Goal: Transaction & Acquisition: Purchase product/service

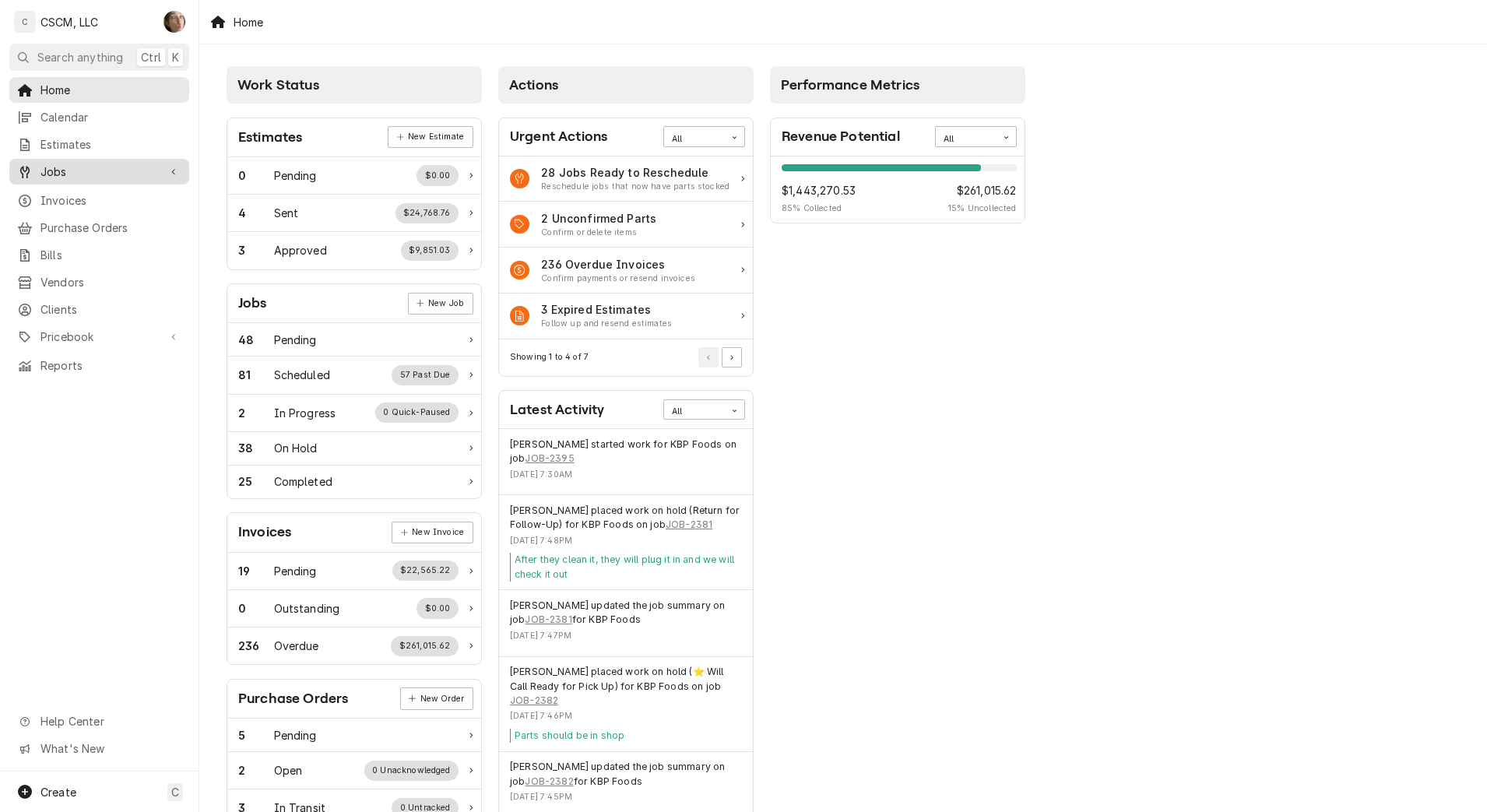
click at [68, 165] on span "Jobs" at bounding box center [99, 171] width 117 height 16
click at [47, 193] on span "Jobs" at bounding box center [111, 198] width 141 height 16
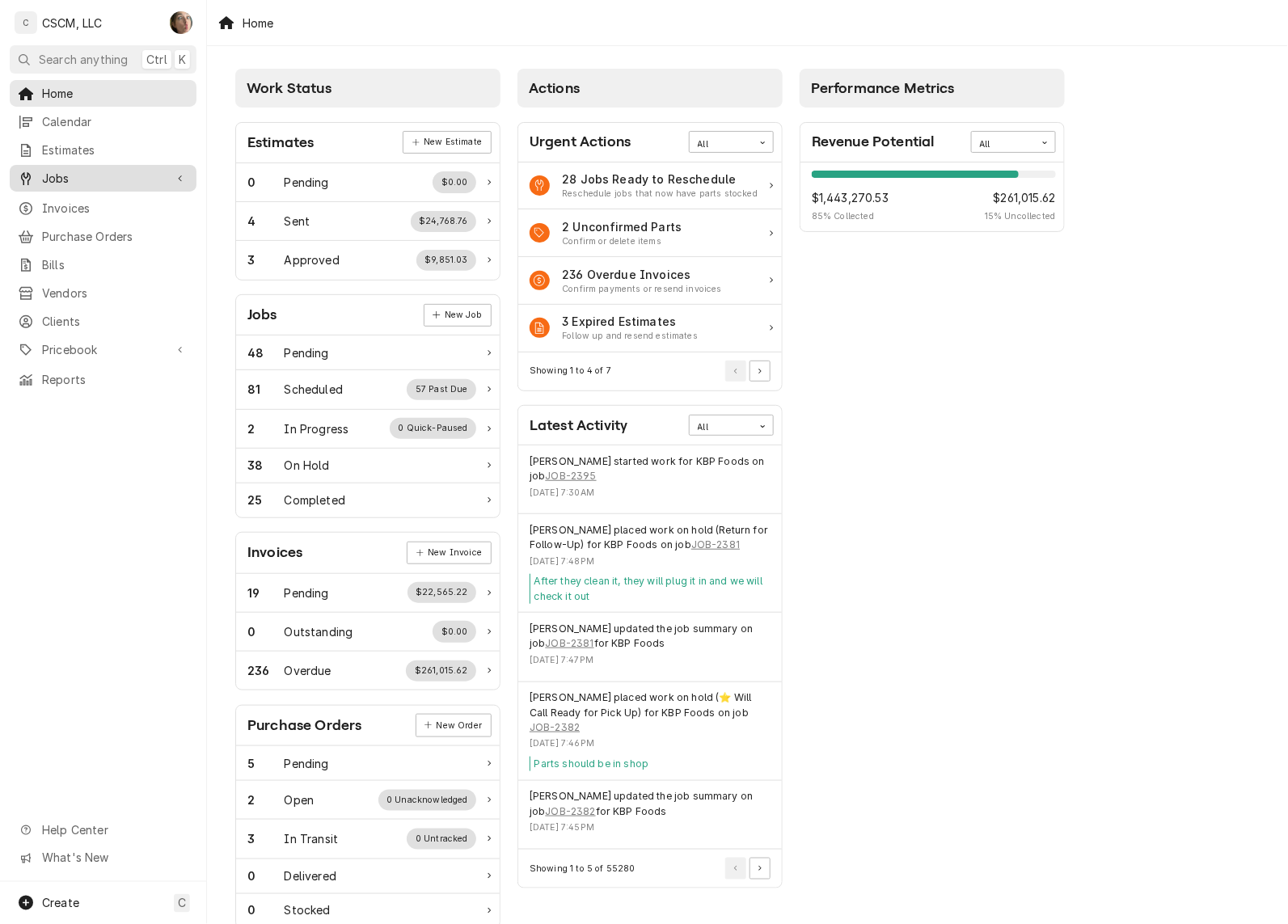
click at [57, 174] on span "Jobs" at bounding box center [103, 178] width 122 height 17
click at [59, 206] on span "Jobs" at bounding box center [115, 206] width 146 height 17
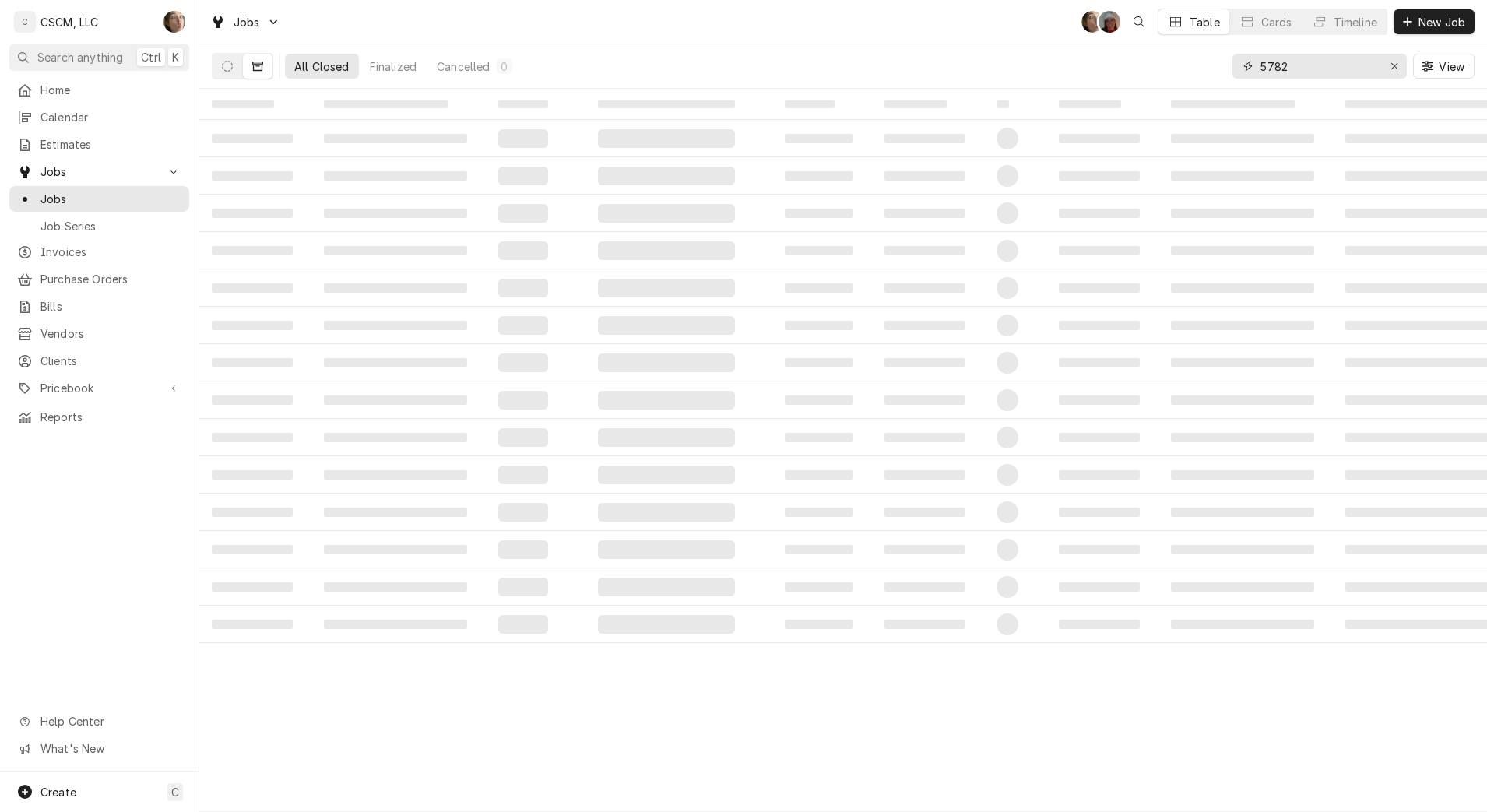
click at [1397, 68] on icon "Erase input" at bounding box center [1395, 65] width 9 height 11
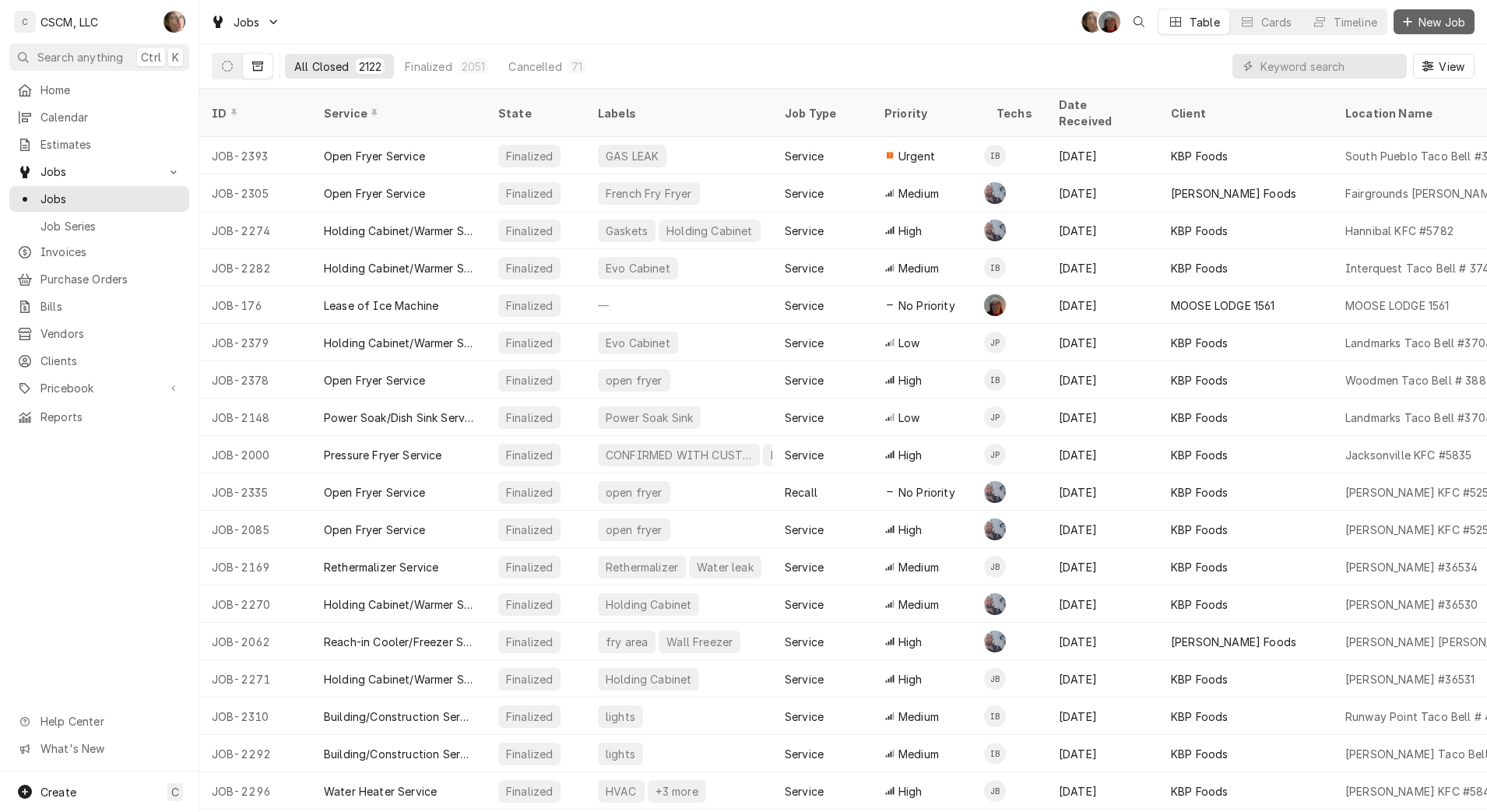
click at [1431, 17] on span "New Job" at bounding box center [1441, 22] width 53 height 16
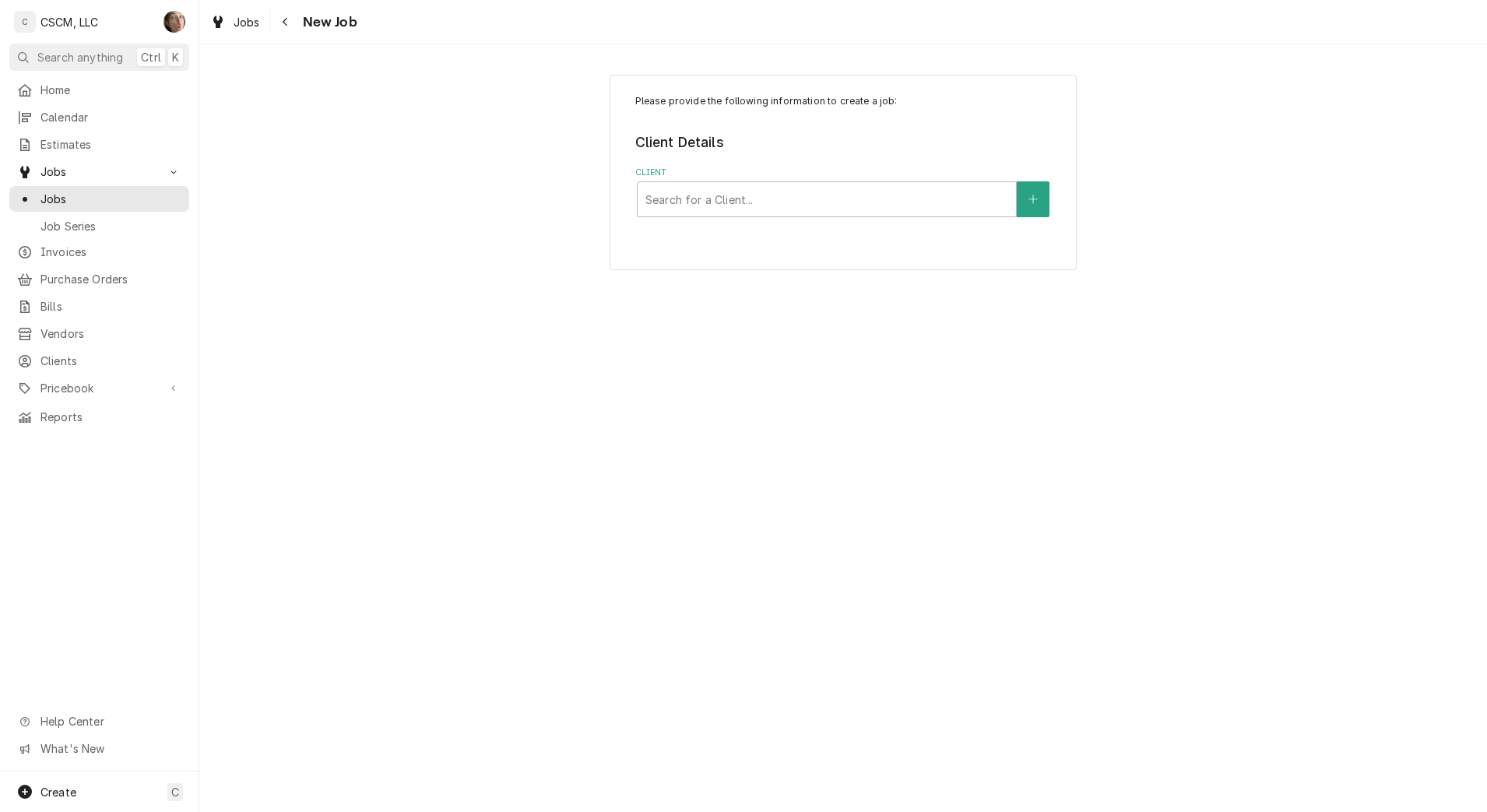
click at [859, 218] on div "Please provide the following information to create a job: Client Details Client…" at bounding box center [842, 172] width 467 height 195
click at [852, 196] on div "Client" at bounding box center [827, 198] width 363 height 28
type input "kbp"
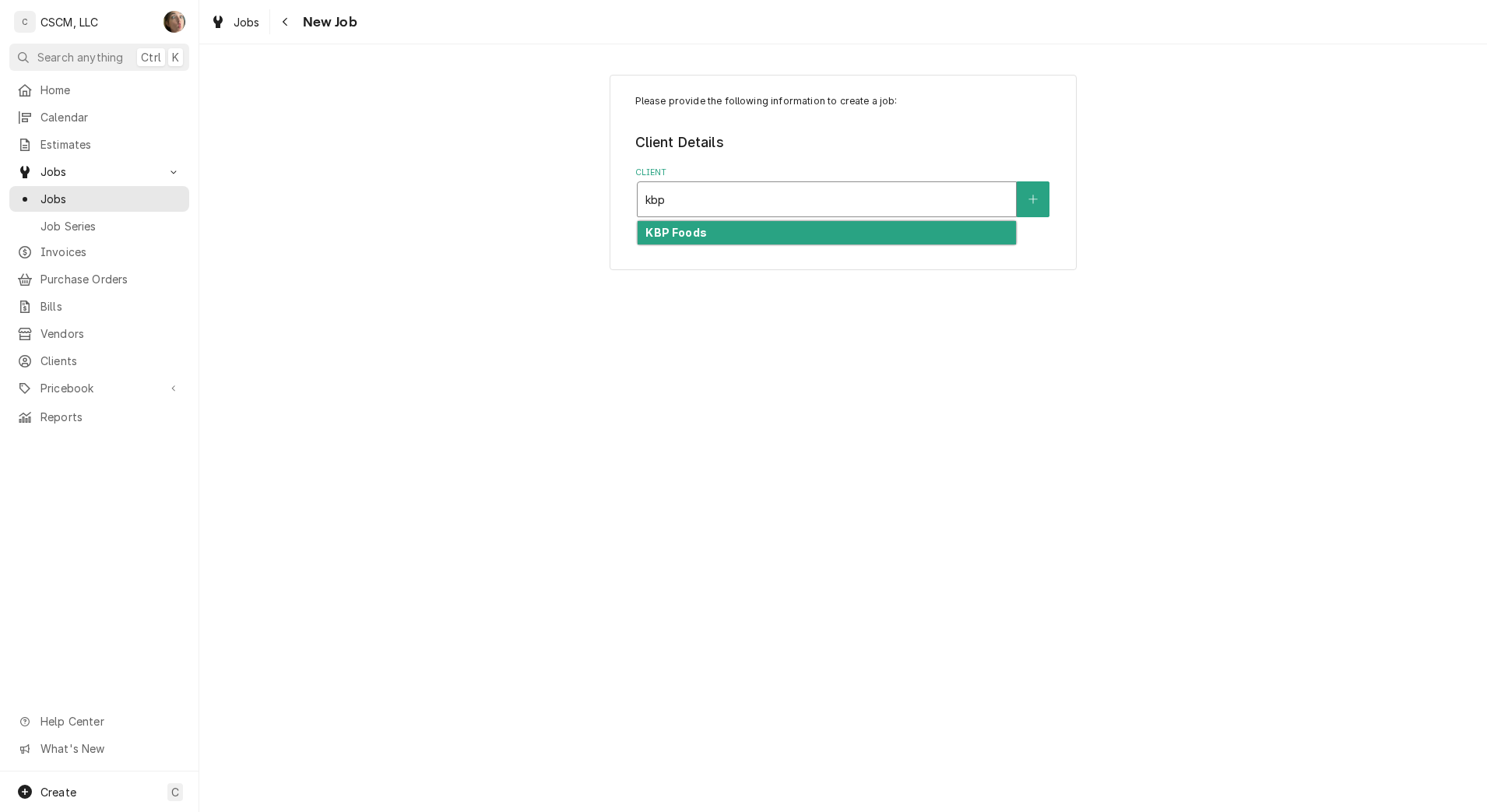
click at [787, 236] on div "KBP Foods" at bounding box center [826, 233] width 378 height 24
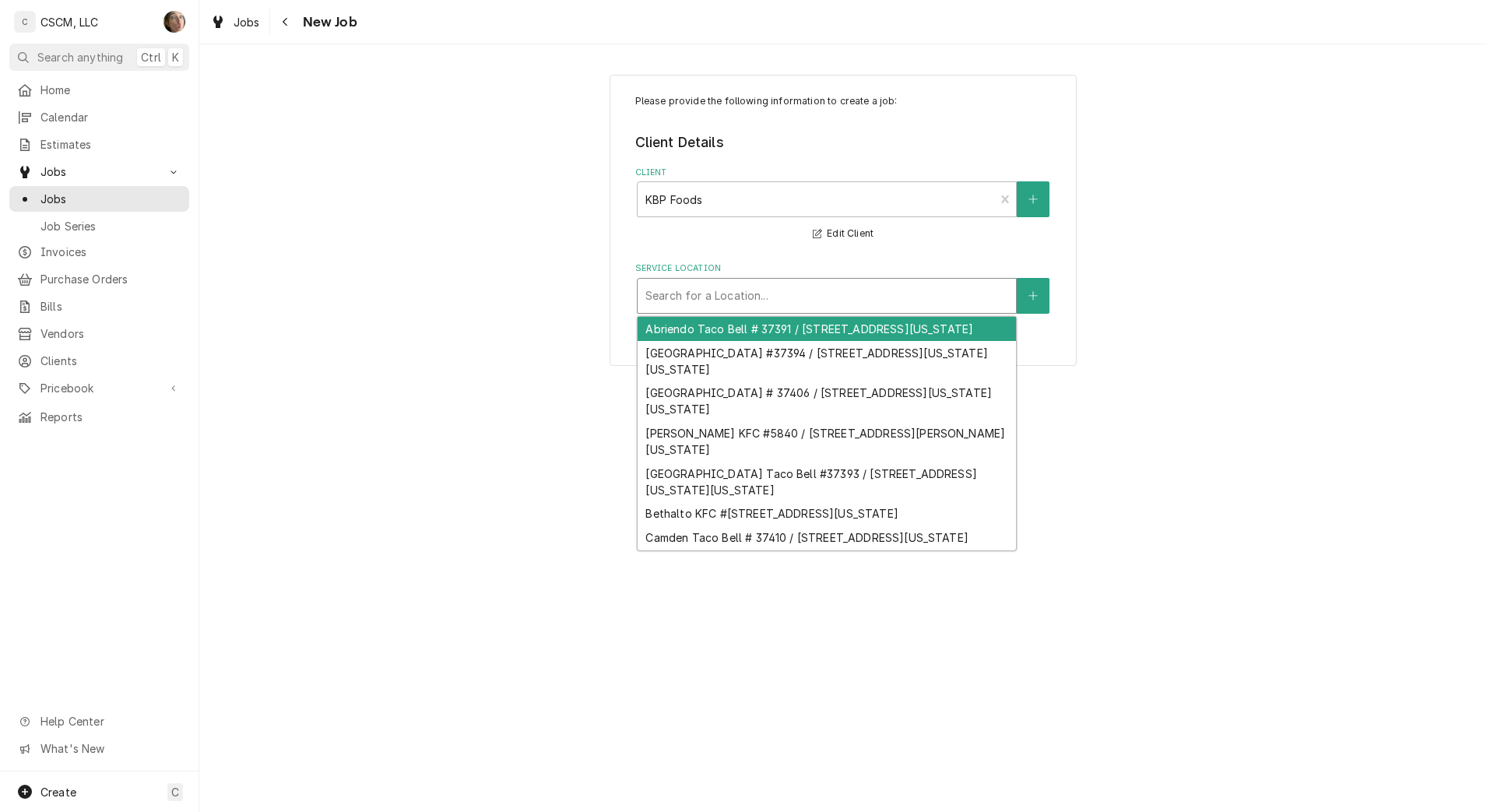
click at [736, 295] on div "Service Location" at bounding box center [827, 295] width 363 height 28
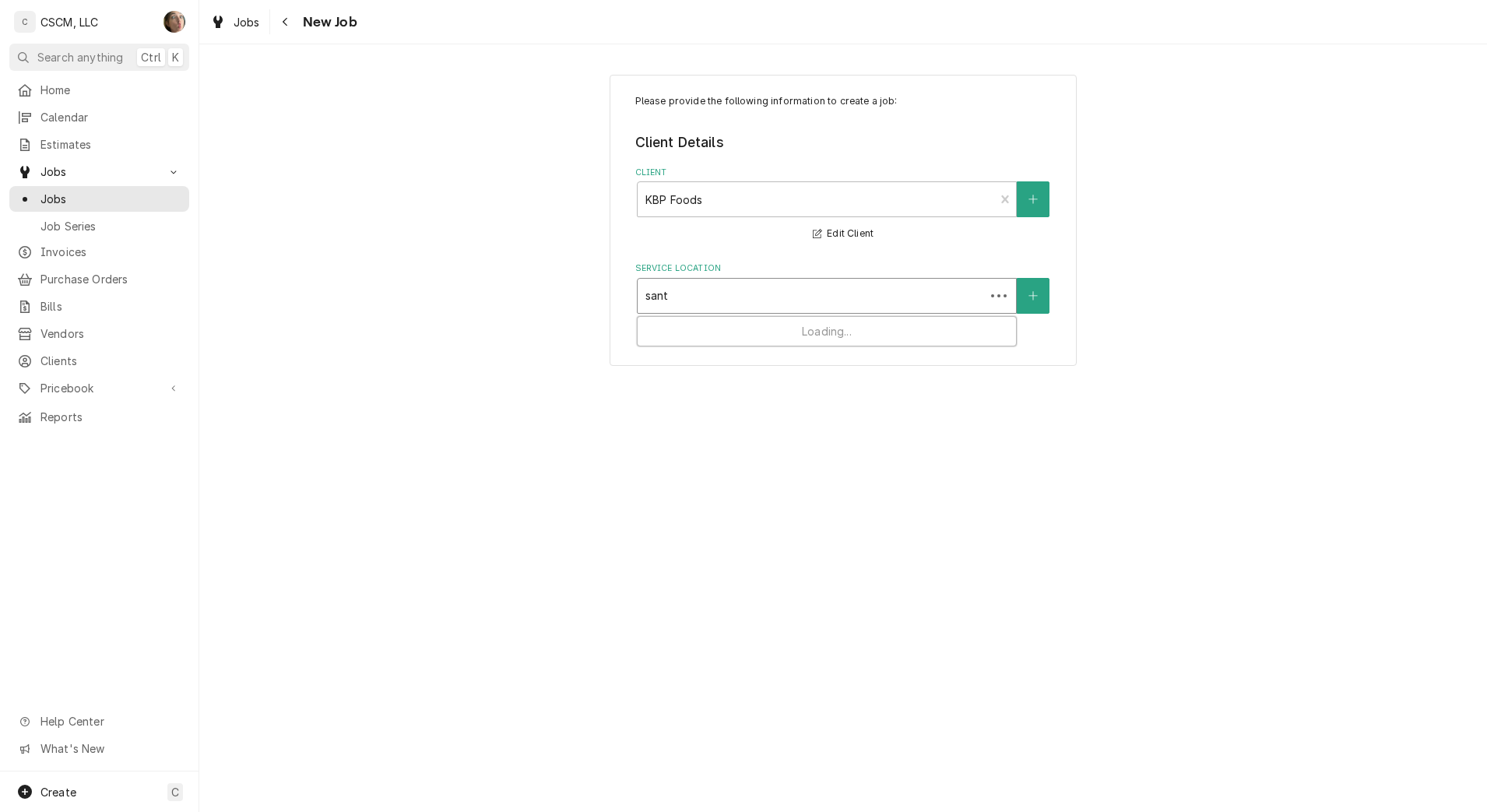
type input "santa"
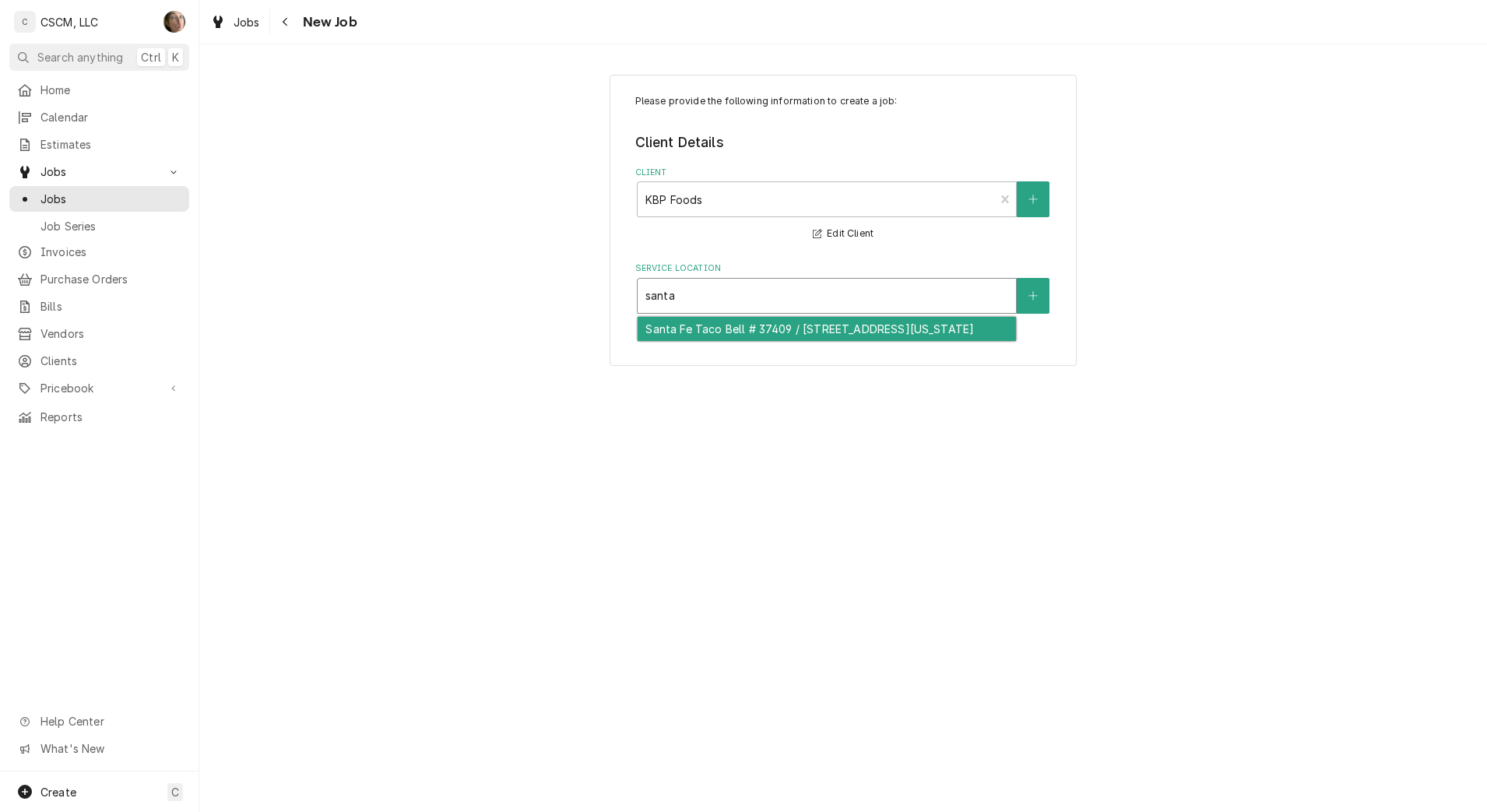
click at [721, 340] on div "Santa Fe Taco Bell # 37409 / 703 N Santa Fe Ave, Pueblo, Colorado 81003" at bounding box center [826, 328] width 378 height 24
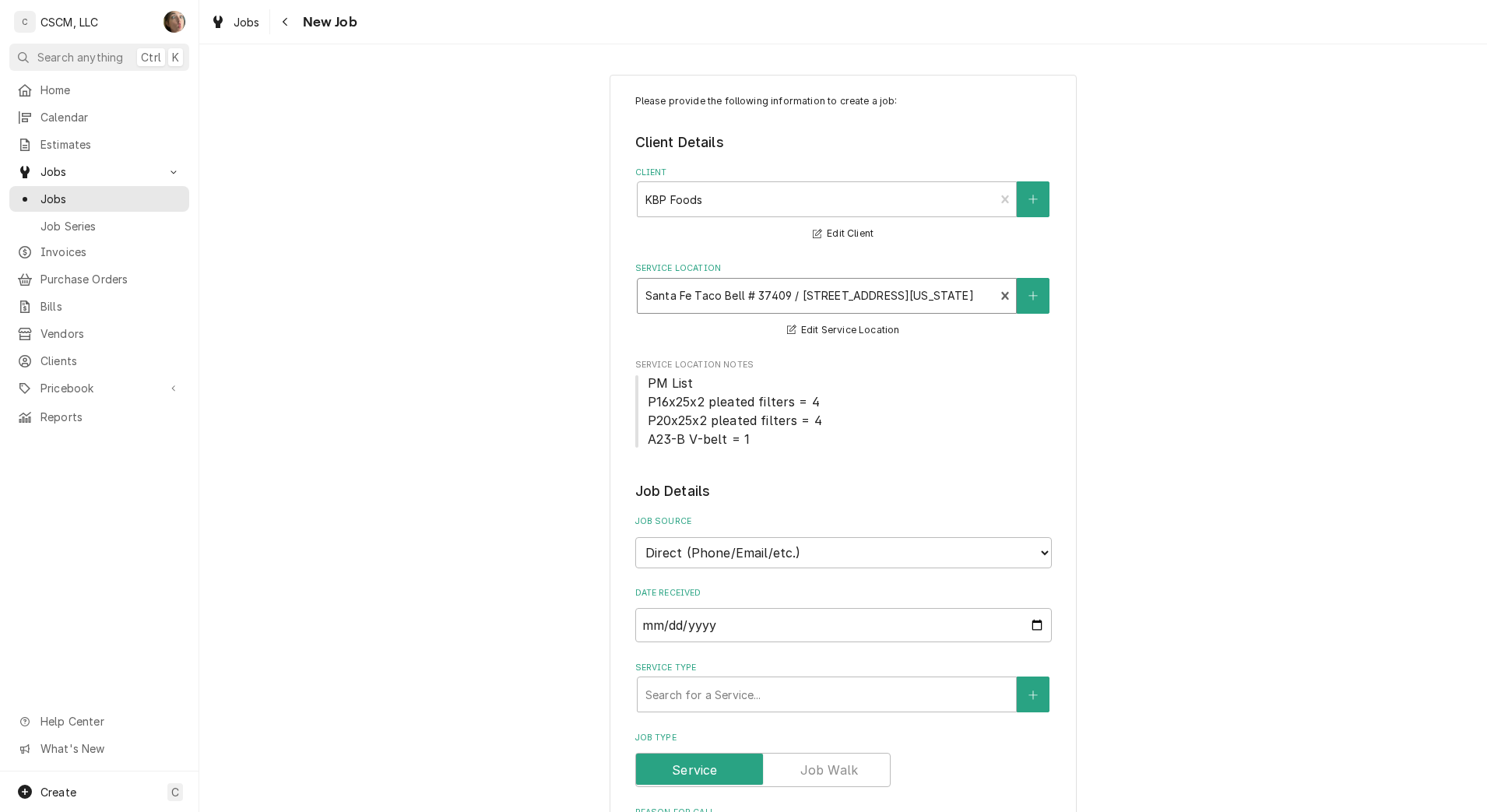
scroll to position [292, 0]
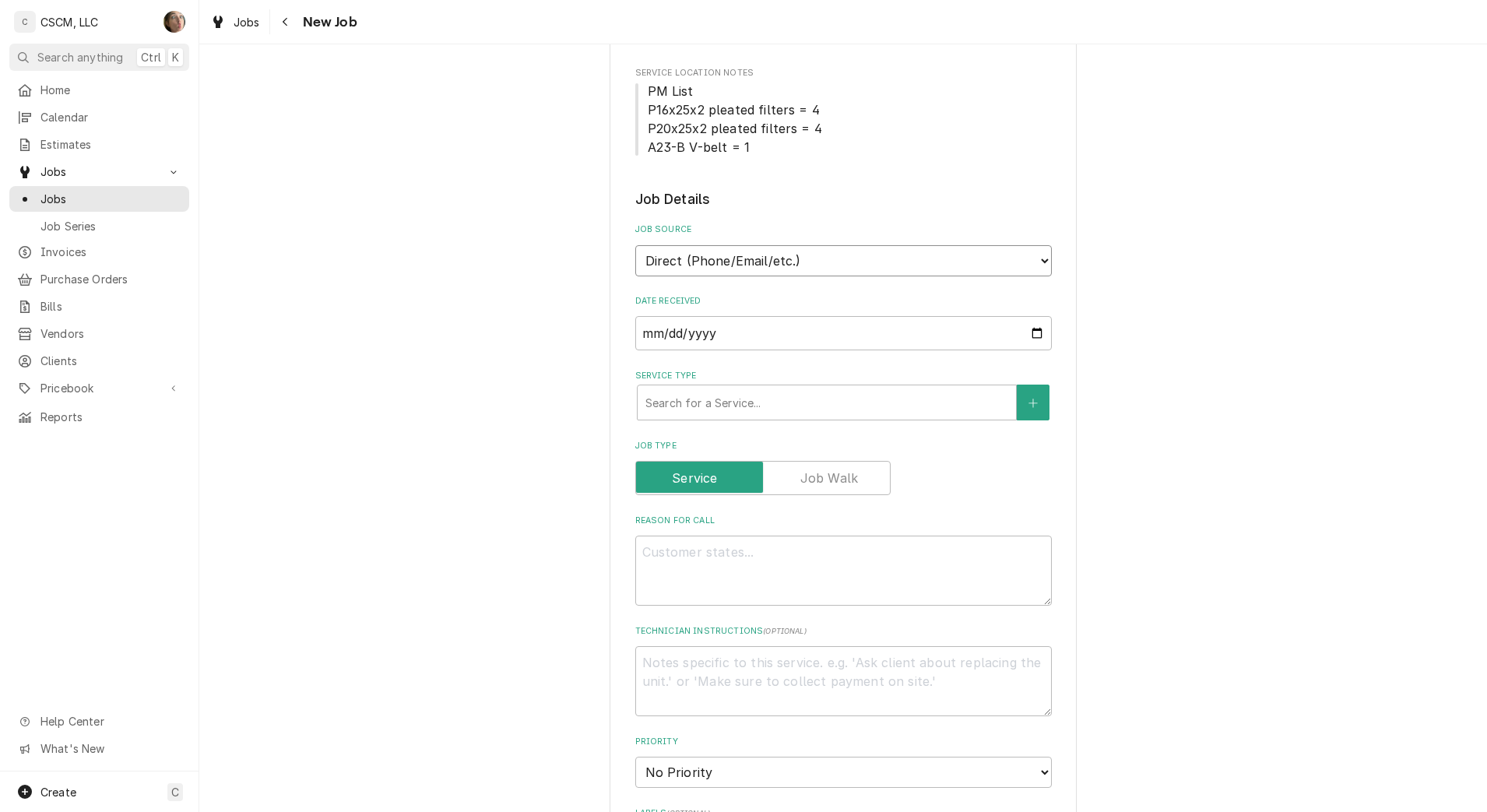
drag, startPoint x: 739, startPoint y: 262, endPoint x: 739, endPoint y: 277, distance: 15.0
click at [739, 262] on select "Direct (Phone/Email/etc.) Other" at bounding box center [843, 261] width 417 height 31
select select "100"
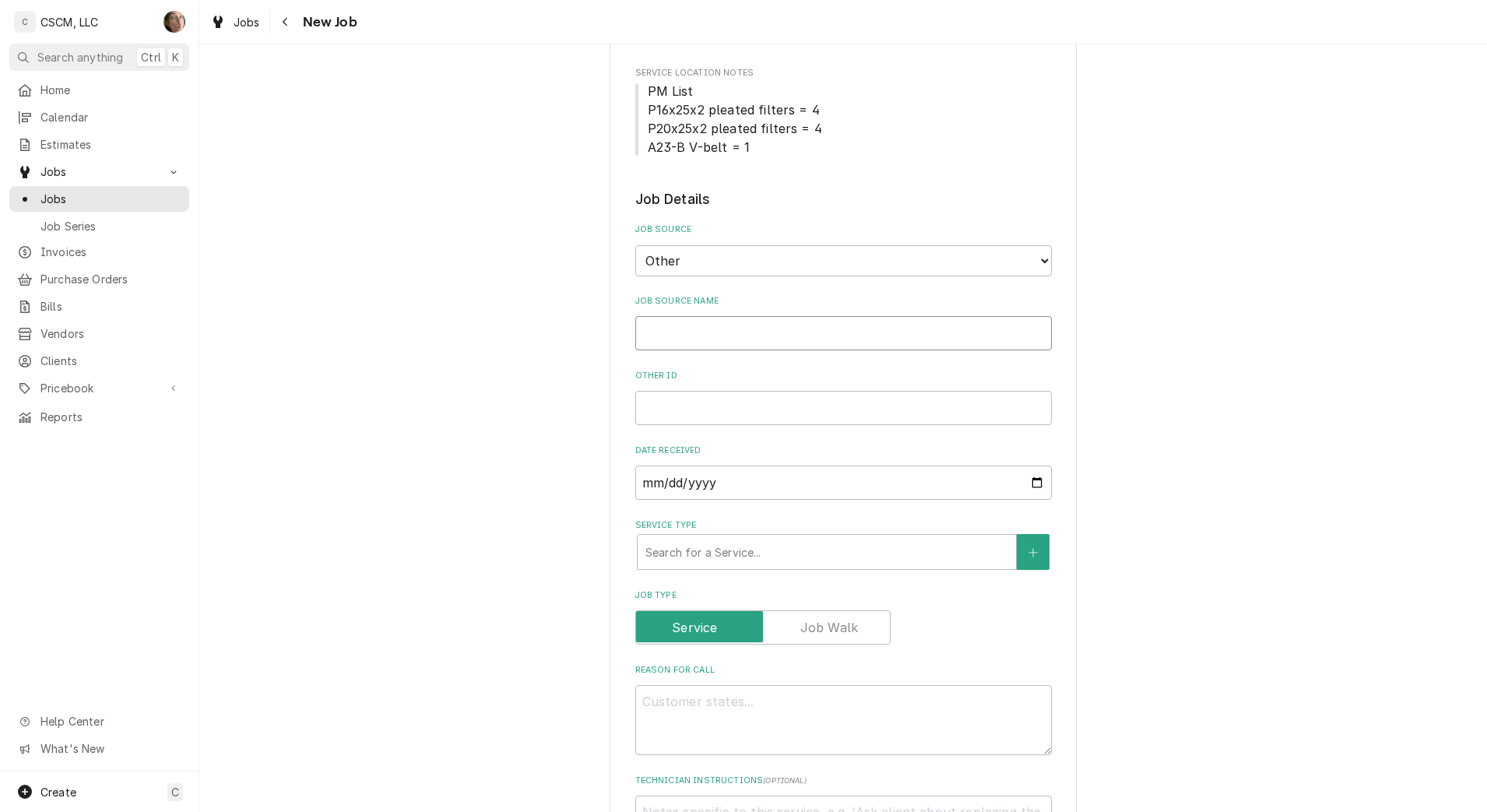
click at [706, 329] on input "Job Source Name" at bounding box center [843, 333] width 417 height 35
type textarea "x"
type input "V"
type textarea "x"
type input "Ve"
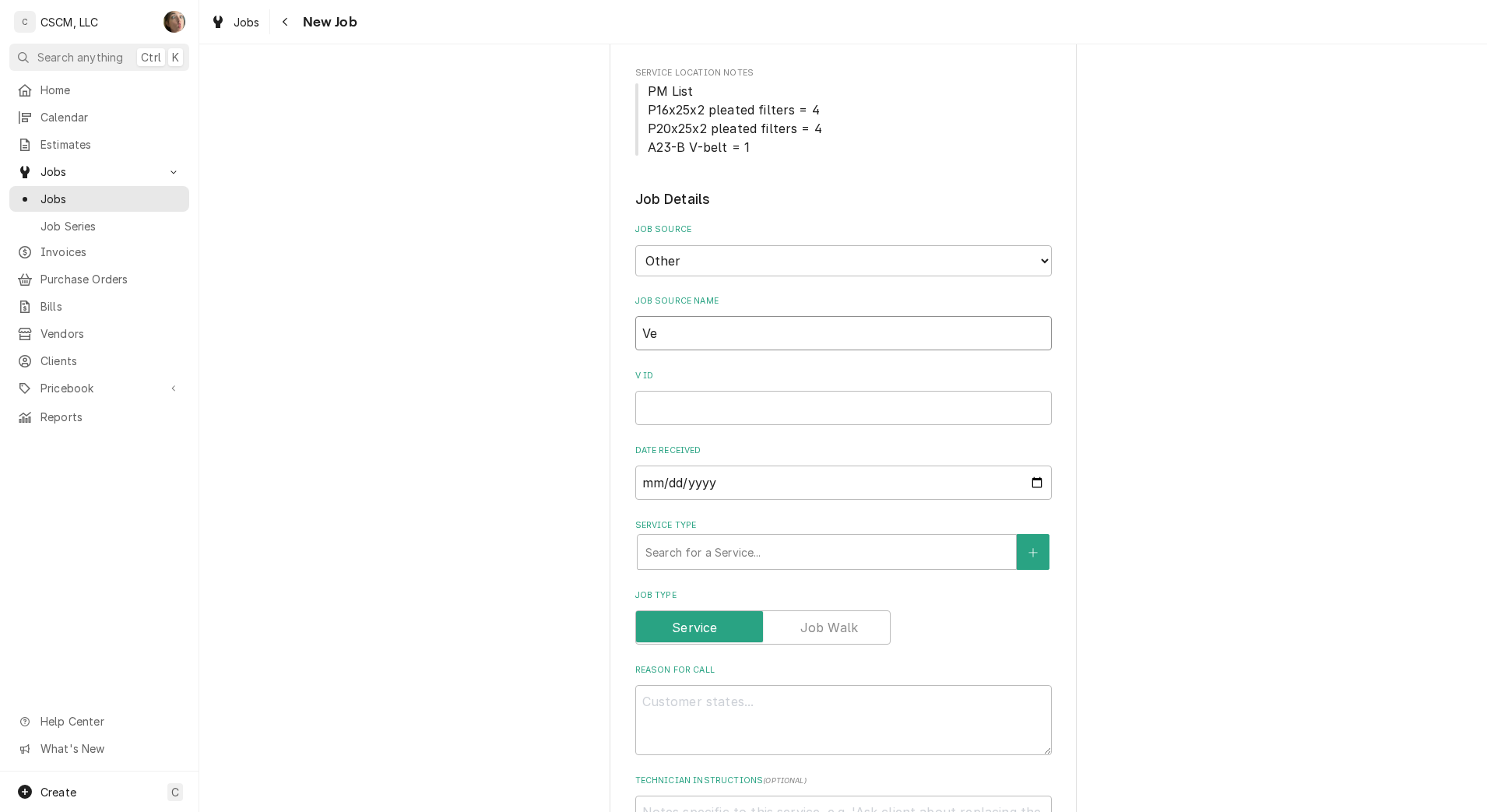
type textarea "x"
type input "Ver"
type textarea "x"
type input "Veri"
type textarea "x"
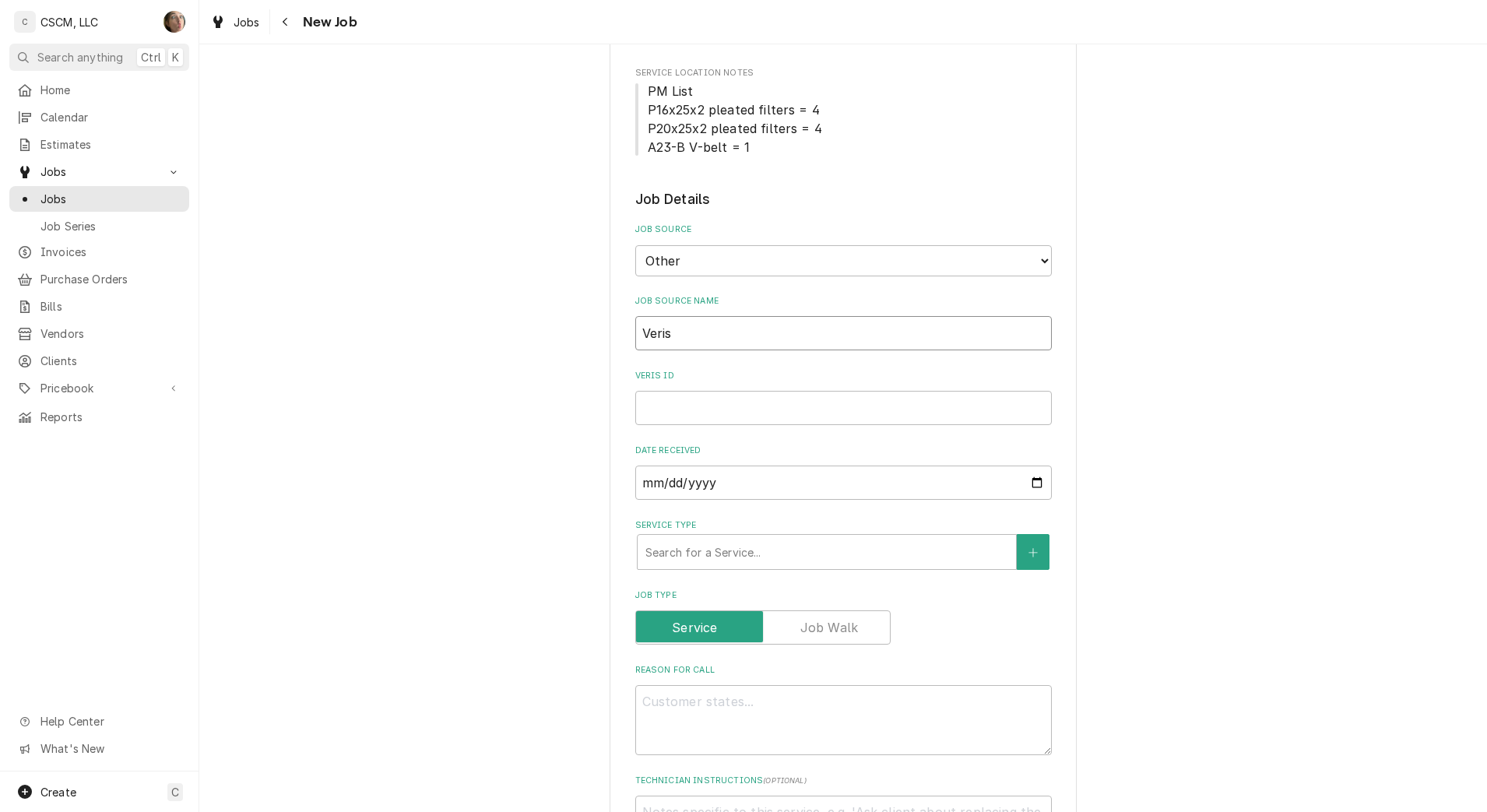
type input "Verisa"
type textarea "x"
type input "Verisae"
paste input "72178539"
type textarea "x"
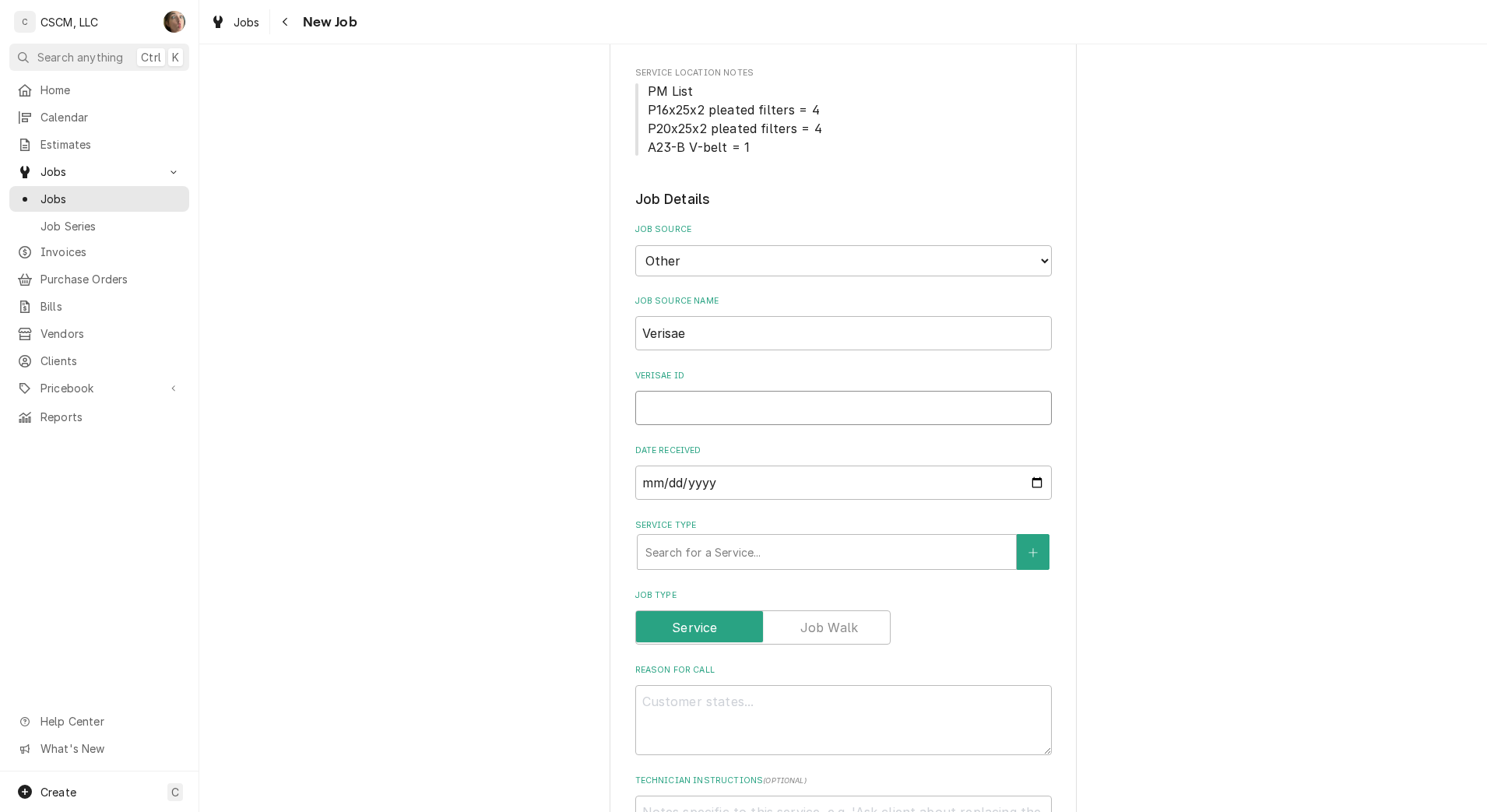
type input "72178539"
type textarea "x"
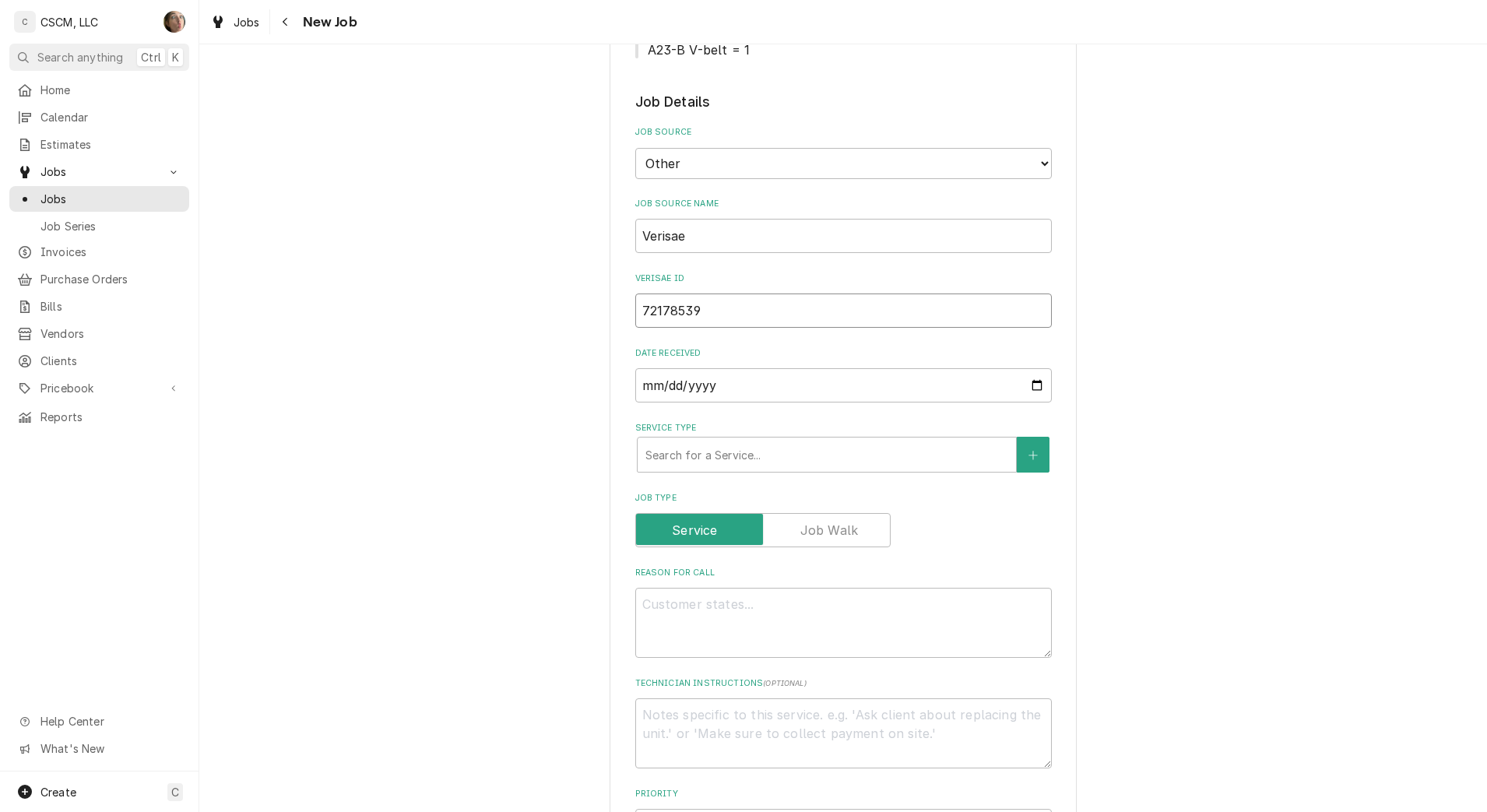
type input "72178539"
click at [689, 626] on textarea "Reason For Call" at bounding box center [843, 622] width 417 height 70
type textarea "x"
type textarea "n"
type textarea "x"
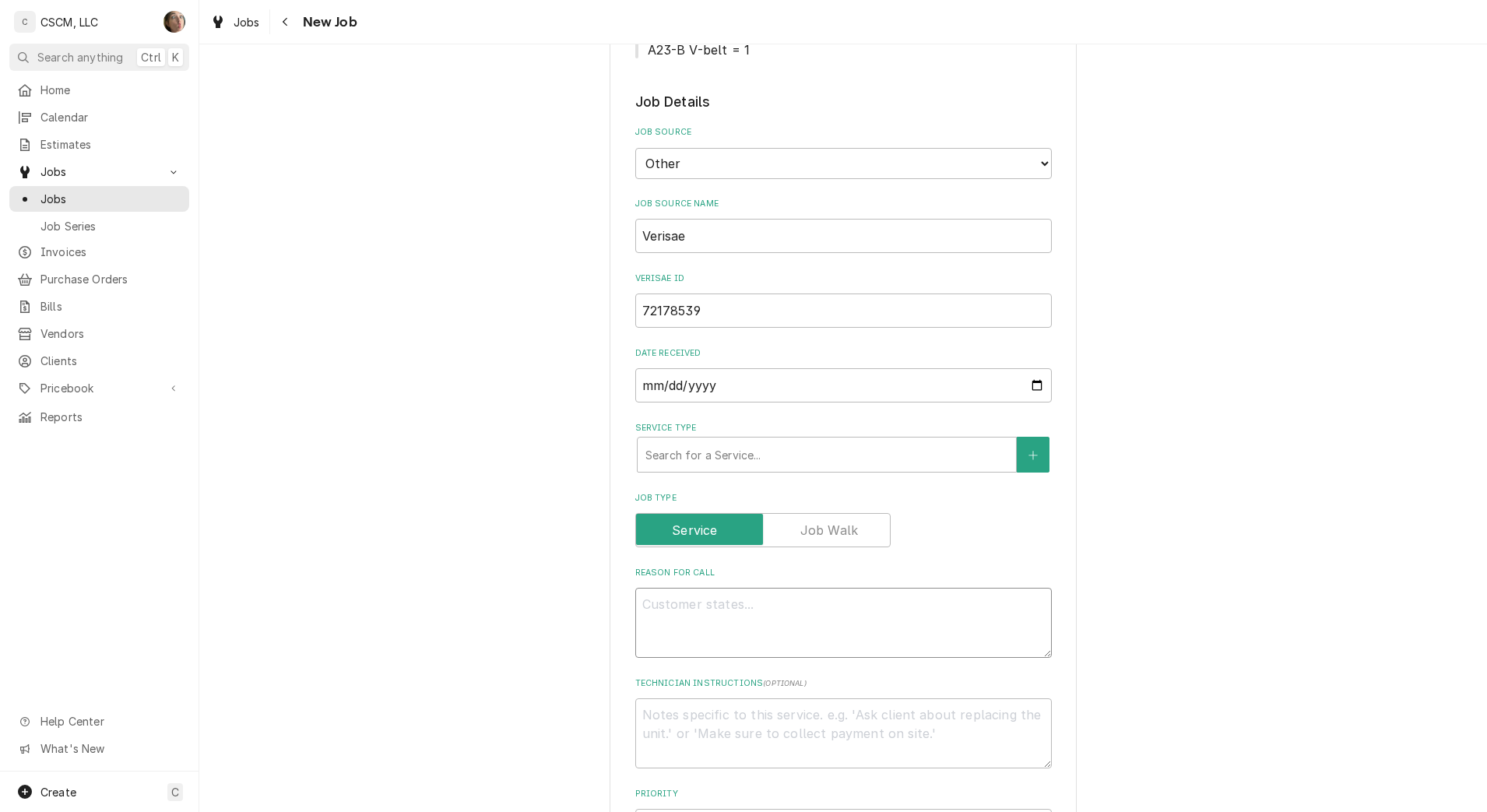
type textarea "x"
type textarea "N"
type textarea "x"
type textarea "NT"
type textarea "x"
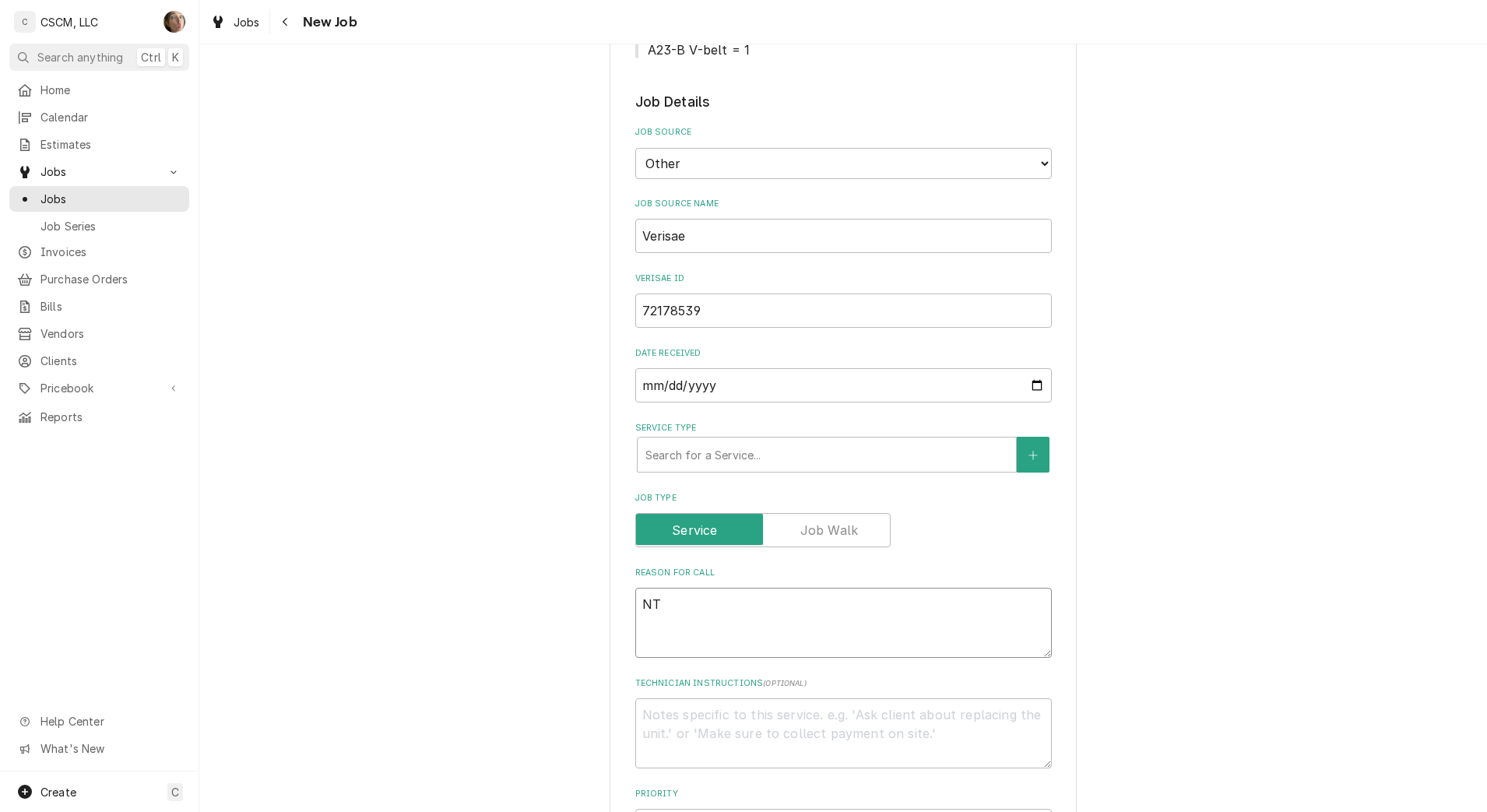
type textarea "NTE"
type textarea "x"
type textarea "NTE:"
type textarea "x"
type textarea "NTE:"
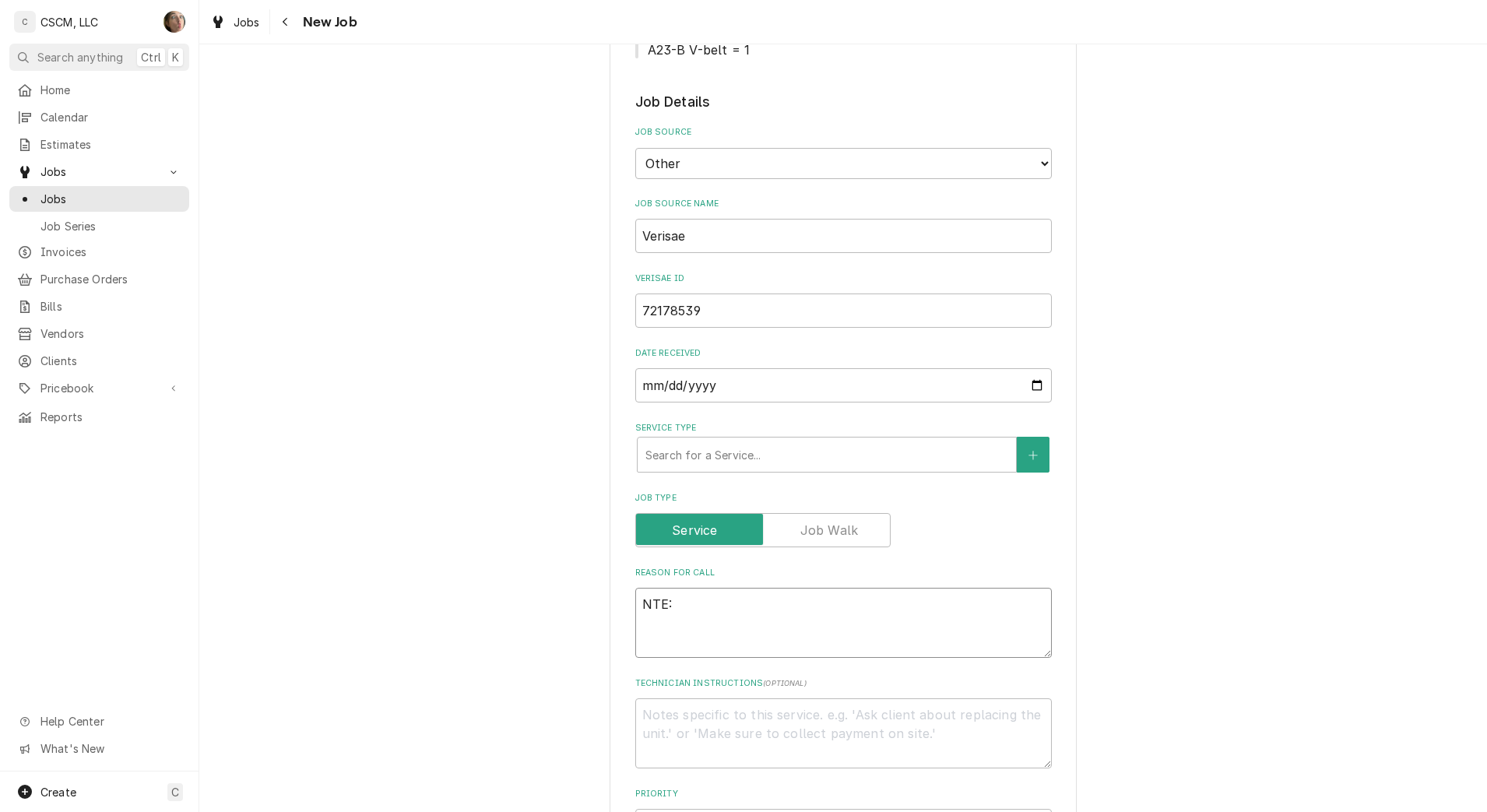
type textarea "x"
type textarea "NTE: #"
type textarea "x"
type textarea "NTE: #"
type textarea "x"
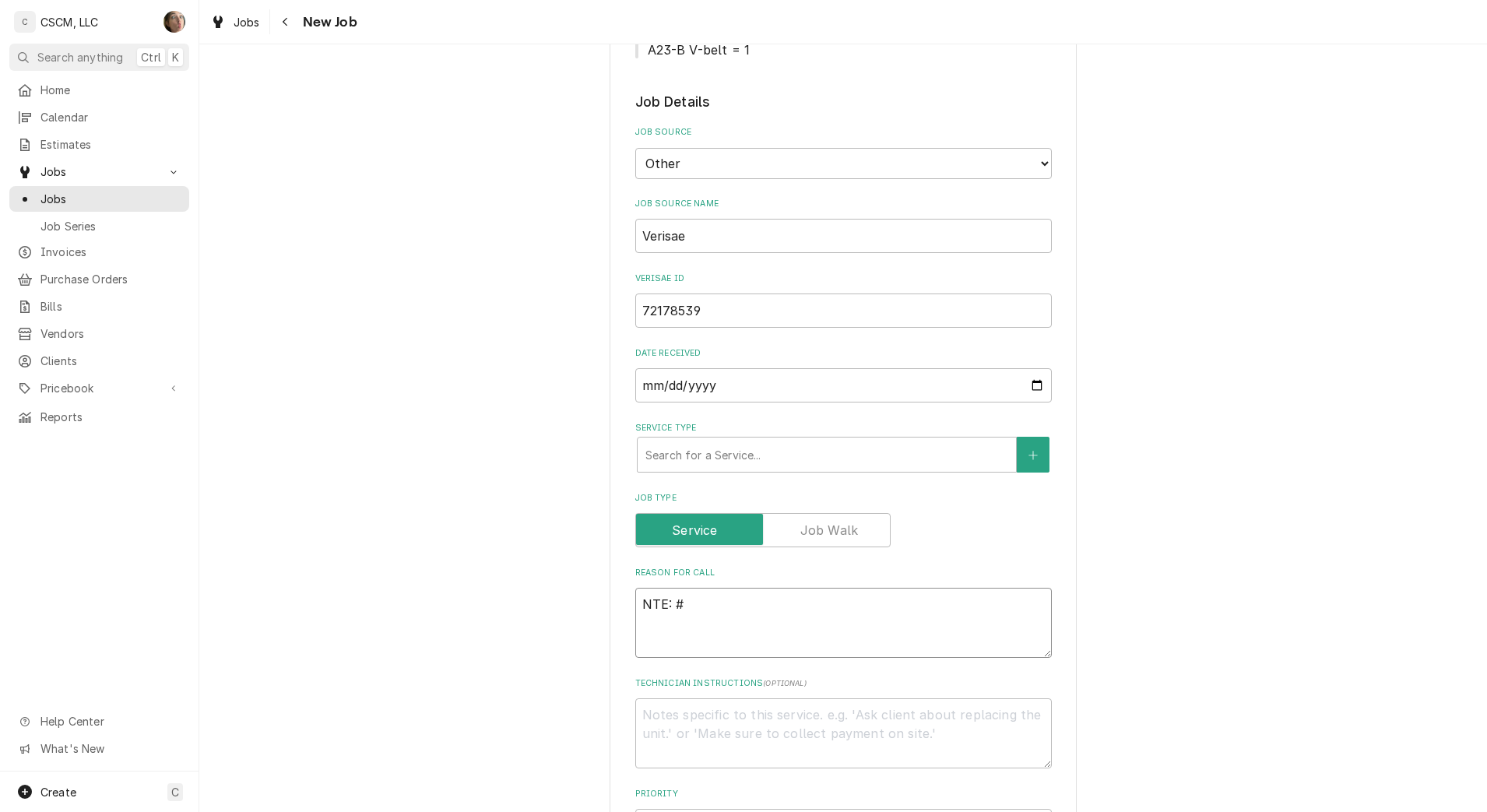
type textarea "NTE: # $"
type textarea "x"
type textarea "NTE: # $0"
type textarea "x"
type textarea "NTE: # $00"
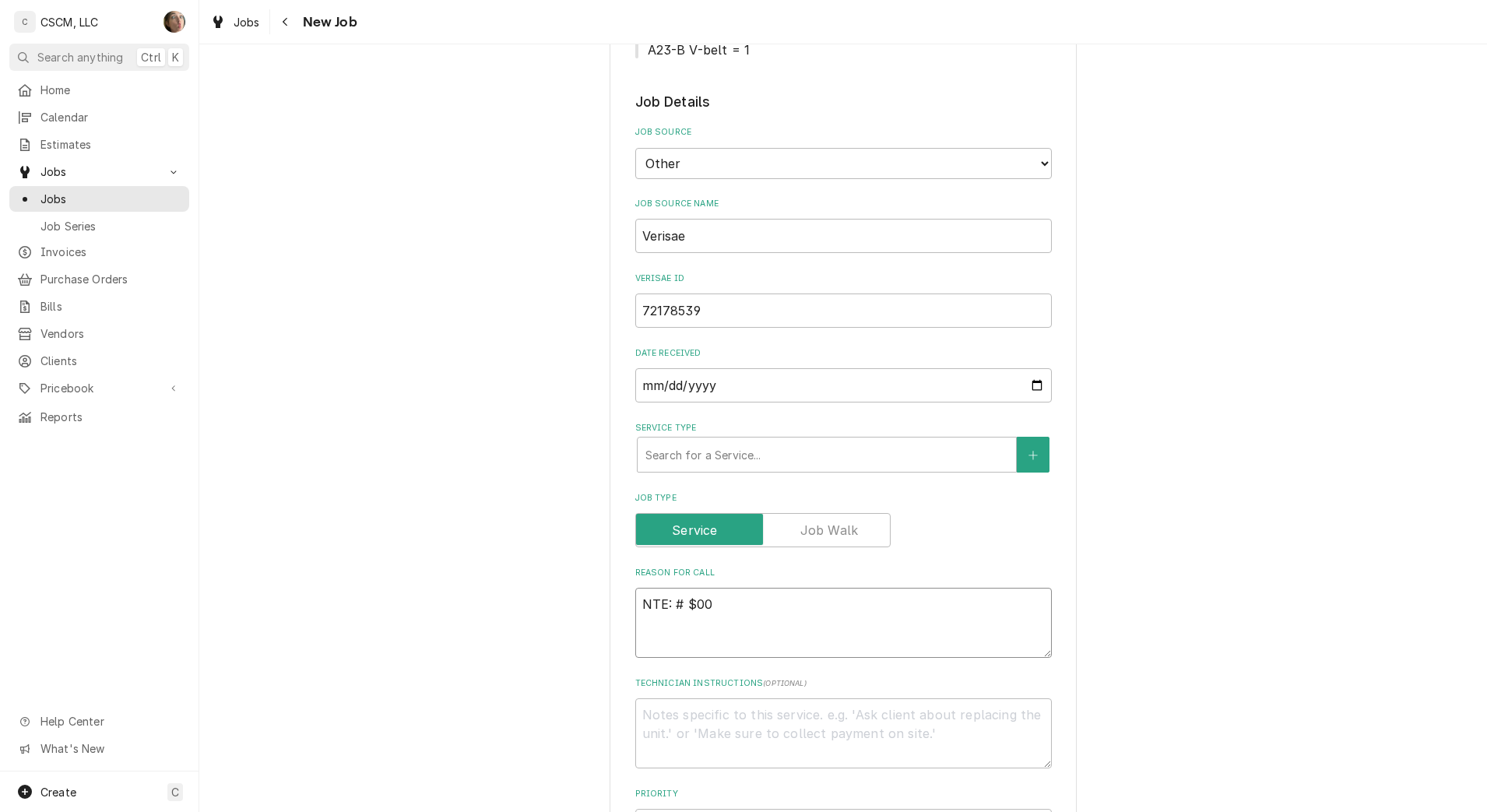
type textarea "x"
type textarea "NTE: # $500"
type textarea "x"
type textarea "NTE: # $500"
type textarea "x"
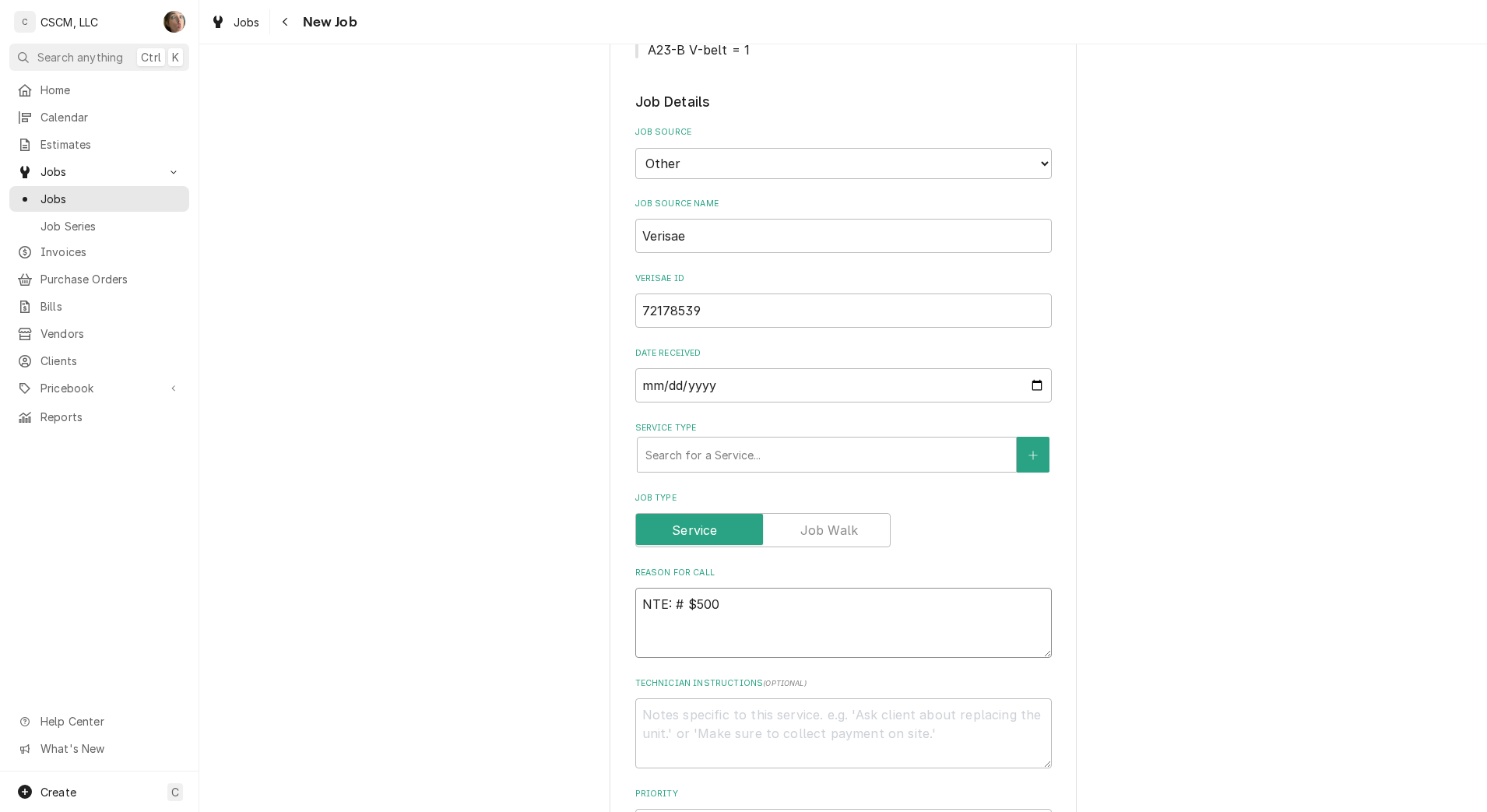
type textarea "NTE: # $500 P"
type textarea "x"
type textarea "NTE: # $500 PO"
type textarea "x"
type textarea "NTE: # $500 PO"
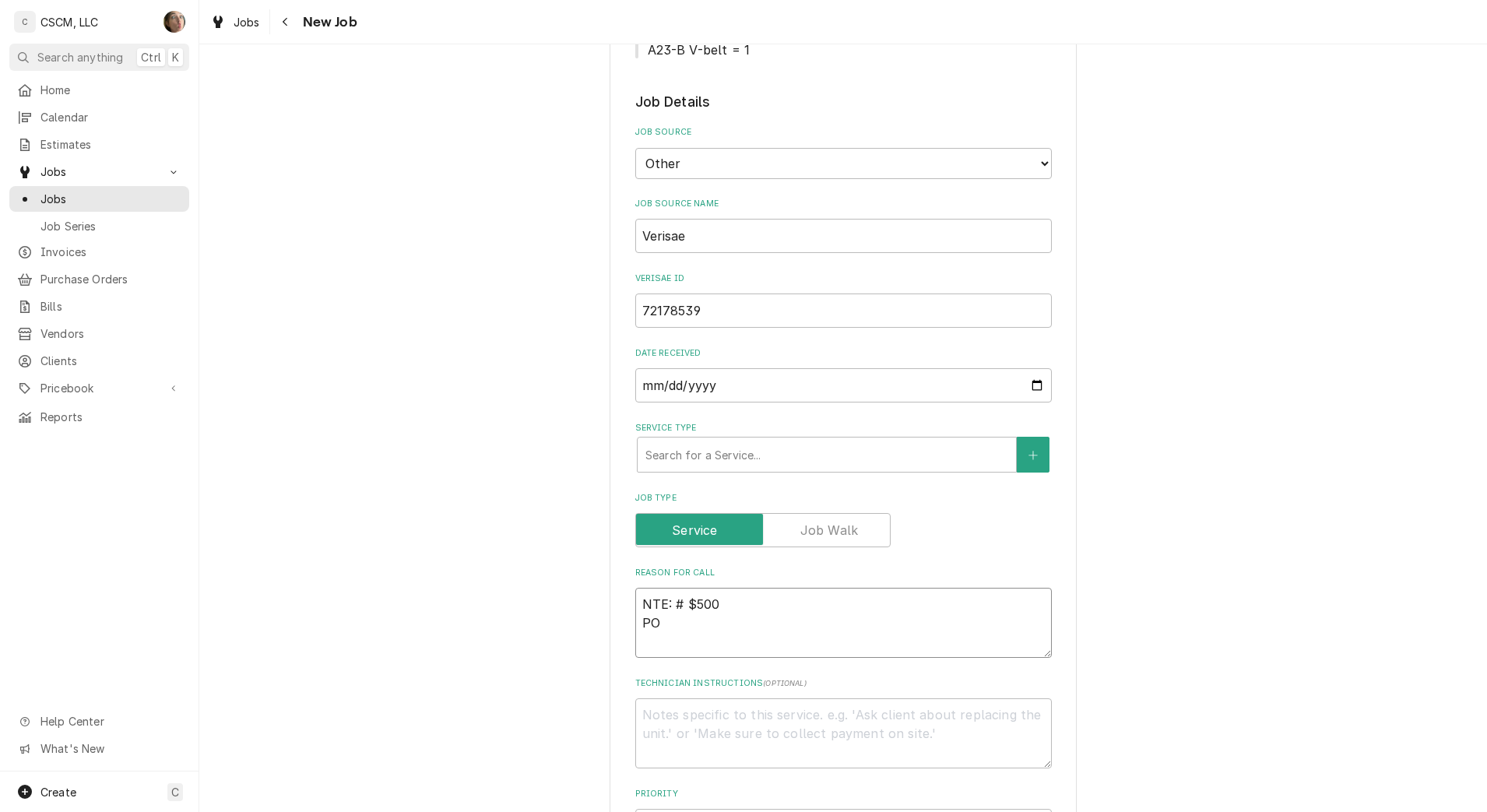
type textarea "x"
type textarea "NTE: # $500 PO #"
type textarea "x"
type textarea "NTE: # $500 PO #"
paste textarea "72178539"
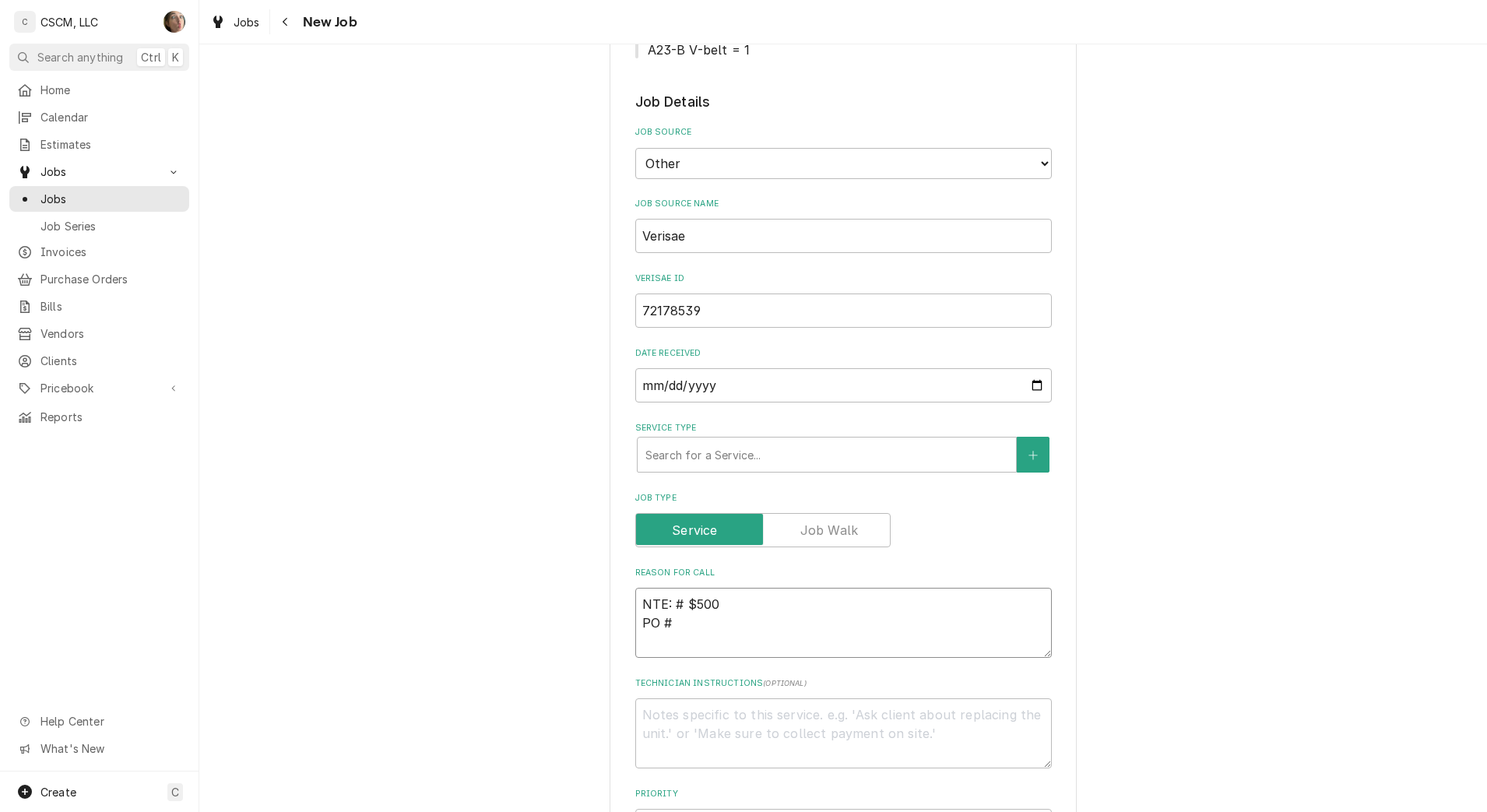
type textarea "x"
type textarea "NTE: # $500 PO # 72178539"
type textarea "x"
type textarea "NTE: # $500 PO # 72178539"
click at [638, 609] on textarea "NTE: # $500 PO # 72178539" at bounding box center [843, 622] width 417 height 70
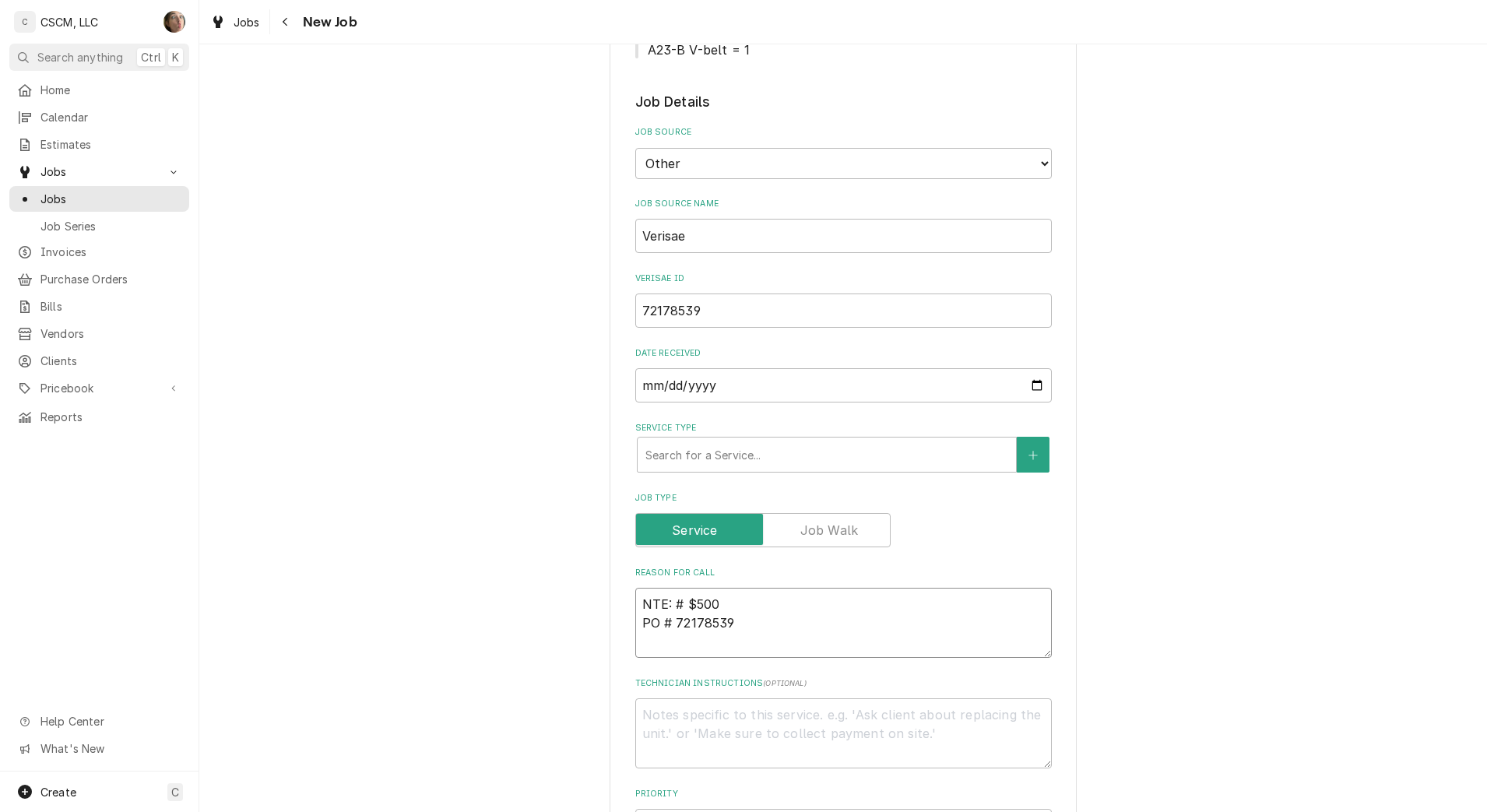
type textarea "x"
type textarea "NTE: # $500 PO # 72178539"
type textarea "x"
type textarea "TNTE: # $500 PO # 72178539"
type textarea "x"
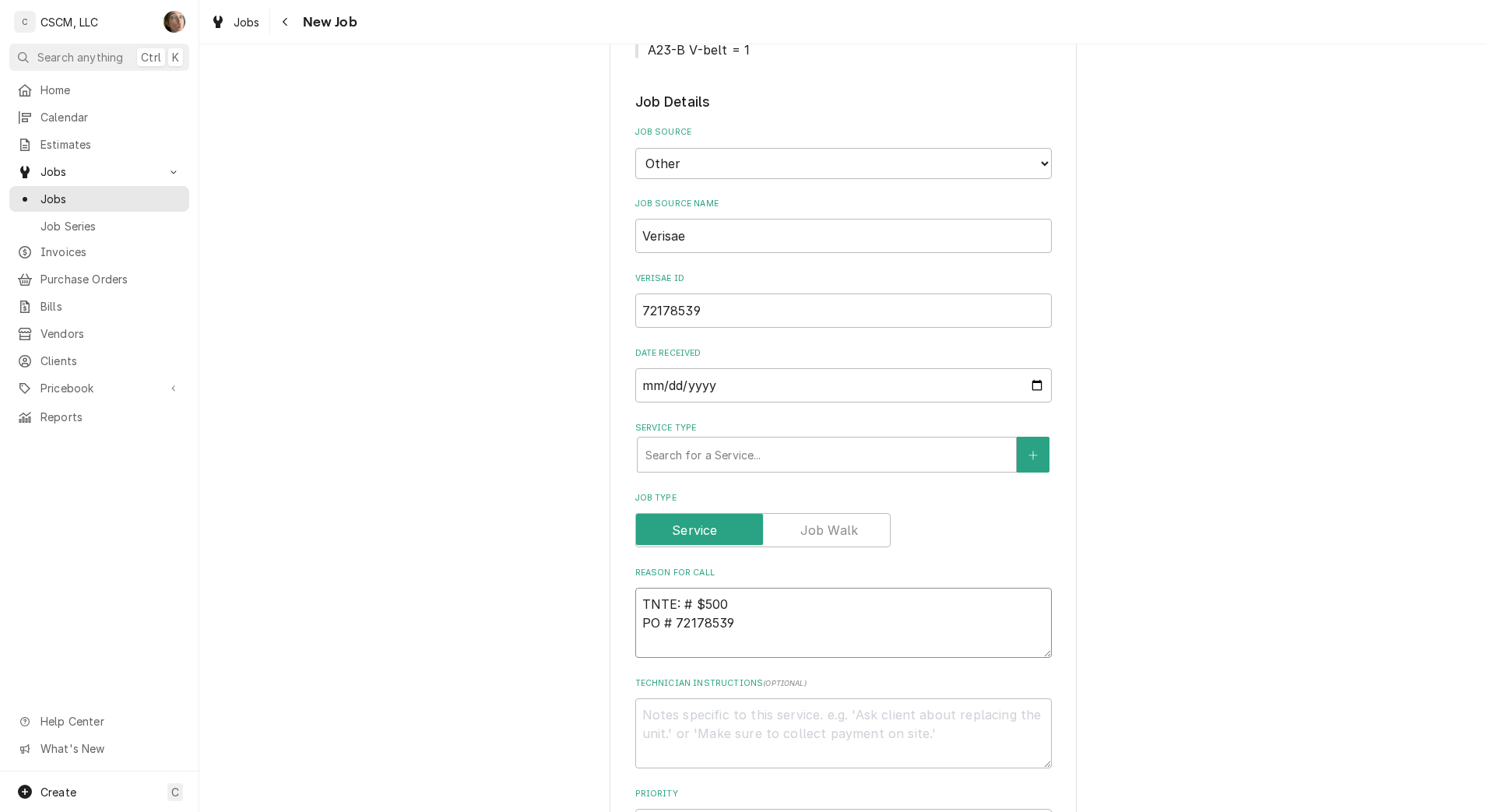
type textarea "THNTE: # $500 PO # 72178539"
type textarea "x"
type textarea "THISNTE: # $500 PO # 72178539"
type textarea "x"
type textarea "THIS NTE: # $500 PO # 72178539"
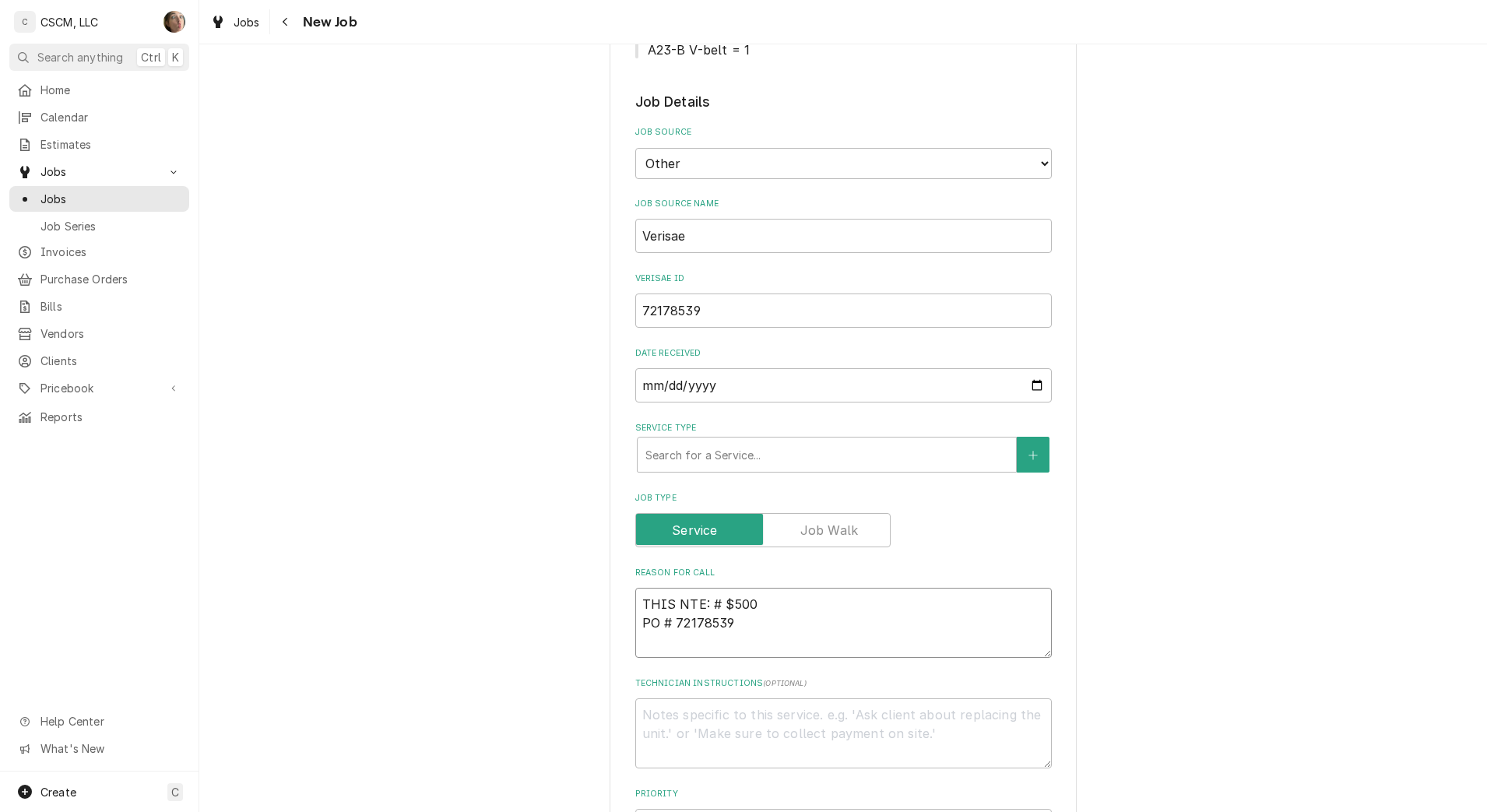
type textarea "x"
type textarea "THIS WANTE: # $500 PO # 72178539"
type textarea "x"
type textarea "THIS WASNTE: # $500 PO # 72178539"
type textarea "x"
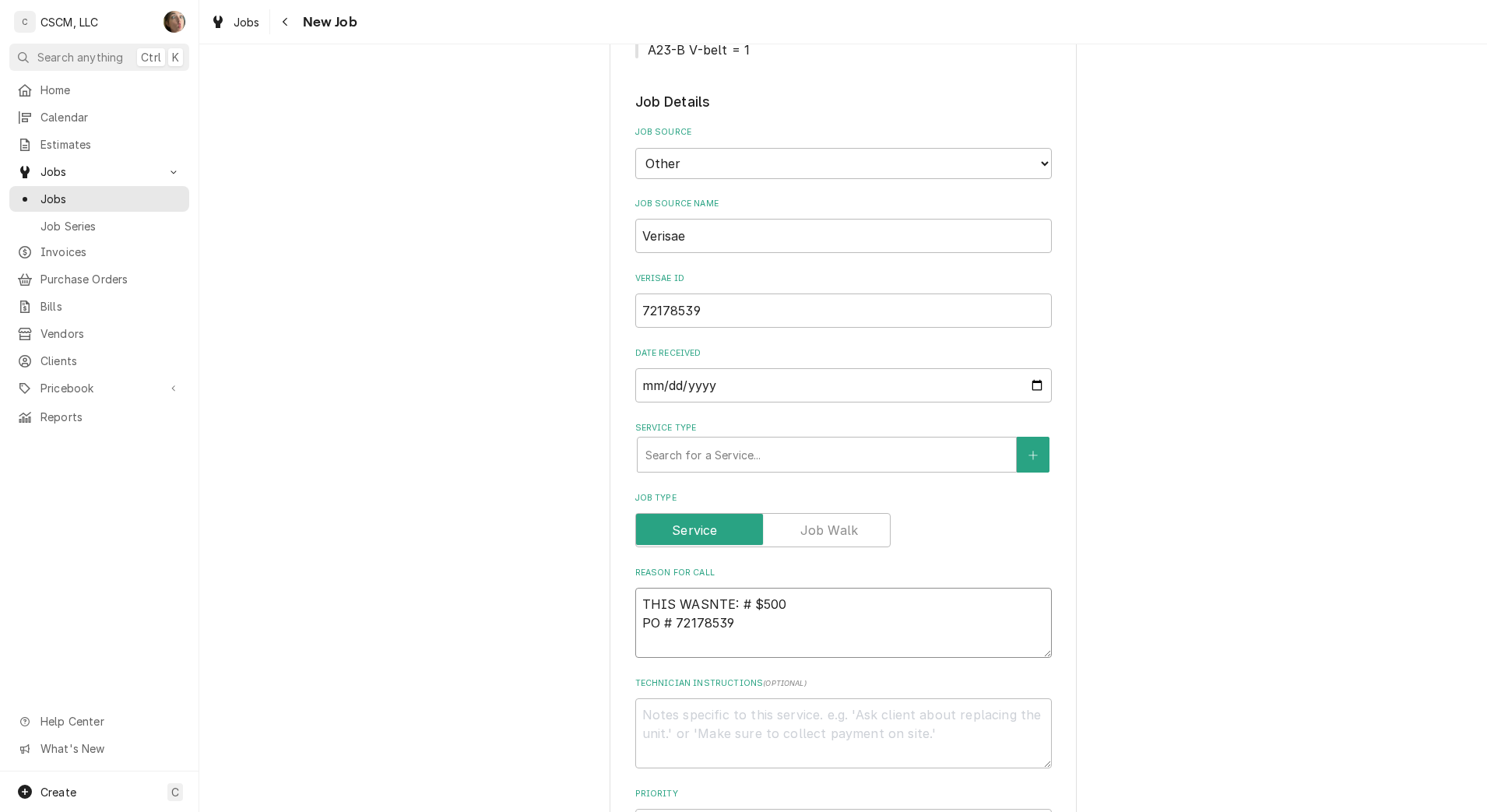
type textarea "THIS WAS NTE: # $500 PO # 72178539"
type textarea "x"
type textarea "THIS WAS ANTE: # $500 PO # 72178539"
type textarea "x"
type textarea "THIS WAS ALNTE: # $500 PO # 72178539"
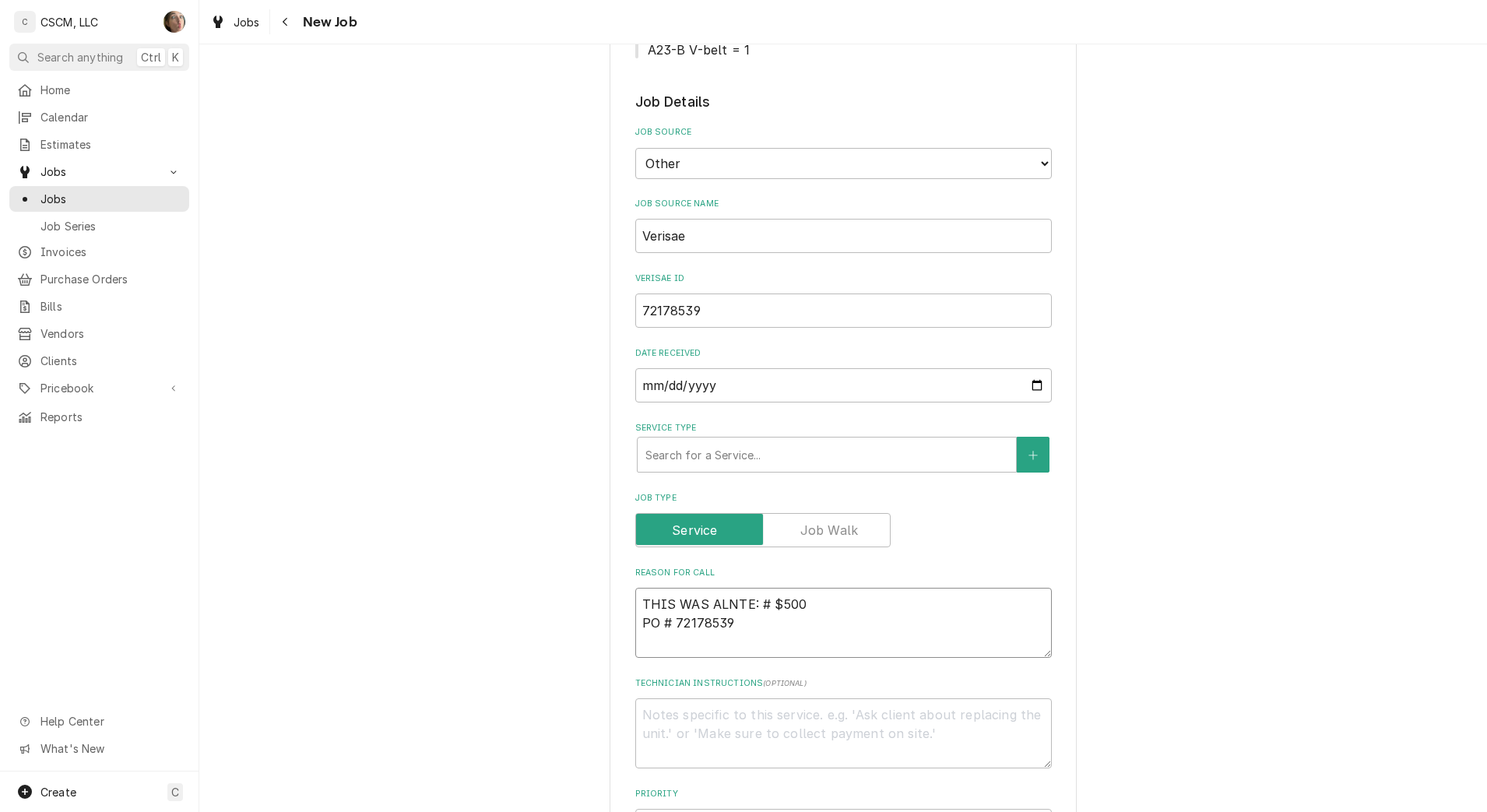
type textarea "x"
type textarea "THIS WAS ALRNTE: # $500 PO # 72178539"
type textarea "x"
type textarea "THIS WAS ALRENTE: # $500 PO # 72178539"
type textarea "x"
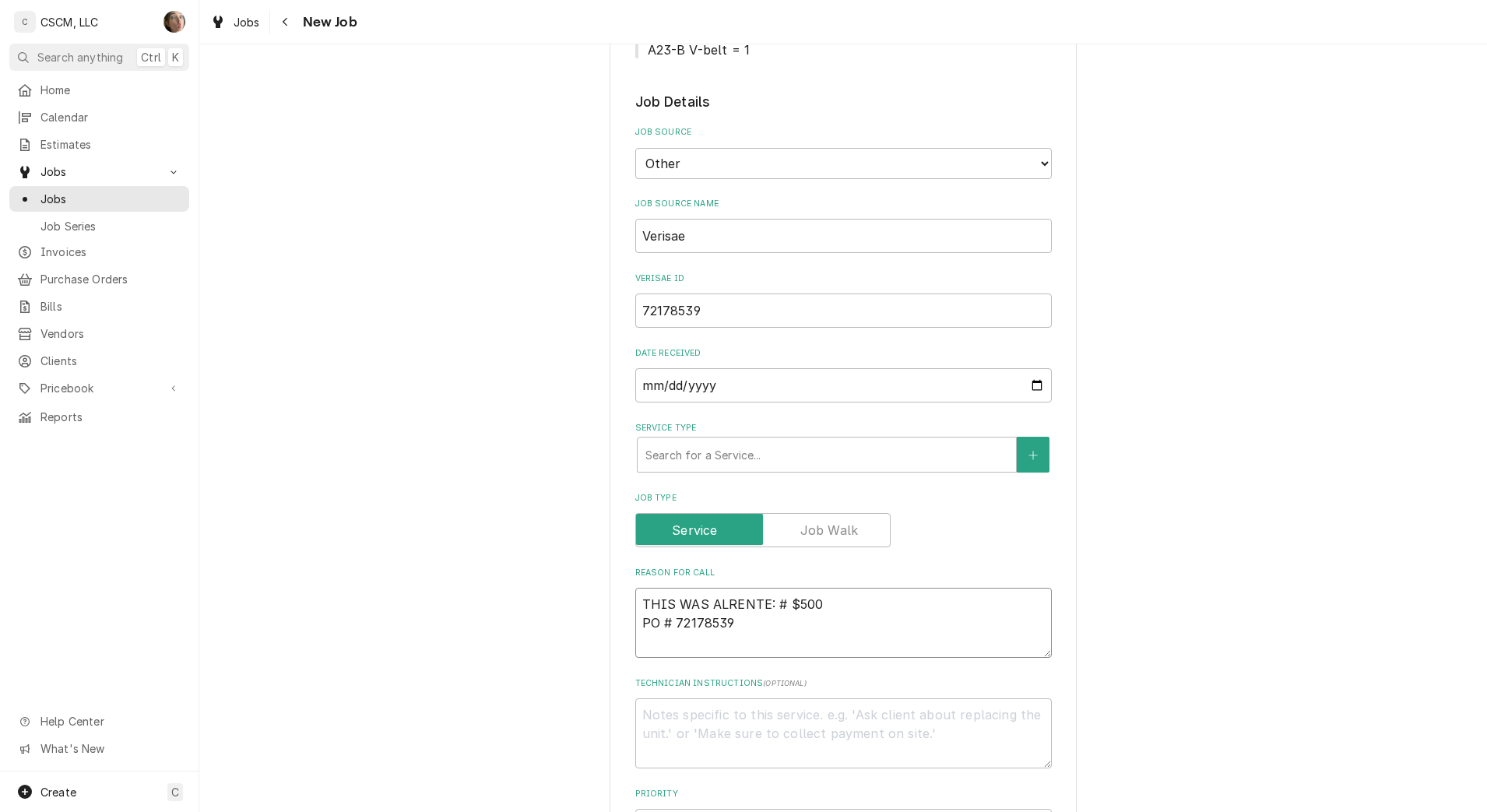
type textarea "THIS WAS ALREANTE: # $500 PO # 72178539"
type textarea "x"
type textarea "THIS WAS ALREADNTE: # $500 PO # 72178539"
type textarea "x"
type textarea "THIS WAS ALREADYNTE: # $500 PO # 72178539"
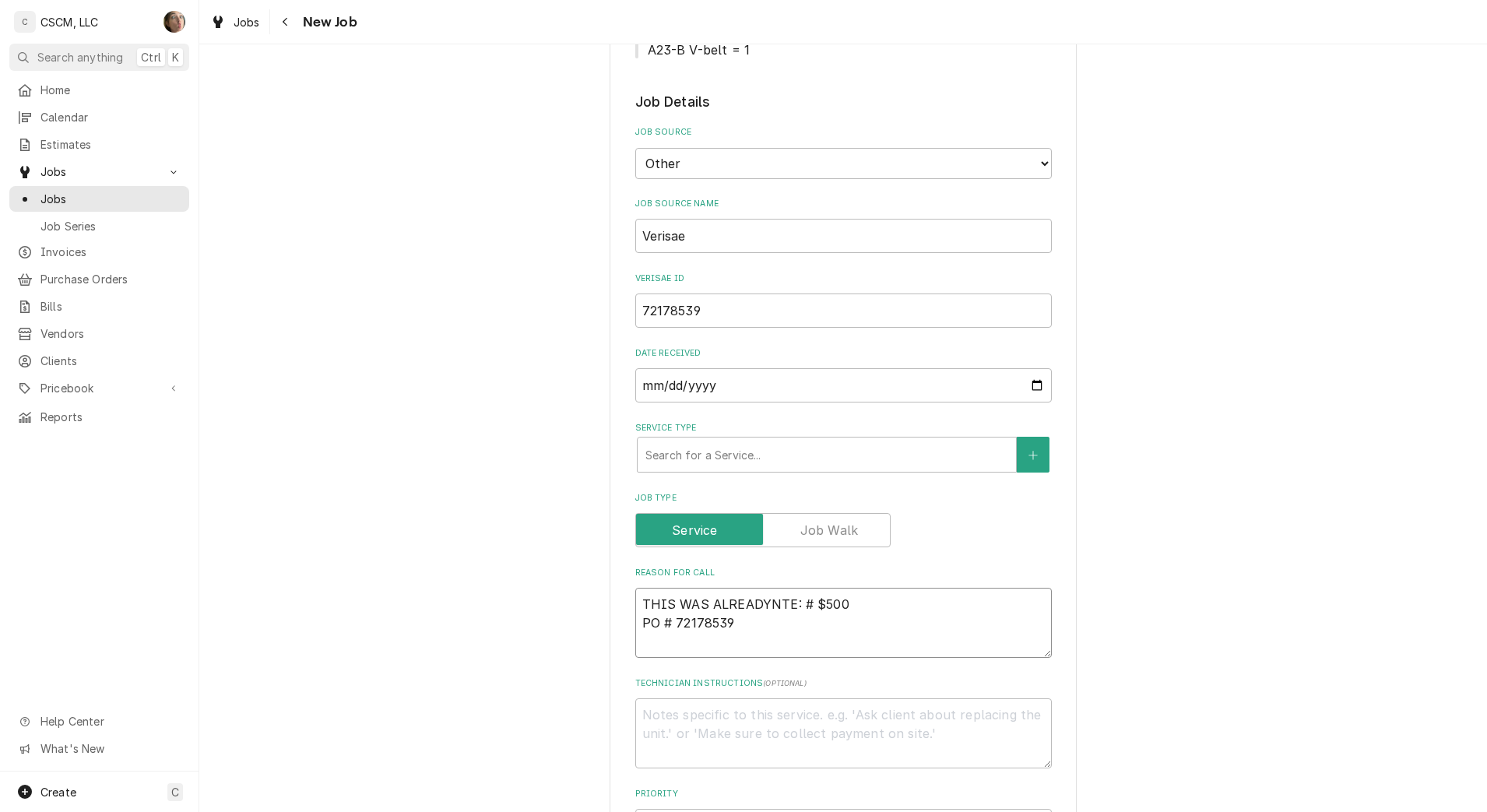
type textarea "x"
type textarea "THIS WAS ALREADY NTE: # $500 PO # 72178539"
type textarea "x"
type textarea "THIS WAS ALREADY TNTE: # $500 PO # 72178539"
type textarea "x"
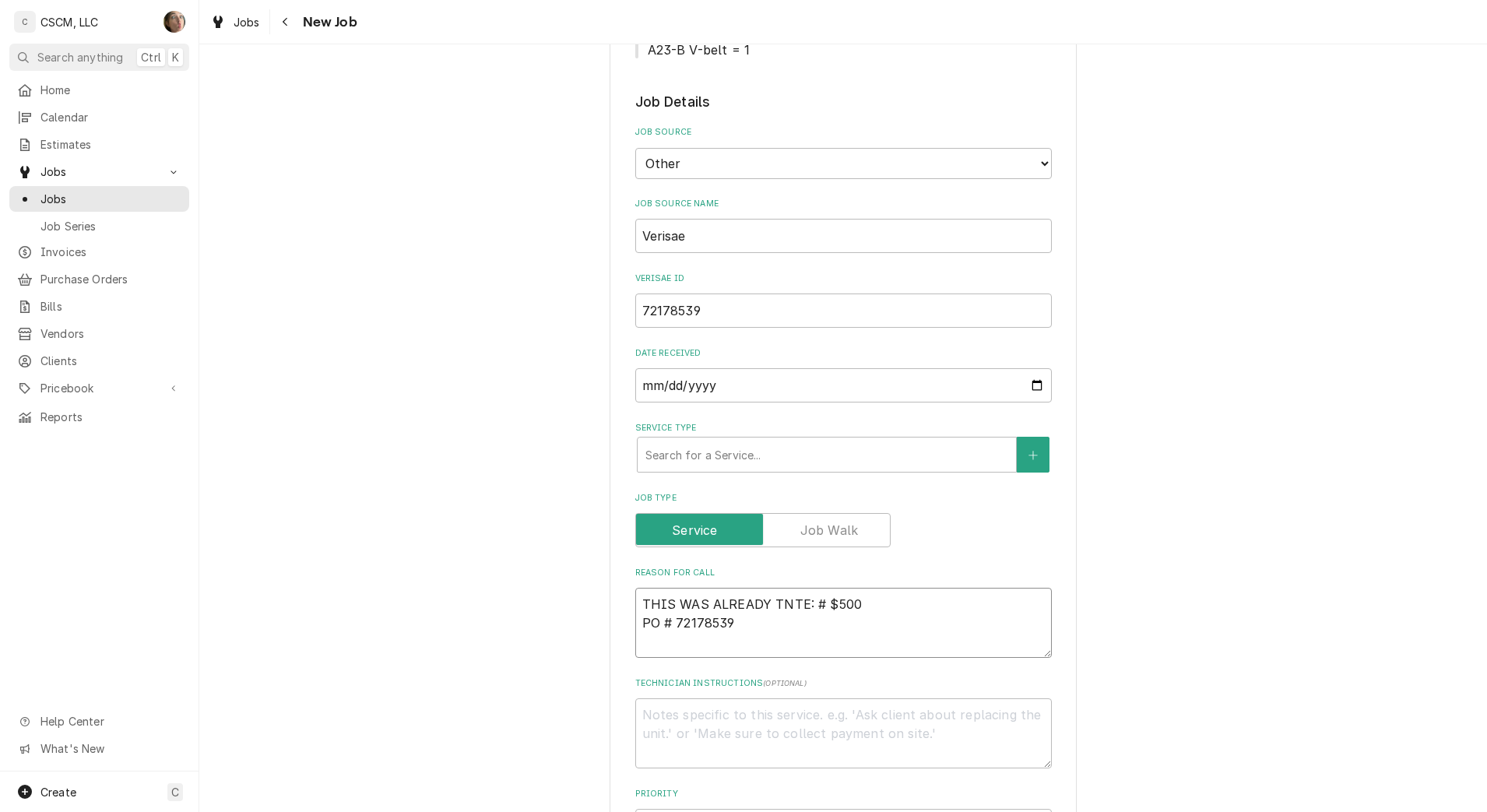
type textarea "THIS WAS ALREADY TANTE: # $500 PO # 72178539"
type textarea "x"
type textarea "THIS WAS ALREADY TAKNTE: # $500 PO # 72178539"
type textarea "x"
type textarea "THIS WAS ALREADY TAKENTE: # $500 PO # 72178539"
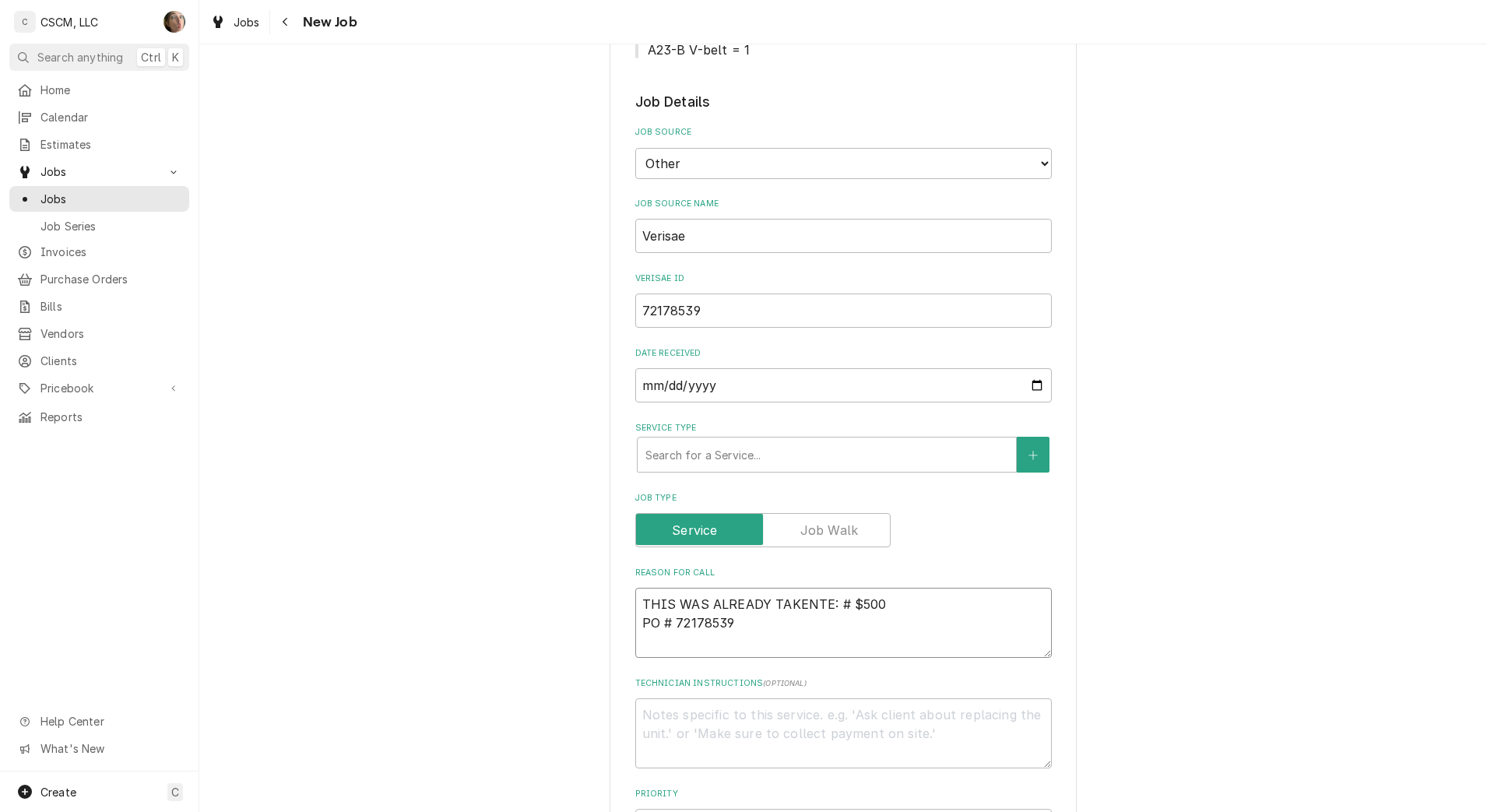
type textarea "x"
type textarea "THIS WAS ALREADY TAKENNTE: # $500 PO # 72178539"
type textarea "x"
type textarea "THIS WAS ALREADY TAKEN NTE: # $500 PO # 72178539"
type textarea "x"
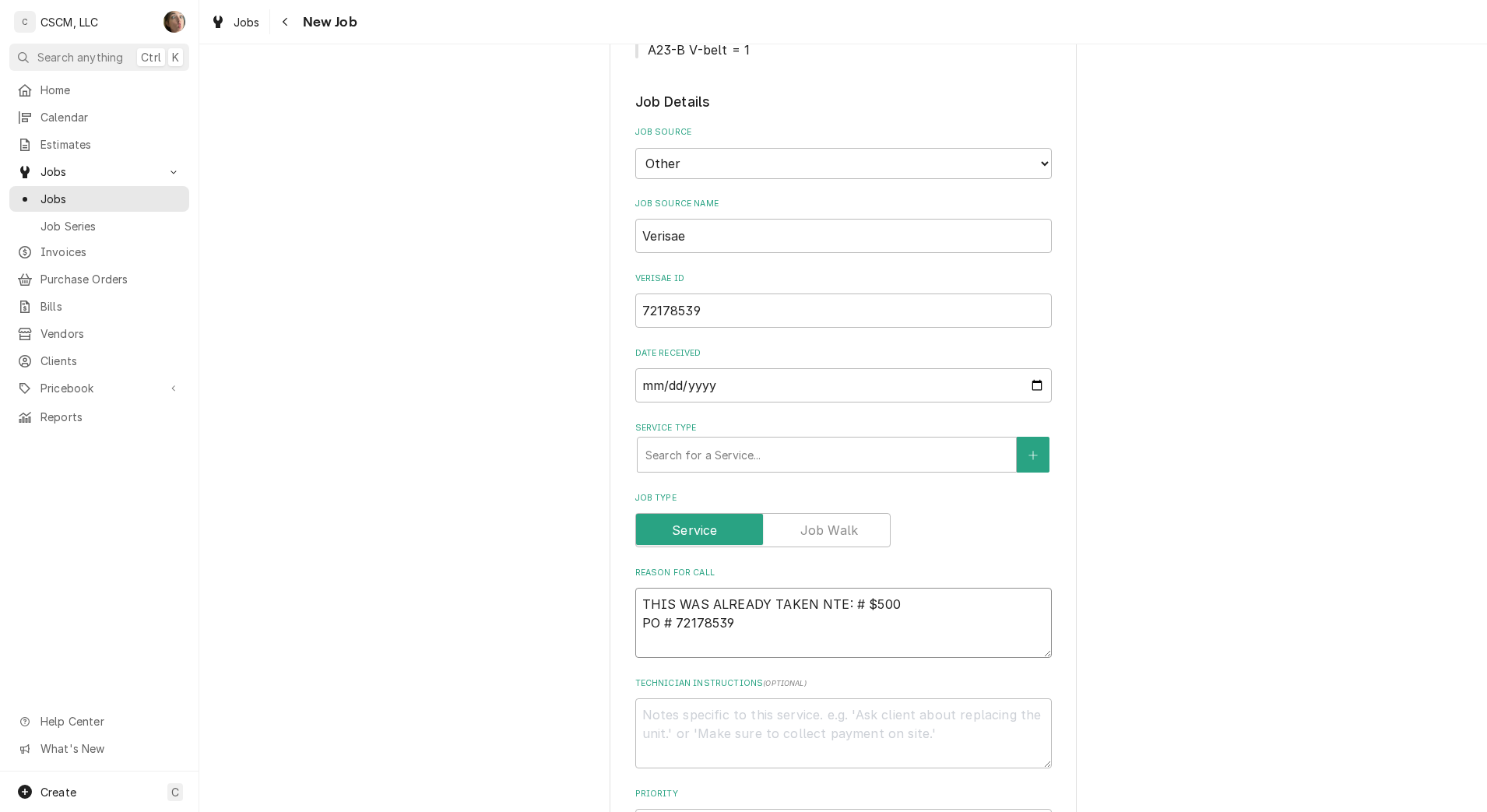
type textarea "THIS WAS ALREADY TAKEN CNTE: # $500 PO # 72178539"
type textarea "x"
type textarea "THIS WAS ALREADY TAKEN CANTE: # $500 PO # 72178539"
type textarea "x"
type textarea "THIS WAS ALREADY TAKEN CARNTE: # $500 PO # 72178539"
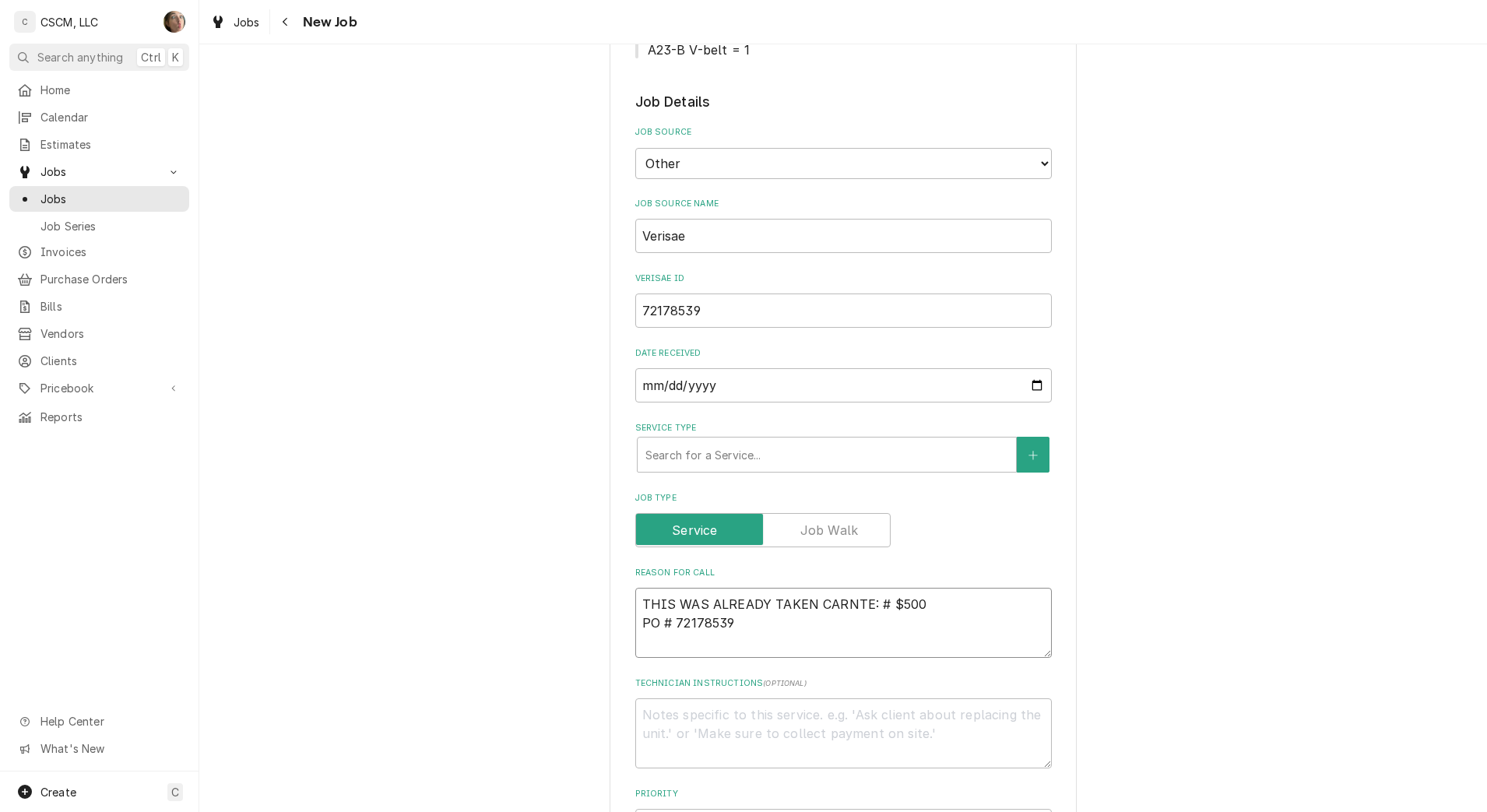
type textarea "x"
type textarea "THIS WAS ALREADY TAKEN CARENTE: # $500 PO # 72178539"
type textarea "x"
type textarea "THIS WAS ALREADY TAKEN CARE NTE: # $500 PO # 72178539"
type textarea "x"
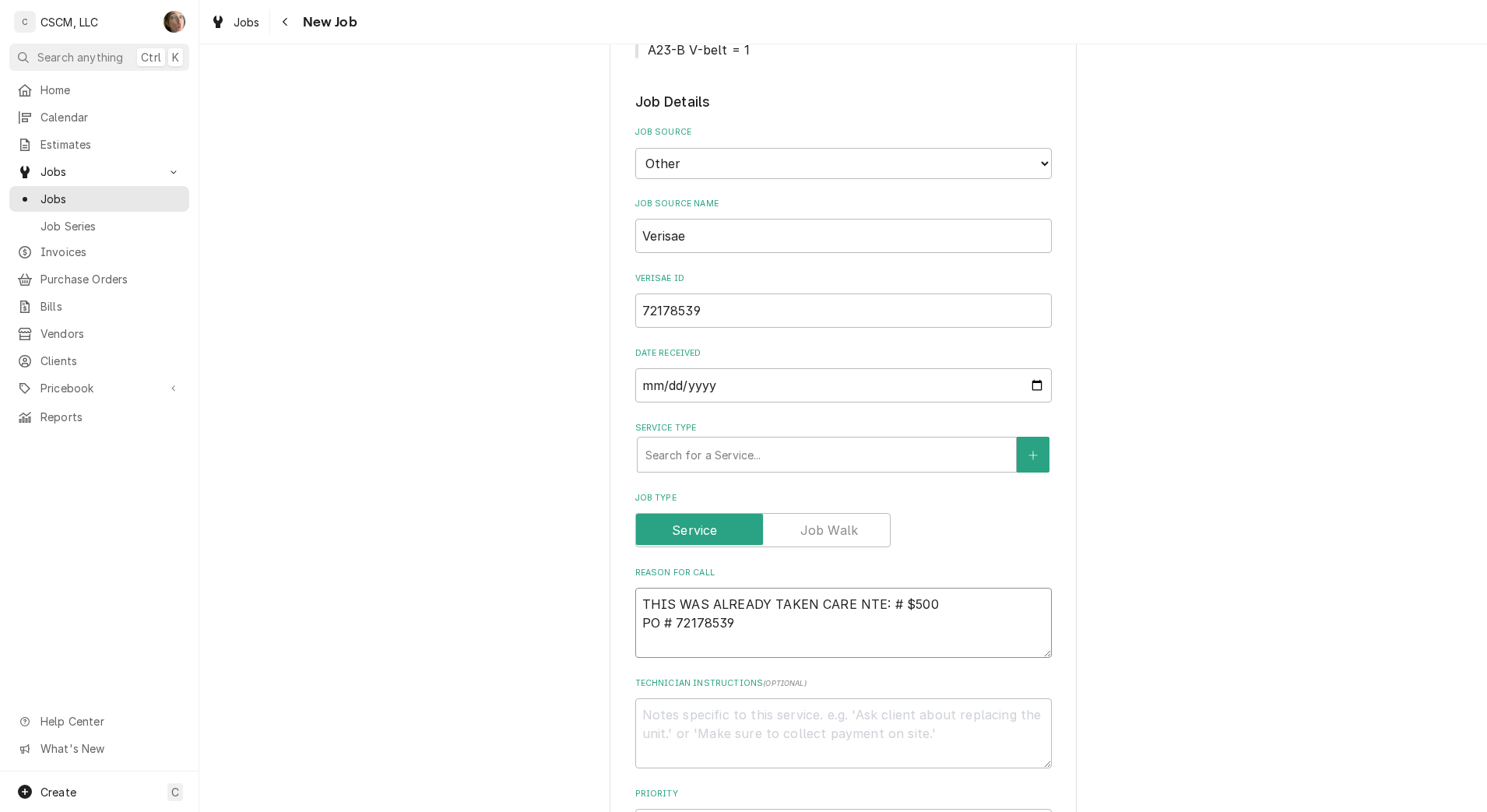
type textarea "THIS WAS ALREADY TAKEN CARE ONTE: # $500 PO # 72178539"
type textarea "x"
type textarea "THIS WAS ALREADY TAKEN CARE OFNTE: # $500 PO # 72178539"
type textarea "x"
type textarea "THIS WAS ALREADY TAKEN CARE OF NTE: # $500 PO # 72178539"
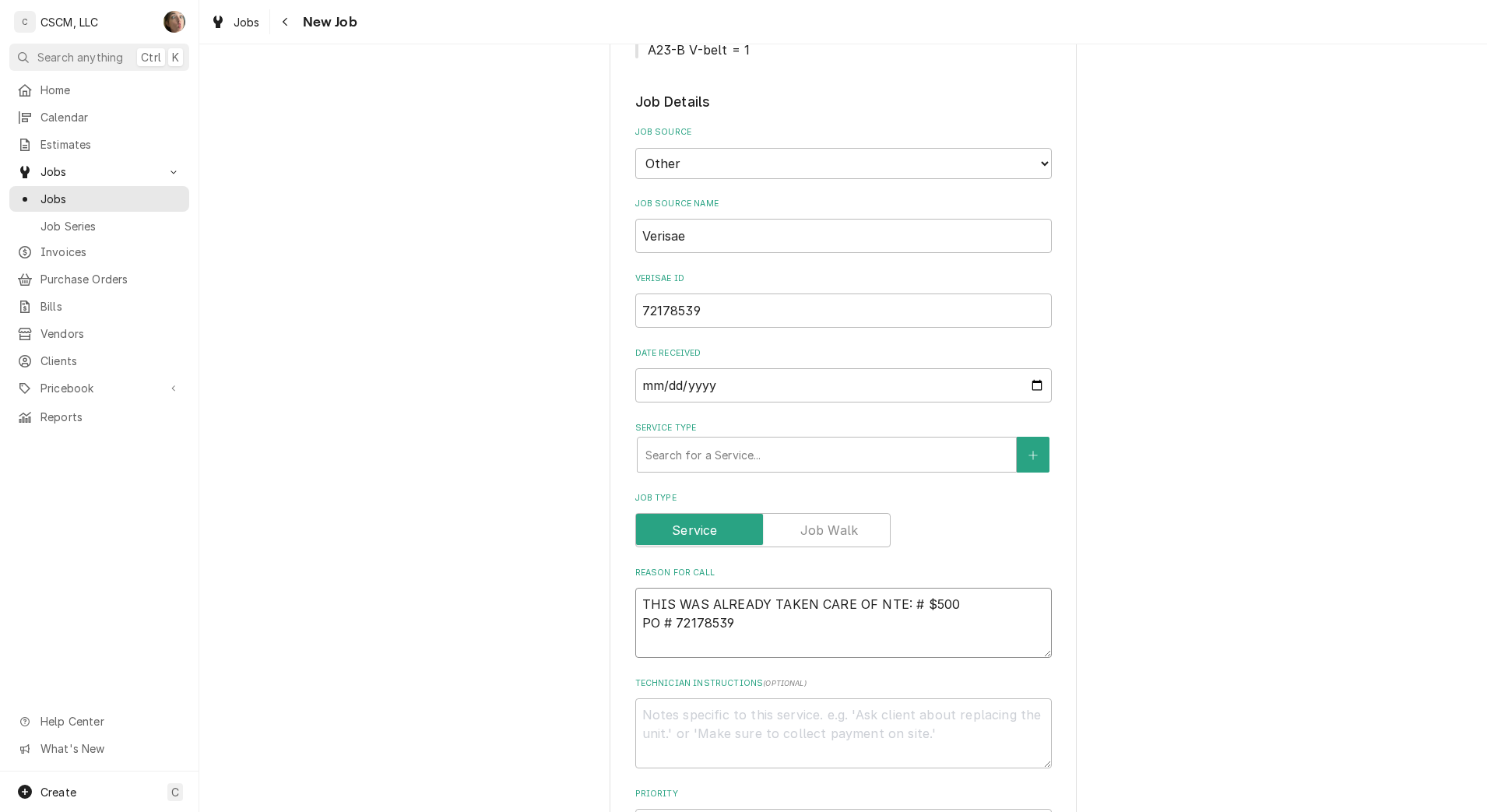
type textarea "x"
type textarea "TNTE: # $500 PO # 72178539"
type textarea "x"
type textarea "ThNTE: # $500 PO # 72178539"
type textarea "x"
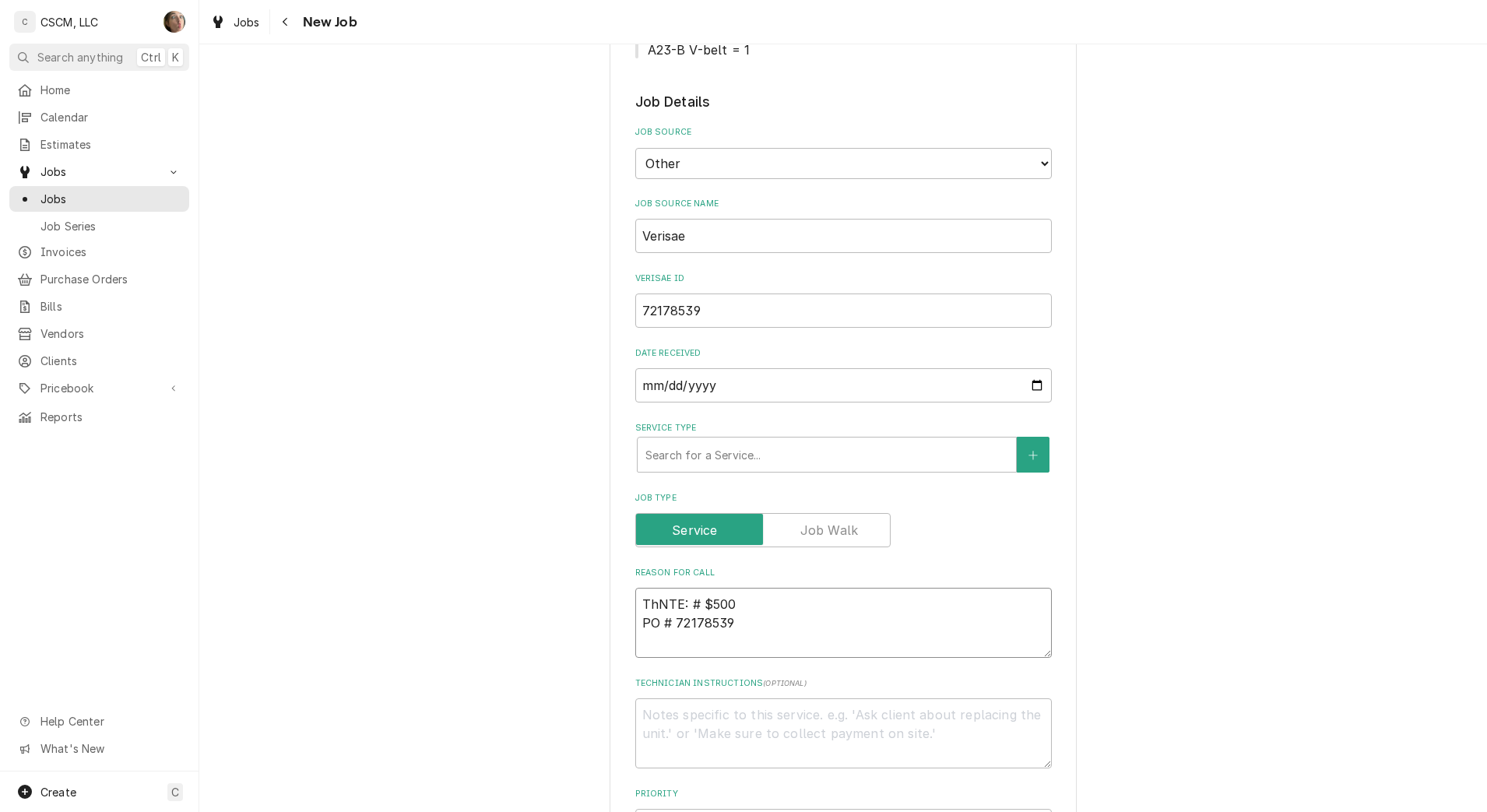
type textarea "ThiNTE: # $500 PO # 72178539"
type textarea "x"
type textarea "ThisNTE: # $500 PO # 72178539"
type textarea "x"
type textarea "This eNTE: # $500 PO # 72178539"
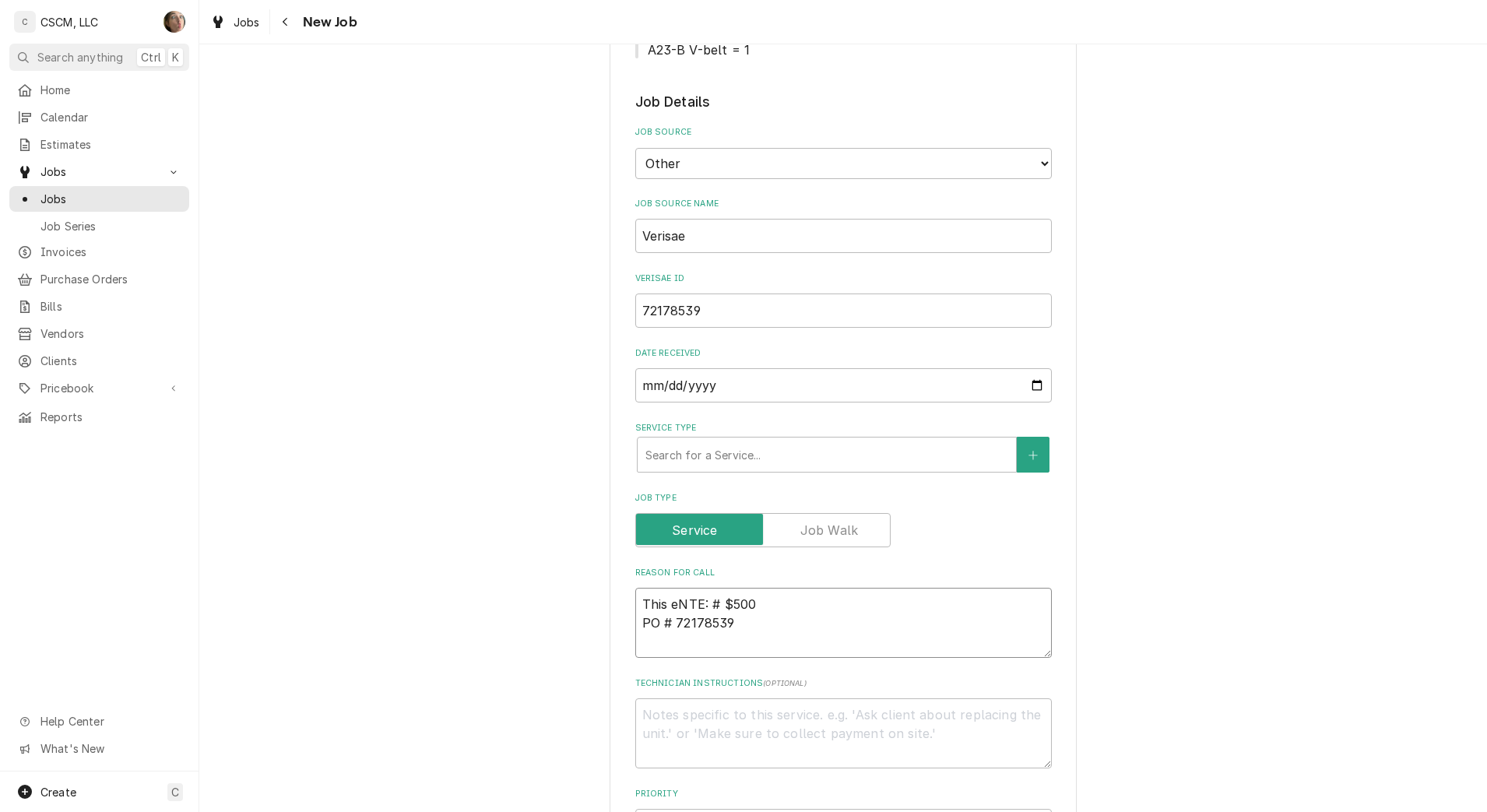
type textarea "x"
type textarea "This NTE: # $500 PO # 72178539"
type textarea "x"
type textarea "This wNTE: # $500 PO # 72178539"
type textarea "x"
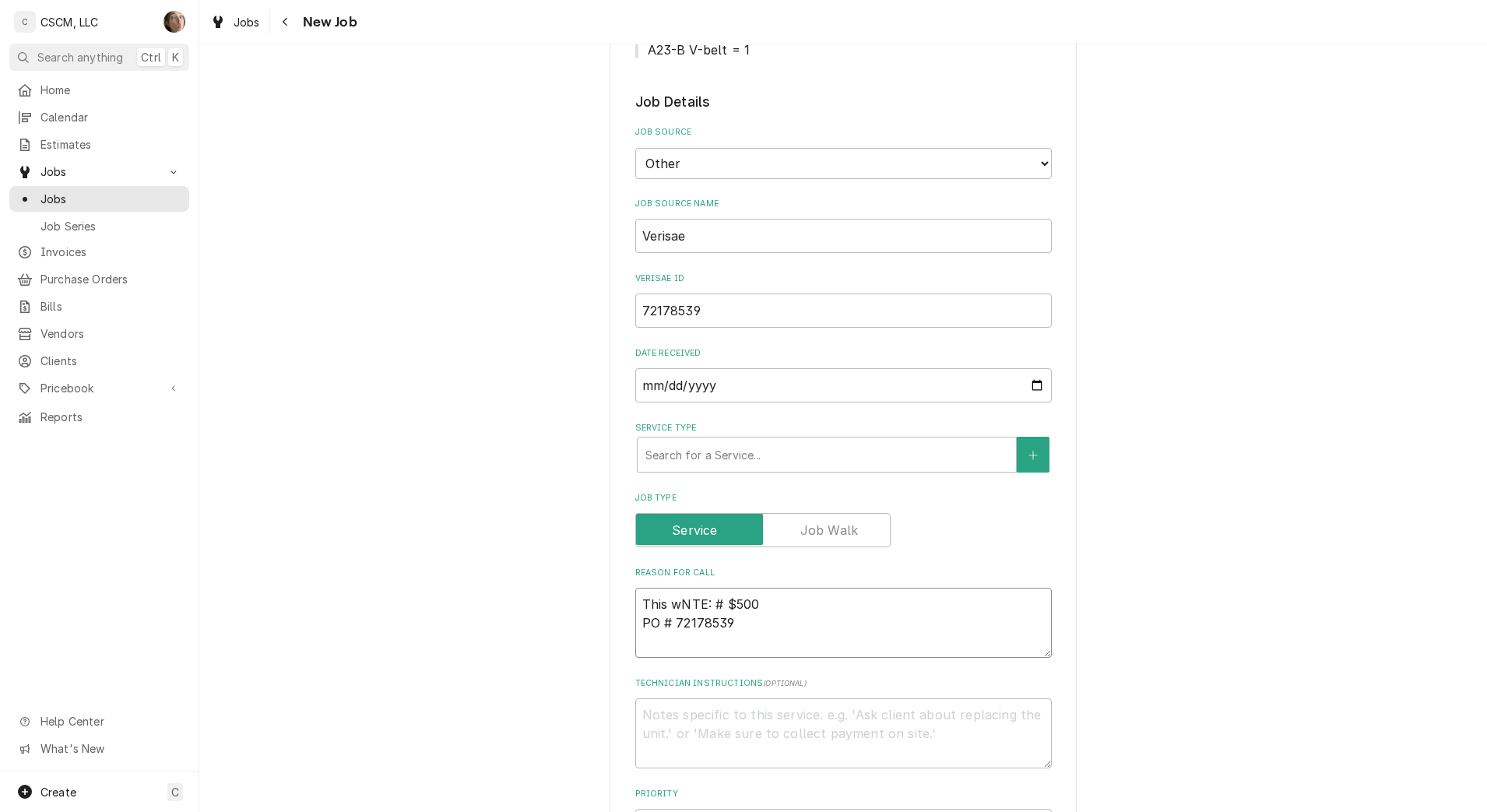
type textarea "This waNTE: # $500 PO # 72178539"
type textarea "x"
type textarea "This wasNTE: # $500 PO # 72178539"
type textarea "x"
type textarea "This was tNTE: # $500 PO # 72178539"
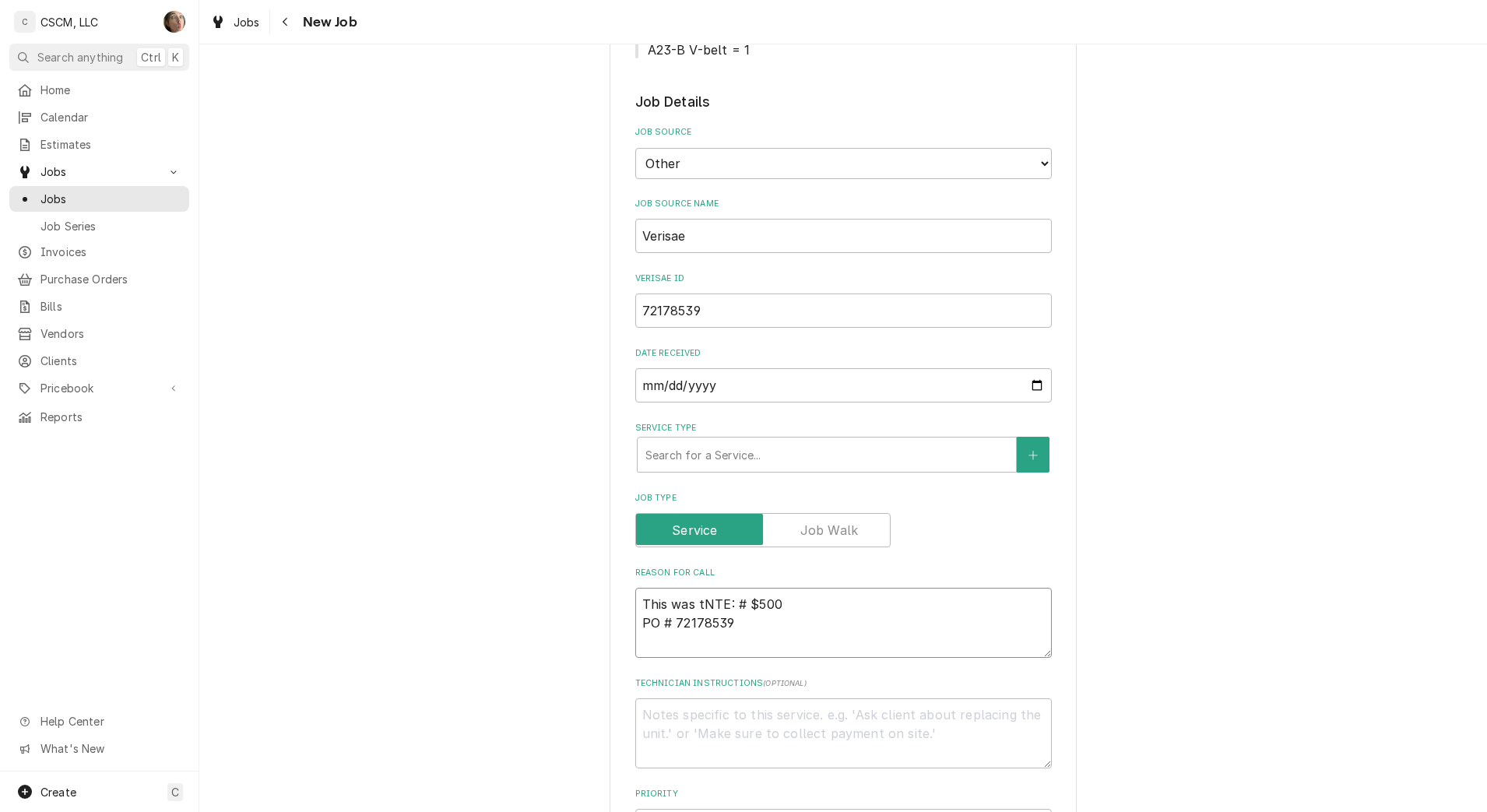
type textarea "x"
type textarea "This was tkNTE: # $500 PO # 72178539"
type textarea "x"
type textarea "This was tkiNTE: # $500 PO # 72178539"
type textarea "x"
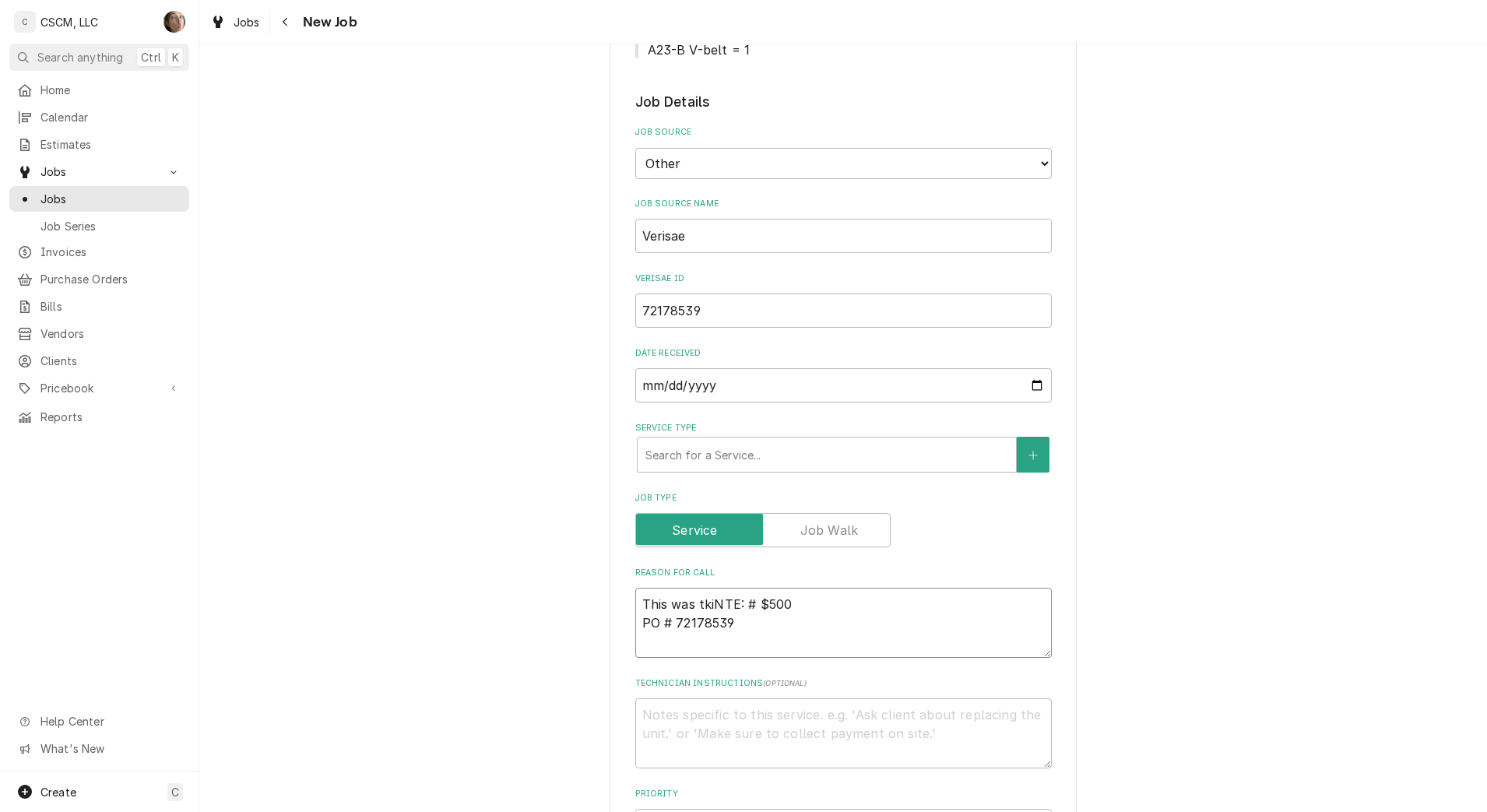
type textarea "This was tkNTE: # $500 PO # 72178539"
type textarea "x"
type textarea "This was tkeNTE: # $500 PO # 72178539"
type textarea "x"
type textarea "This was tkenNTE: # $500 PO # 72178539"
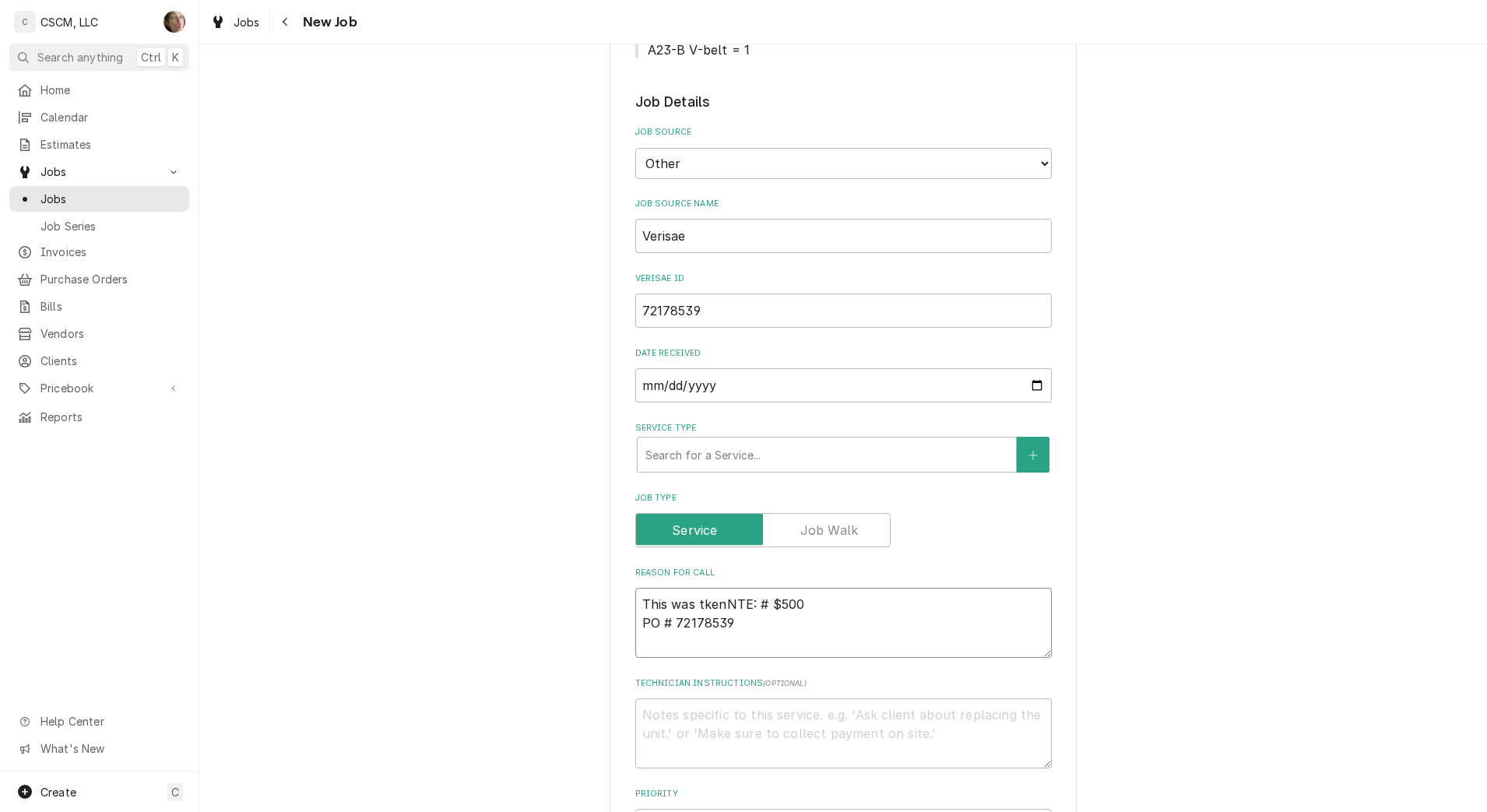
type textarea "x"
type textarea "This was tken cNTE: # $500 PO # 72178539"
type textarea "x"
type textarea "This was tken caNTE: # $500 PO # 72178539"
type textarea "x"
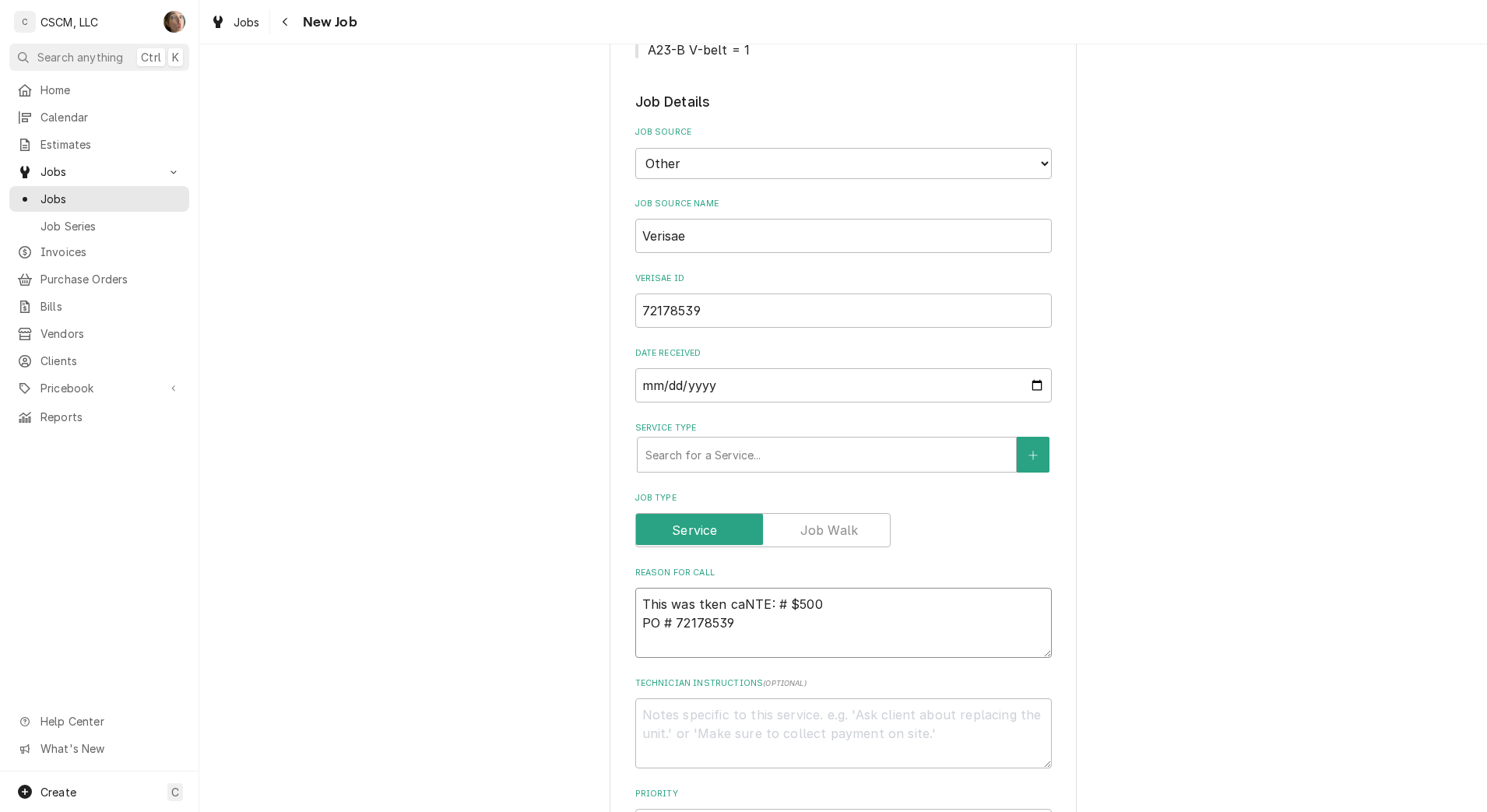
type textarea "This was tken carNTE: # $500 PO # 72178539"
type textarea "x"
type textarea "This was tken careNTE: # $500 PO # 72178539"
type textarea "x"
type textarea "This was tken care NTE: # $500 PO # 72178539"
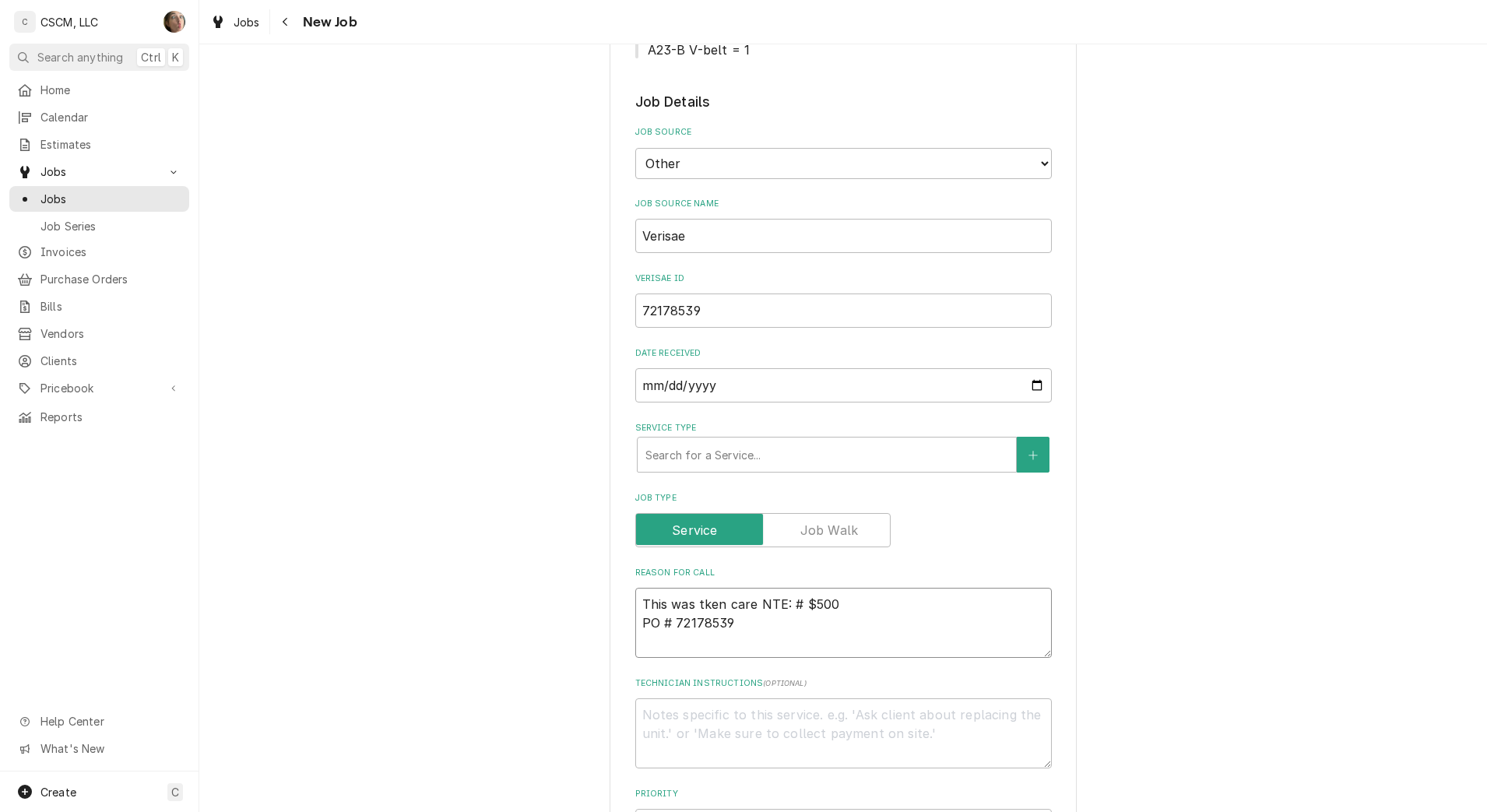
type textarea "x"
type textarea "This was tken care oNTE: # $500 PO # 72178539"
type textarea "x"
type textarea "This was tken care ofNTE: # $500 PO # 72178539"
type textarea "x"
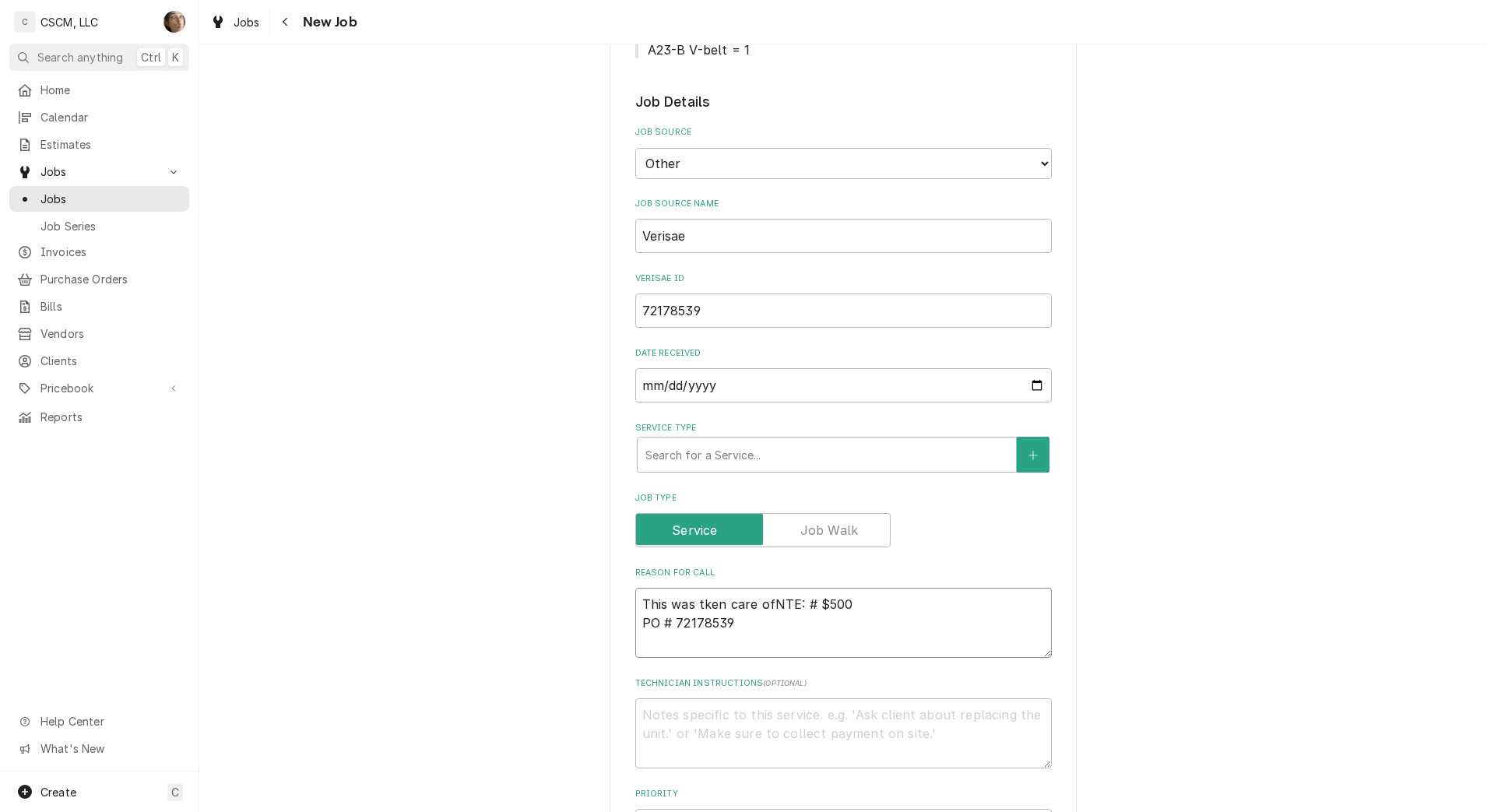
type textarea "This was tken care of NTE: # $500 PO # 72178539"
type textarea "x"
type textarea "This was tken care of vNTE: # $500 PO # 72178539"
type textarea "x"
type textarea "This was tken care of viNTE: # $500 PO # 72178539"
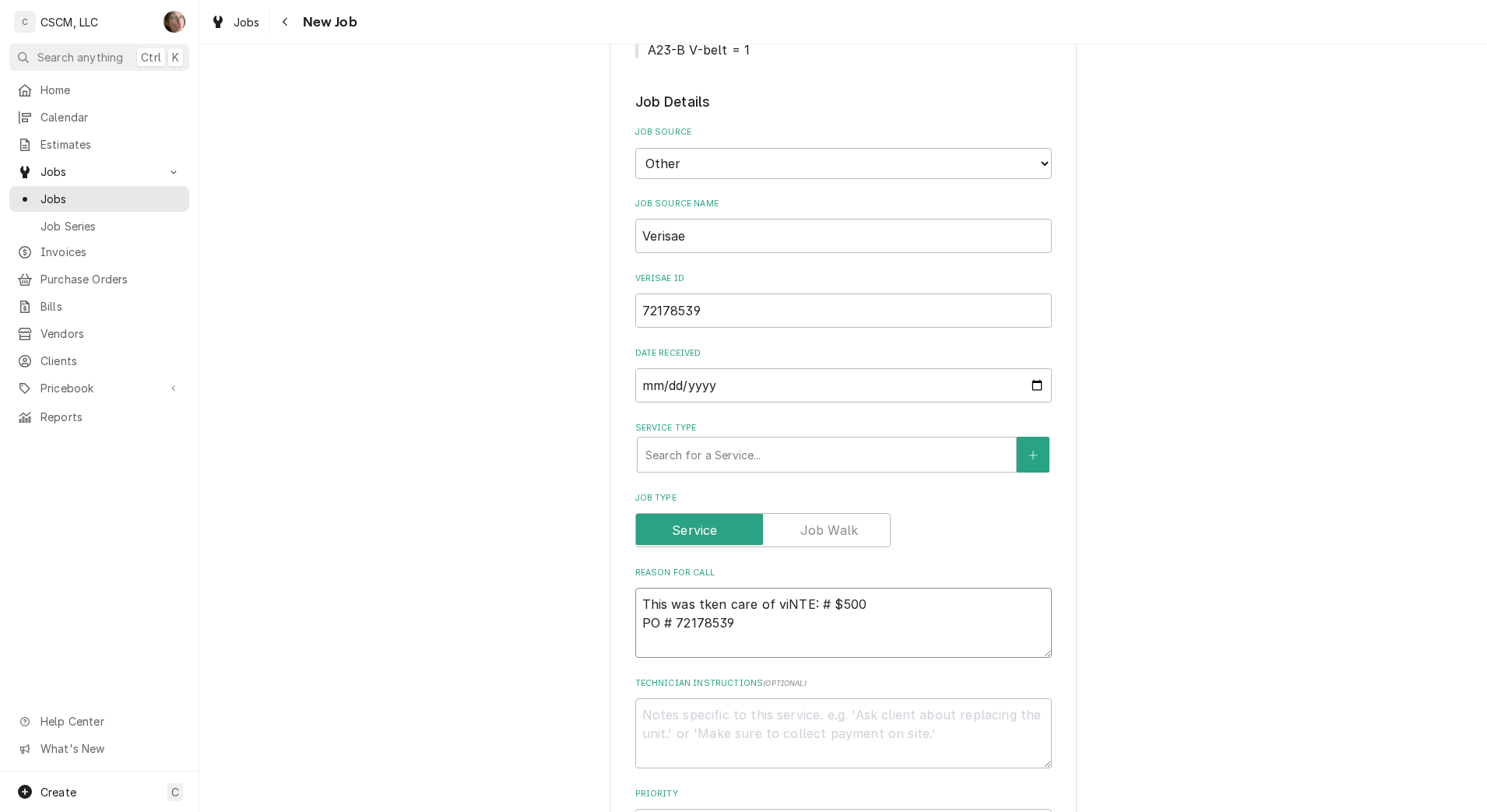
type textarea "x"
type textarea "This was tken care of viaNTE: # $500 PO # 72178539"
type textarea "x"
type textarea "This was tken care of via NTE: # $500 PO # 72178539"
type textarea "x"
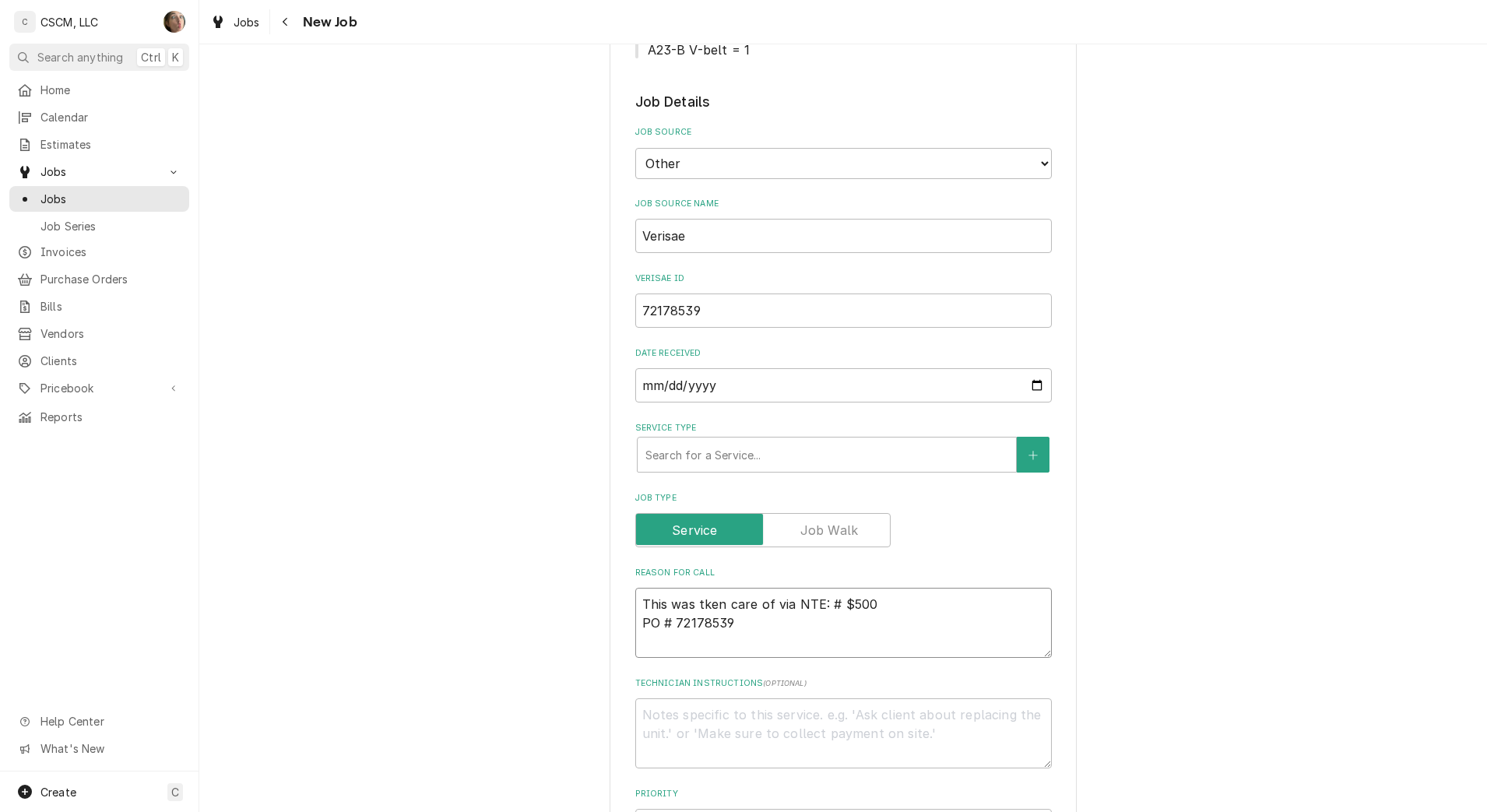
type textarea "This was tken care of via INTE: # $500 PO # 72178539"
type textarea "x"
type textarea "This was tken care of via IzNTE: # $500 PO # 72178539"
type textarea "x"
type textarea "This was tken care of via IzaNTE: # $500 PO # 72178539"
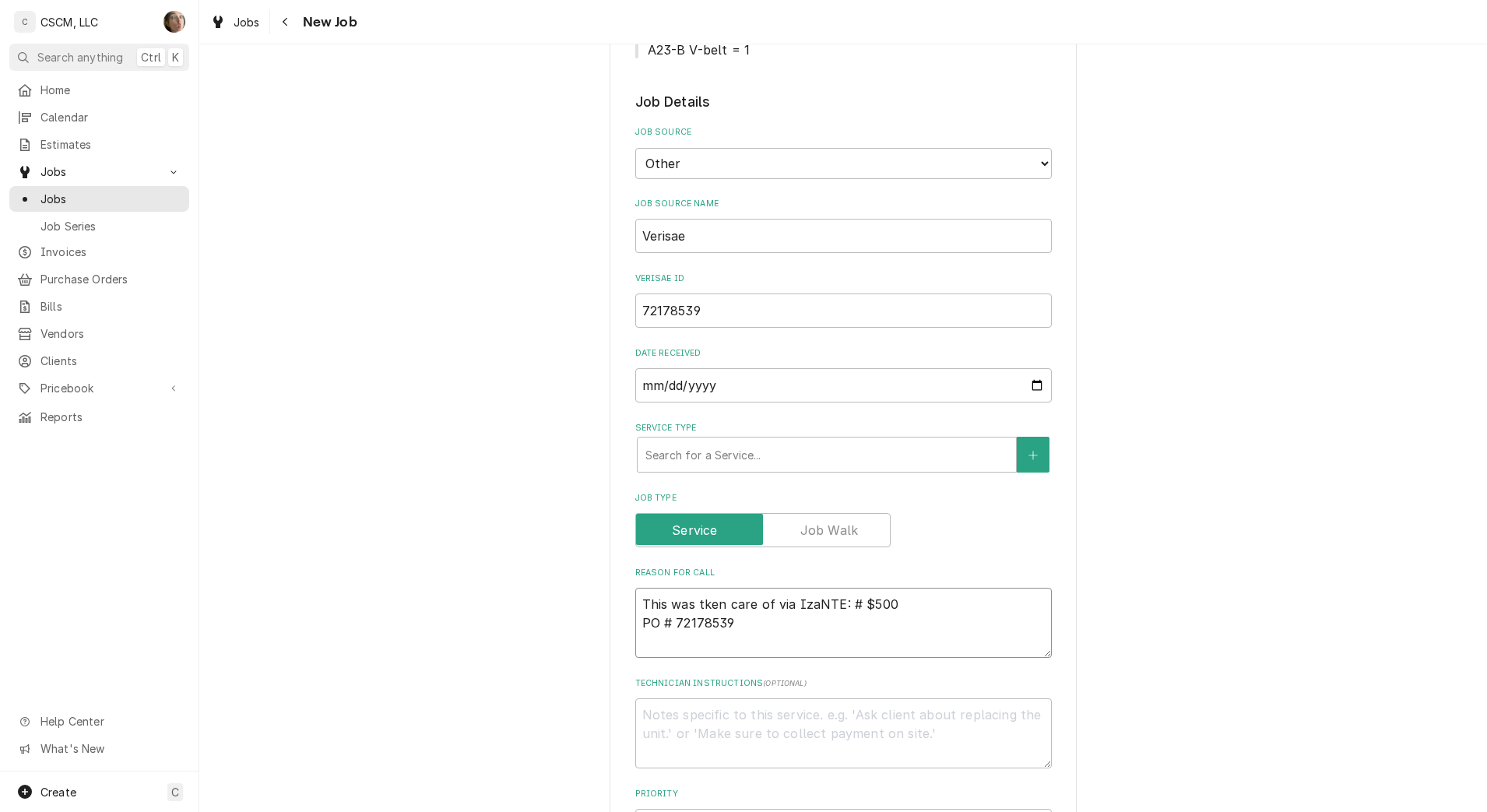
type textarea "x"
type textarea "This was tken care of via IzaiNTE: # $500 PO # 72178539"
type textarea "x"
type textarea "This was tken care of via IzaiaNTE: # $500 PO # 72178539"
type textarea "x"
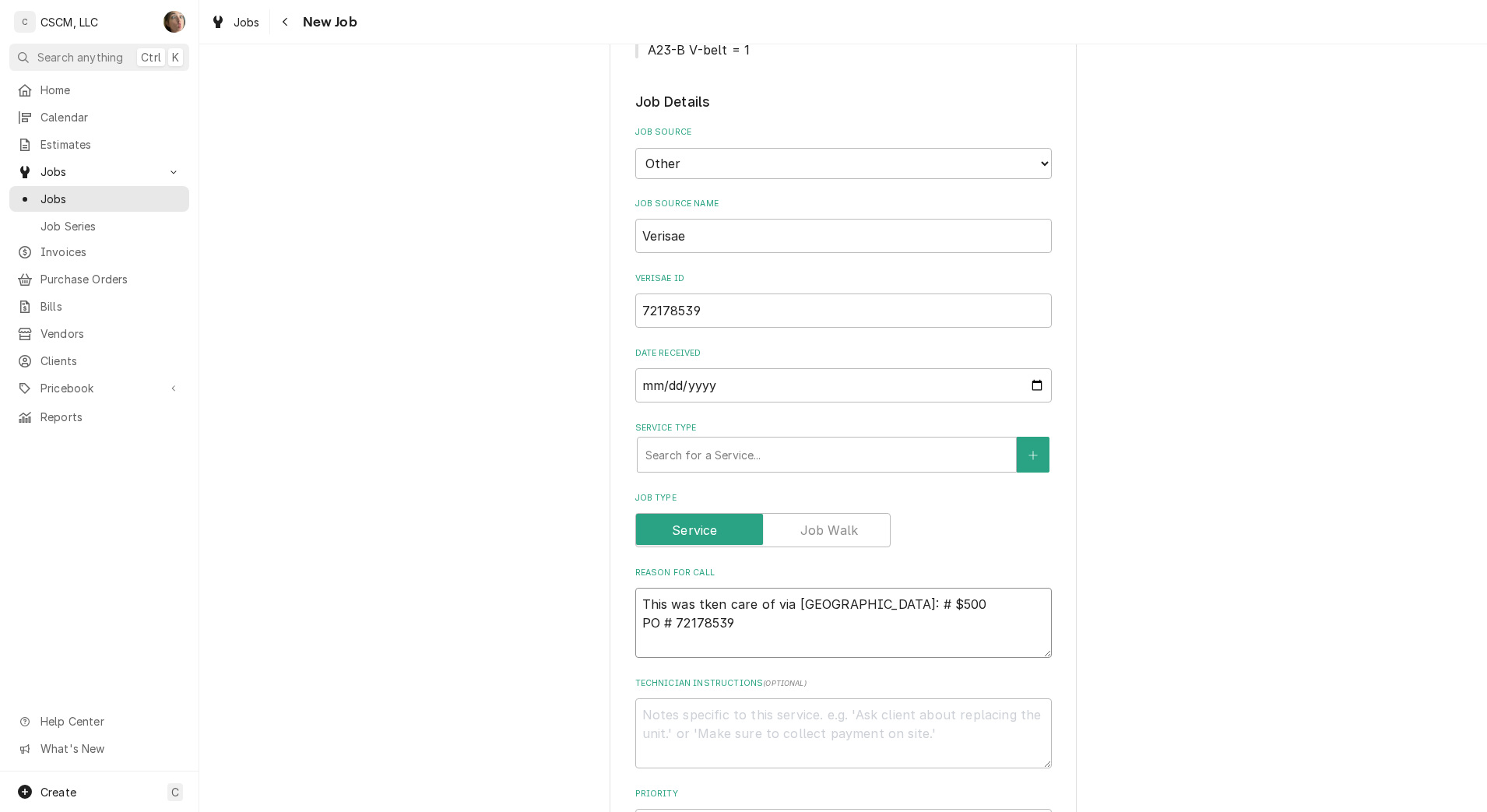
type textarea "This was tken care of via Izaia NTE: # $500 PO # 72178539"
type textarea "x"
type textarea "This was tken care of via Izaia NTE: # $500 PO # 72178539"
click at [663, 445] on div "Service Type" at bounding box center [827, 454] width 363 height 28
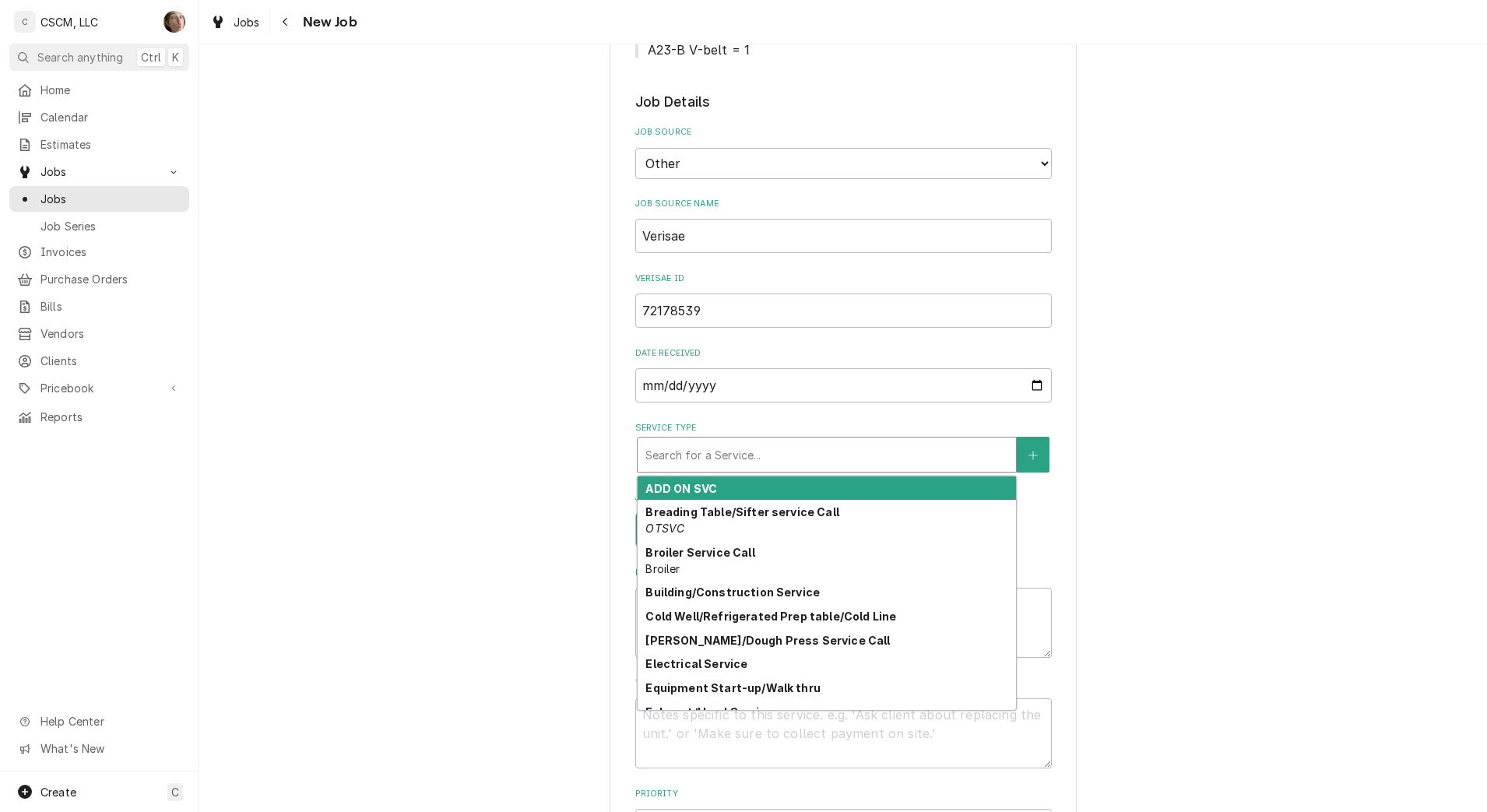
type textarea "x"
type input "t"
type textarea "x"
type input "te"
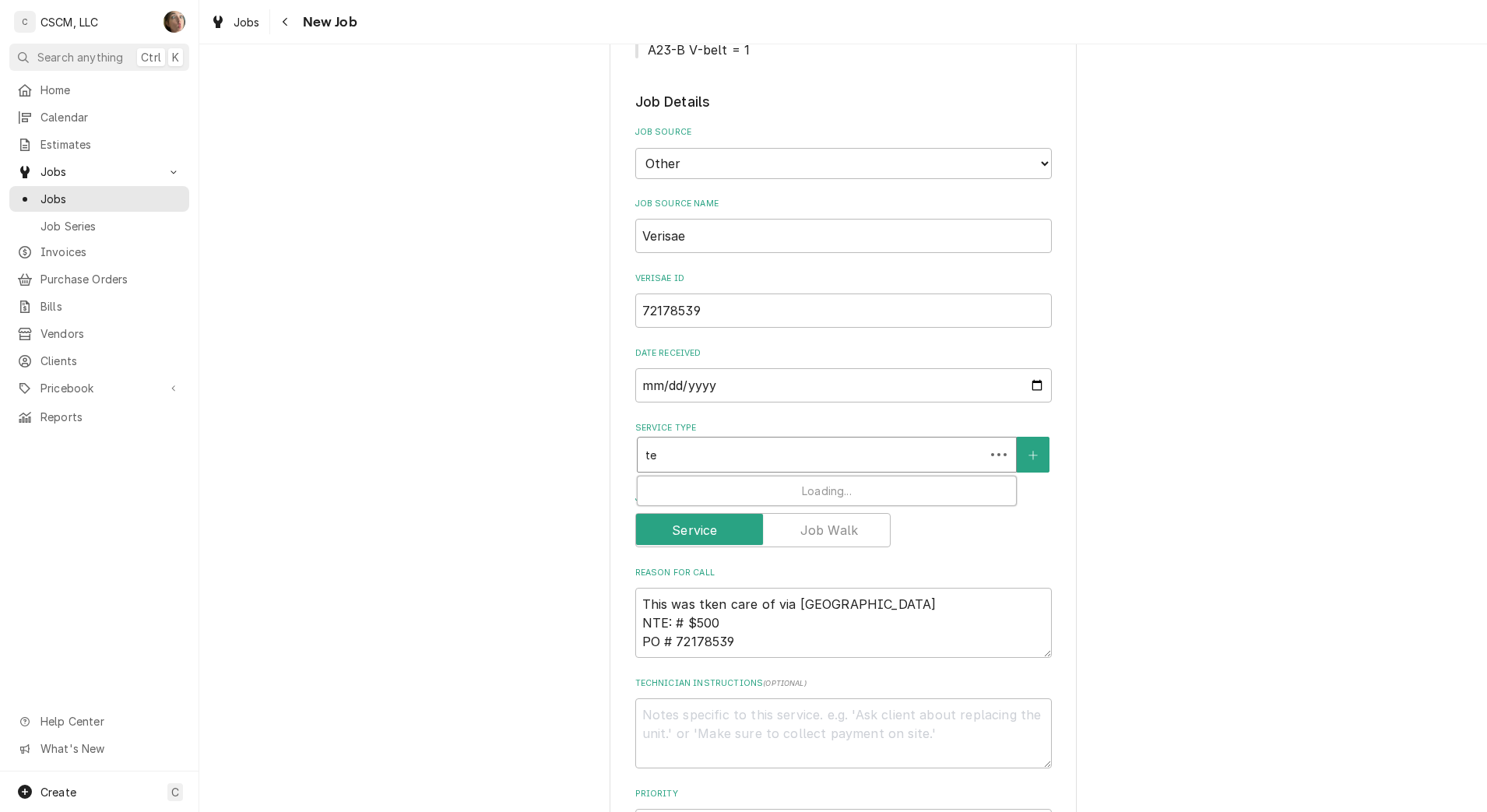
type textarea "x"
type input "teh"
type textarea "x"
type input "teht"
type textarea "x"
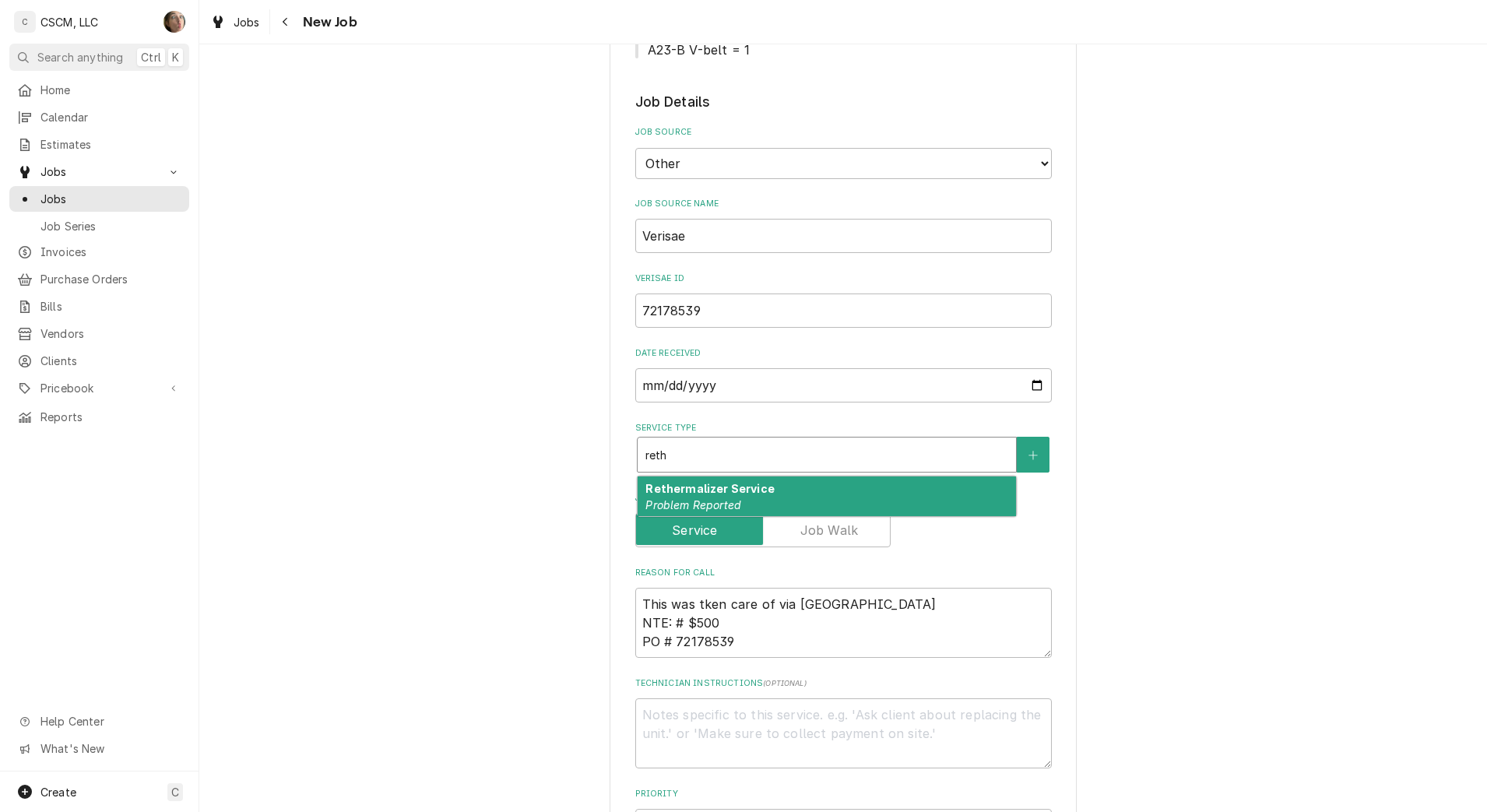
click at [682, 491] on strong "Rethermalizer Service" at bounding box center [709, 489] width 128 height 13
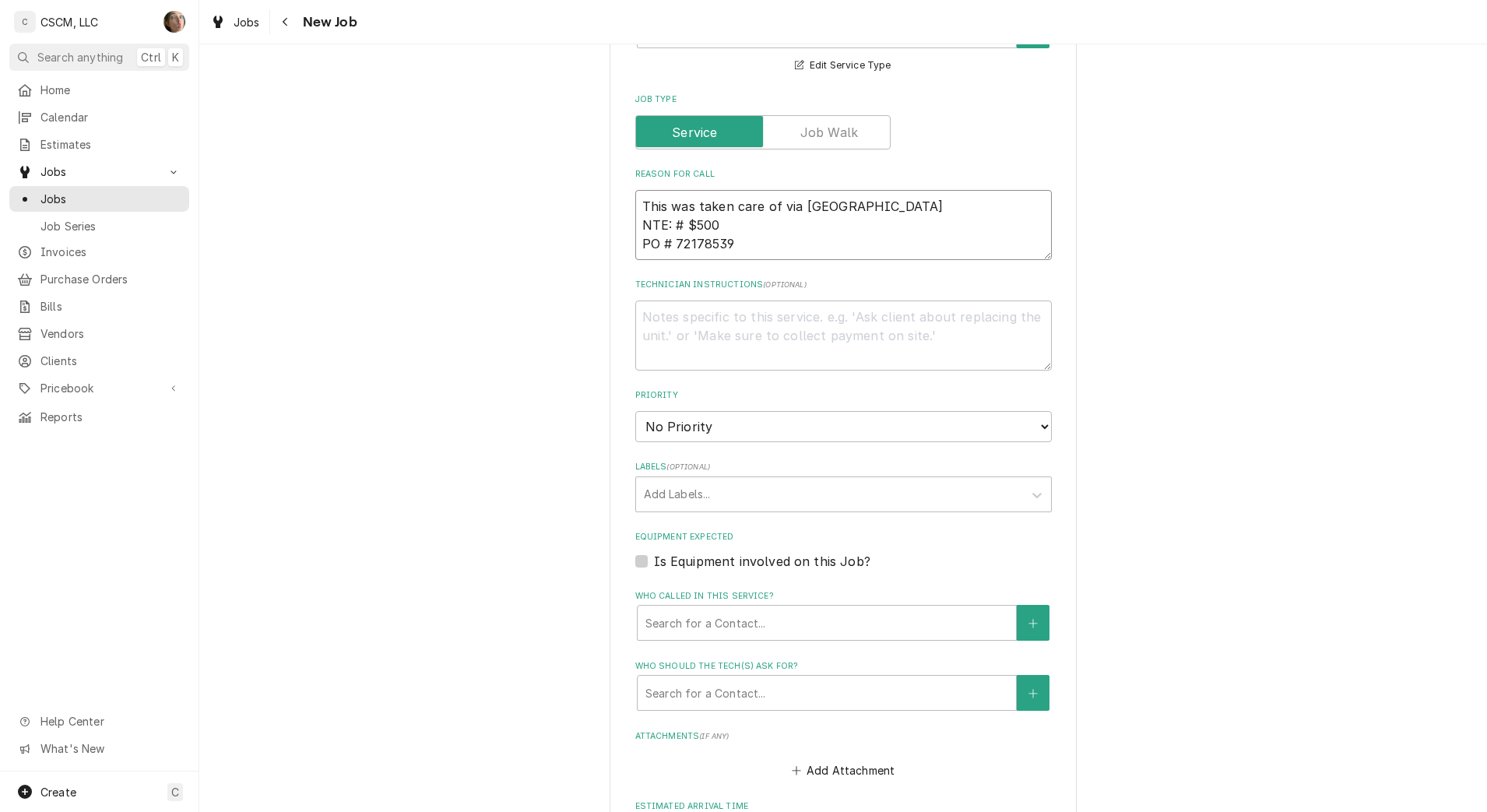
scroll to position [875, 0]
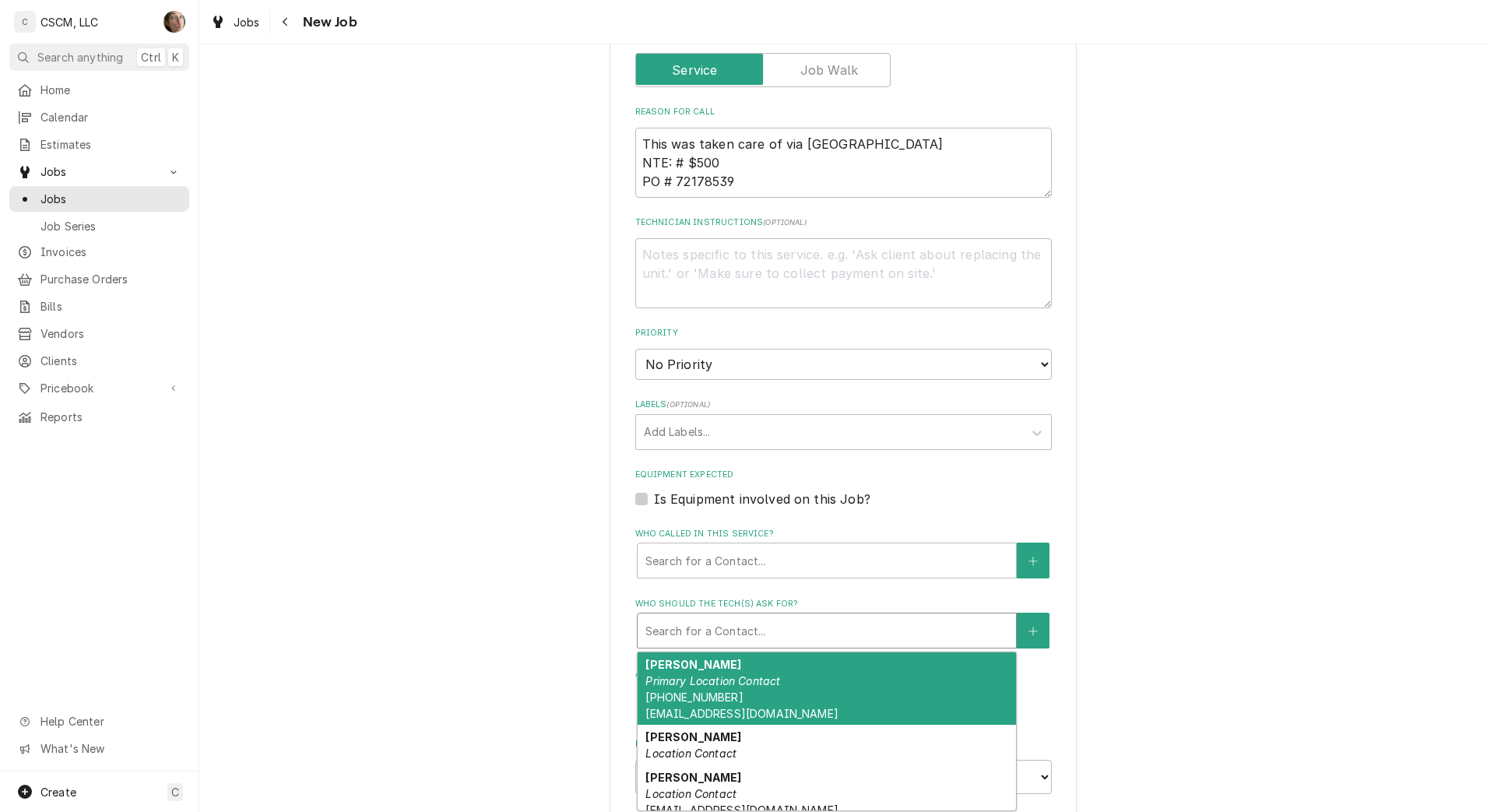
click at [699, 642] on div "Who should the tech(s) ask for?" at bounding box center [827, 630] width 363 height 28
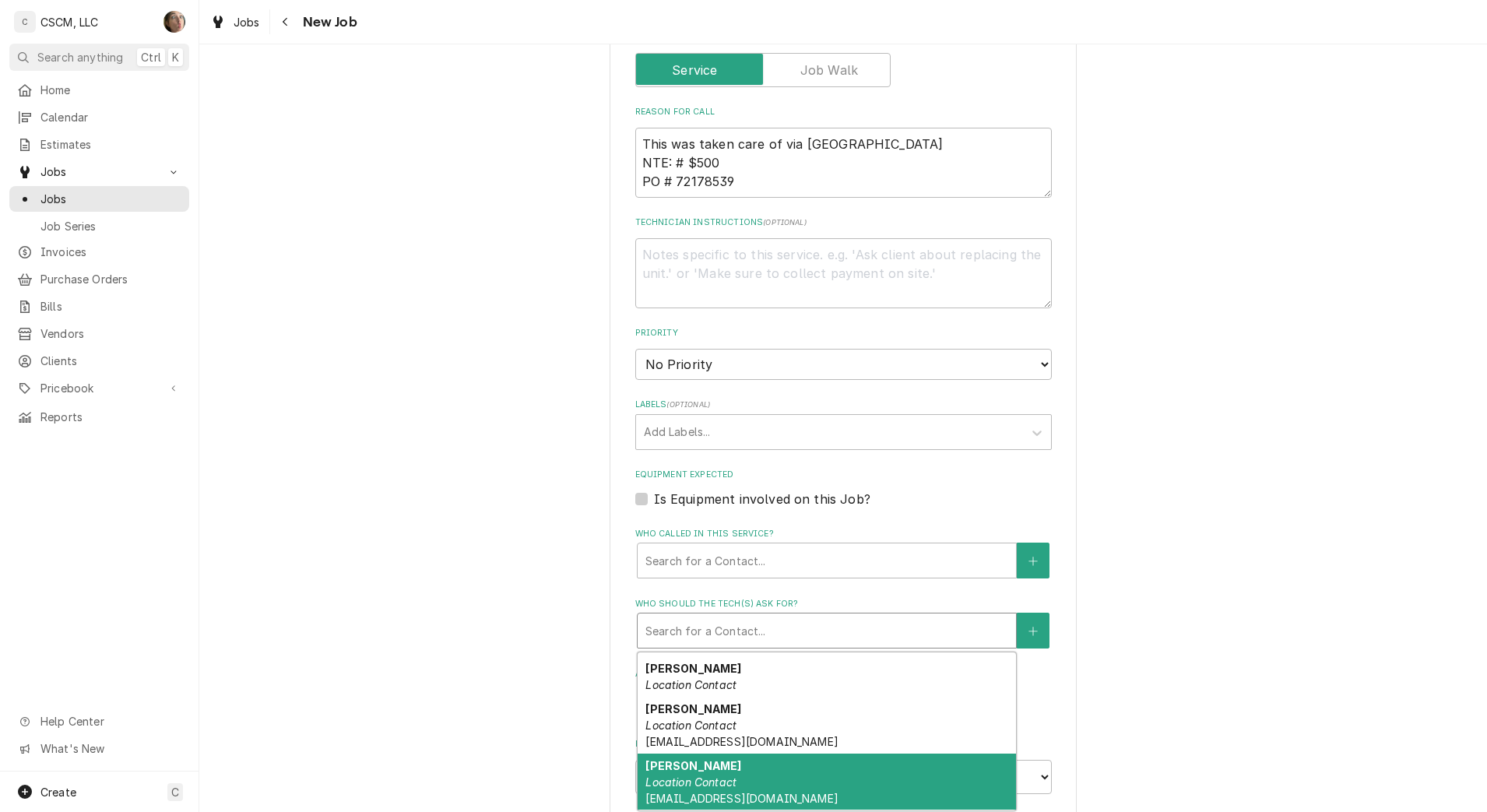
click at [705, 796] on span "tlane@kbpbells.com" at bounding box center [742, 799] width 192 height 13
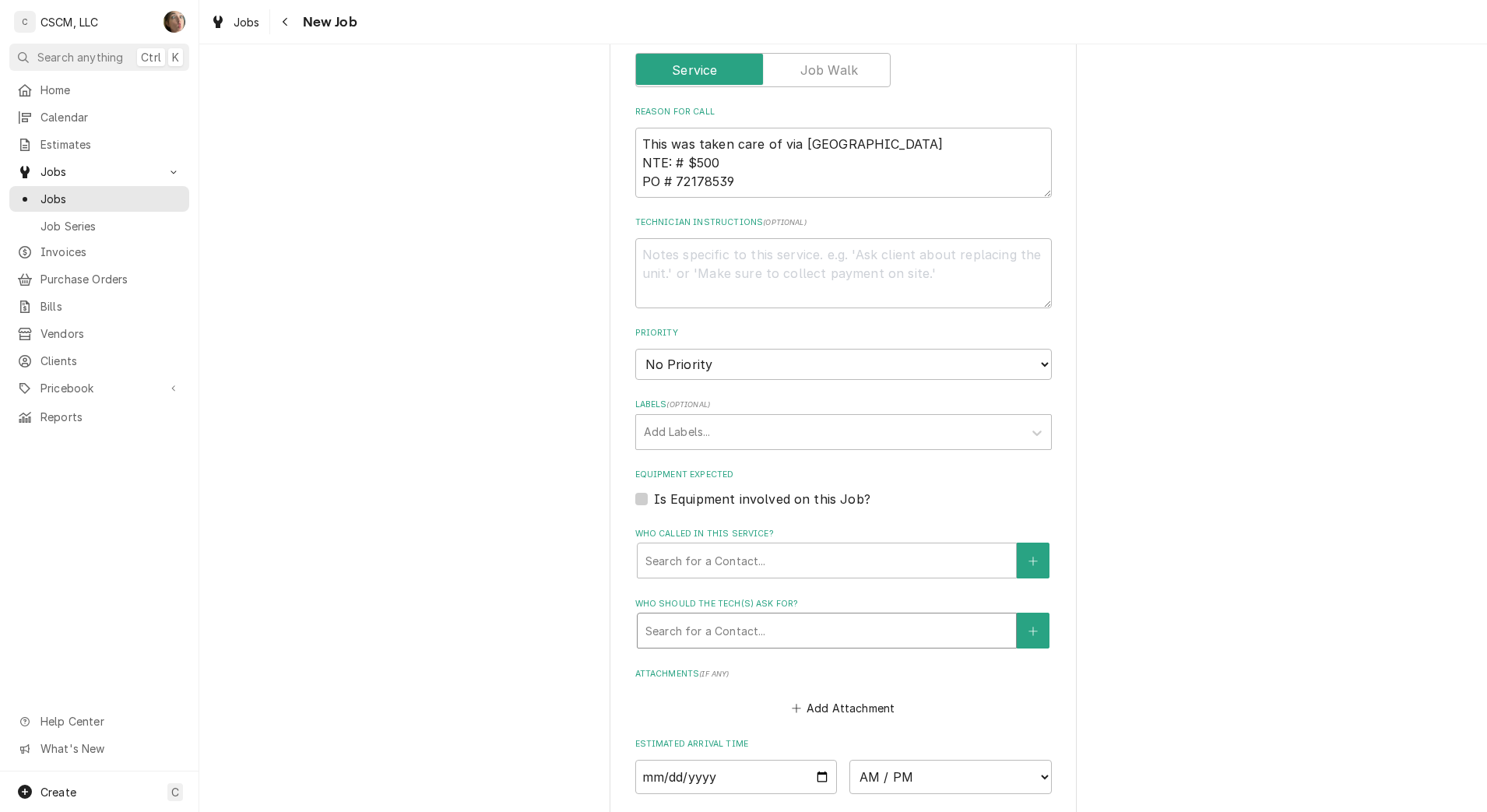
drag, startPoint x: 820, startPoint y: 488, endPoint x: 808, endPoint y: 513, distance: 27.7
click at [811, 507] on div "Equipment Expected Is Equipment involved on this Job?" at bounding box center [843, 488] width 417 height 39
drag, startPoint x: 808, startPoint y: 513, endPoint x: 793, endPoint y: 552, distance: 41.8
click at [793, 552] on div "Who called in this service?" at bounding box center [827, 560] width 363 height 28
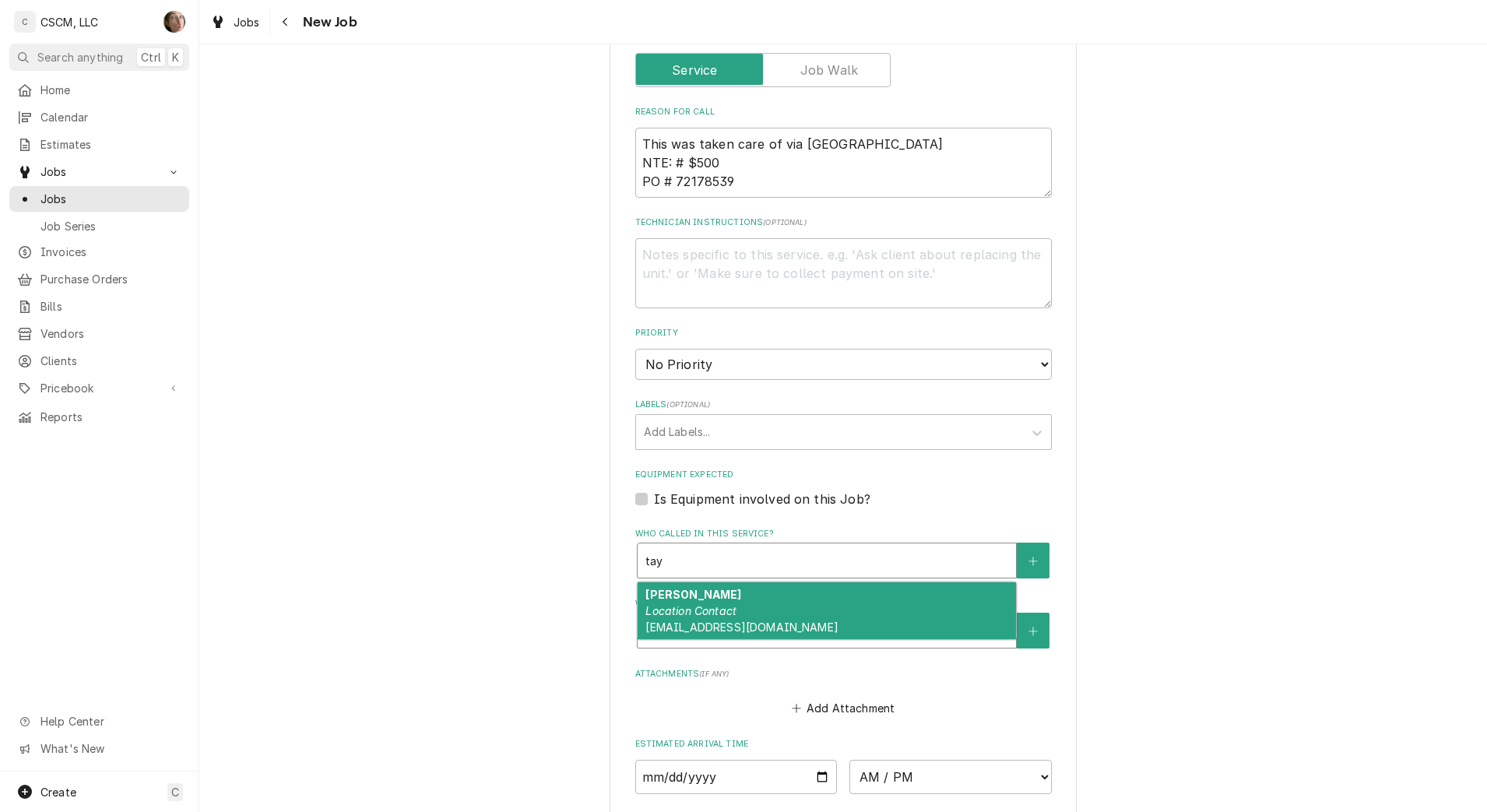
click at [745, 608] on div "Taylor Lane Location Contact tlane@kbpbells.com" at bounding box center [826, 610] width 378 height 57
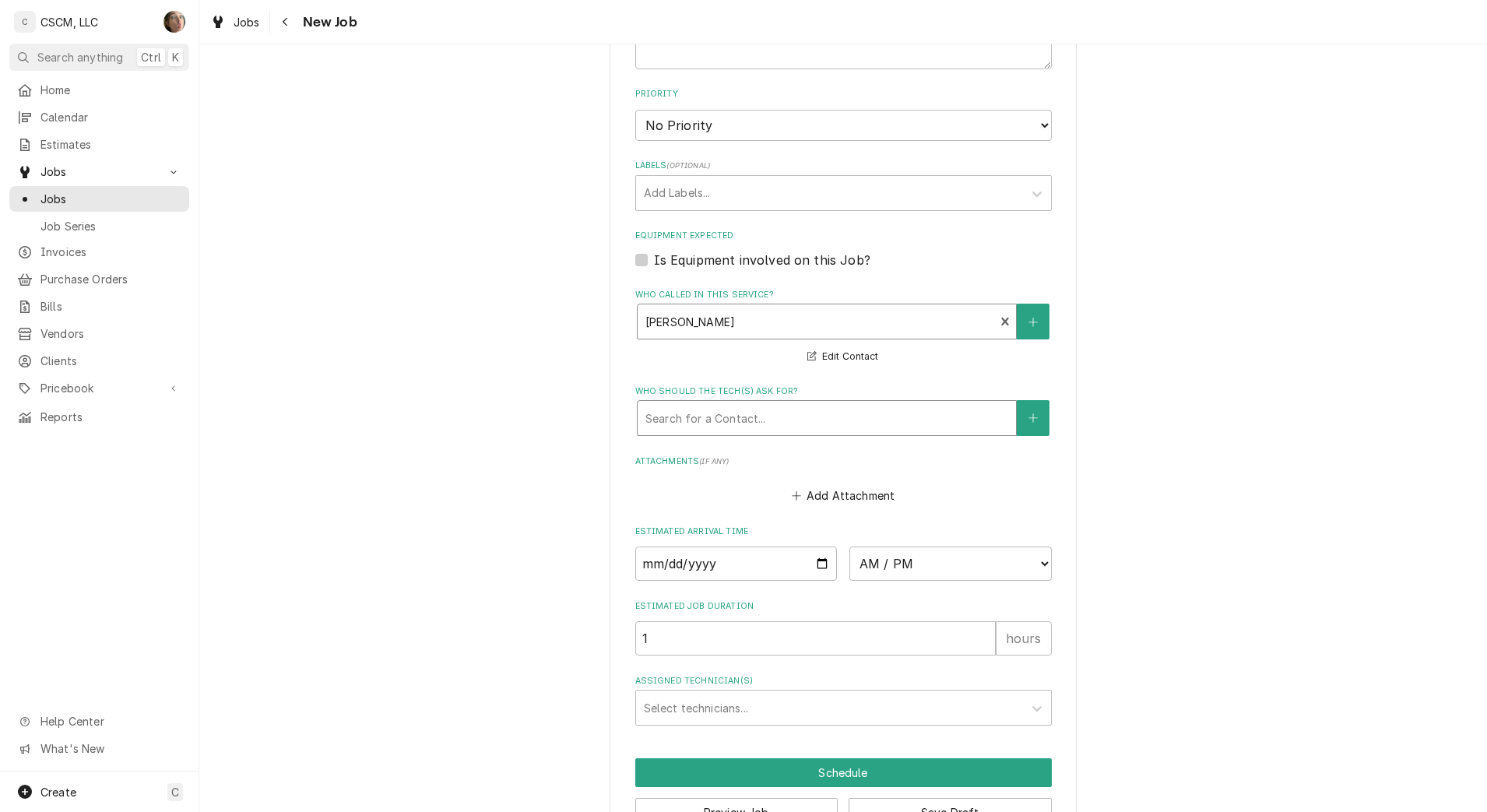
scroll to position [1162, 0]
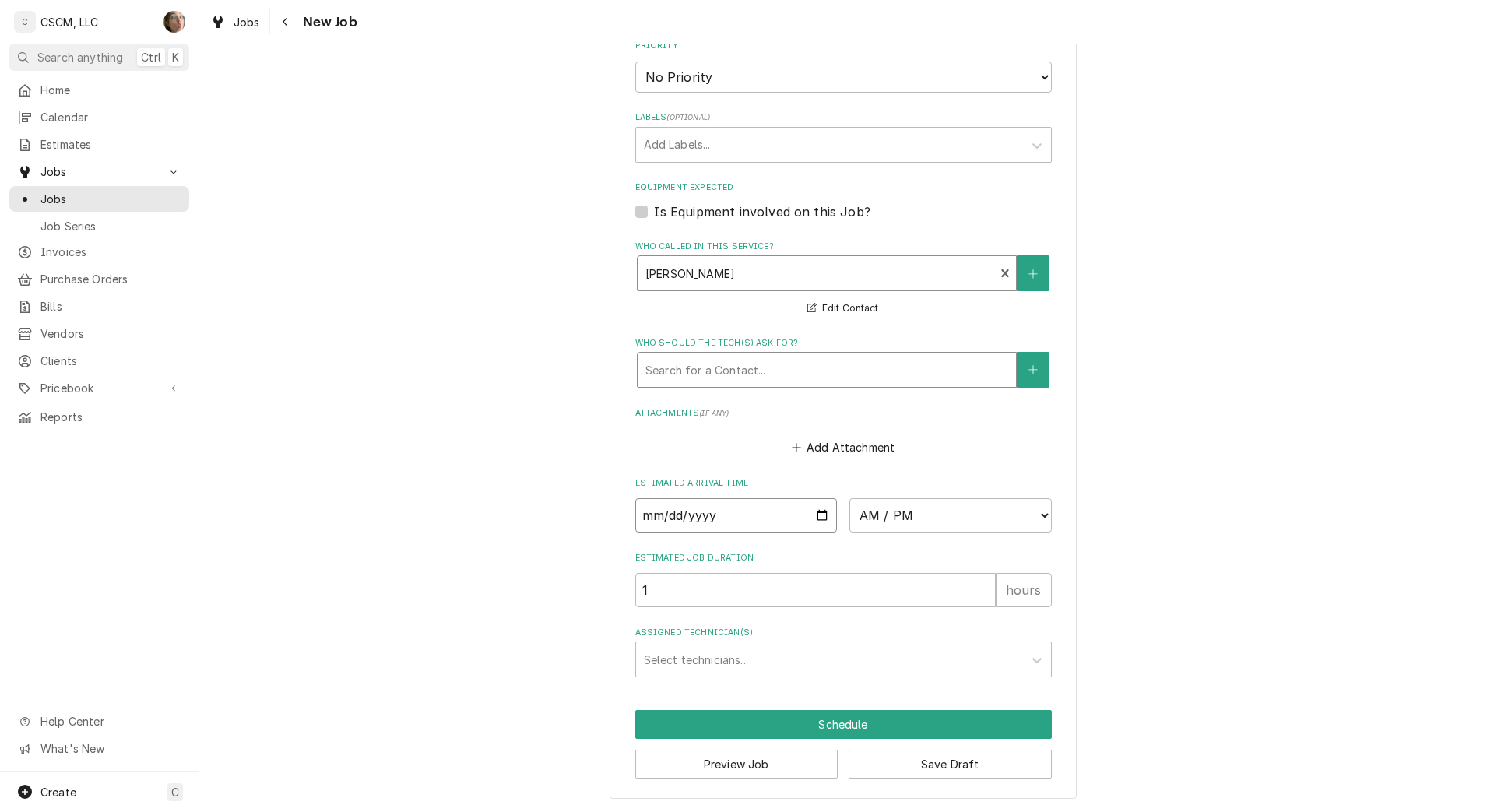
click at [821, 516] on input "Date" at bounding box center [736, 516] width 202 height 35
click at [918, 511] on select "AM / PM 6:00 AM 6:15 AM 6:30 AM 6:45 AM 7:00 AM 7:15 AM 7:30 AM 7:45 AM 8:00 AM…" at bounding box center [950, 516] width 202 height 35
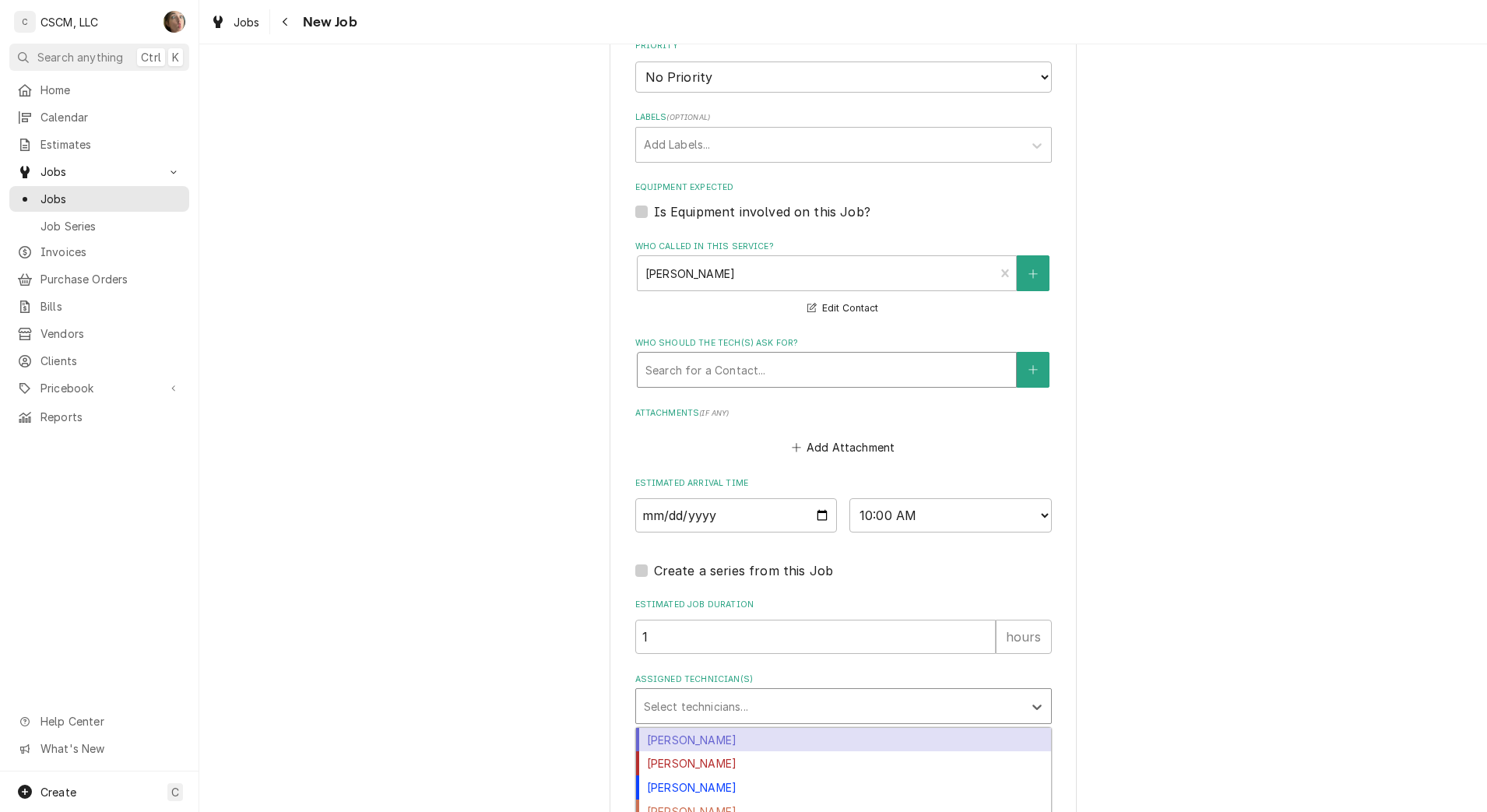
click at [692, 708] on div "Assigned Technician(s)" at bounding box center [830, 705] width 372 height 28
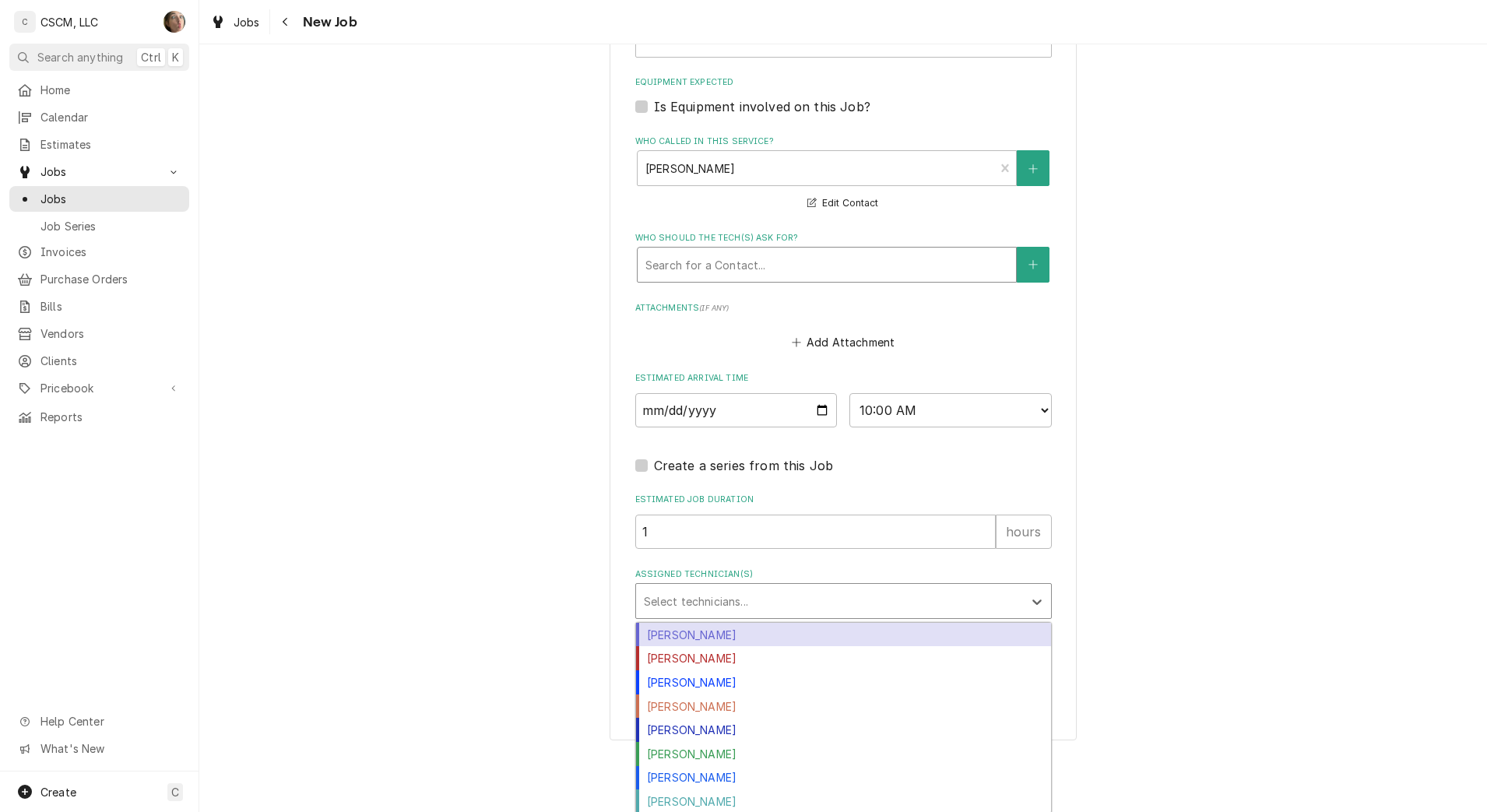
scroll to position [1270, 0]
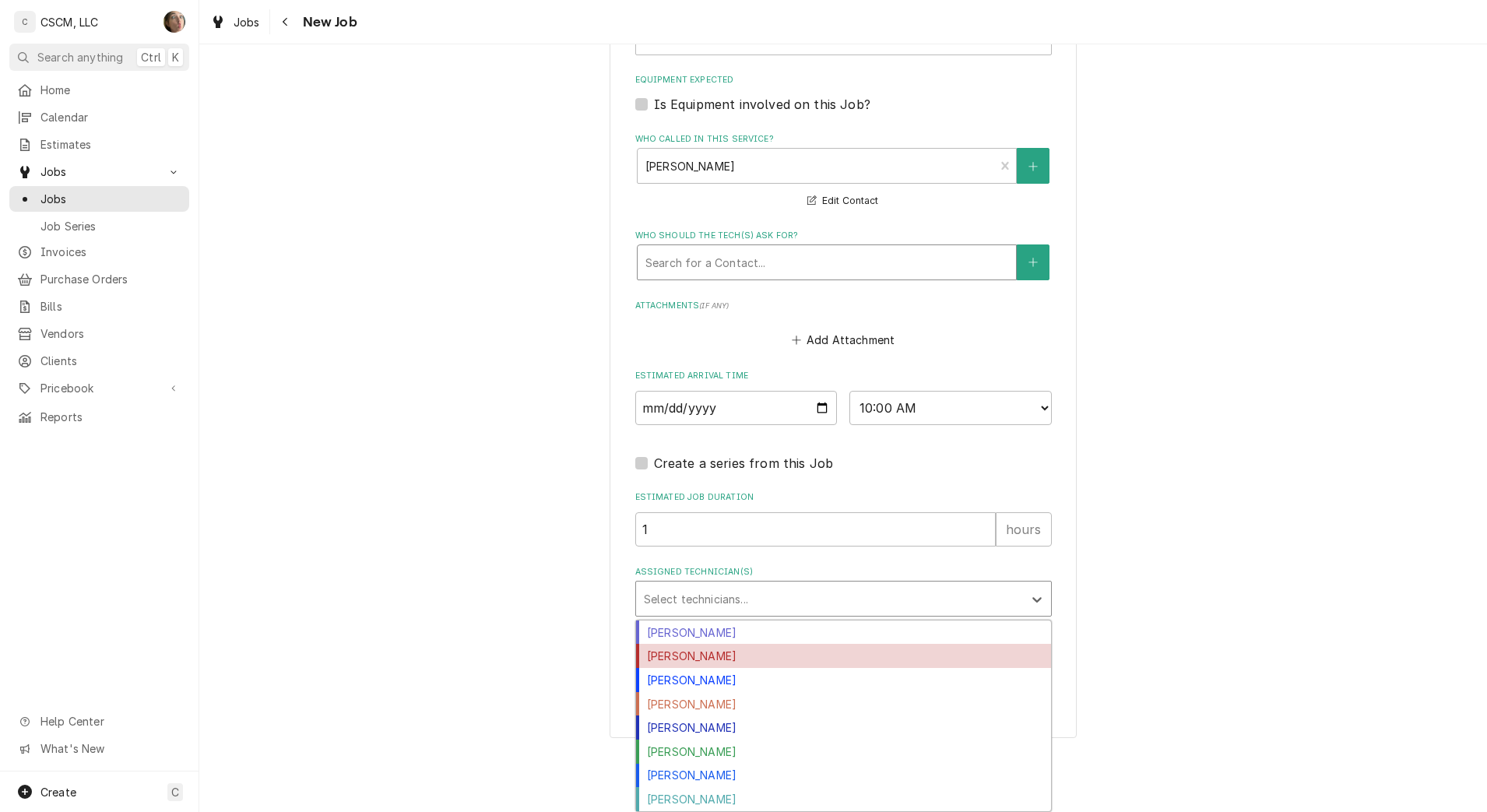
click at [731, 654] on div "Izaia Bain" at bounding box center [843, 655] width 415 height 24
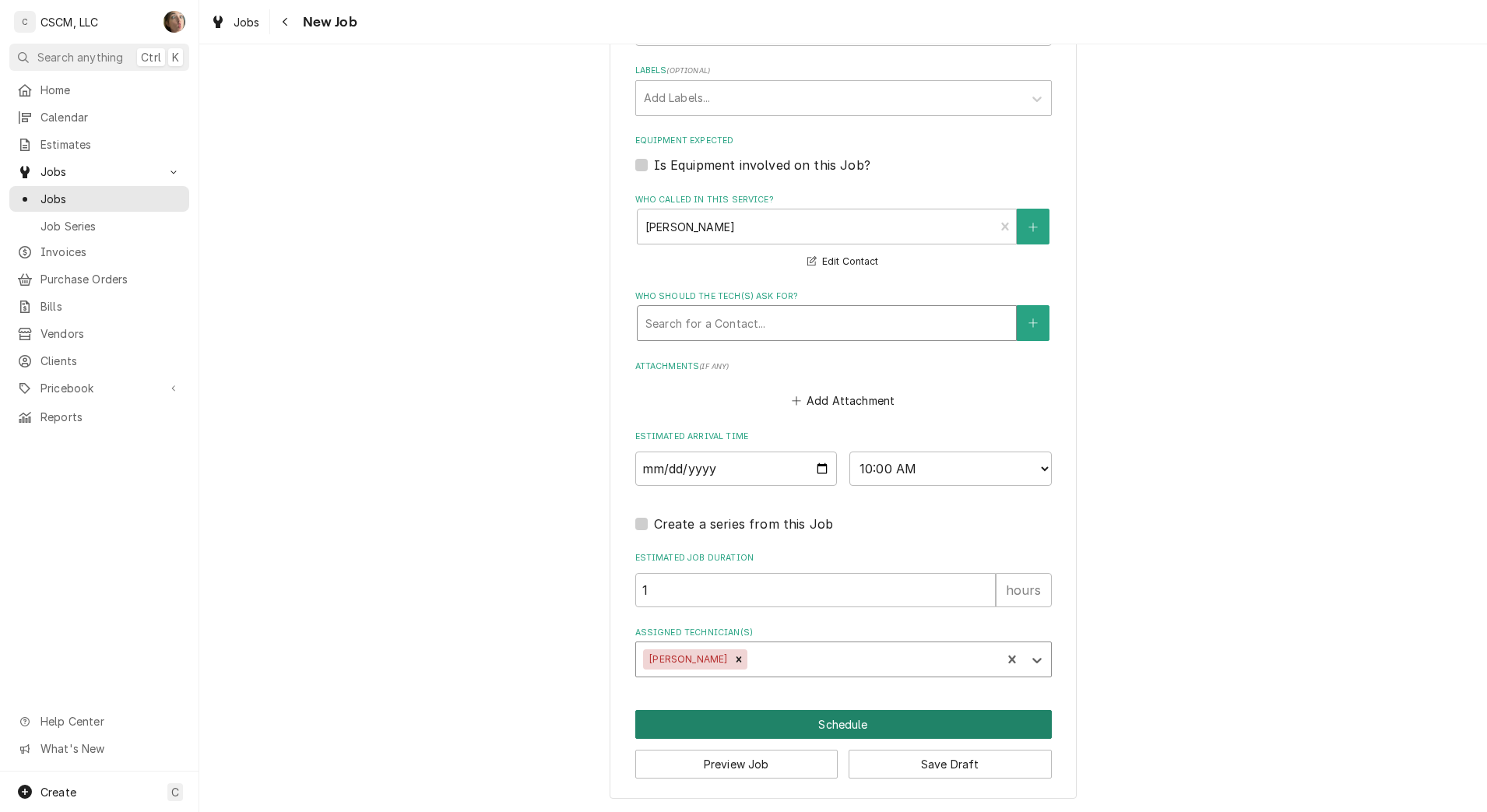
click at [761, 723] on button "Schedule" at bounding box center [843, 724] width 417 height 29
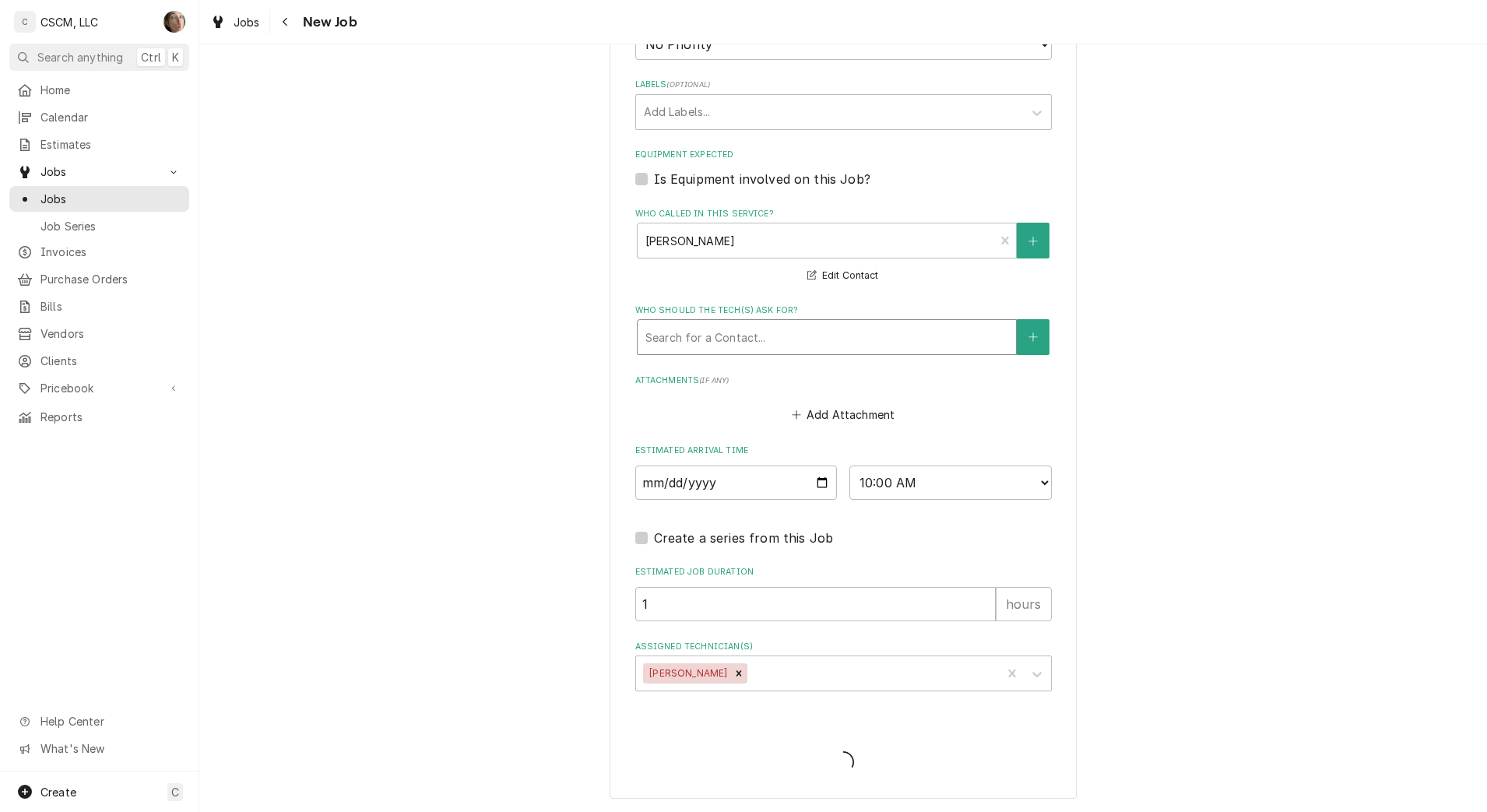
scroll to position [1195, 0]
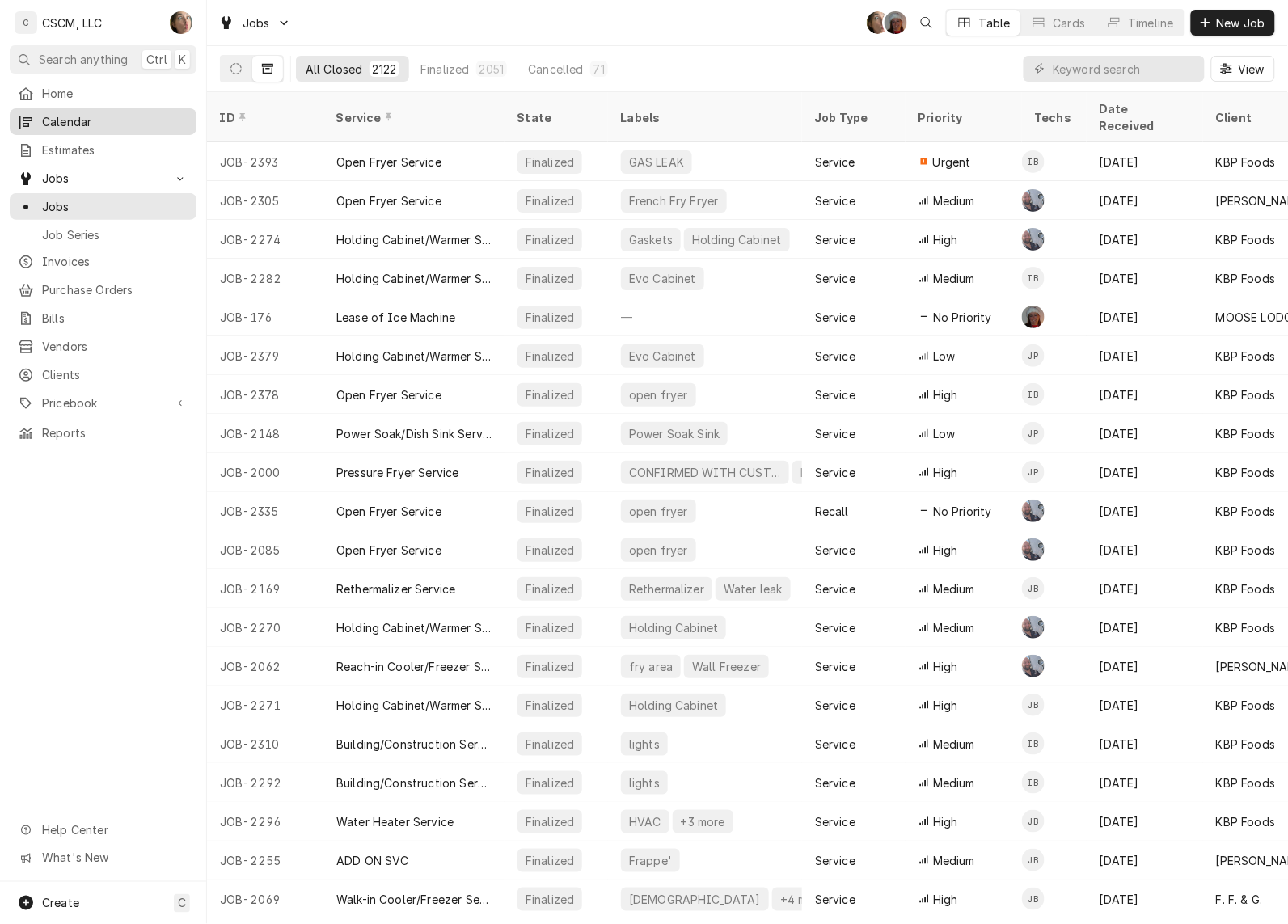
click at [67, 113] on span "Calendar" at bounding box center [115, 121] width 146 height 17
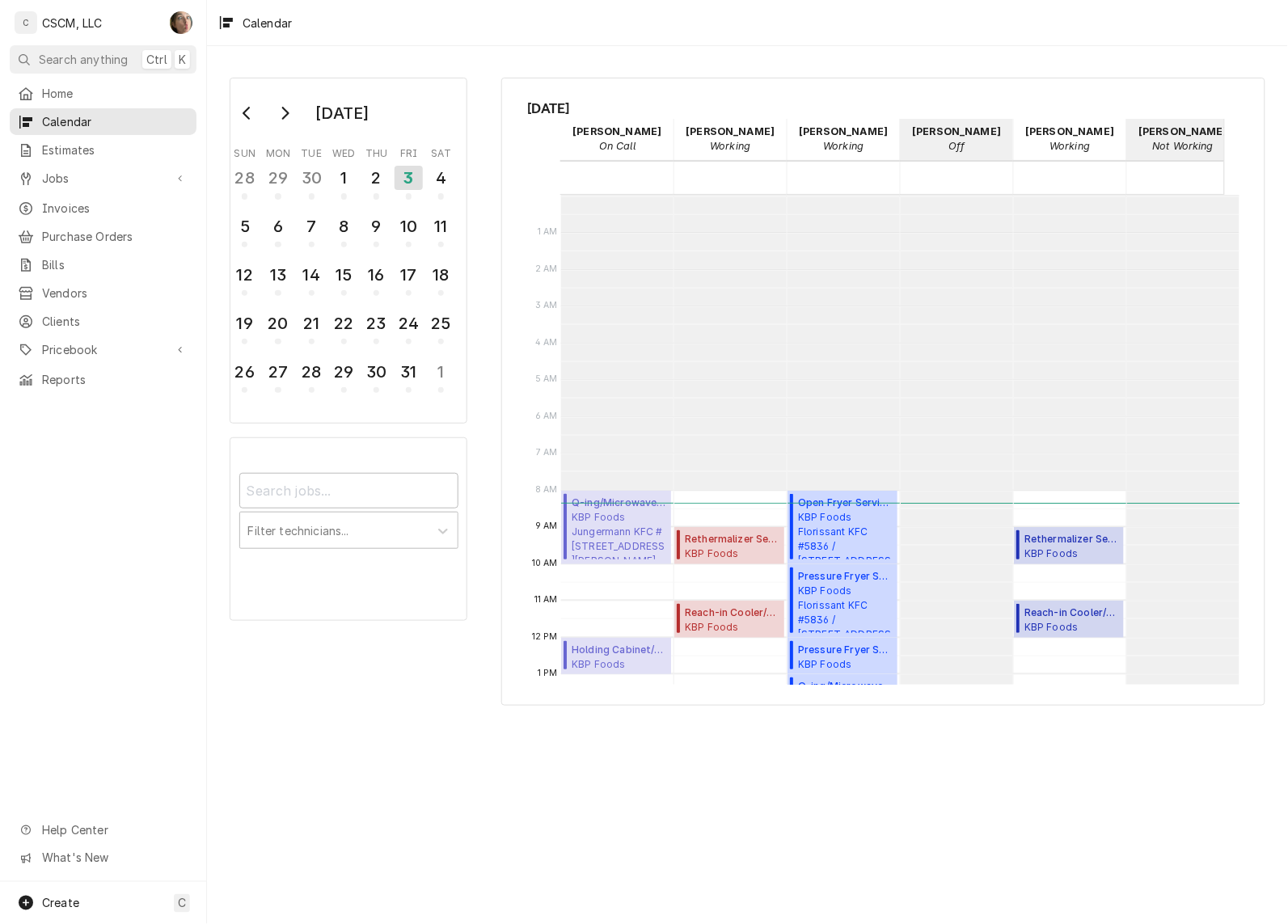
scroll to position [294, 0]
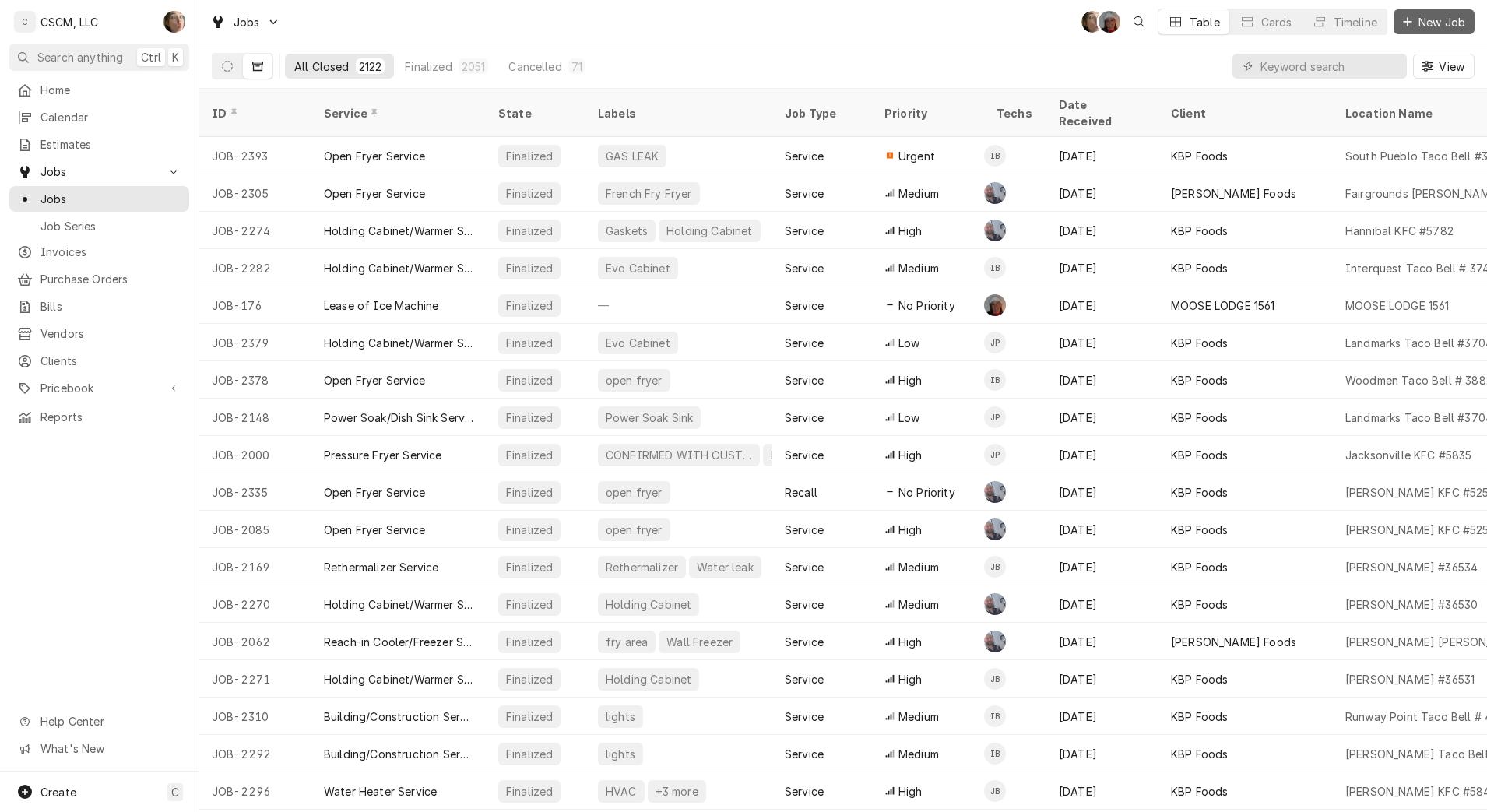
click at [1459, 22] on span "New Job" at bounding box center [1441, 22] width 53 height 16
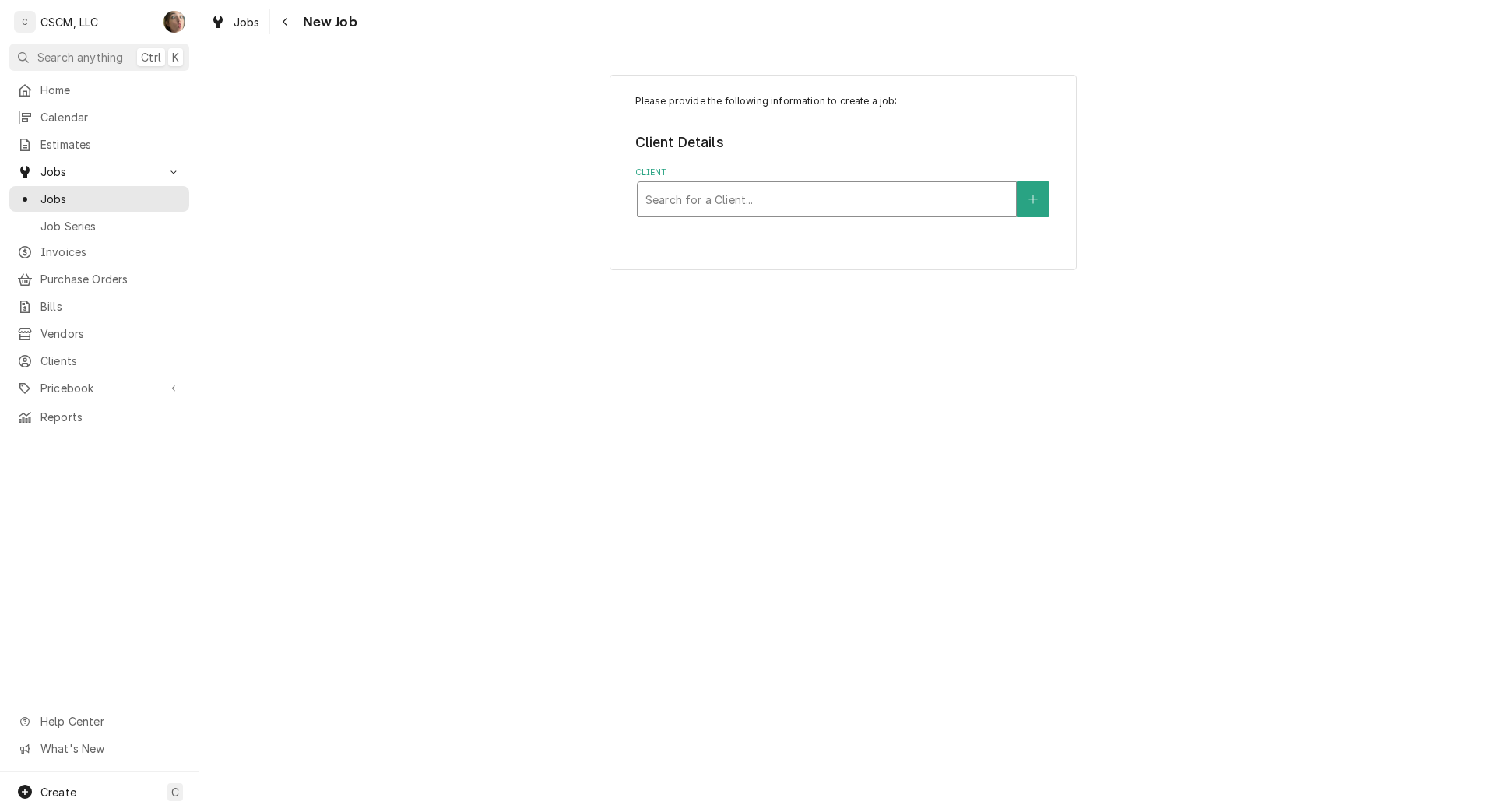
click at [717, 197] on div "Client" at bounding box center [827, 198] width 363 height 28
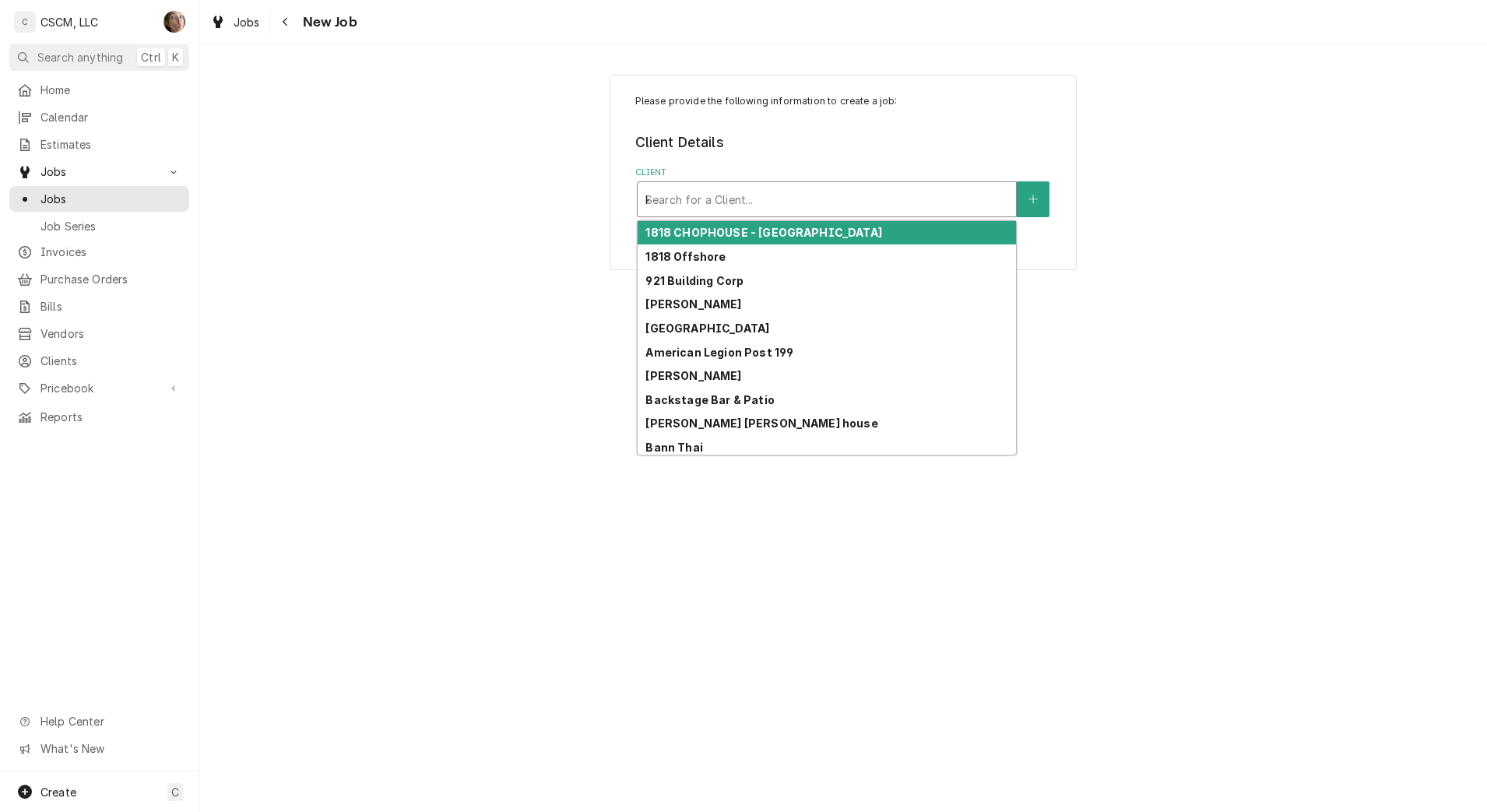
type input "kbp"
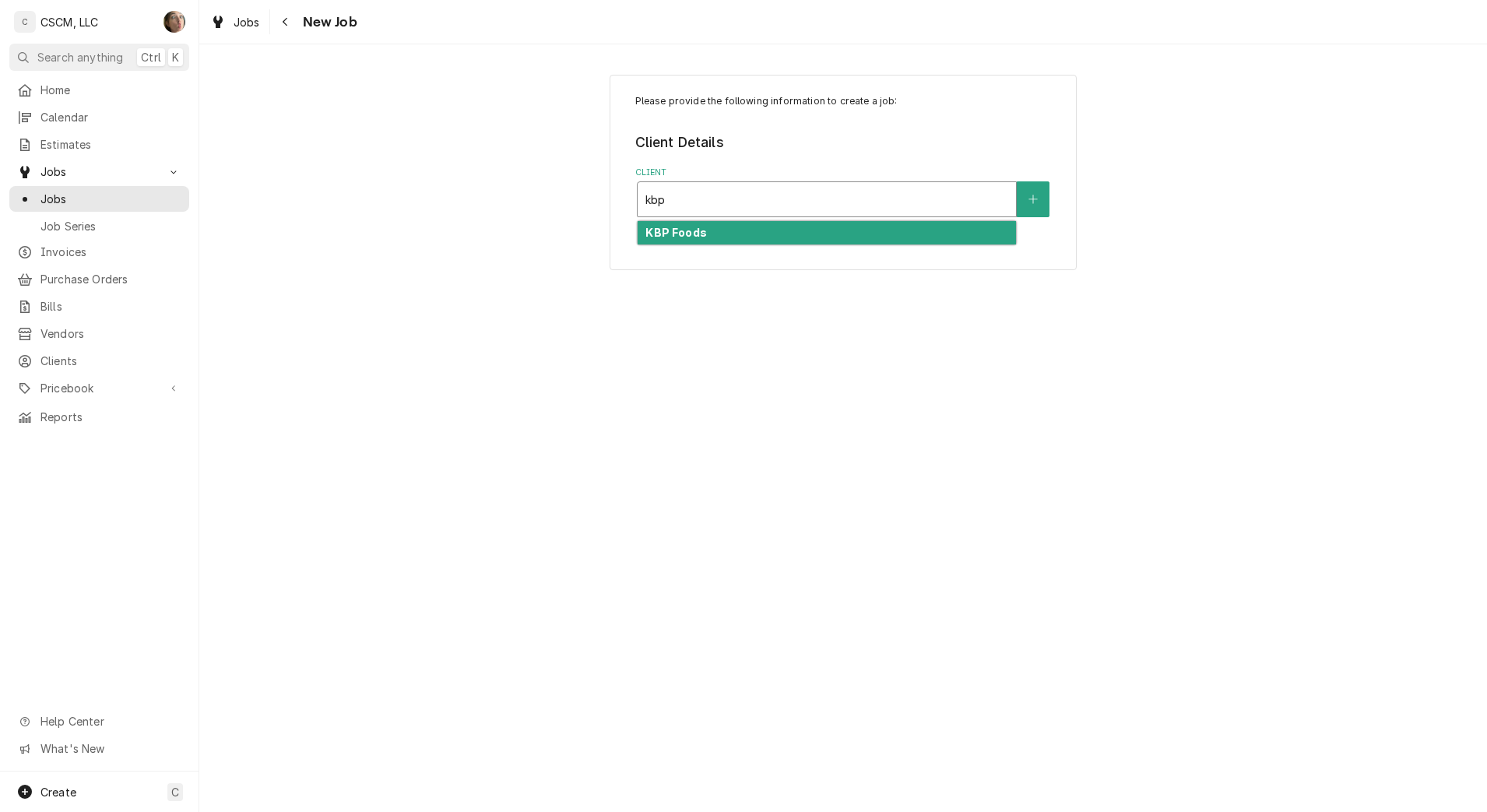
click at [720, 220] on div "KBP Foods" at bounding box center [827, 233] width 380 height 26
click at [714, 240] on div "KBP Foods" at bounding box center [826, 233] width 378 height 24
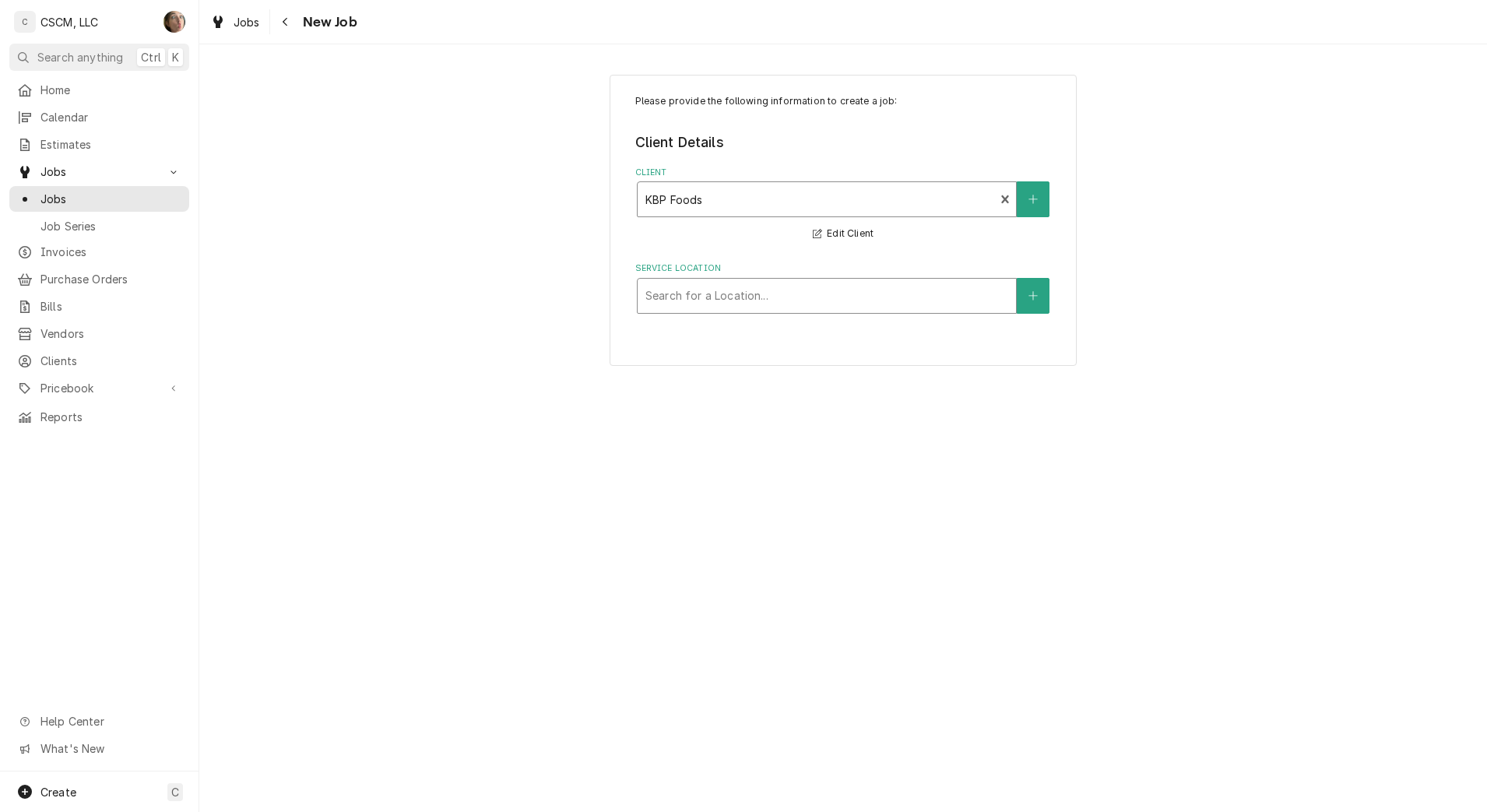
click at [691, 299] on div "Service Location" at bounding box center [827, 295] width 363 height 28
type input "acad"
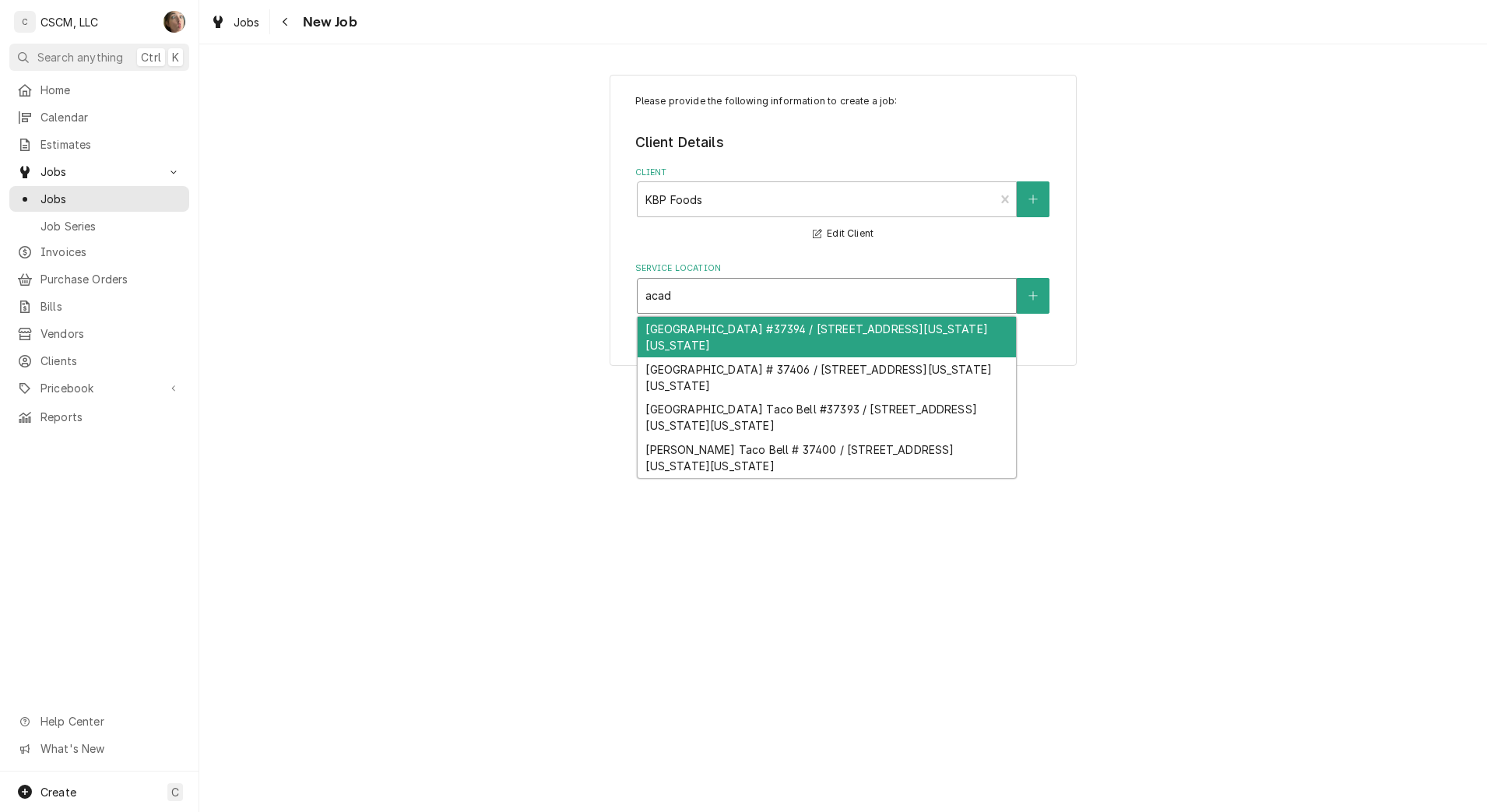
click at [704, 340] on div "Academy Blvd Taco Bell #37394 / 1380 N. Academy Blvd, Colorado Springs, Colorad…" at bounding box center [826, 337] width 378 height 40
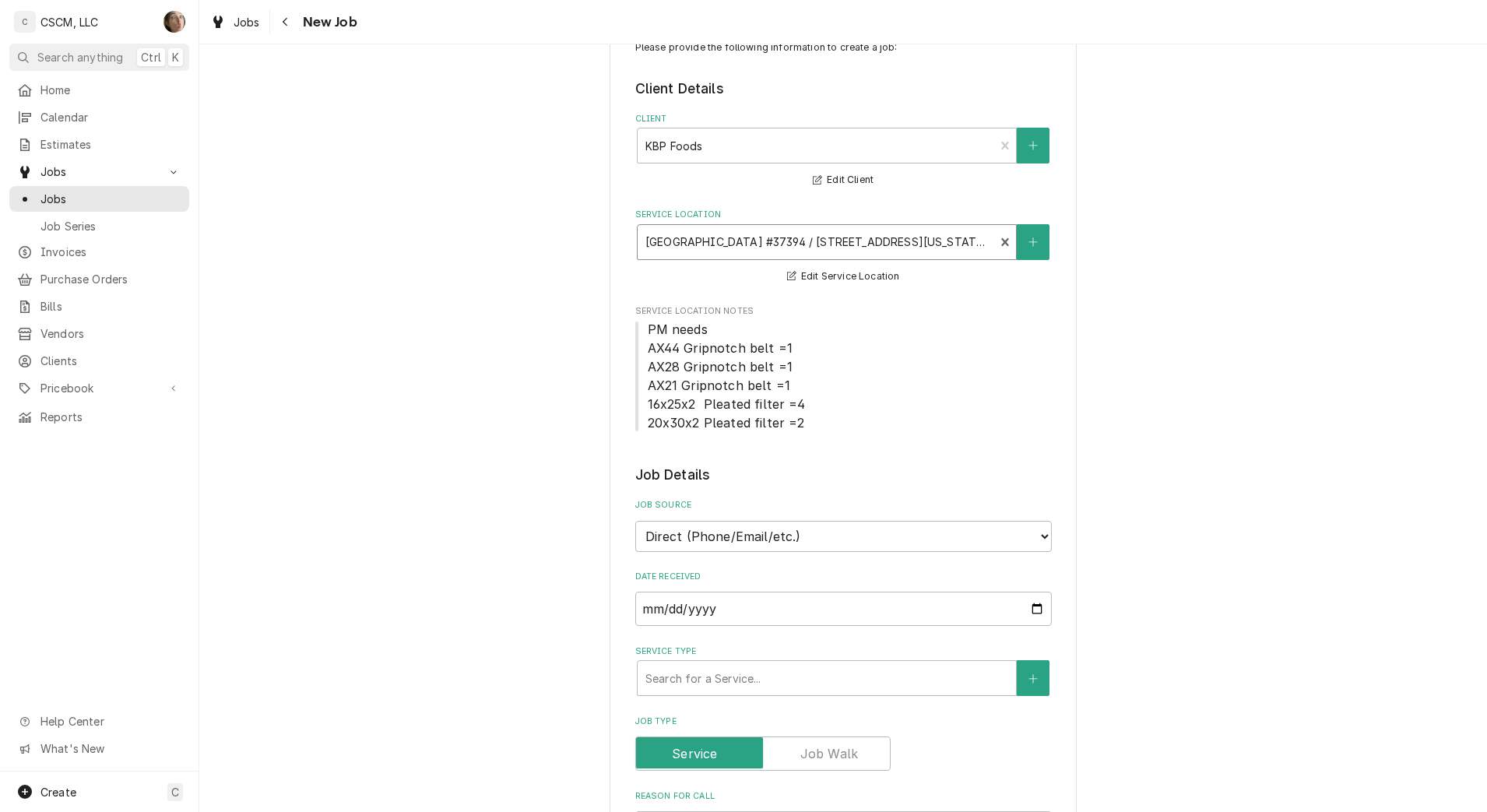
scroll to position [97, 0]
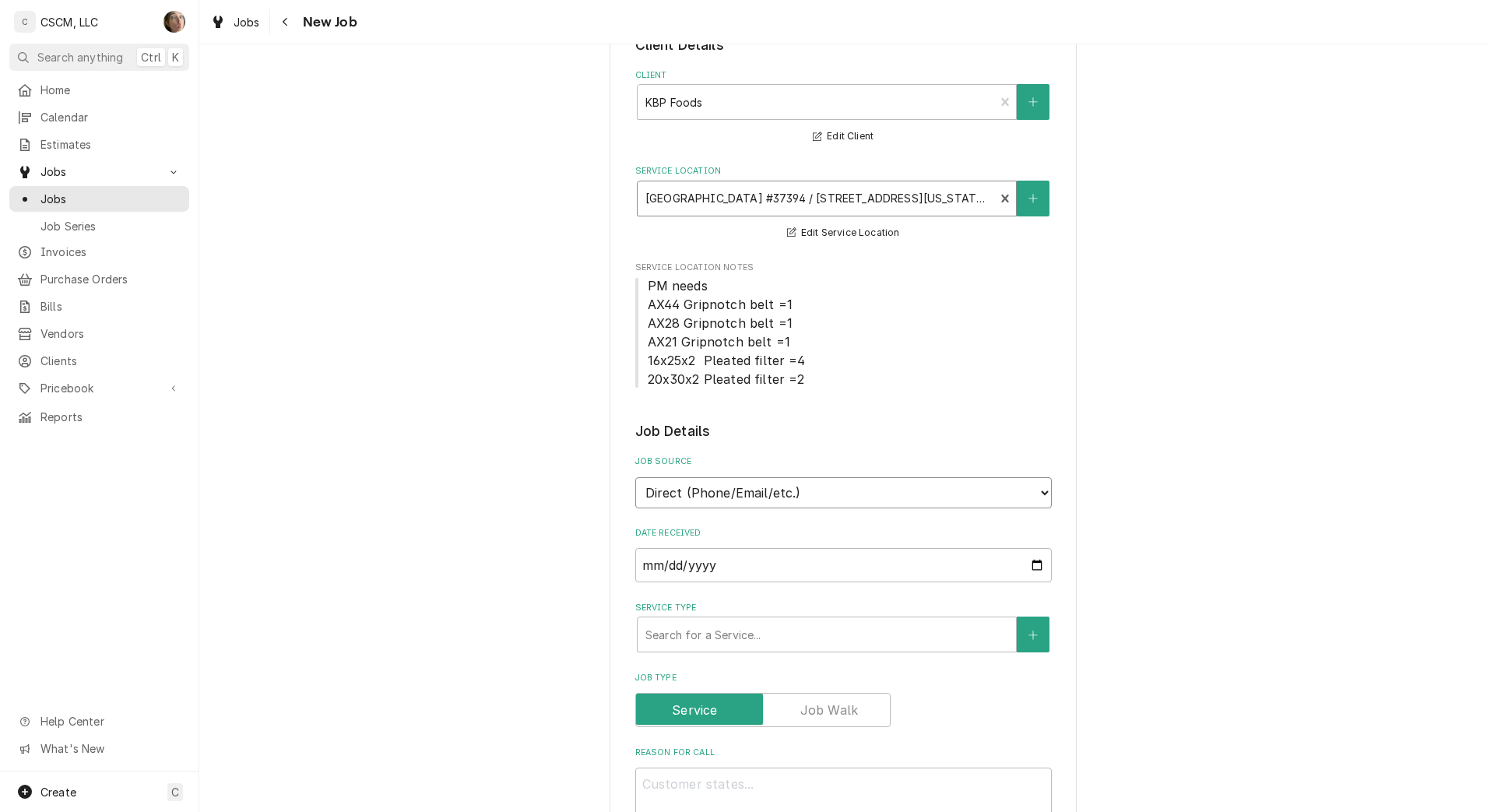
drag, startPoint x: 694, startPoint y: 492, endPoint x: 697, endPoint y: 510, distance: 18.2
click at [694, 492] on select "Direct (Phone/Email/etc.) Other" at bounding box center [843, 493] width 417 height 31
select select "100"
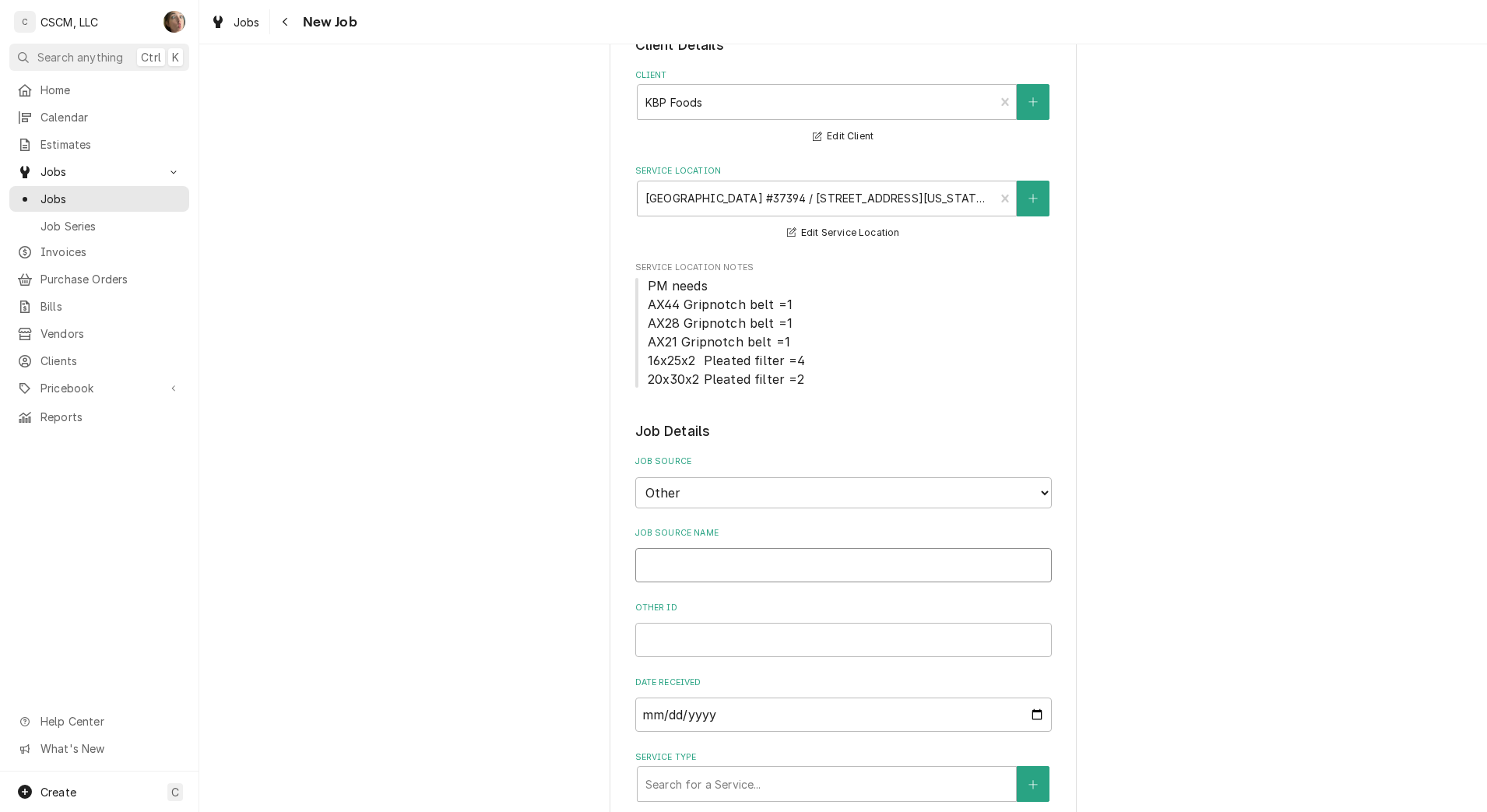
click at [687, 567] on input "Job Source Name" at bounding box center [843, 565] width 417 height 35
type textarea "x"
type input "V"
type textarea "x"
type input "Ve"
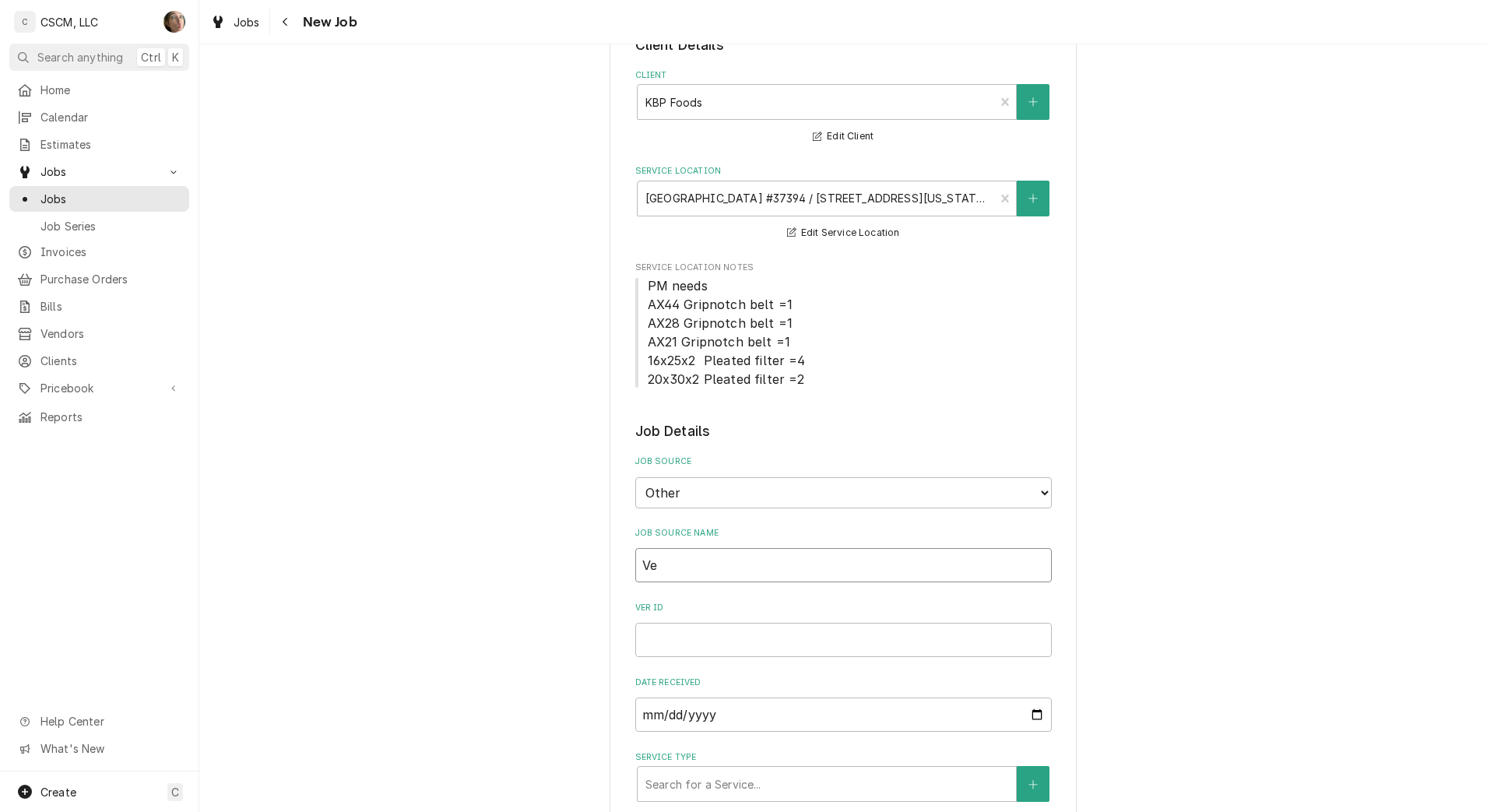
type textarea "x"
type input "Ver"
type textarea "x"
type input "Veri"
type textarea "x"
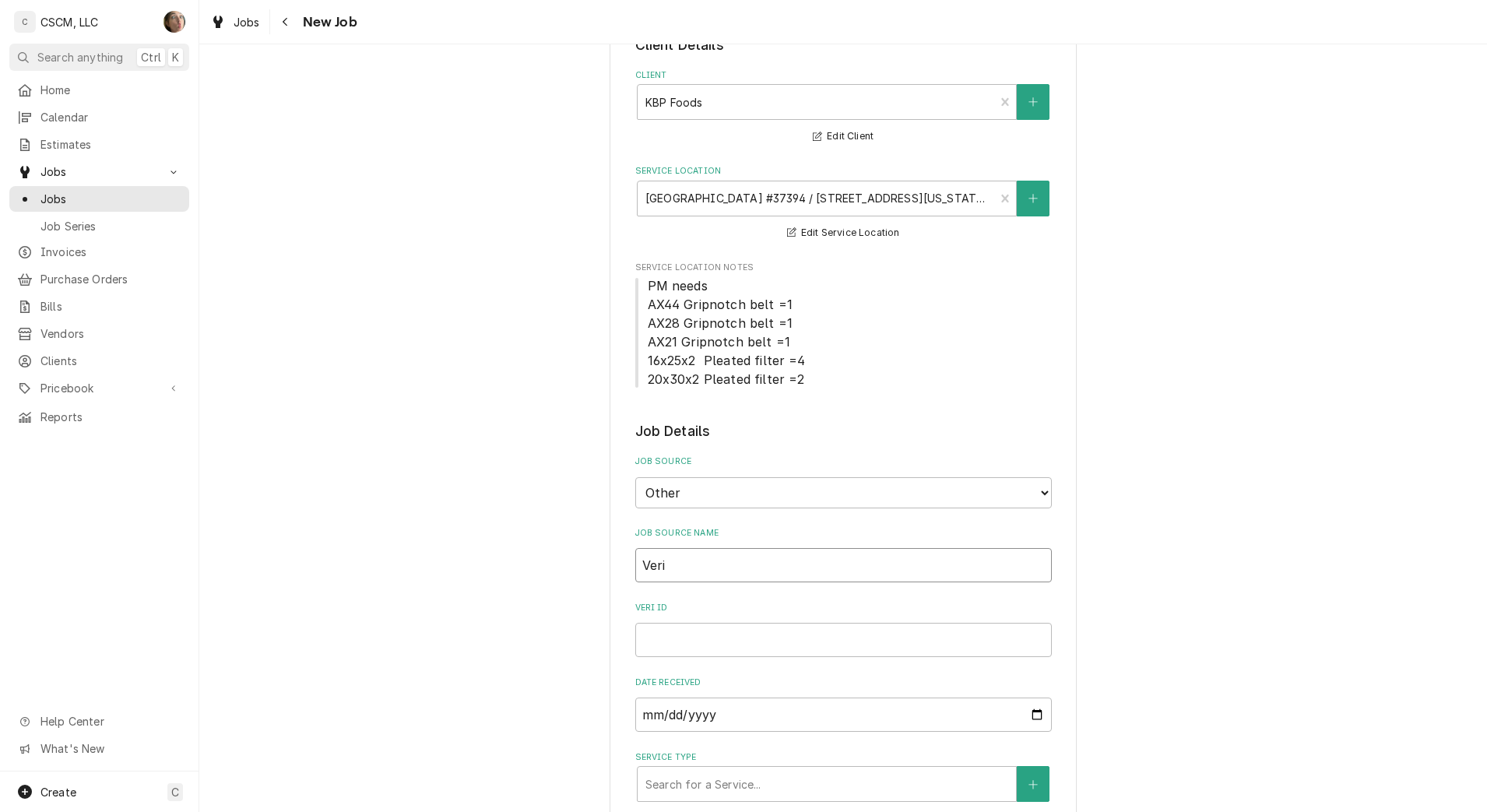
type input "Verid"
type textarea "x"
type input "Veri"
type textarea "x"
type input "Veris"
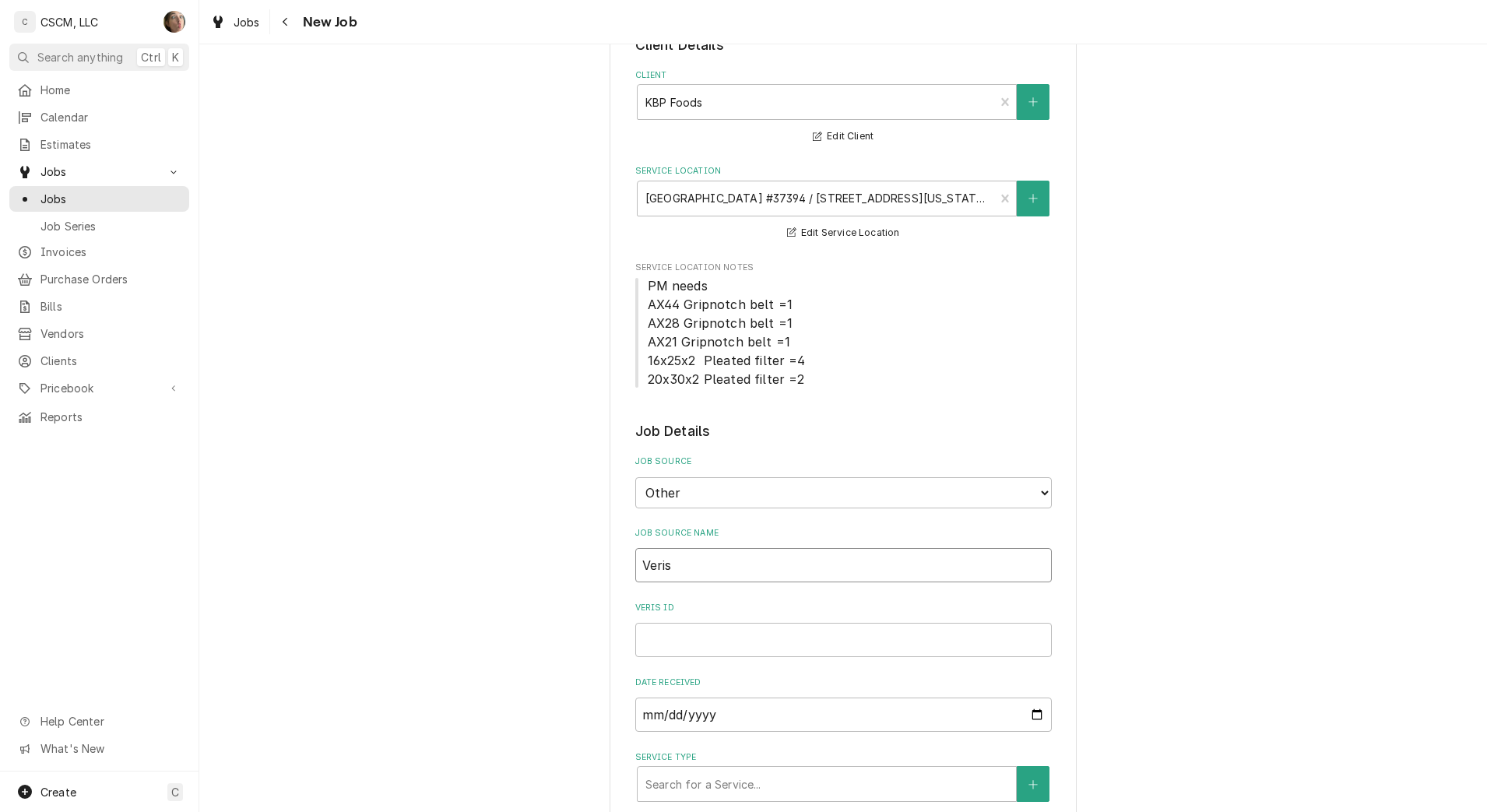
type textarea "x"
type input "Verisa"
type textarea "x"
type input "Verisae"
type textarea "x"
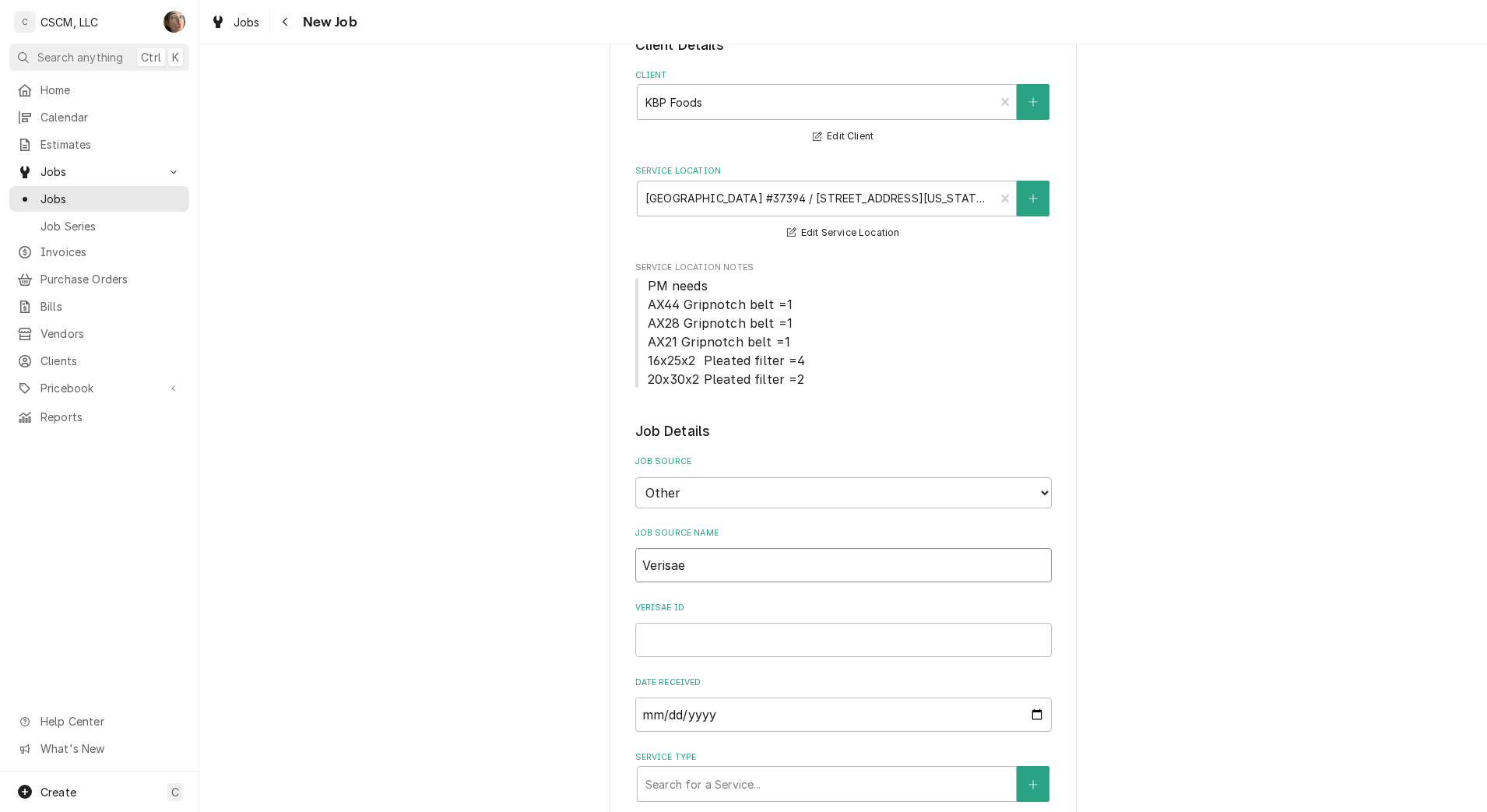
type input "Verisae"
click at [668, 651] on input "Verisae ID" at bounding box center [843, 640] width 417 height 35
paste input "72176685"
type textarea "x"
type input "72176685"
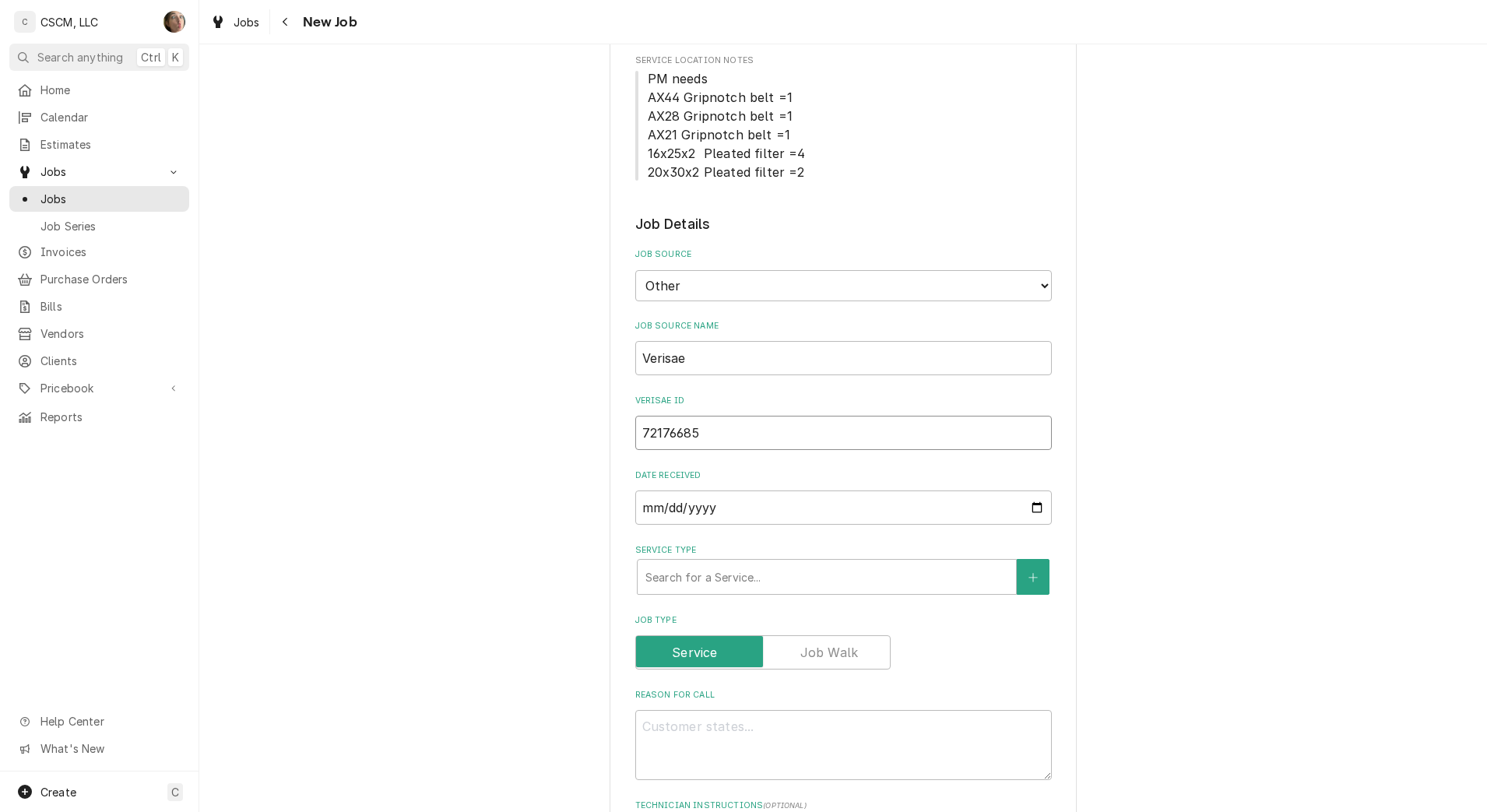
scroll to position [584, 0]
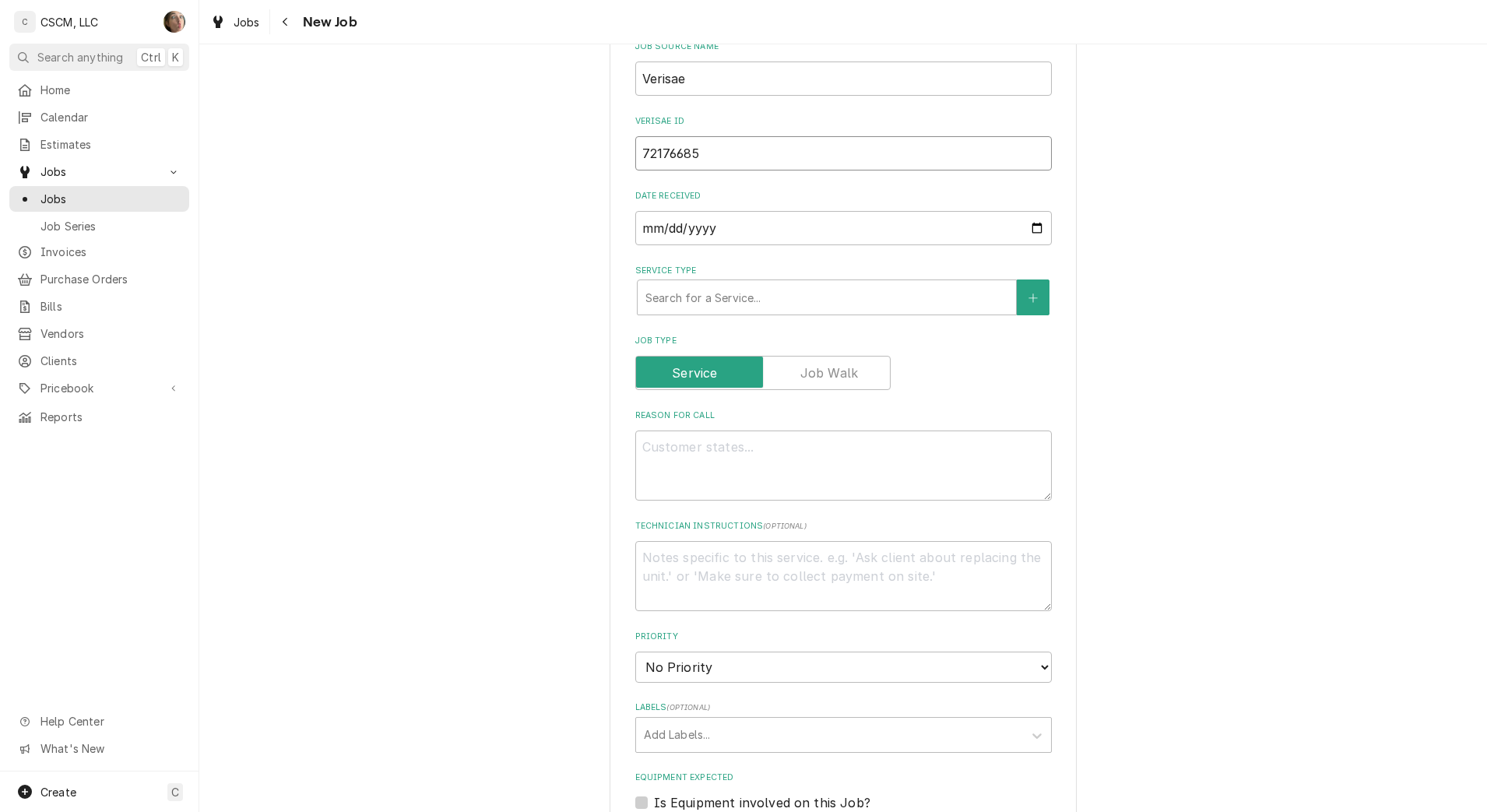
type textarea "x"
type input "72176685"
click at [647, 456] on textarea "Reason For Call" at bounding box center [843, 465] width 417 height 70
type textarea "x"
type textarea "n"
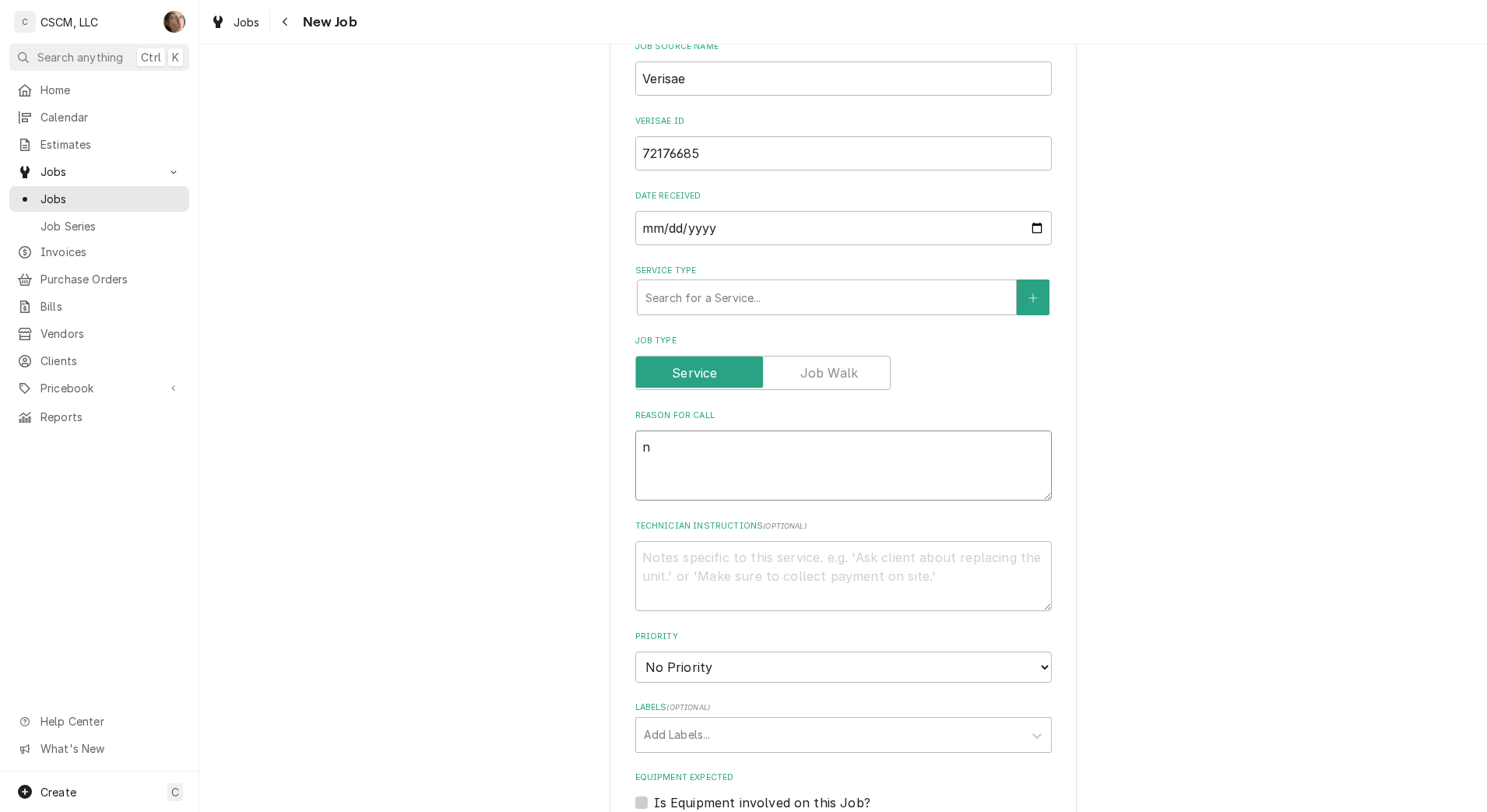
type textarea "x"
type textarea "nt"
type textarea "x"
type textarea "n"
type textarea "x"
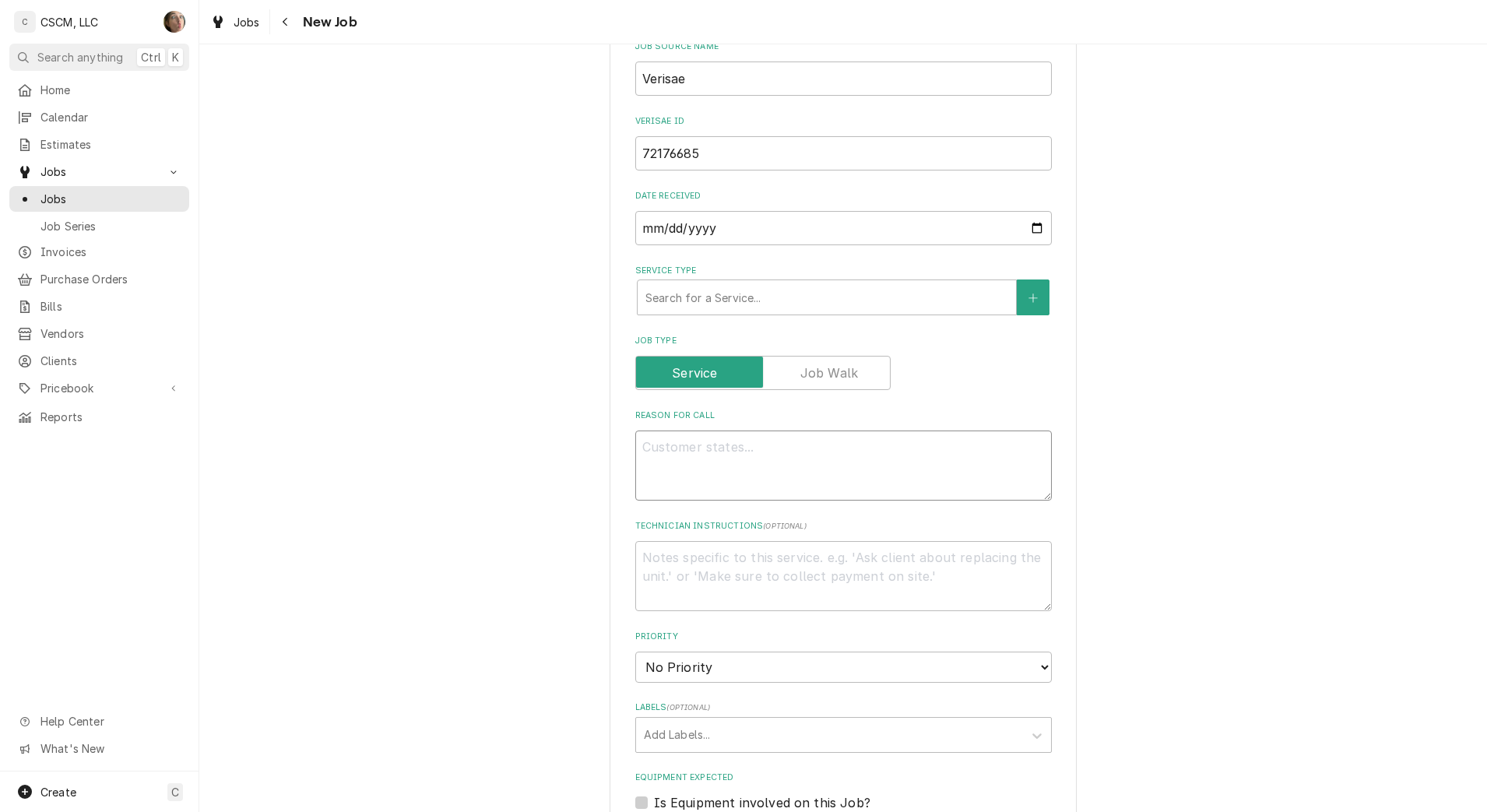
type textarea "N"
type textarea "x"
type textarea "NT"
type textarea "x"
type textarea "NTE"
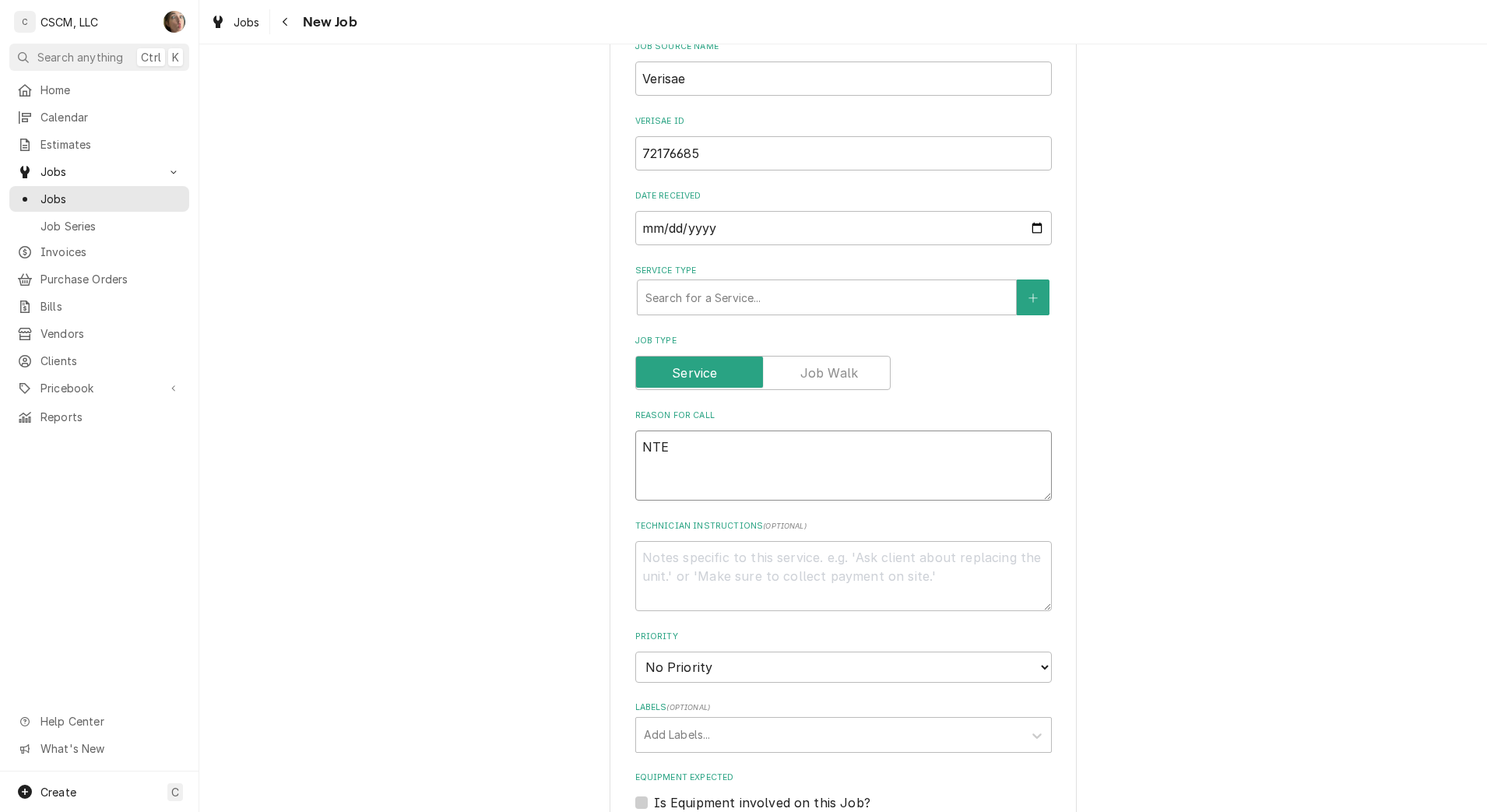
type textarea "x"
type textarea "NTE:"
type textarea "x"
type textarea "NTE:"
type textarea "x"
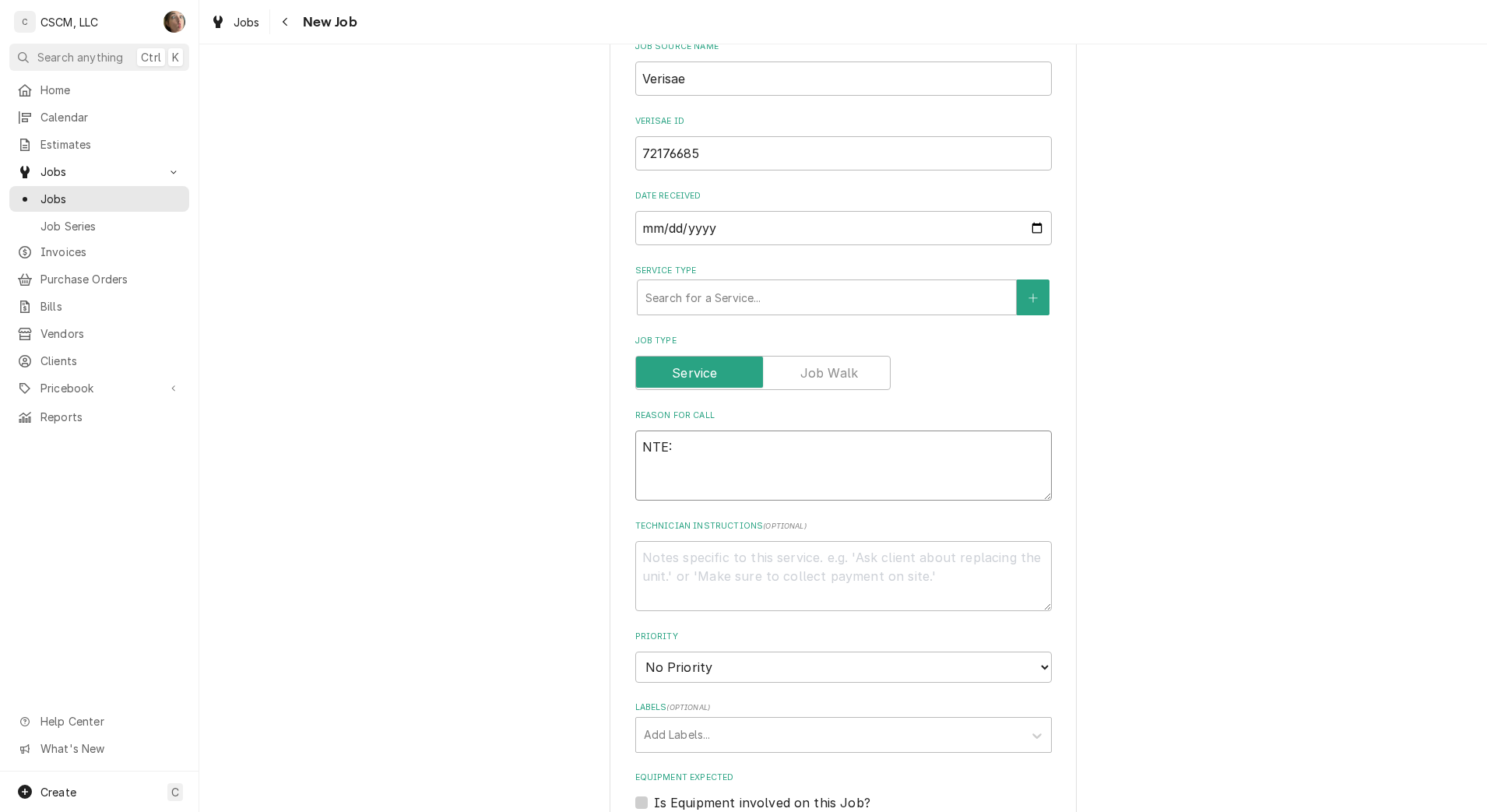
type textarea "NTE: $"
type textarea "x"
type textarea "NTE: $5"
type textarea "x"
type textarea "NTE: $50"
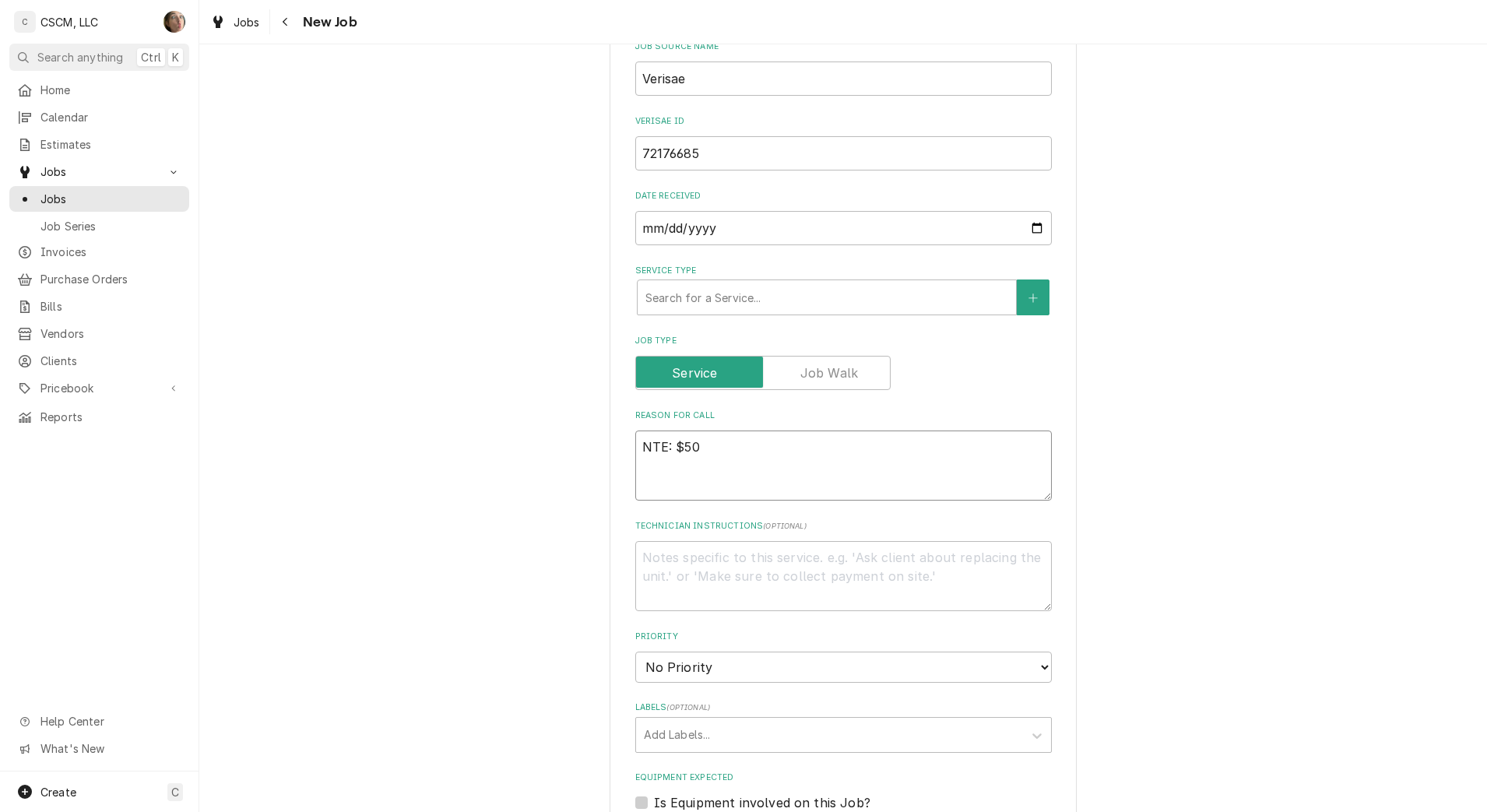
type textarea "x"
type textarea "NTE: $500"
type textarea "x"
type textarea "NTE: $500"
type textarea "x"
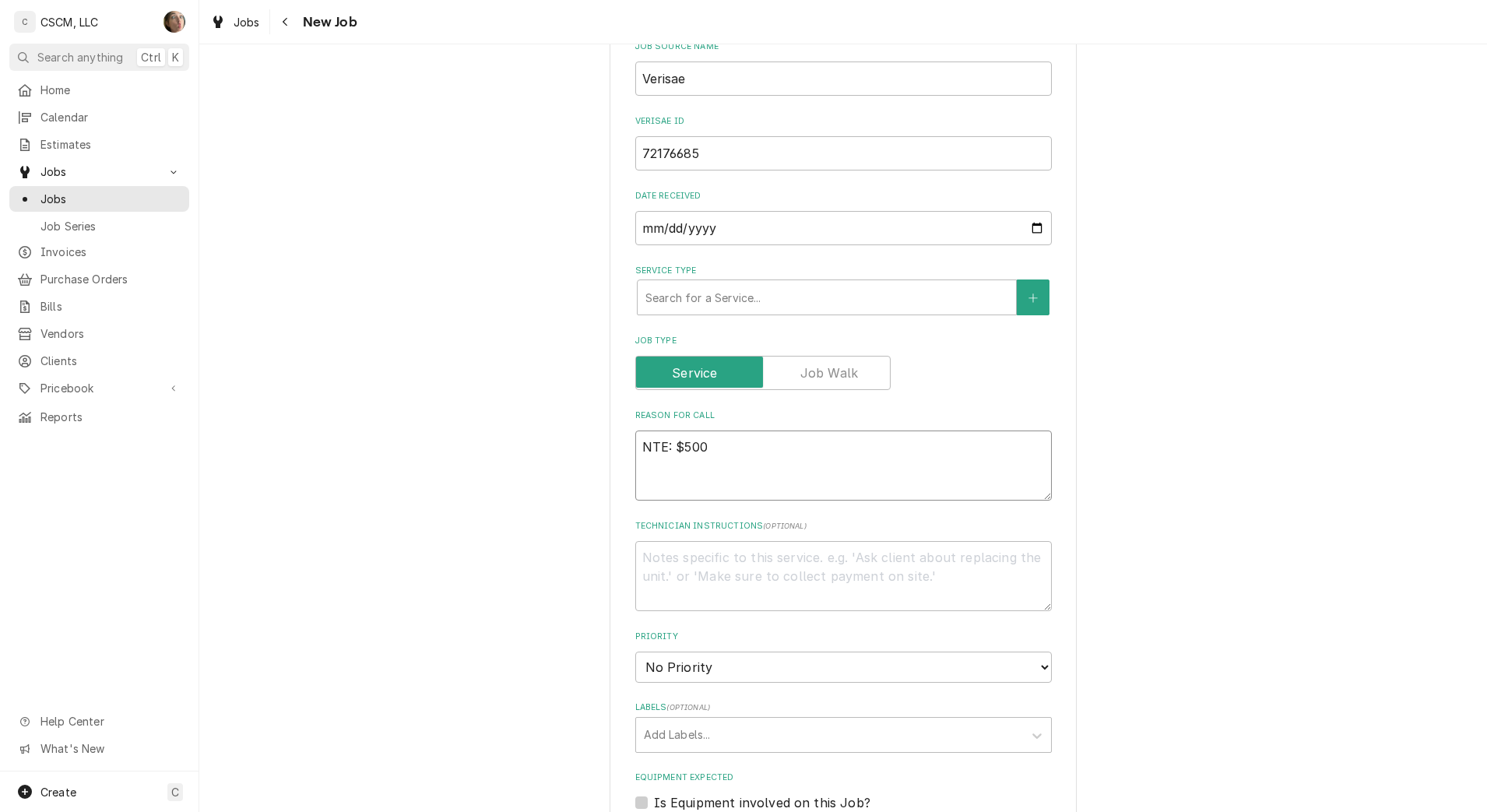
type textarea "NTE: $500 P"
type textarea "x"
type textarea "NTE: $500 PO"
type textarea "x"
type textarea "NTE: $500 PO"
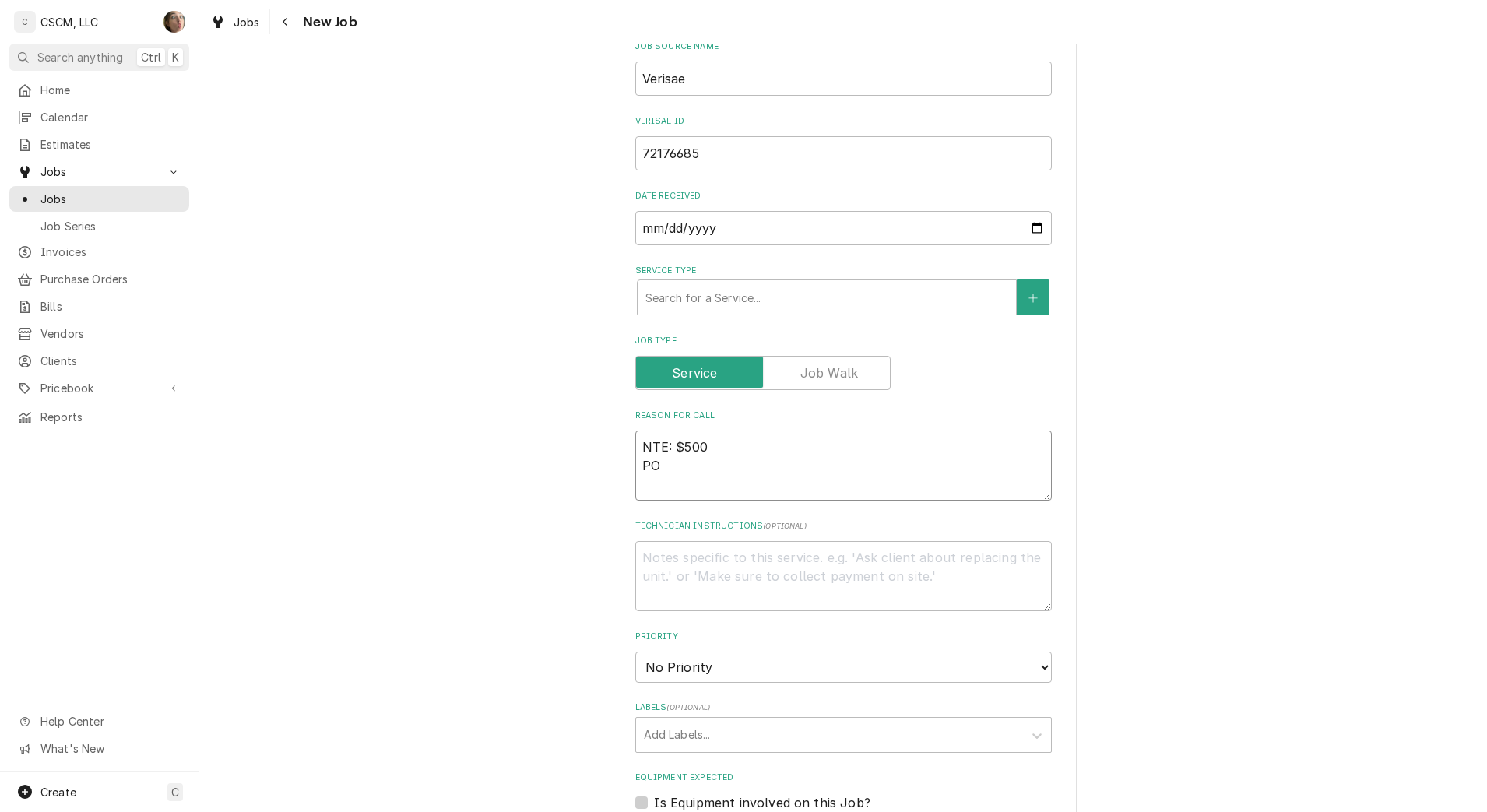
type textarea "x"
type textarea "NTE: $500 PO #"
type textarea "x"
type textarea "NTE: $500 PO #"
paste textarea "72176685"
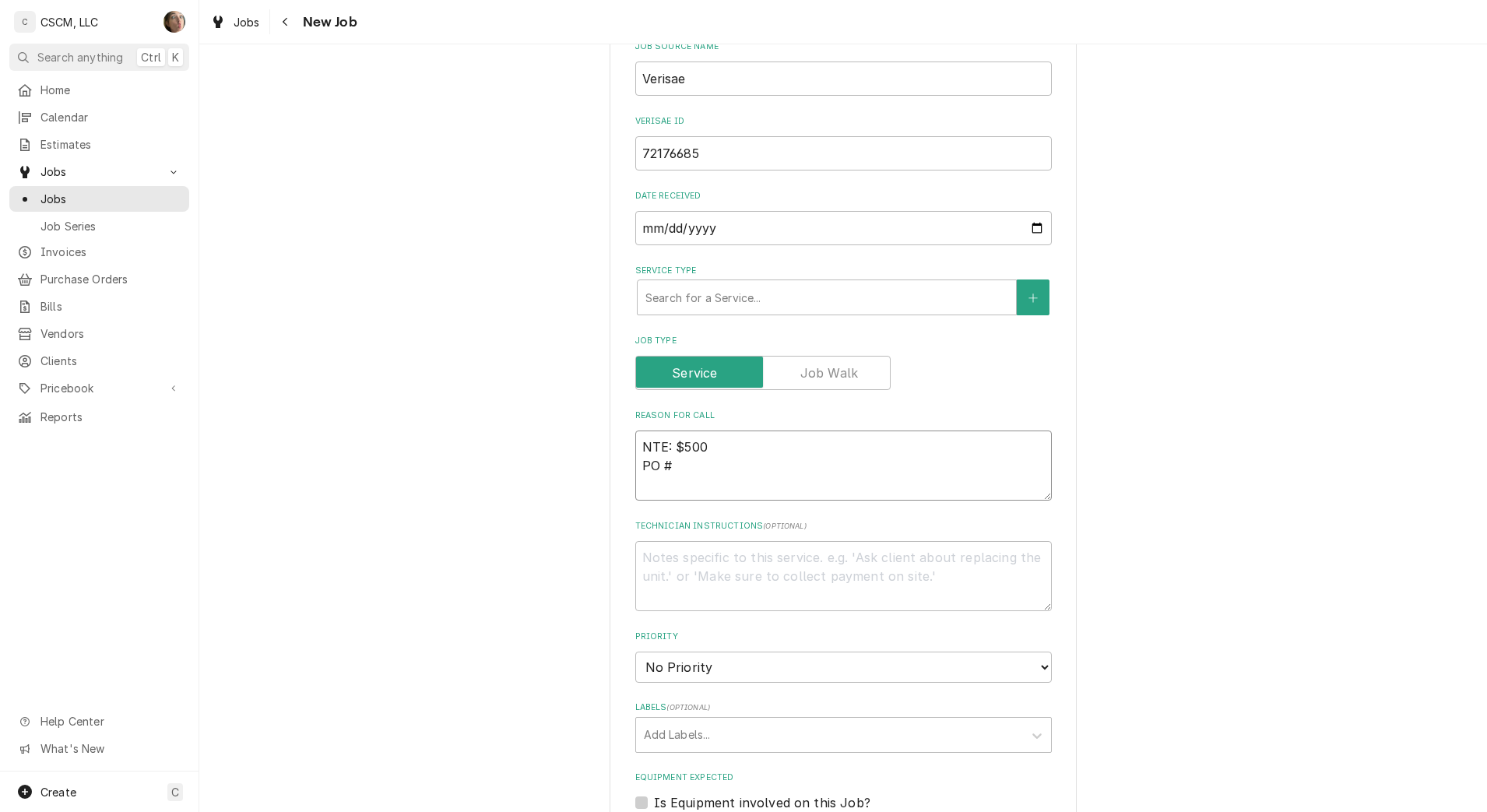
type textarea "x"
type textarea "NTE: $500 PO # 72176685"
type textarea "x"
type textarea "NTE: $500 PO # 72176685"
drag, startPoint x: 633, startPoint y: 449, endPoint x: 651, endPoint y: 442, distance: 19.3
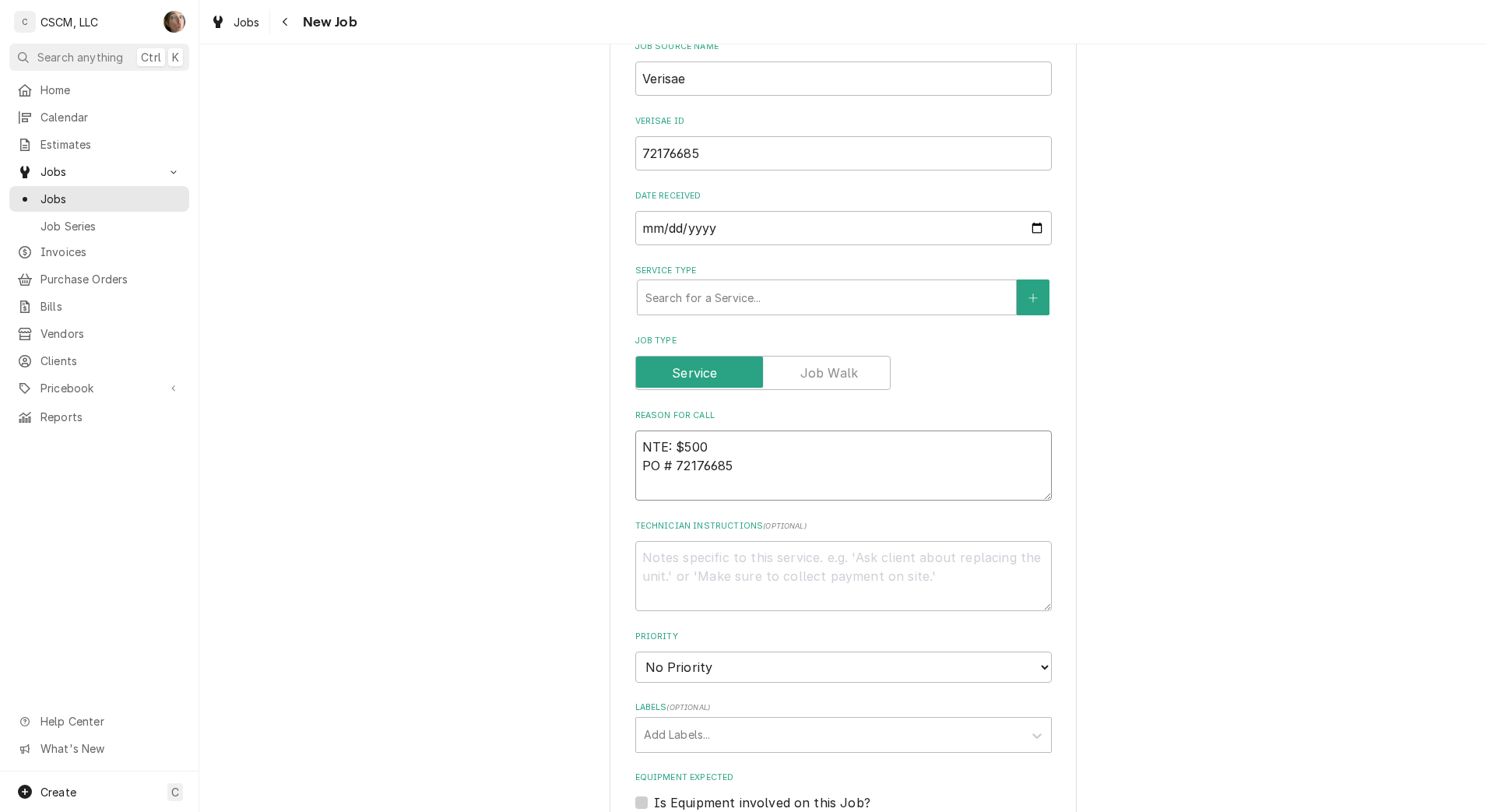
click at [635, 449] on textarea "NTE: $500 PO # 72176685" at bounding box center [843, 465] width 417 height 70
click at [635, 437] on textarea "NTE: $500 PO # 72176685" at bounding box center [843, 465] width 417 height 70
paste textarea "water leaking from the pipe by filter"
type textarea "x"
type textarea "water leaking from the pipe by filterNTE: $500 PO # 72176685"
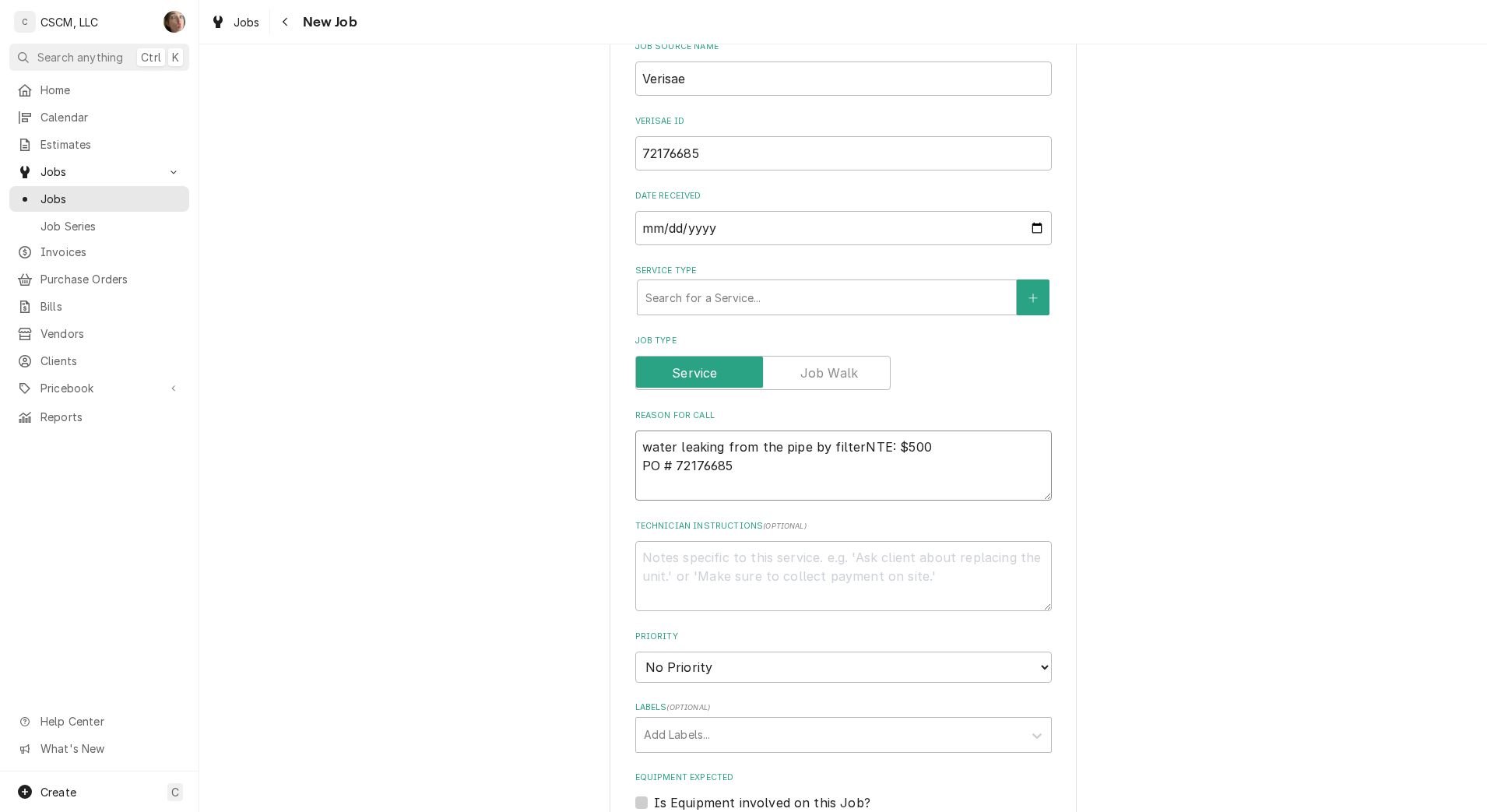
type textarea "x"
type textarea "water leaking from the pipe by filter NTE: $500 PO # 72176685"
type textarea "x"
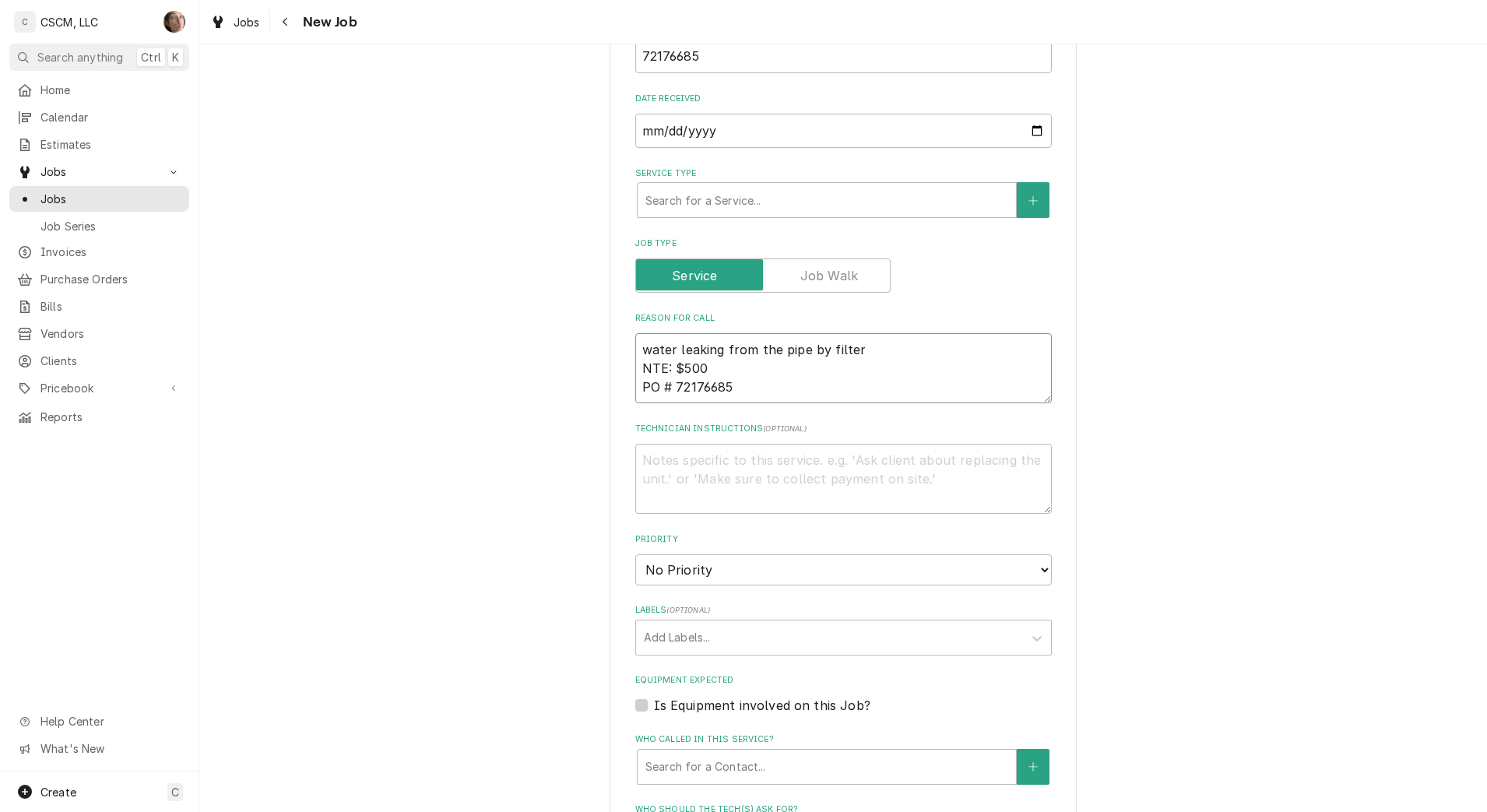
type textarea "water leaking from the pipe by filter NTE: $500 PO # 72176685"
click at [679, 569] on select "No Priority Urgent High Medium Low" at bounding box center [843, 570] width 417 height 31
select select "3"
click at [635, 554] on select "No Priority Urgent High Medium Low" at bounding box center [843, 570] width 417 height 31
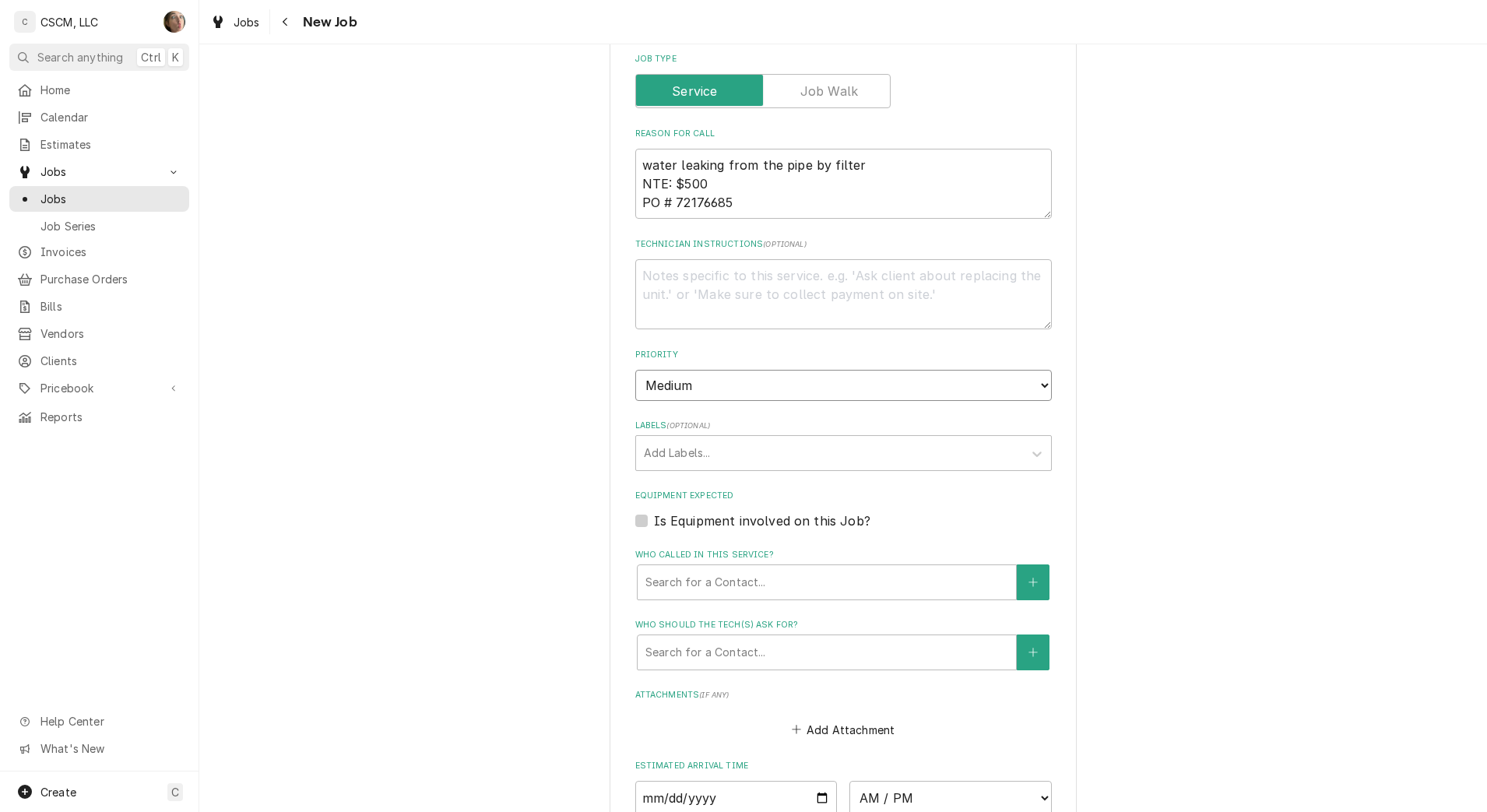
type textarea "x"
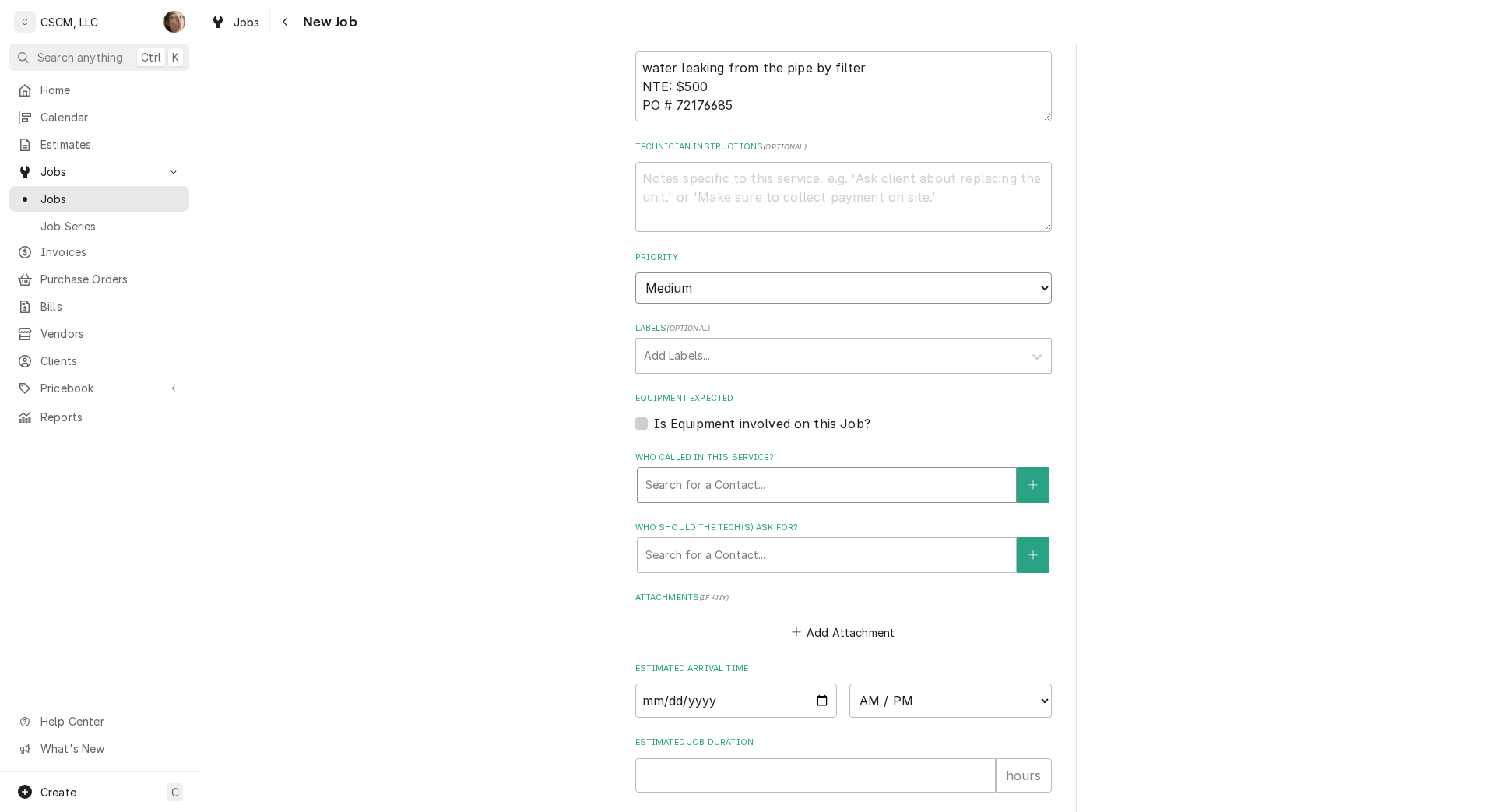
scroll to position [973, 0]
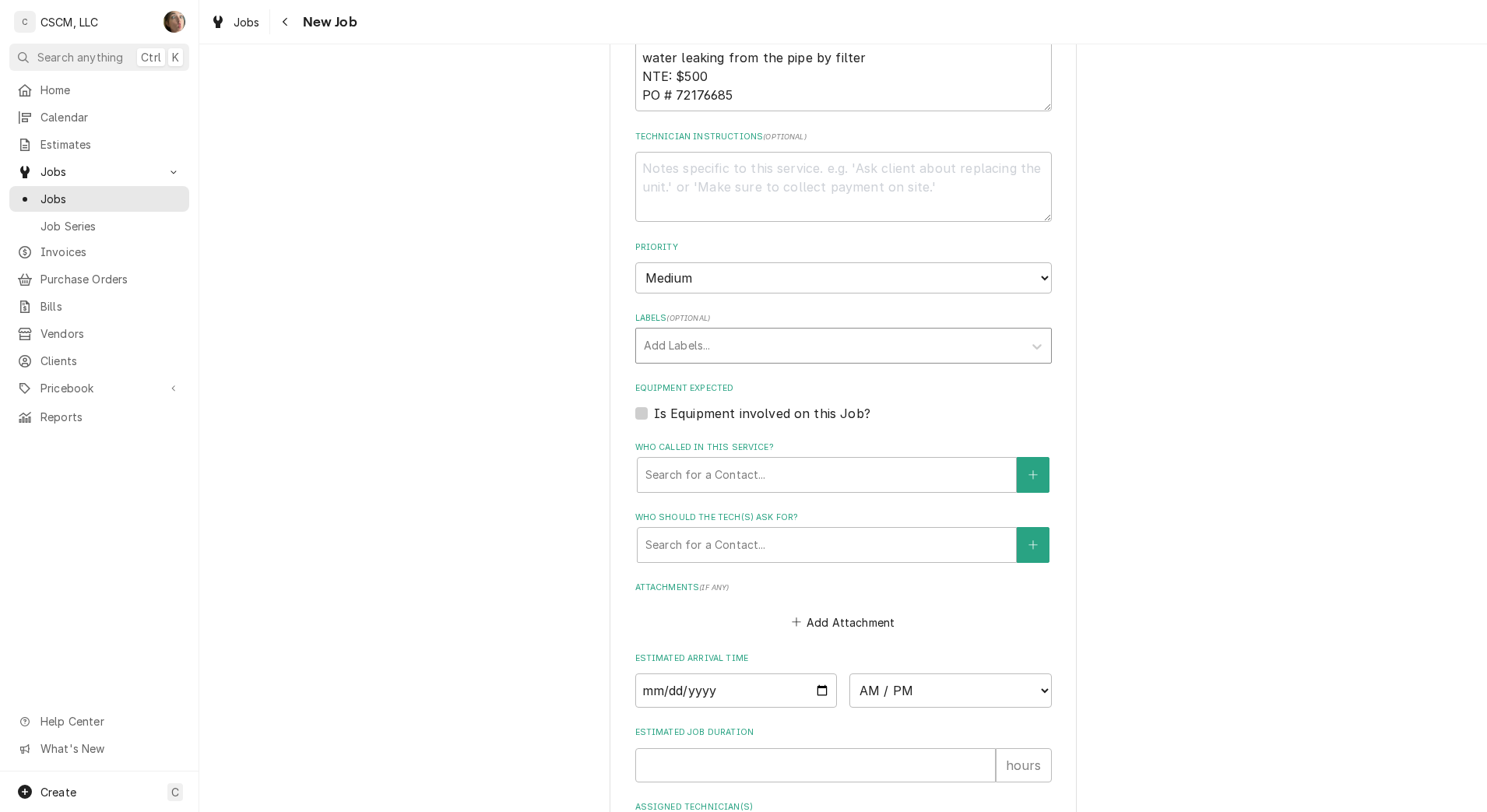
click at [667, 359] on div "Labels" at bounding box center [830, 345] width 372 height 28
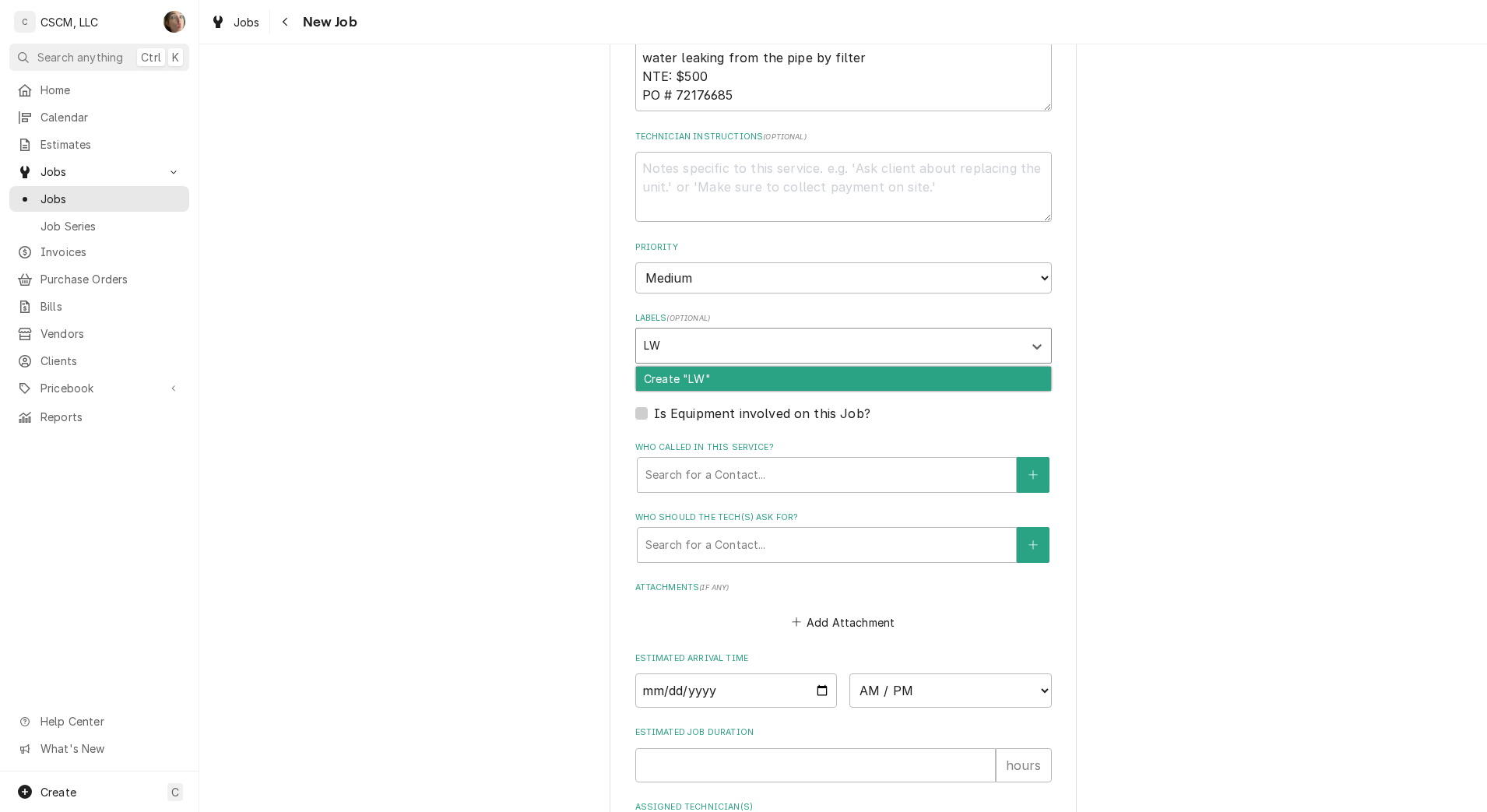
type input "L"
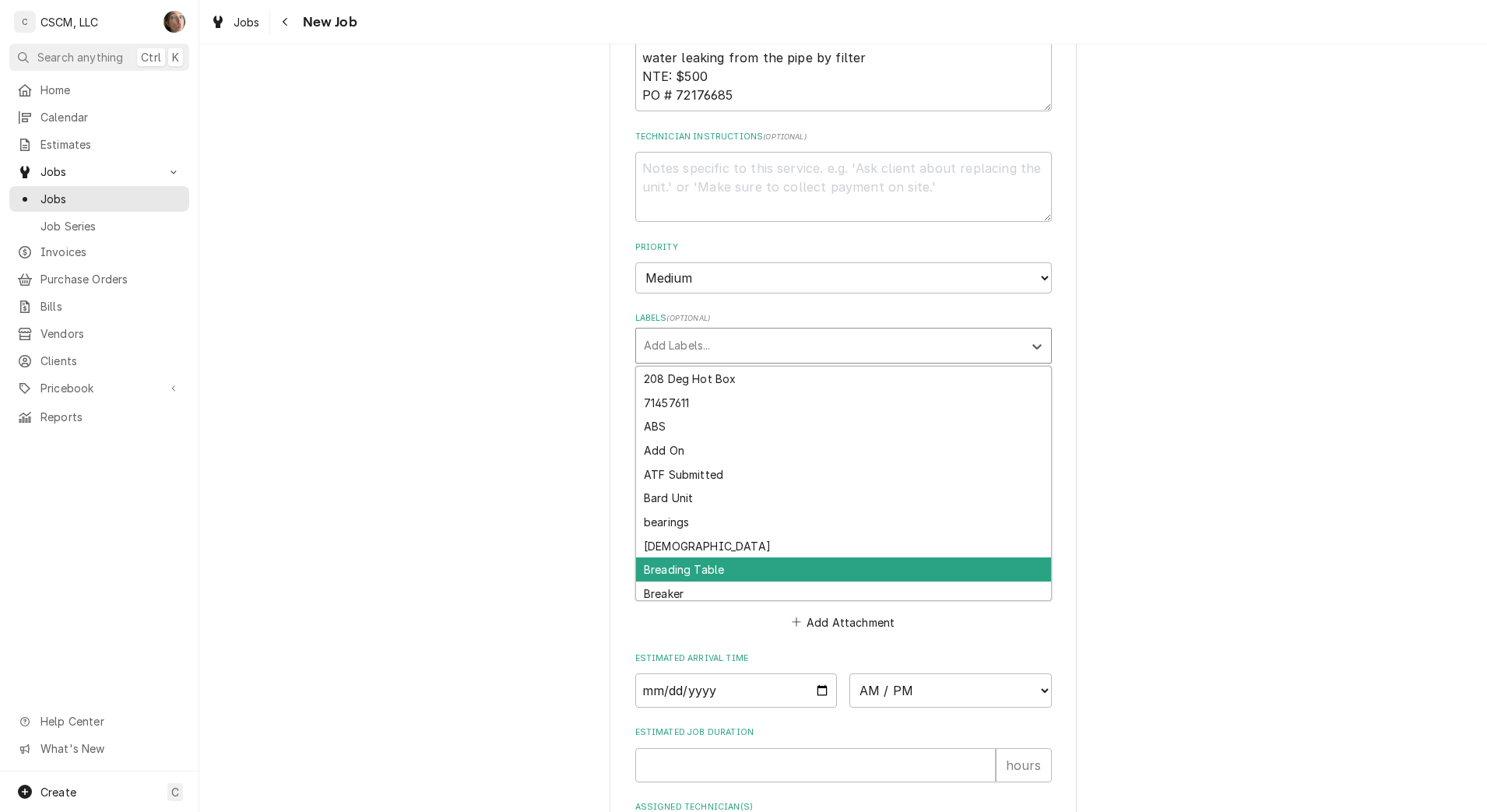
type textarea "x"
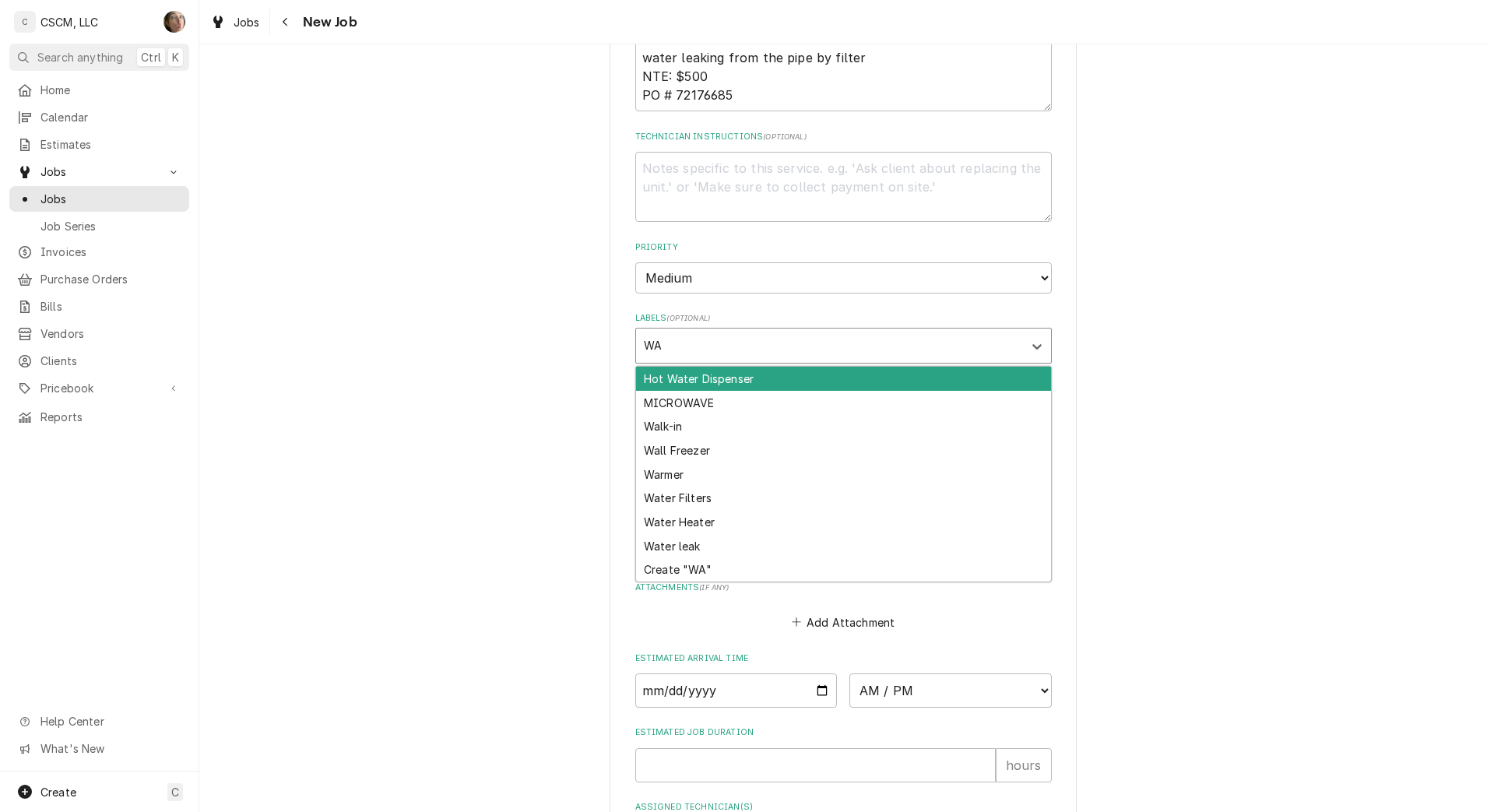
type input "WAT"
type textarea "x"
type input "WATER"
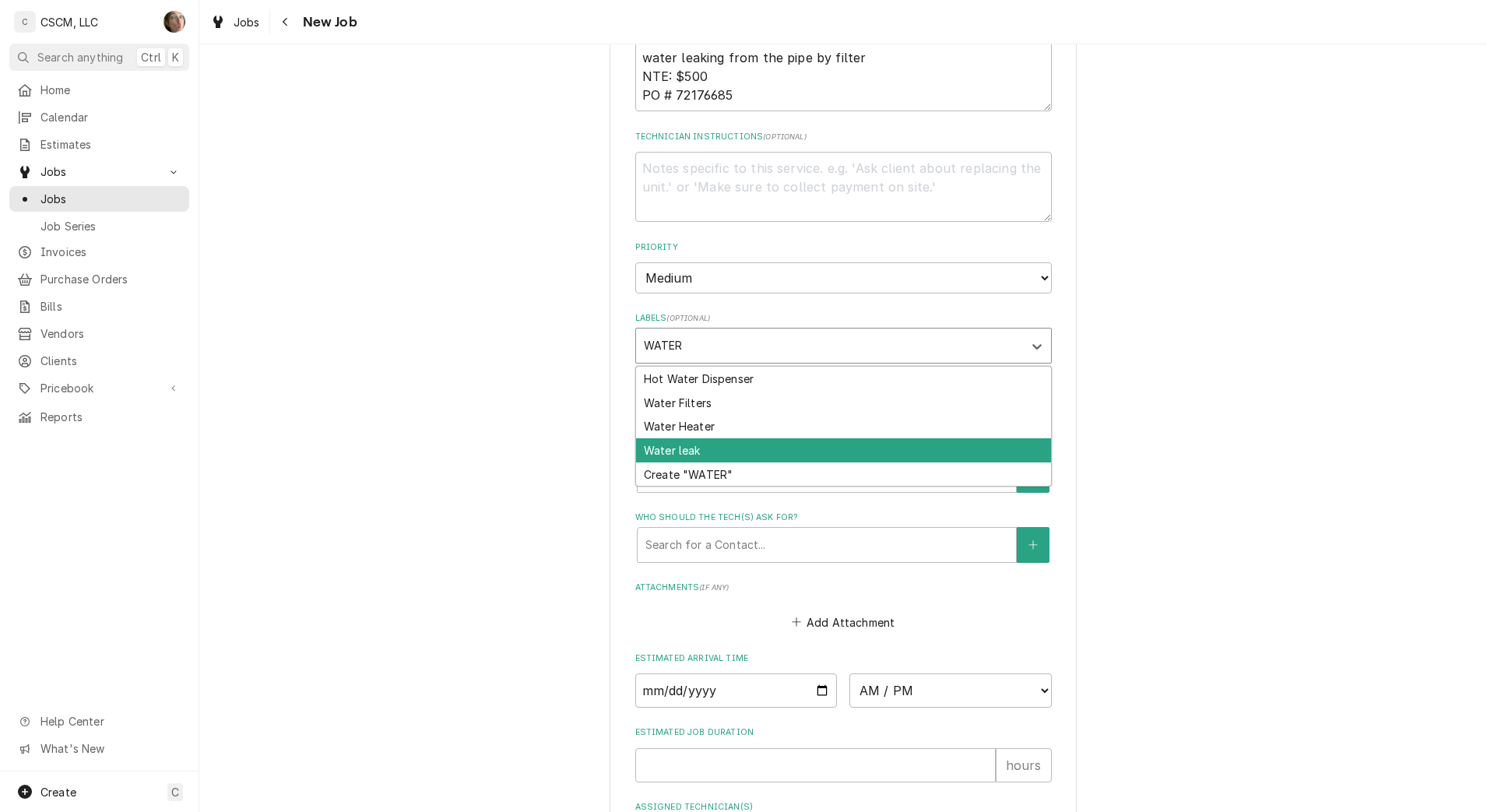
click at [710, 447] on div "Water leak" at bounding box center [843, 449] width 415 height 24
type textarea "x"
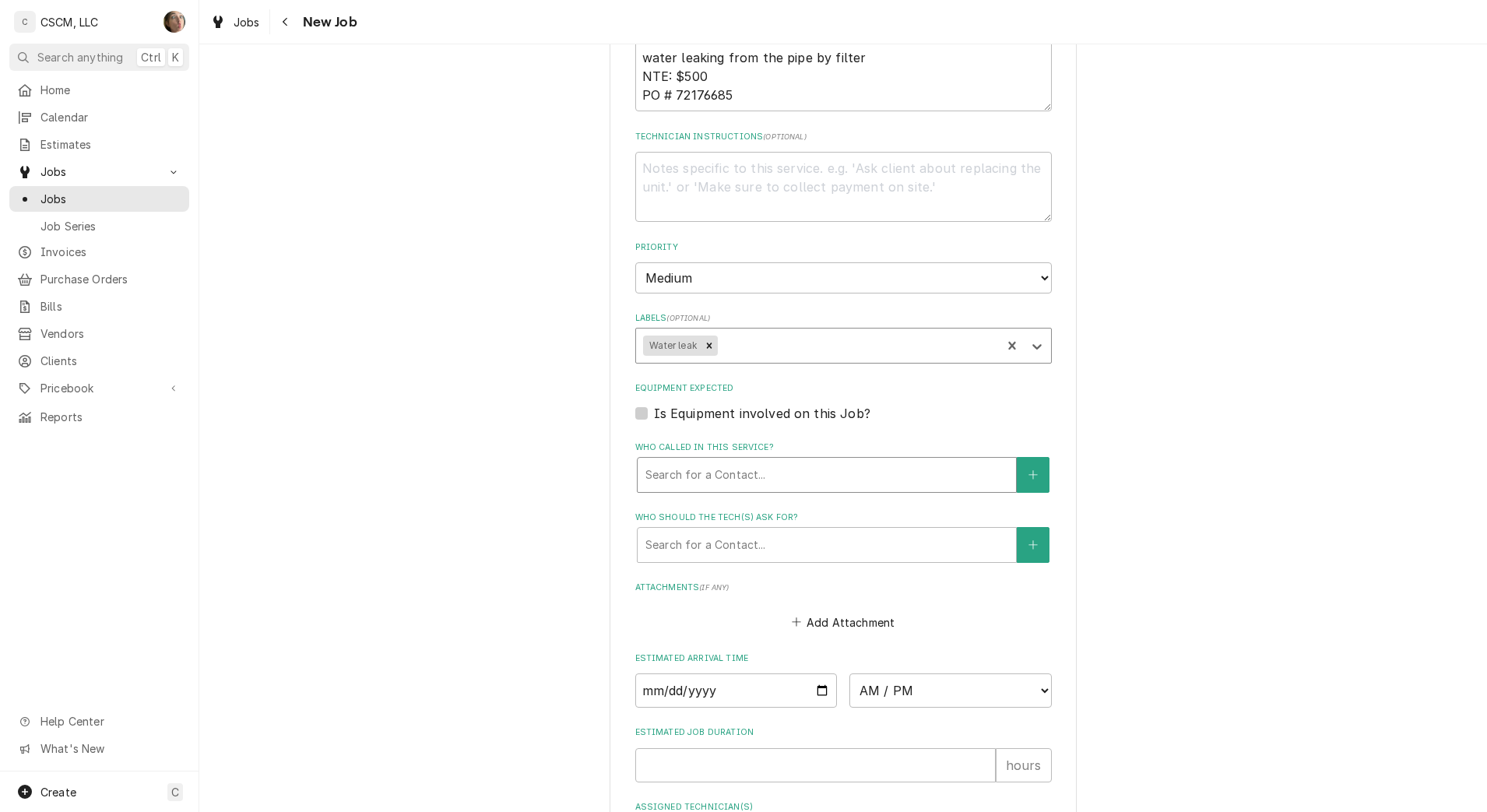
click at [674, 478] on div "Who called in this service?" at bounding box center [827, 474] width 363 height 28
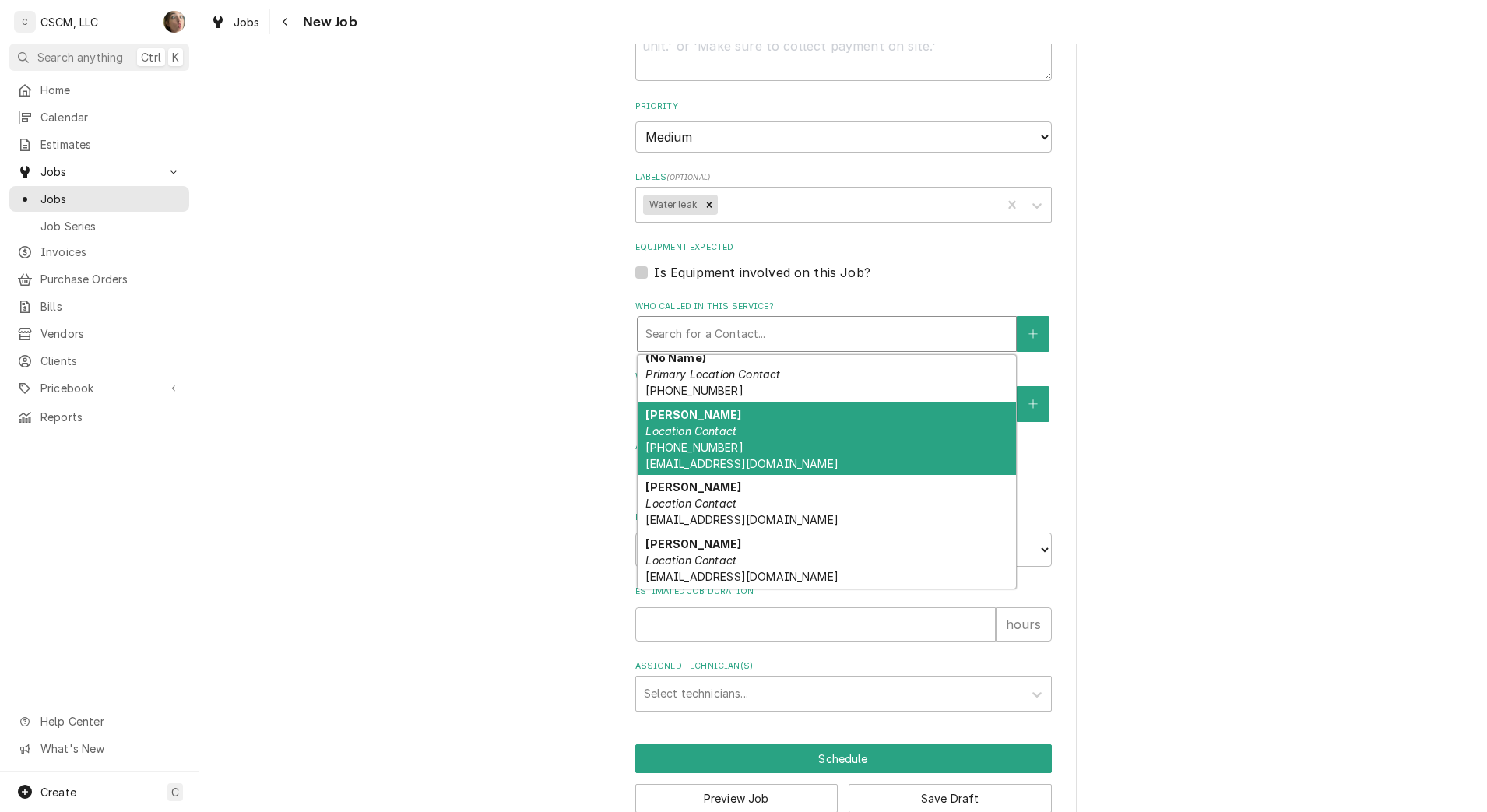
scroll to position [1148, 0]
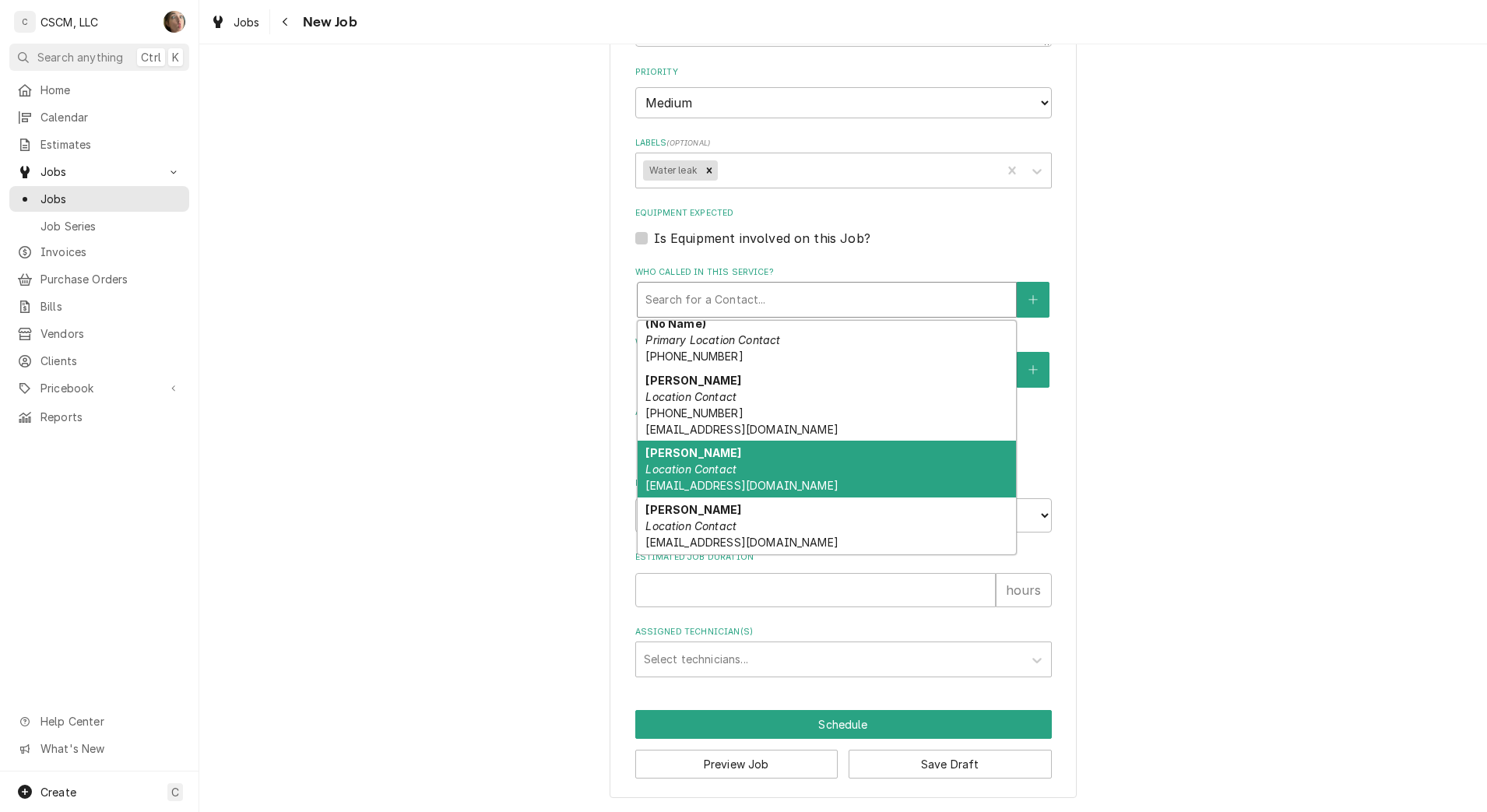
click at [769, 462] on div "[PERSON_NAME] Location Contact [EMAIL_ADDRESS][DOMAIN_NAME]" at bounding box center [826, 469] width 378 height 57
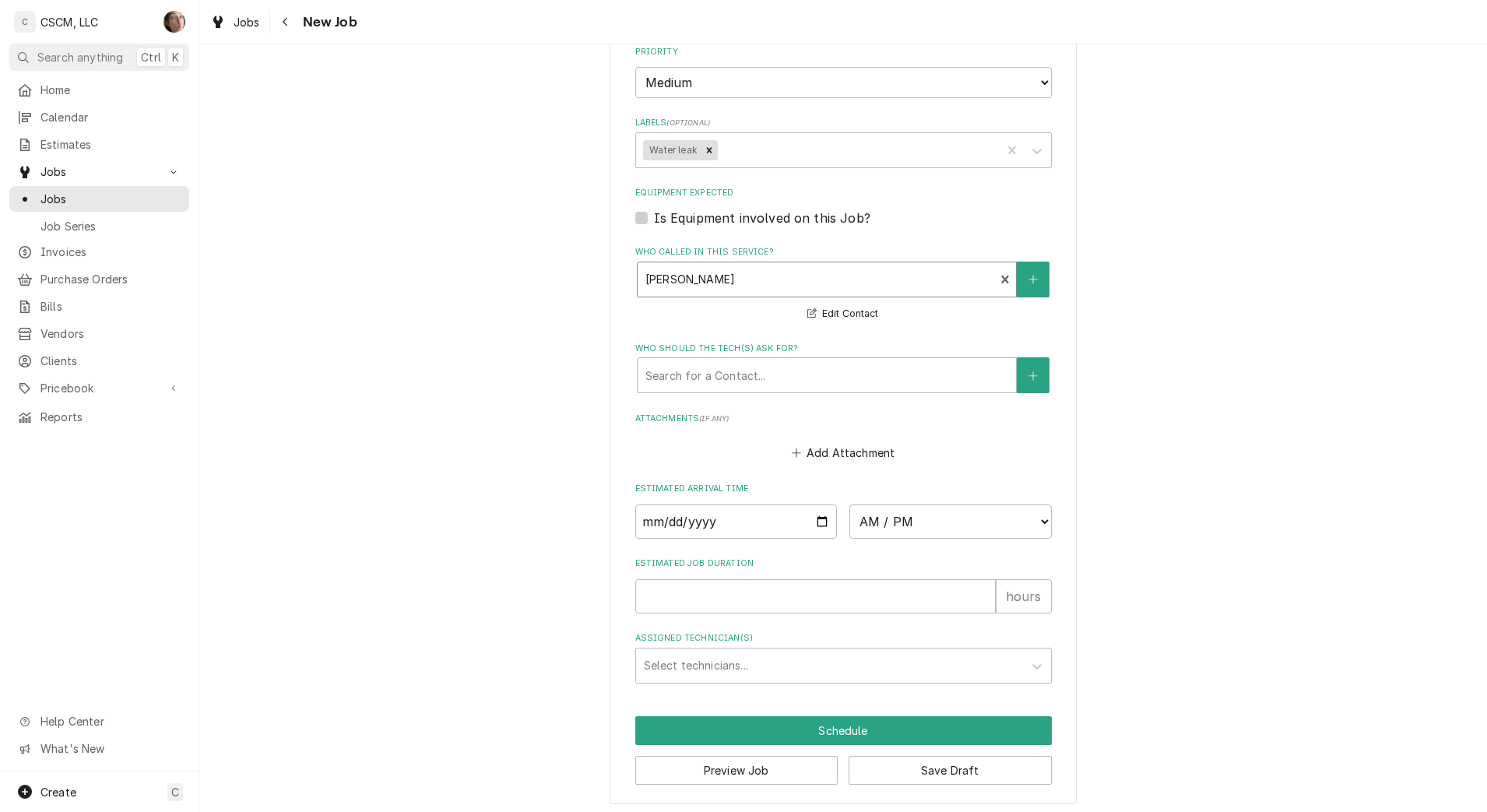
scroll to position [1175, 0]
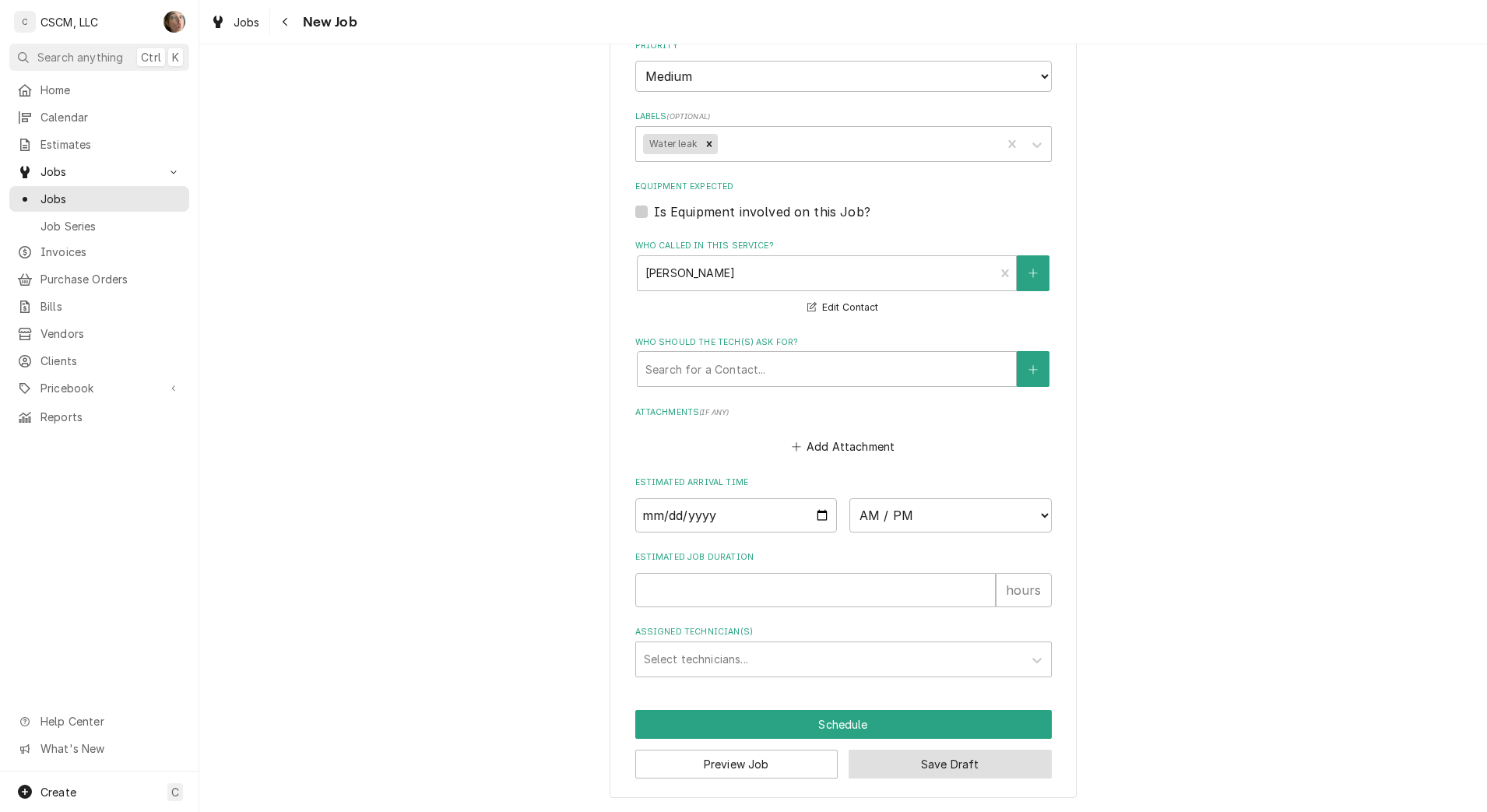
click at [932, 767] on button "Save Draft" at bounding box center [950, 764] width 203 height 29
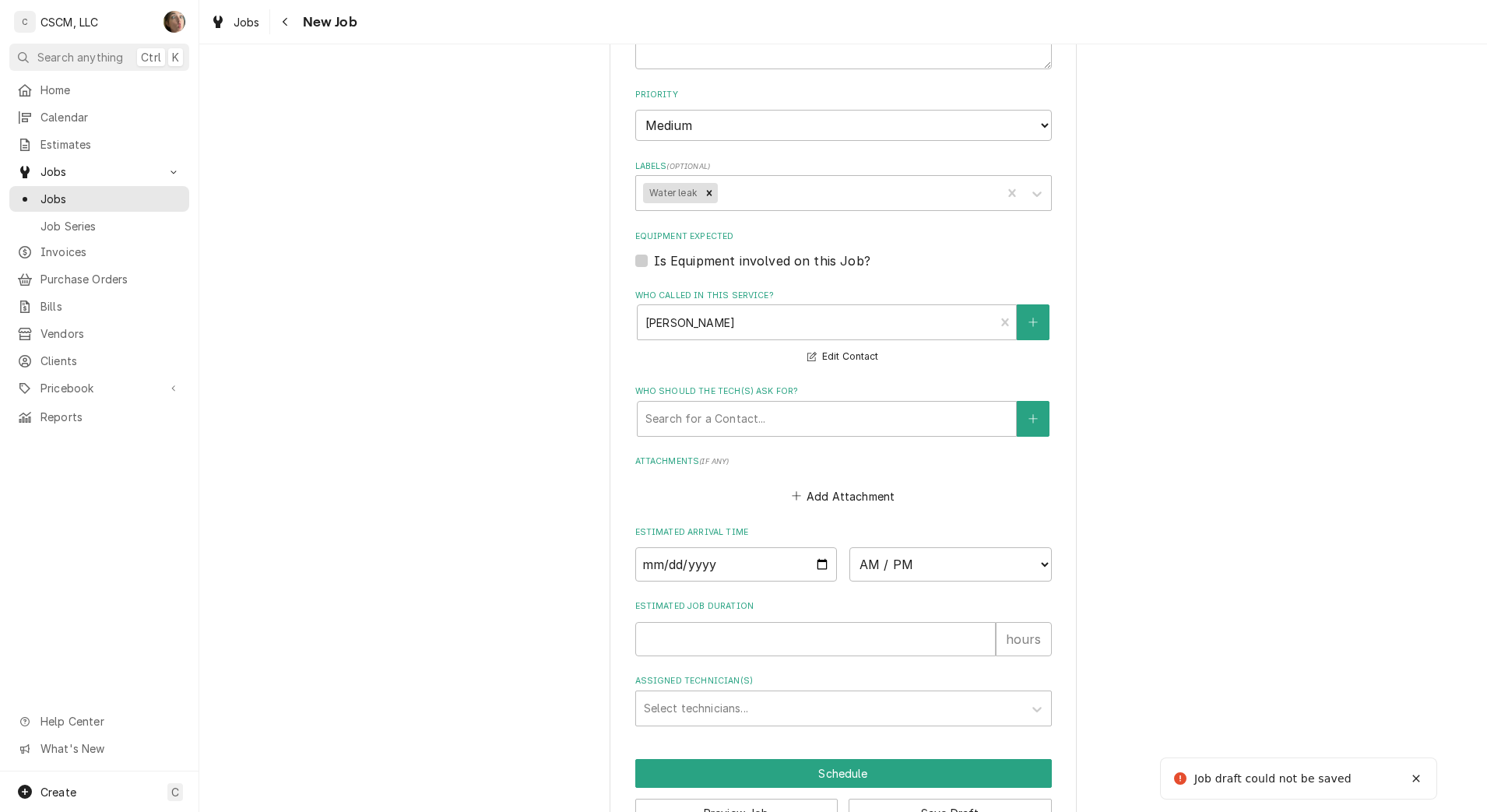
scroll to position [804, 0]
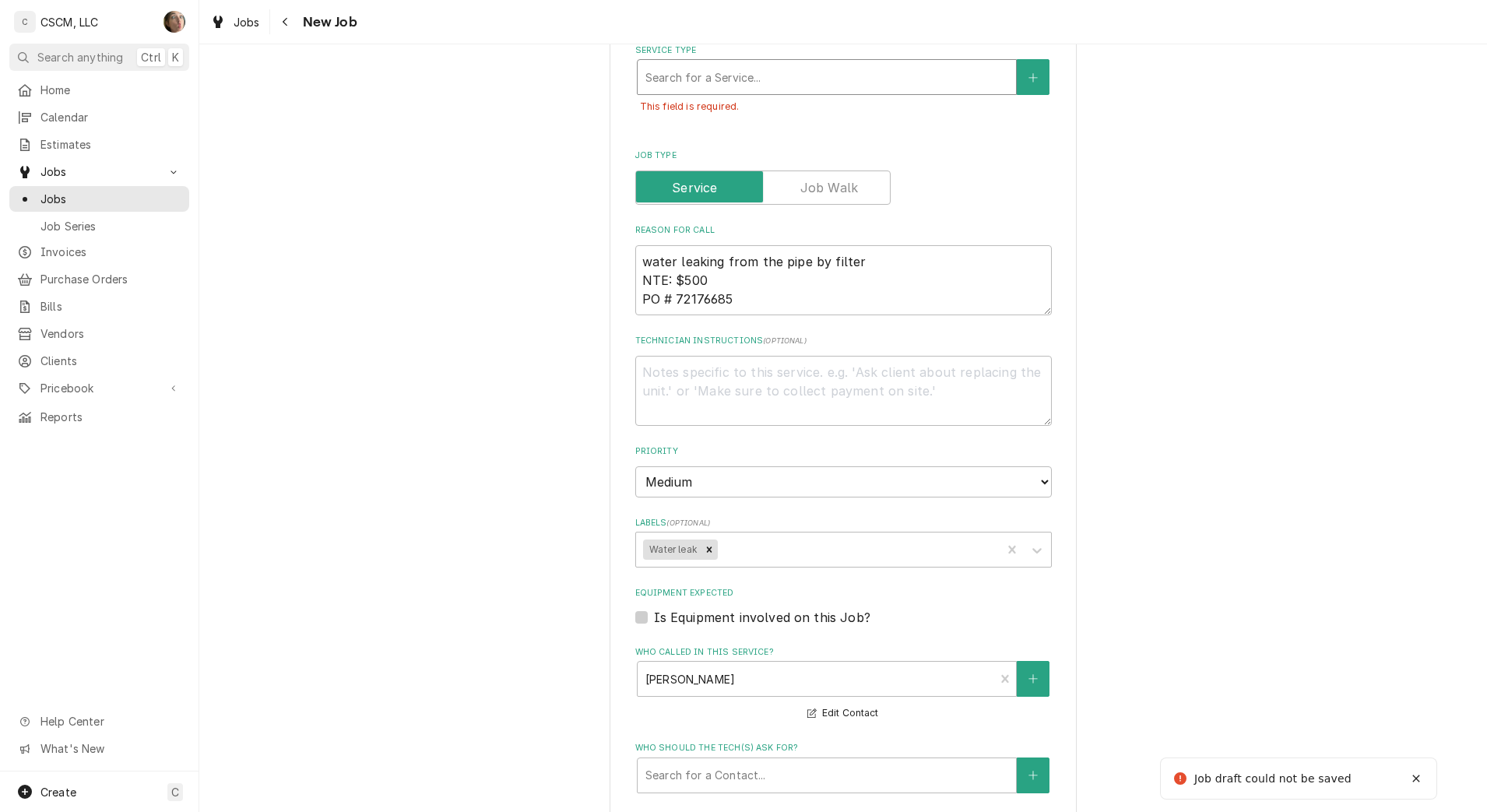
click at [866, 91] on div "Search for a Service..." at bounding box center [826, 77] width 378 height 35
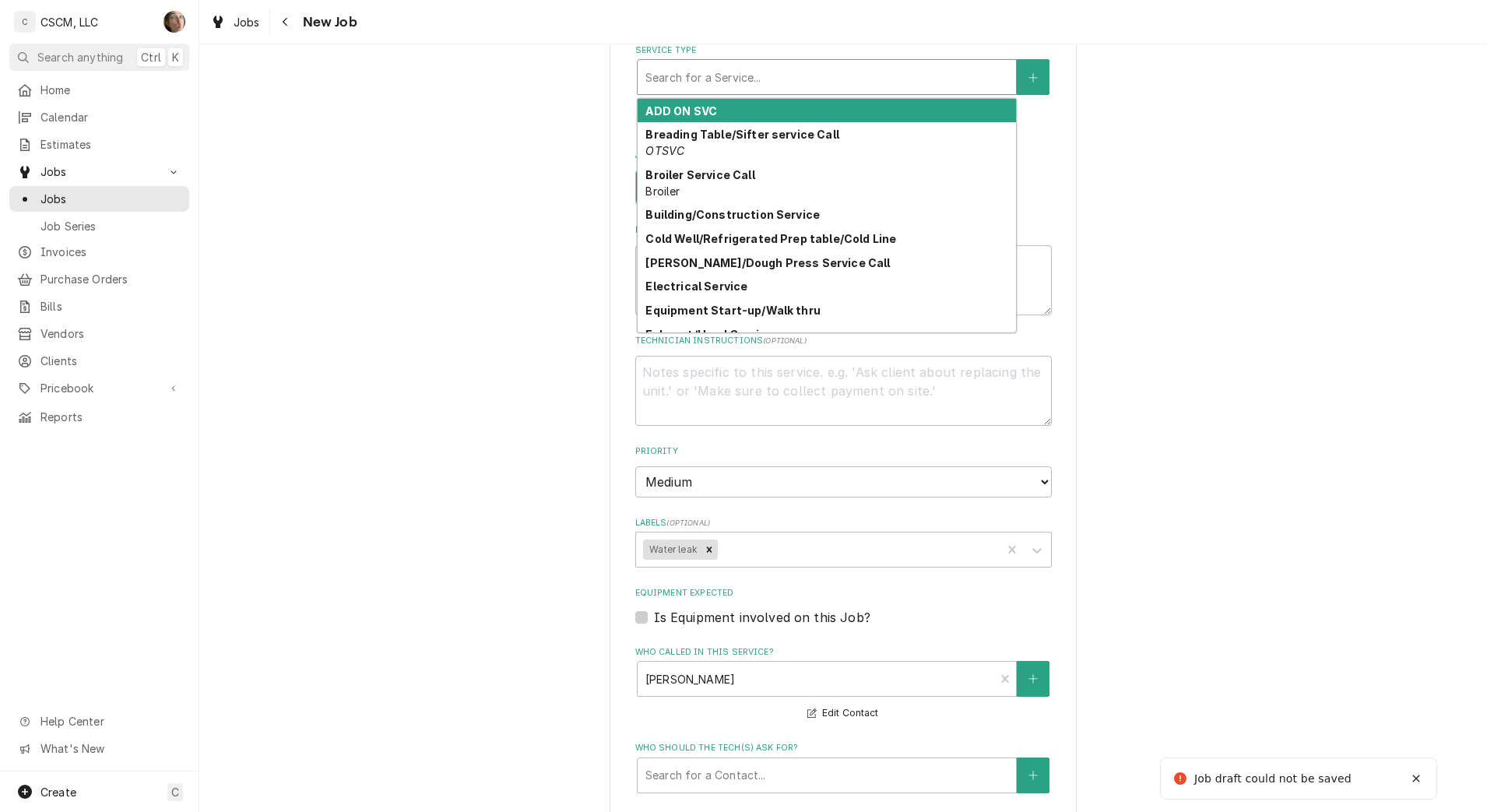
type textarea "x"
type input "H"
type textarea "x"
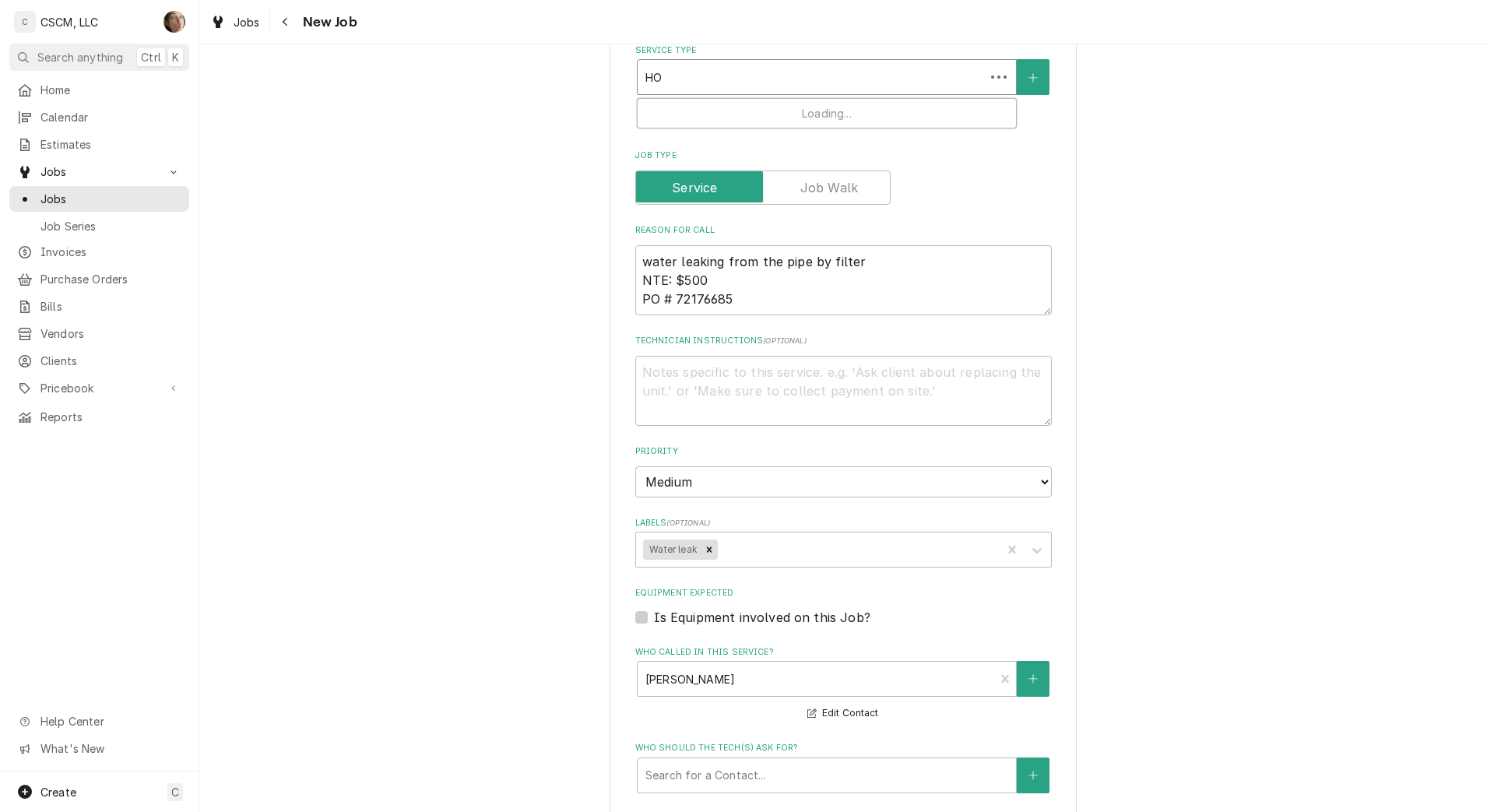
type input "HOT"
type textarea "x"
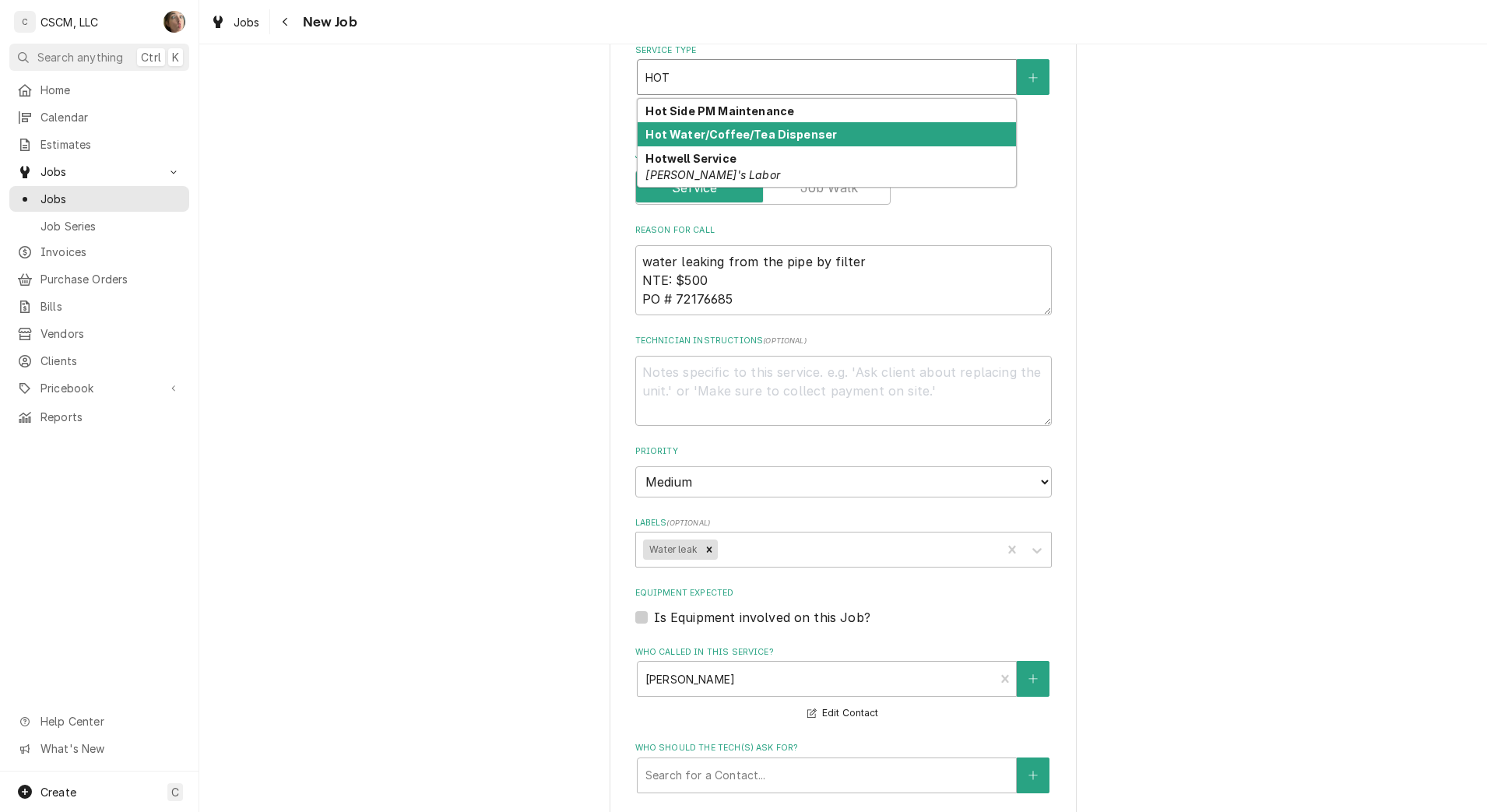
click at [830, 138] on div "Hot Water/Coffee/Tea Dispenser" at bounding box center [826, 134] width 378 height 24
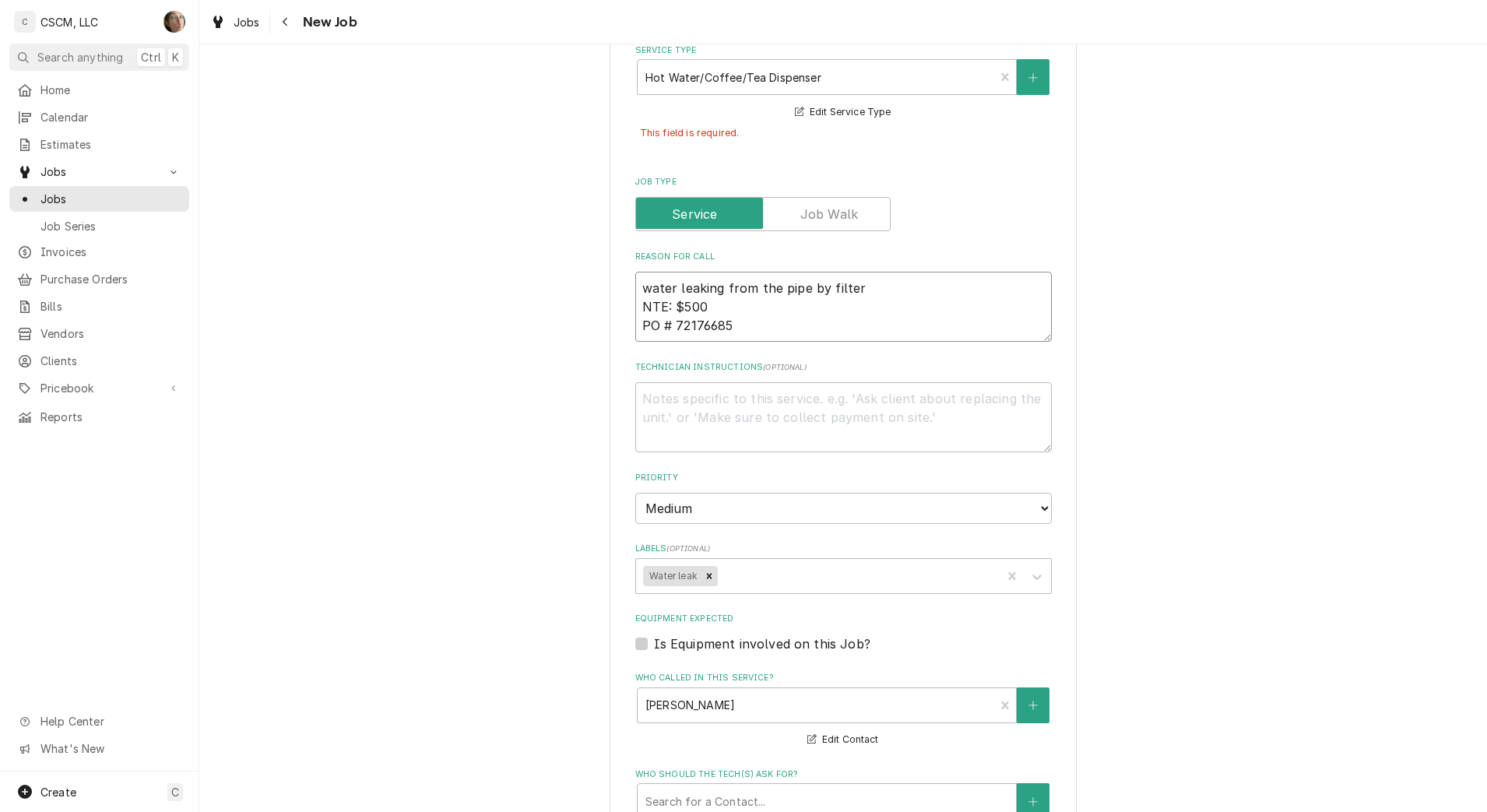
click at [805, 323] on textarea "water leaking from the pipe by filter NTE: $500 PO # 72176685" at bounding box center [843, 306] width 417 height 70
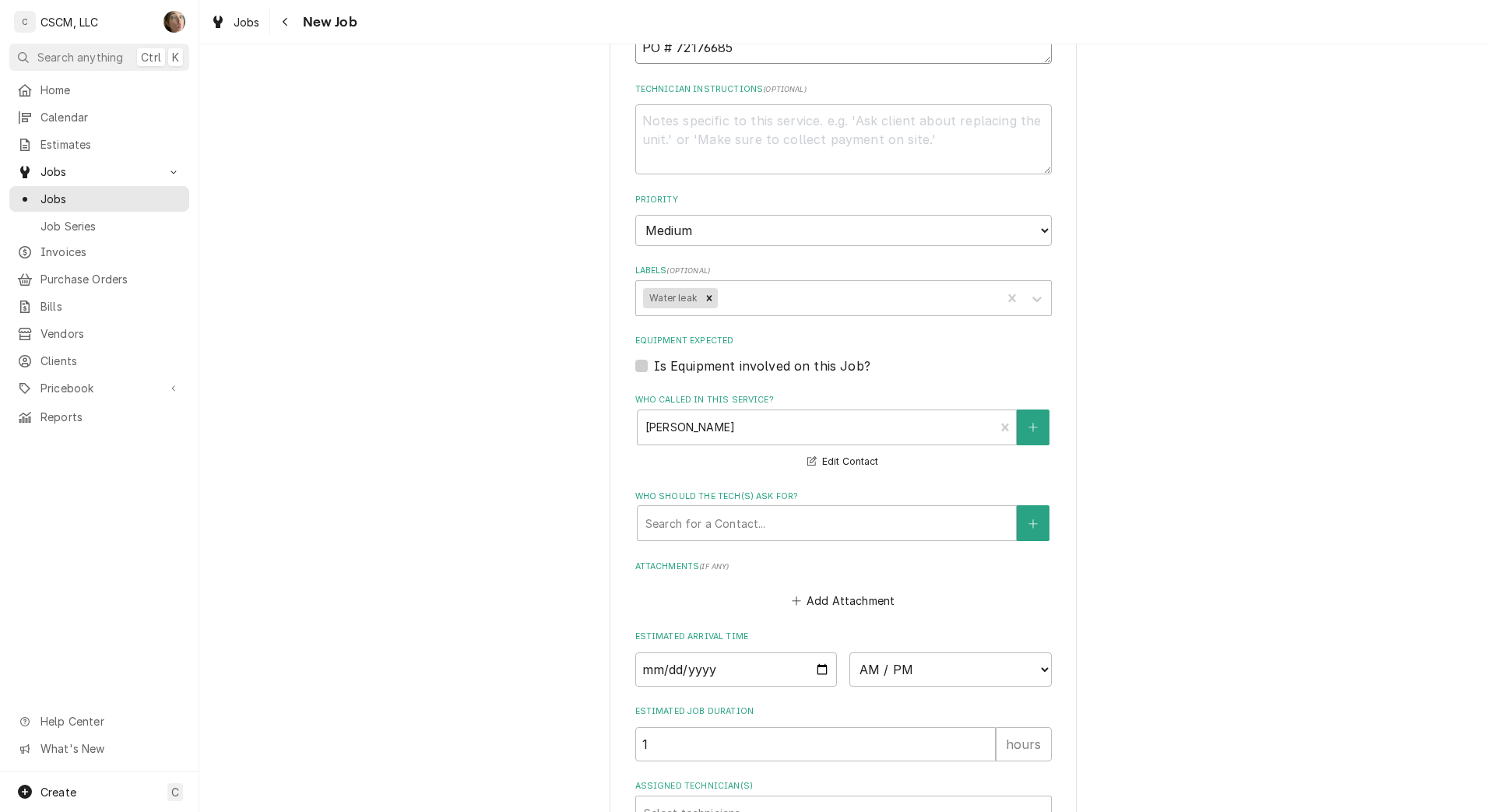
scroll to position [1235, 0]
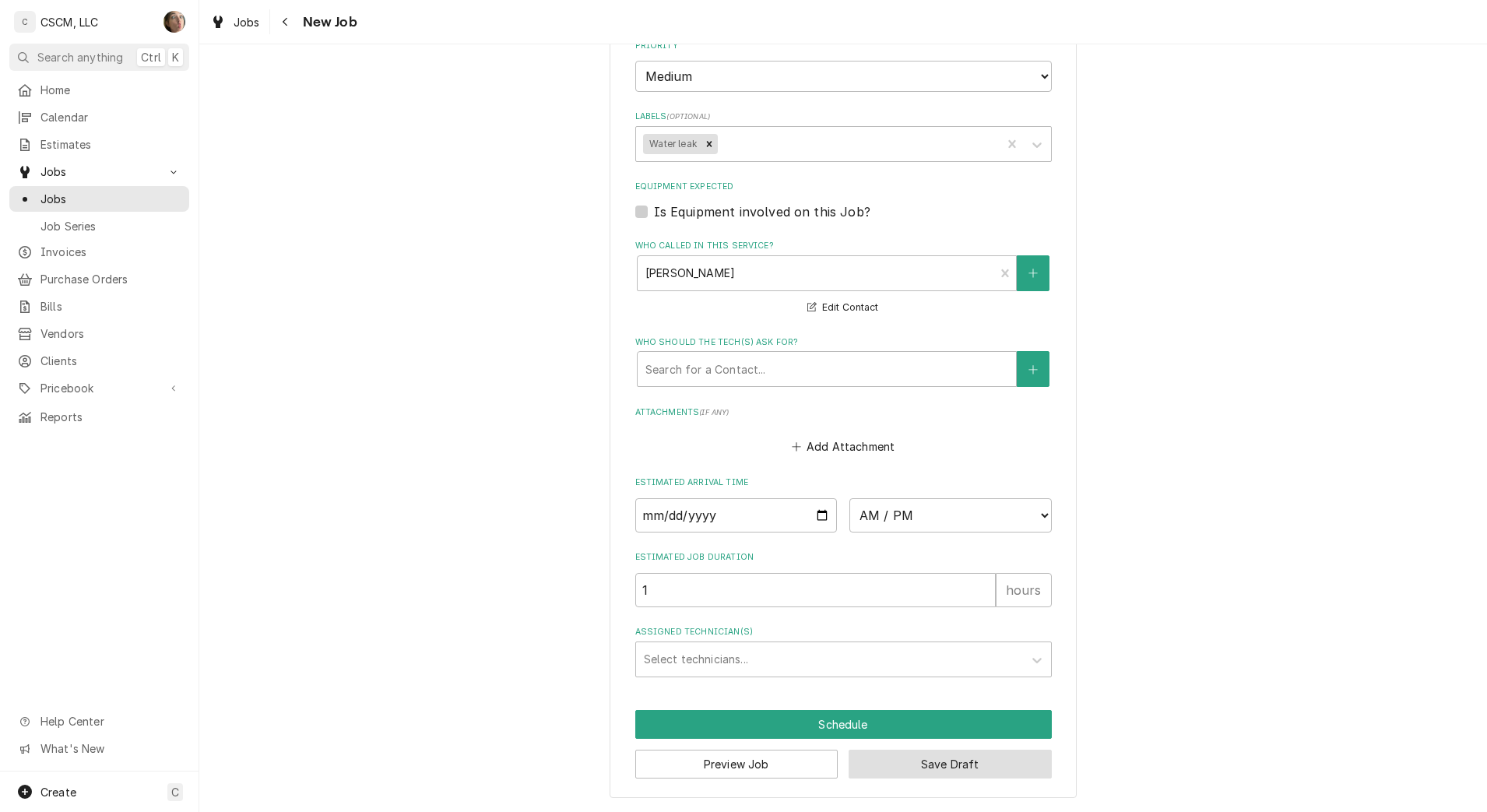
click at [889, 770] on button "Save Draft" at bounding box center [950, 764] width 203 height 29
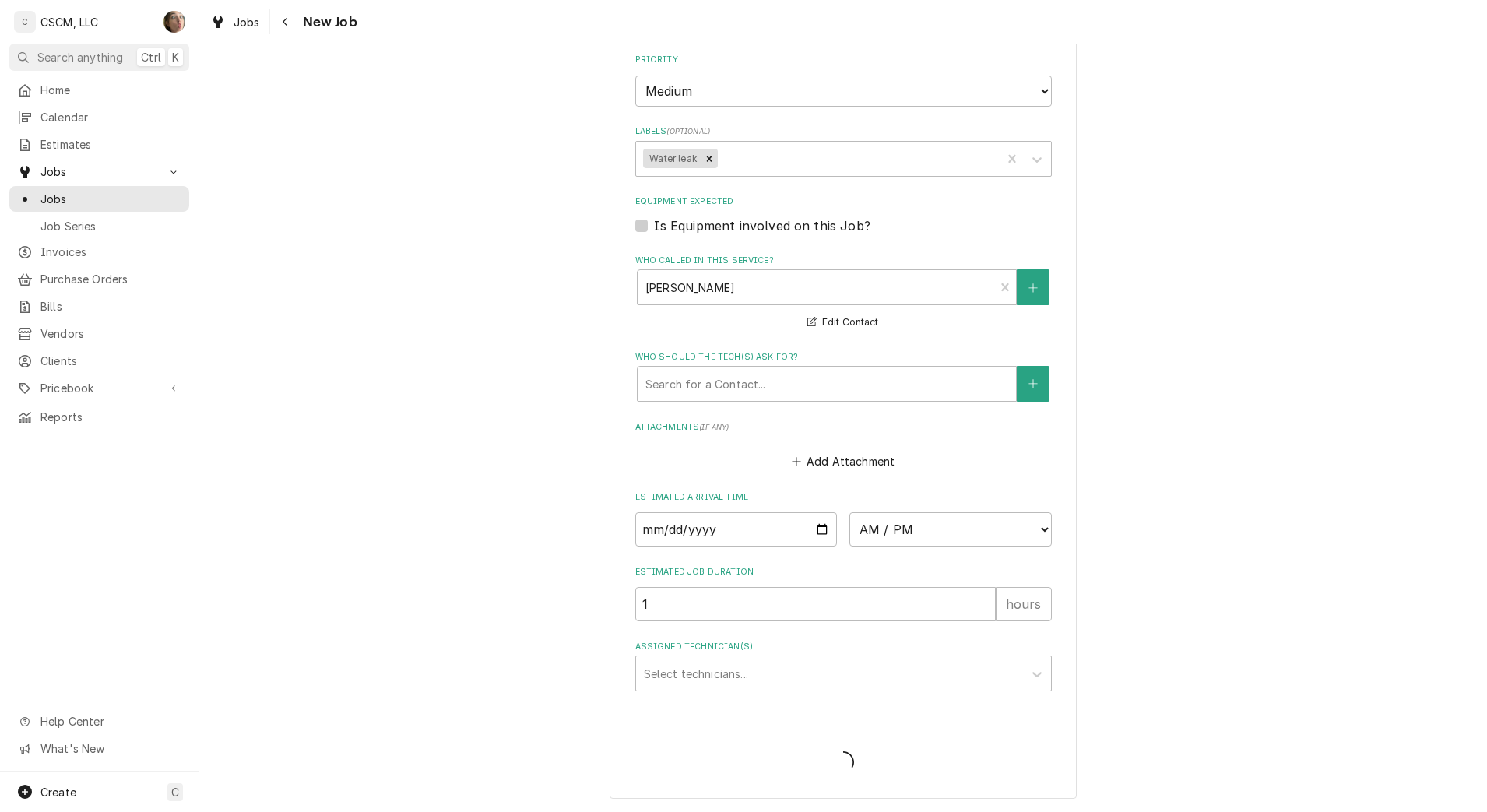
type textarea "x"
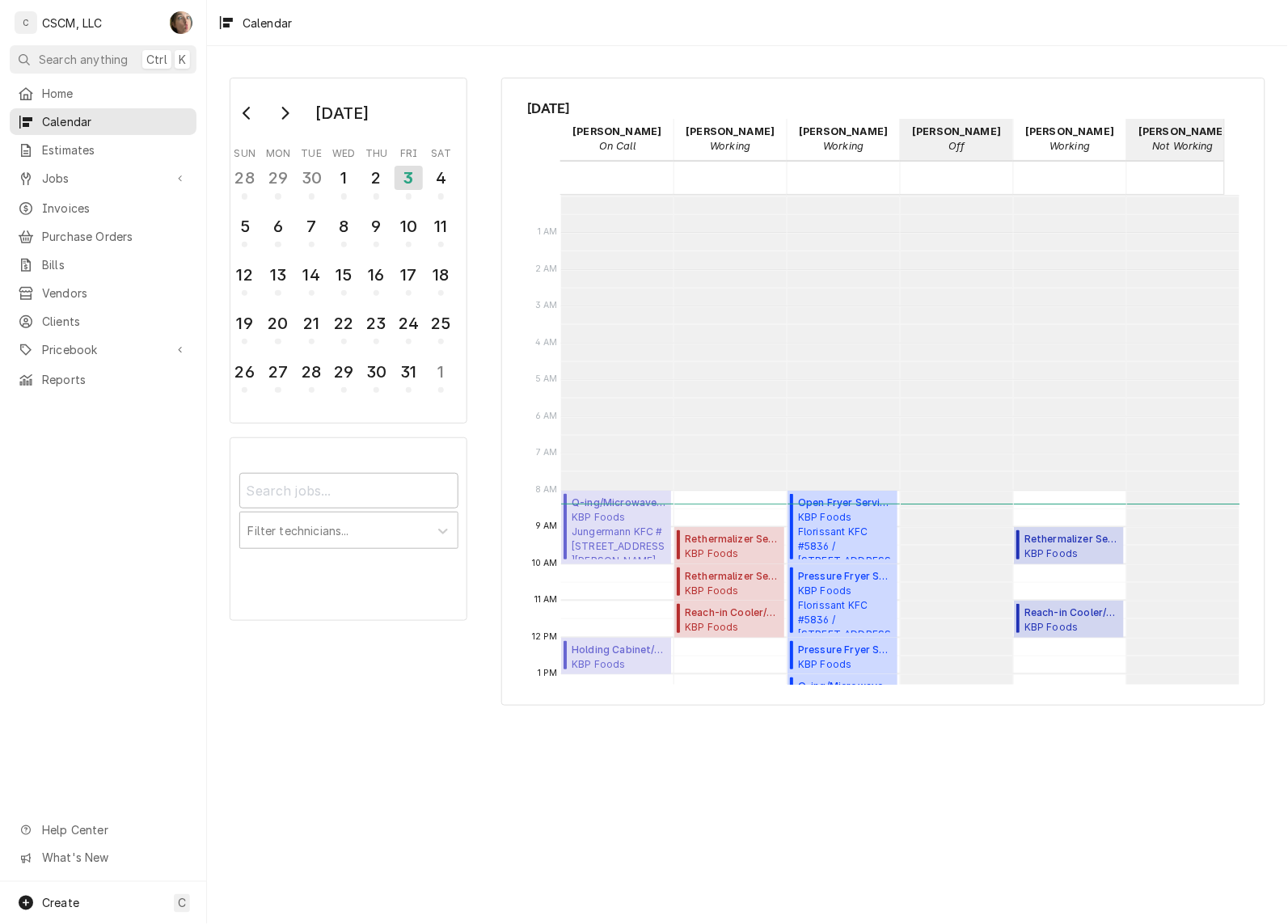
scroll to position [294, 0]
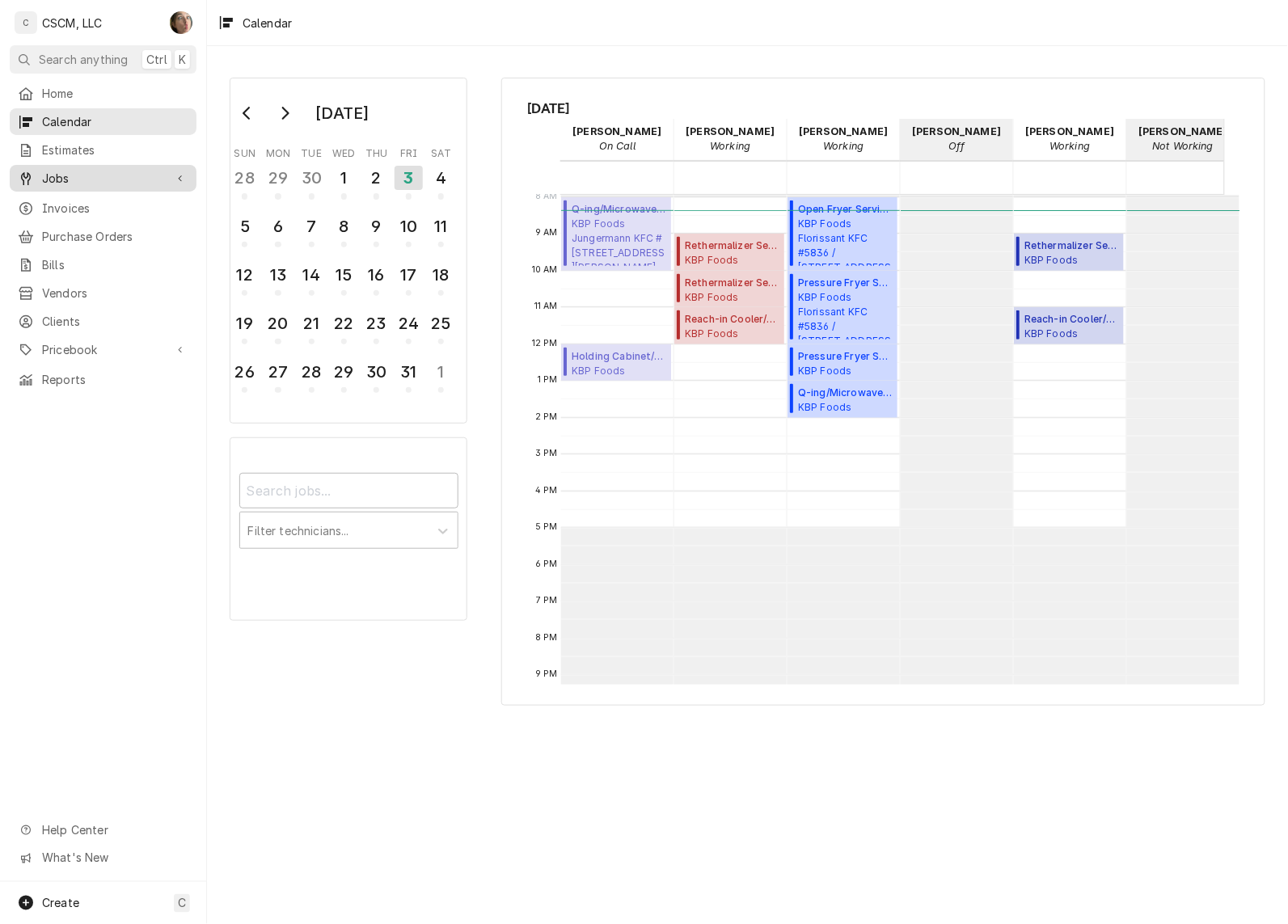
click at [66, 183] on link "Jobs" at bounding box center [103, 178] width 187 height 27
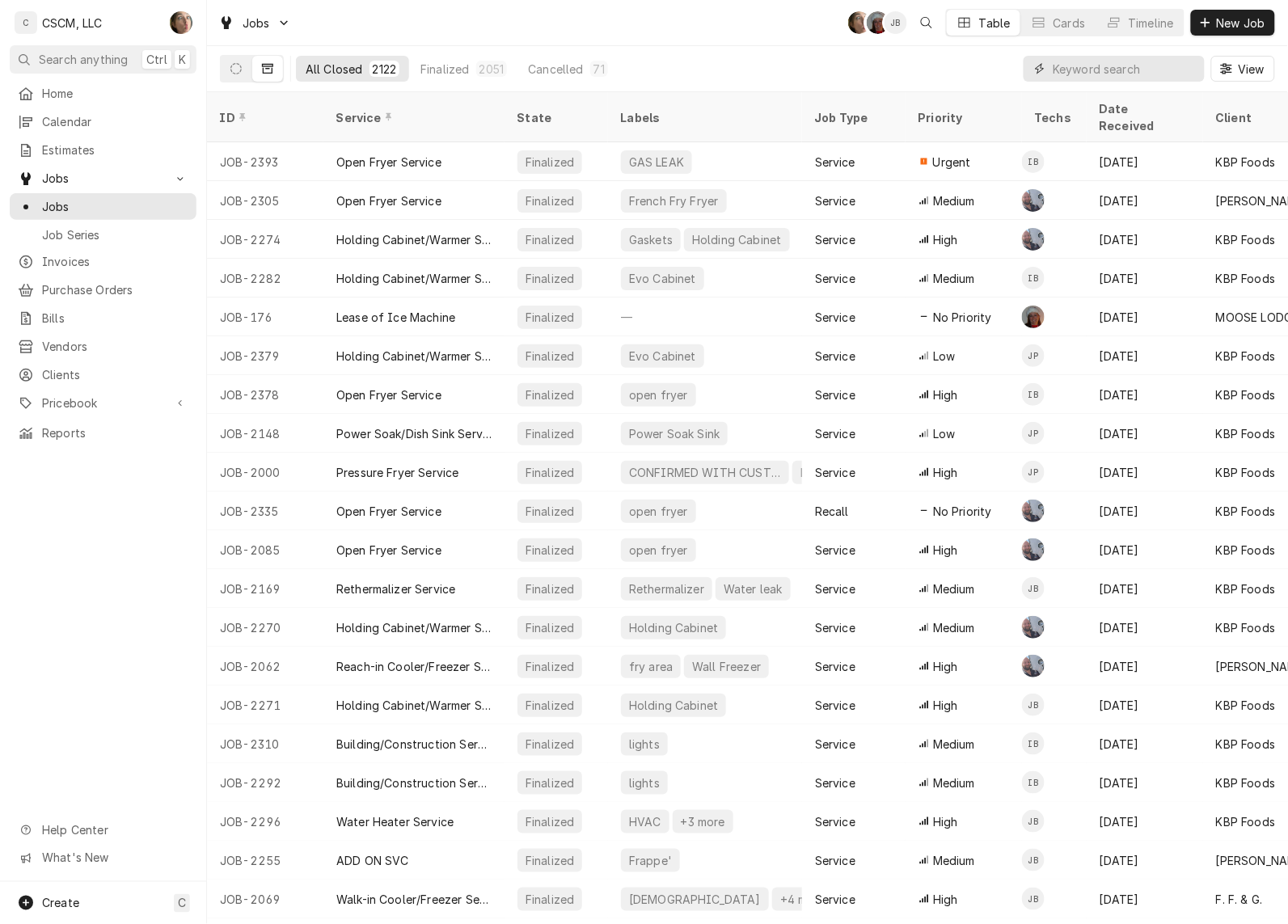
click at [1030, 66] on input "Dynamic Content Wrapper" at bounding box center [1125, 69] width 144 height 26
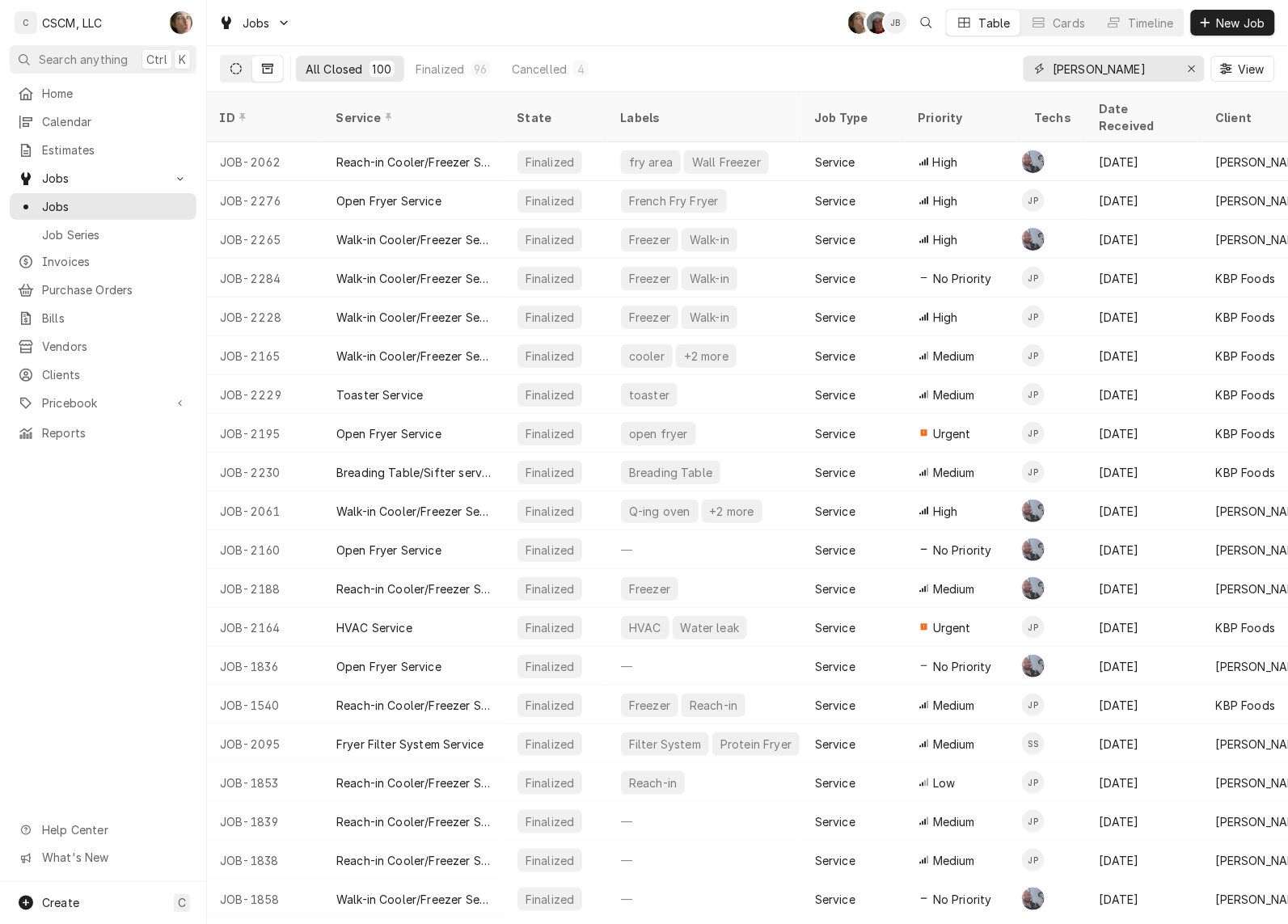
type input "FLOR"
click at [235, 59] on button "Dynamic Content Wrapper" at bounding box center [236, 69] width 31 height 26
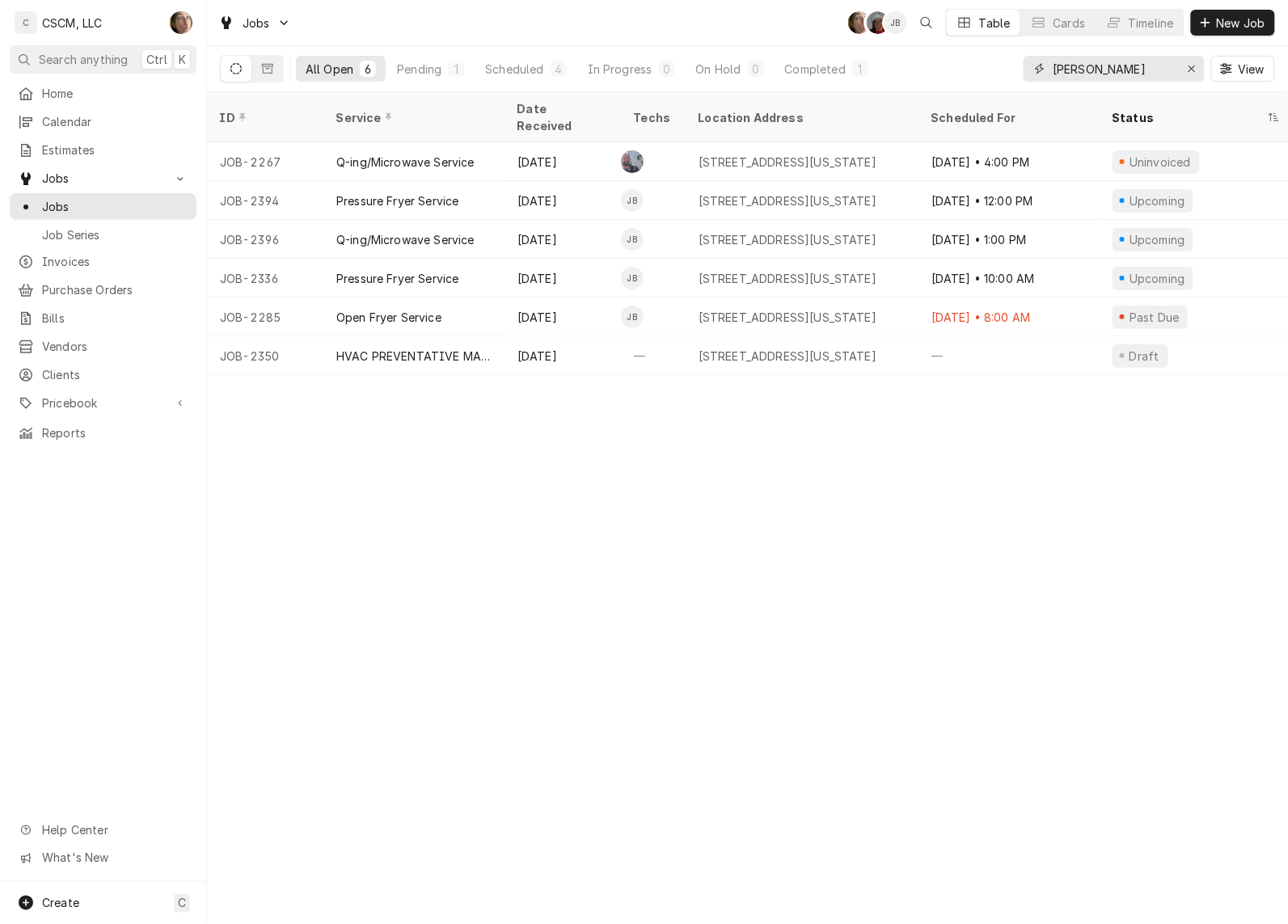
click at [1030, 59] on input "FLOR" at bounding box center [1113, 69] width 121 height 26
drag, startPoint x: 1102, startPoint y: 61, endPoint x: 920, endPoint y: 70, distance: 182.2
click at [920, 70] on div "All Open 6 Pending 1 Scheduled 4 In Progress 0 On Hold 0 Completed 1 FLOR View" at bounding box center [748, 68] width 1056 height 45
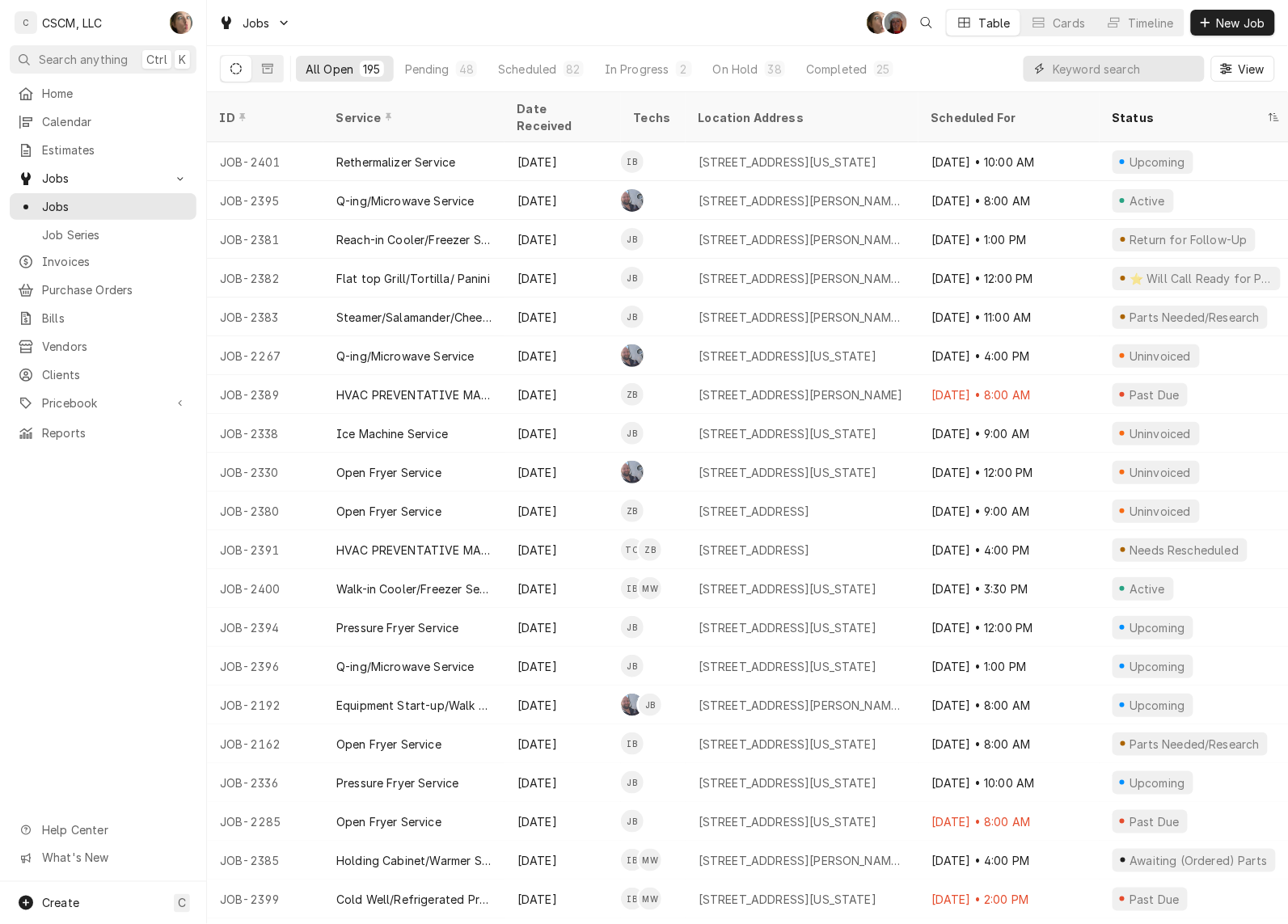
click at [1030, 73] on input "Dynamic Content Wrapper" at bounding box center [1125, 69] width 144 height 26
type input "R"
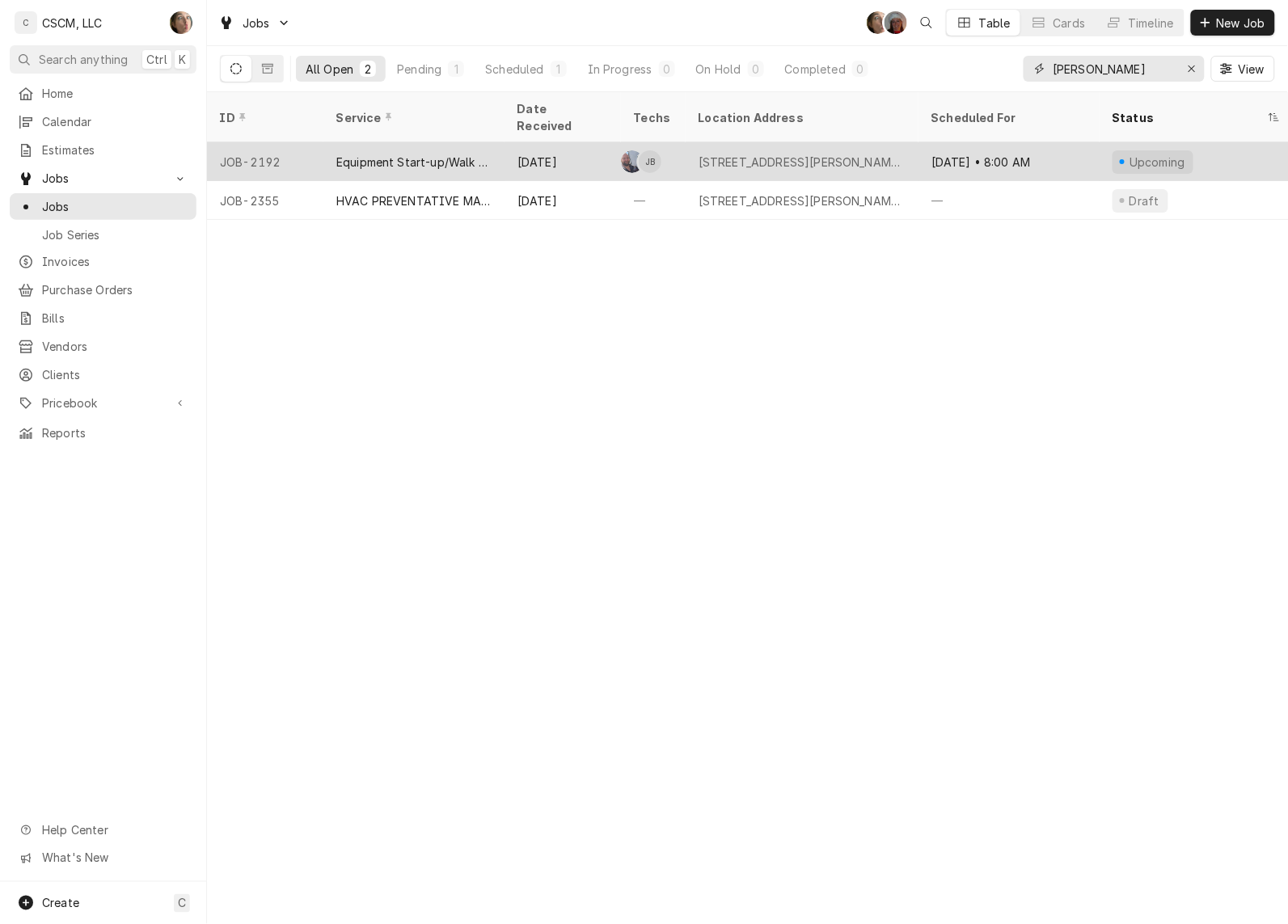
type input "ARNOLD"
click at [772, 154] on div "830 Jeffco Blvd, Arnold, MO 63010" at bounding box center [802, 162] width 207 height 17
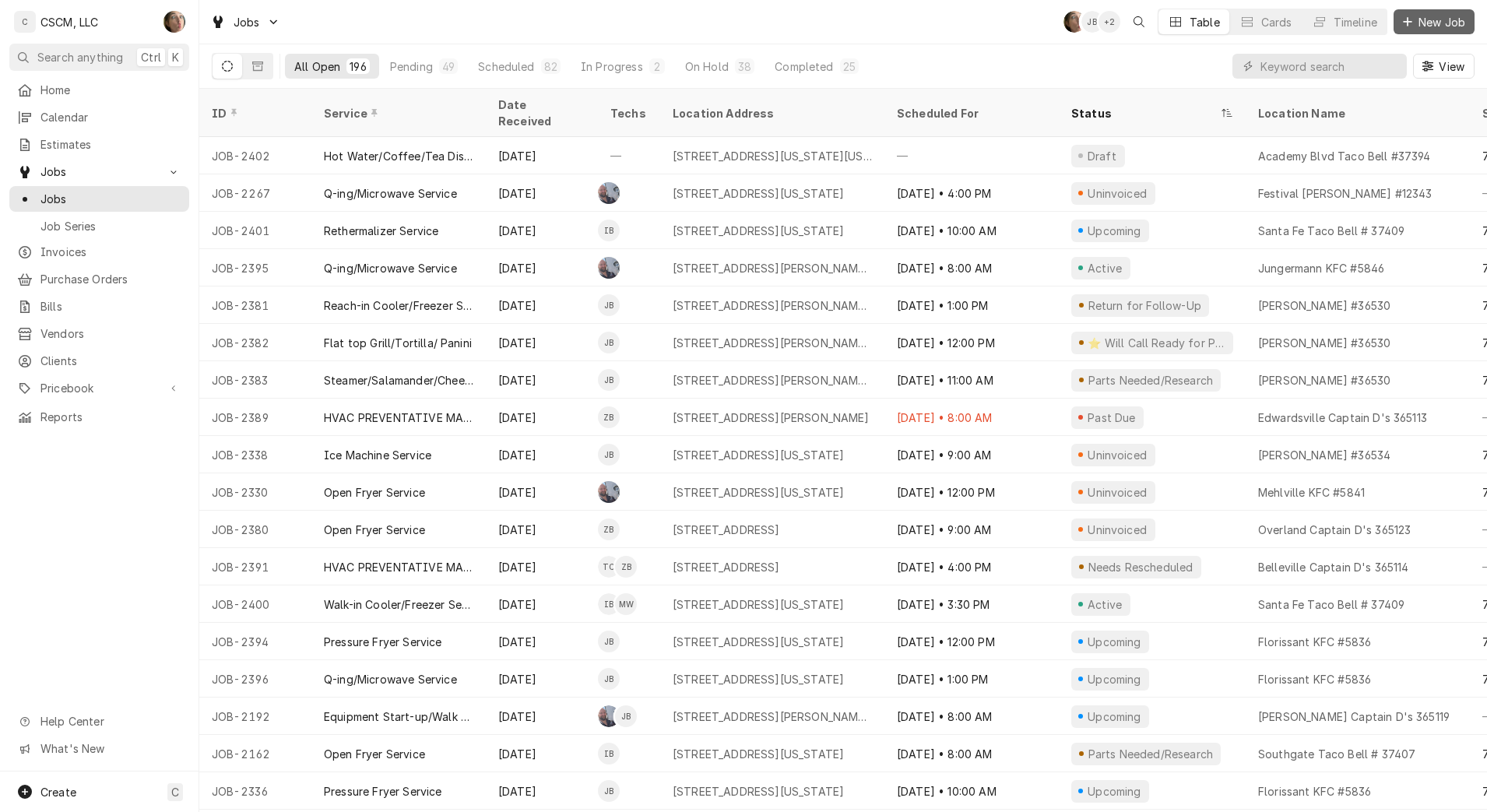
click at [1430, 27] on span "New Job" at bounding box center [1441, 22] width 53 height 16
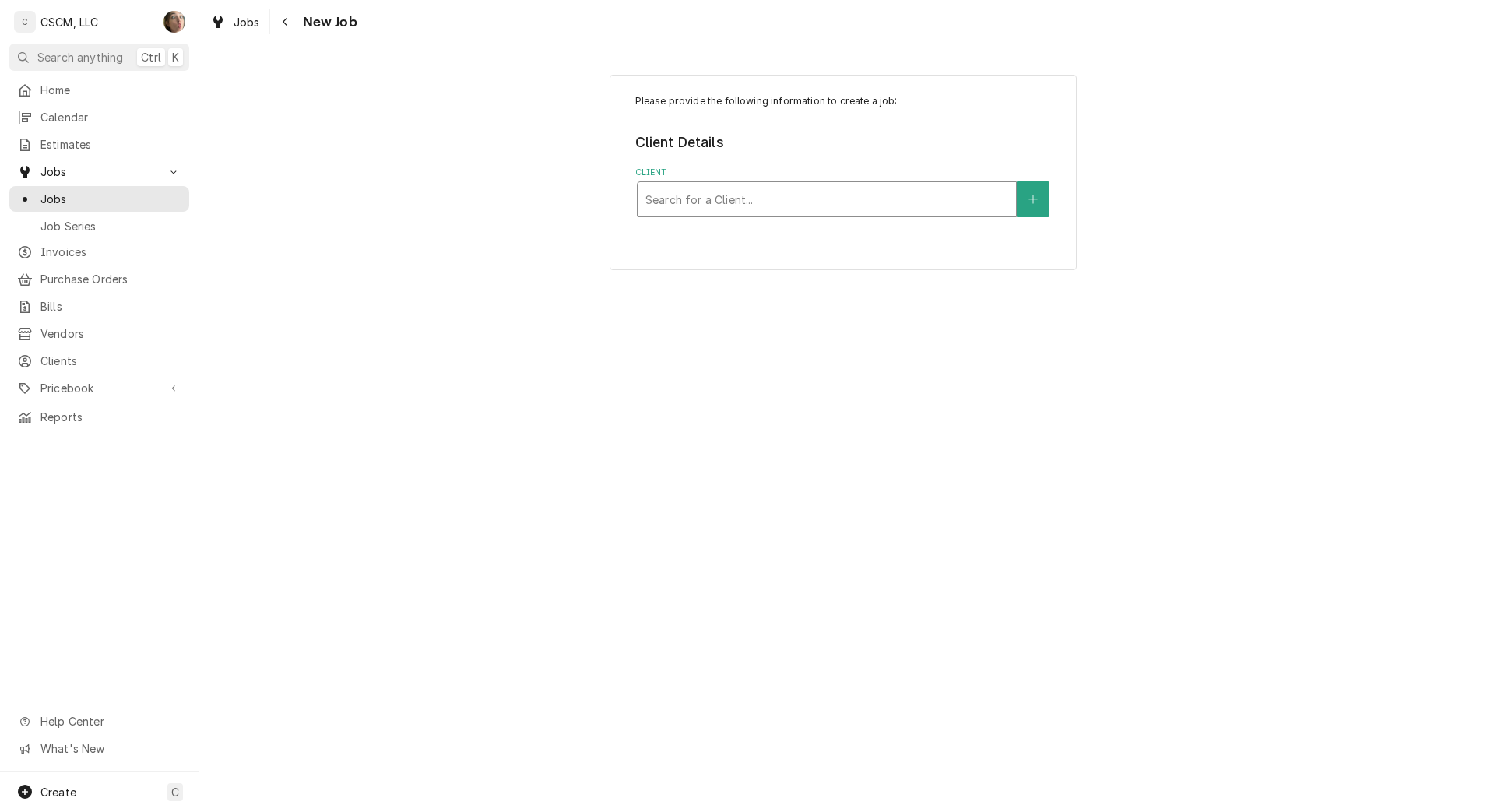
click at [737, 190] on div "Client" at bounding box center [827, 198] width 363 height 28
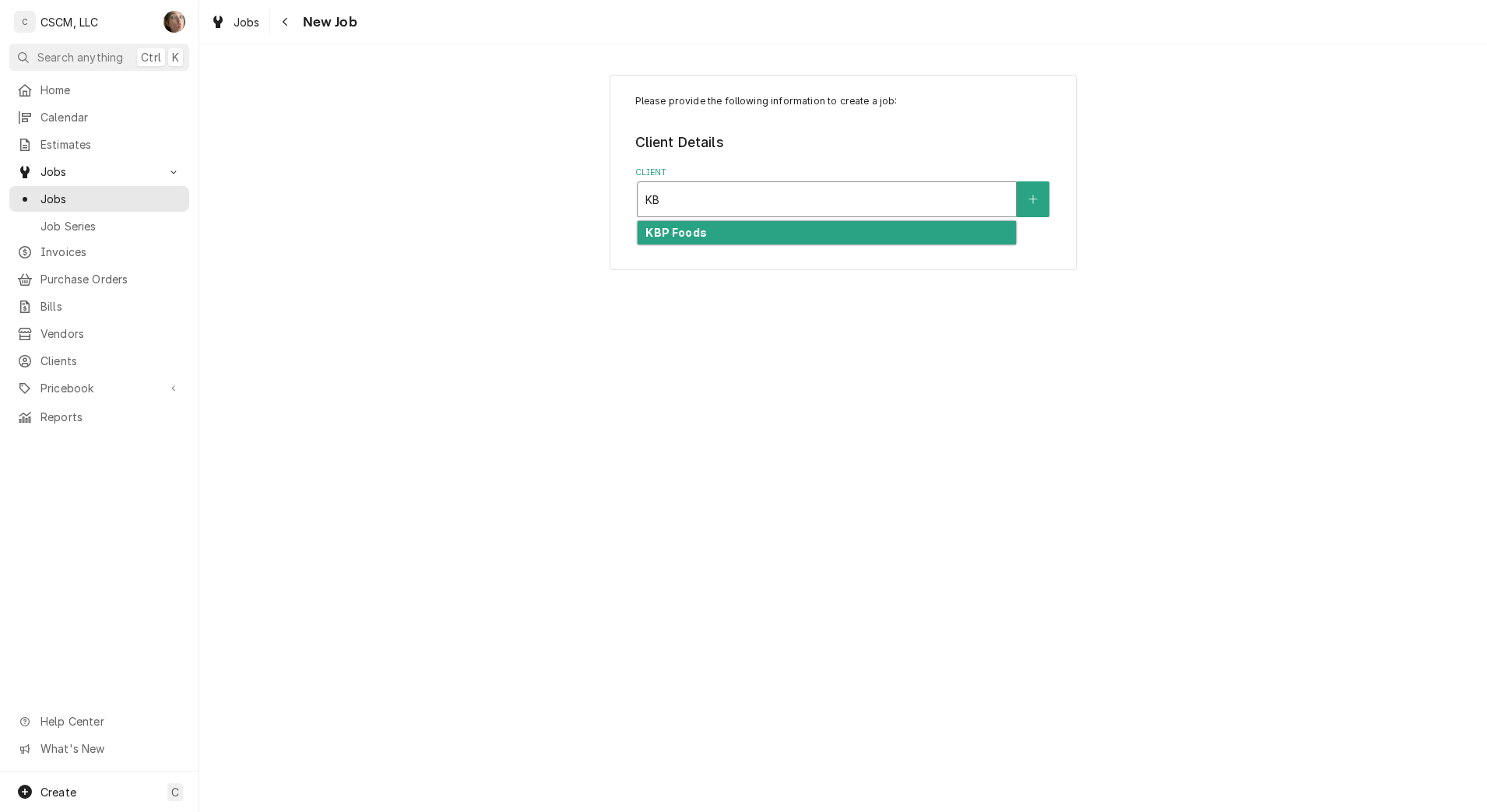
type input "KBP"
click at [728, 228] on div "KBP Foods" at bounding box center [826, 233] width 378 height 24
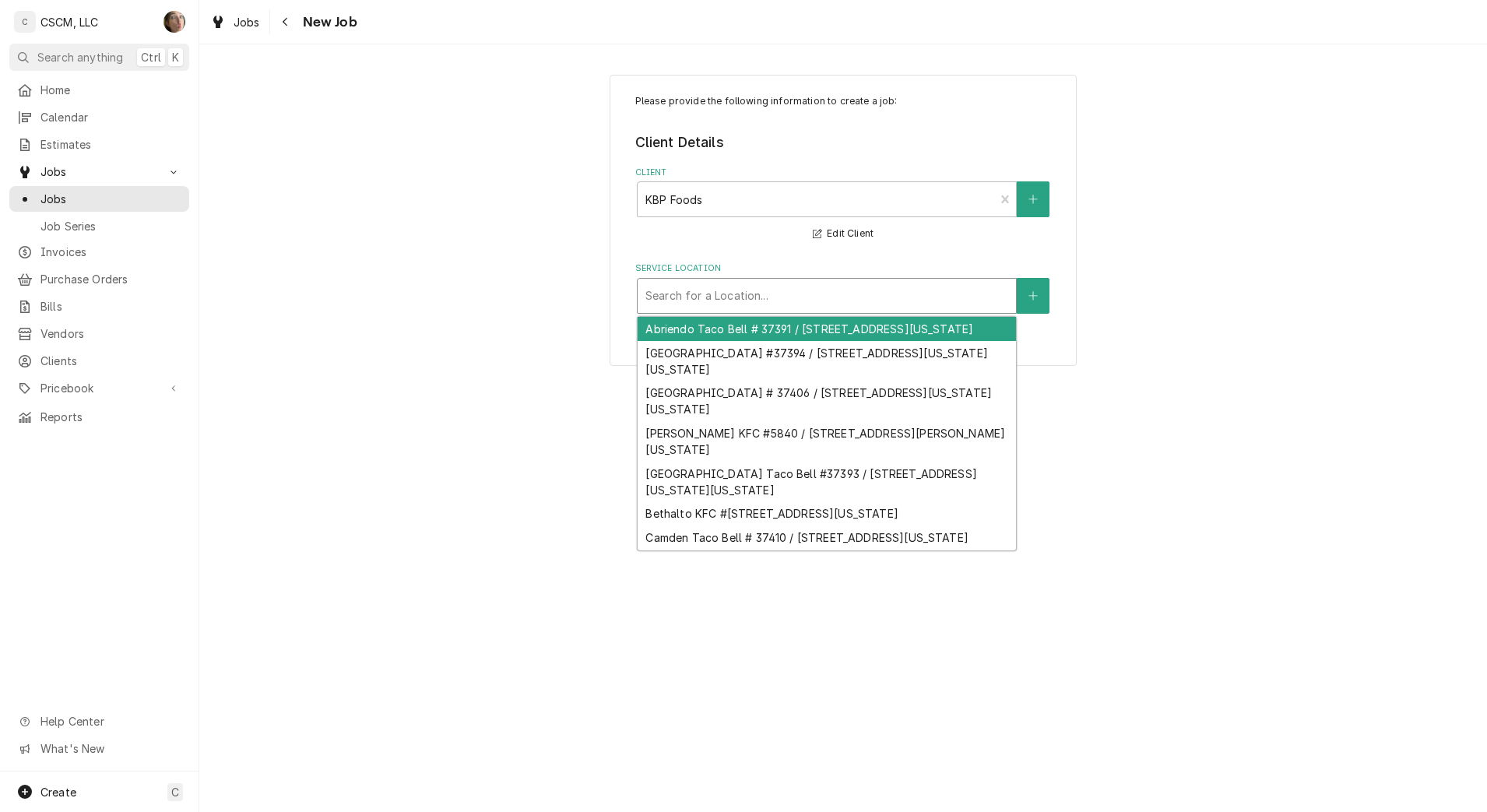
click at [712, 292] on div "Service Location" at bounding box center [827, 295] width 363 height 28
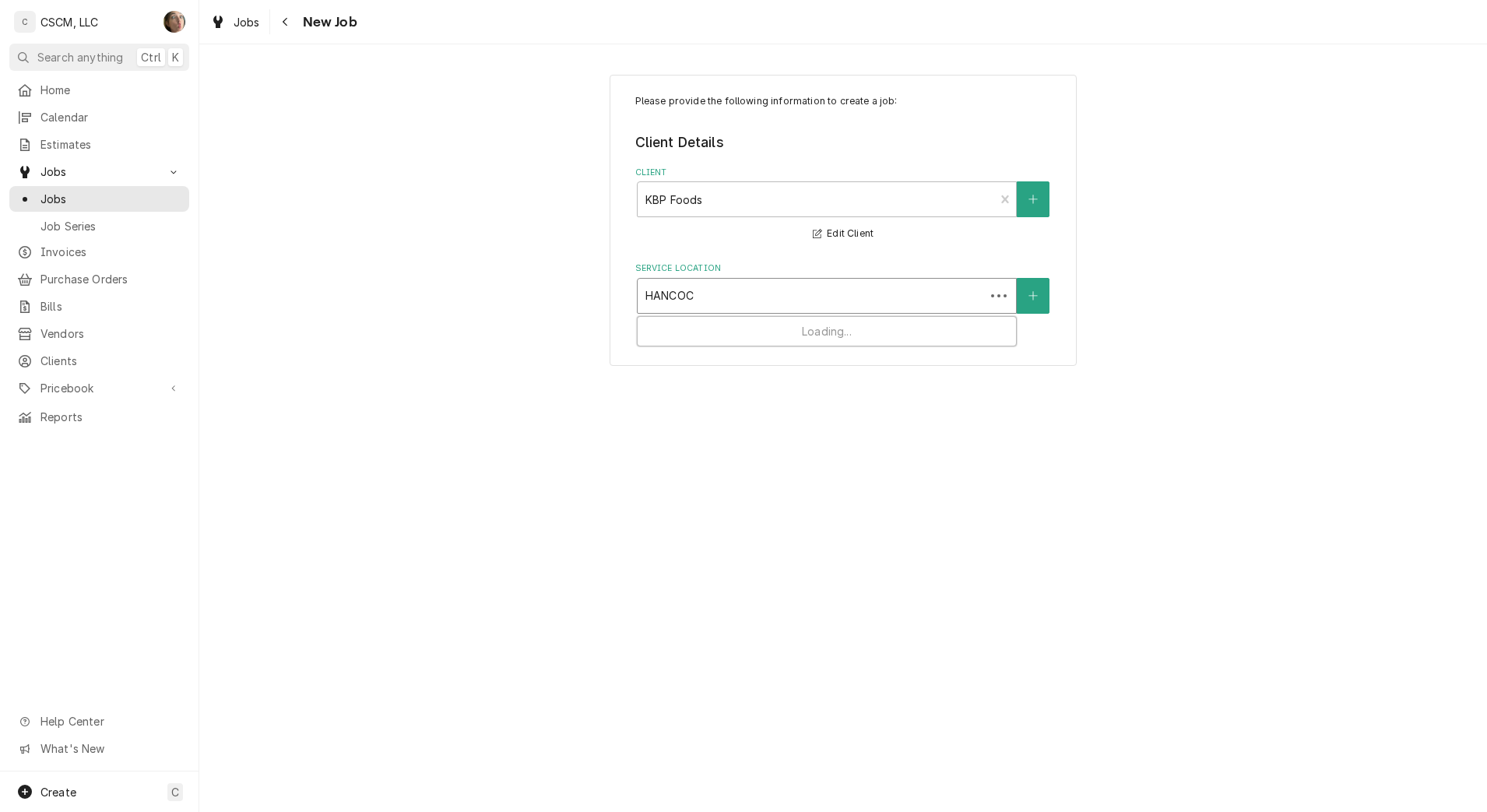
type input "[PERSON_NAME]"
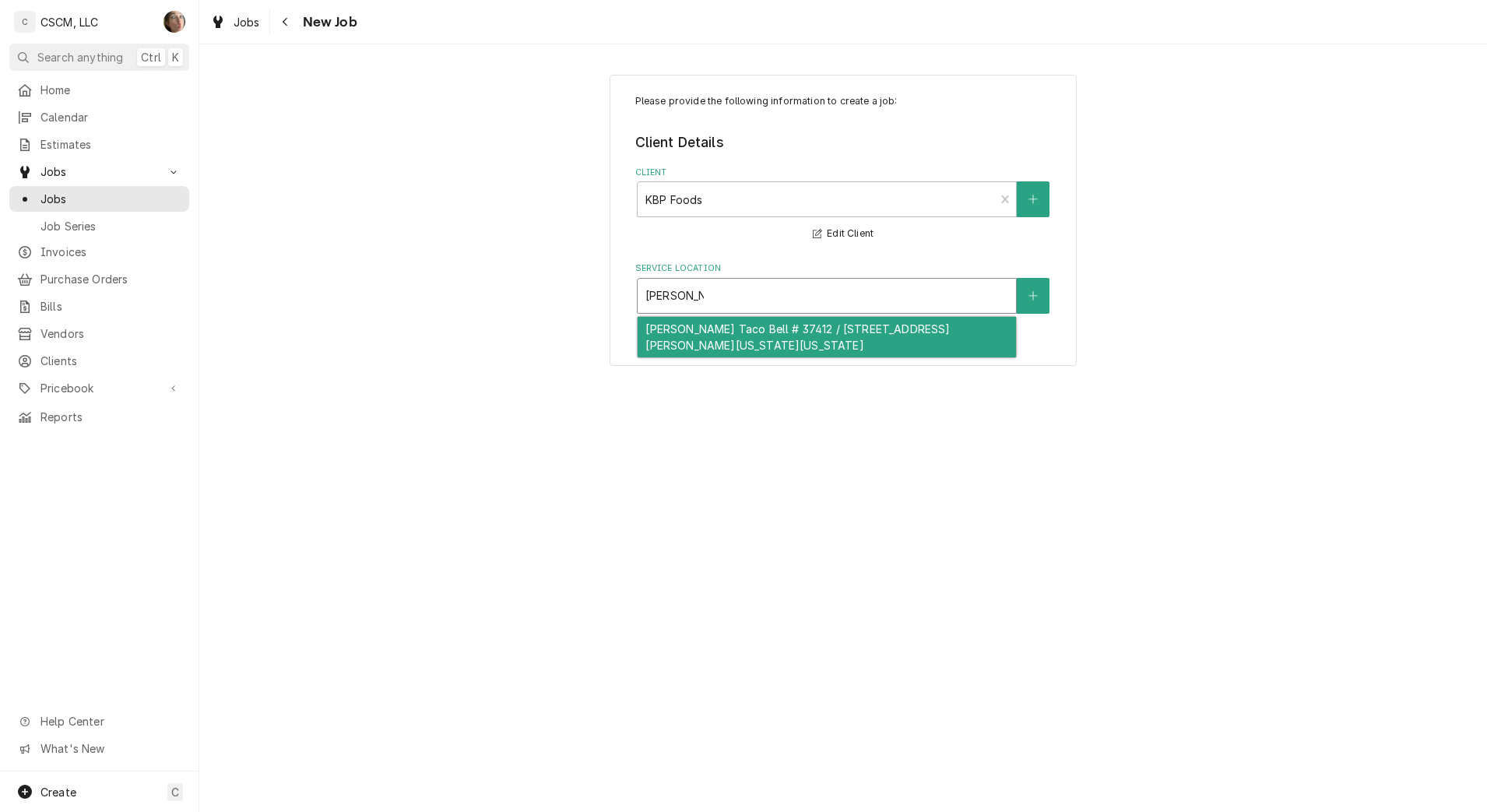
click at [727, 348] on div "[PERSON_NAME] Taco Bell # 37412 / [STREET_ADDRESS][PERSON_NAME][US_STATE][US_ST…" at bounding box center [826, 337] width 378 height 40
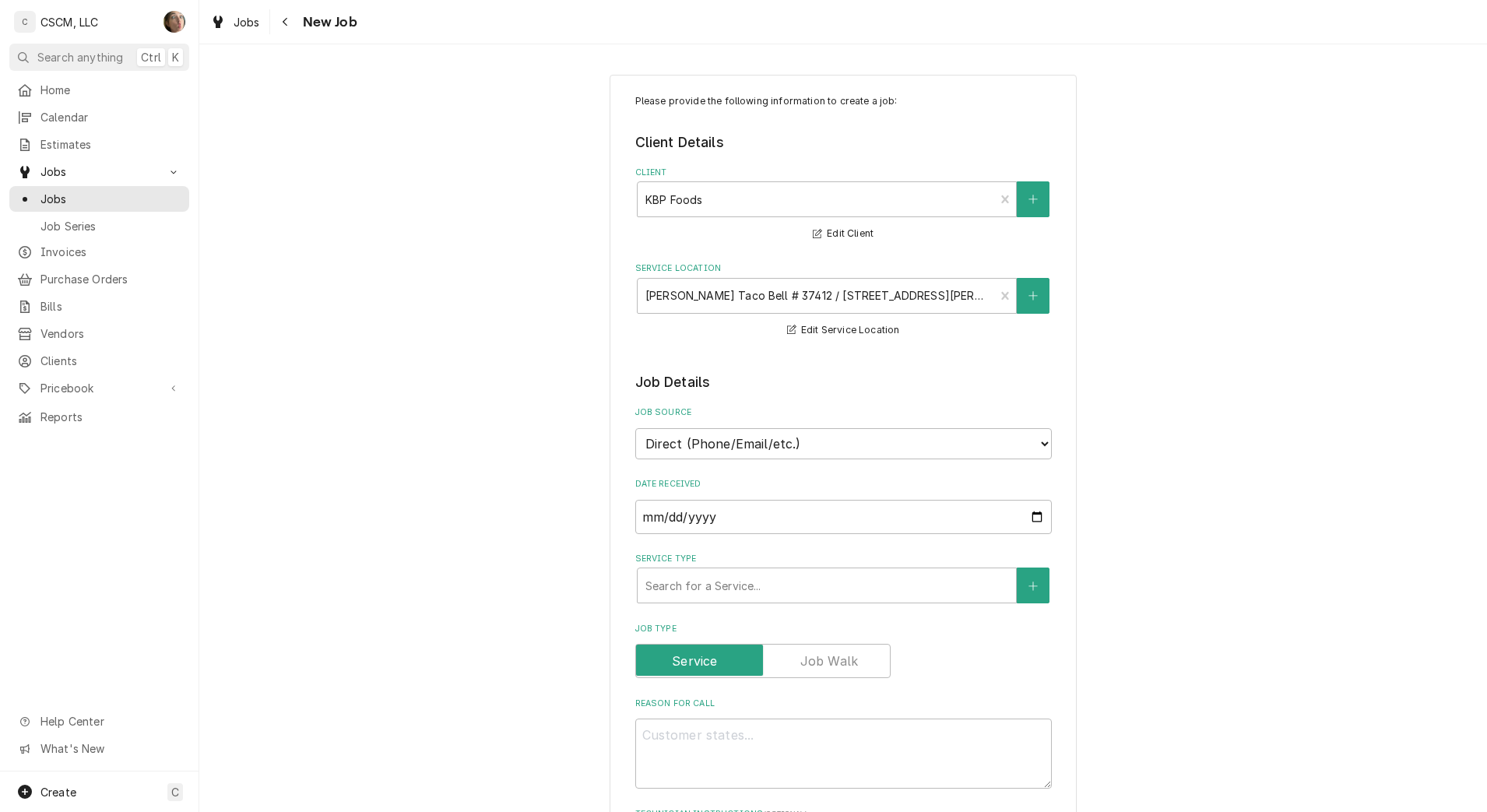
type textarea "x"
click at [796, 451] on select "Direct (Phone/Email/etc.) Other" at bounding box center [843, 444] width 417 height 31
select select "100"
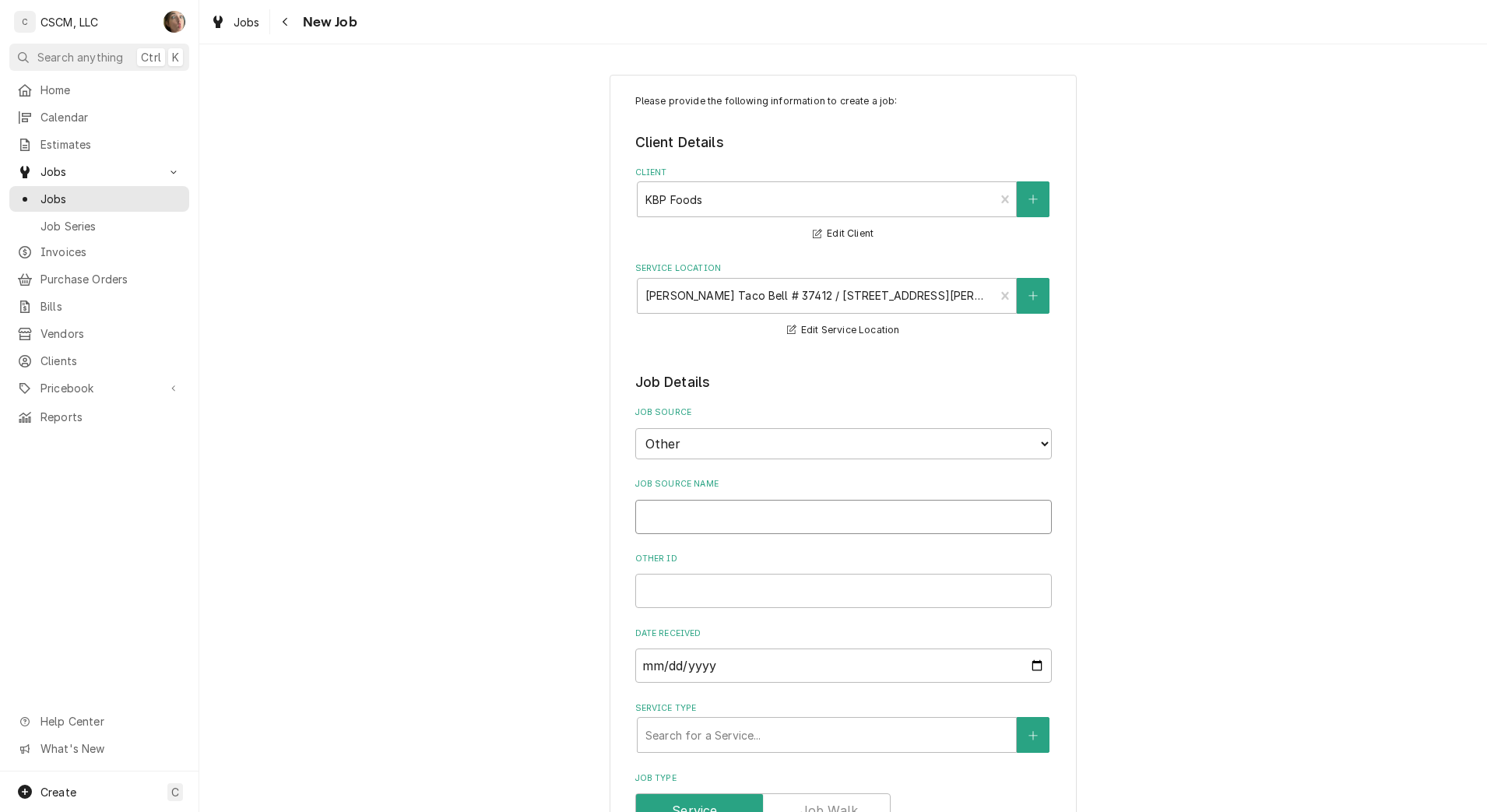
click at [747, 519] on input "Job Source Name" at bounding box center [843, 517] width 417 height 35
type textarea "x"
type input "v"
type textarea "x"
type input "vE"
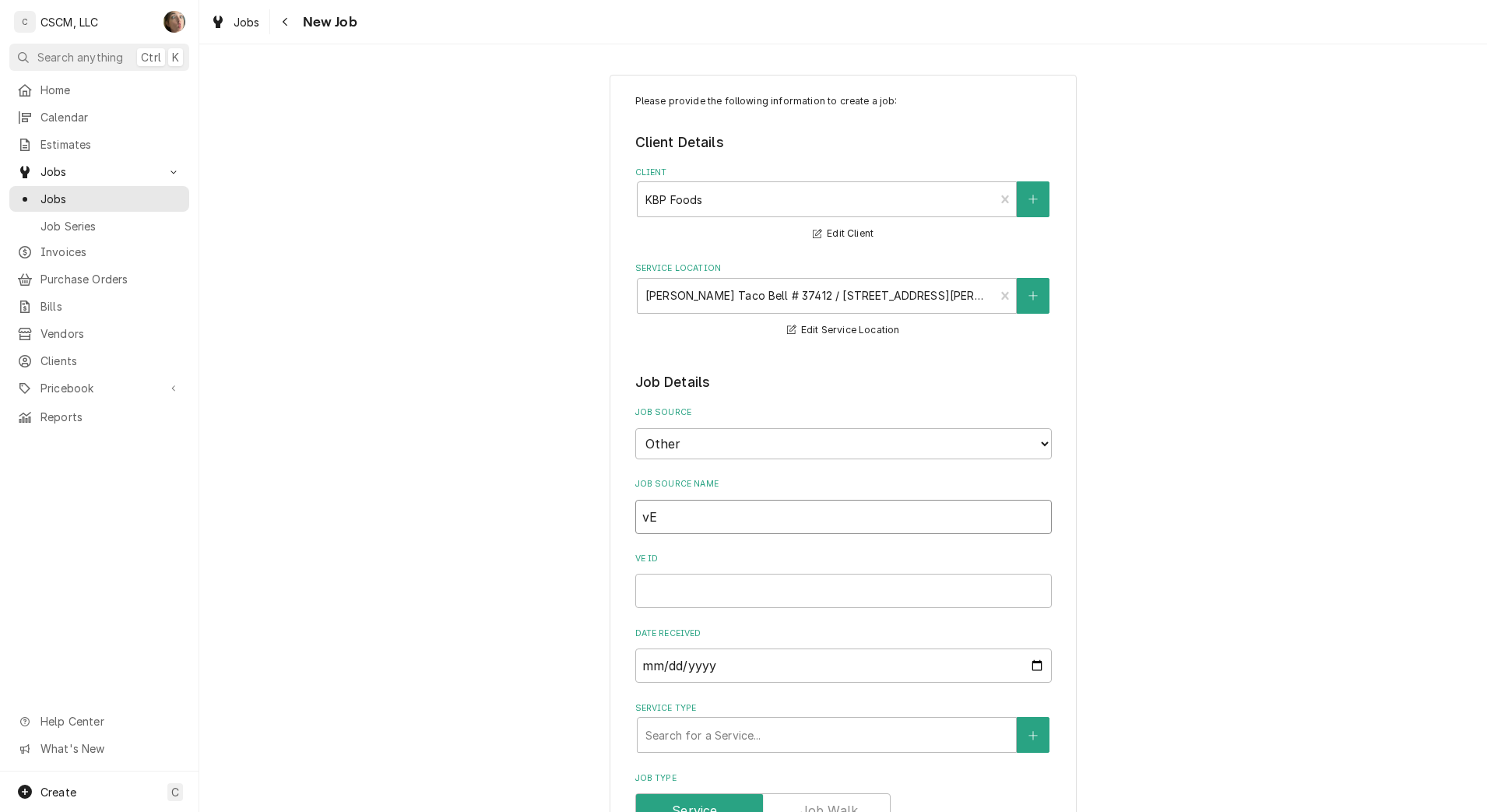
type textarea "x"
type input "vER"
type textarea "x"
type input "vERI"
type textarea "x"
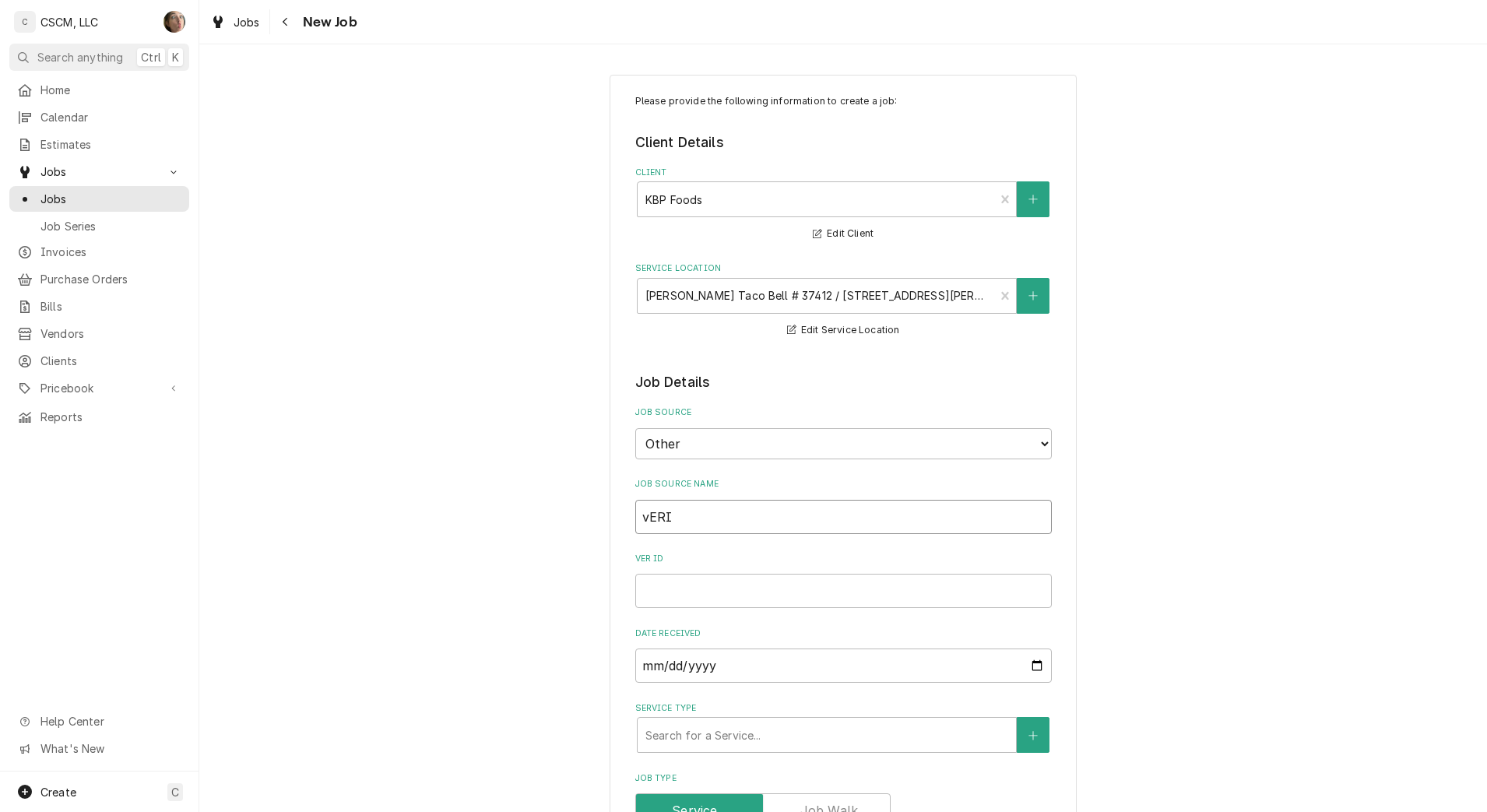
type input "vERIA"
type textarea "x"
type input "vERI"
type textarea "x"
type input "vER"
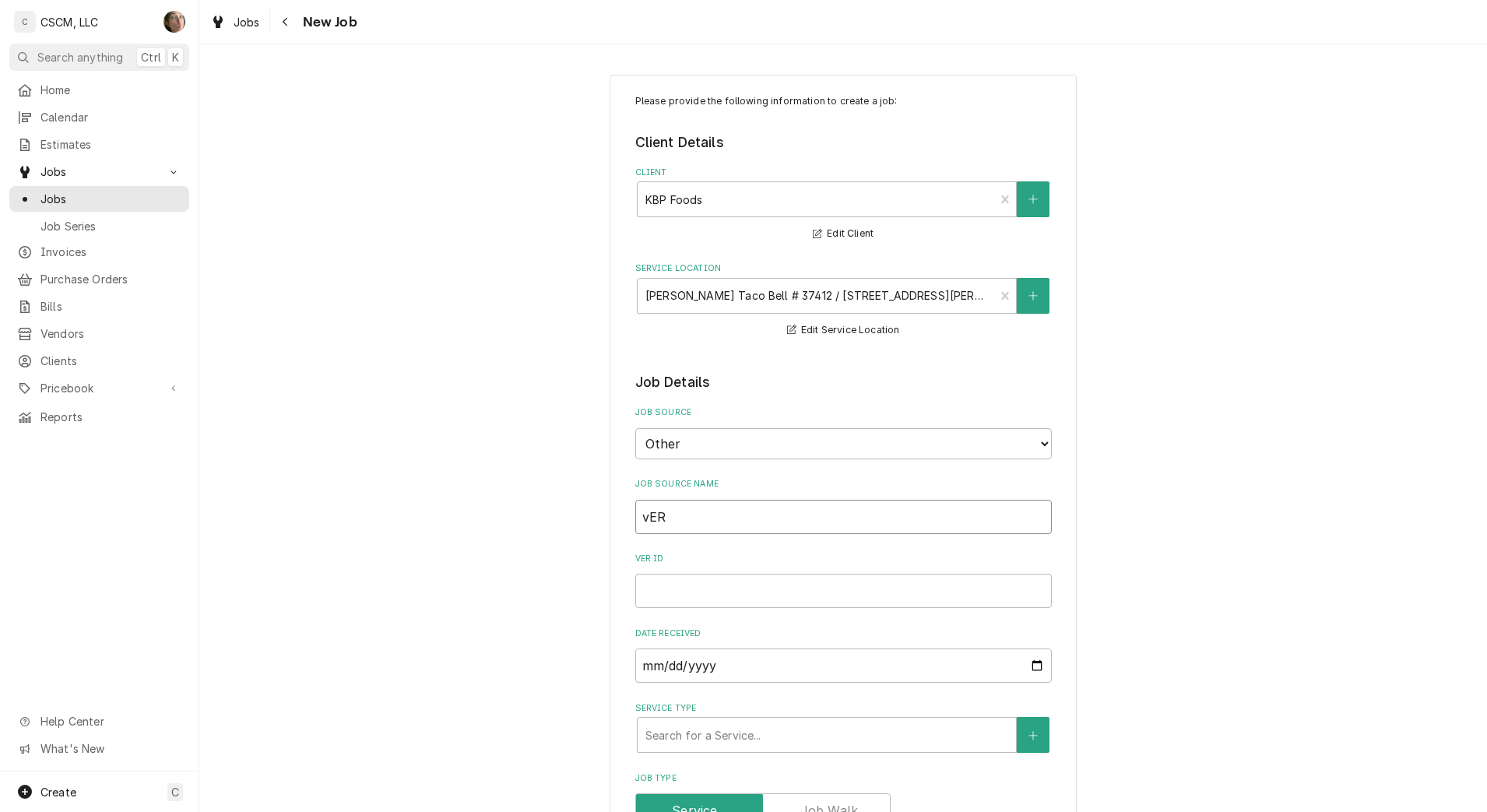
type textarea "x"
type input "vE"
type textarea "x"
type input "v"
type textarea "x"
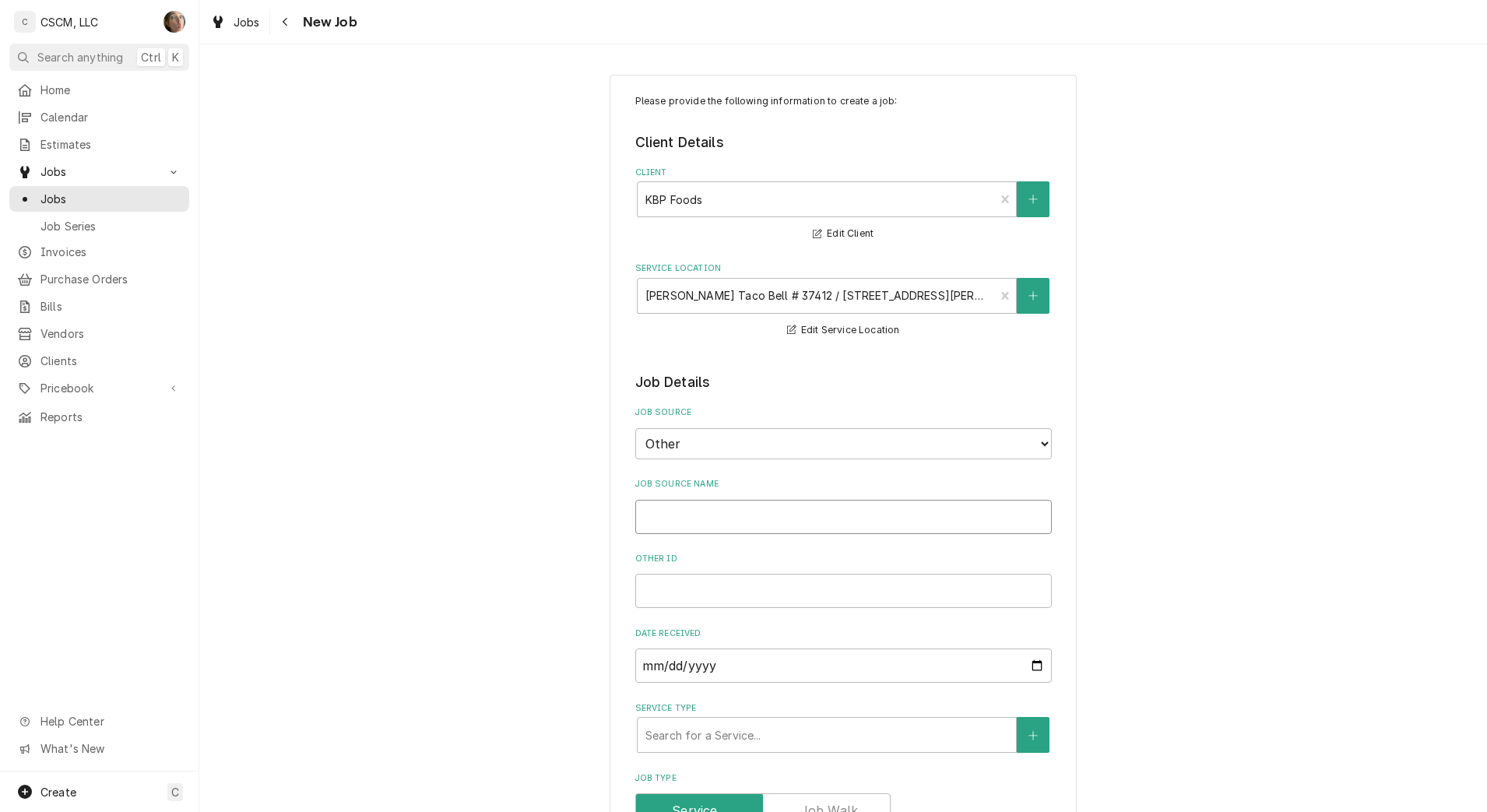
type textarea "x"
type input "V"
type textarea "x"
type input "Ve"
type textarea "x"
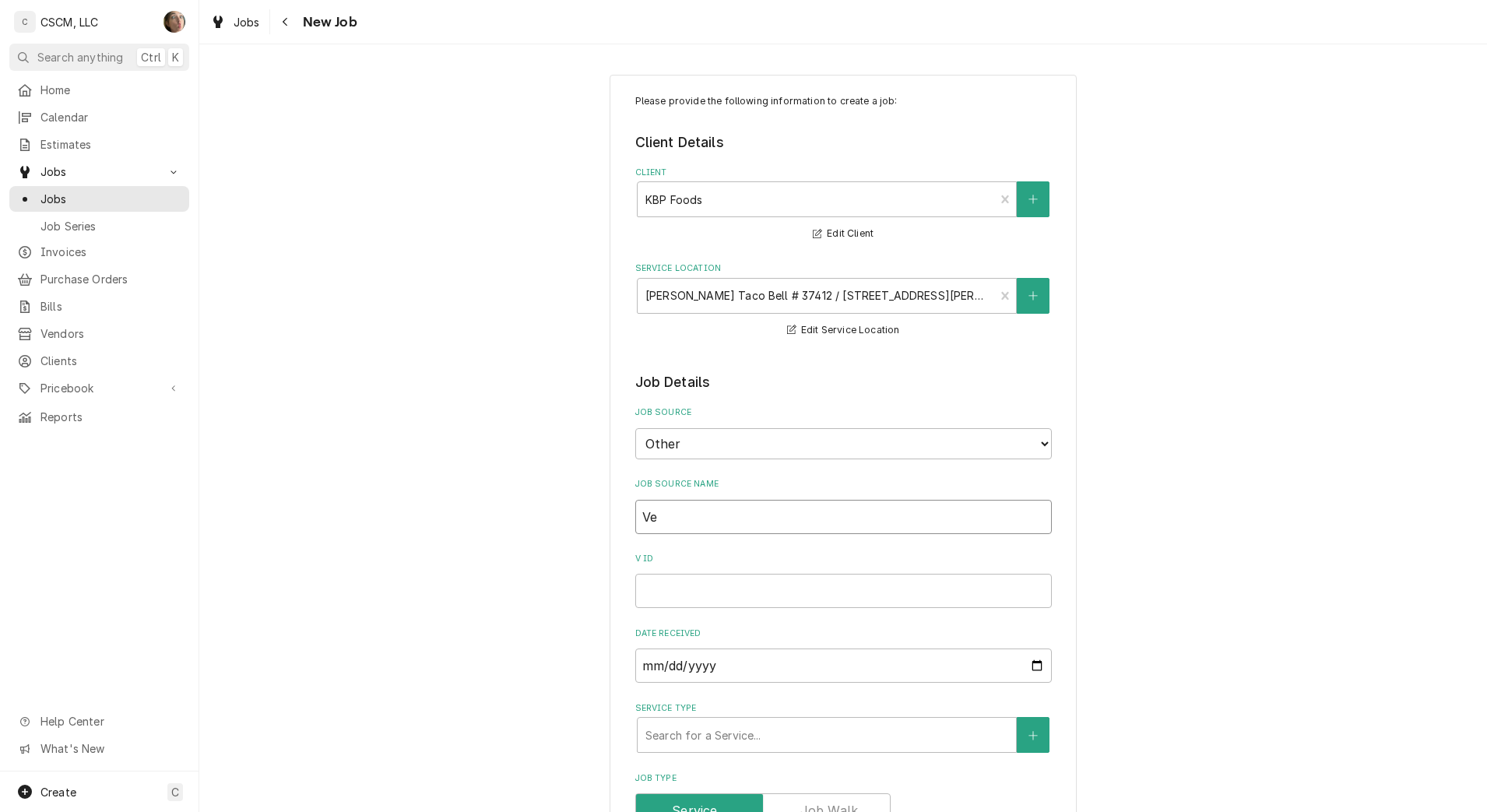
type input "Ver"
type textarea "x"
type input "Veri"
type textarea "x"
type input "Veris"
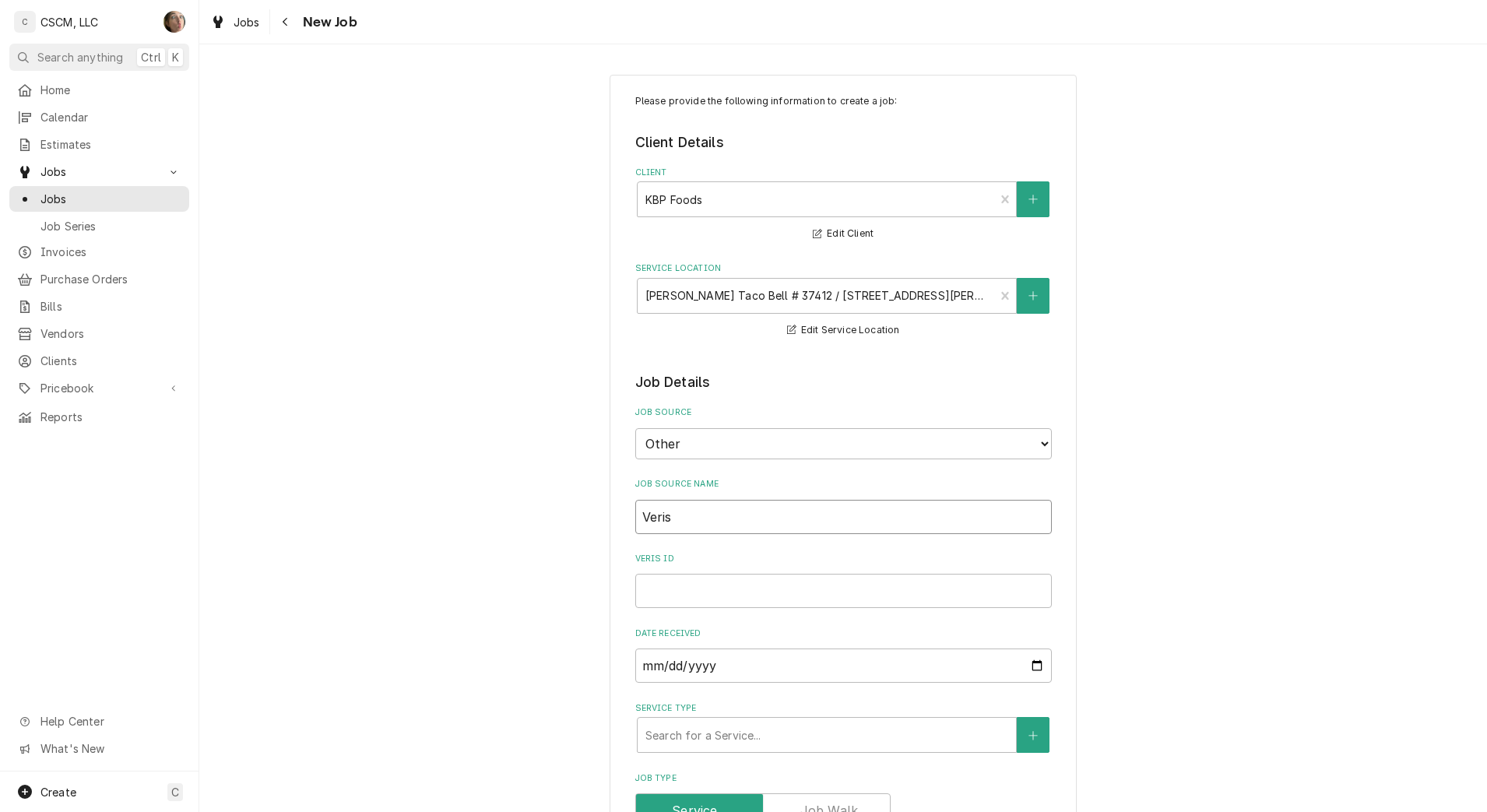
type textarea "x"
type input "Verisa"
type textarea "x"
type input "Verisae"
type textarea "x"
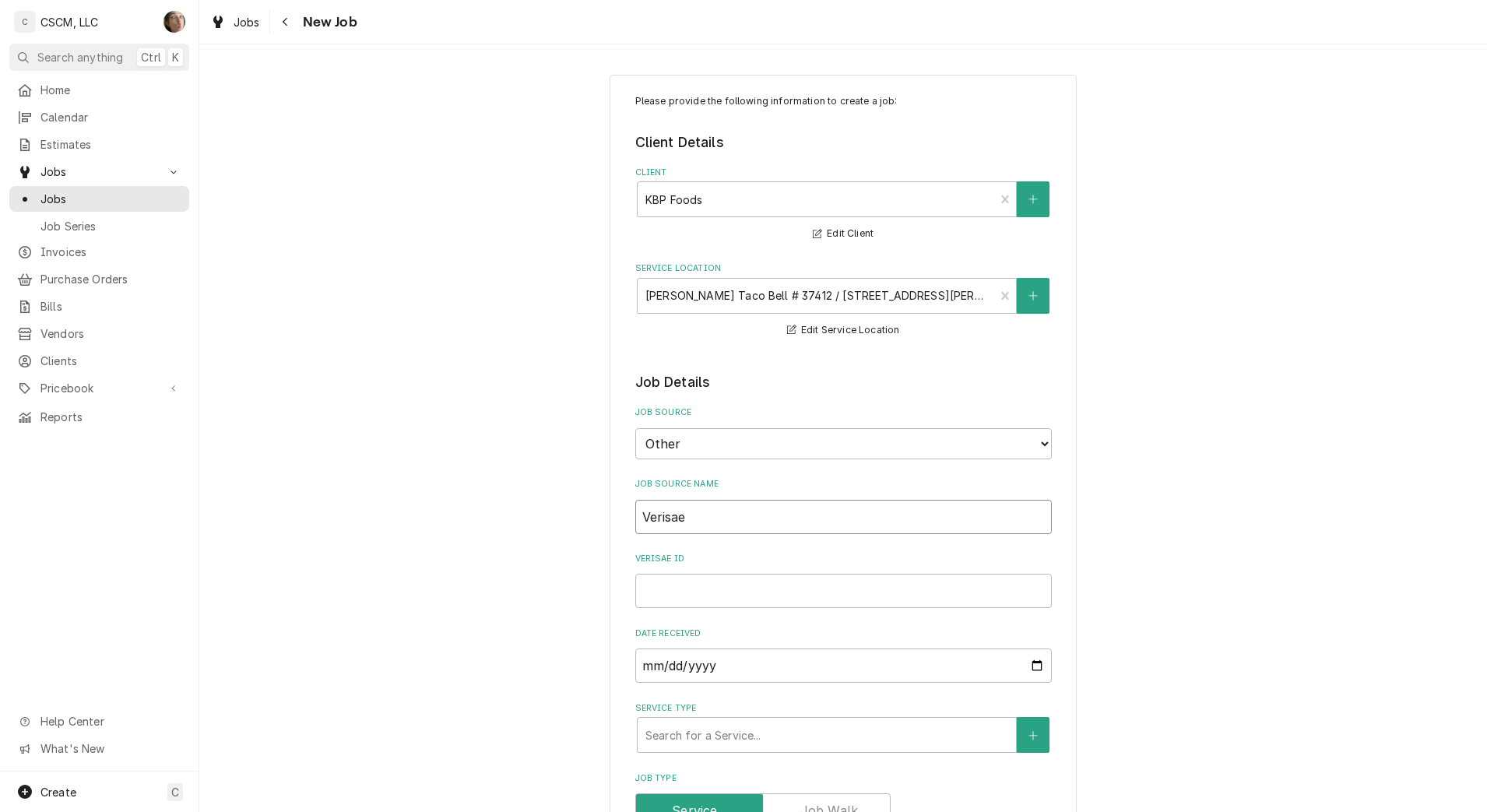
type input "Verisae"
click at [690, 603] on input "Verisae ID" at bounding box center [843, 591] width 417 height 35
click at [714, 574] on input "Verisae ID" at bounding box center [843, 591] width 417 height 35
paste input "72172661"
type textarea "x"
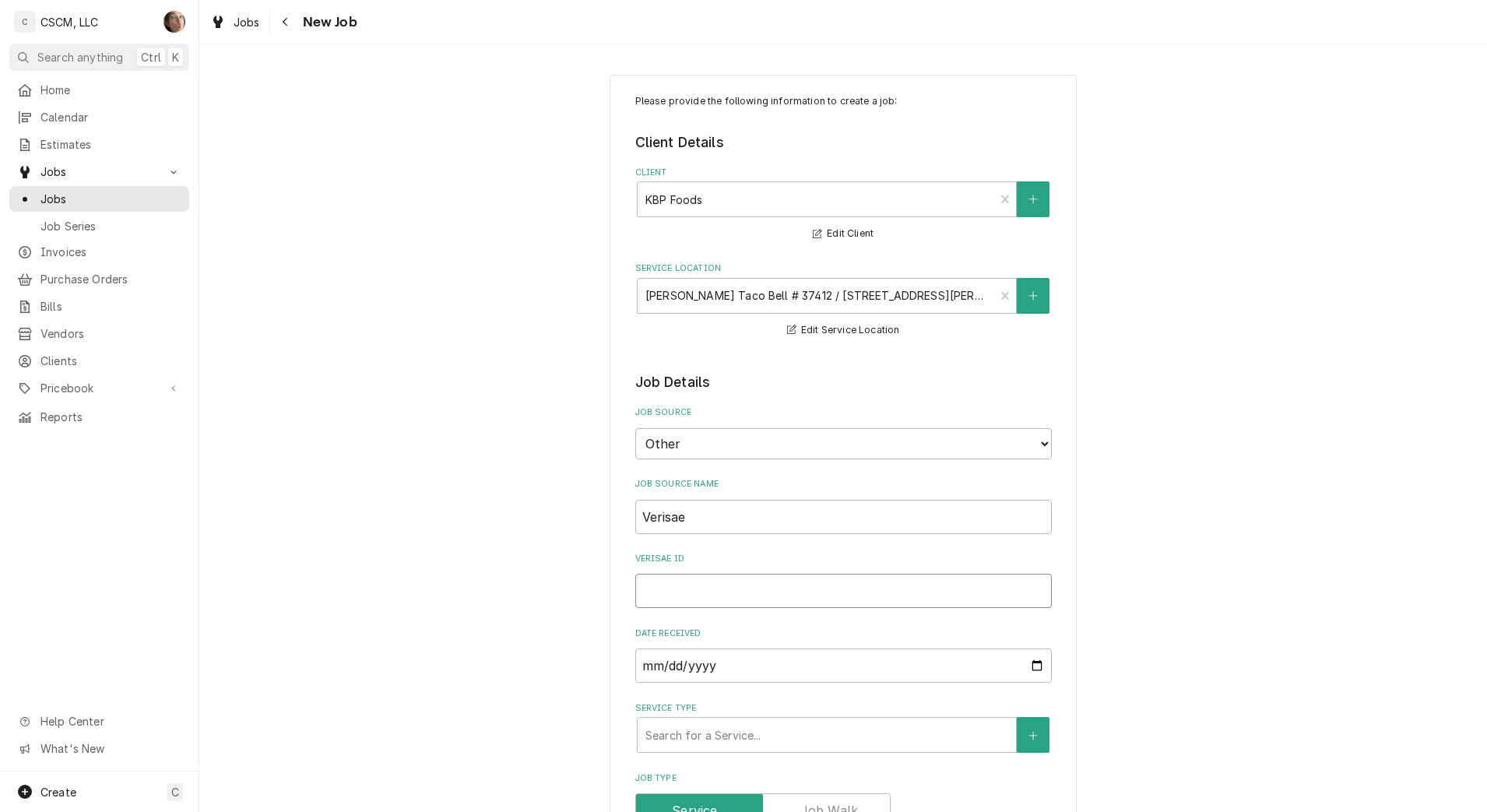
type input "72172661"
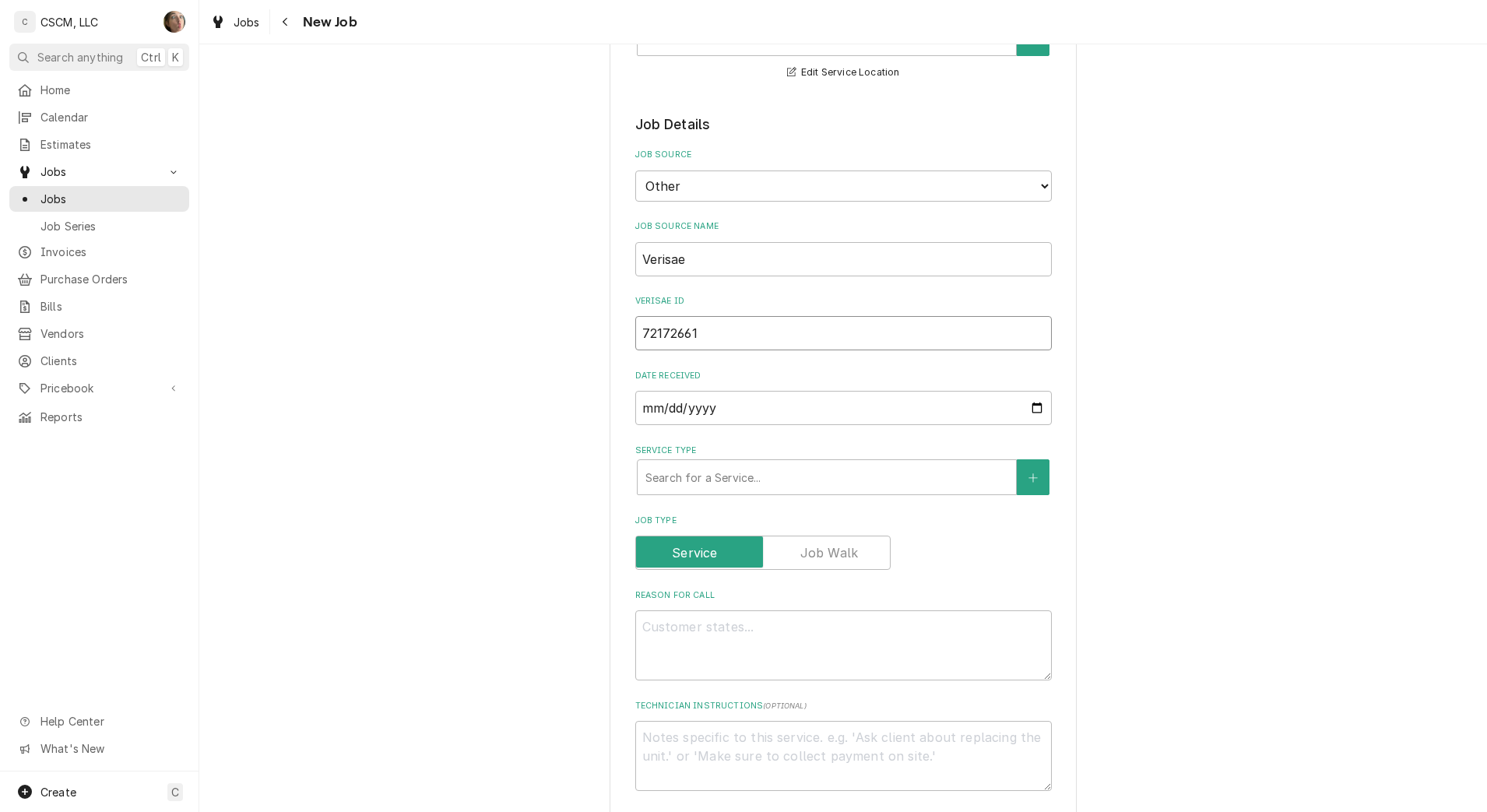
type textarea "x"
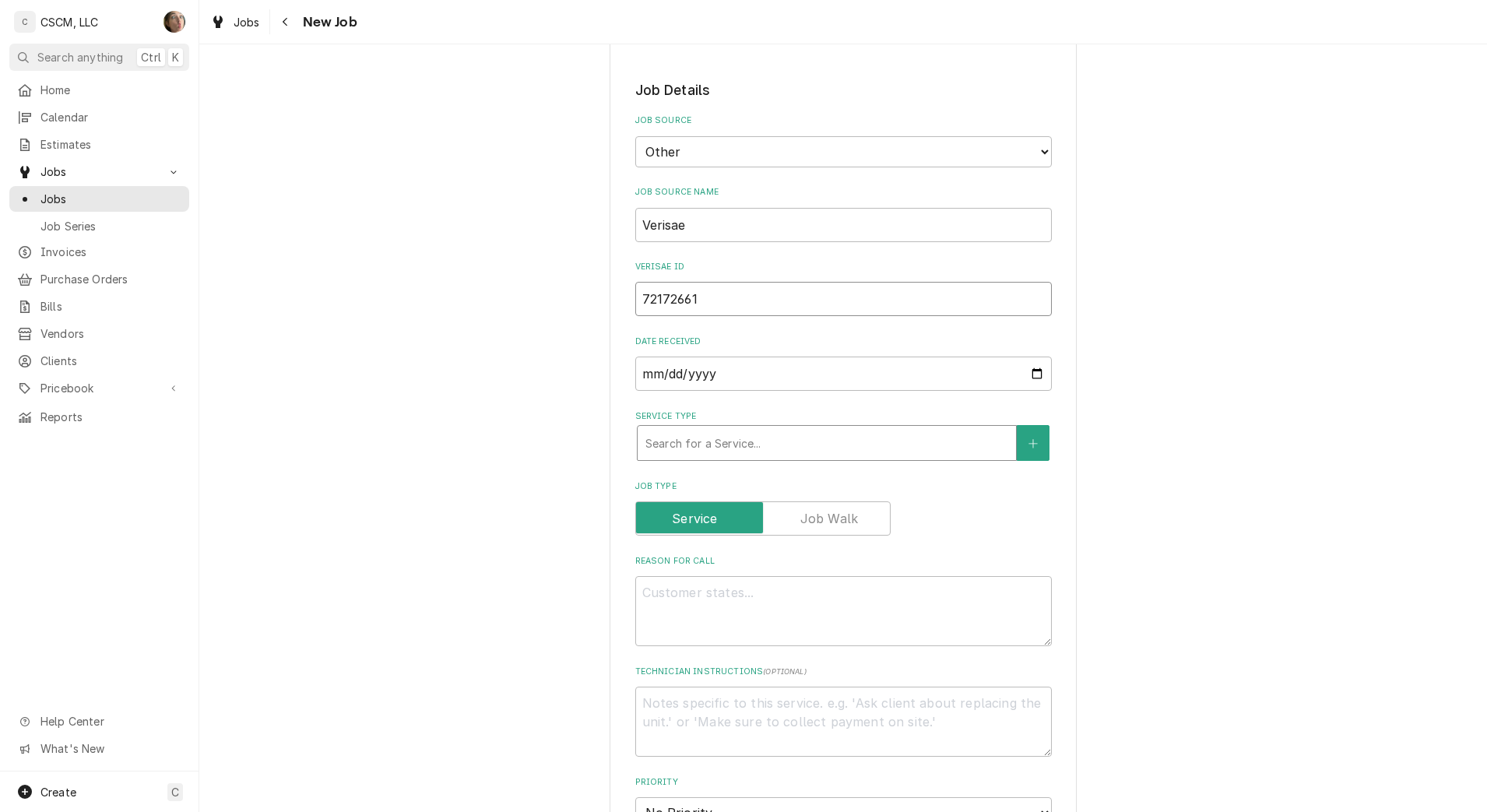
type input "72172661"
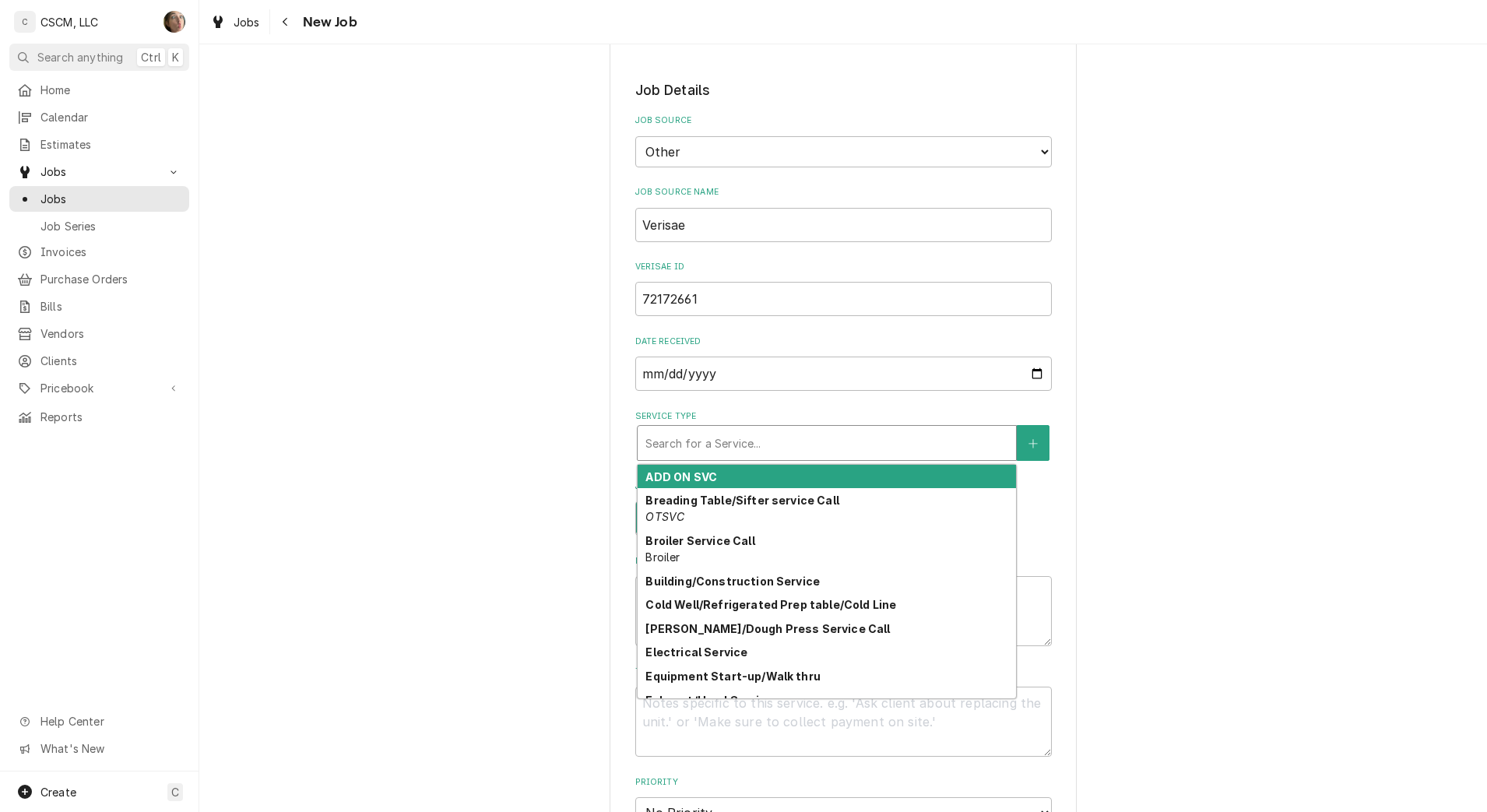
click at [696, 452] on div "Service Type" at bounding box center [827, 443] width 363 height 28
type textarea "x"
type input "b"
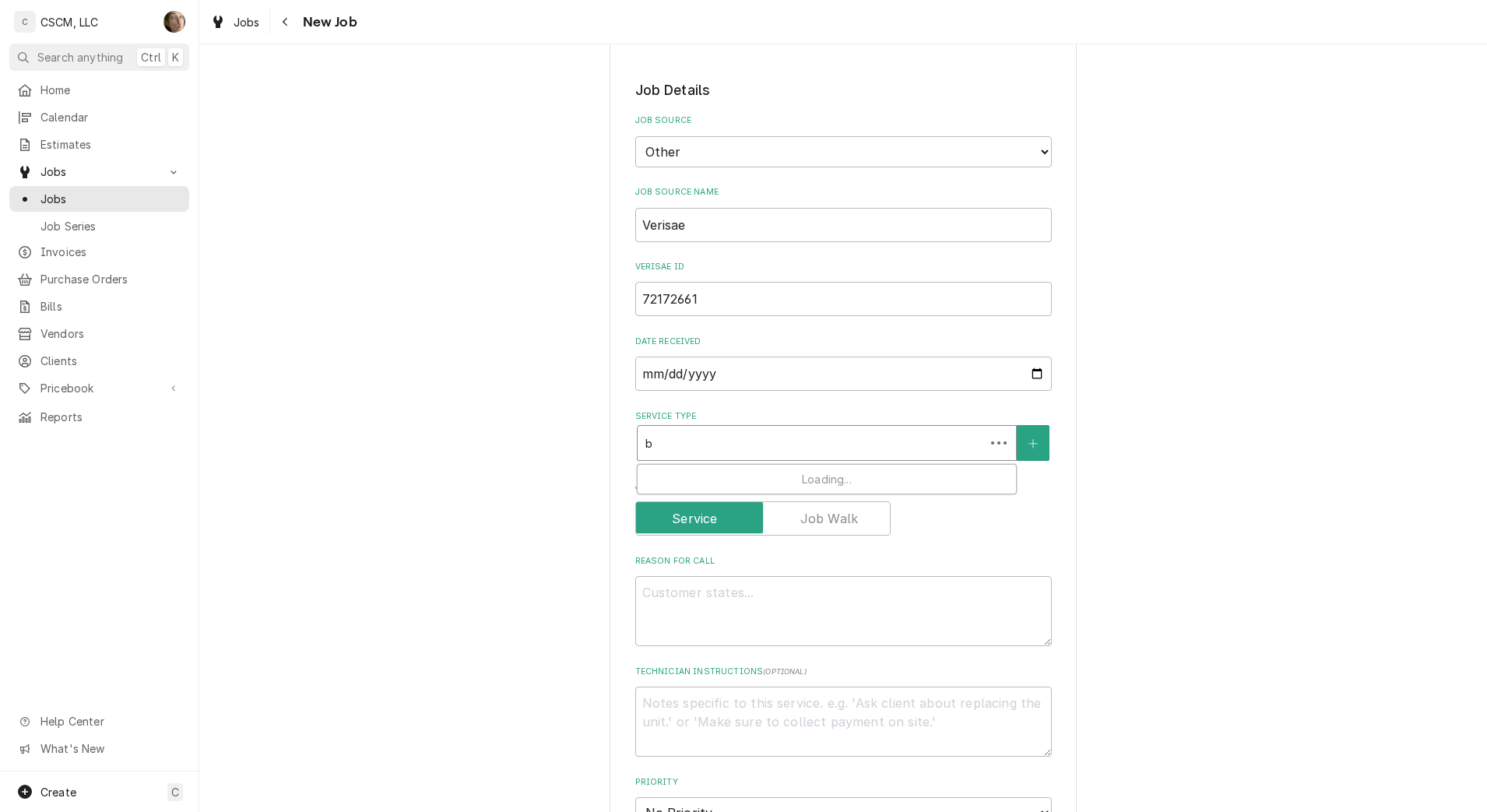
type textarea "x"
type input "ba"
type textarea "x"
type input "bat"
type textarea "x"
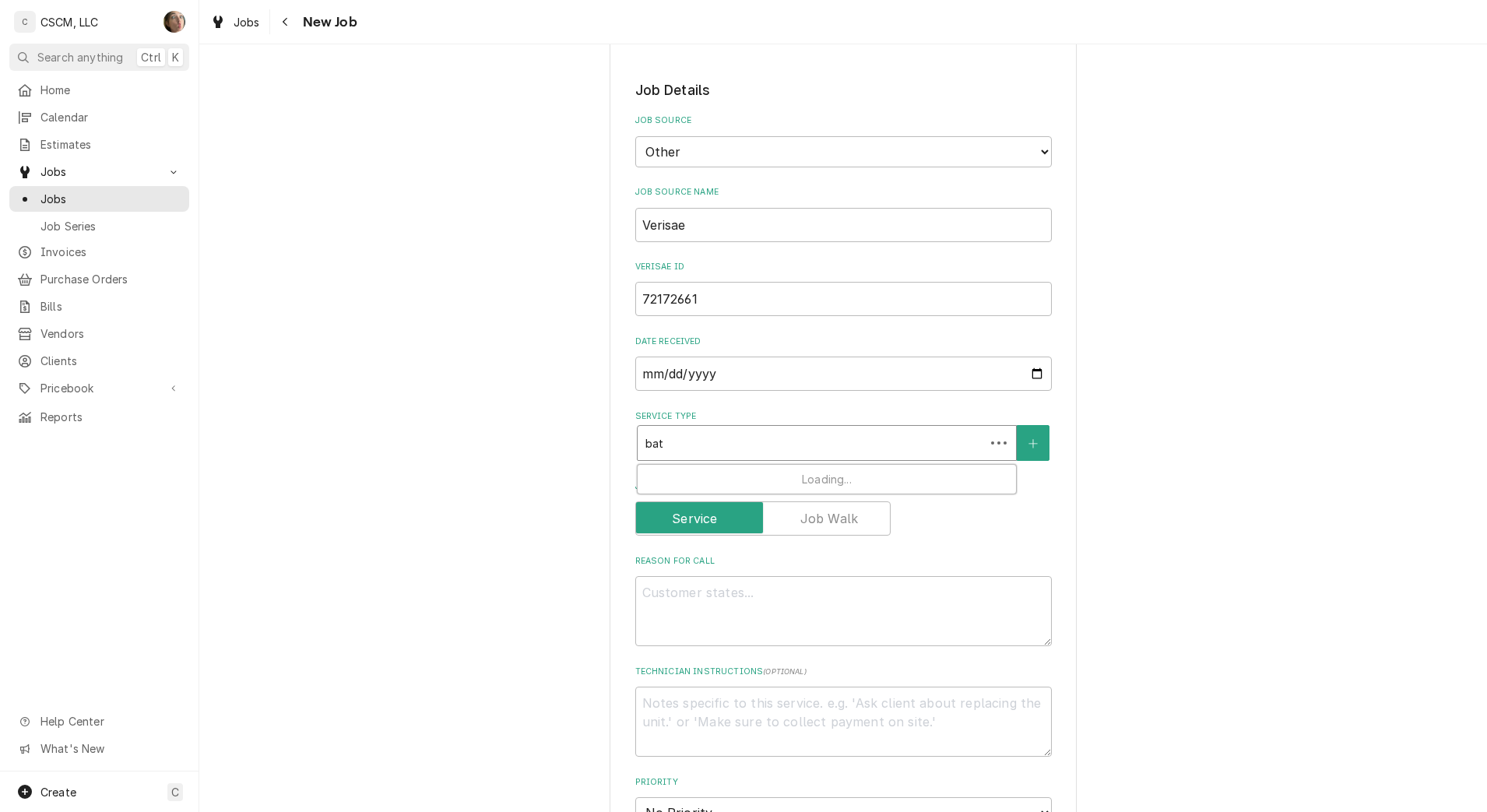
type input "bath"
type textarea "x"
type input "bat"
type textarea "x"
type input "ba"
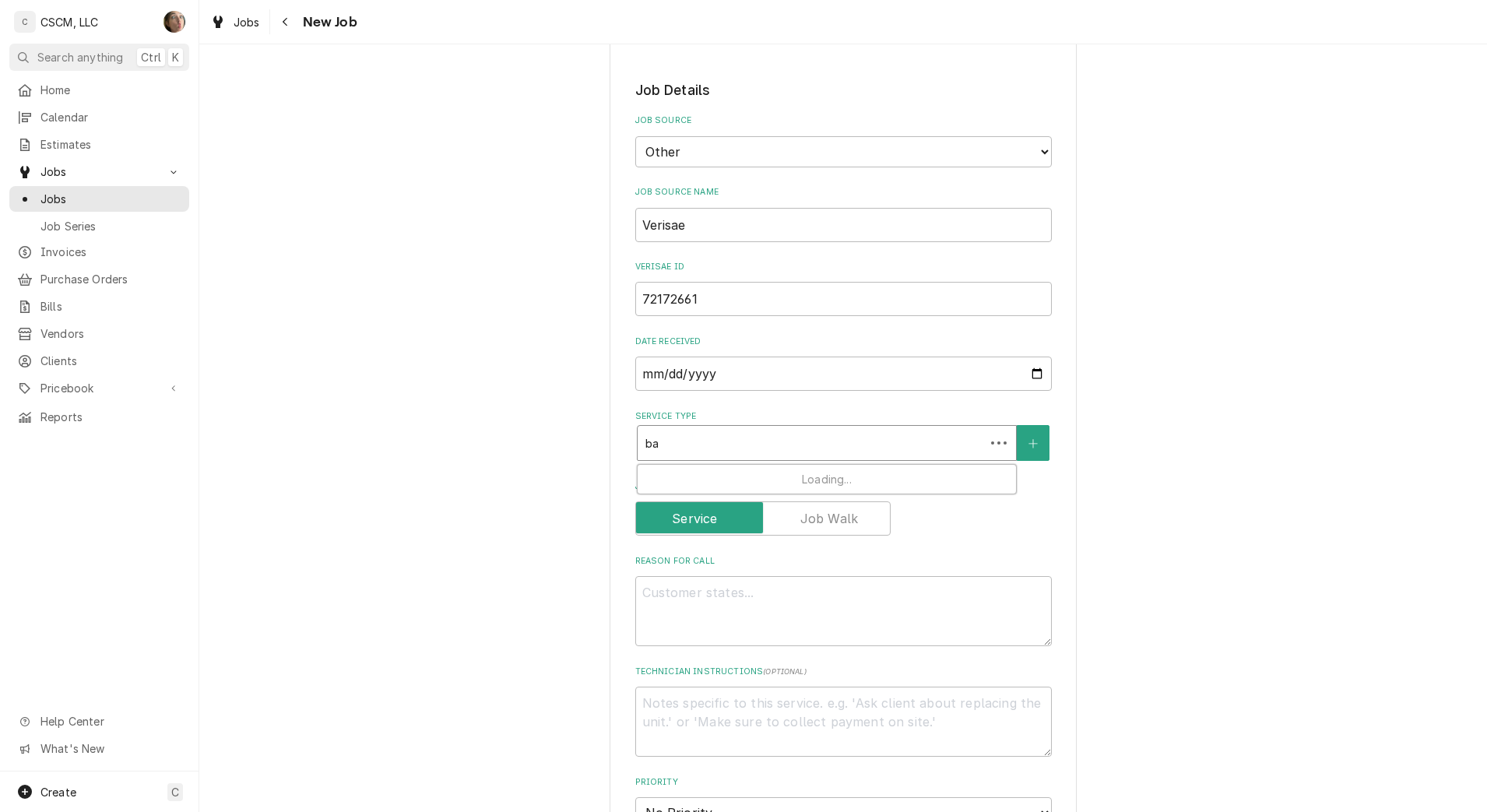
type textarea "x"
type input "b"
type textarea "x"
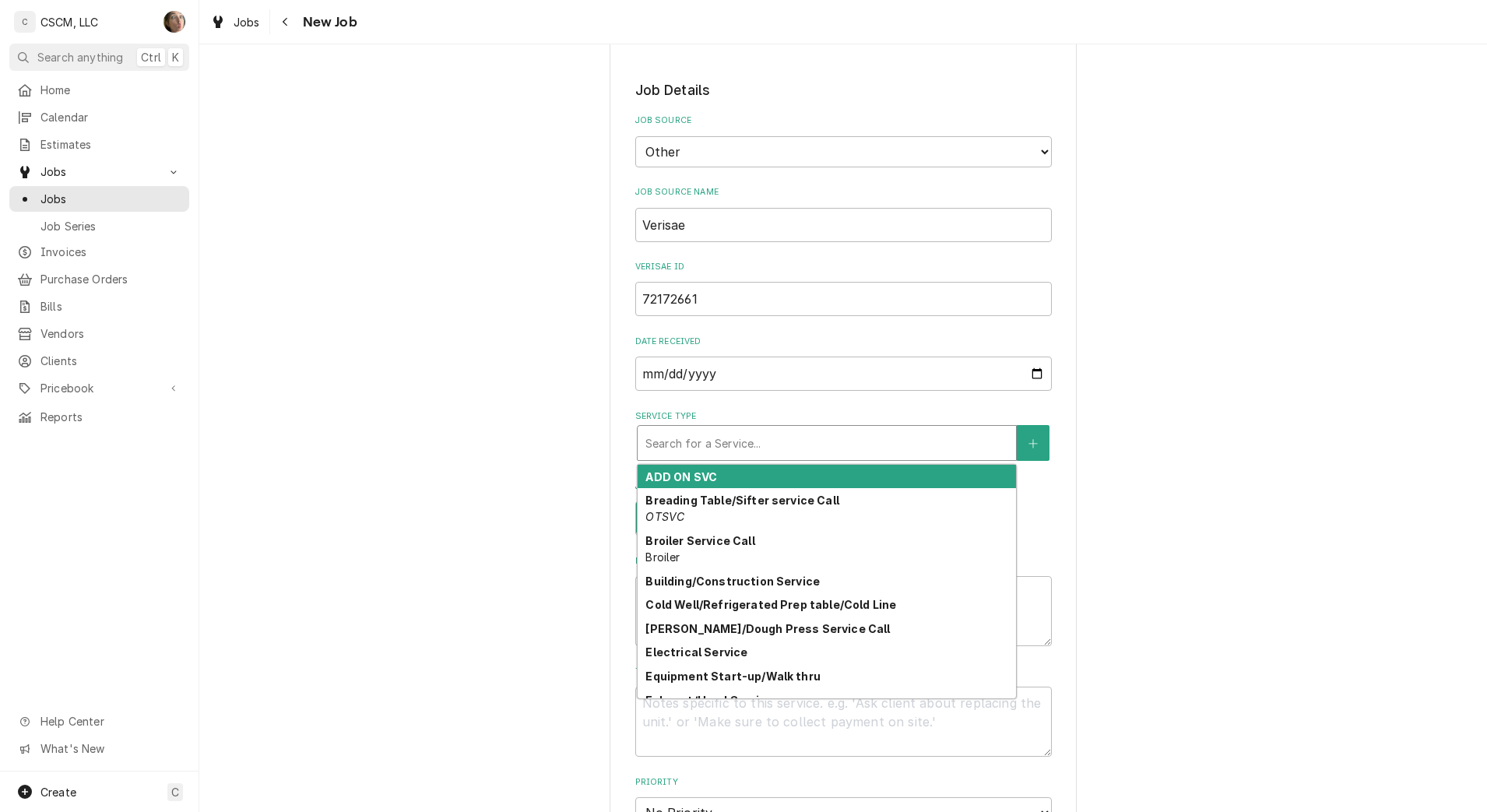
type textarea "x"
type input "co"
type textarea "x"
type input "con"
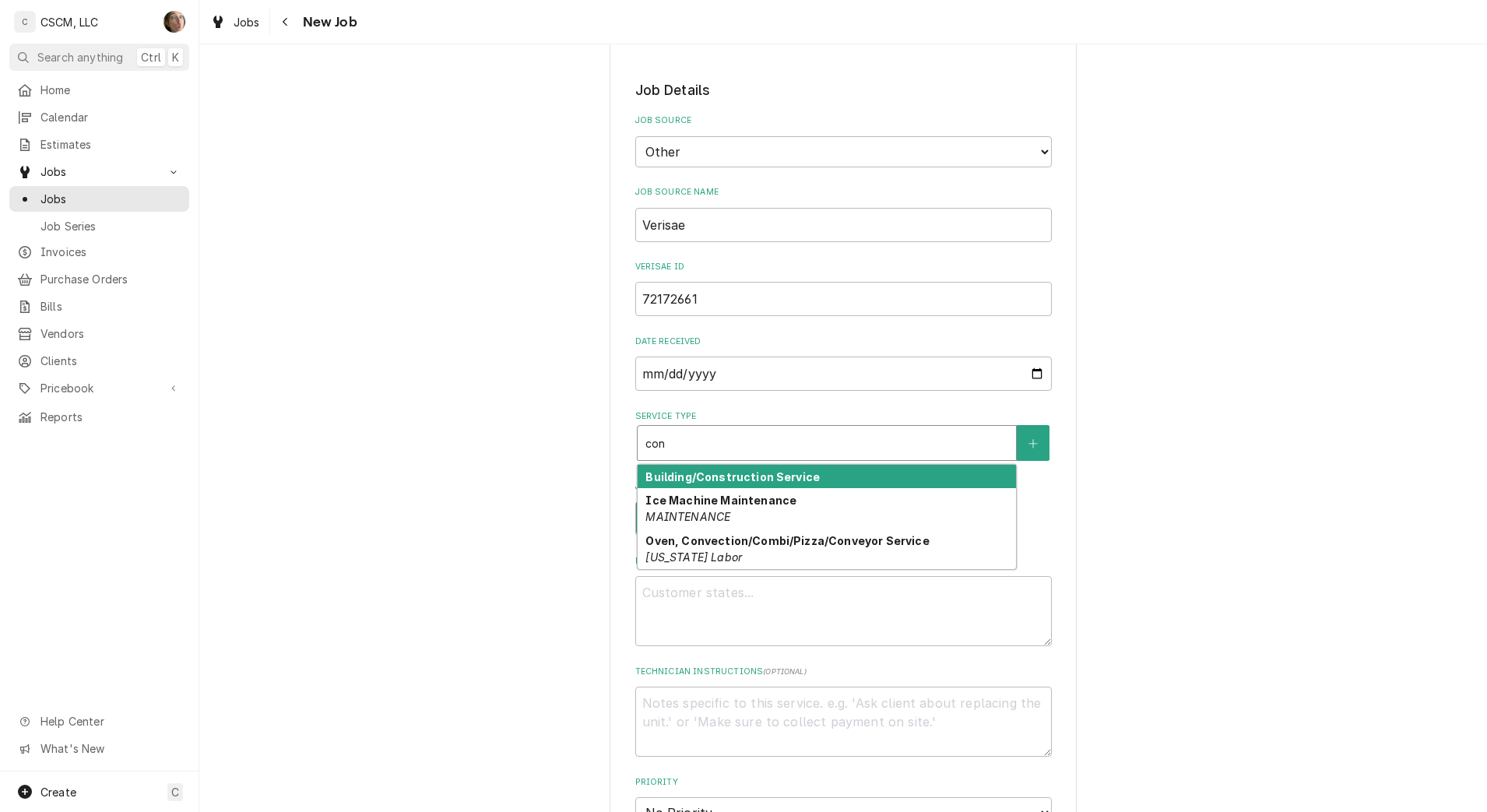
click at [791, 473] on strong "Building/Construction Service" at bounding box center [732, 477] width 174 height 13
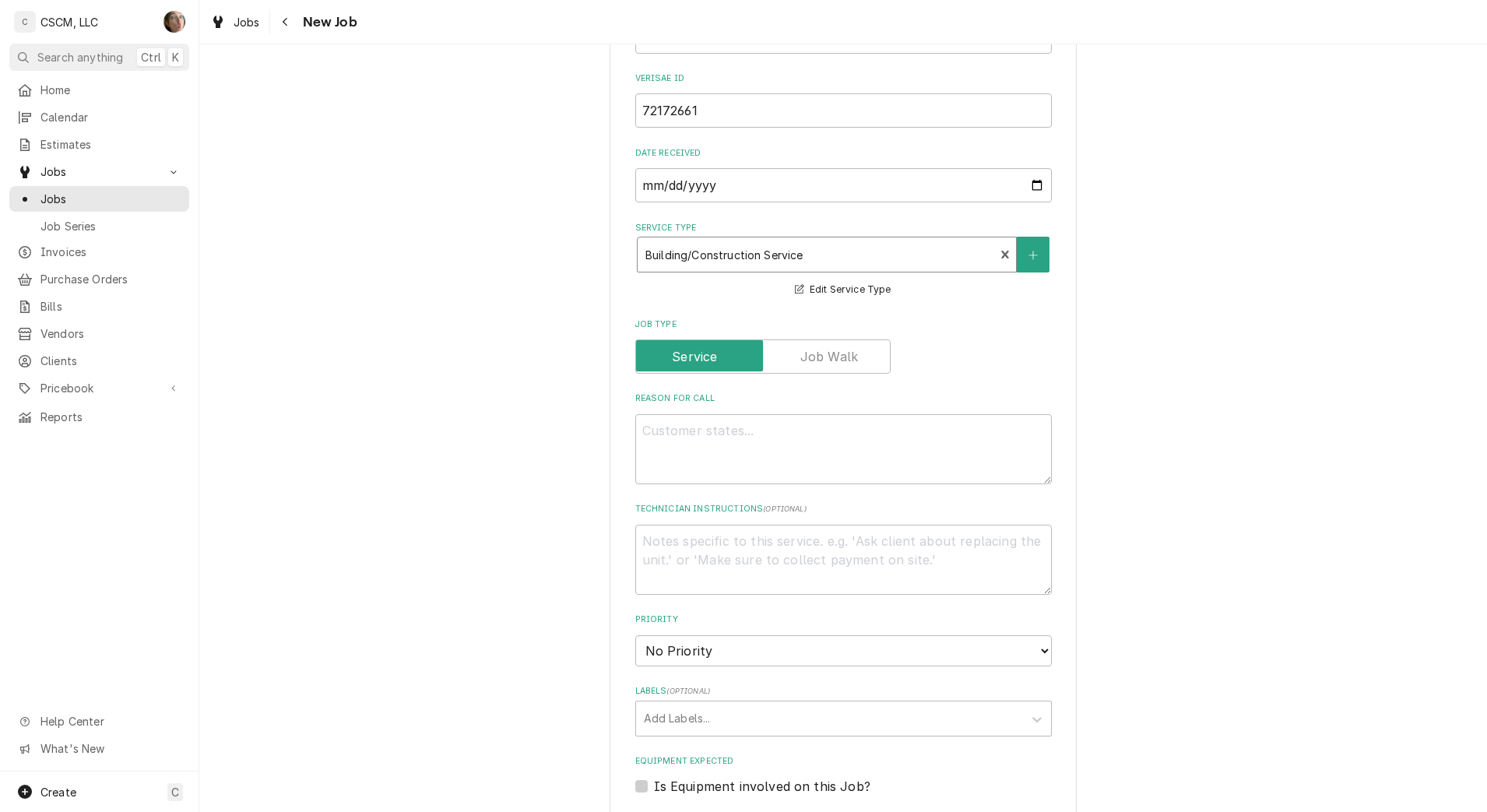
scroll to position [487, 0]
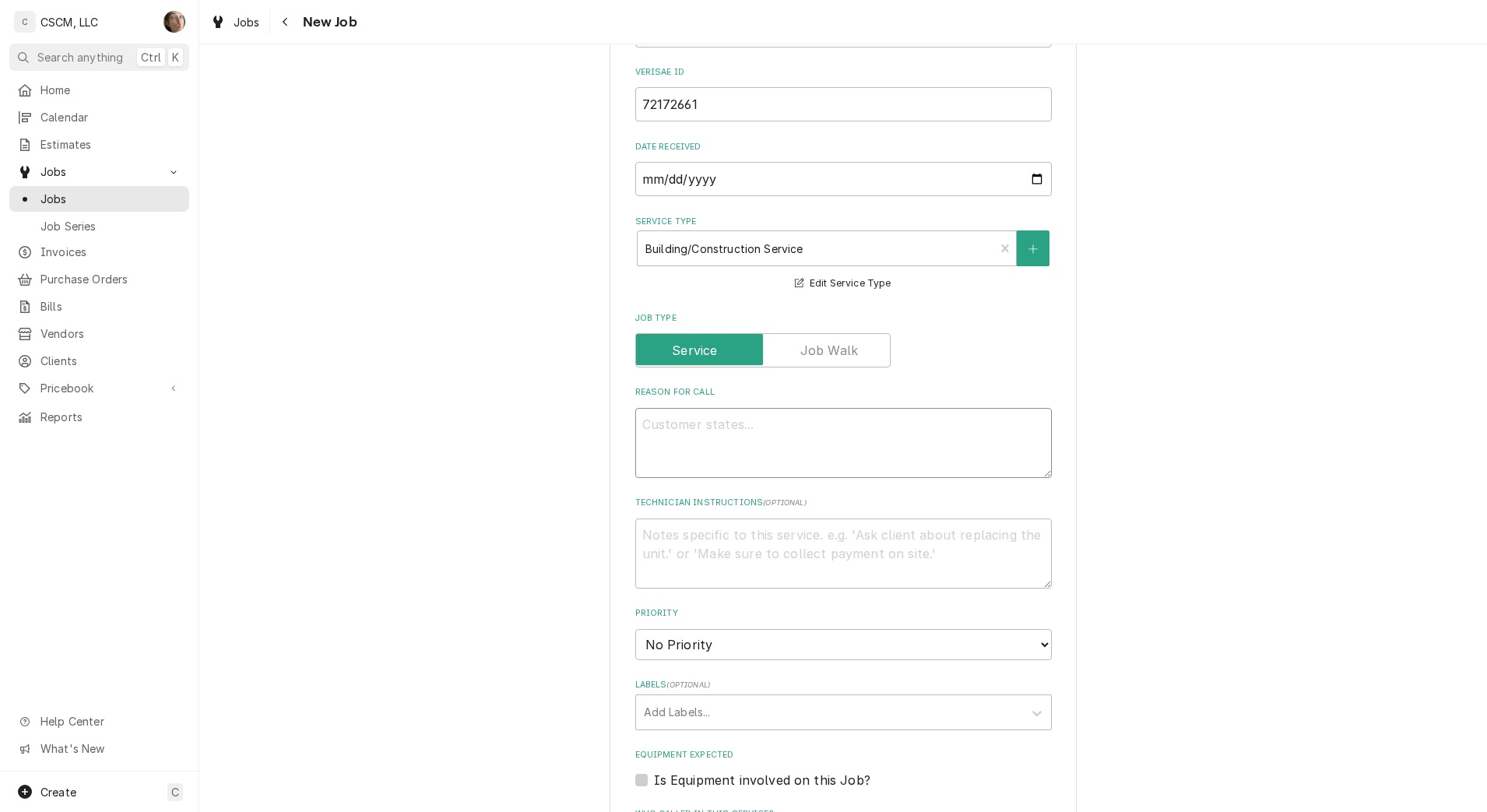
drag, startPoint x: 629, startPoint y: 445, endPoint x: 652, endPoint y: 427, distance: 29.2
click at [635, 444] on textarea "Reason For Call" at bounding box center [843, 443] width 417 height 70
paste textarea "mens sink wont drain. if it does drain it takes forever to go down."
type textarea "x"
type textarea "mens sink wont drain. if it does drain it takes forever to go down."
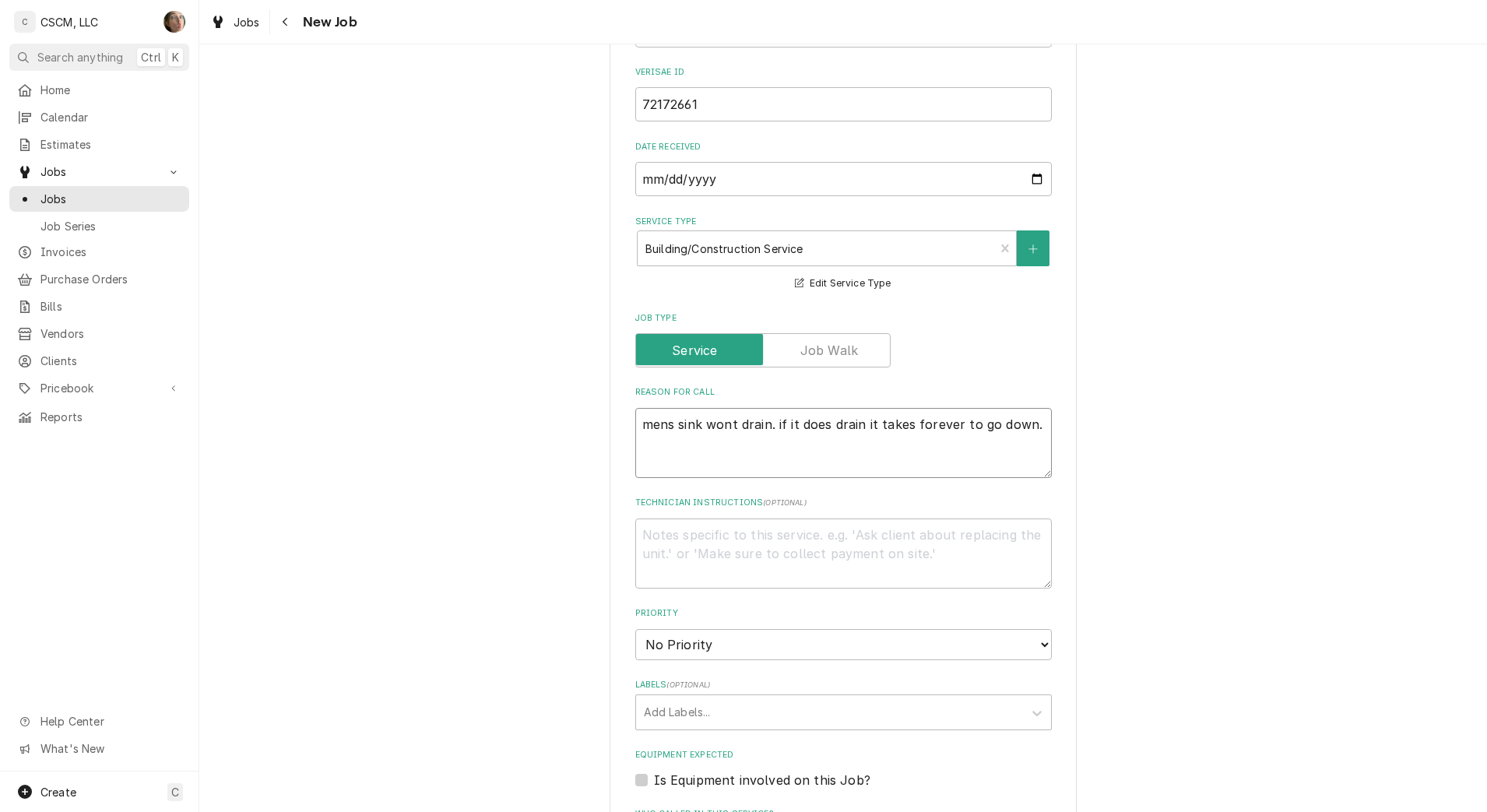
type textarea "x"
type textarea "mens sink wont drain. if it does drain it takes forever to go down."
type textarea "x"
type textarea "mens sink wont drain. if it does drain it takes forever to go down."
click at [710, 709] on div "Labels" at bounding box center [830, 712] width 372 height 28
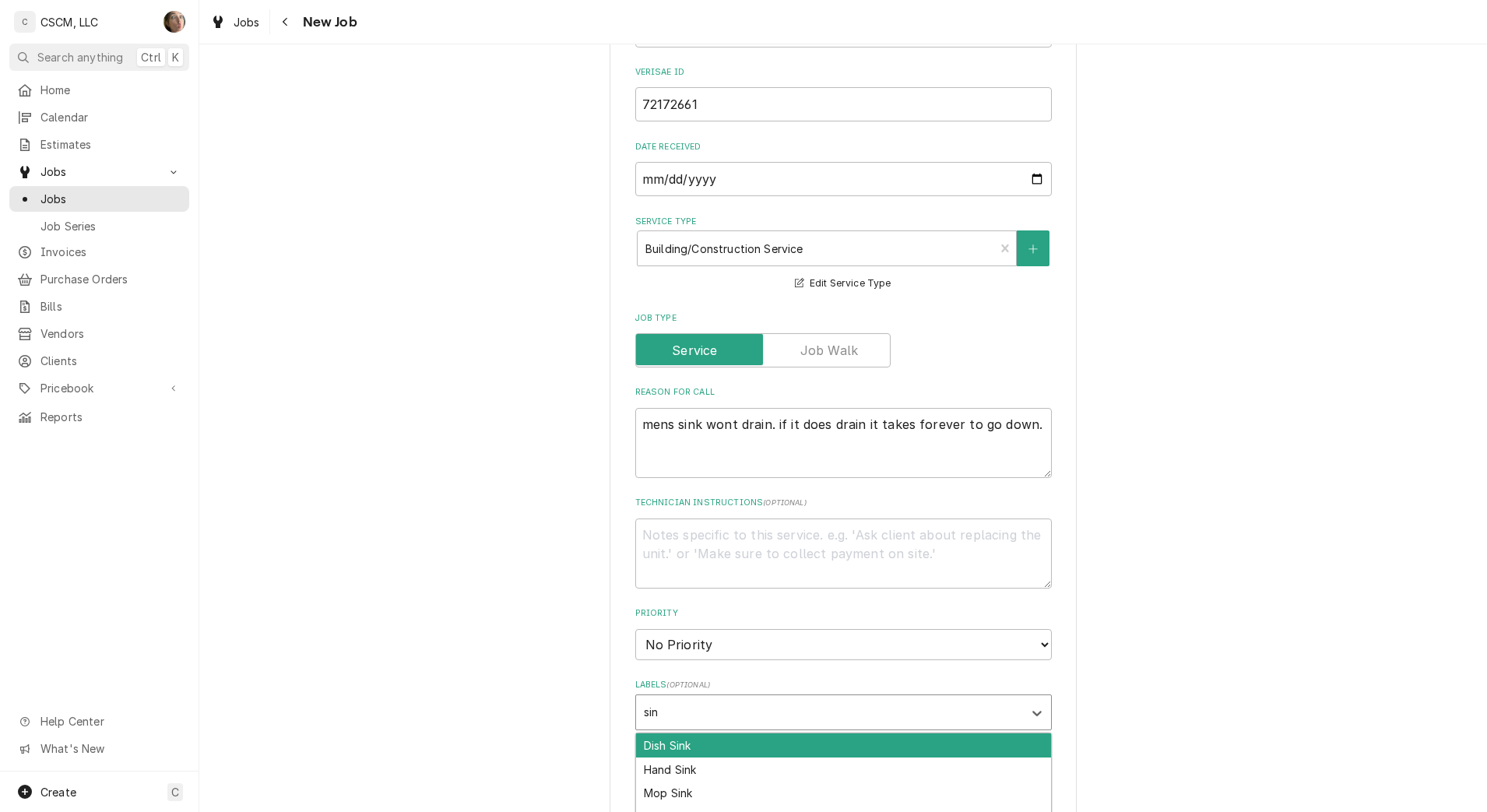
type input "sink"
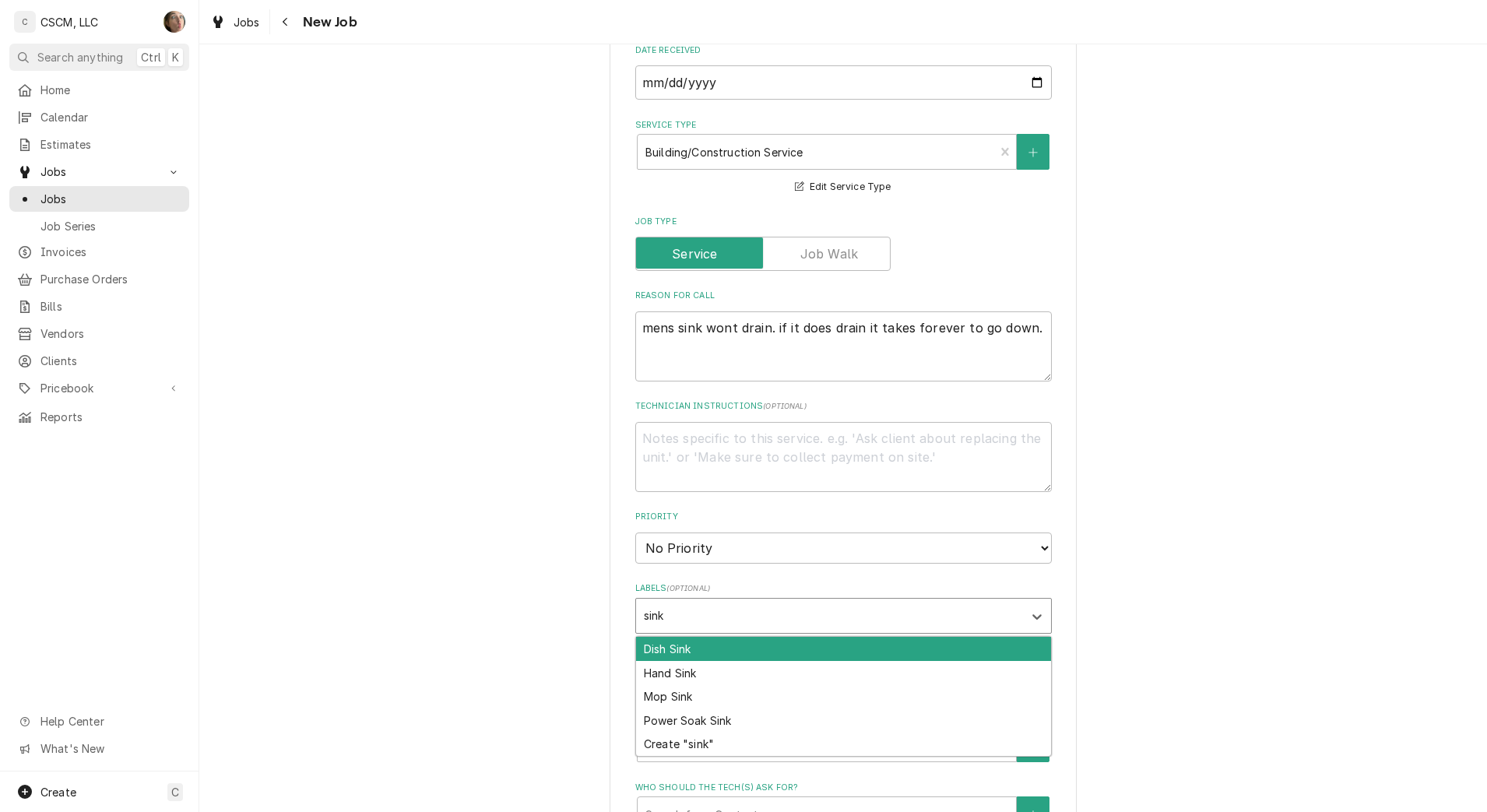
scroll to position [584, 0]
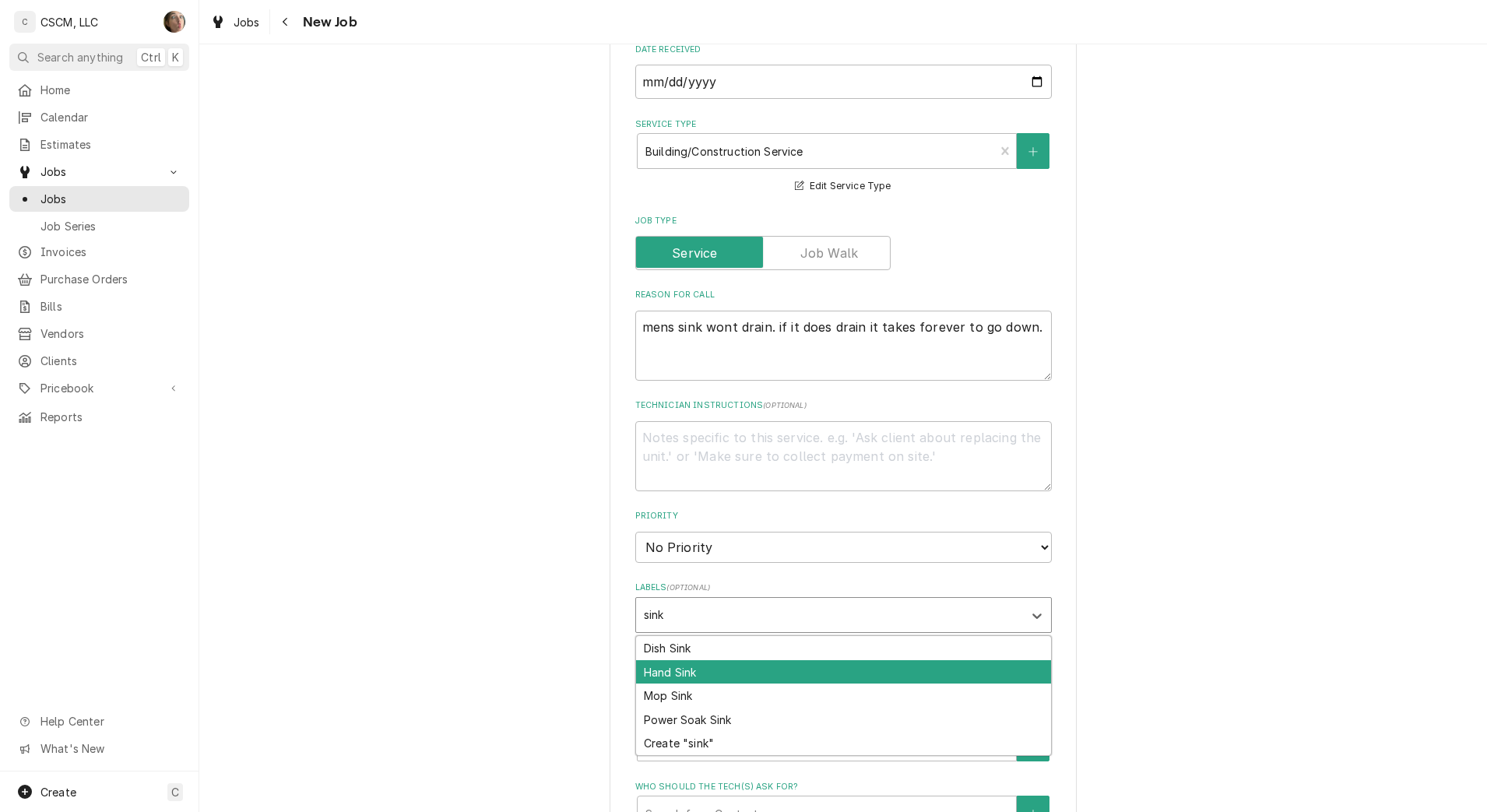
click at [705, 672] on div "Hand Sink" at bounding box center [843, 672] width 415 height 24
type textarea "x"
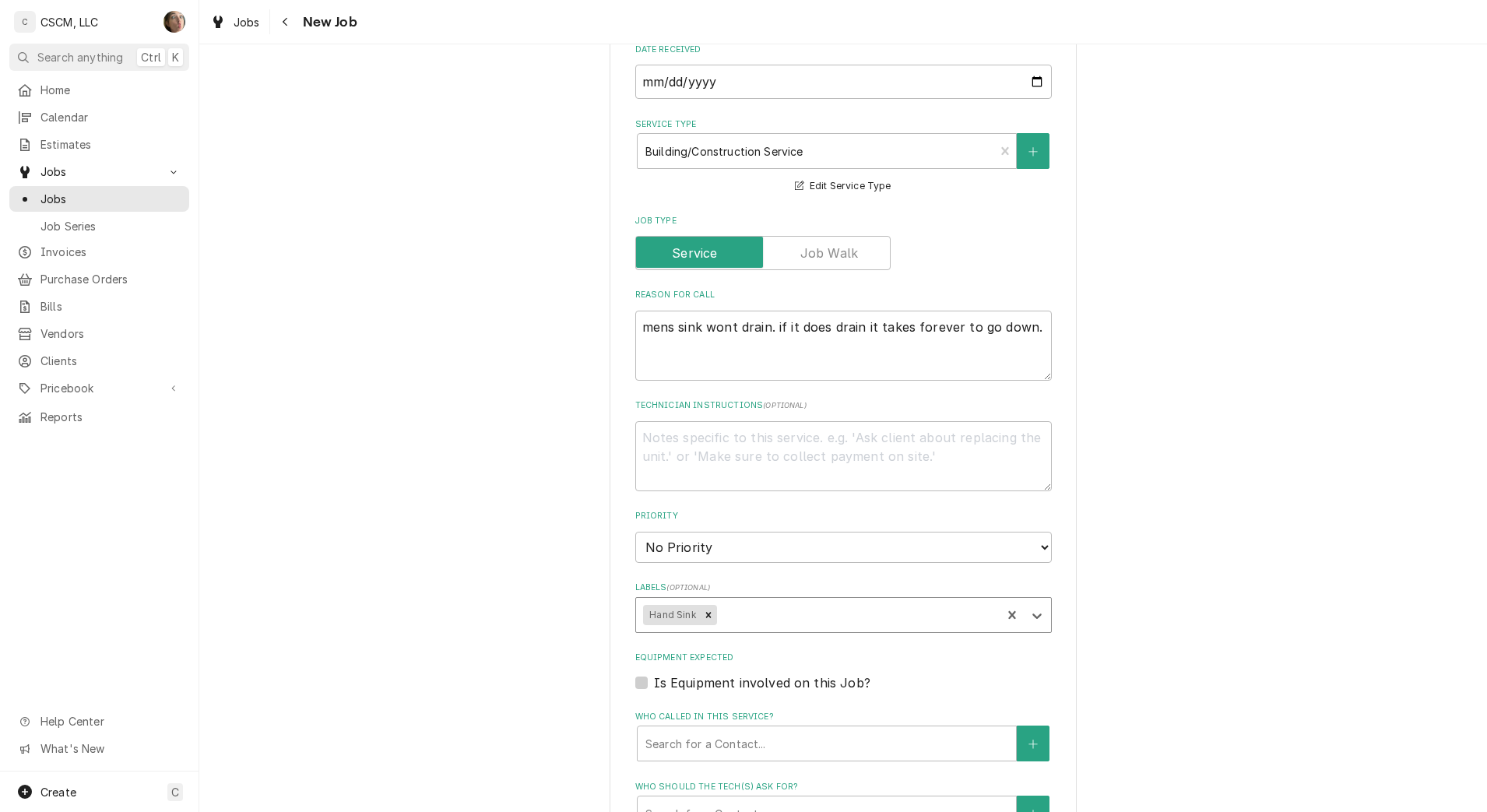
type textarea "x"
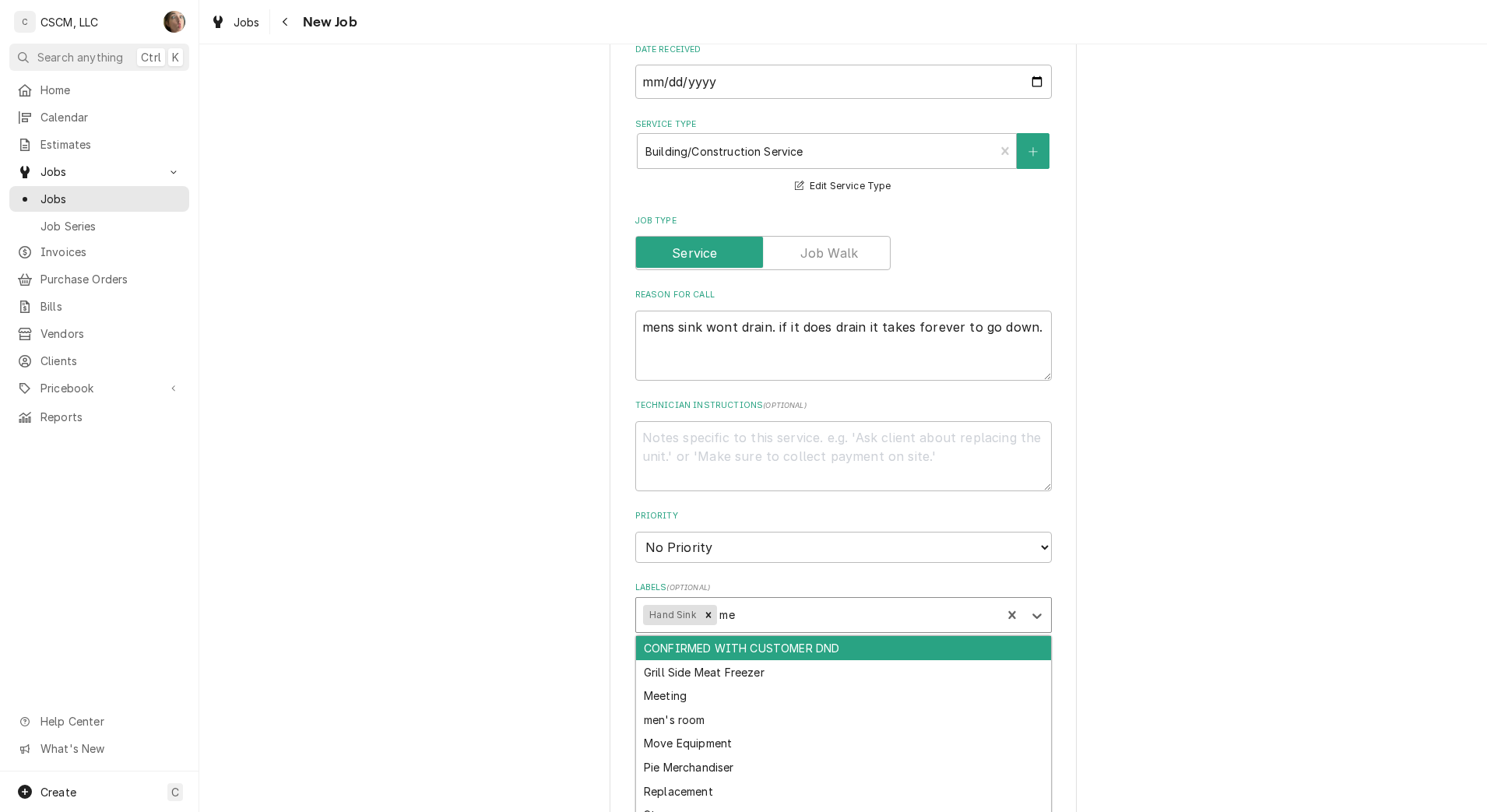
type input "men"
click at [737, 660] on div "Move Equipment" at bounding box center [843, 672] width 415 height 24
type textarea "x"
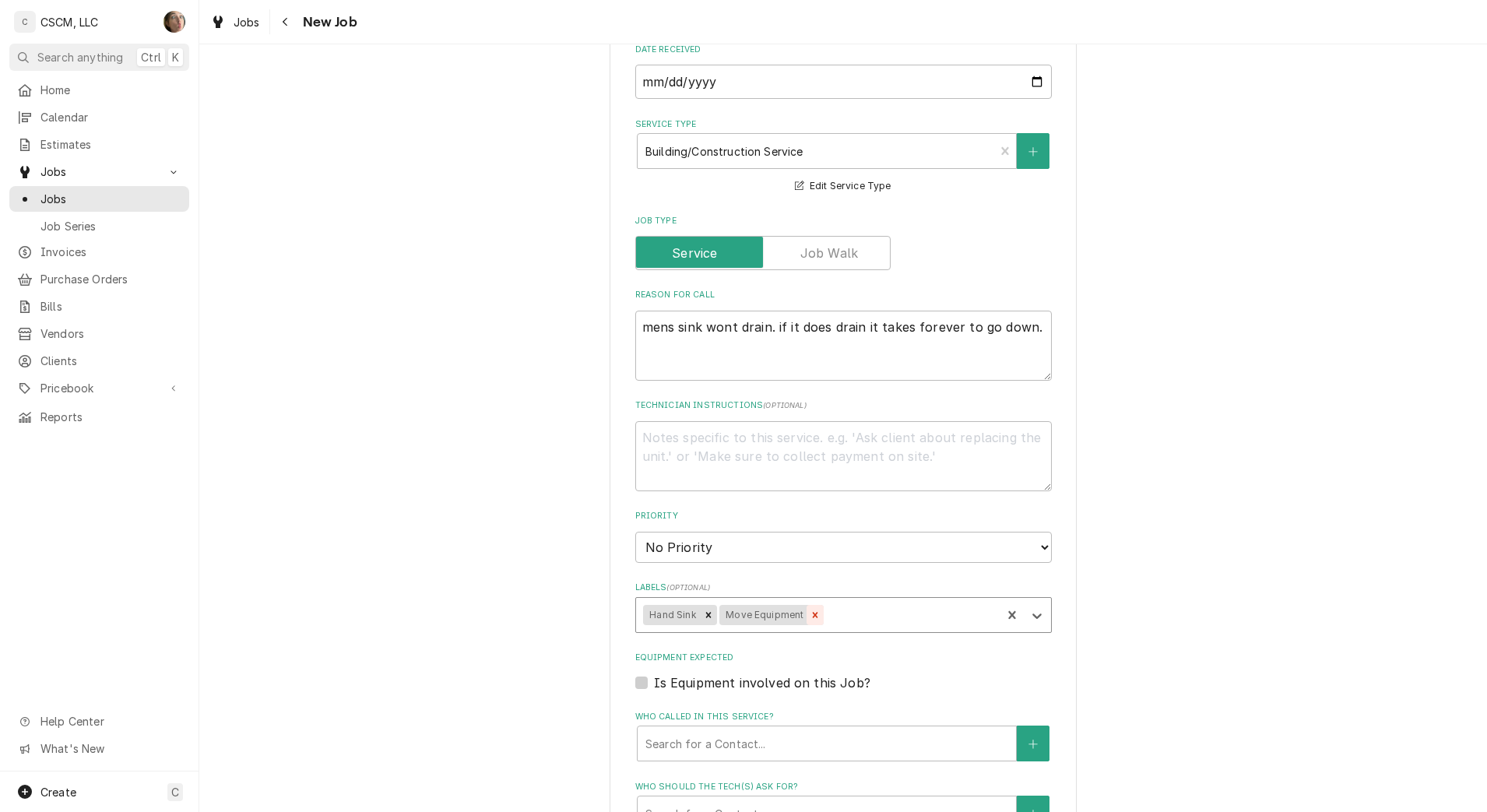
click at [809, 616] on icon "Remove Move Equipment" at bounding box center [814, 614] width 11 height 11
type textarea "x"
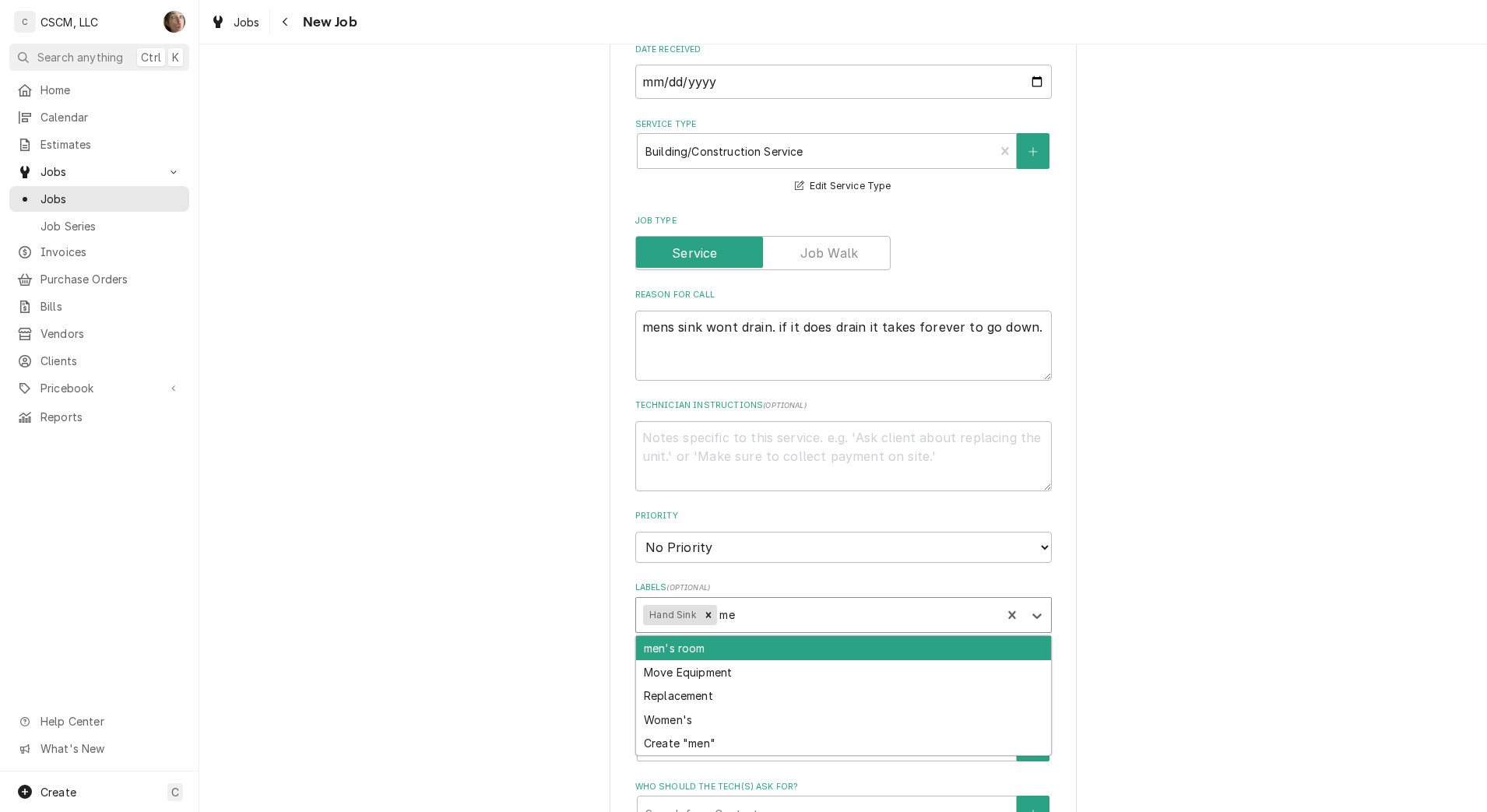
type input "men"
click at [751, 641] on div "men's room" at bounding box center [843, 647] width 415 height 24
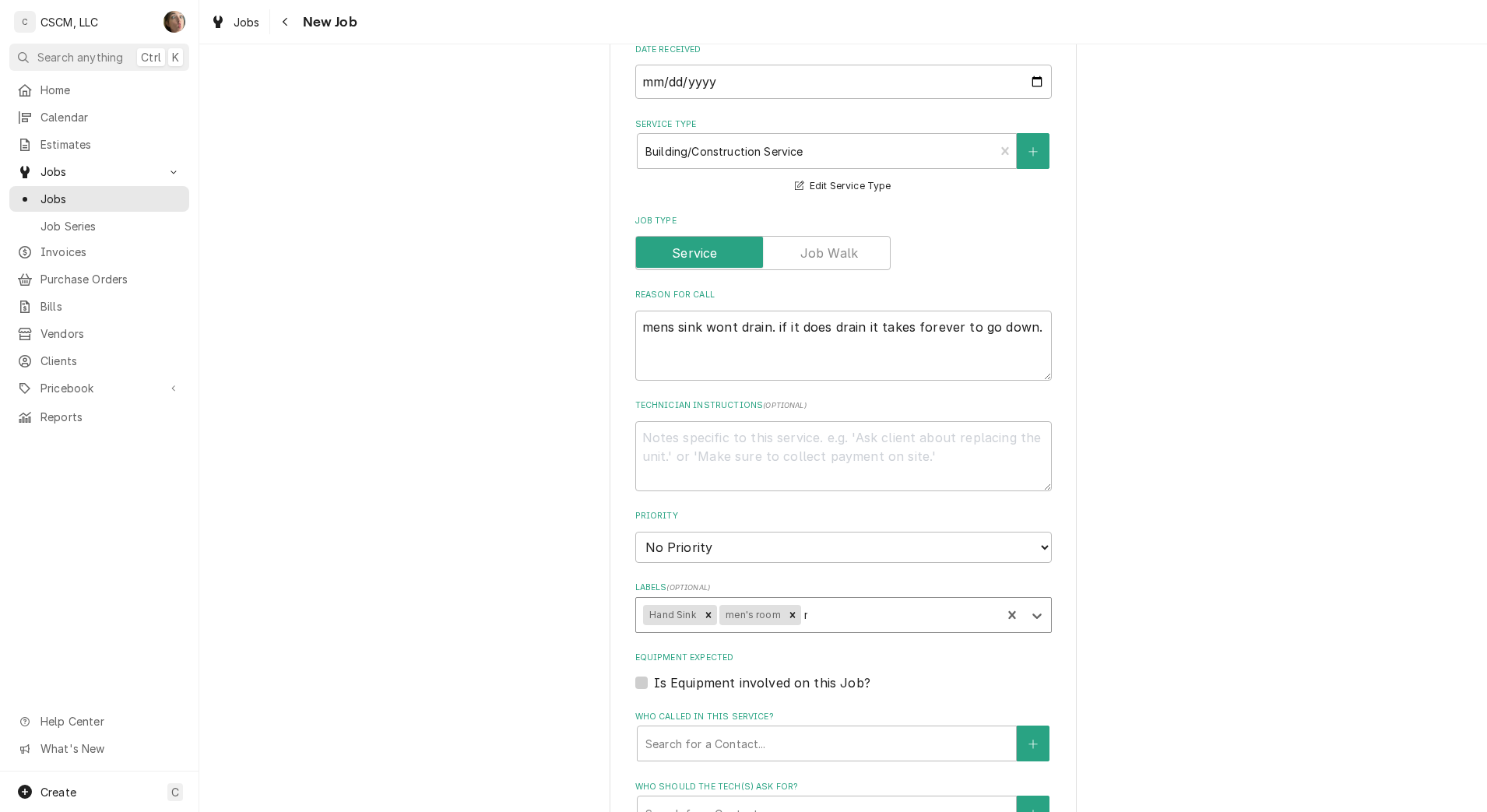
type textarea "x"
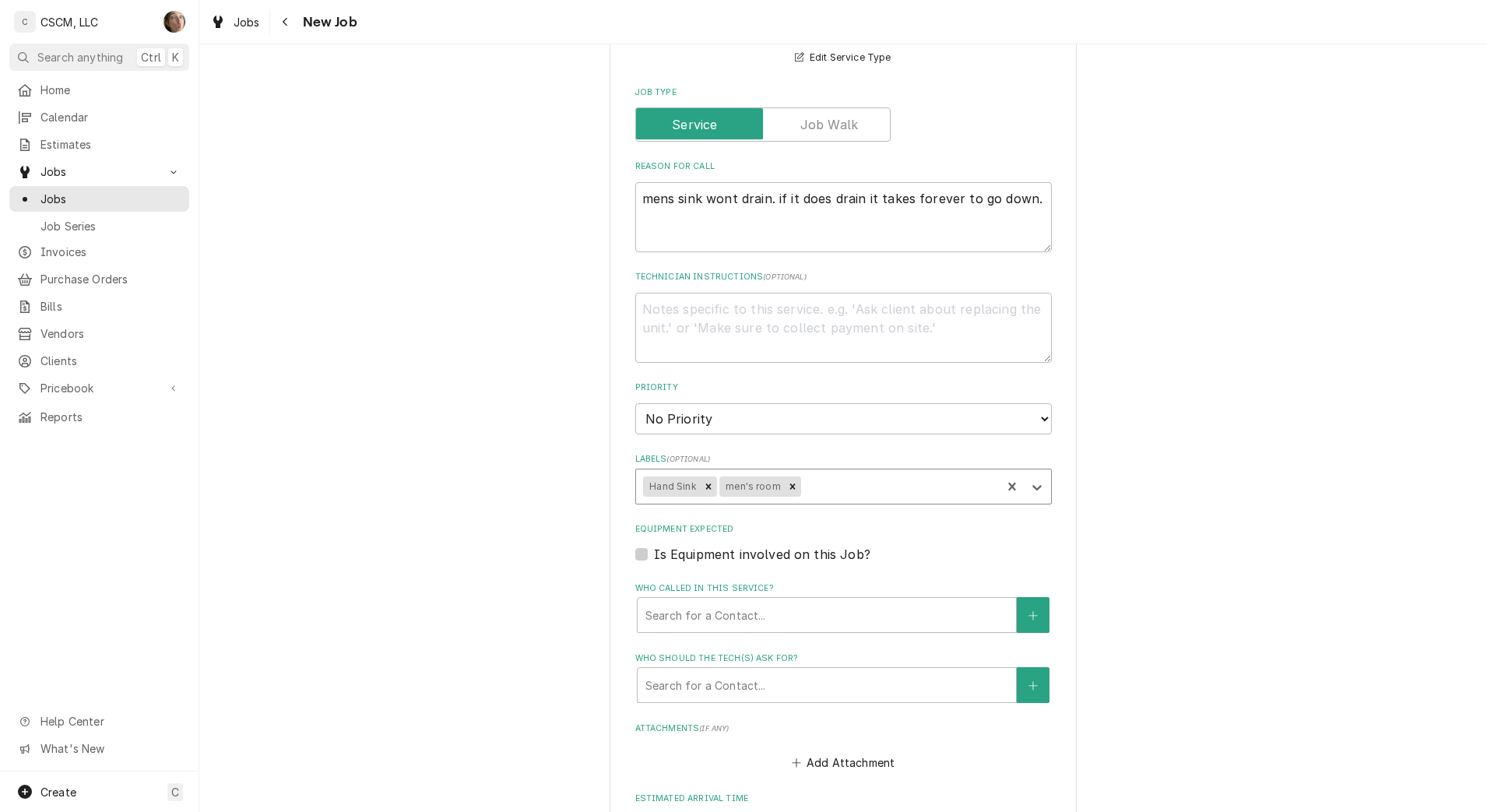
scroll to position [778, 0]
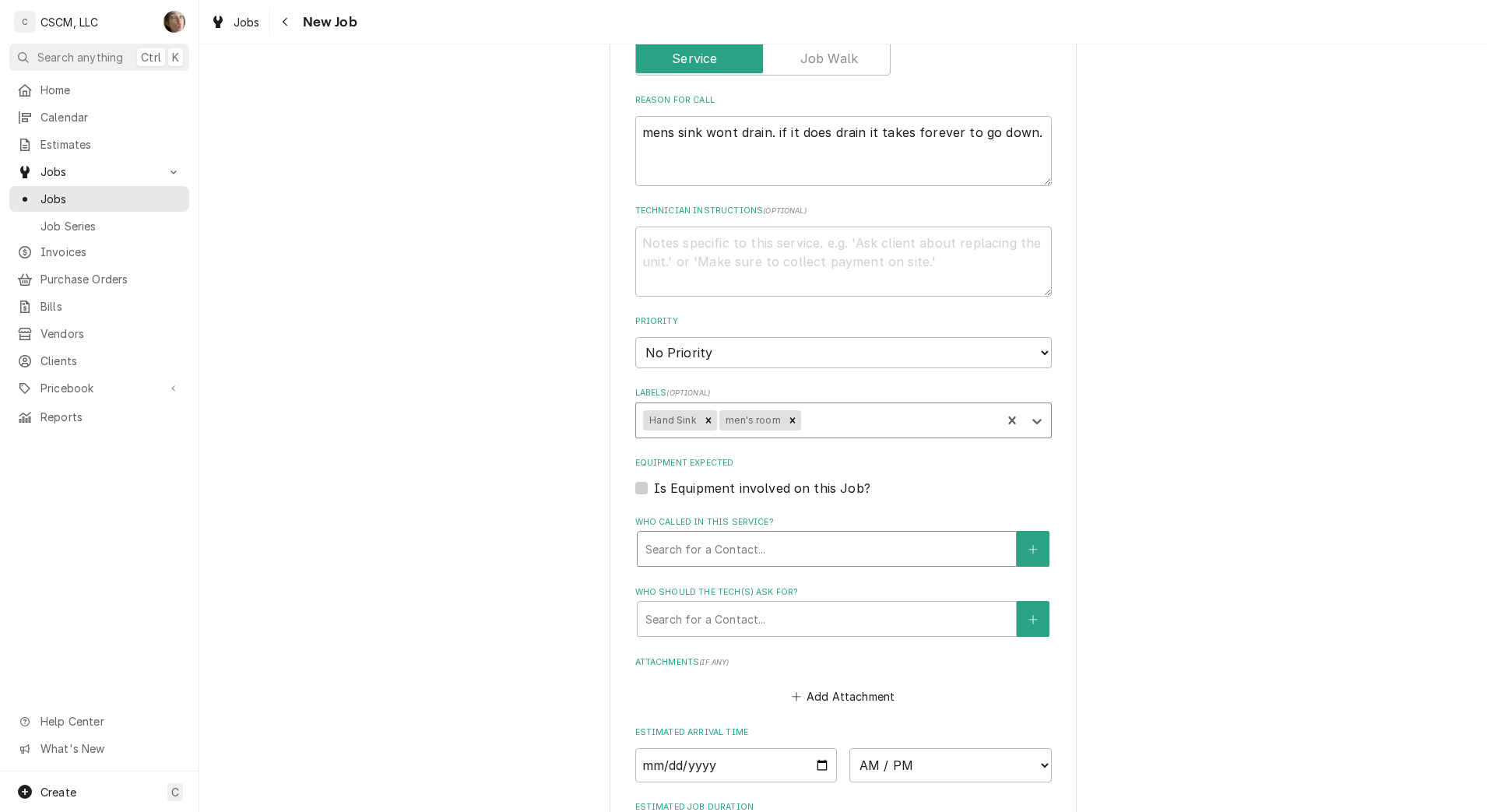
click at [751, 560] on div "Who called in this service?" at bounding box center [827, 548] width 363 height 28
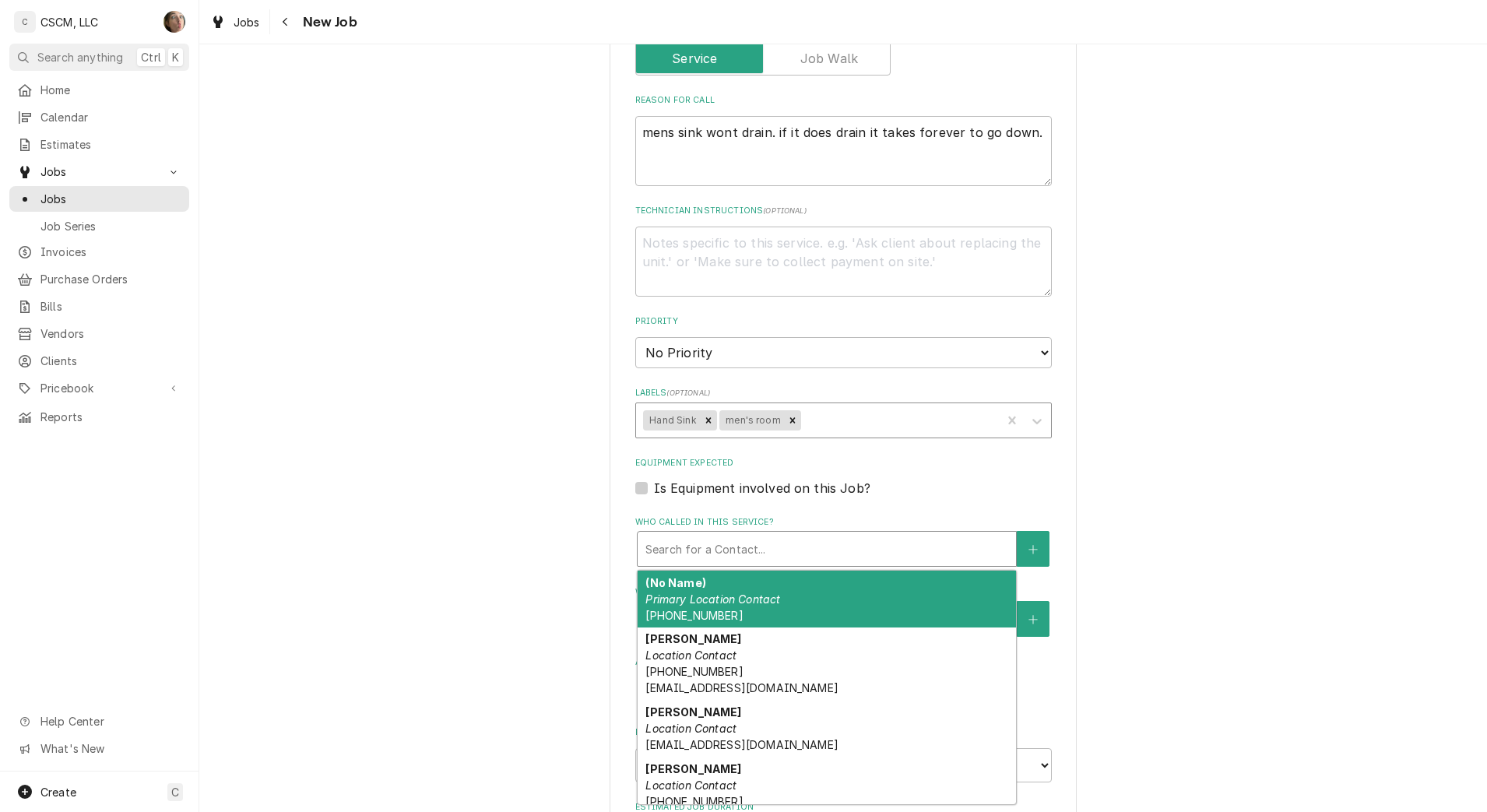
type textarea "x"
type input "j"
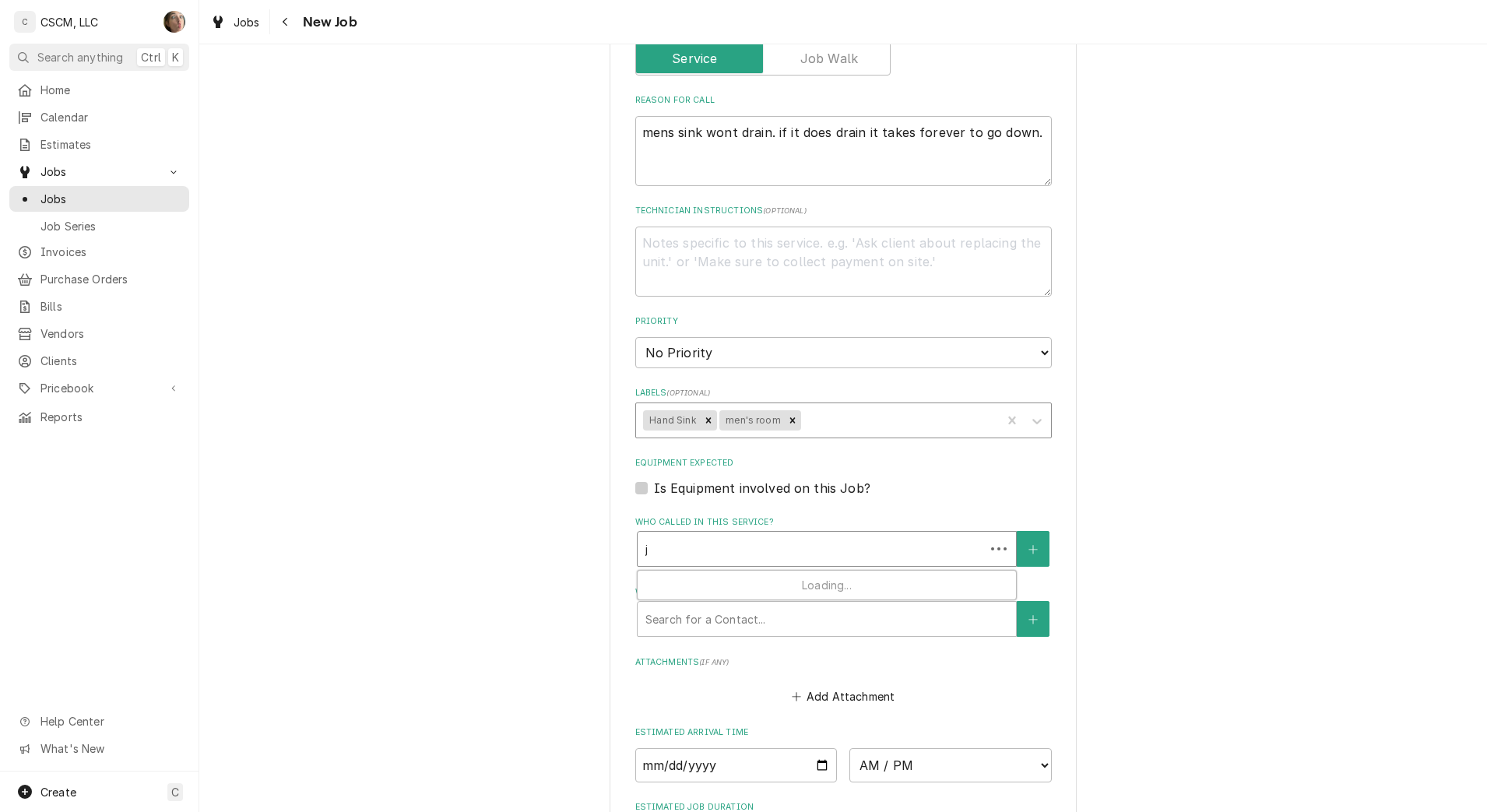
type textarea "x"
type input "jo"
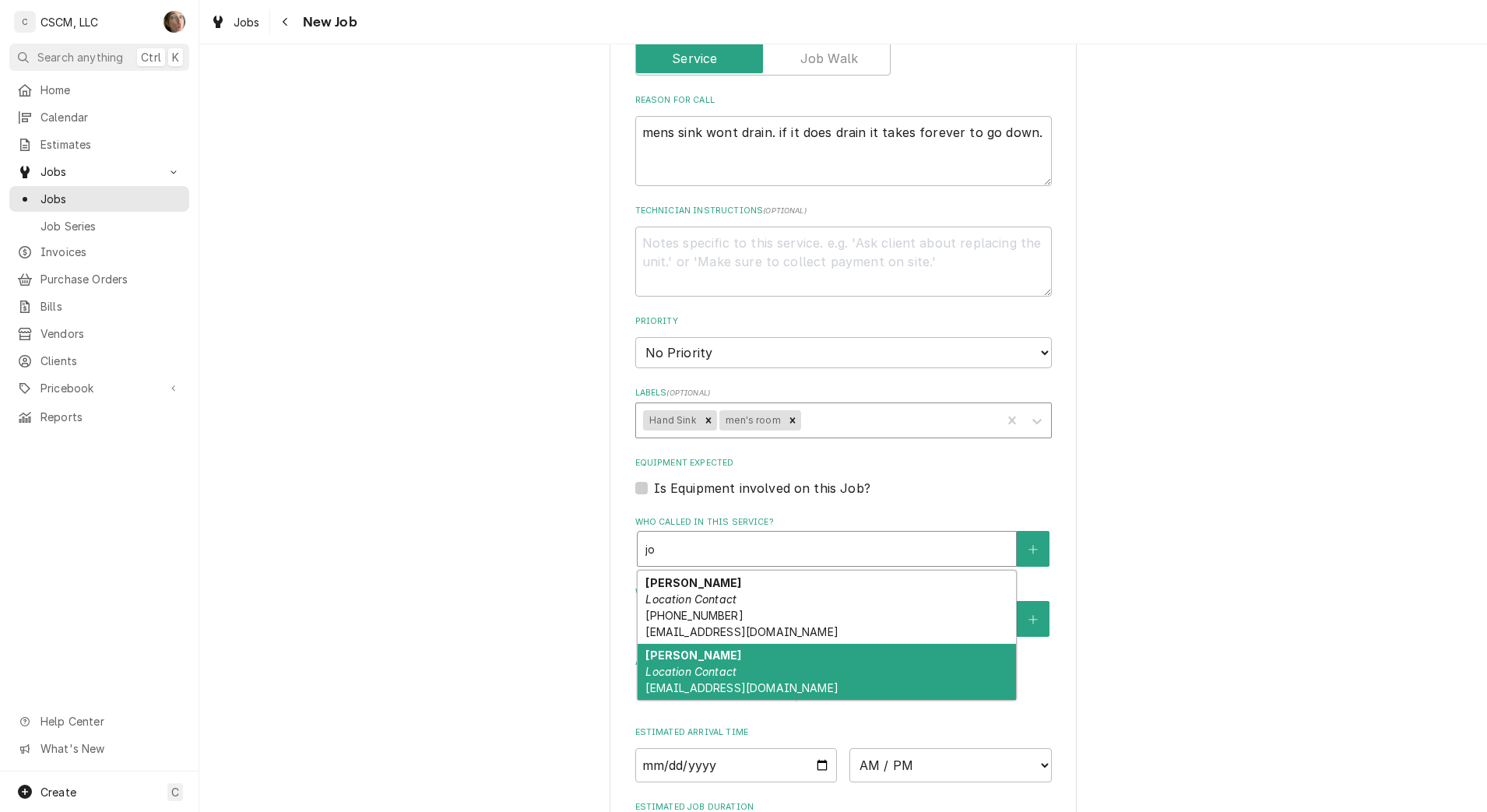
click at [731, 658] on div "Joshua Hutt Location Contact jhutt@kbpbells.com" at bounding box center [826, 672] width 378 height 57
type textarea "x"
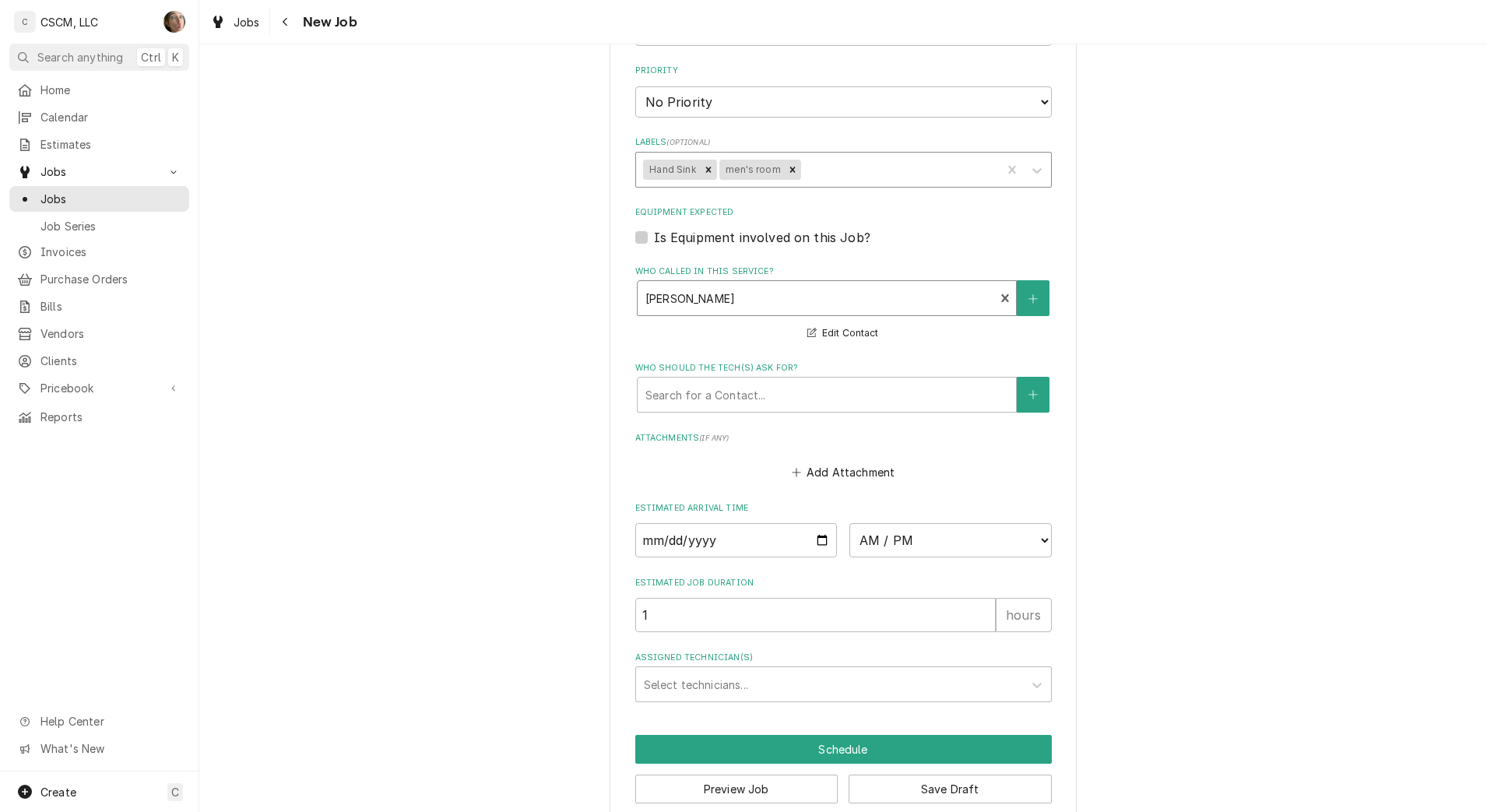
scroll to position [1053, 0]
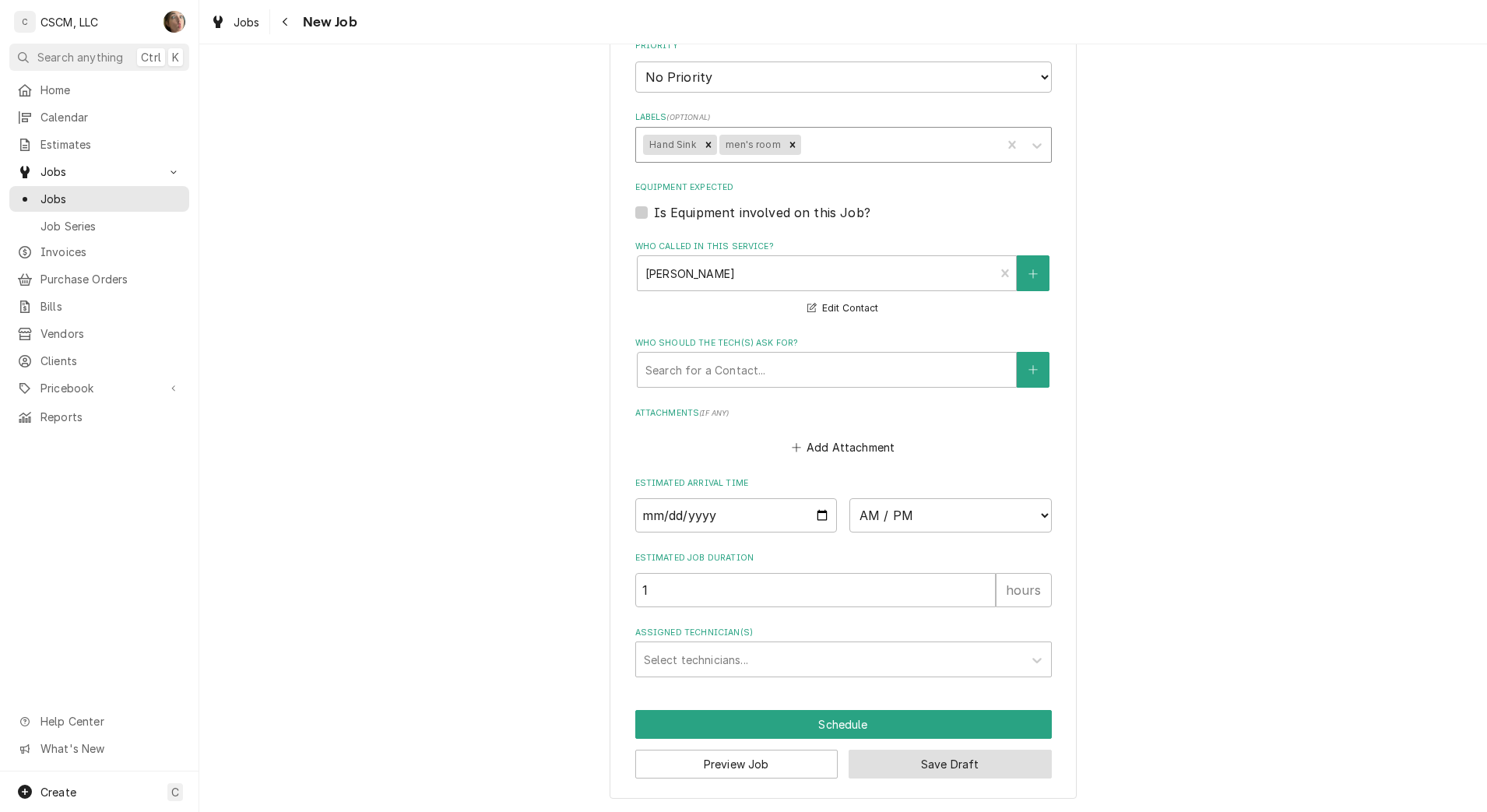
click at [1019, 772] on button "Save Draft" at bounding box center [950, 764] width 203 height 29
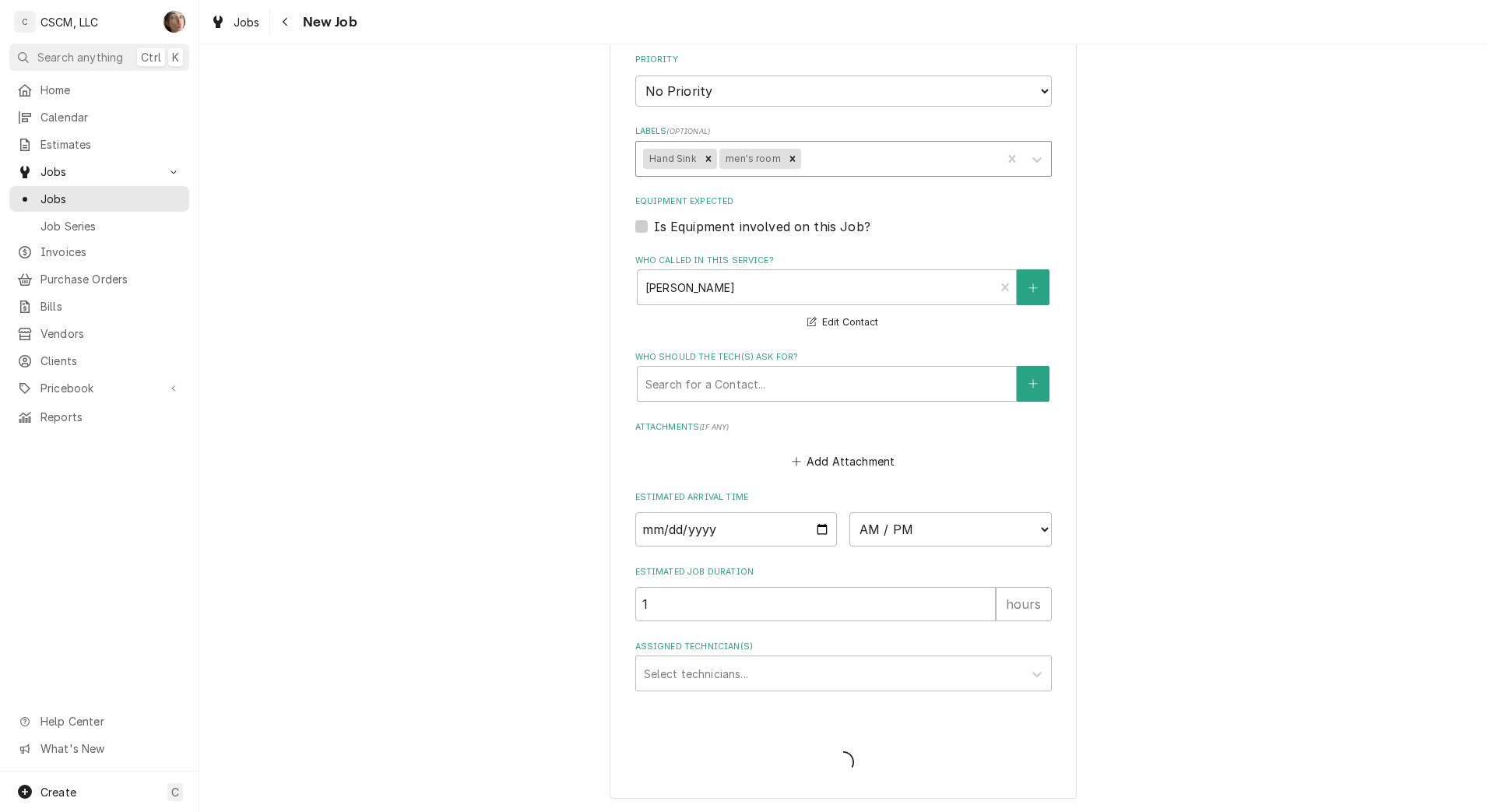
type textarea "x"
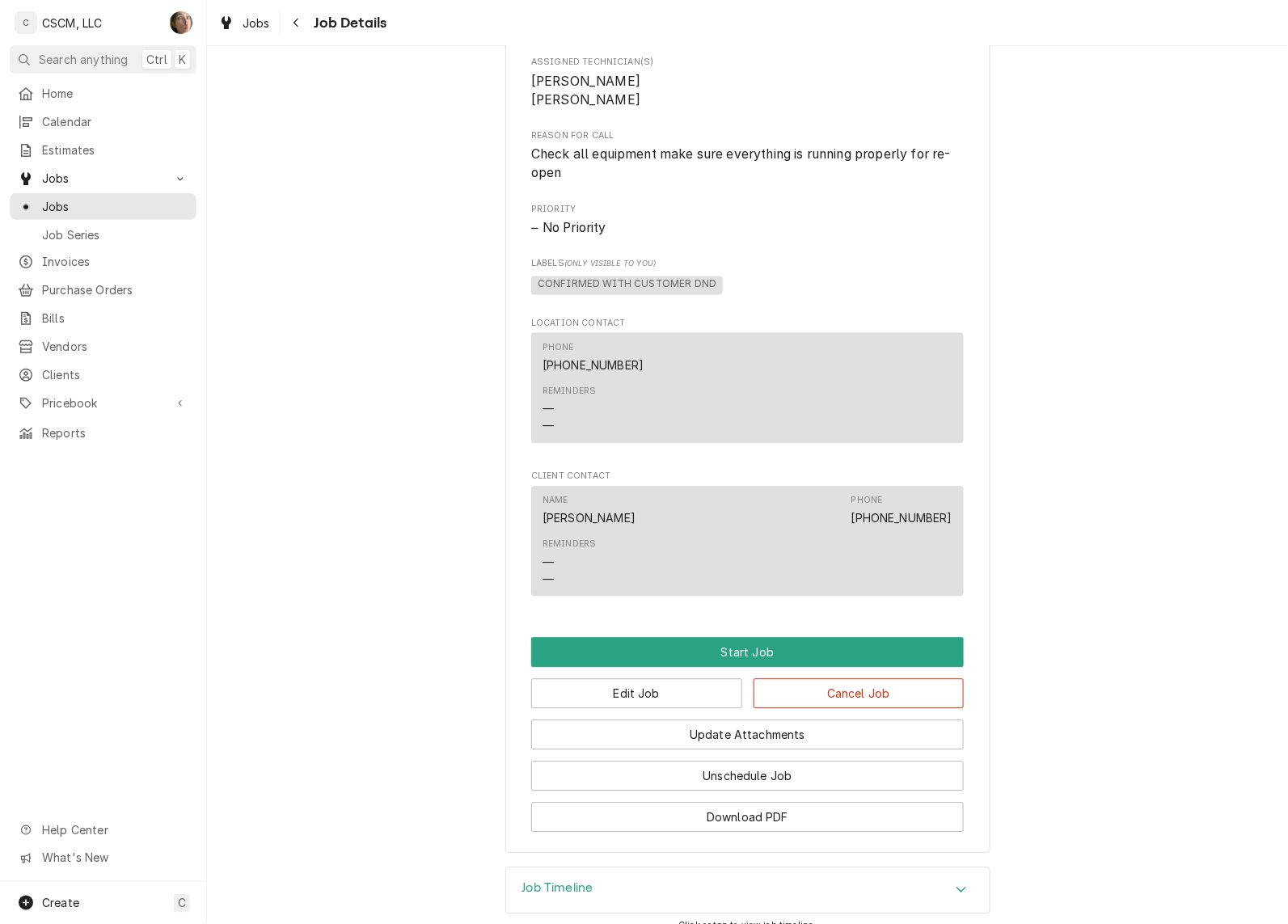
scroll to position [809, 0]
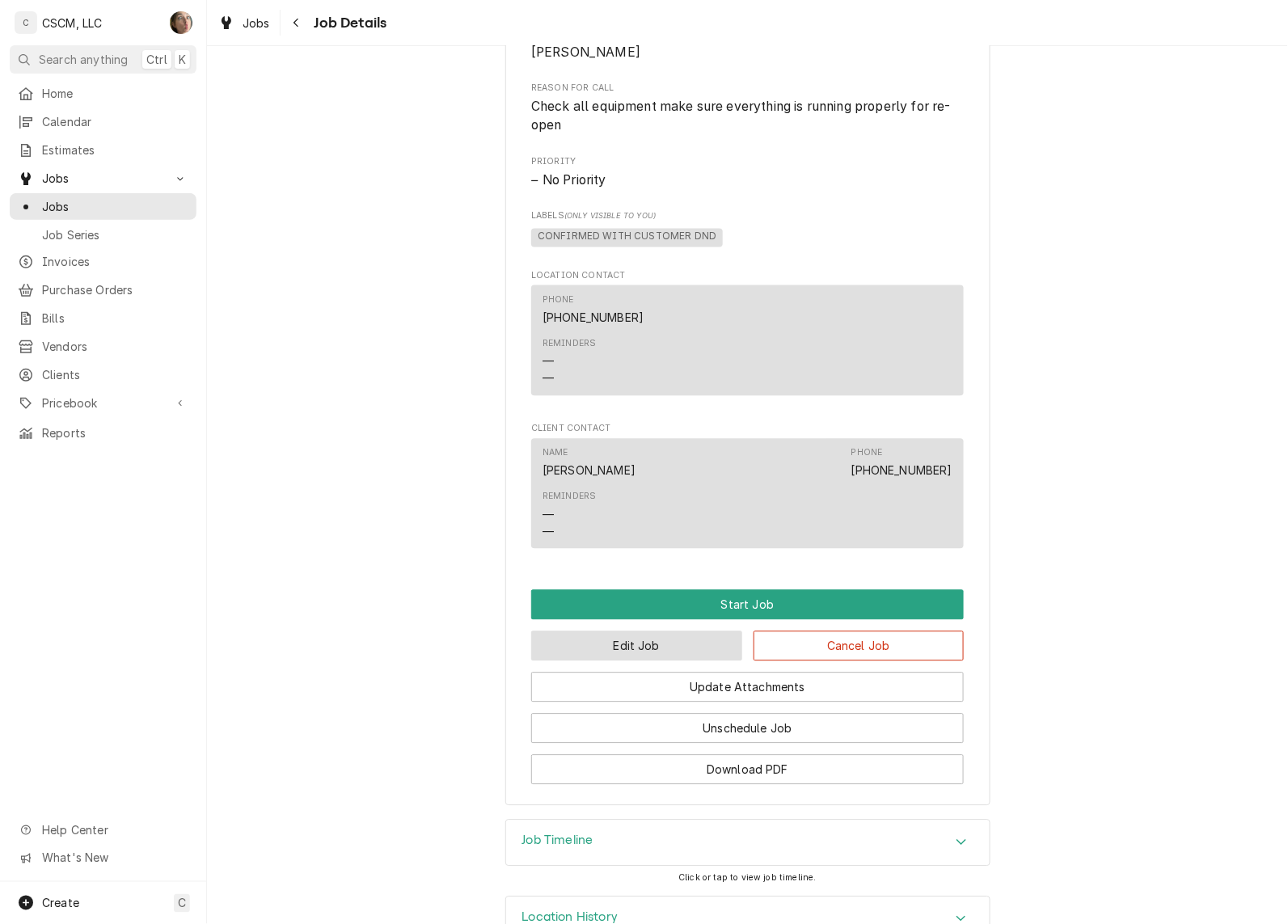
click at [615, 658] on button "Edit Job" at bounding box center [636, 647] width 211 height 30
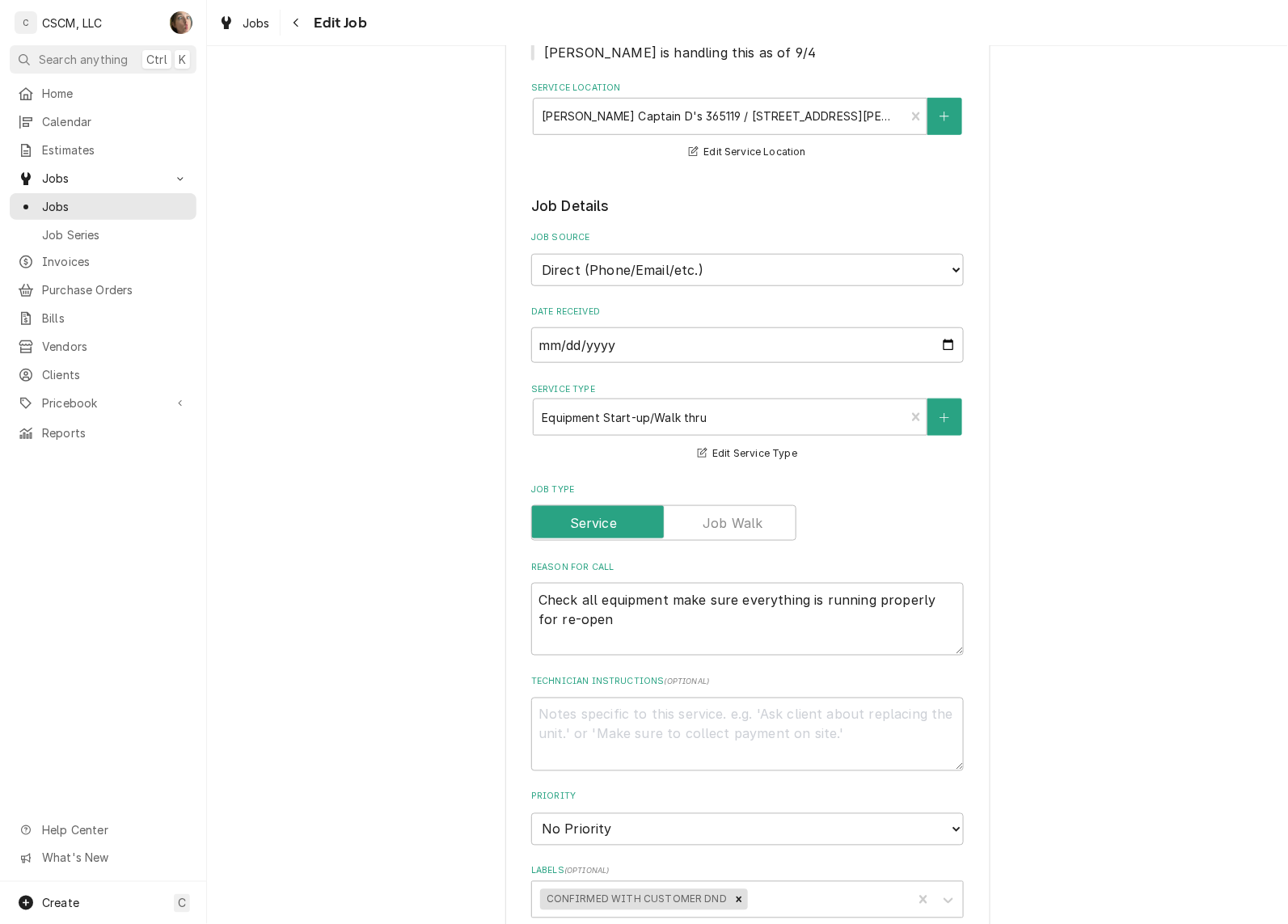
scroll to position [303, 0]
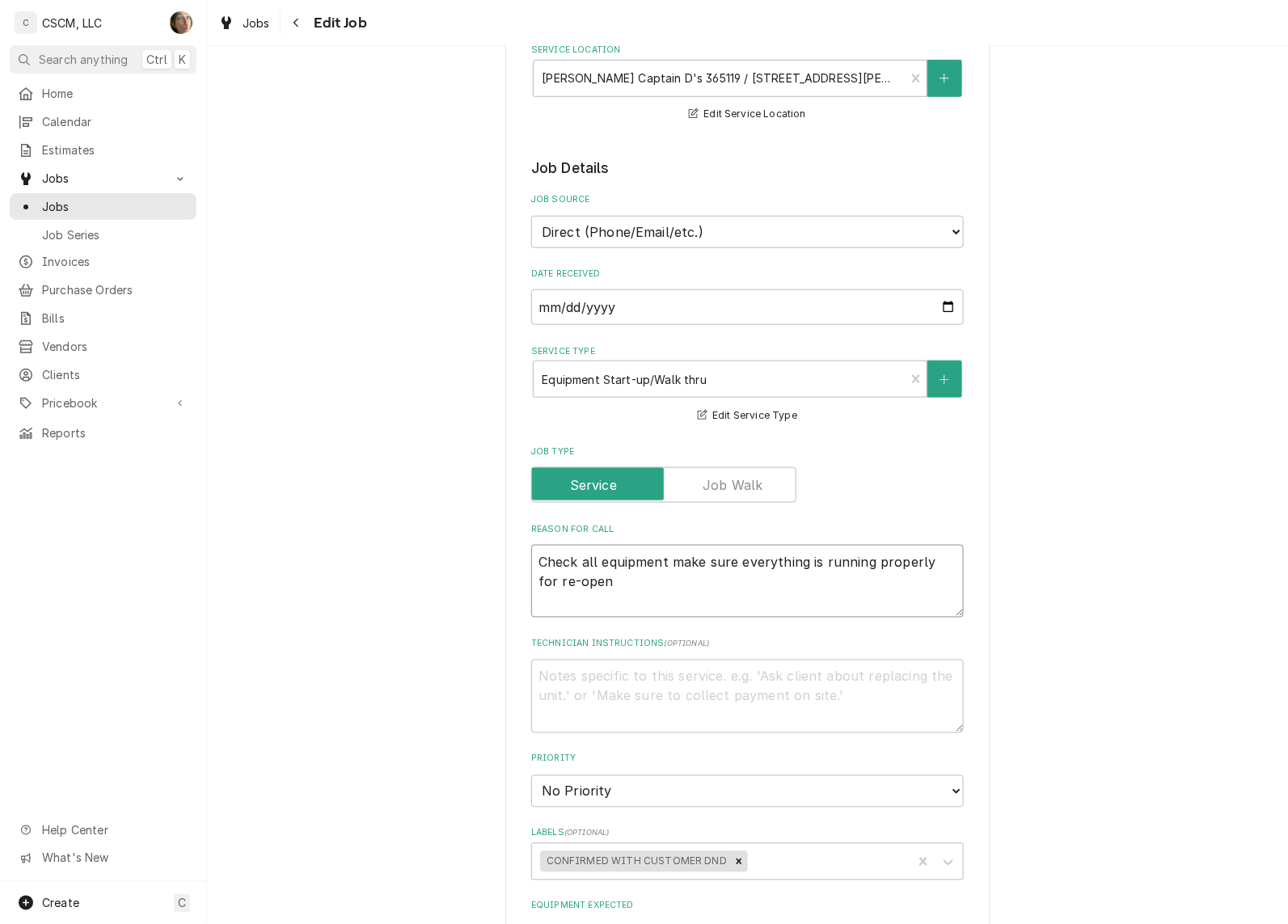
click at [608, 576] on textarea "Check all equipment make sure everything is running properly for re-open" at bounding box center [747, 582] width 433 height 74
click at [605, 701] on textarea "Technician Instructions ( optional )" at bounding box center [747, 697] width 433 height 74
type textarea "x"
type textarea "ZB"
type textarea "x"
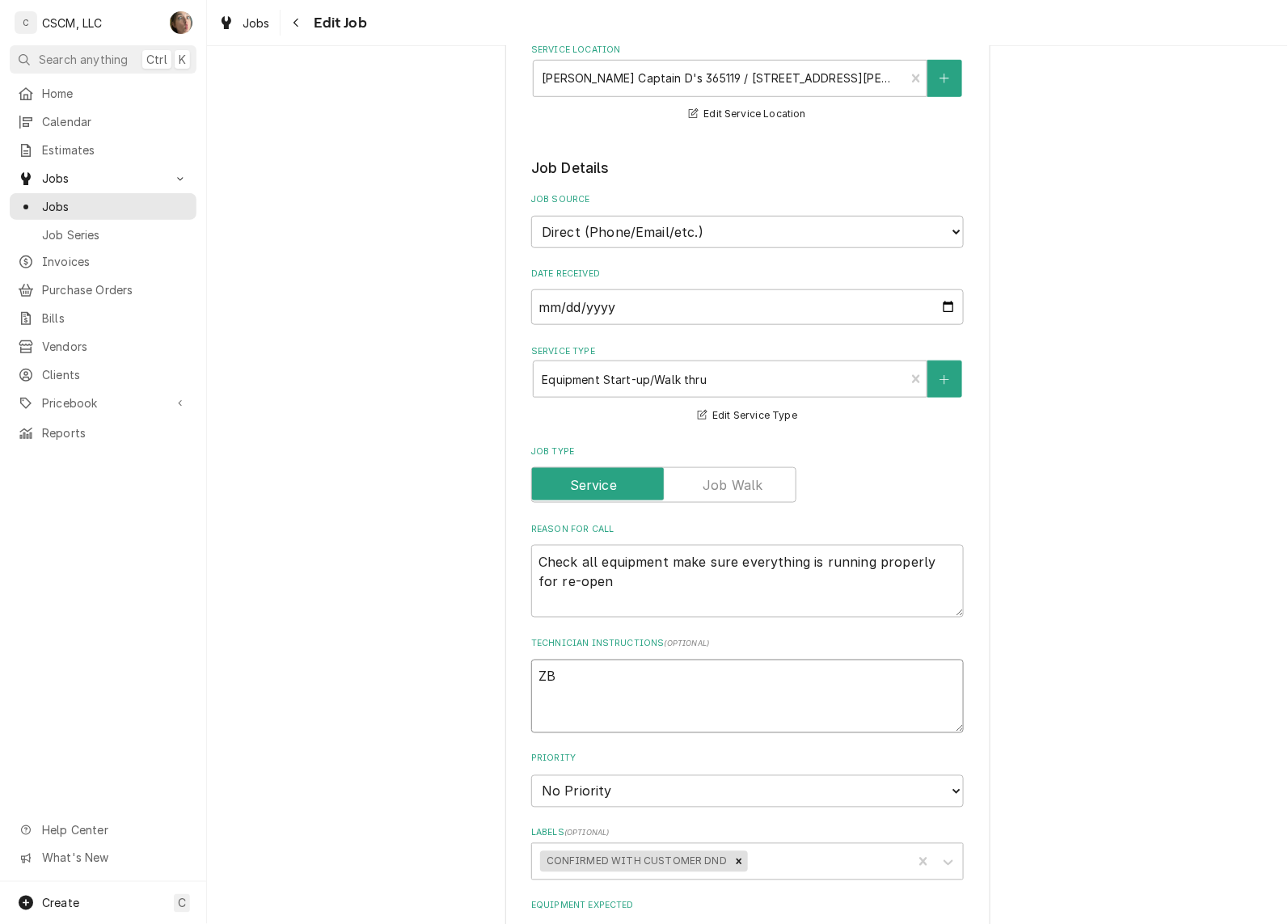
type textarea "ZB"
type textarea "x"
type textarea "ZB"
type textarea "x"
type textarea "Z"
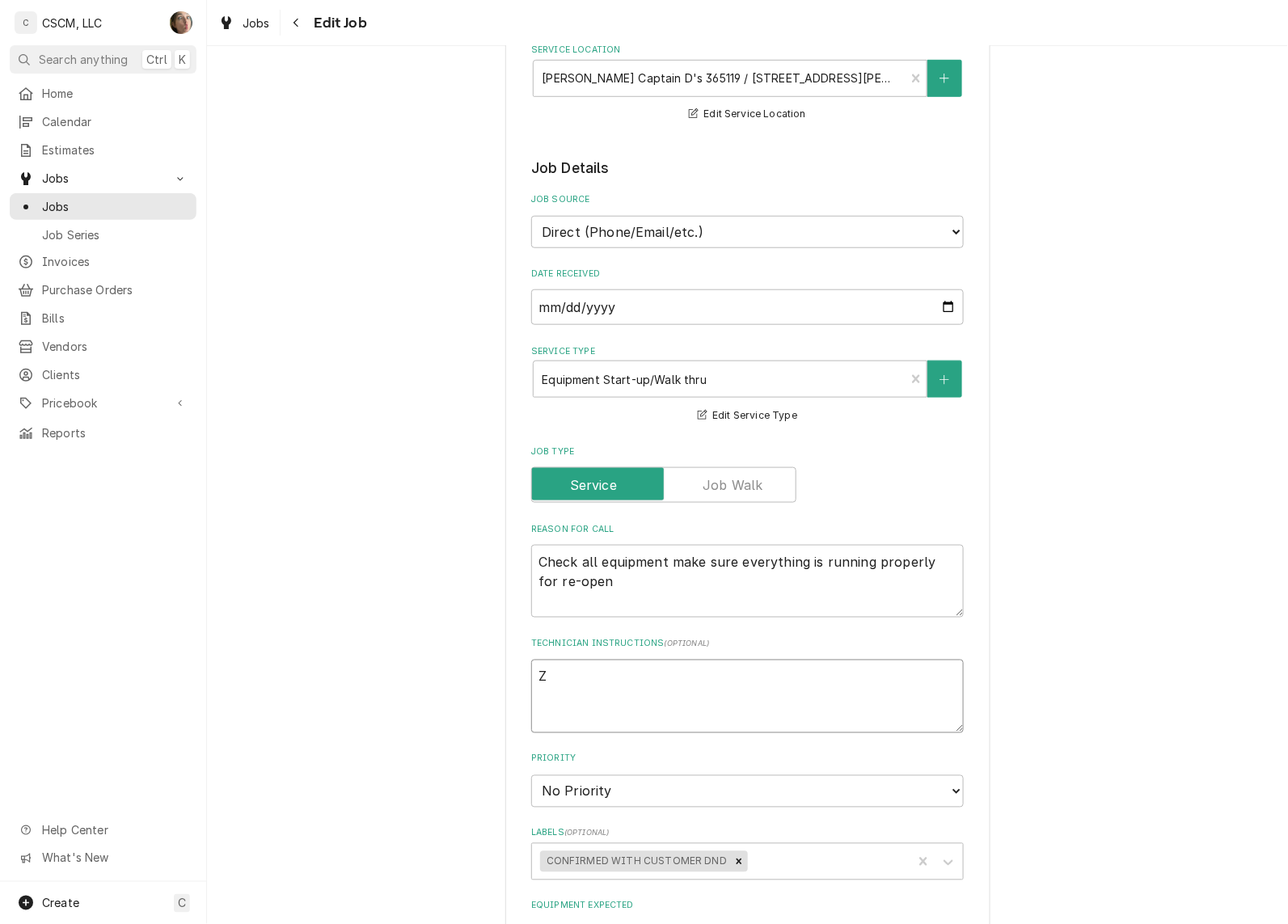
type textarea "x"
type textarea "P"
type textarea "x"
type textarea "PMM"
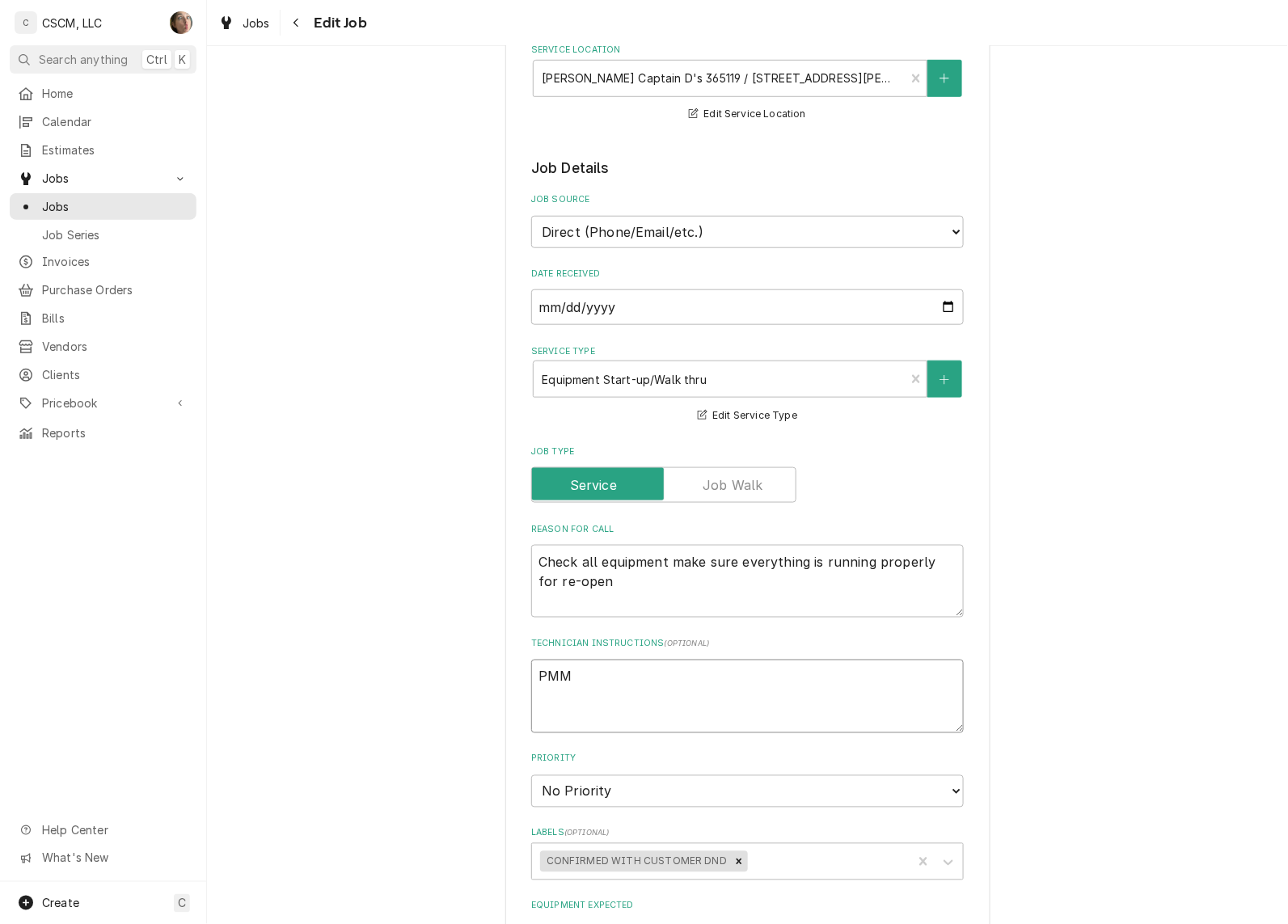
type textarea "x"
type textarea "PMM"
type textarea "x"
type textarea "PMM"
type textarea "x"
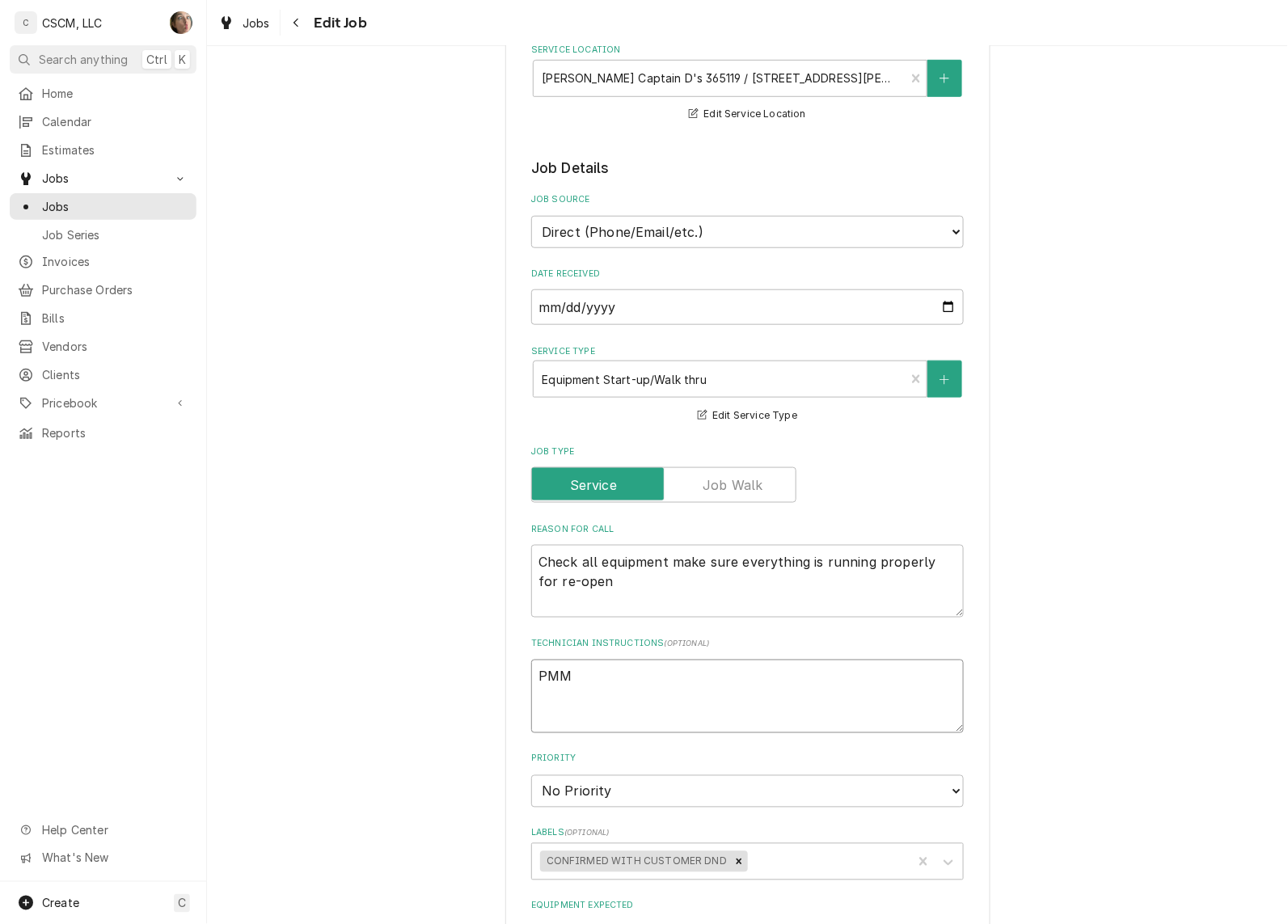
type textarea "PM"
type textarea "x"
type textarea "P"
type textarea "x"
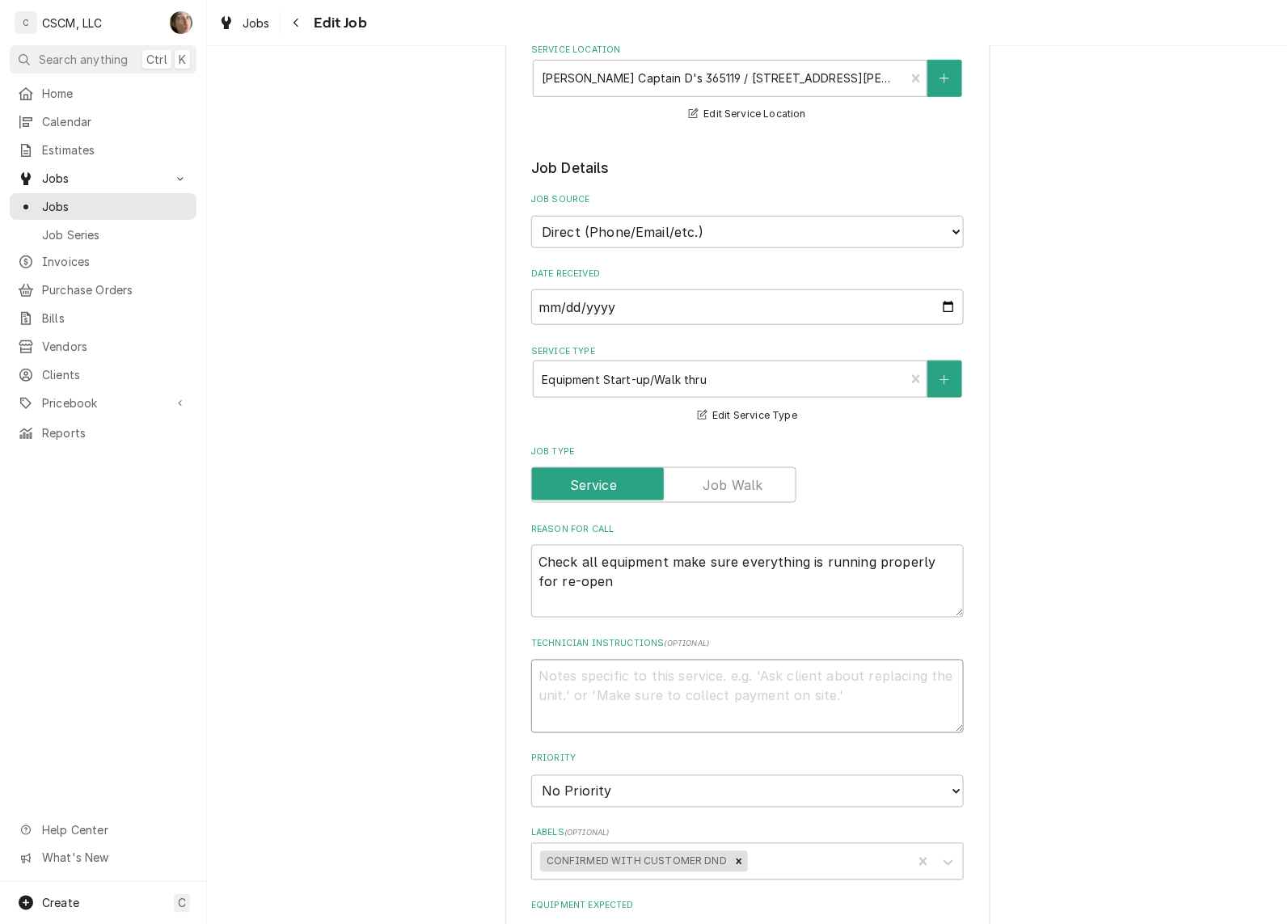
type textarea "P"
type textarea "x"
type textarea "PE"
type textarea "x"
type textarea "PER"
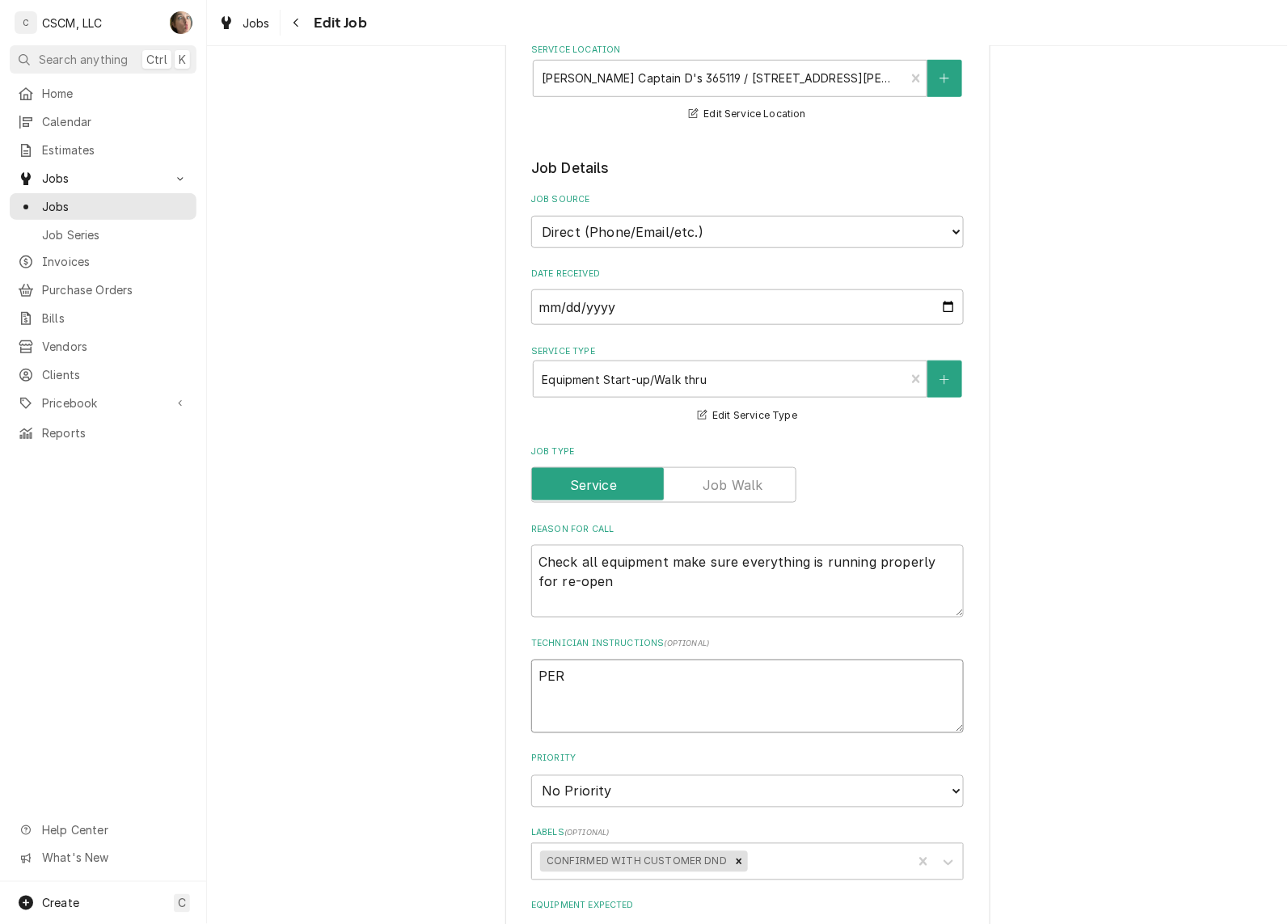
type textarea "x"
type textarea "PERF"
type textarea "x"
type textarea "PERFO"
type textarea "x"
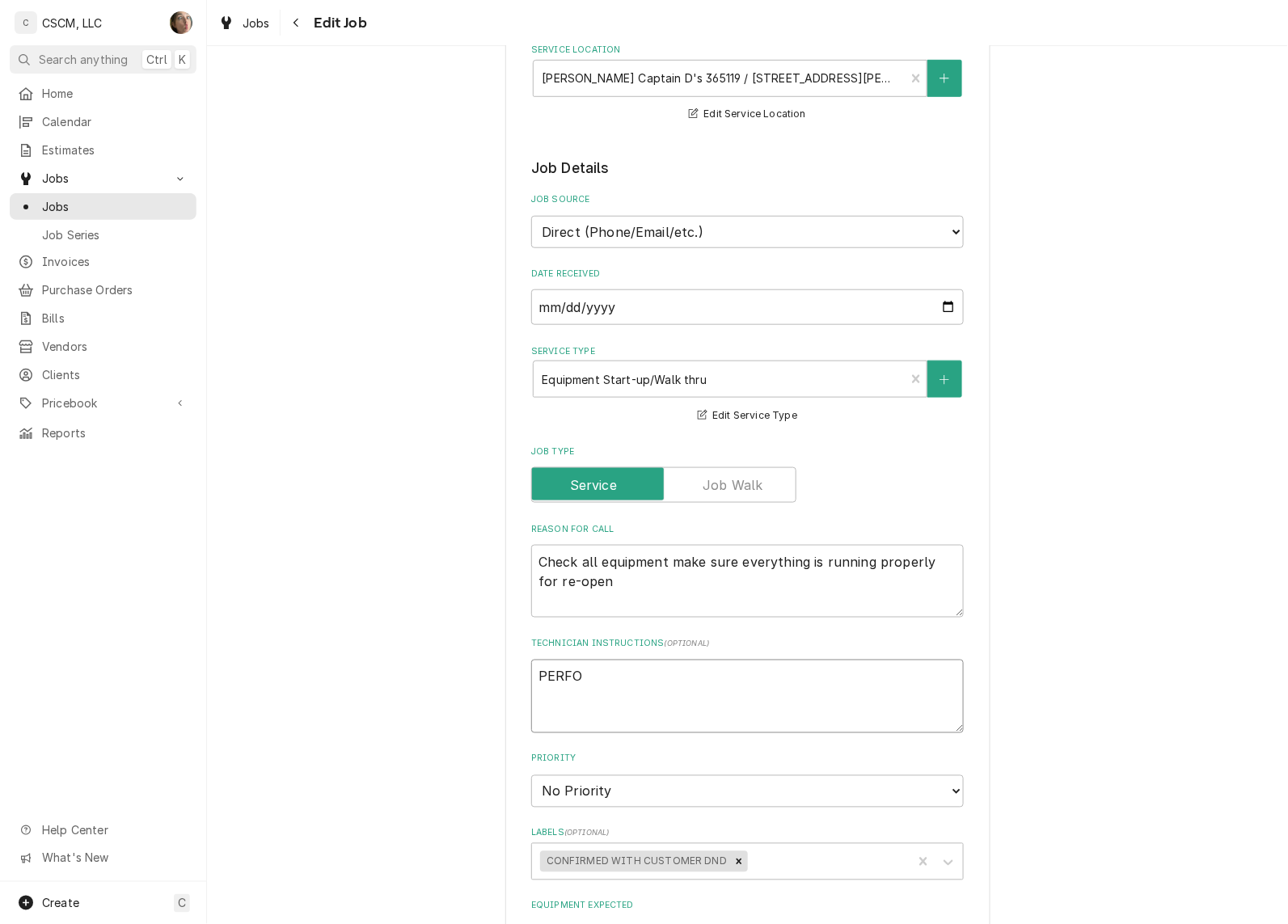
type textarea "PERFOR"
type textarea "x"
type textarea "PERFORM"
type textarea "x"
type textarea "PERFORM"
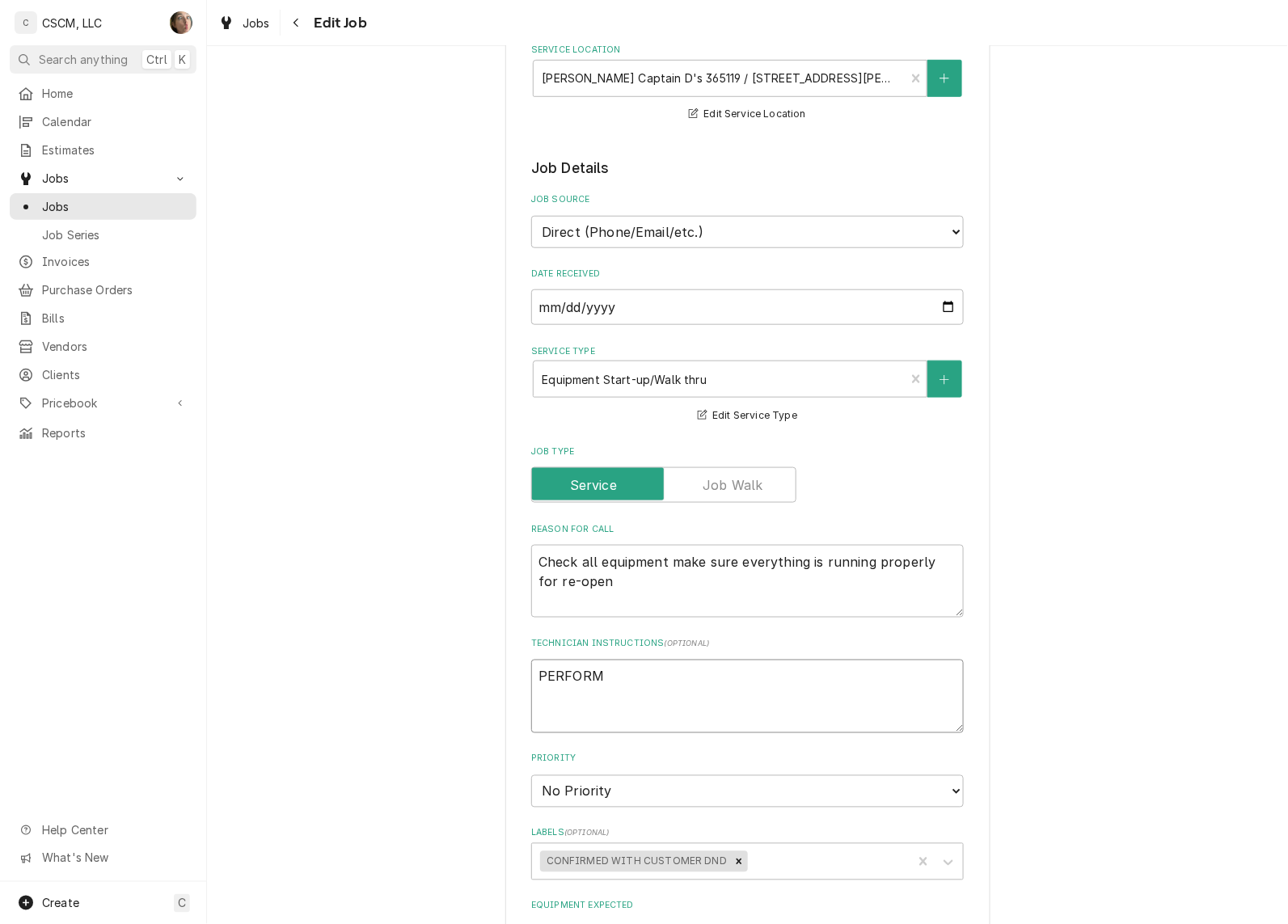
type textarea "x"
type textarea "PERFORM P"
type textarea "x"
type textarea "PERFORM PM"
type textarea "x"
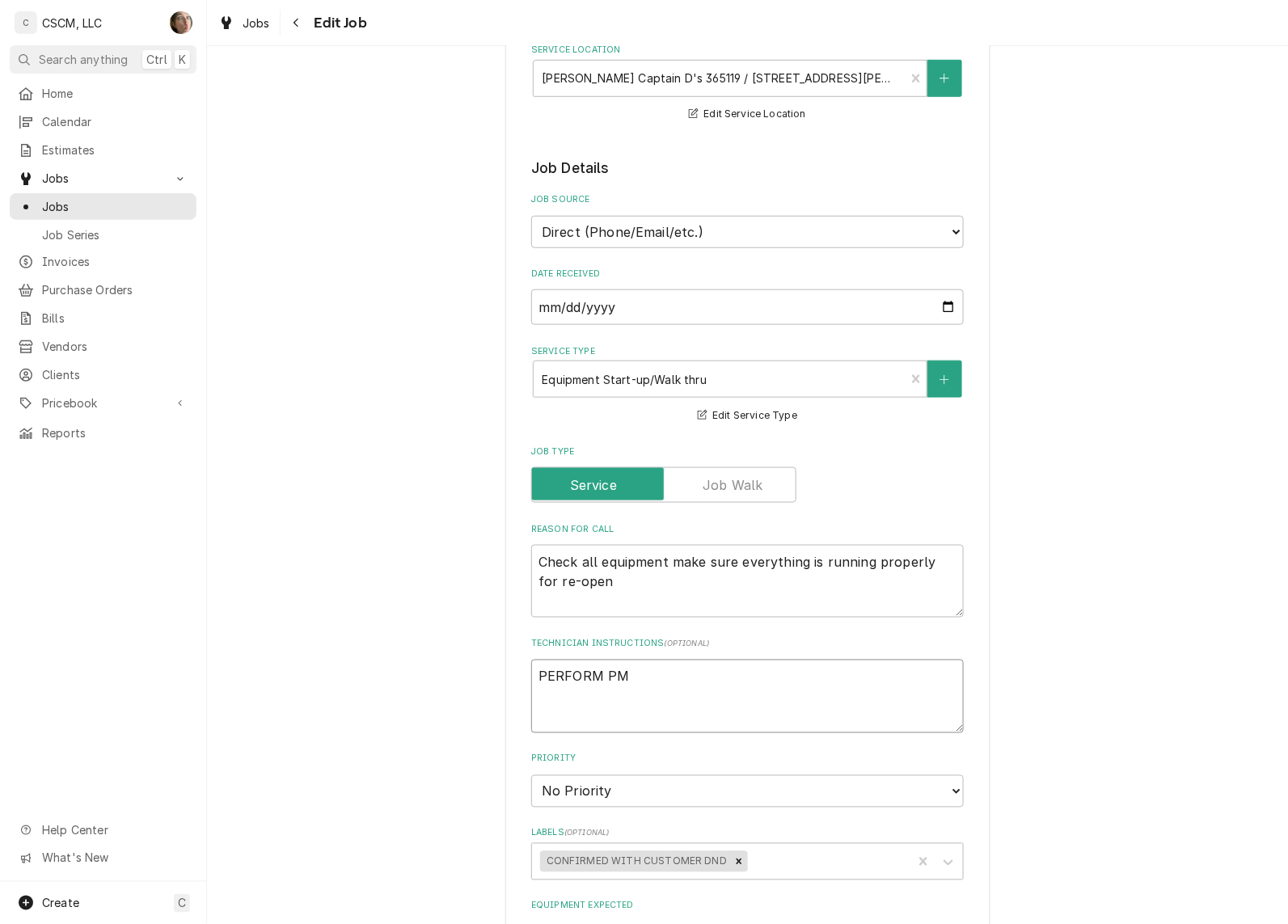
type textarea "PERFORM PM"
type textarea "x"
type textarea "PERFORM PM W"
type textarea "x"
type textarea "PERFORM PM WH"
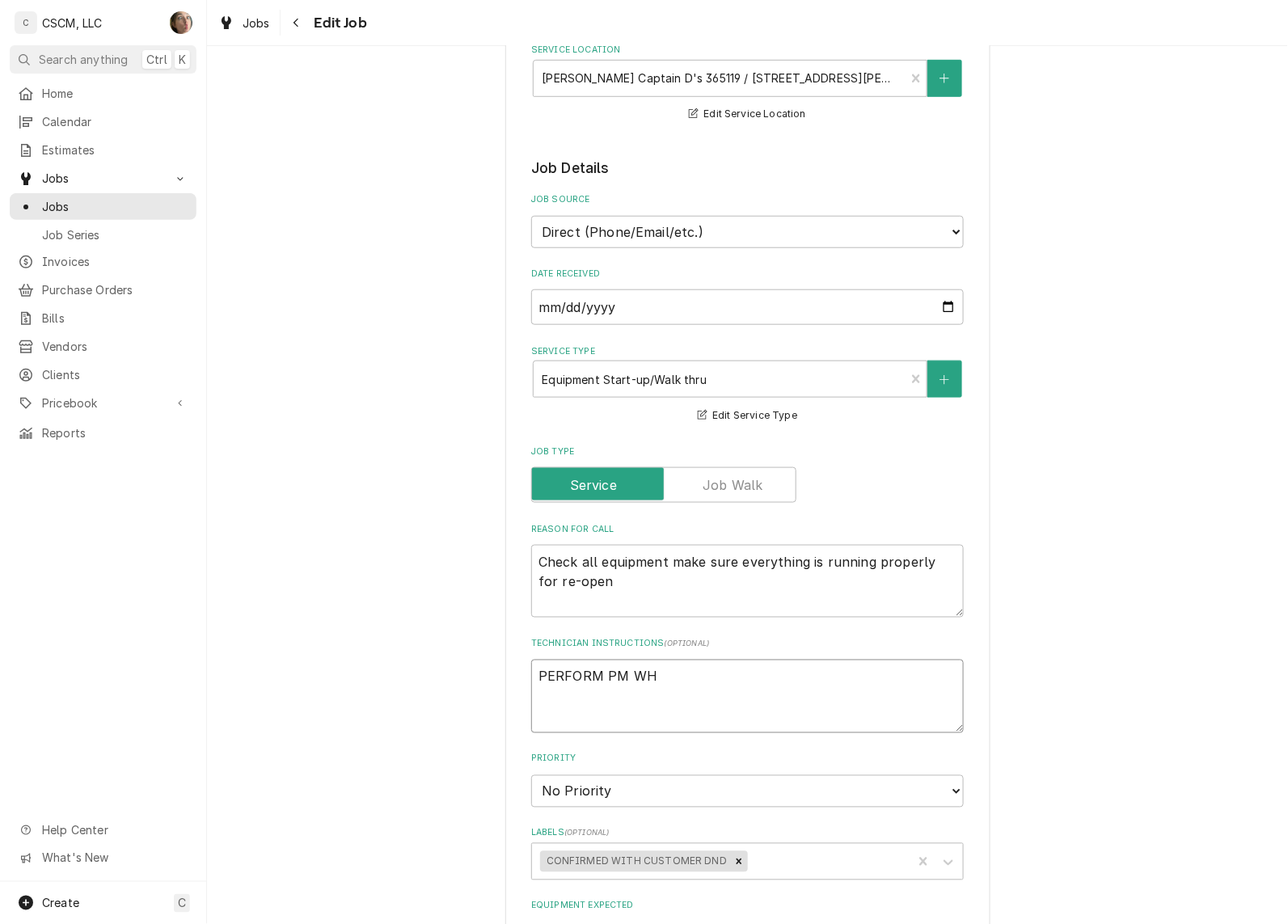
type textarea "x"
type textarea "PERFORM PM WHE"
type textarea "x"
type textarea "PERFORM PM WHEN"
type textarea "x"
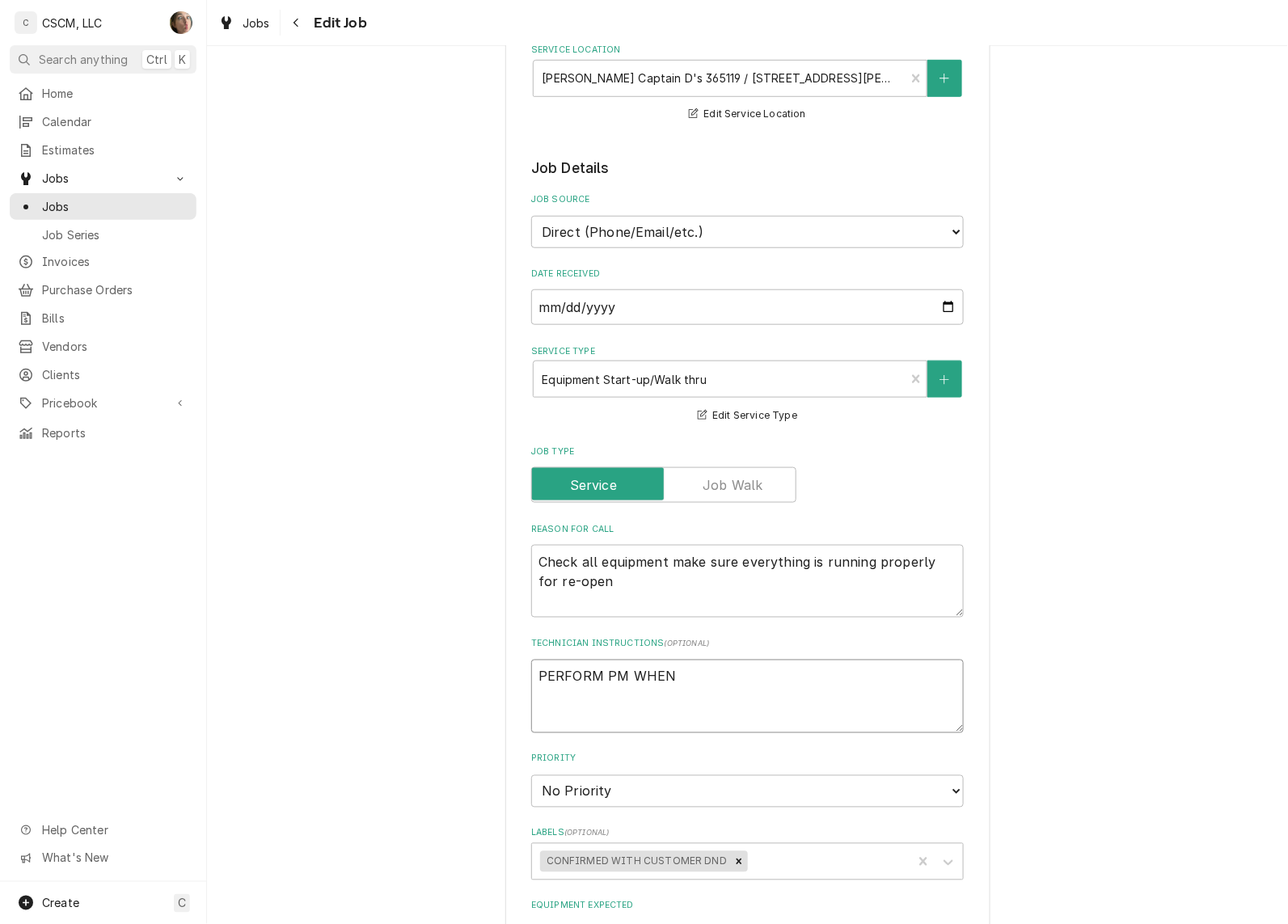
type textarea "PERFORM PM WHEN"
type textarea "x"
type textarea "PERFORM PM WHEN T"
type textarea "x"
type textarea "PERFORM PM WHEN TH"
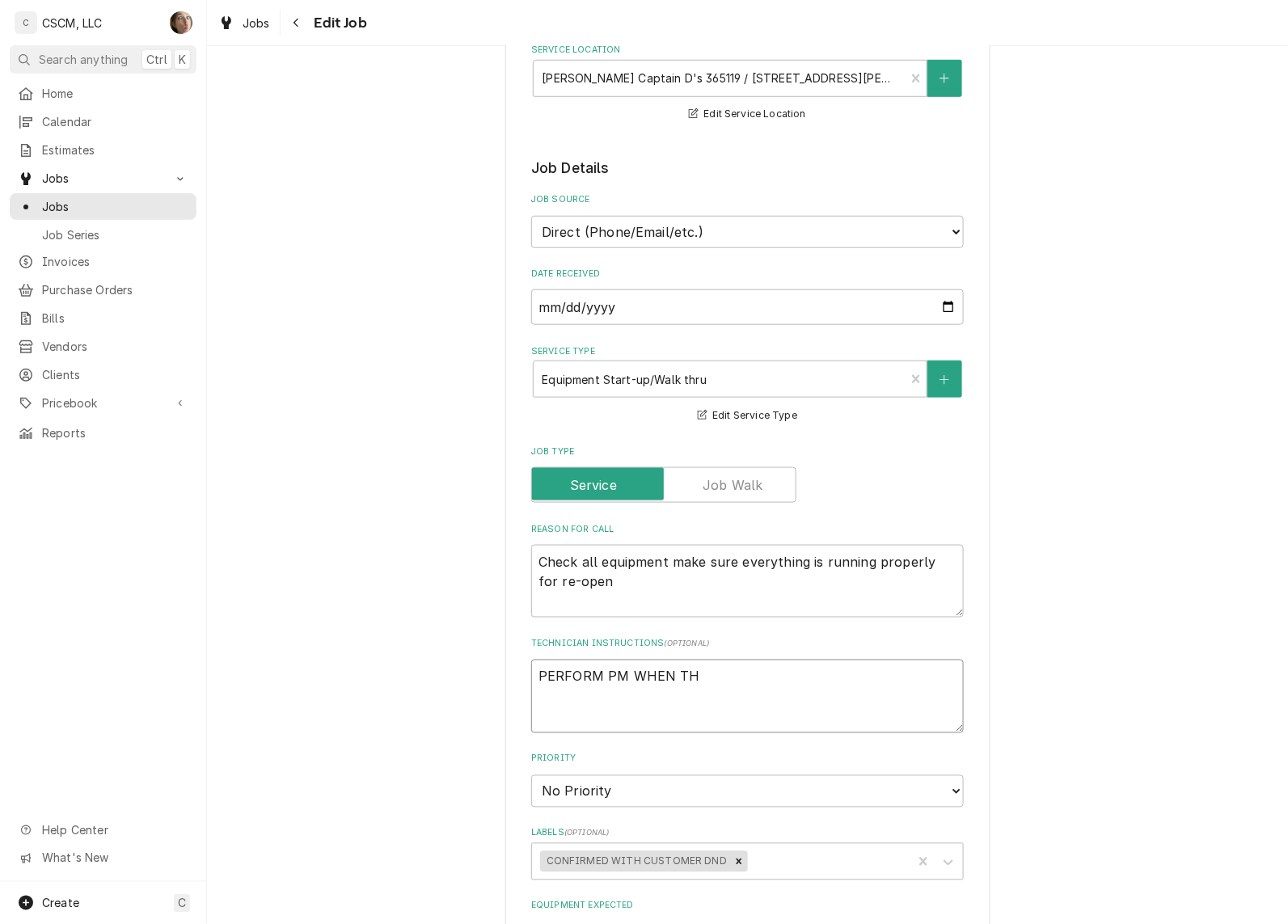
type textarea "x"
type textarea "PERFORM PM WHEN THE"
type textarea "x"
type textarea "PERFORM PM WHEN THER"
type textarea "x"
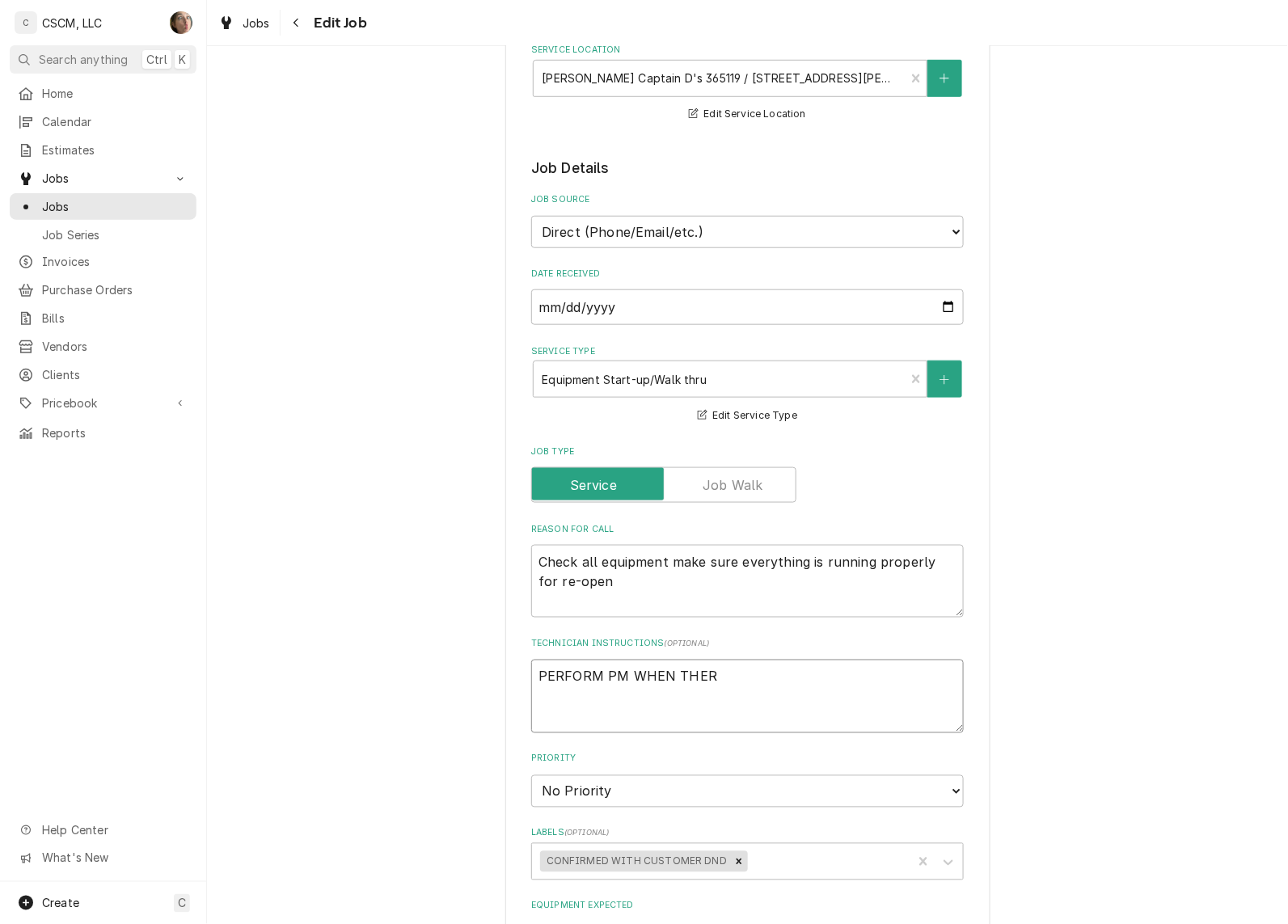
type textarea "PERFORM PM WHEN THERE"
type textarea "x"
type textarea "PERFORM PM WHEN THERE."
type textarea "x"
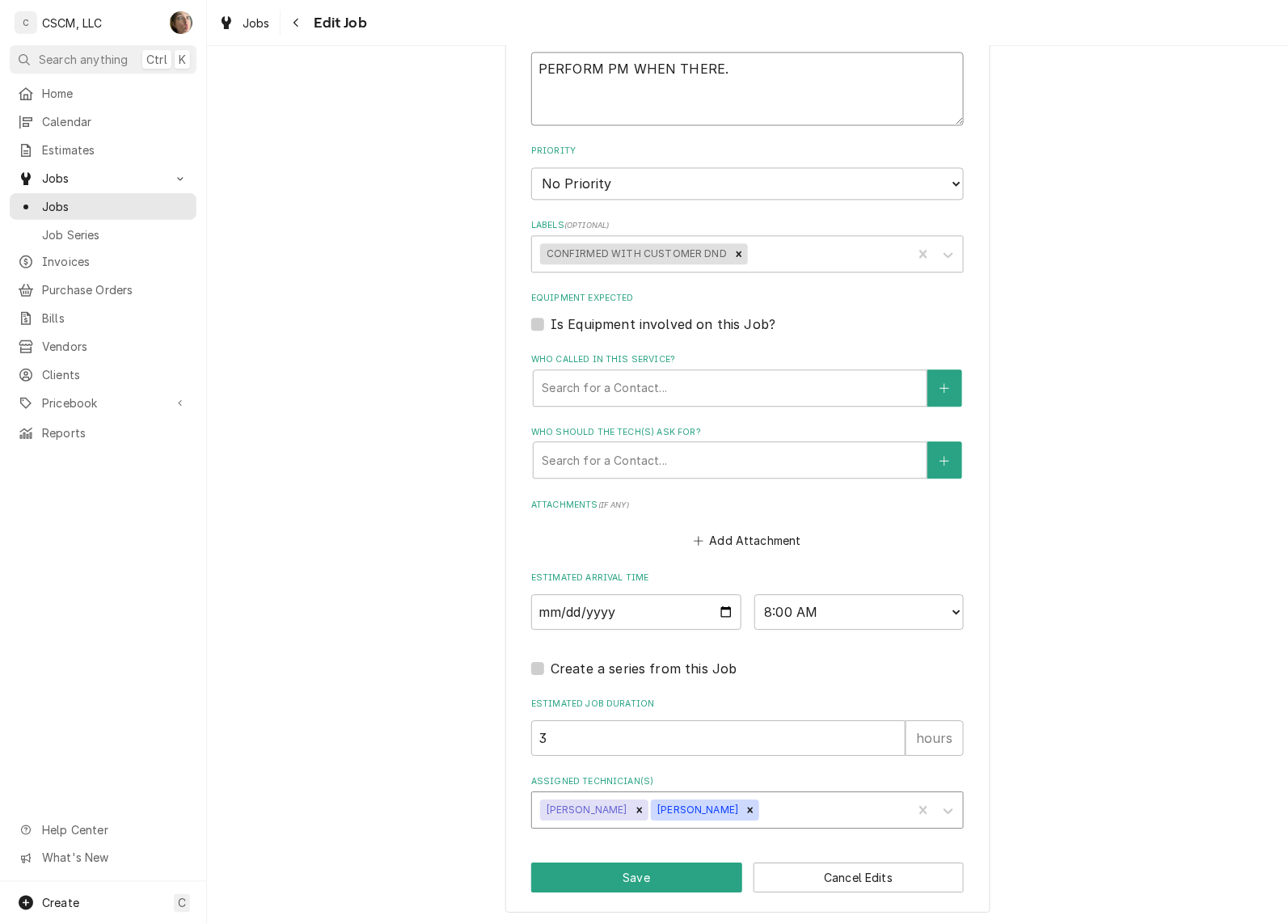
scroll to position [912, 0]
type textarea "PERFORM PM WHEN THERE."
click at [763, 810] on div "Assigned Technician(s)" at bounding box center [834, 809] width 142 height 29
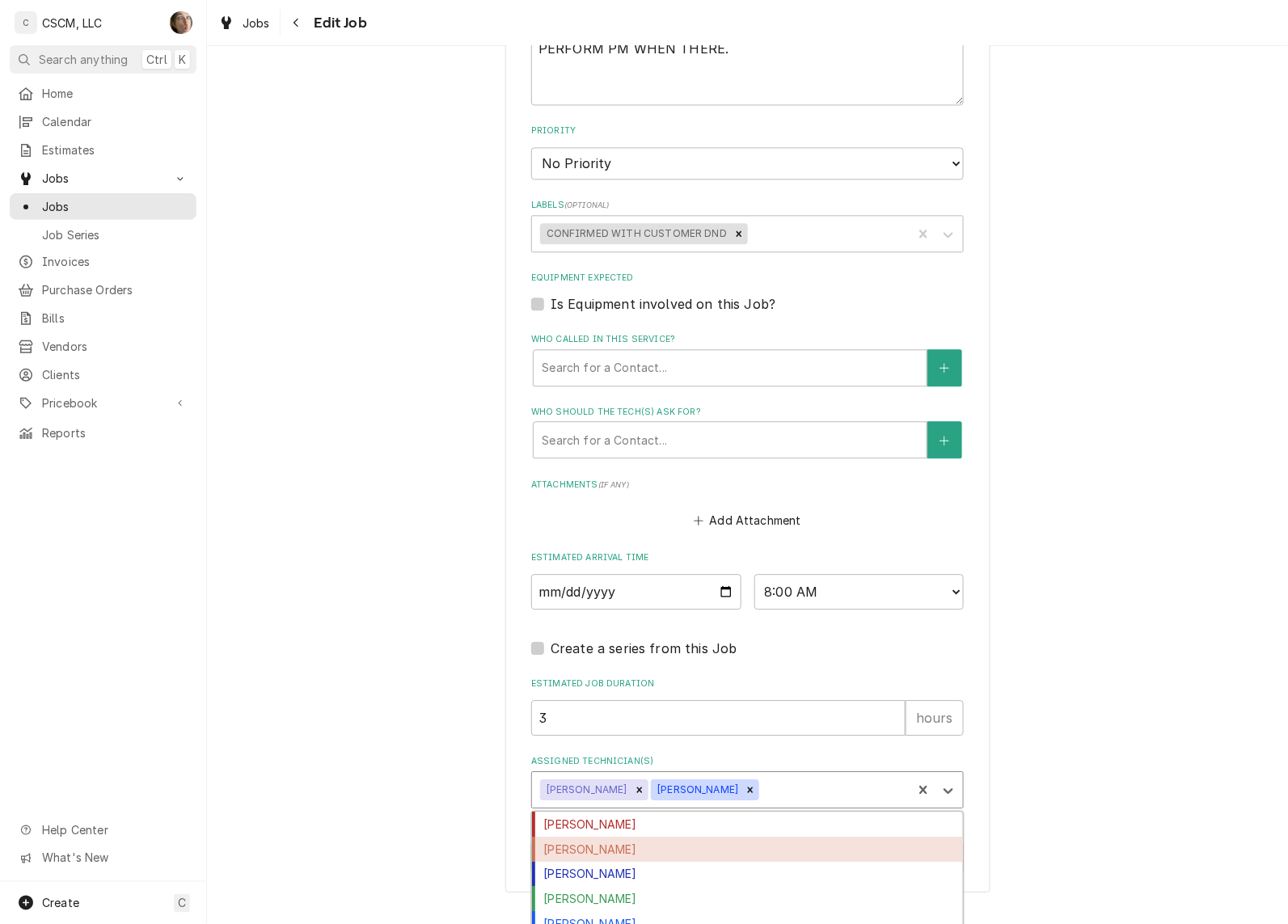
scroll to position [967, 0]
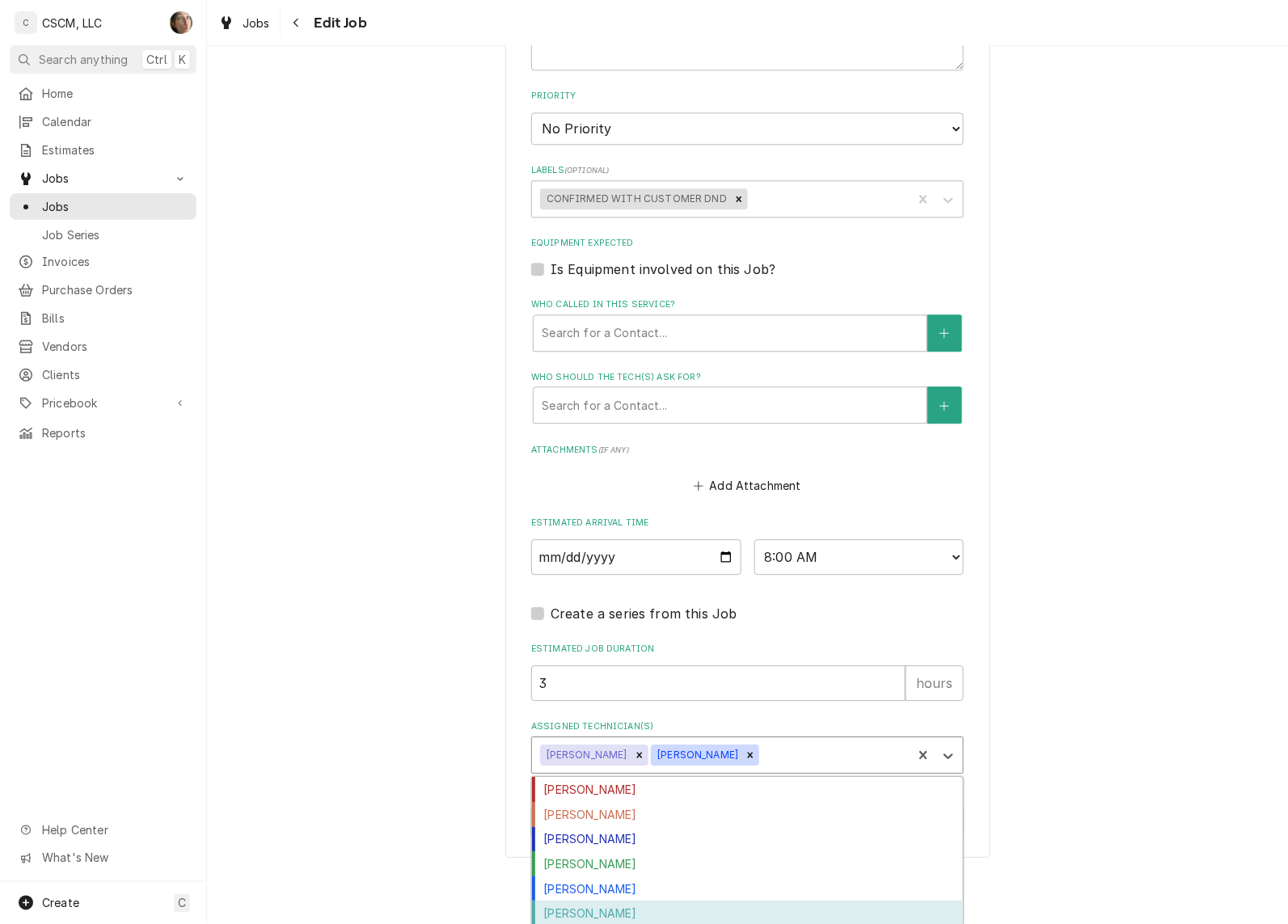
click at [579, 916] on div "Zackary Bain" at bounding box center [747, 913] width 431 height 25
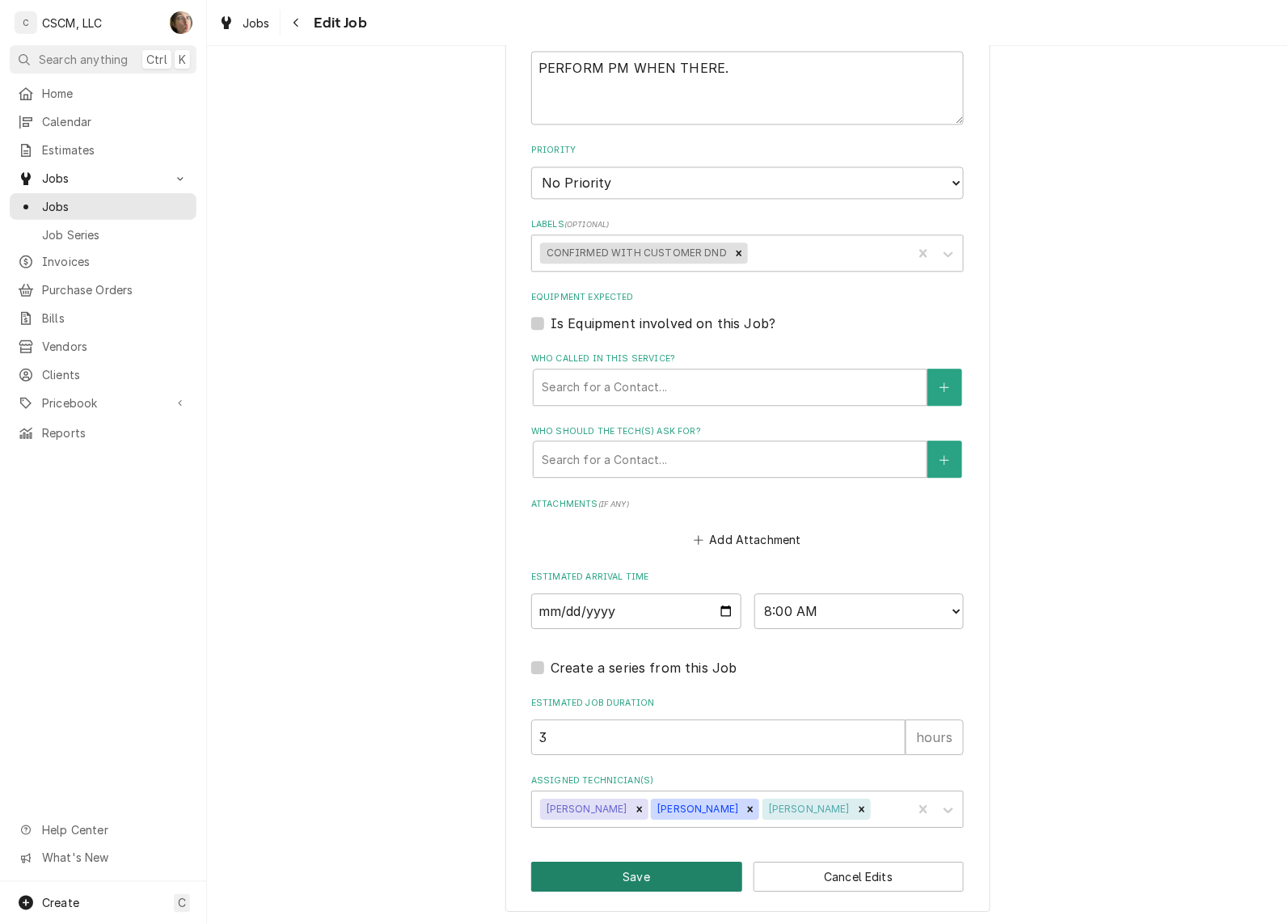
click at [589, 869] on button "Save" at bounding box center [636, 877] width 211 height 30
type textarea "x"
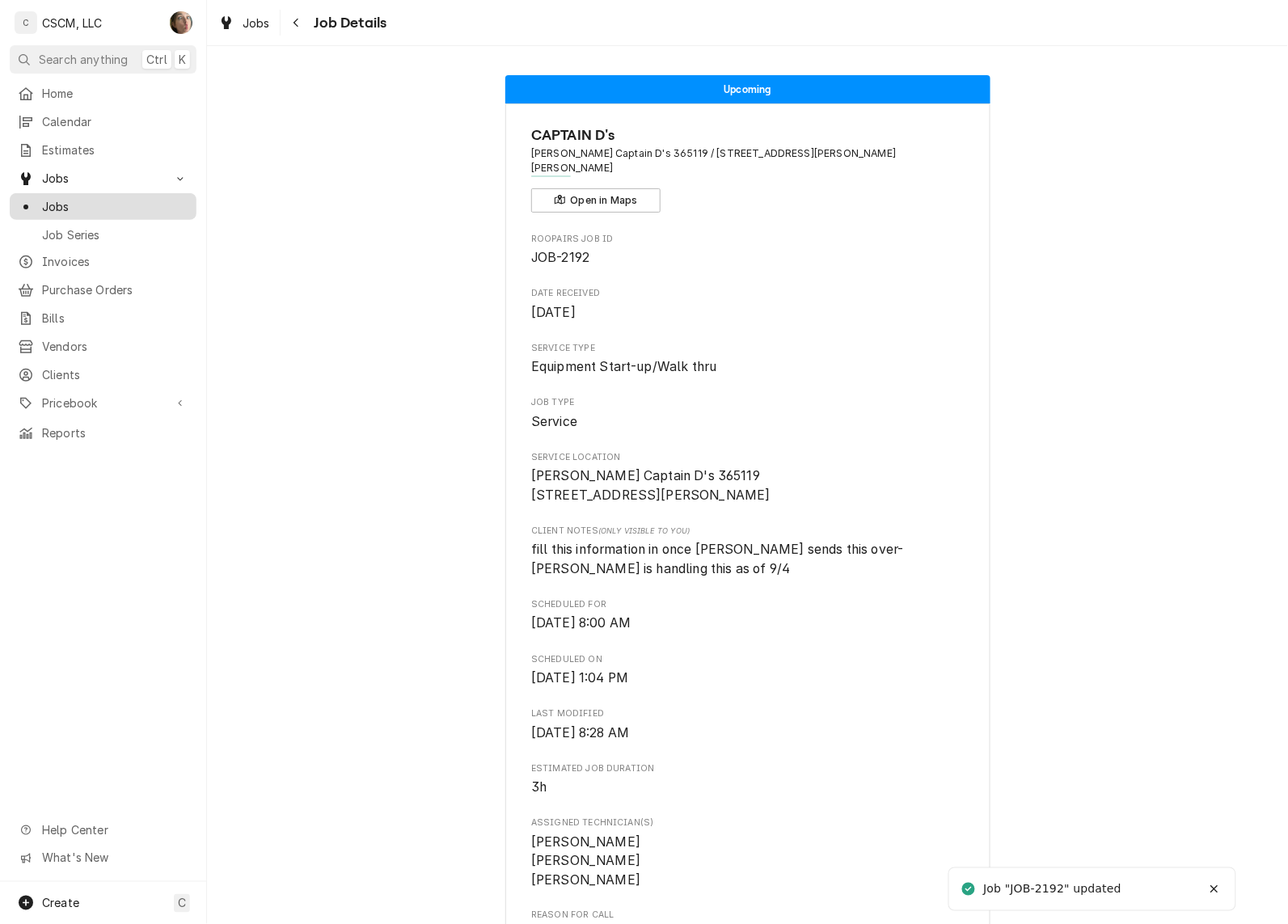
click at [108, 202] on span "Jobs" at bounding box center [115, 206] width 146 height 17
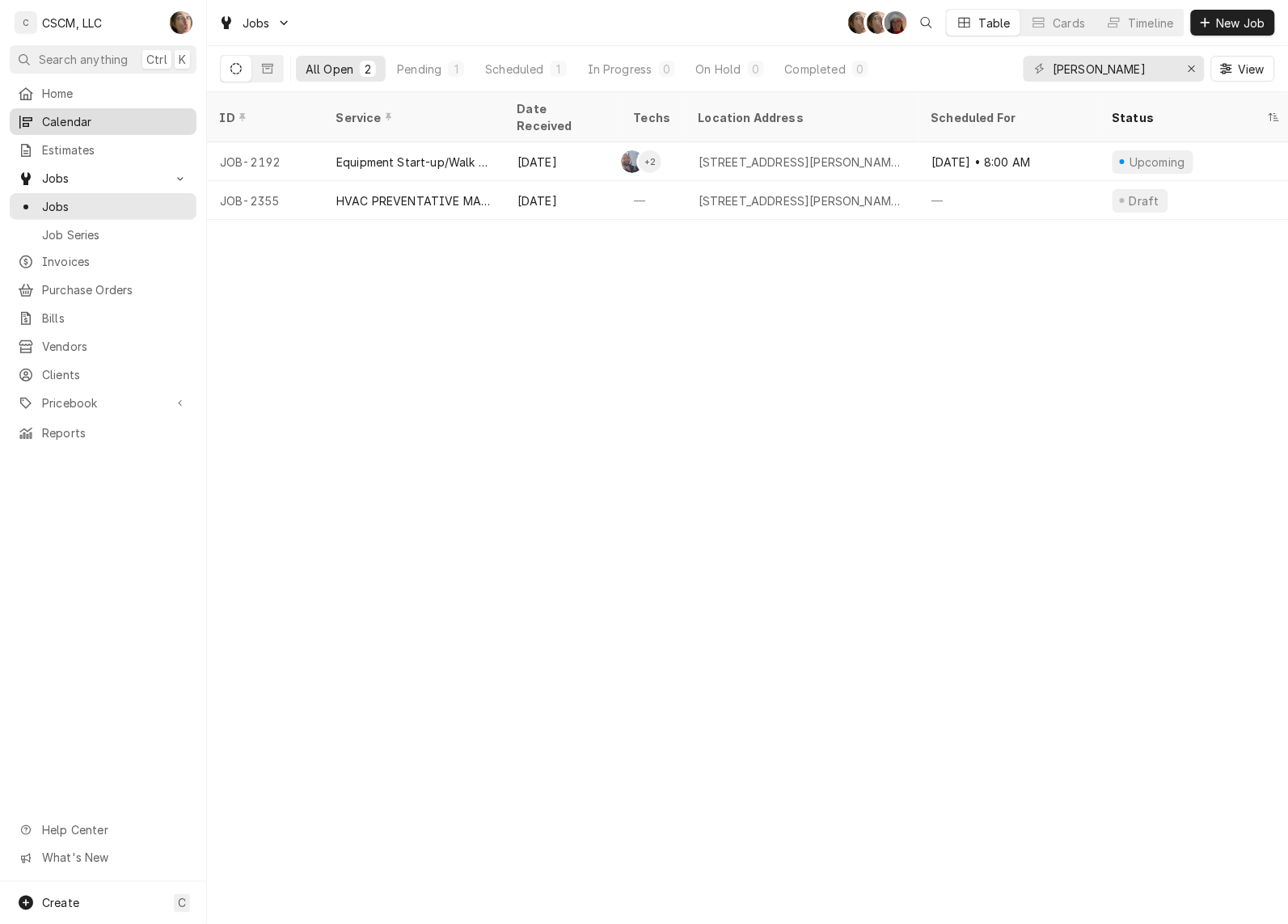
drag, startPoint x: 116, startPoint y: 204, endPoint x: 129, endPoint y: 129, distance: 75.7
click at [116, 204] on span "Jobs" at bounding box center [115, 206] width 146 height 17
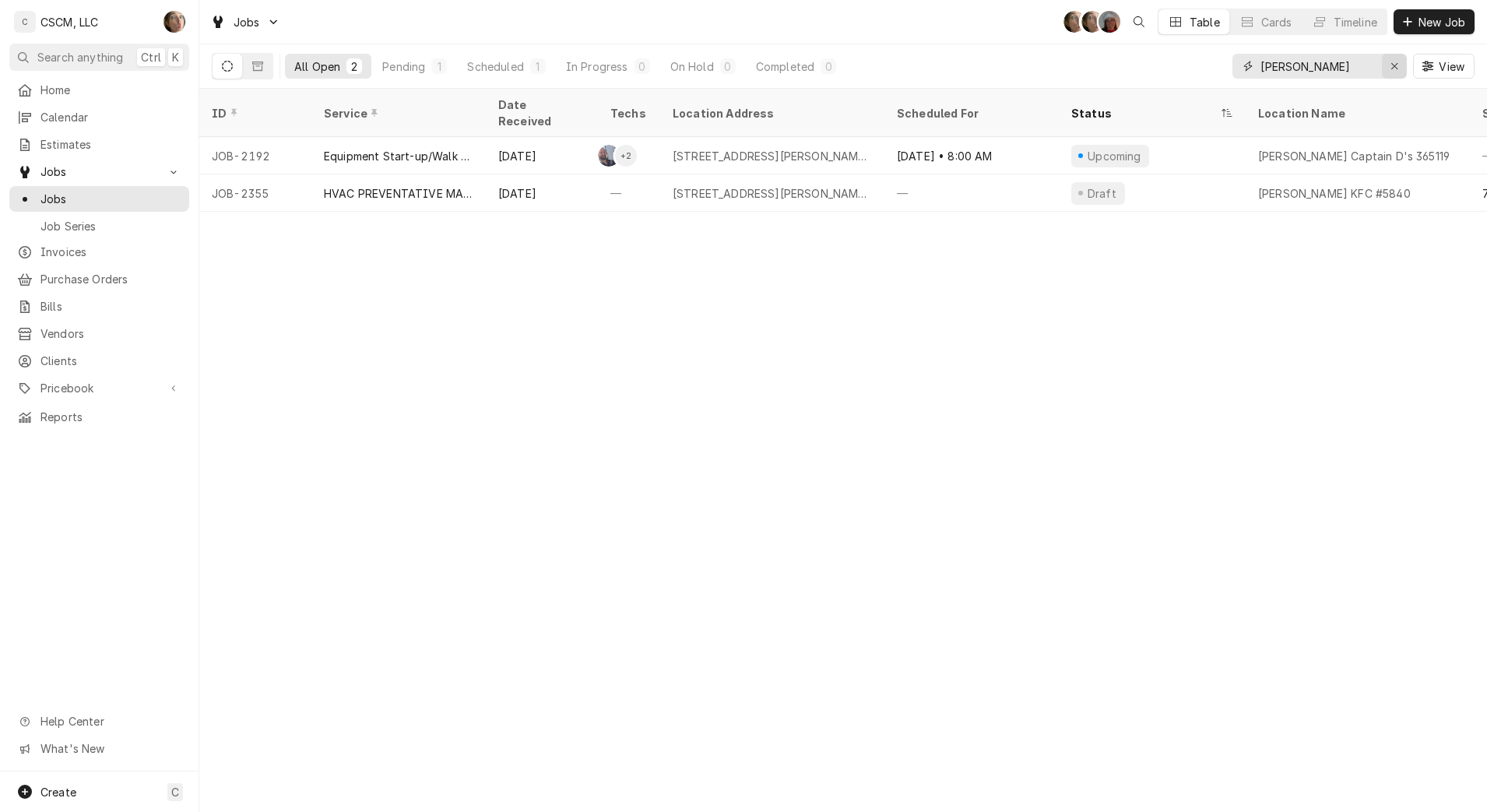
click at [1391, 71] on icon "Erase input" at bounding box center [1395, 65] width 9 height 11
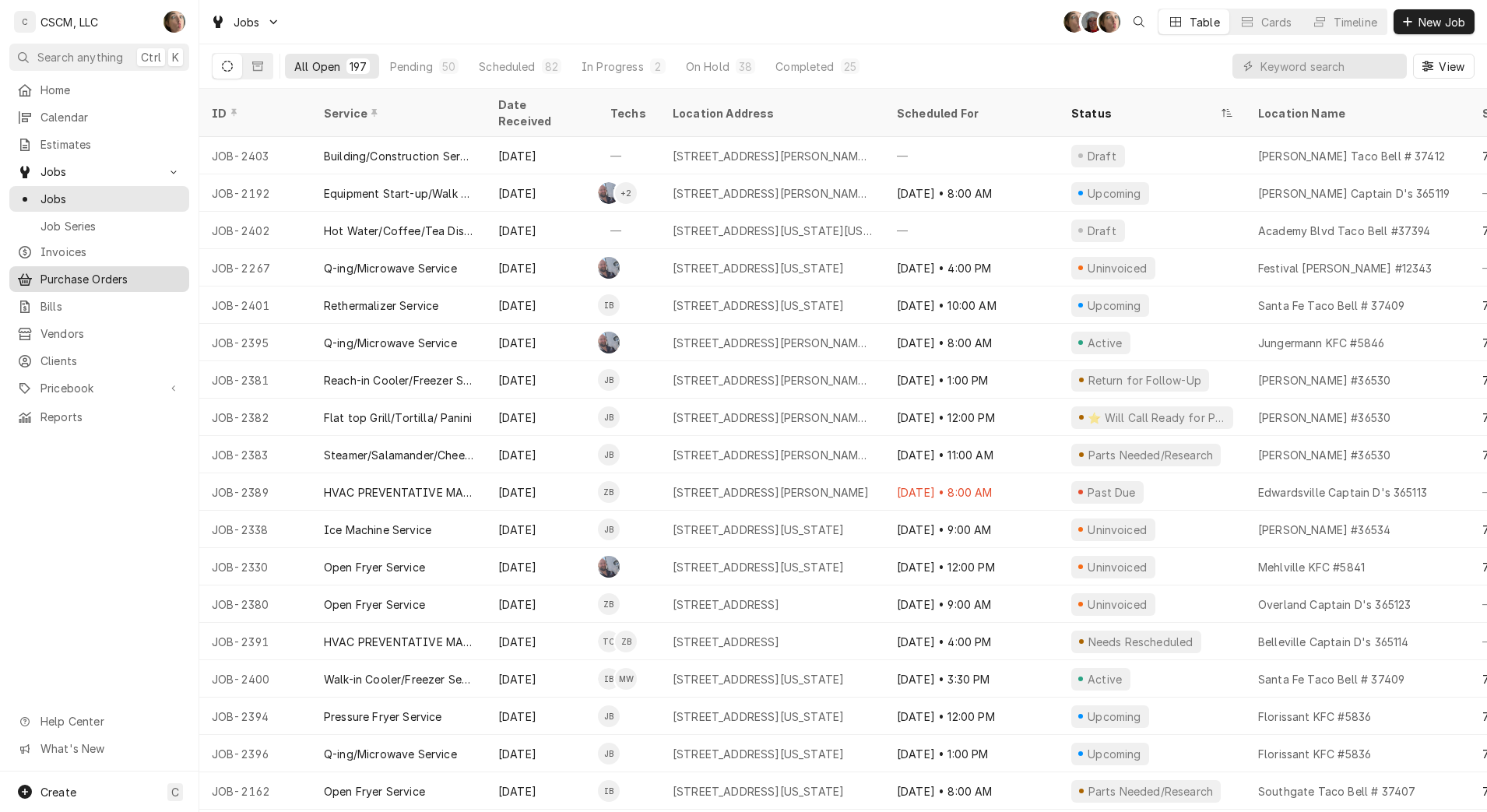
click at [75, 275] on span "Purchase Orders" at bounding box center [111, 278] width 141 height 16
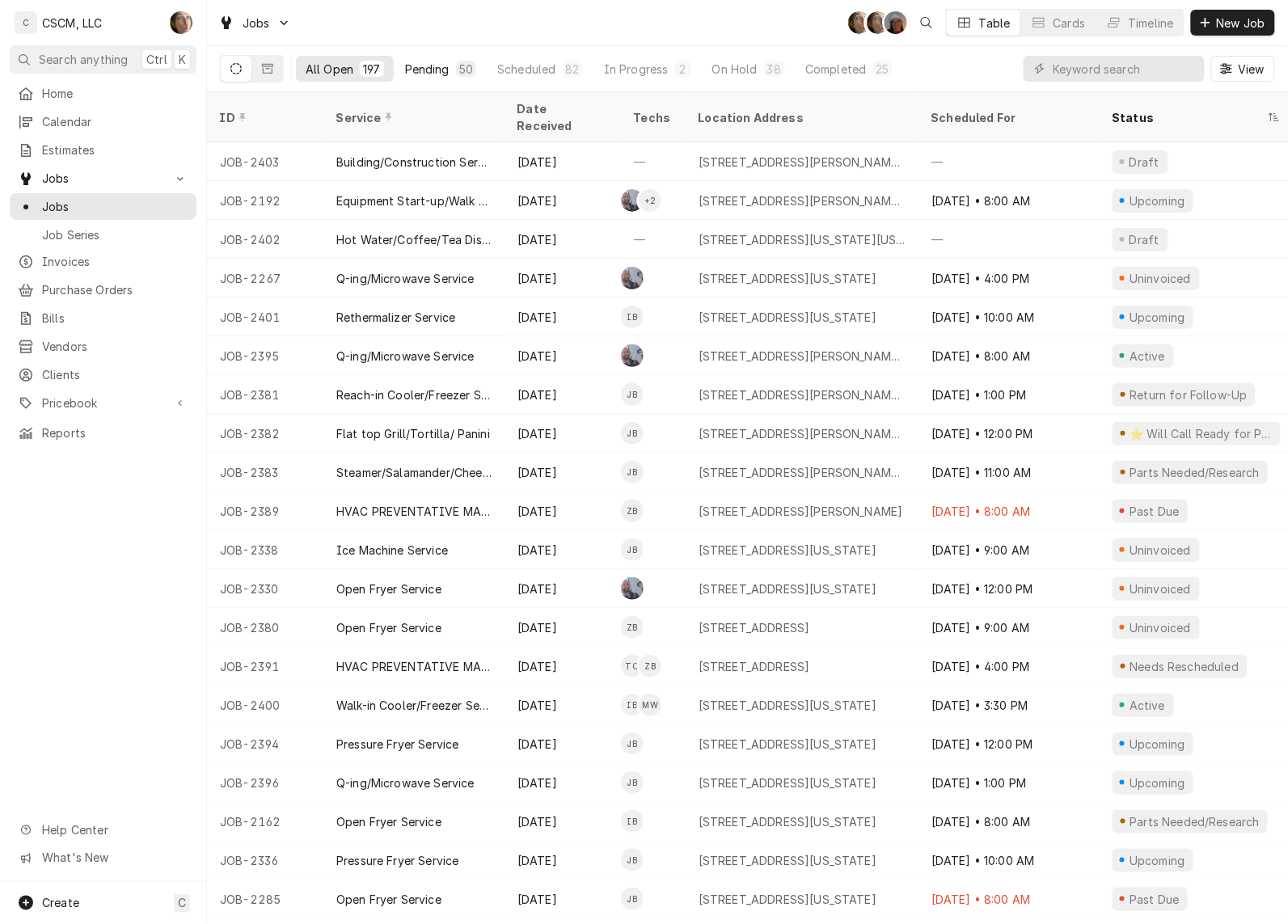
click at [438, 78] on button "Pending 50" at bounding box center [441, 69] width 91 height 26
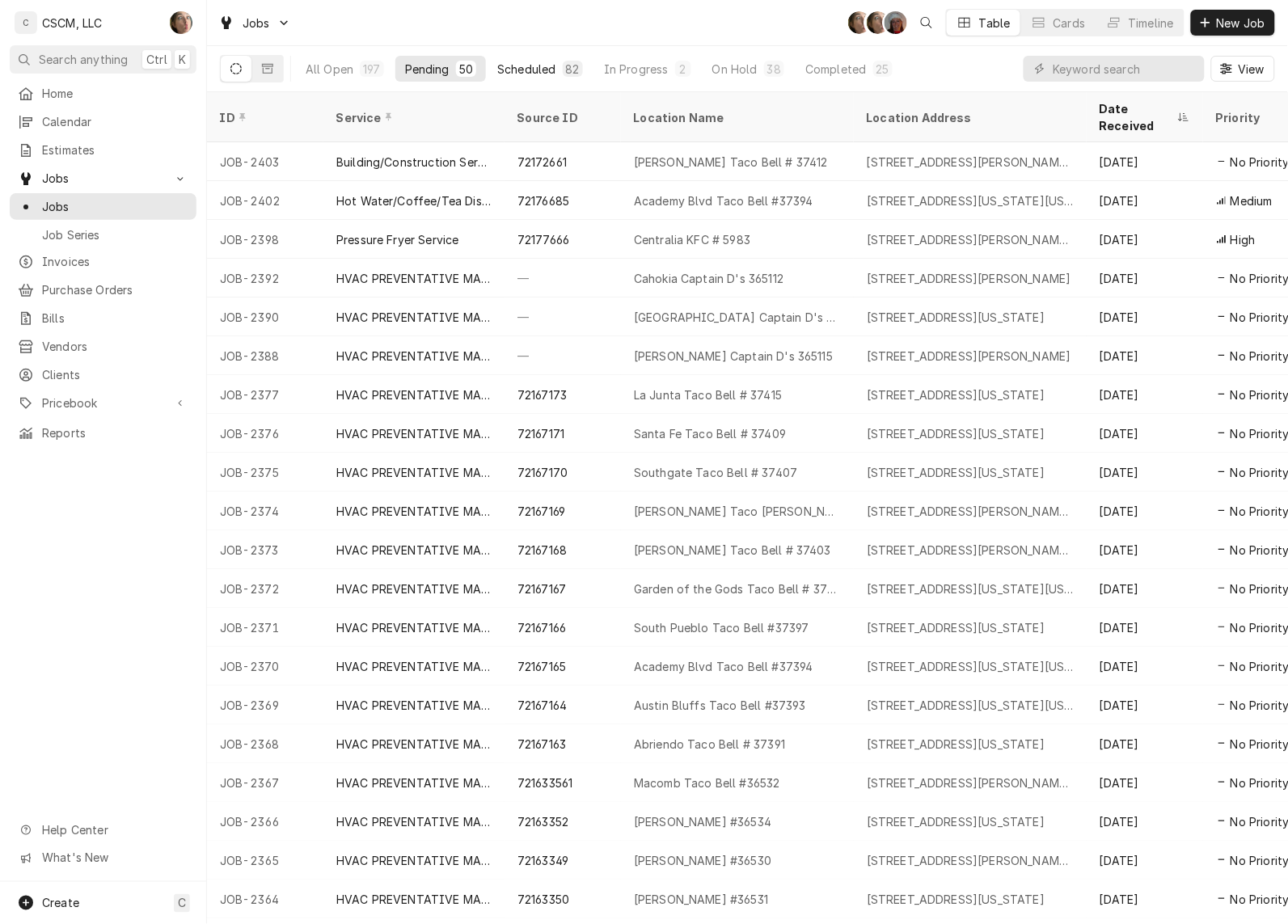
click at [501, 57] on button "Scheduled 82" at bounding box center [540, 69] width 105 height 26
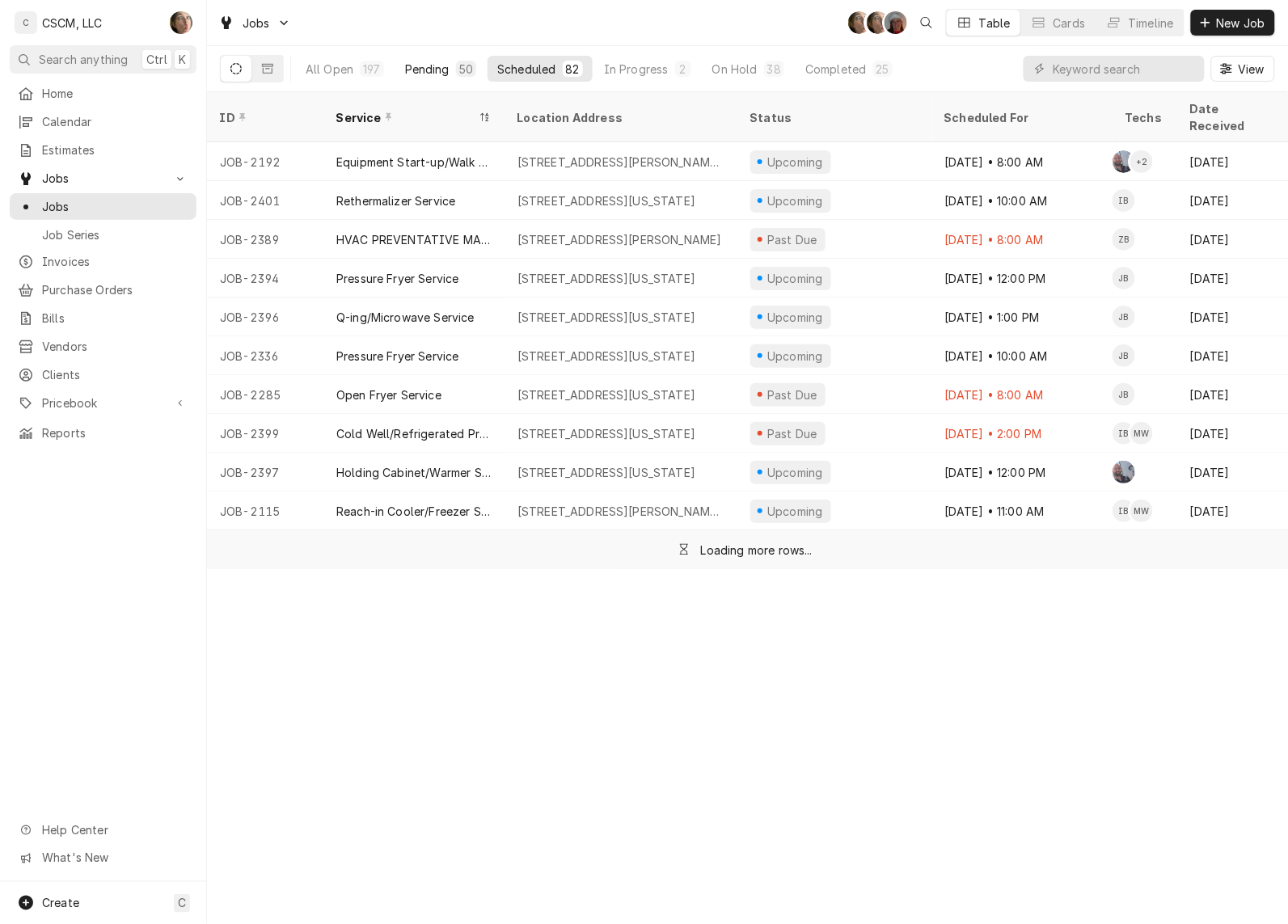
click at [419, 70] on div "Pending" at bounding box center [427, 69] width 44 height 17
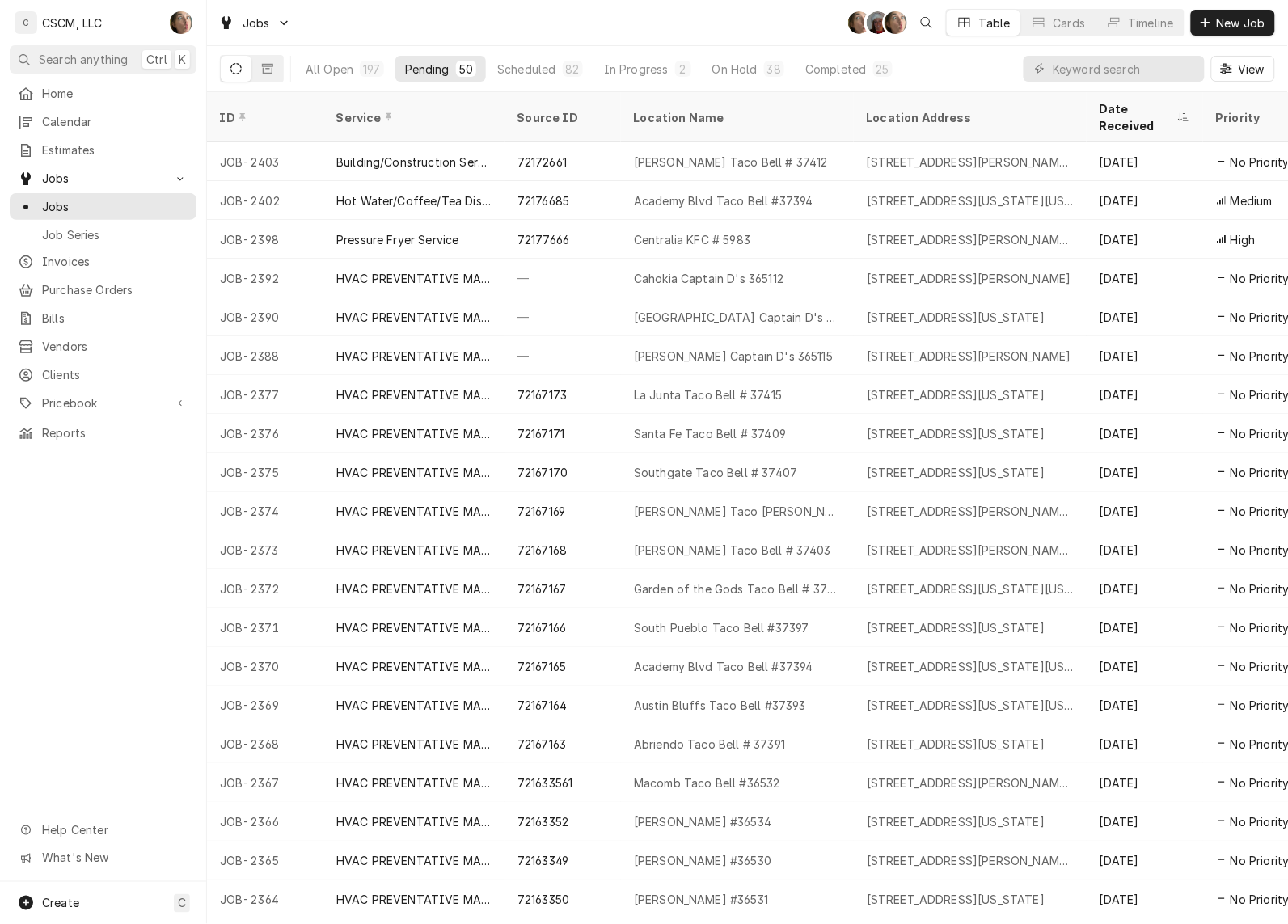
click at [979, 59] on div "All Open 197 Pending 50 Scheduled 82 In Progress 2 On Hold 38 Completed 25 View" at bounding box center [748, 68] width 1056 height 45
click at [1102, 65] on input "Dynamic Content Wrapper" at bounding box center [1125, 69] width 144 height 26
type input "capt"
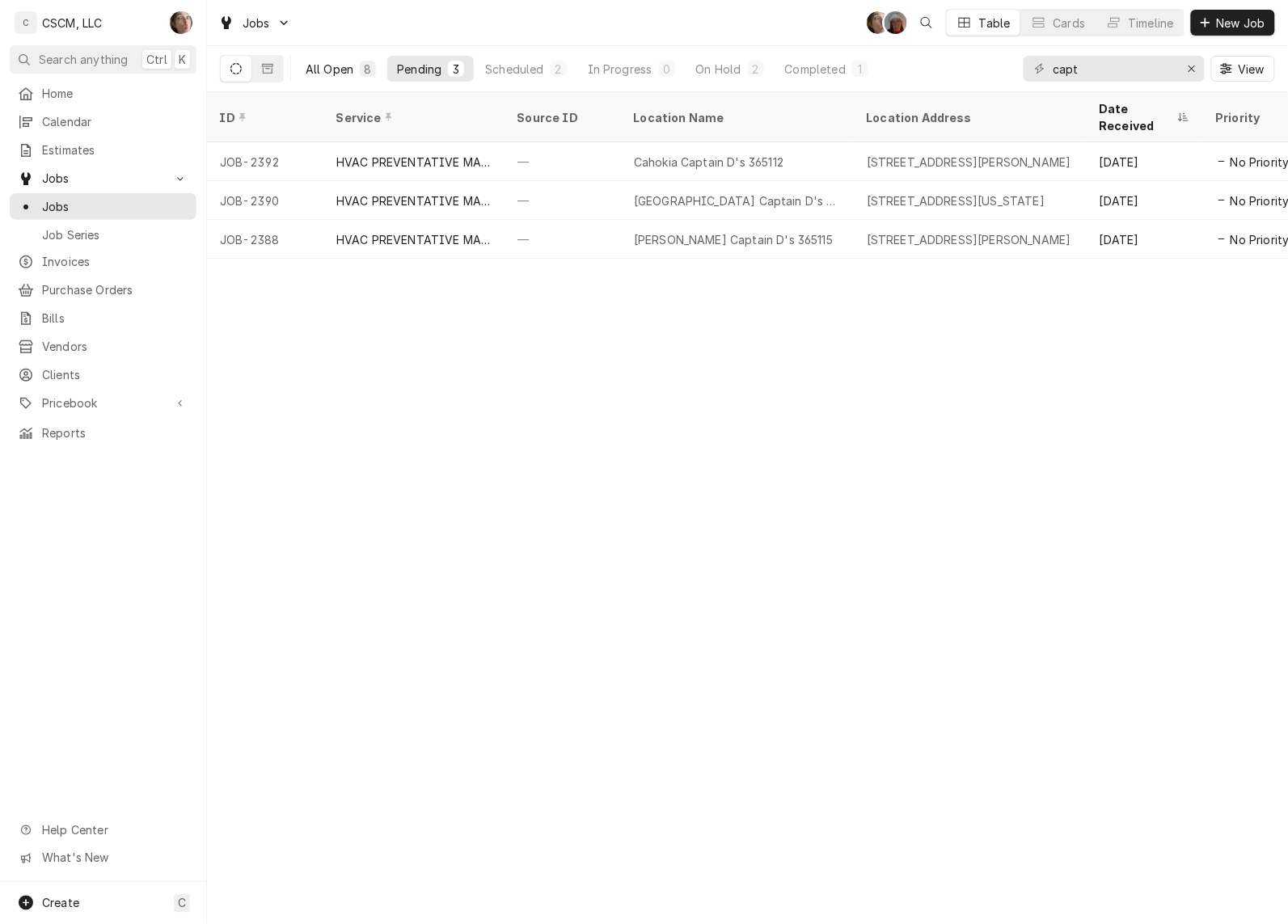
click at [345, 70] on div "All Open" at bounding box center [330, 69] width 48 height 17
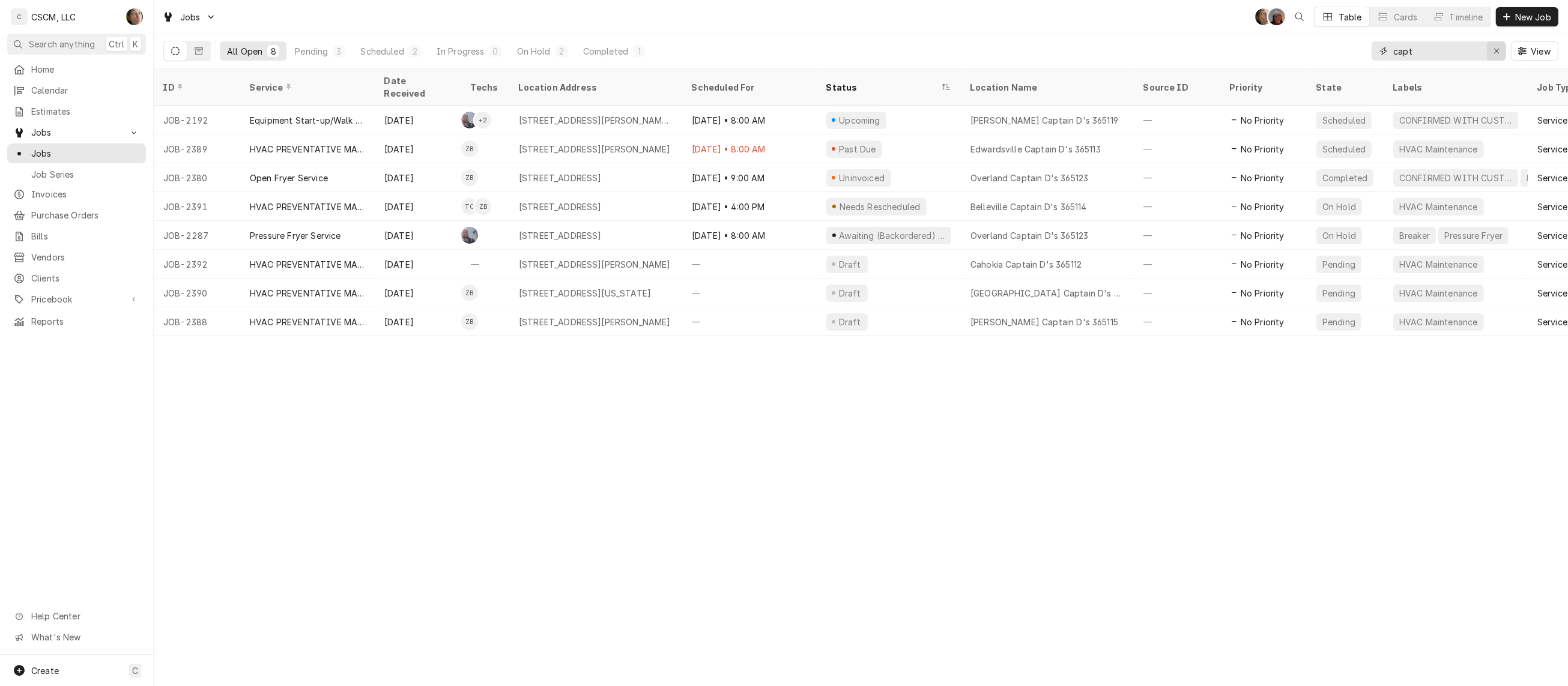
click at [956, 52] on button "Erase input" at bounding box center [1497, 51] width 19 height 19
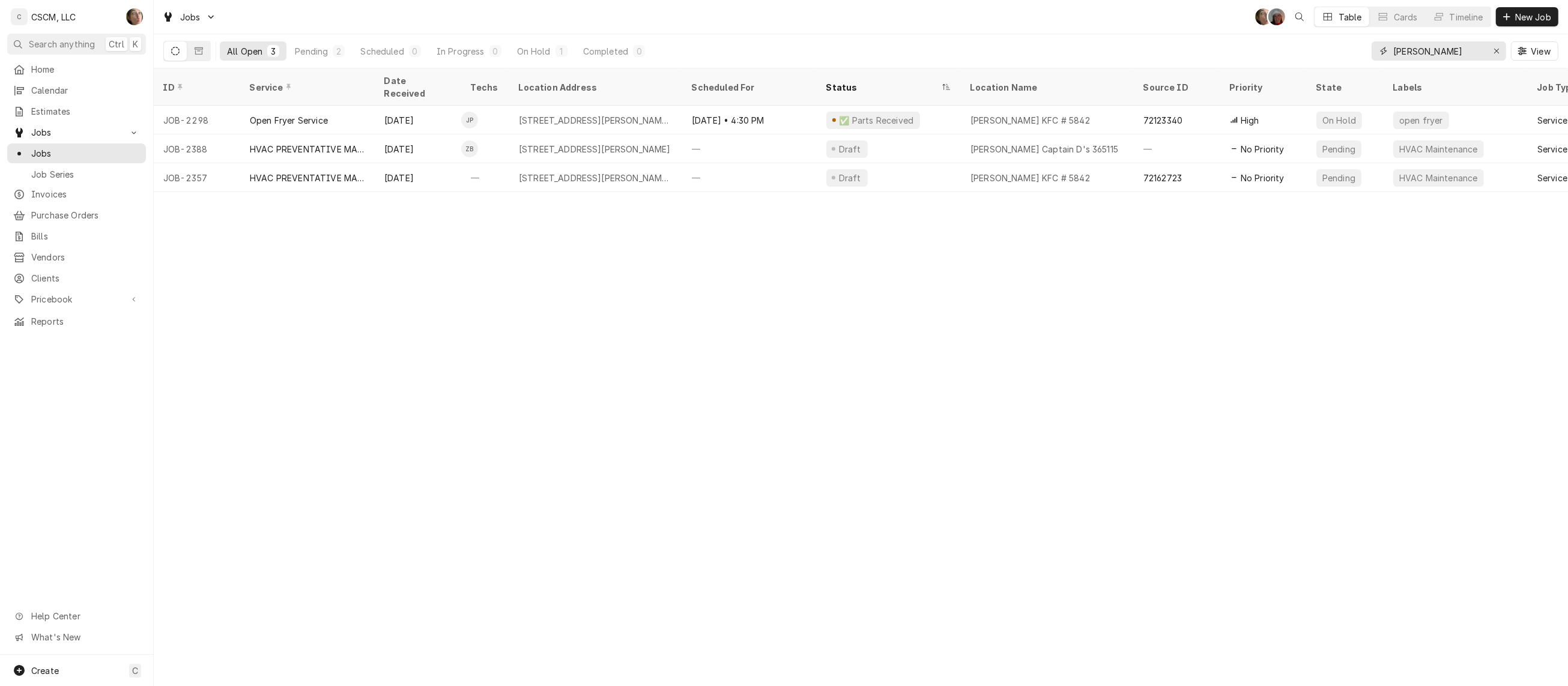
type input "homer"
click at [956, 52] on icon "Erase input" at bounding box center [1497, 50] width 7 height 8
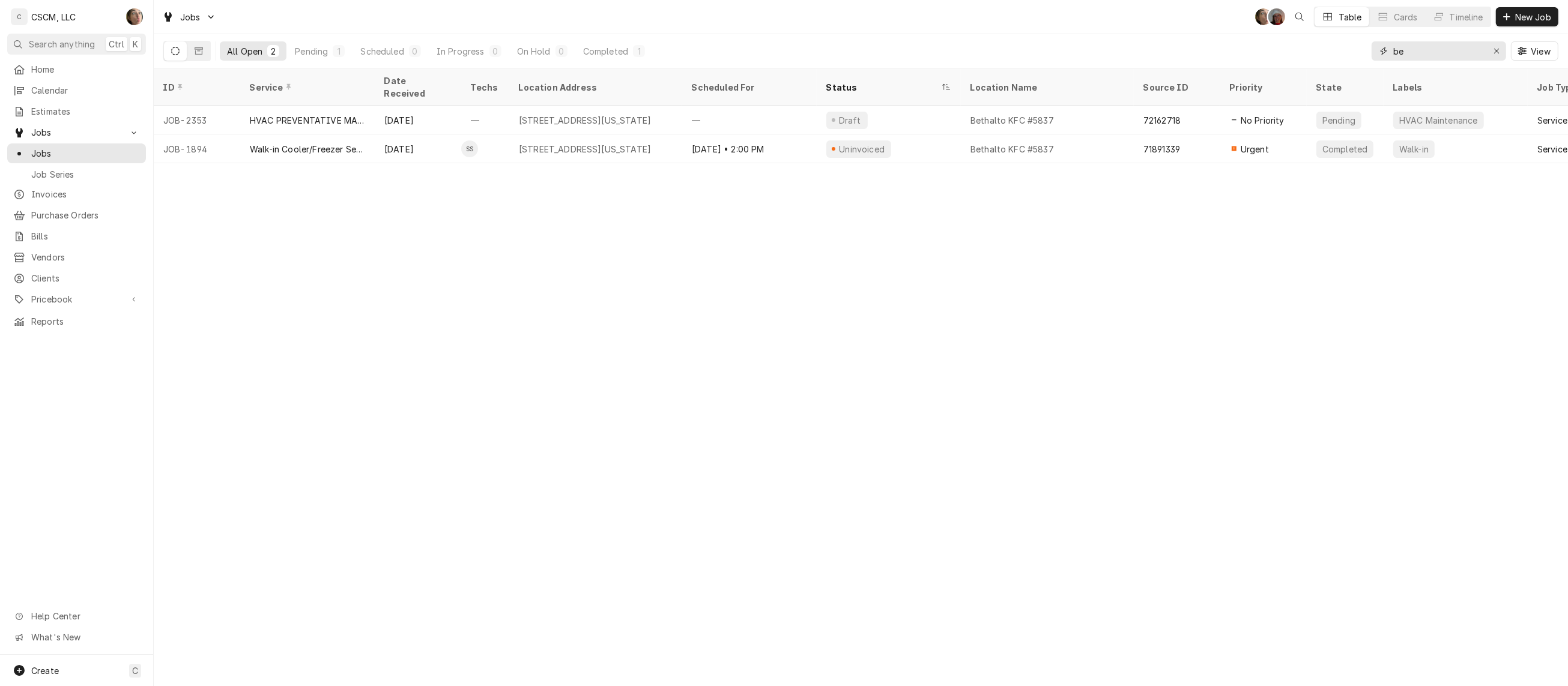
type input "b"
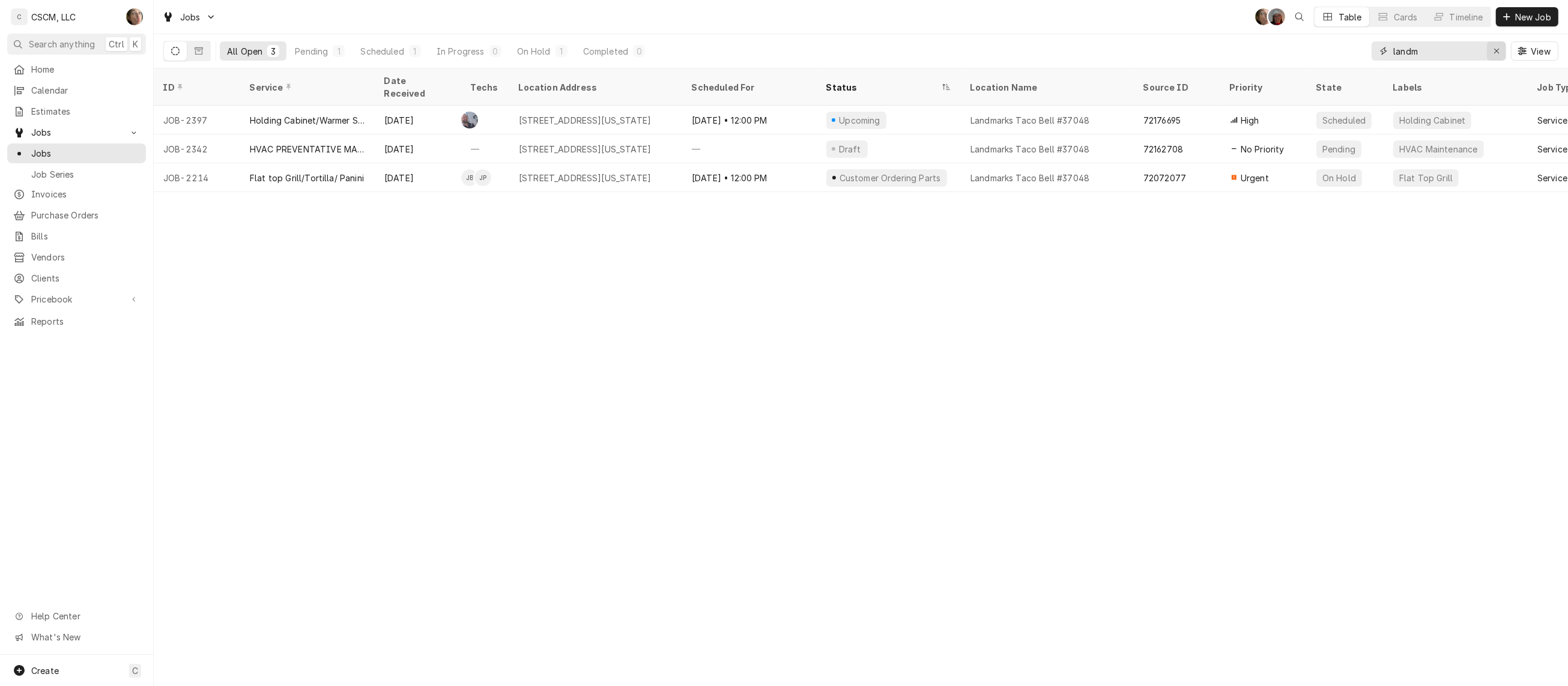
type input "landm"
click at [956, 52] on icon "Erase input" at bounding box center [1497, 50] width 7 height 8
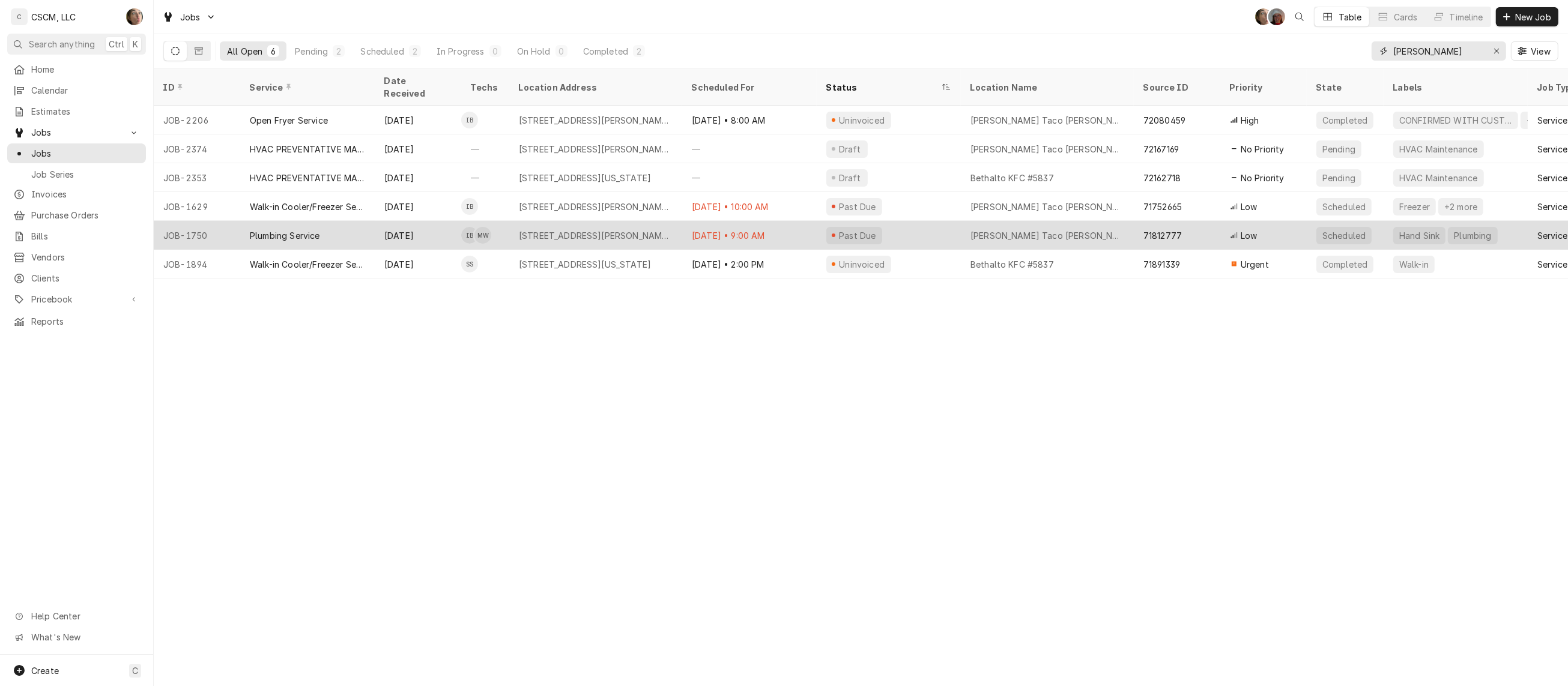
type input "beth"
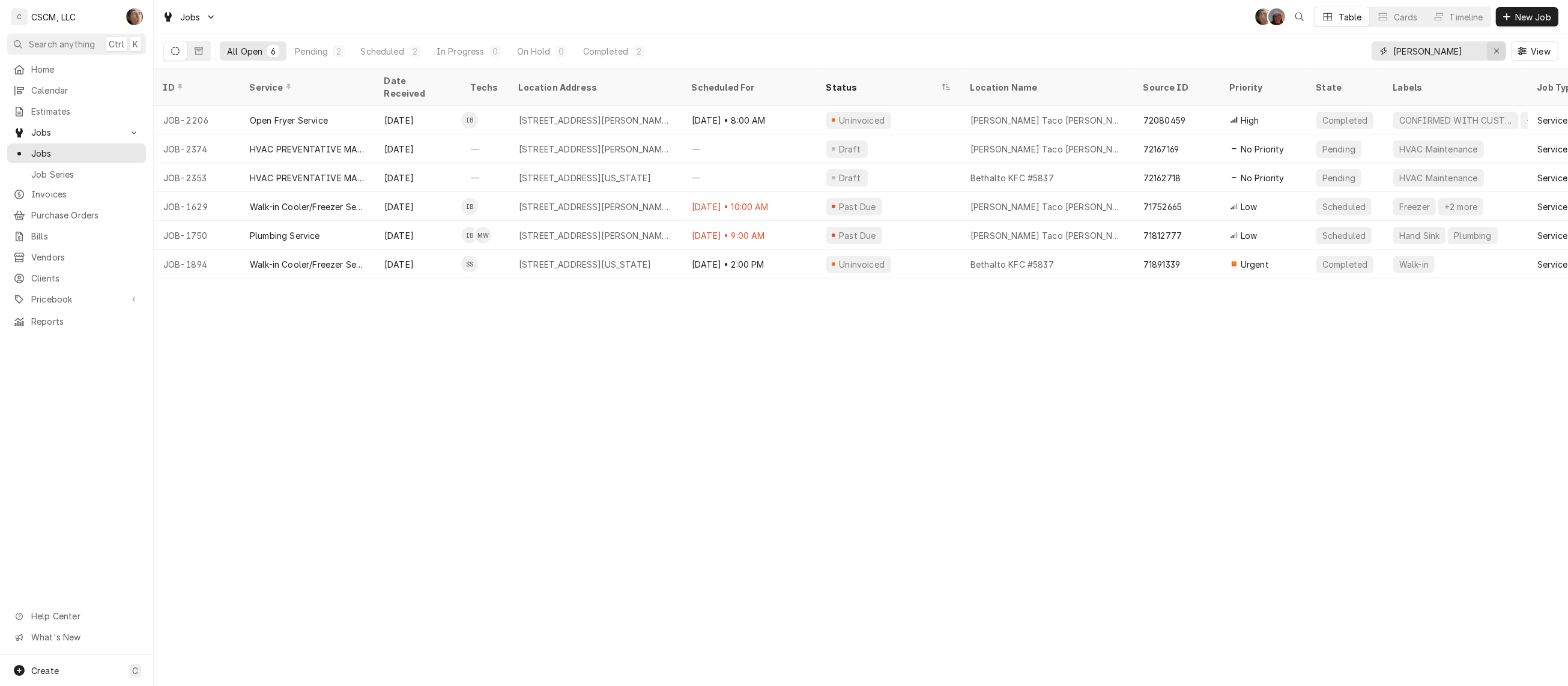
click at [956, 55] on button "Erase input" at bounding box center [1497, 51] width 19 height 19
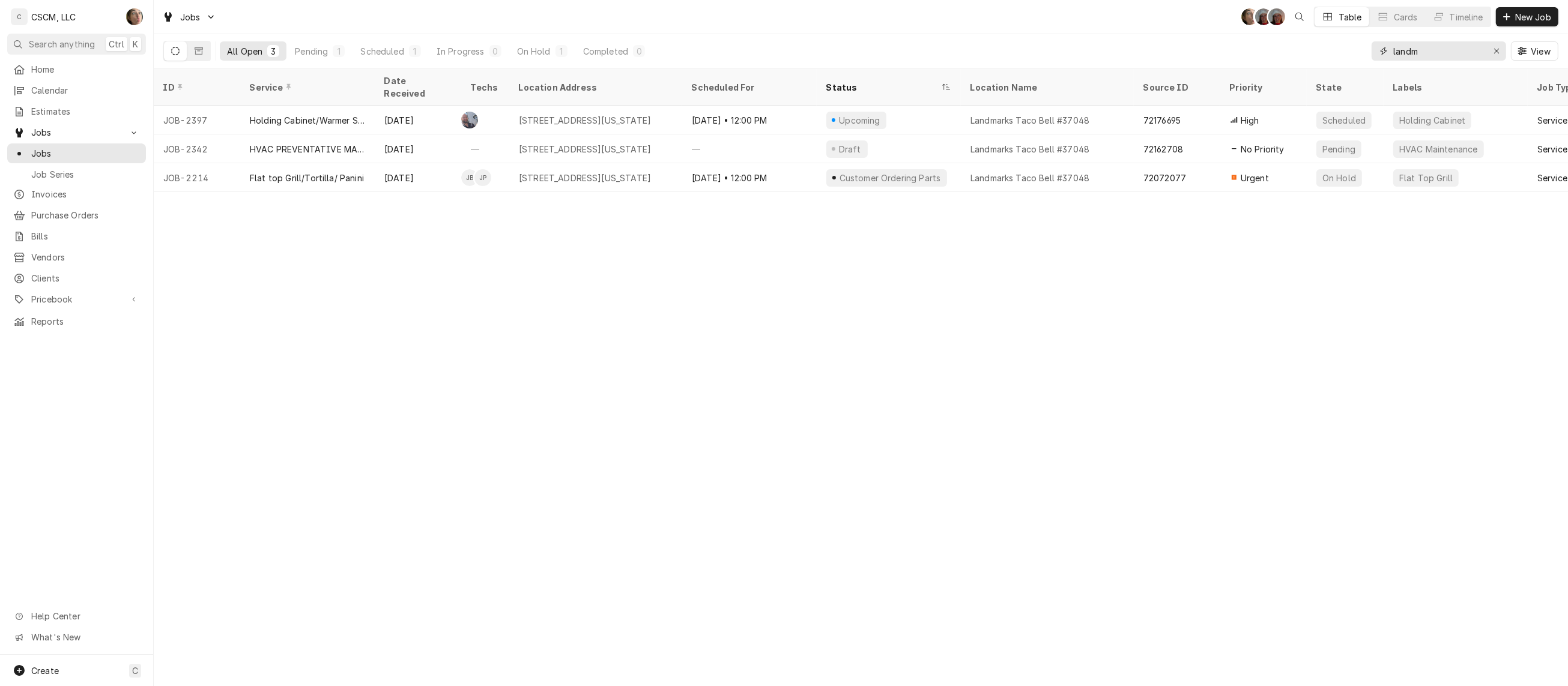
type input "landm"
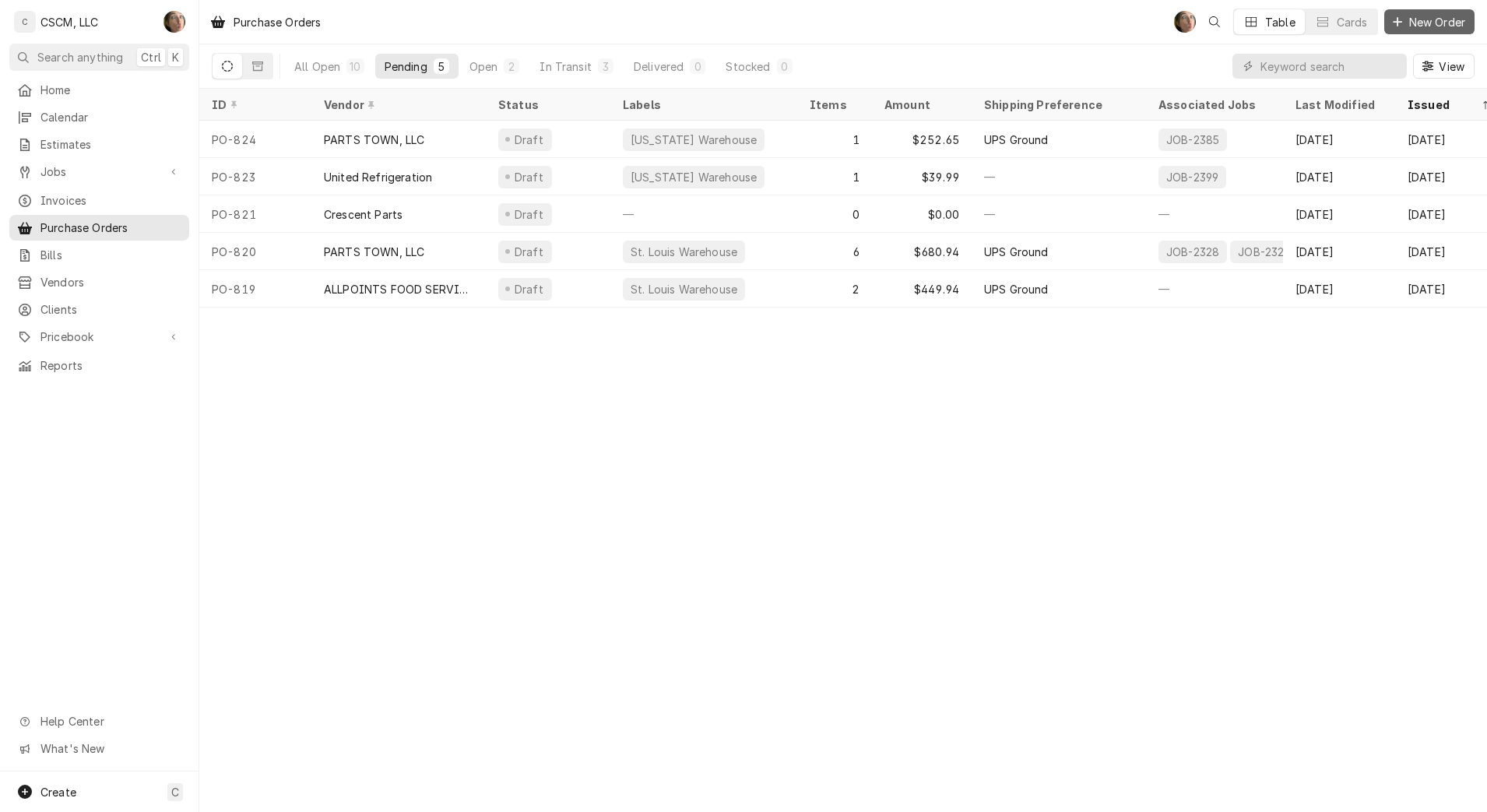
click at [1422, 26] on span "New Order" at bounding box center [1437, 22] width 63 height 16
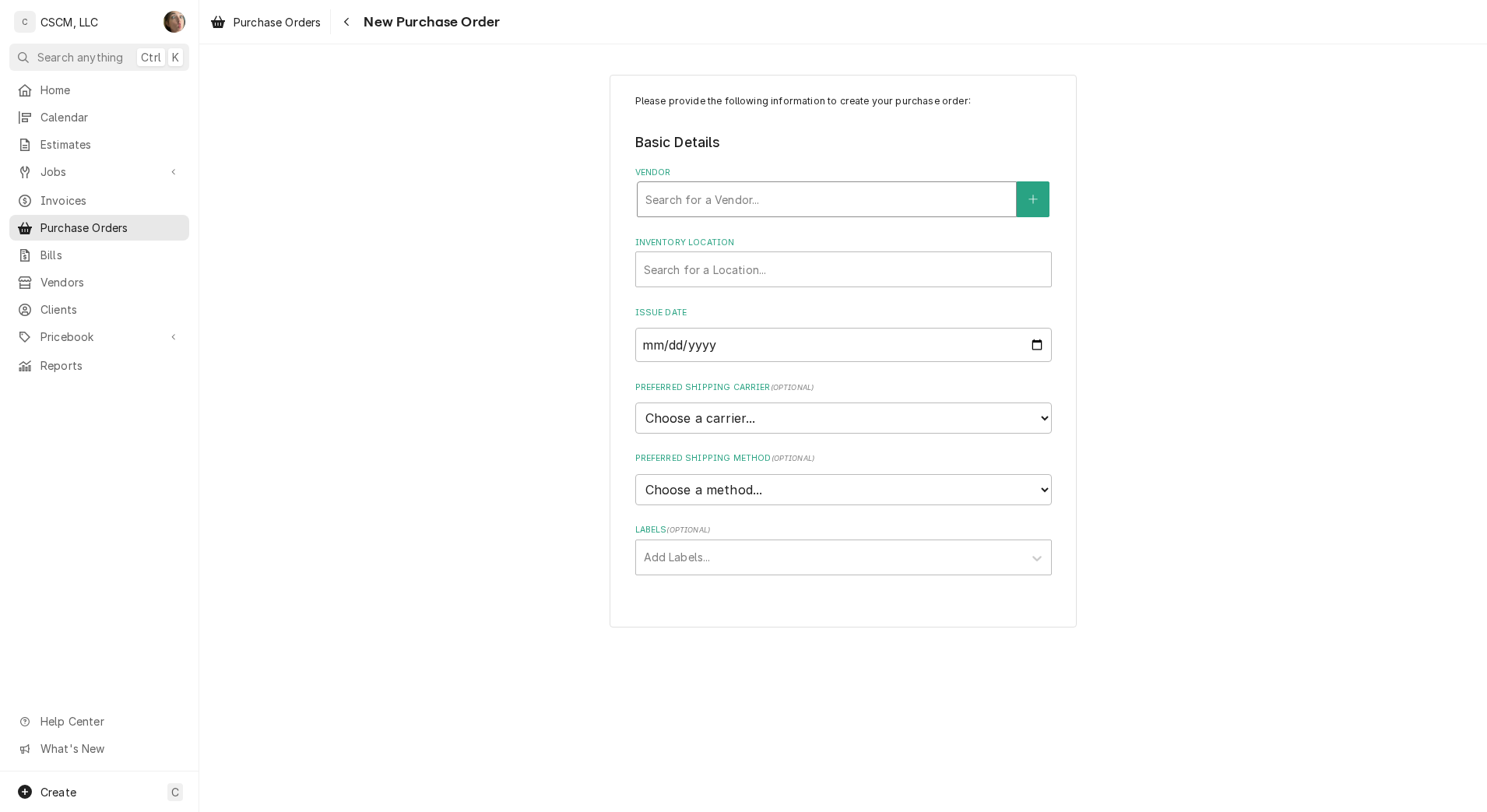
click at [791, 194] on div "Vendor" at bounding box center [827, 198] width 363 height 28
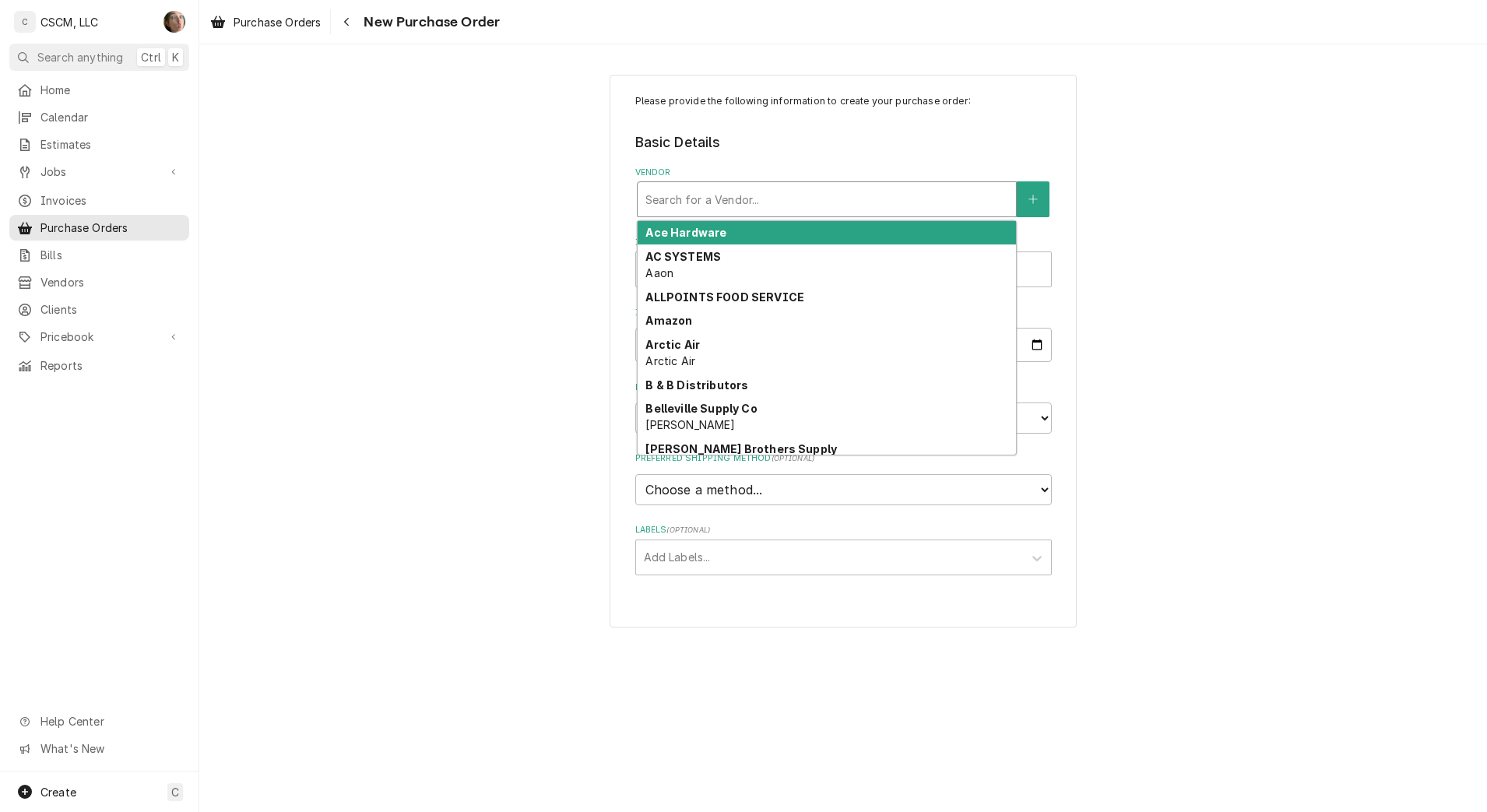
type input "H"
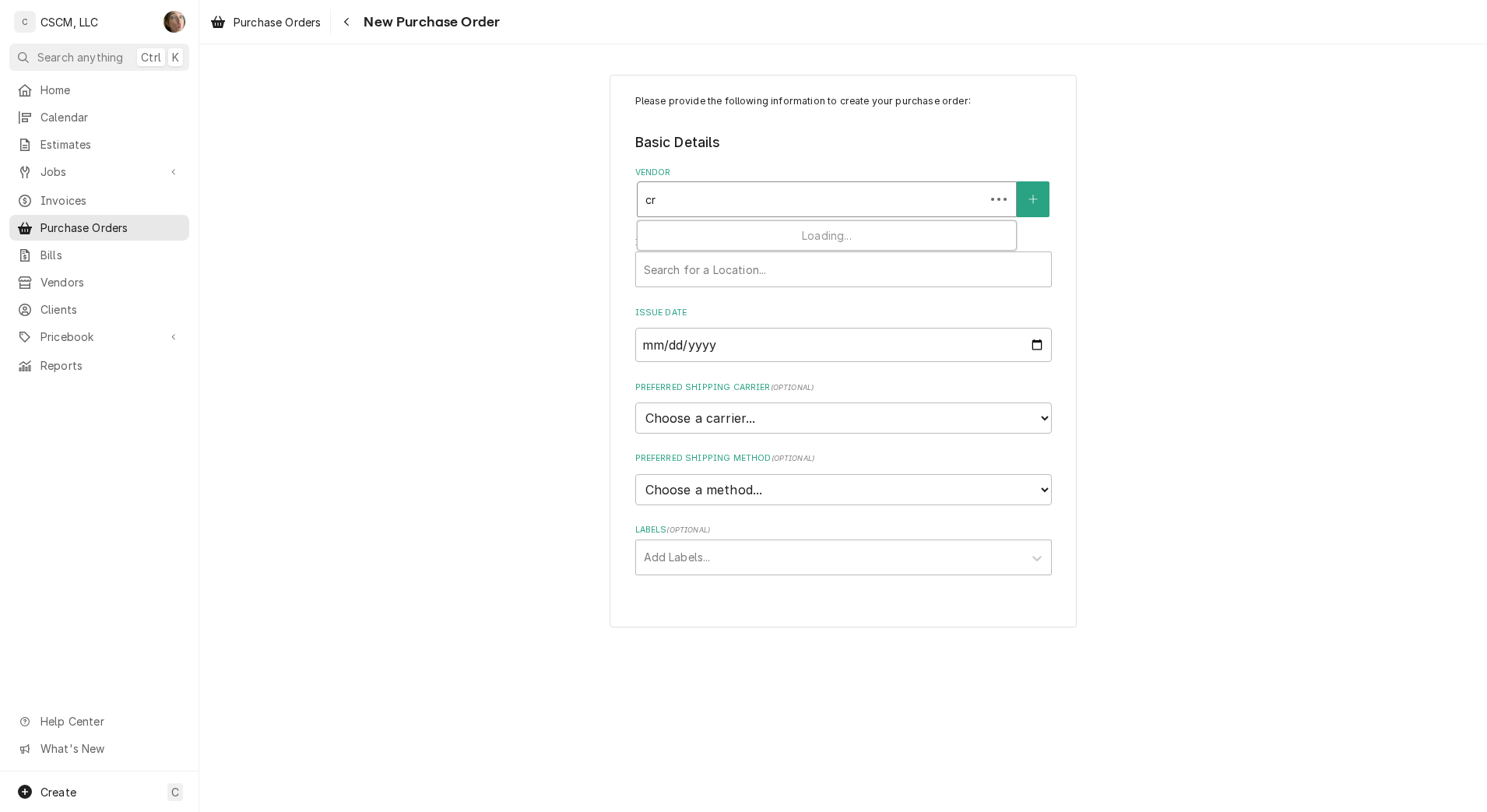
type input "cre"
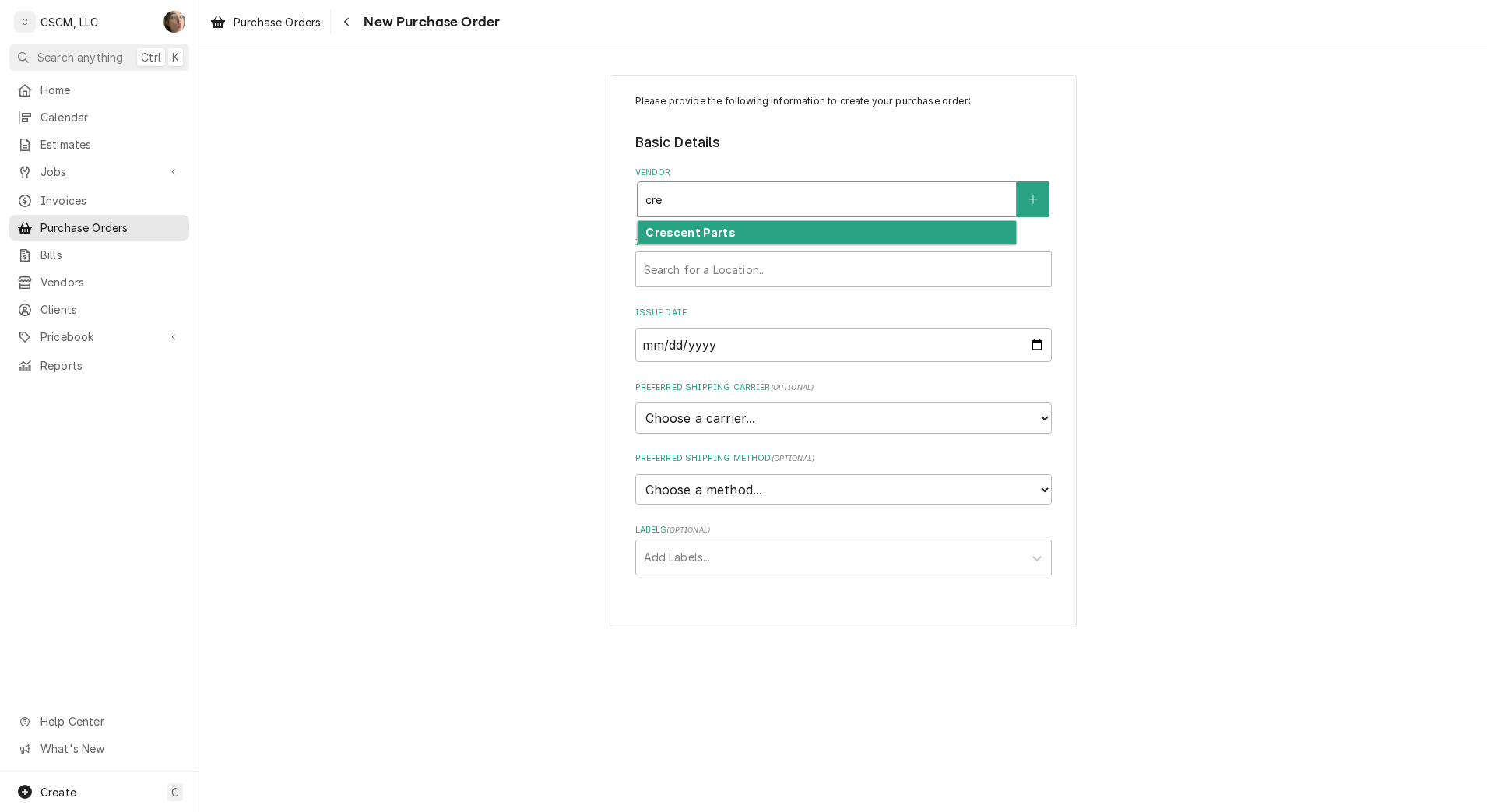
click at [762, 234] on div "Crescent Parts" at bounding box center [826, 233] width 378 height 24
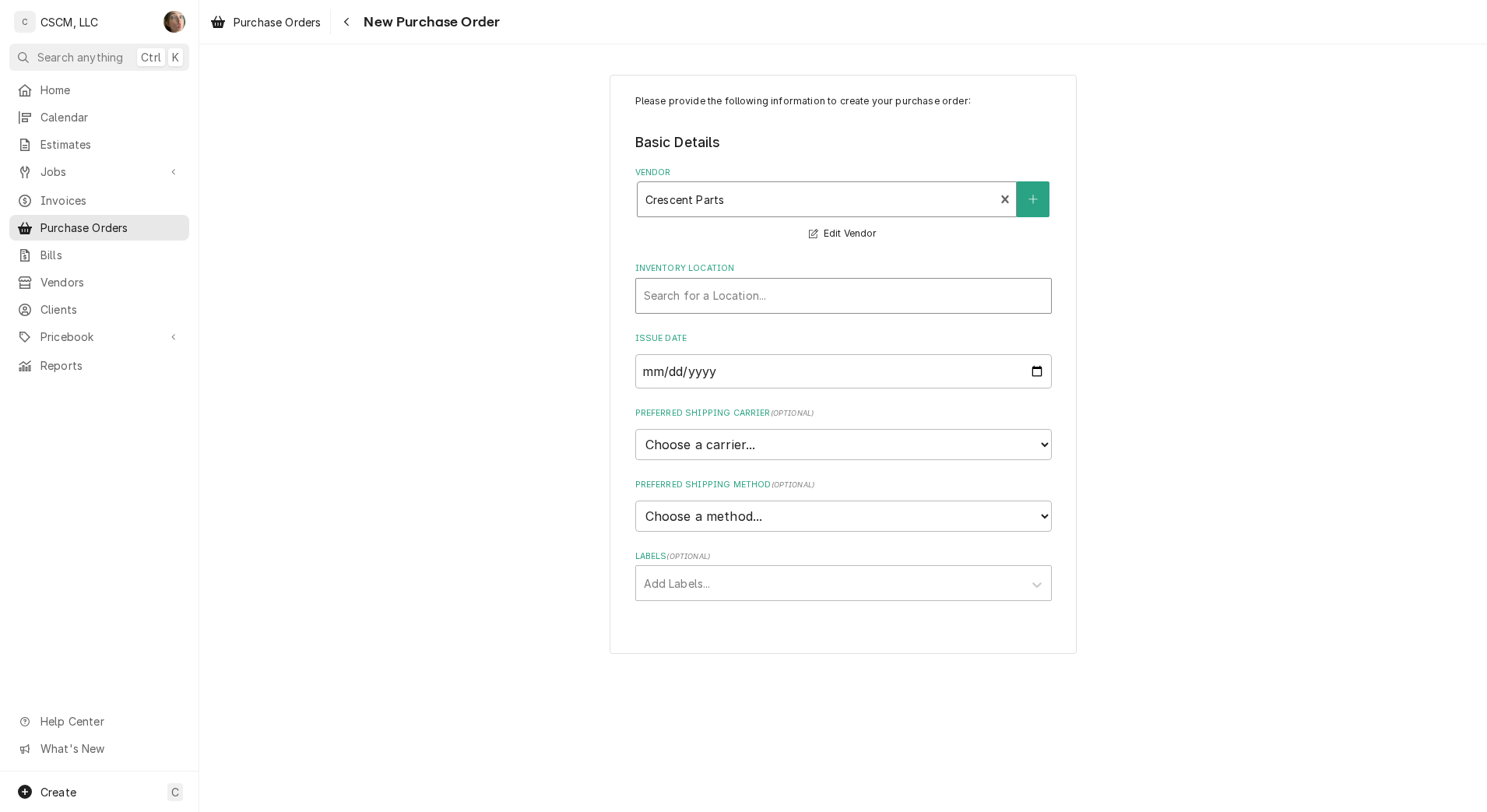
click at [745, 295] on div "Inventory Location" at bounding box center [843, 295] width 399 height 28
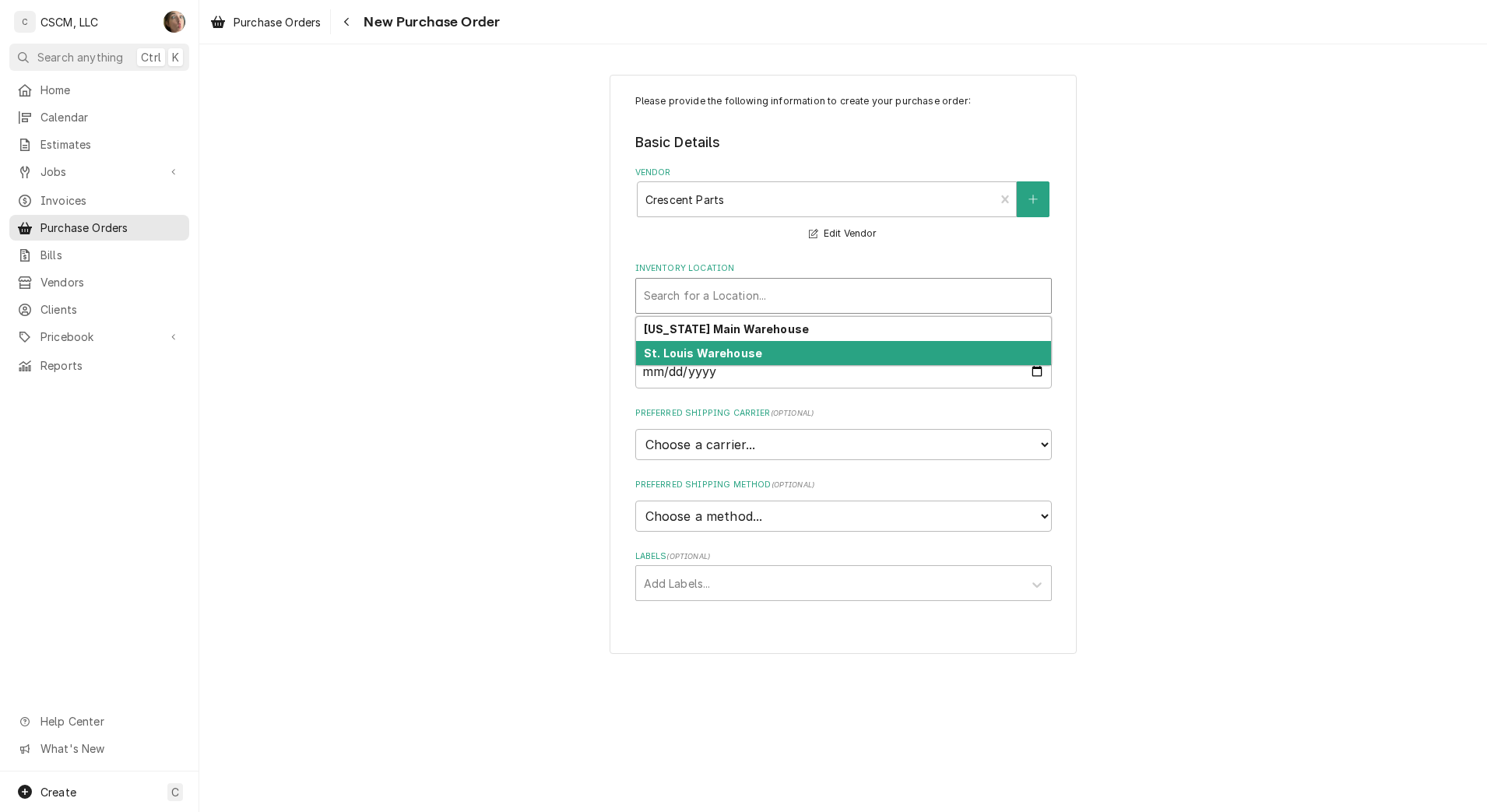
click at [745, 352] on strong "St. Louis Warehouse" at bounding box center [703, 353] width 118 height 13
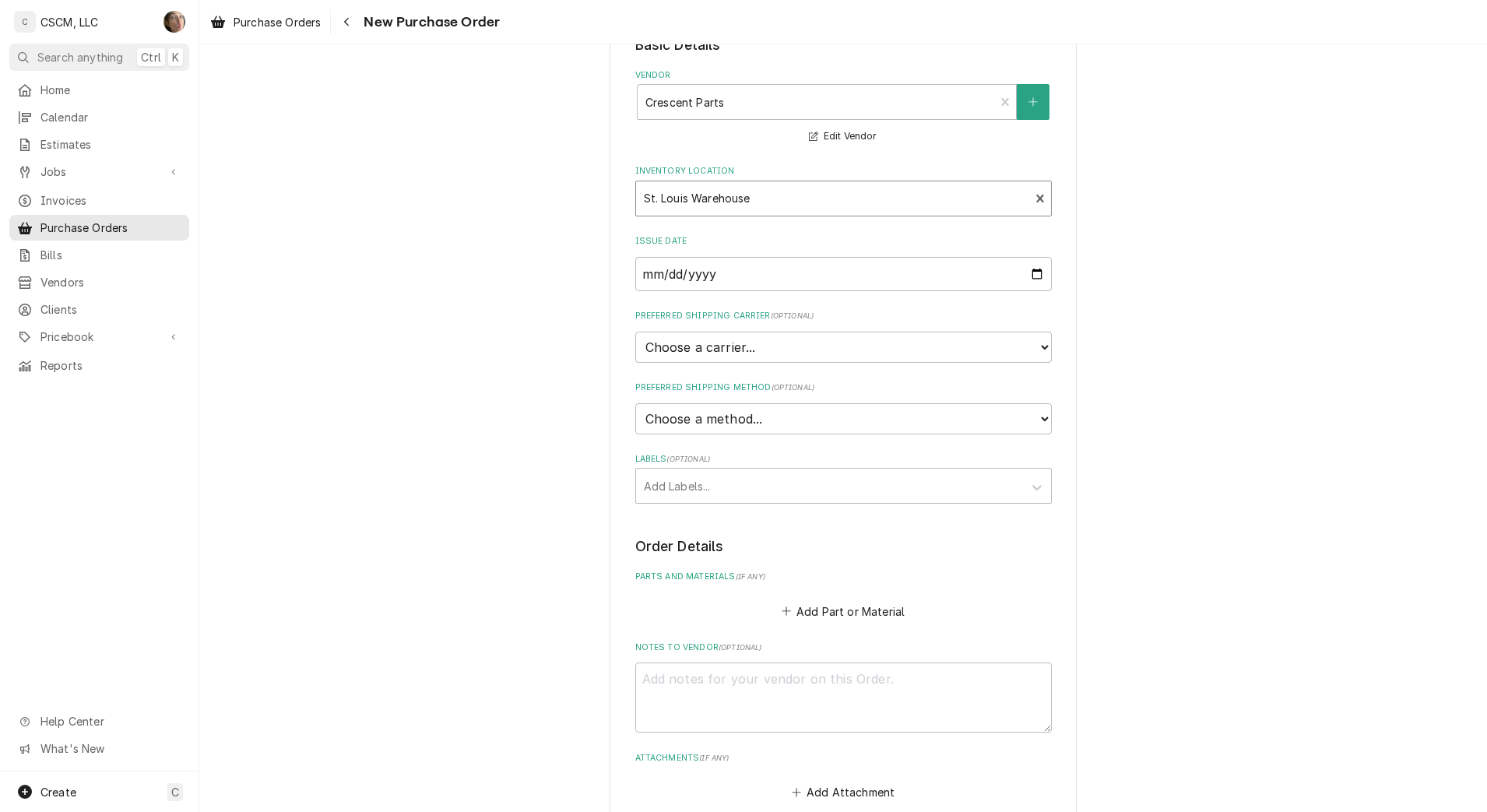
scroll to position [194, 0]
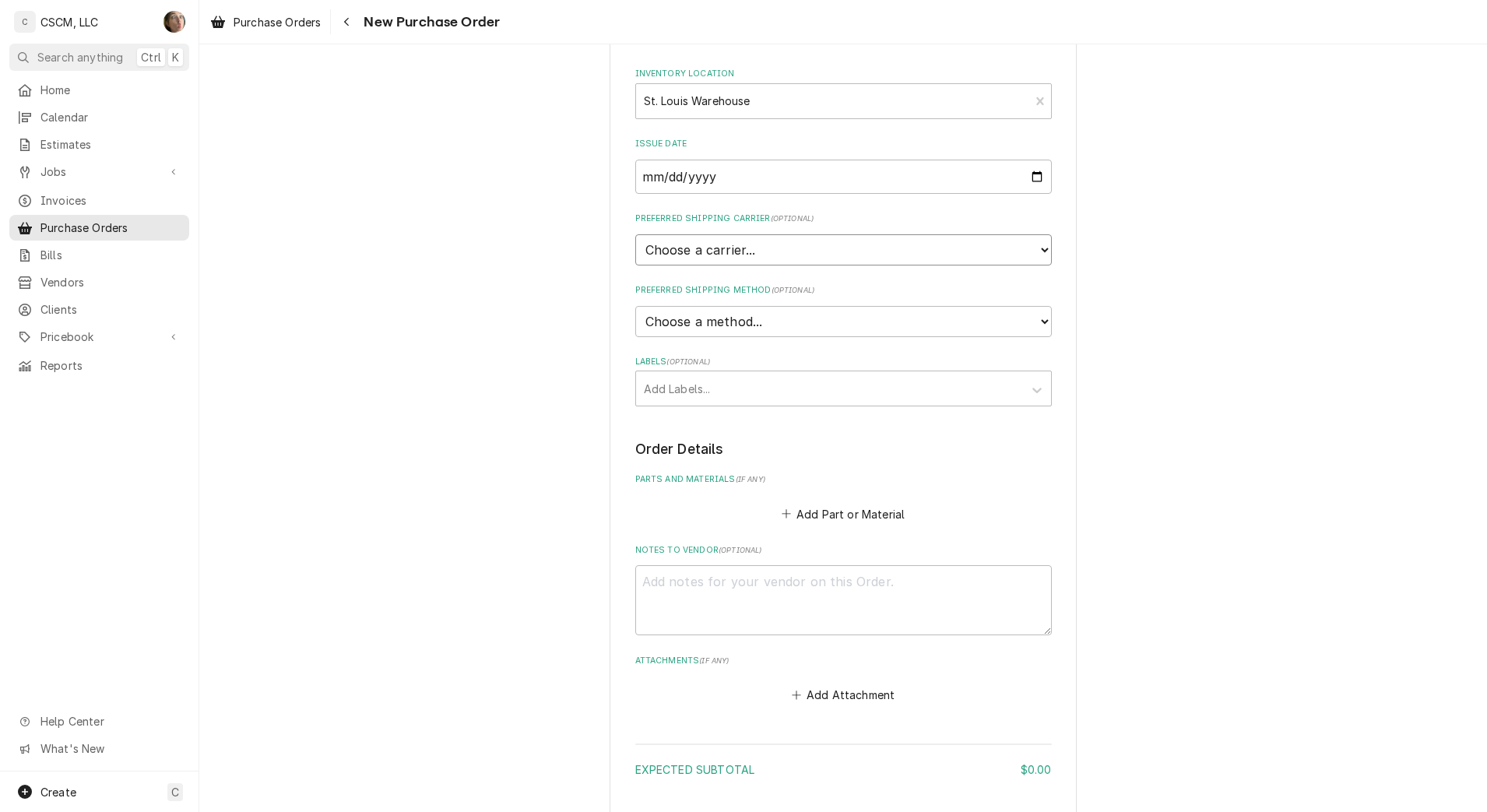
click at [770, 257] on select "Choose a carrier... U.S. Postal Service Stamps.com FedEx UPS DHL Express DHL EC…" at bounding box center [843, 249] width 417 height 31
click at [475, 438] on div "Please provide the following information to create your purchase order: Basic D…" at bounding box center [843, 394] width 1288 height 1056
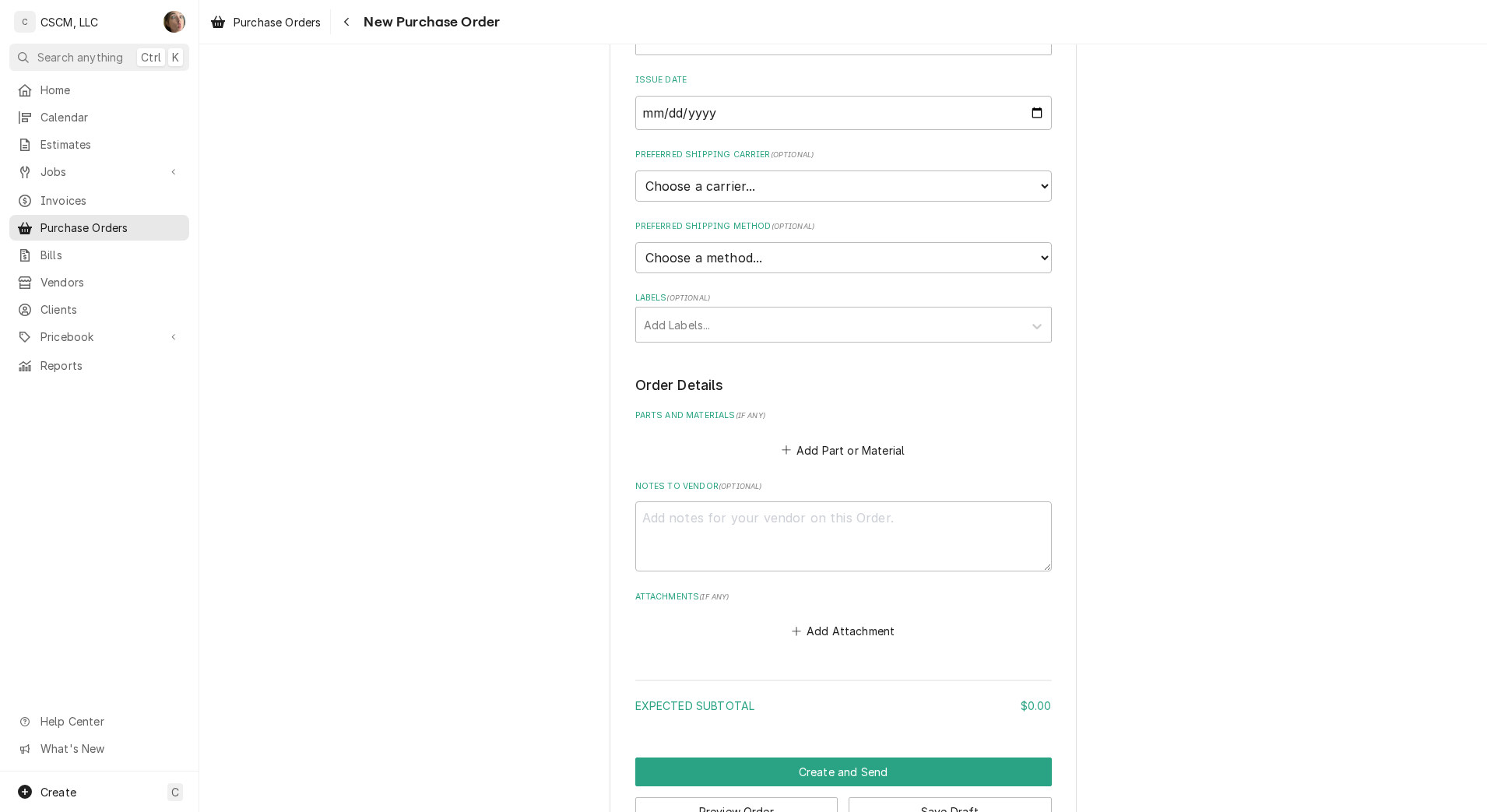
scroll to position [292, 0]
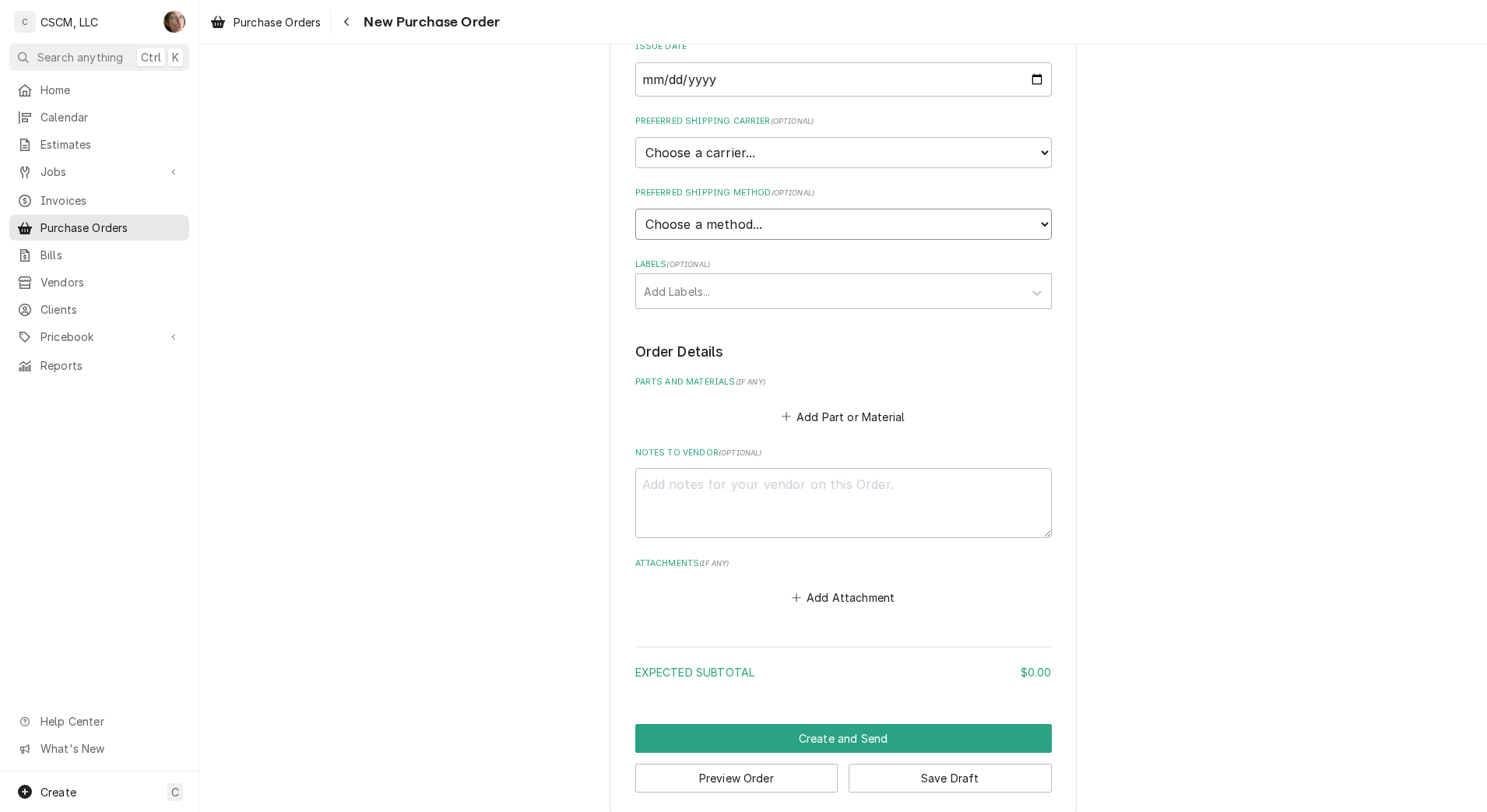
click at [741, 218] on select "Choose a method... Ground Next Day Early AM Next Day Air 2 Day Air Other" at bounding box center [843, 224] width 417 height 31
select select "0"
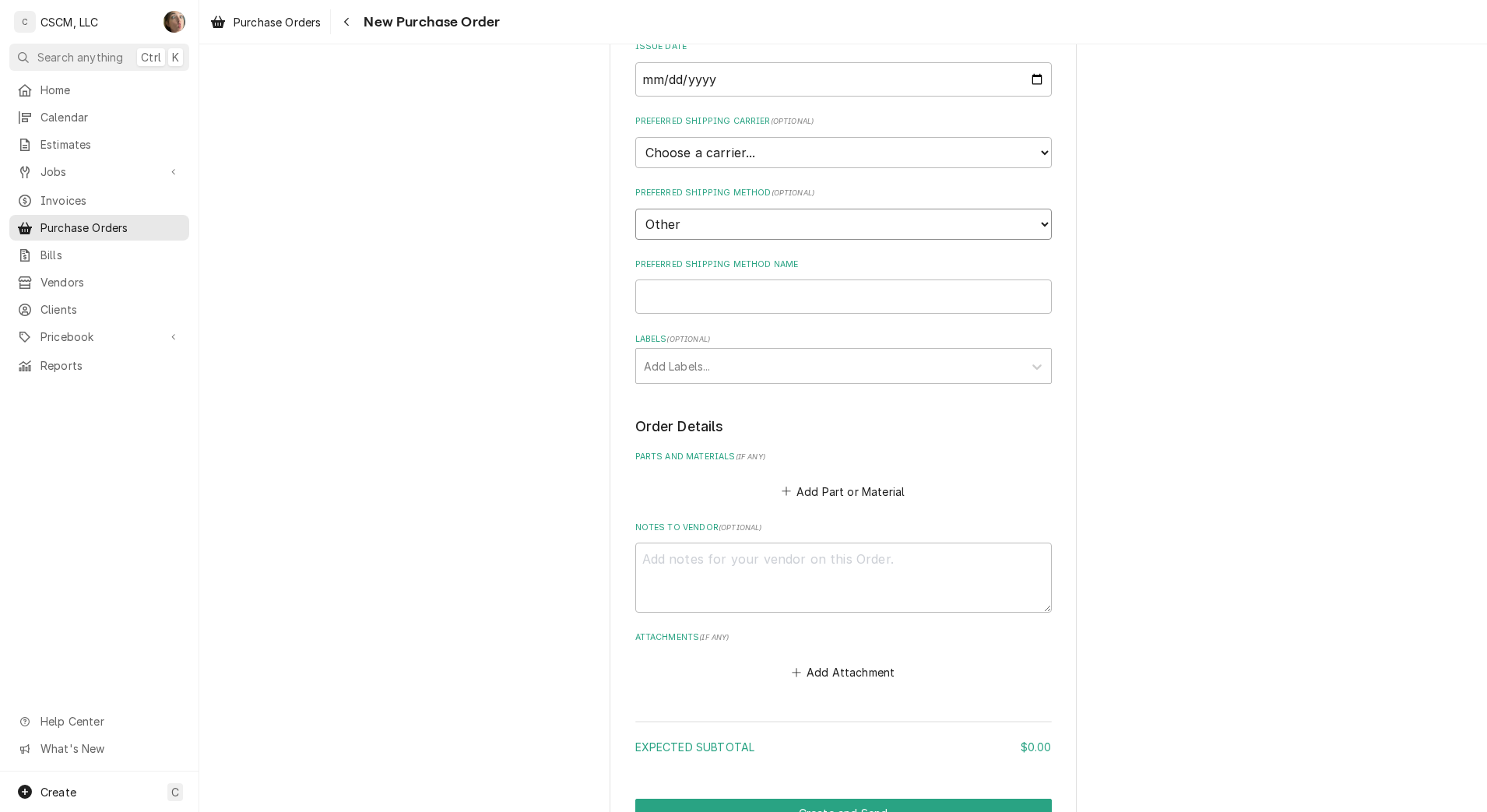
scroll to position [367, 0]
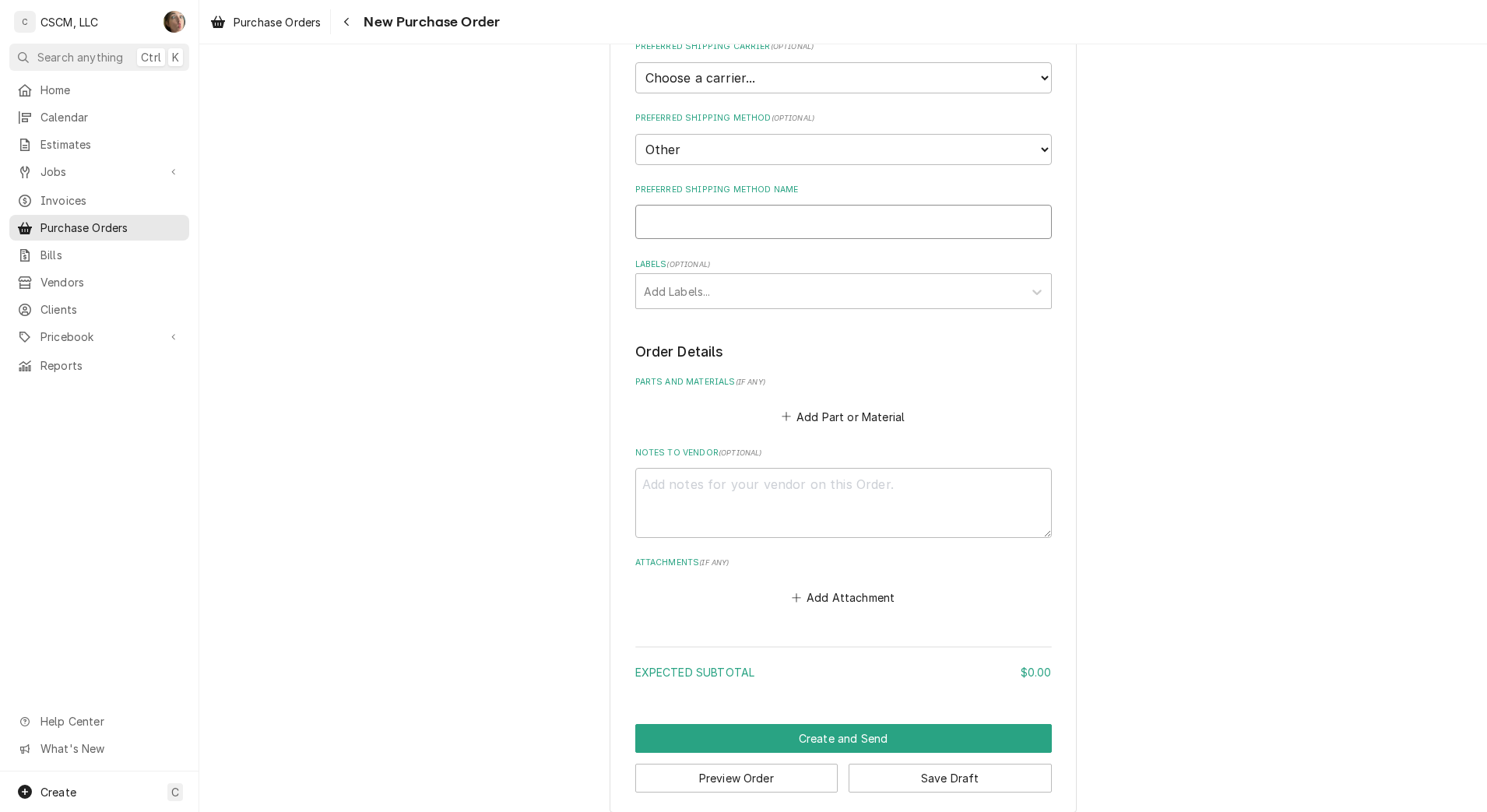
click at [710, 214] on input "Preferred Shipping Method Name" at bounding box center [843, 222] width 417 height 35
type textarea "x"
type input "P"
type textarea "x"
type input "Pi"
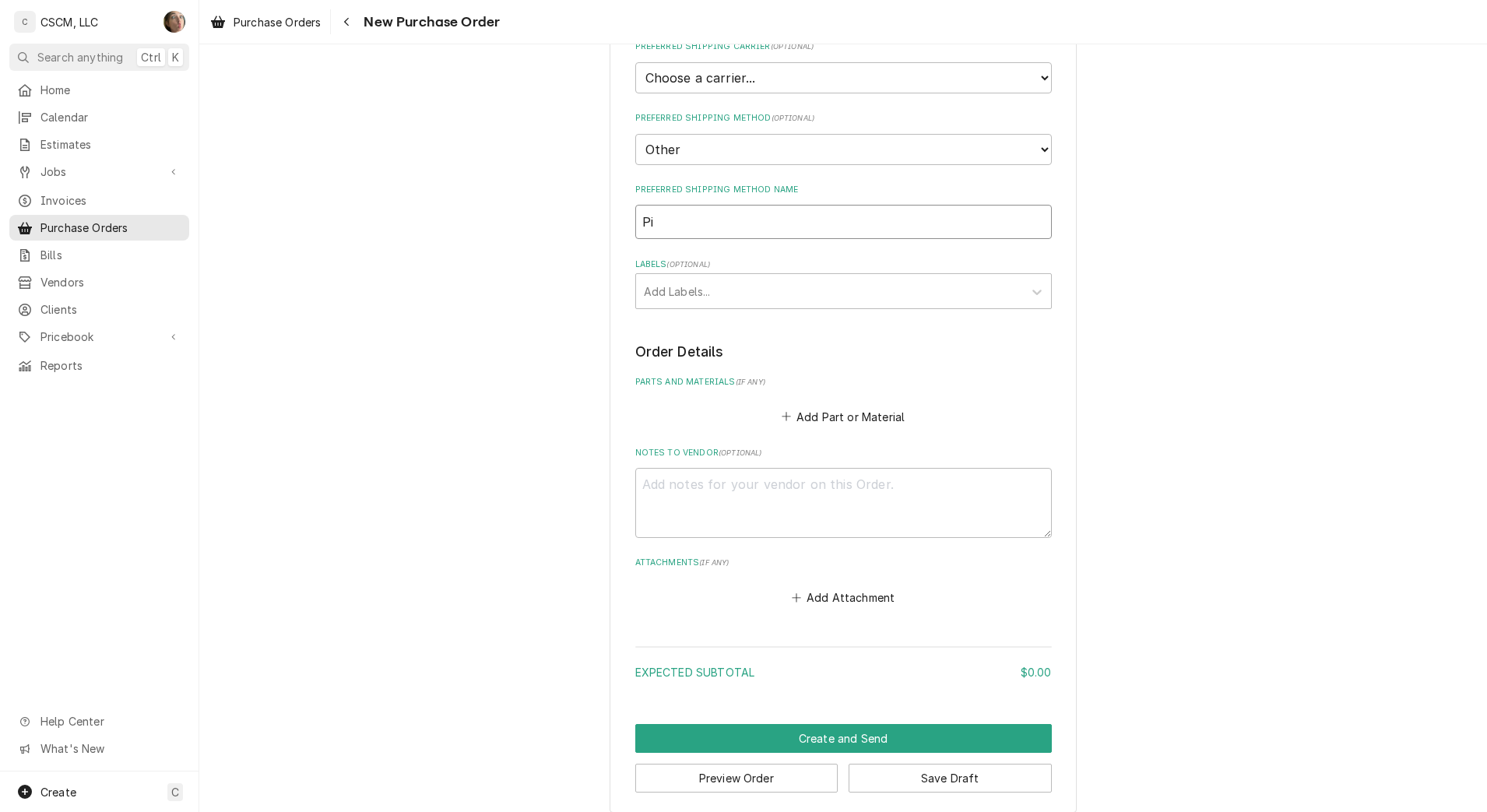
type textarea "x"
type input "Pick"
type textarea "x"
type input "Pick"
type textarea "x"
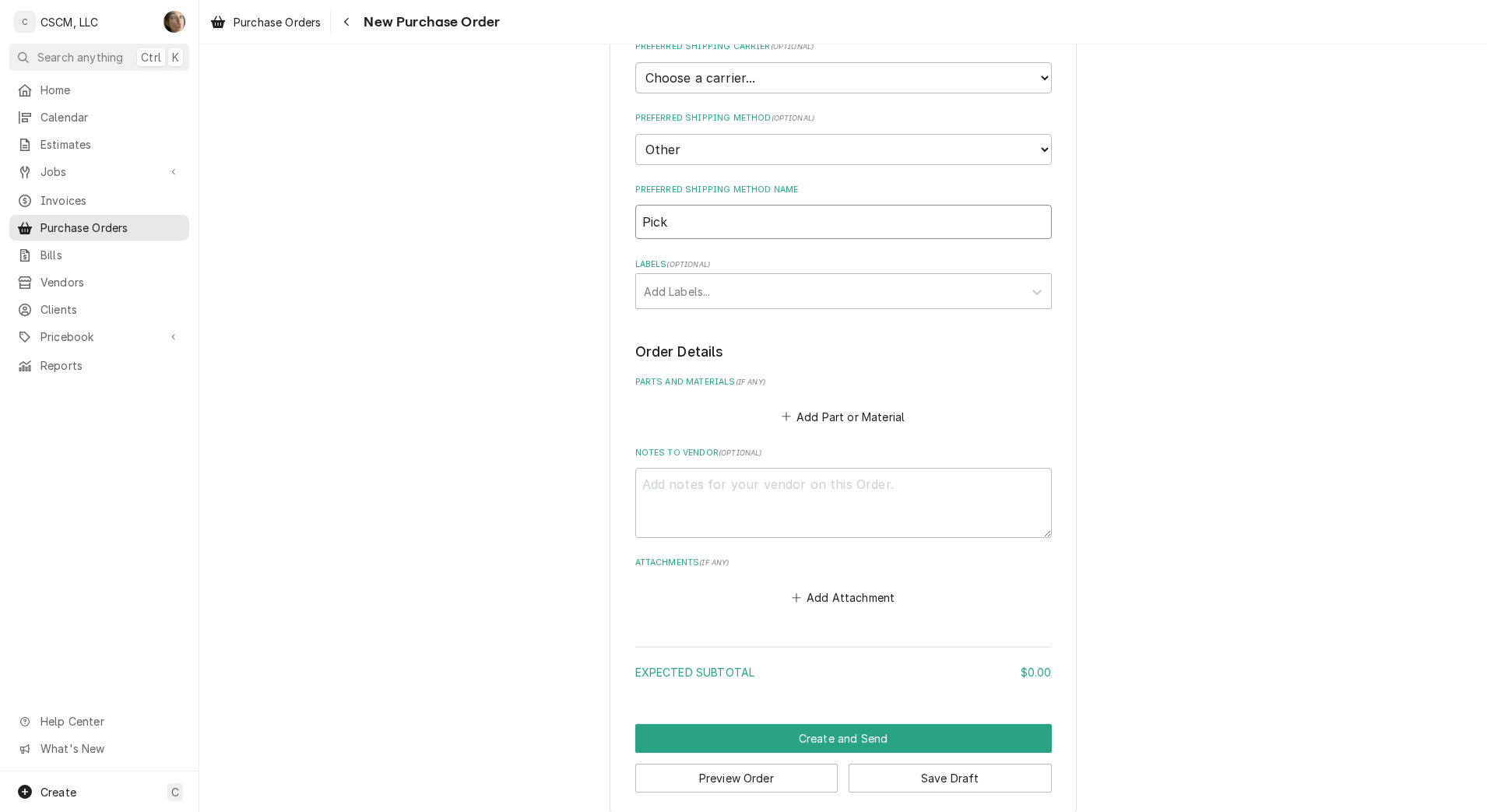
type input "Pick u"
type textarea "x"
type input "Pick up"
type textarea "x"
type input "Pick up"
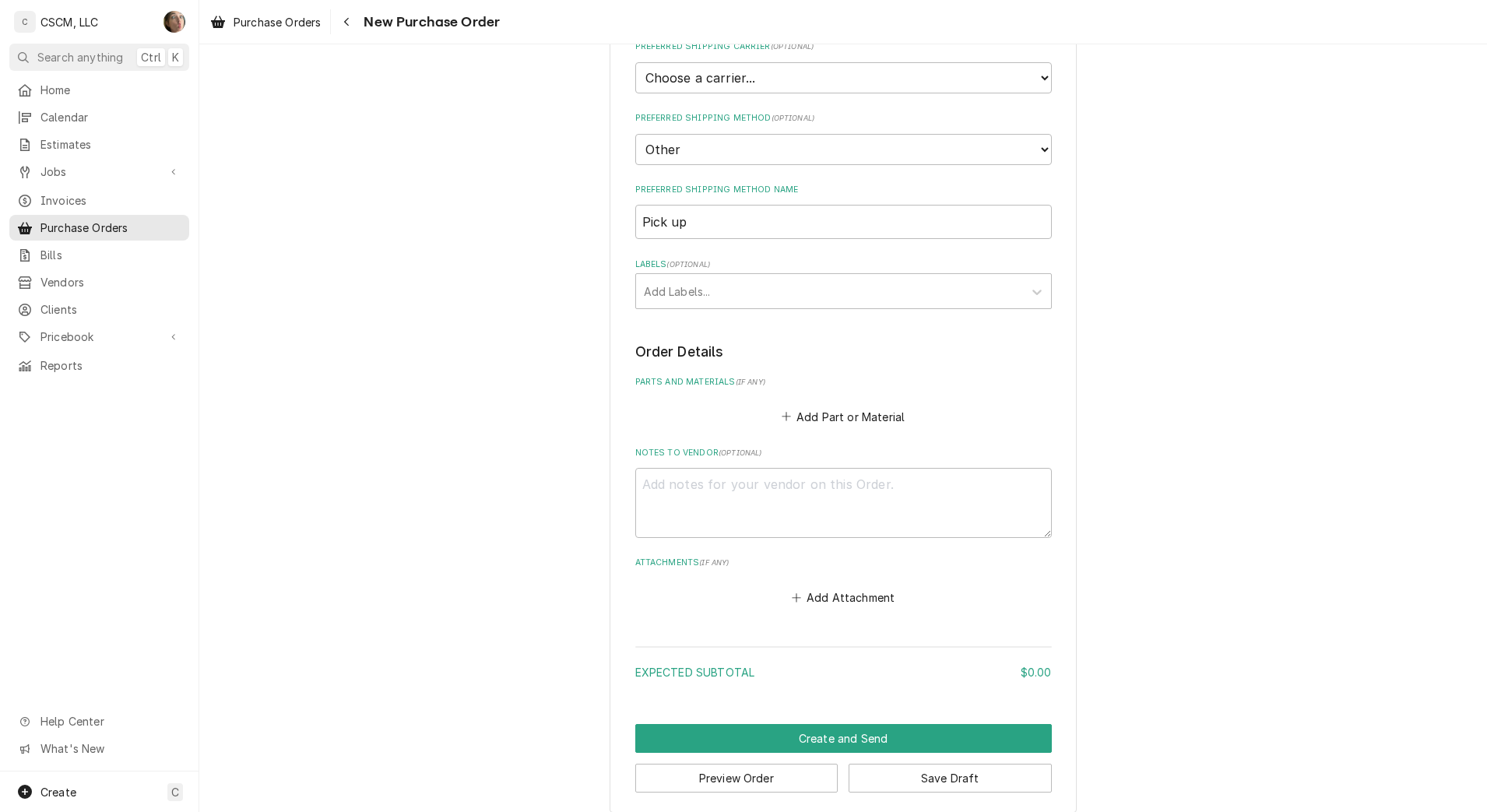
click at [609, 292] on div "Please provide the following information to create your purchase order: Basic D…" at bounding box center [842, 261] width 467 height 1104
click at [668, 297] on div "Labels" at bounding box center [830, 291] width 372 height 28
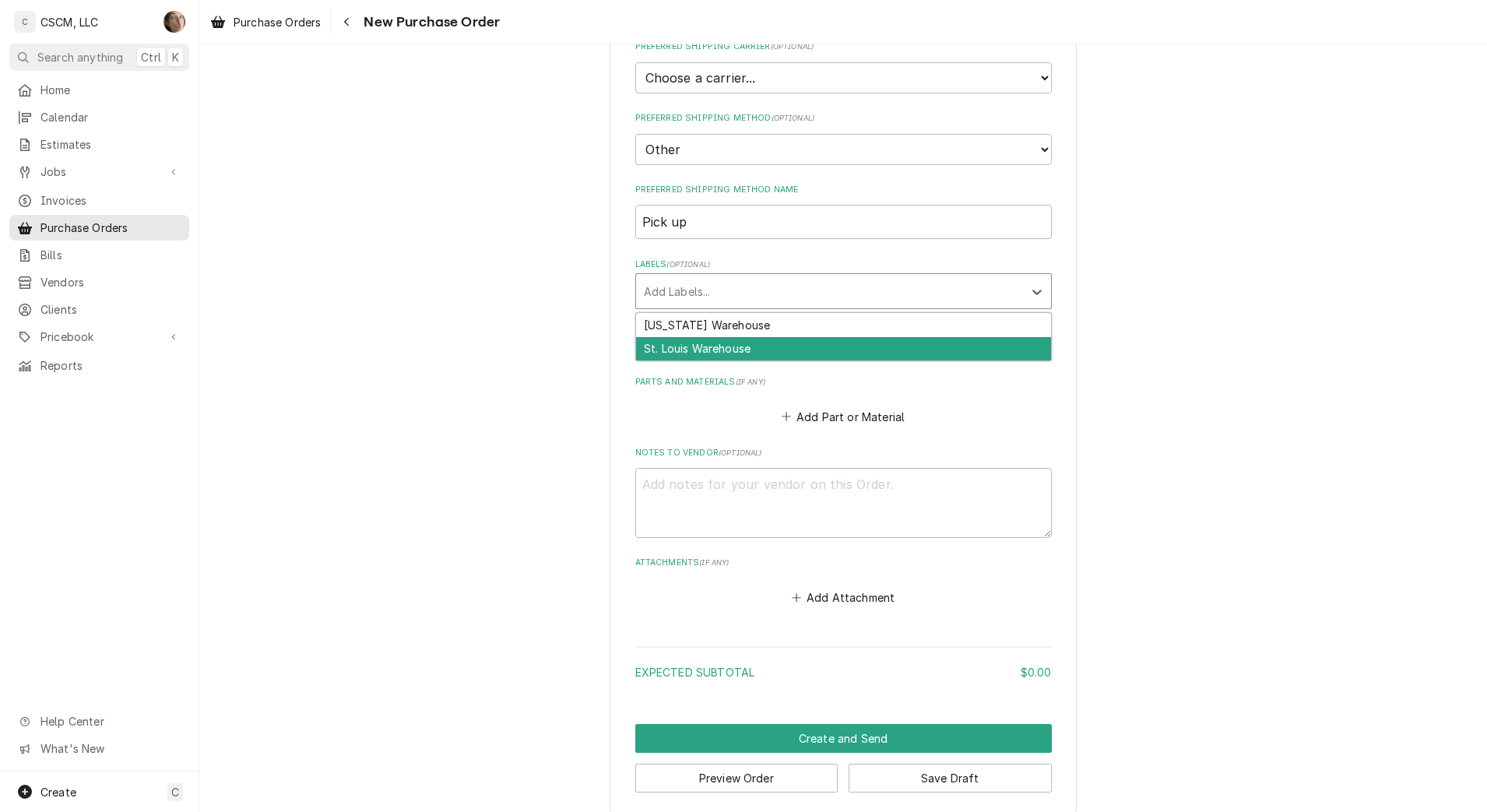
click at [686, 352] on div "St. Louis Warehouse" at bounding box center [843, 348] width 415 height 24
type textarea "x"
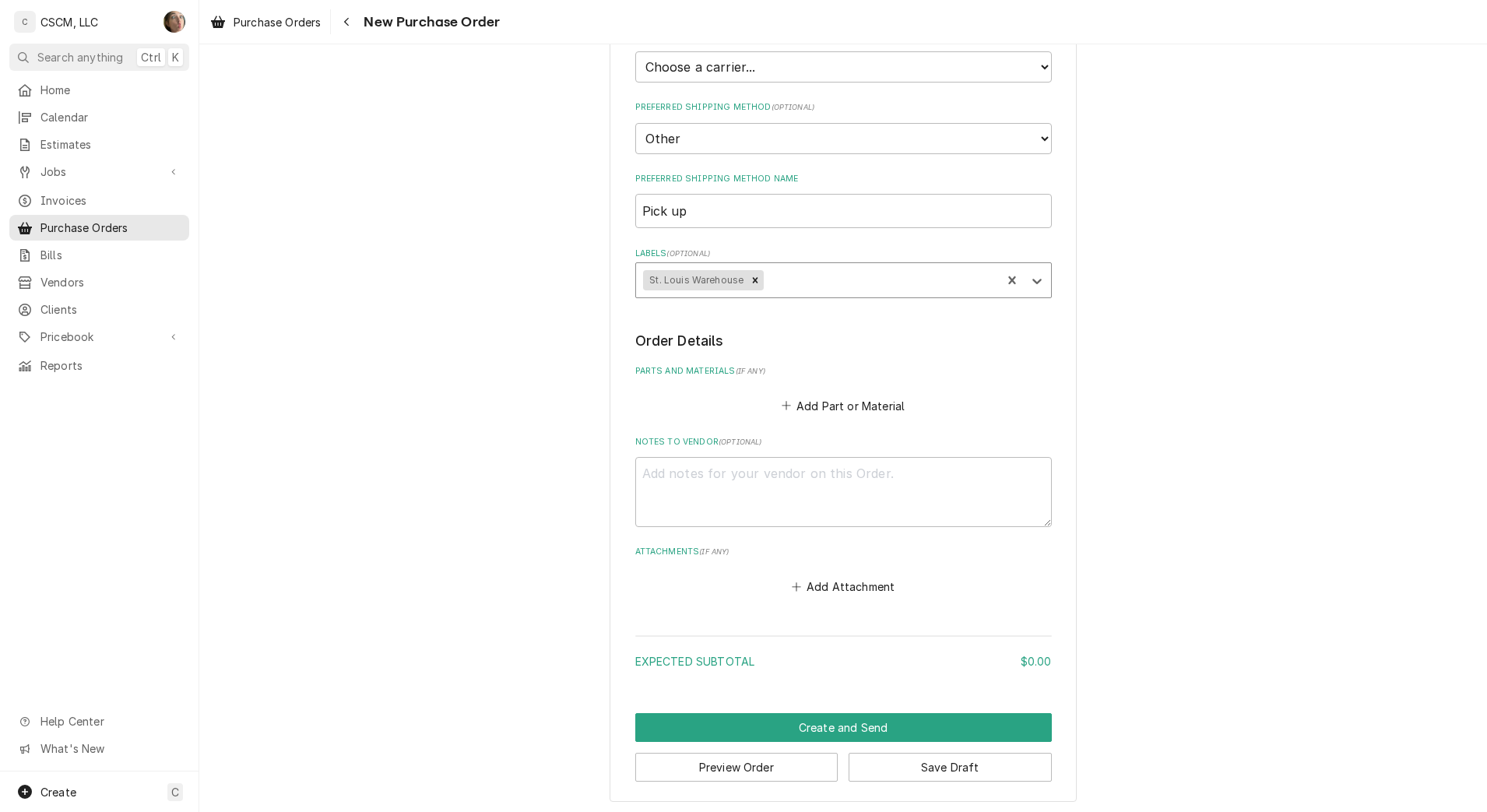
scroll to position [381, 0]
click at [859, 397] on button "Add Part or Material" at bounding box center [842, 402] width 128 height 22
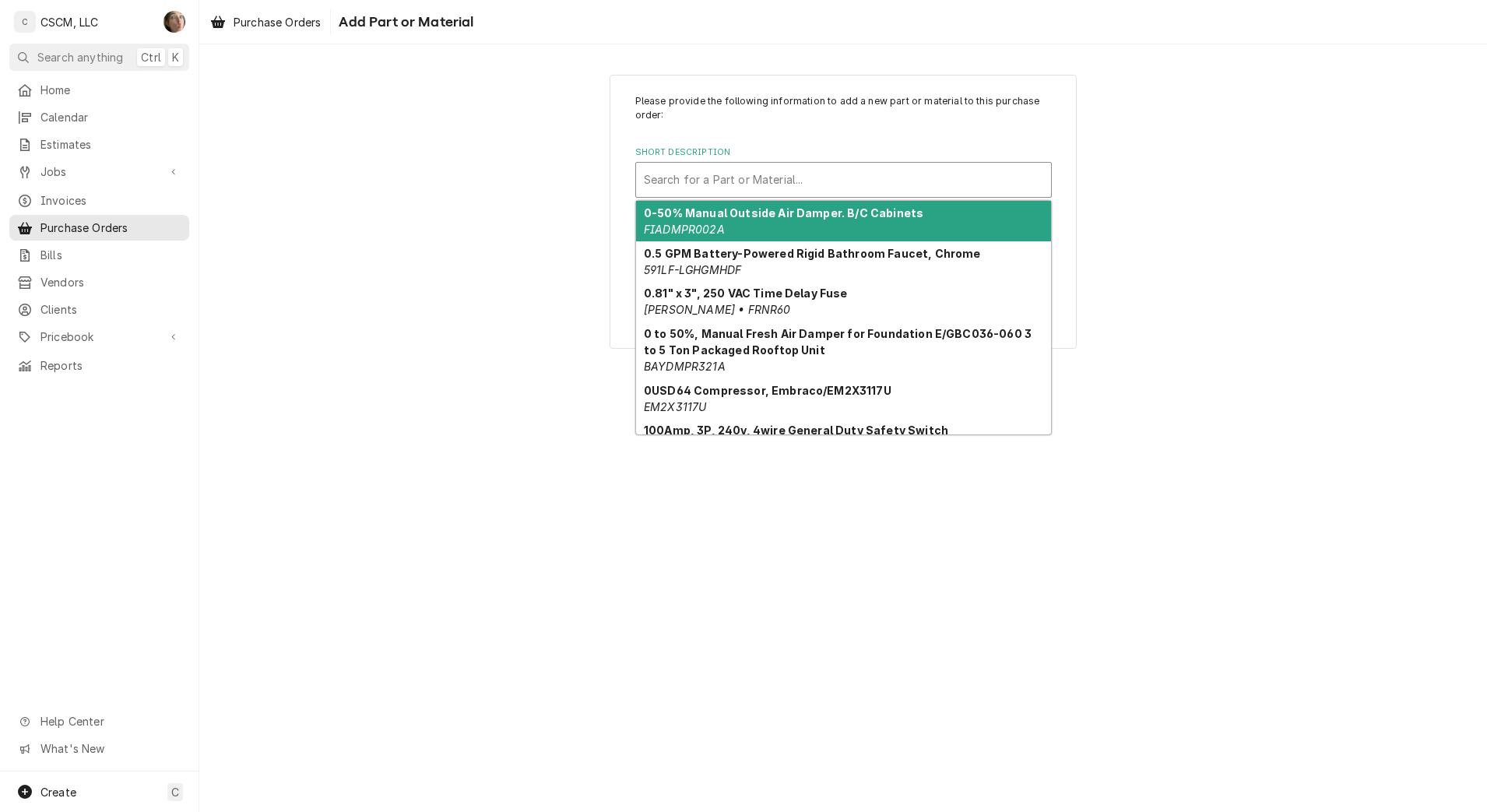
click at [705, 188] on div "Short Description" at bounding box center [843, 179] width 399 height 28
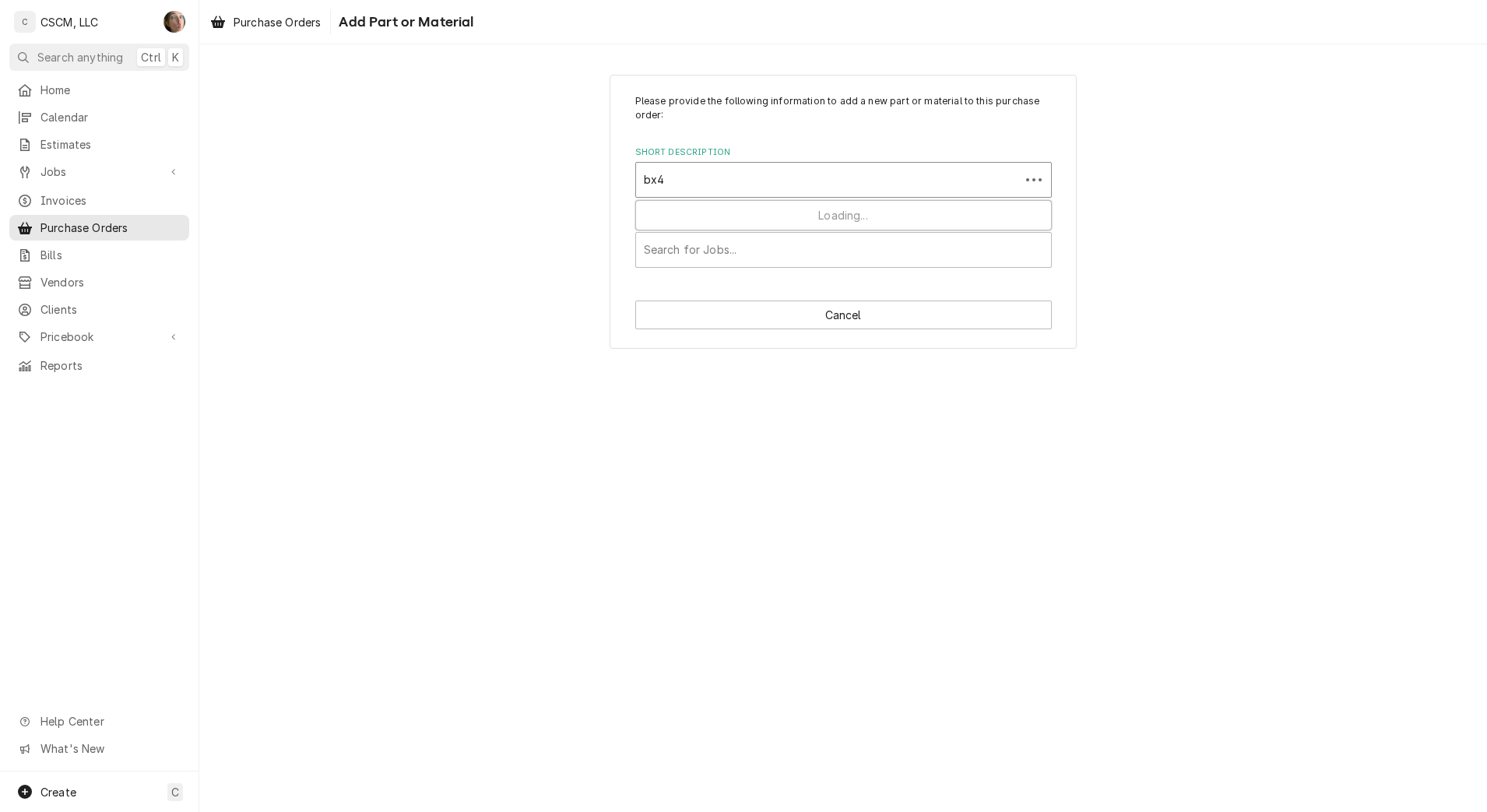
type input "bx44"
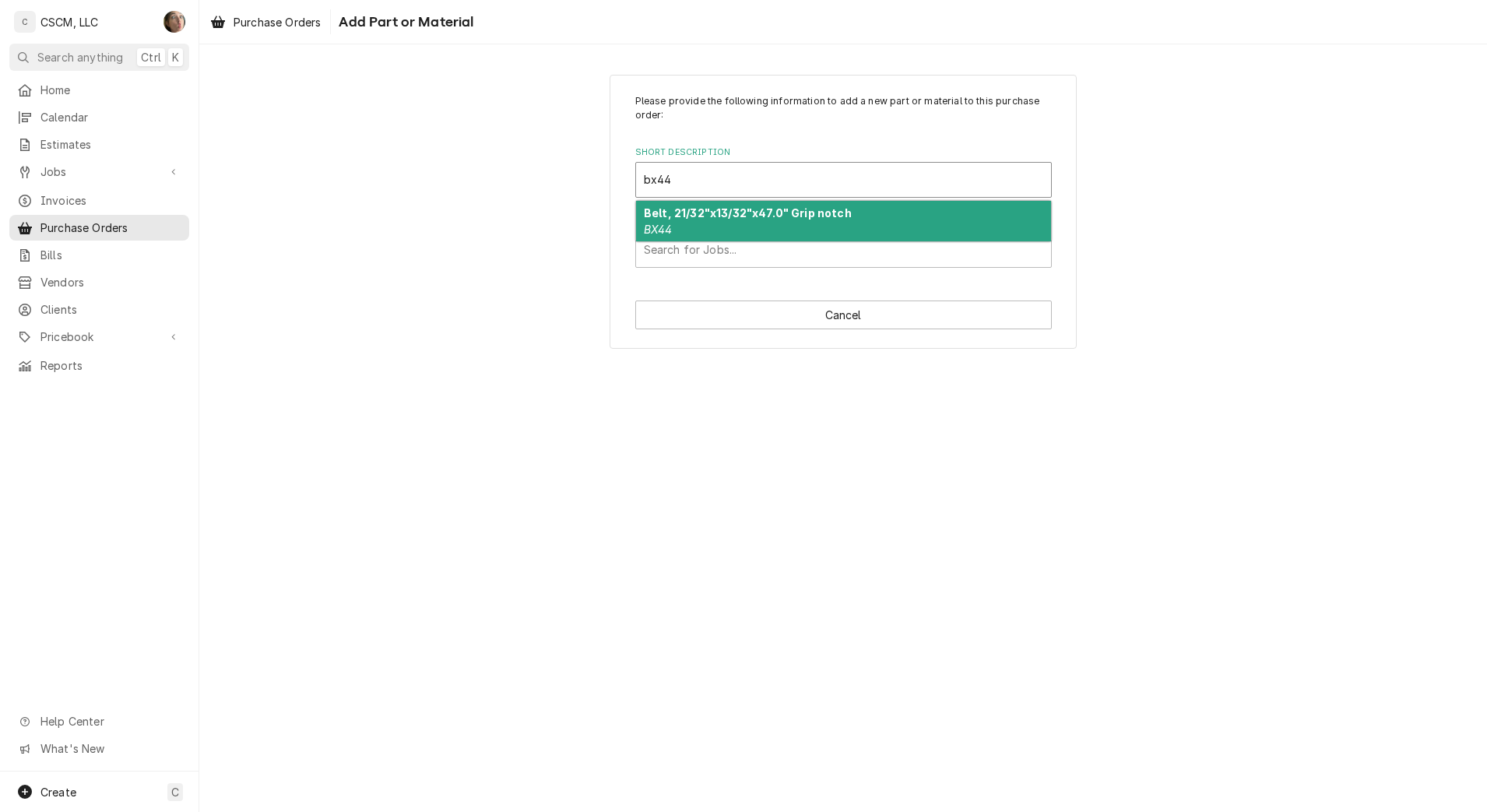
click at [696, 231] on div "Belt, 21/32"x13/32"x47.0" Grip notch BX44" at bounding box center [843, 221] width 415 height 40
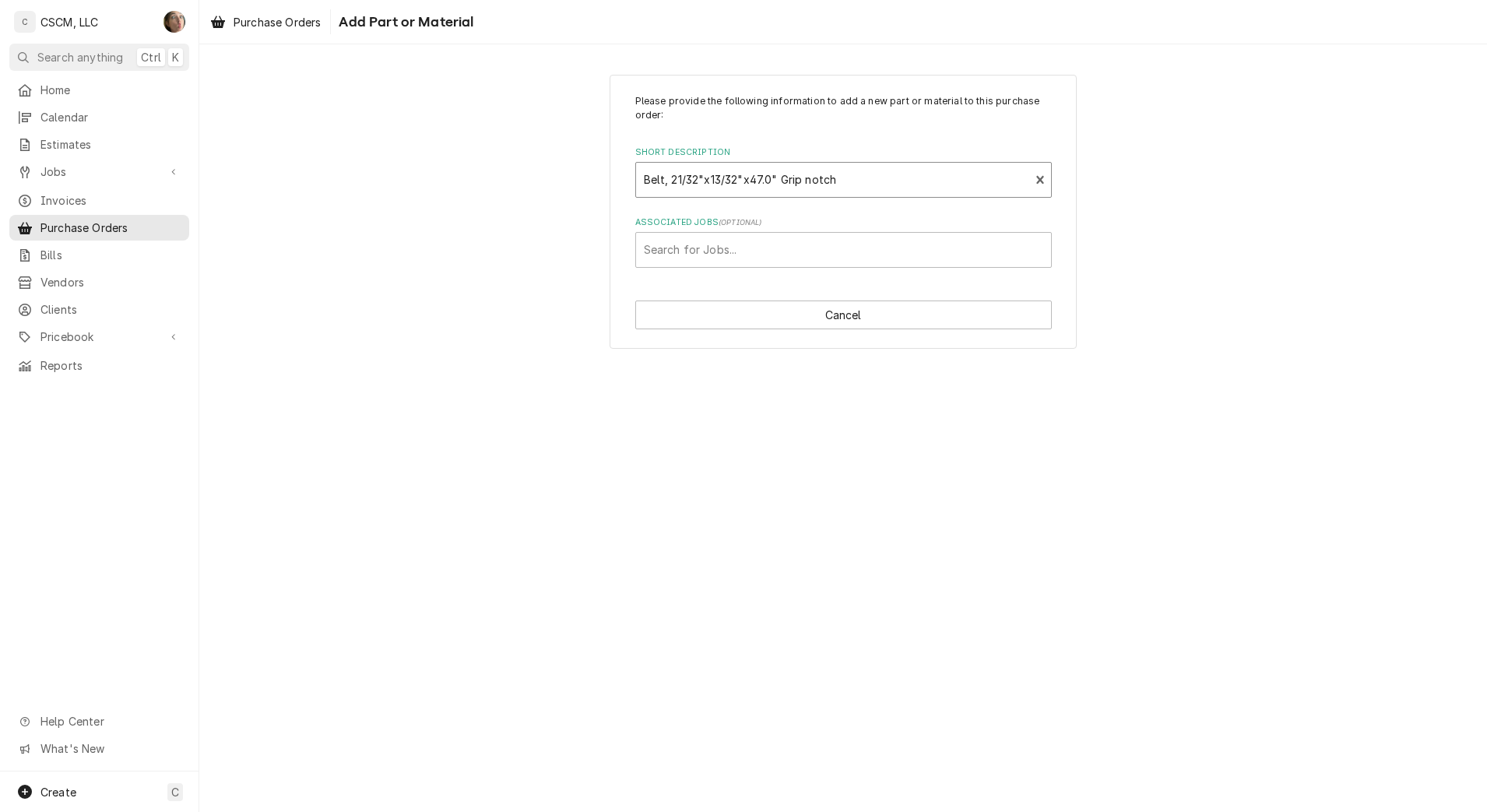
type textarea "x"
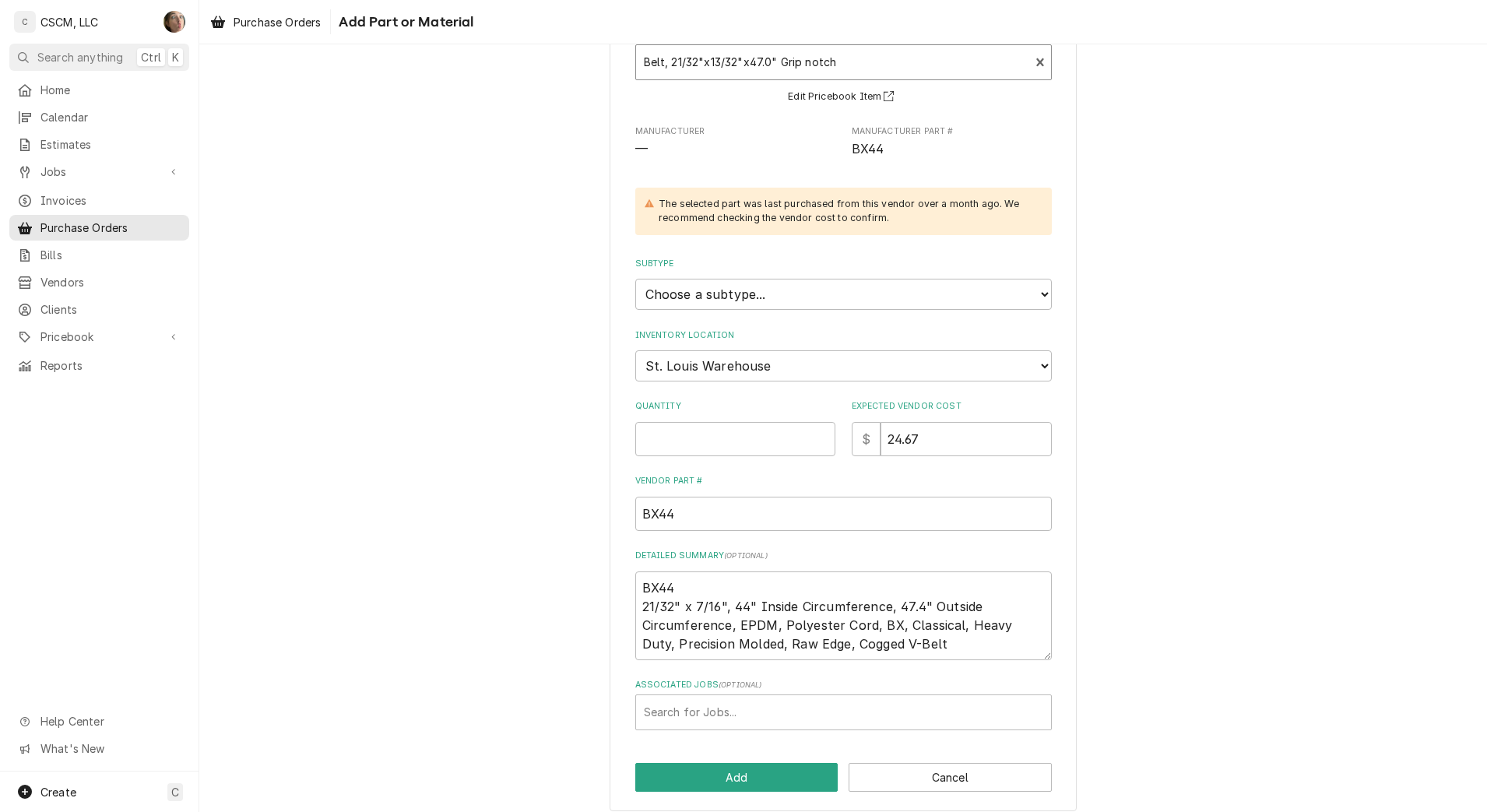
scroll to position [131, 0]
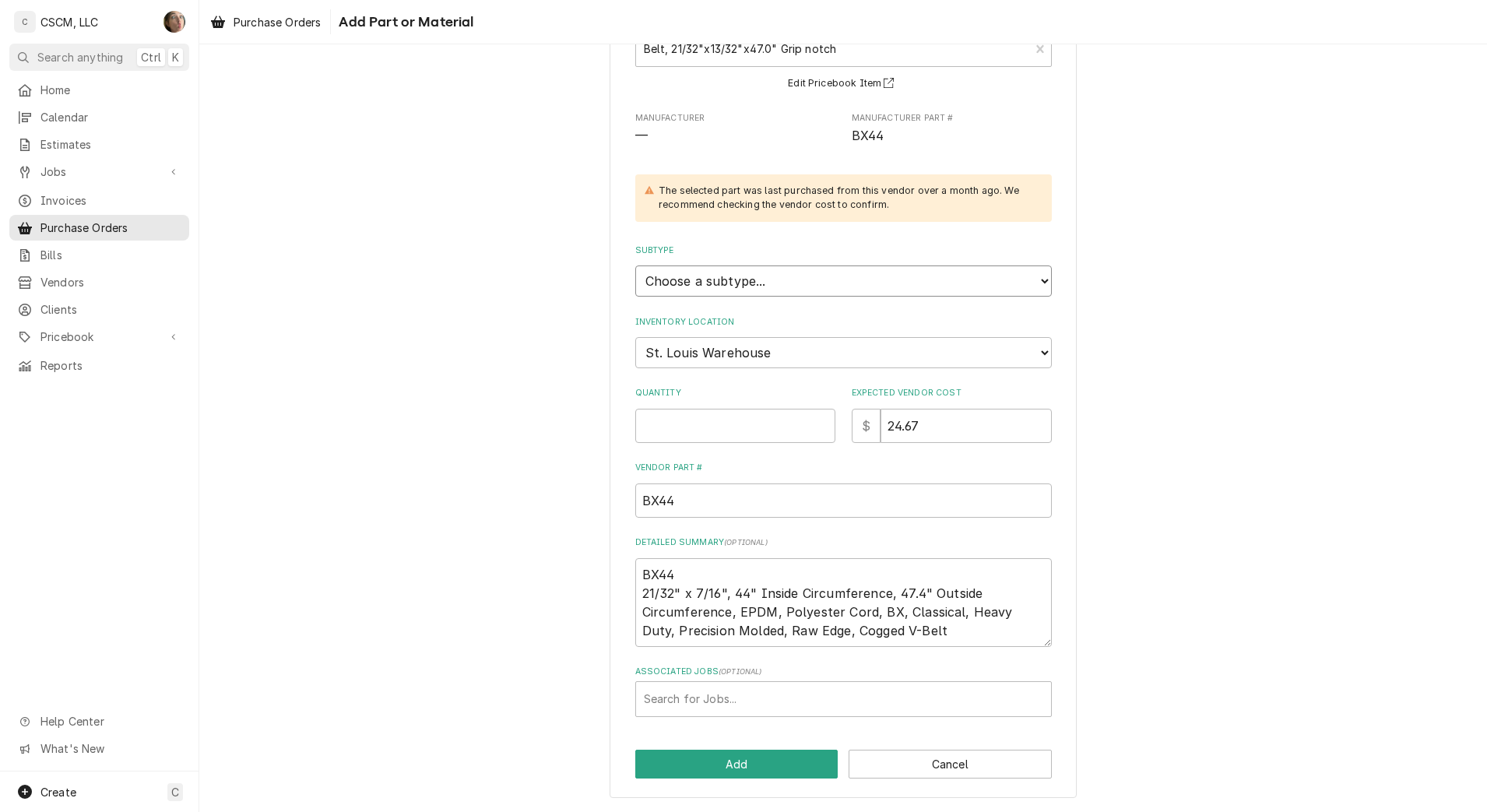
click at [716, 286] on select "Choose a subtype... Equipment Part Refrigerant Supply or Material Tool" at bounding box center [843, 281] width 417 height 31
select select "148"
click at [635, 266] on select "Choose a subtype... Equipment Part Refrigerant Supply or Material Tool" at bounding box center [843, 281] width 417 height 31
type textarea "x"
click at [703, 352] on select "Choose a location... Chris's Truck Colorado Main Warehouse Izaia's Truck Jimmy'…" at bounding box center [843, 352] width 417 height 31
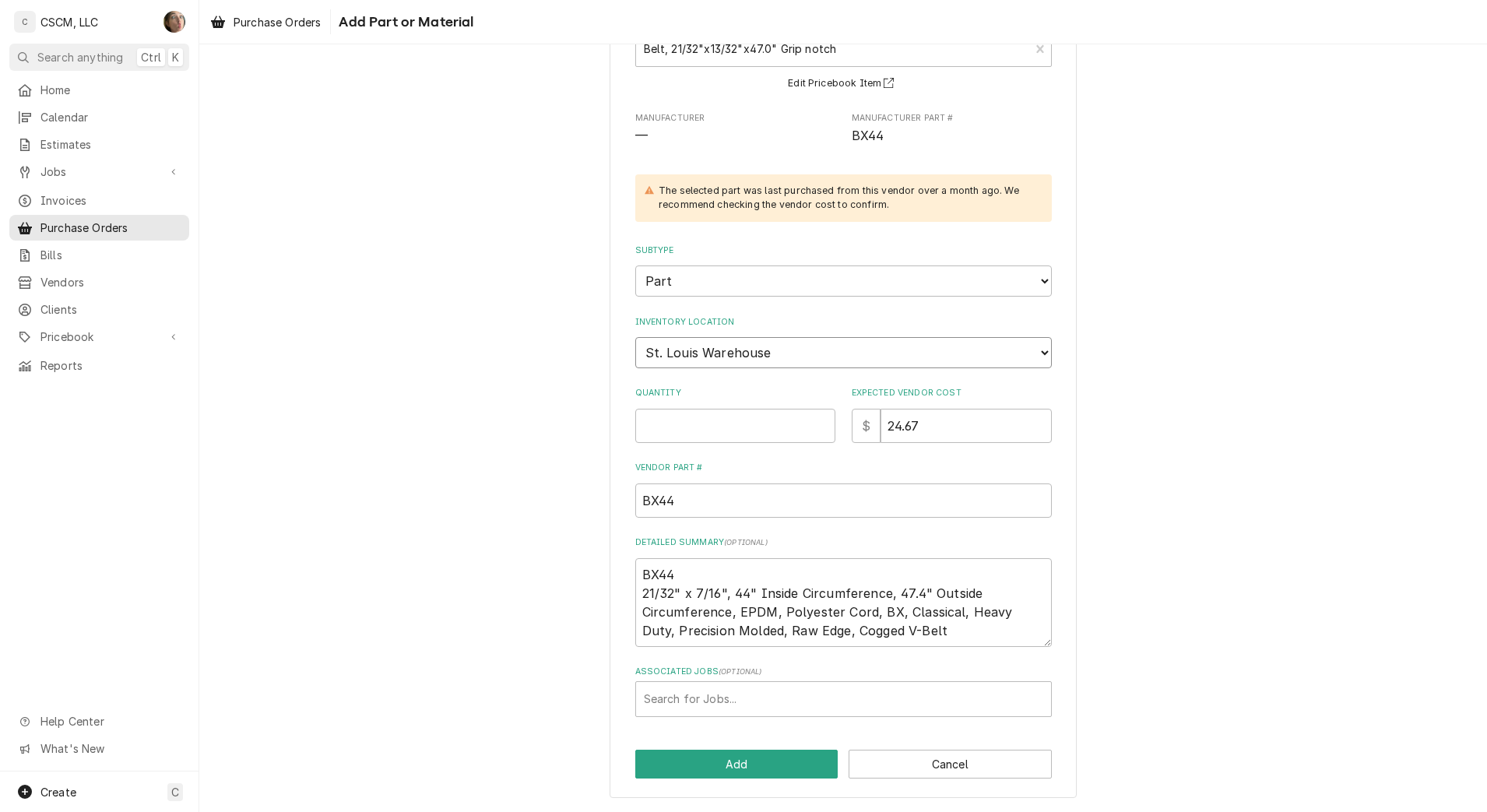
select select "2880"
click at [635, 337] on select "Choose a location... Chris's Truck Colorado Main Warehouse Izaia's Truck Jimmy'…" at bounding box center [843, 352] width 417 height 31
click at [796, 429] on input "Quantity" at bounding box center [735, 426] width 200 height 35
type textarea "x"
type input "1"
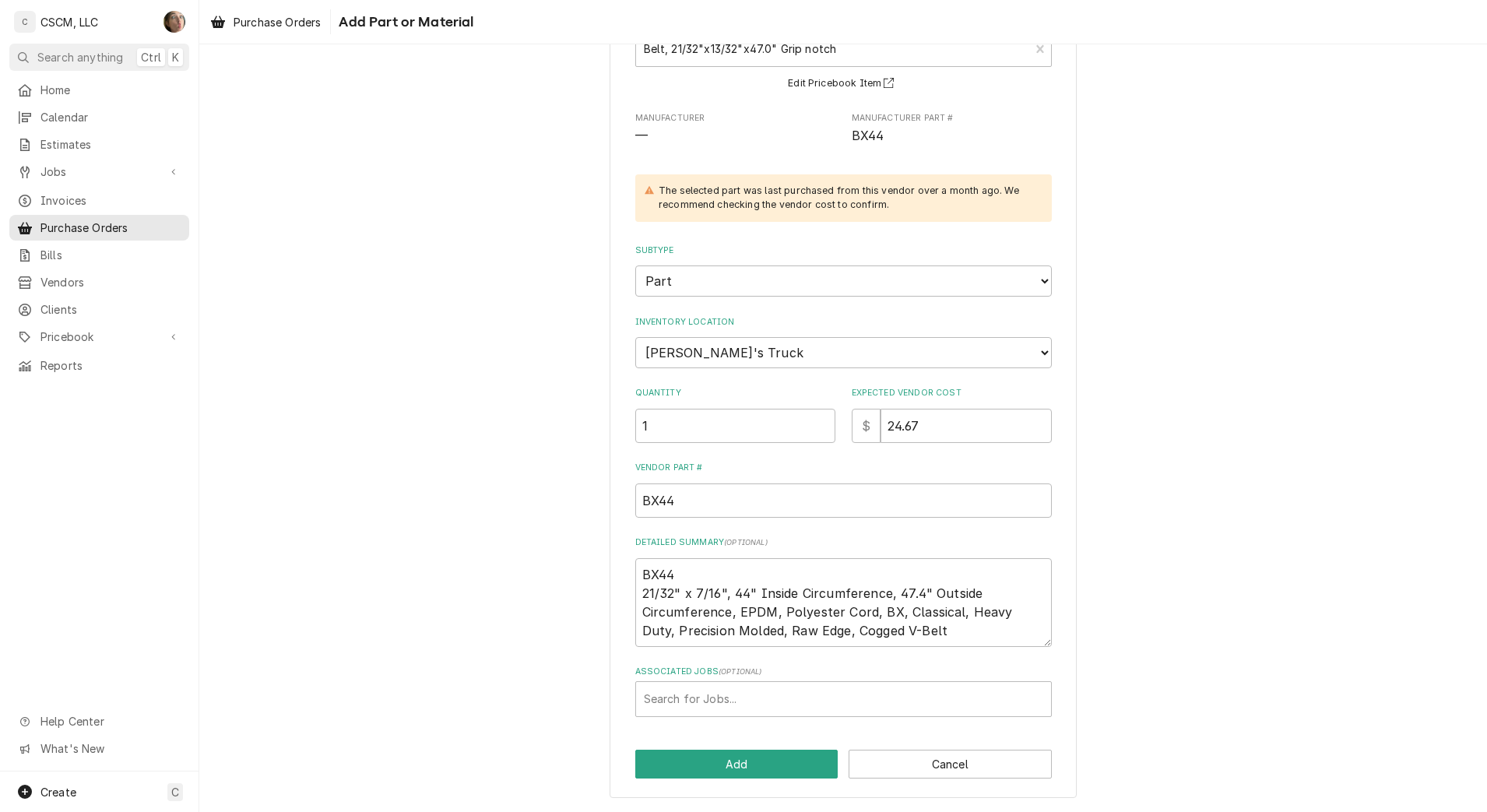
click at [580, 442] on div "Please provide the following information to add a new part or material to this …" at bounding box center [843, 370] width 1288 height 881
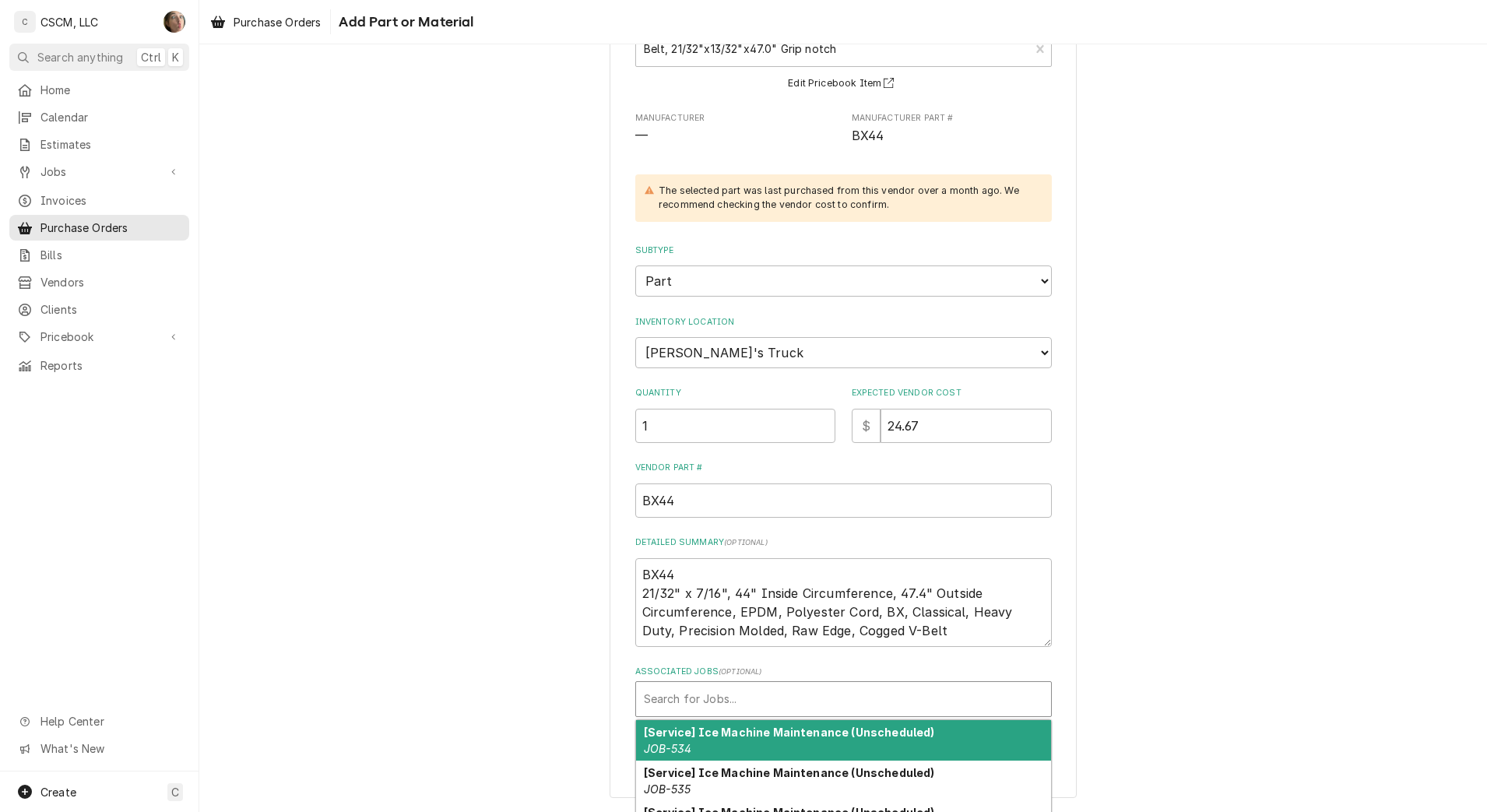
click at [672, 698] on div "Associated Jobs" at bounding box center [843, 698] width 399 height 28
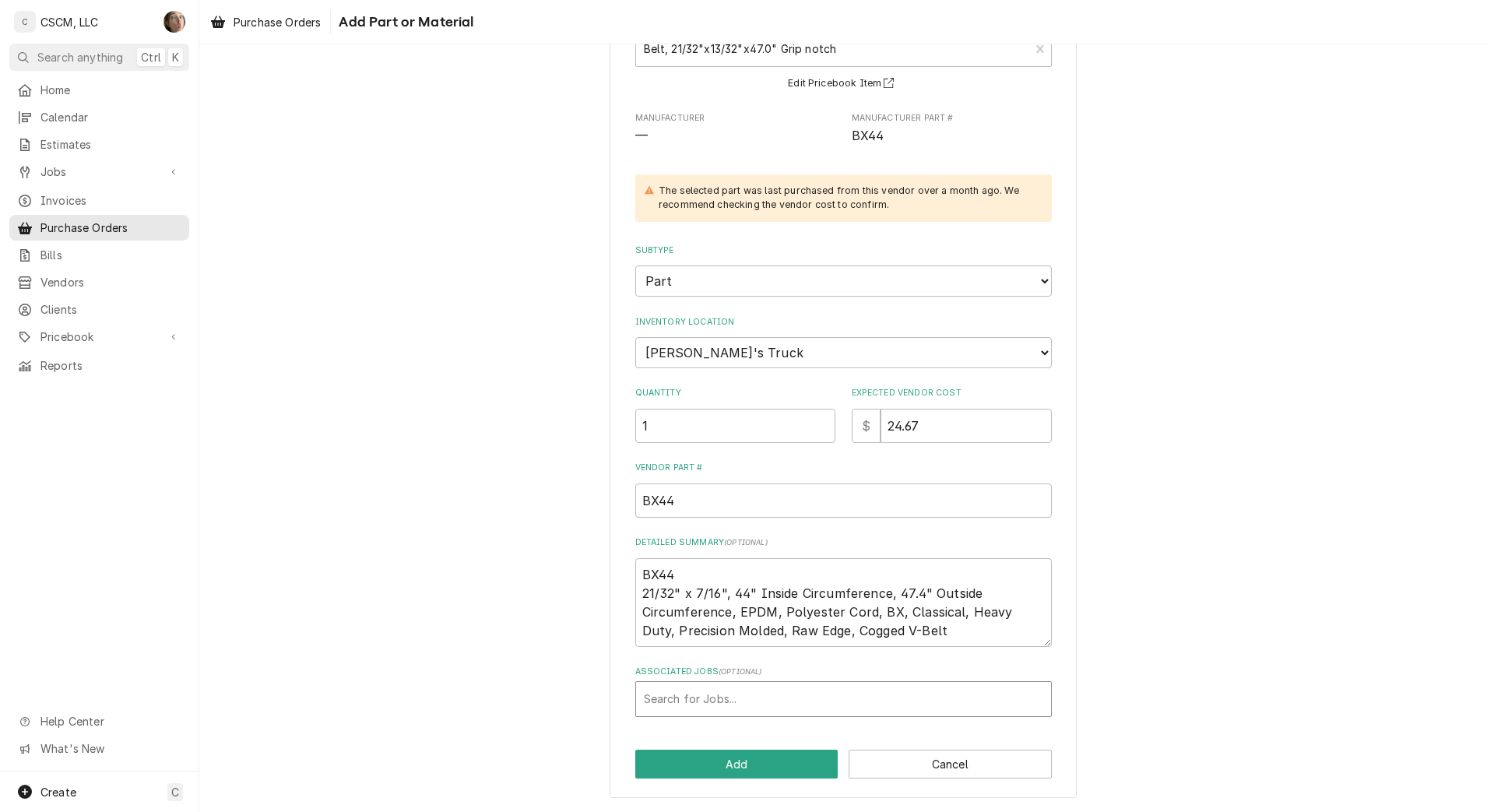
click at [743, 690] on div "Associated Jobs" at bounding box center [843, 698] width 399 height 28
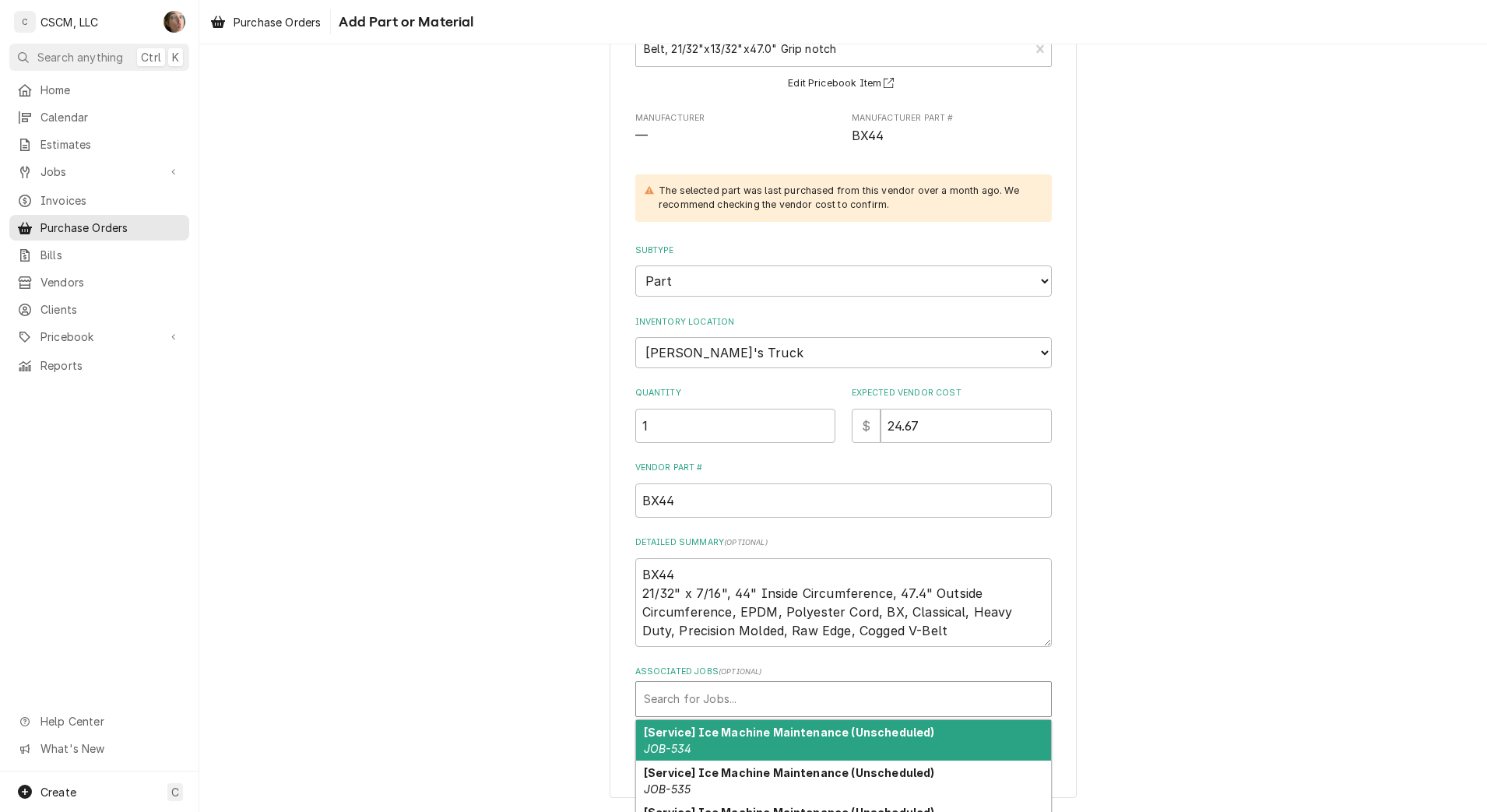
click at [674, 687] on div "Associated Jobs" at bounding box center [843, 698] width 399 height 28
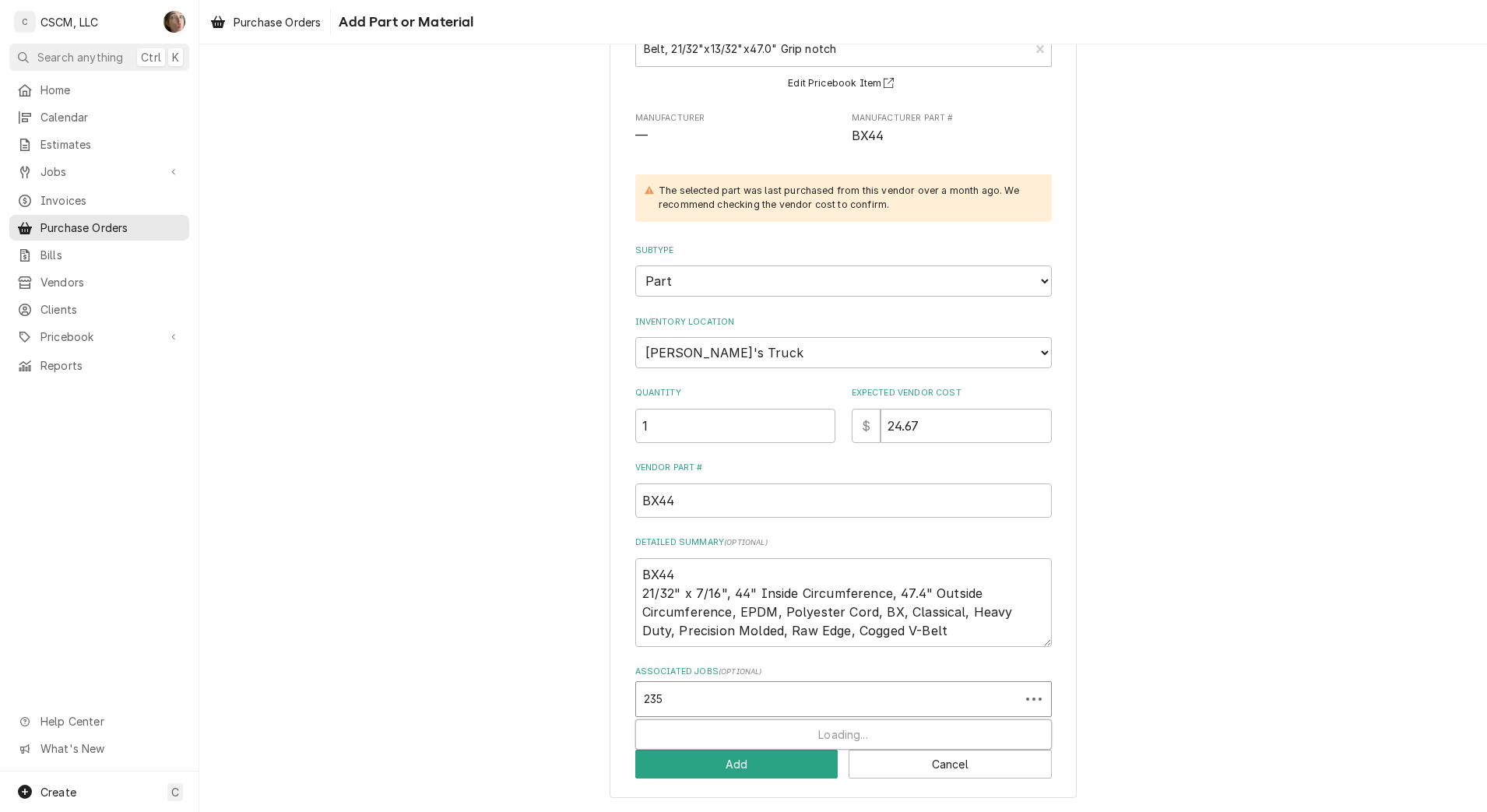
type input "2353"
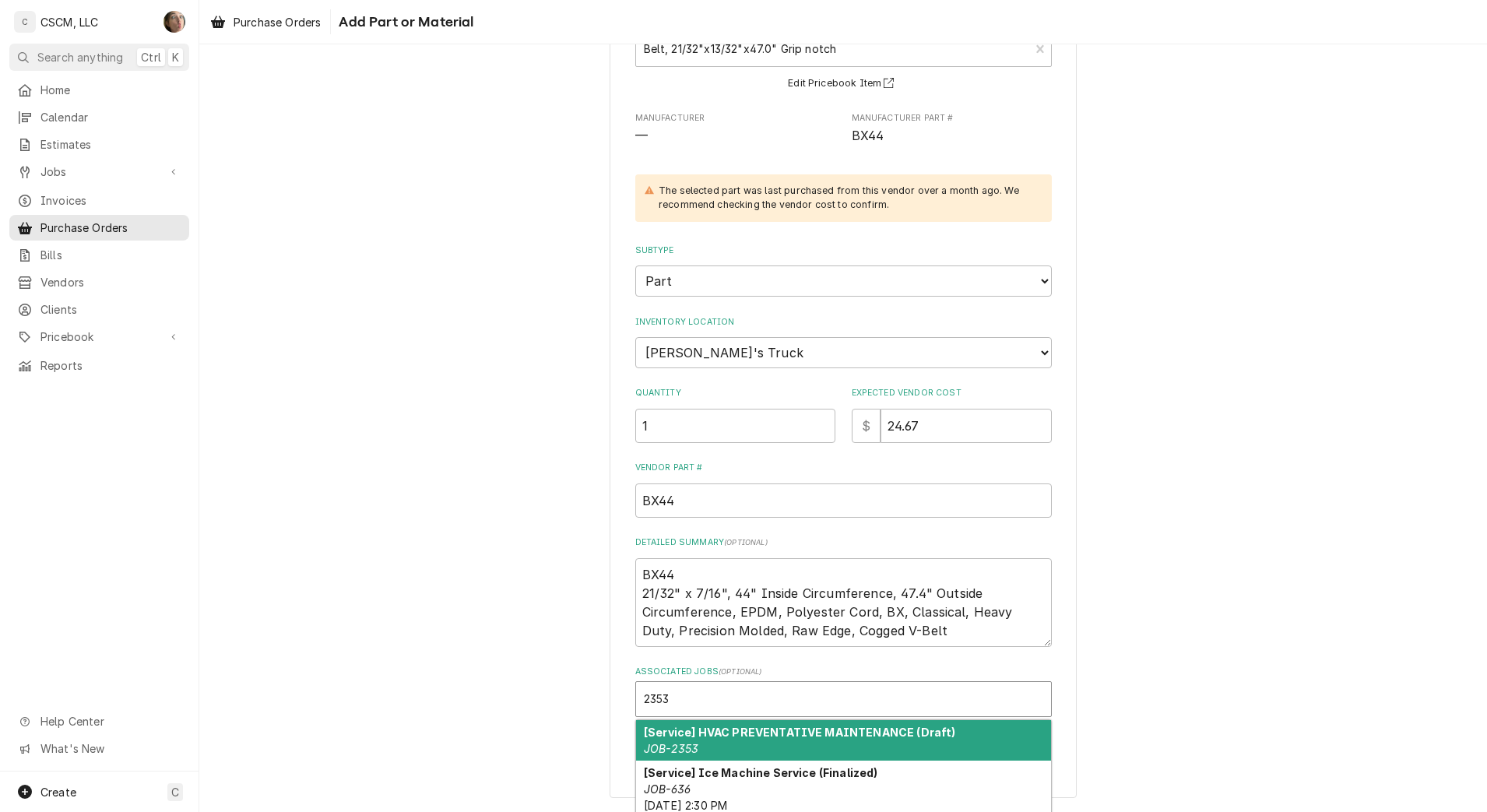
scroll to position [137, 0]
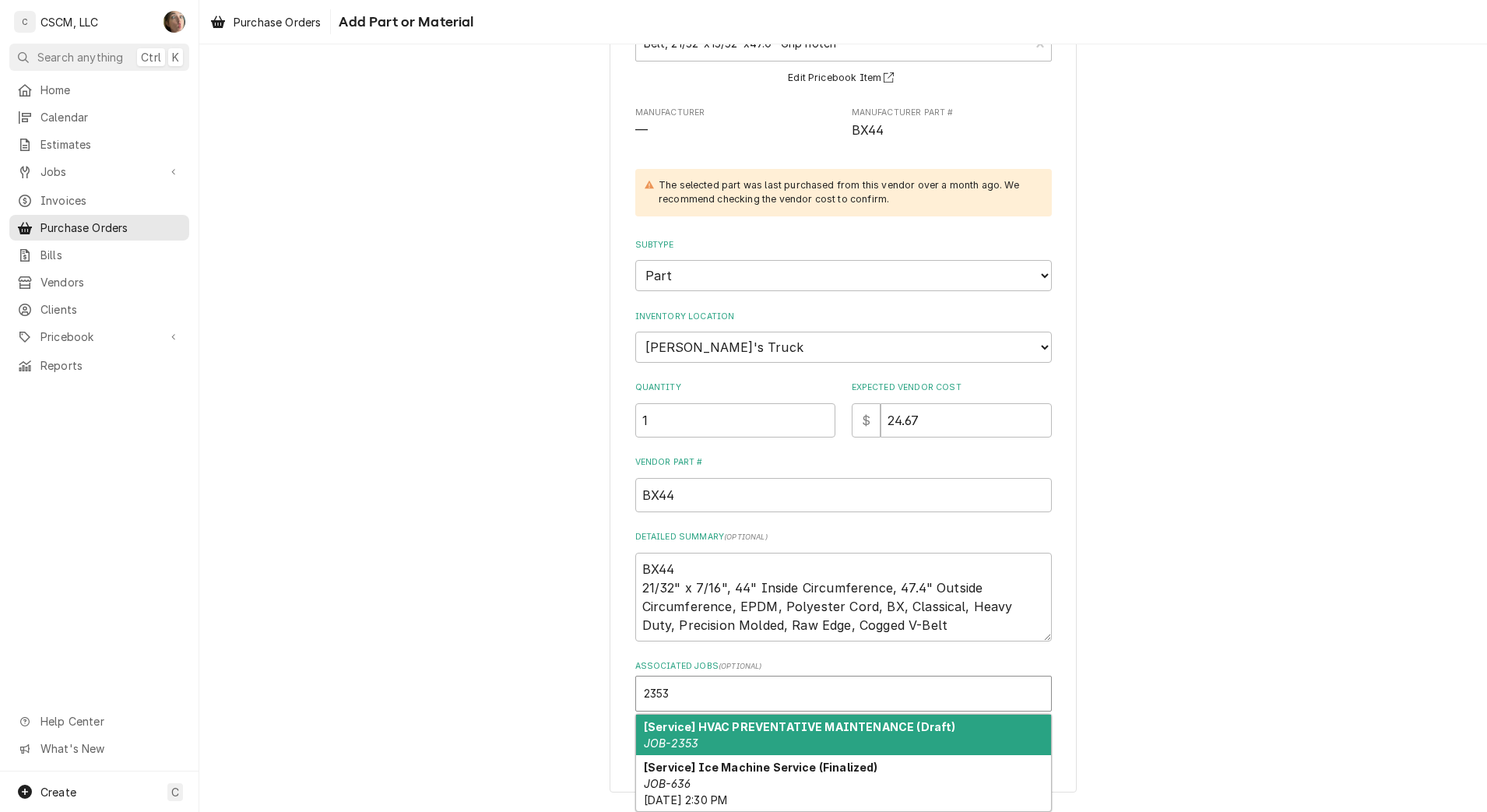
click at [873, 735] on div "[Service] HVAC PREVENTATIVE MAINTENANCE (Draft) JOB-2353" at bounding box center [843, 734] width 415 height 40
type textarea "x"
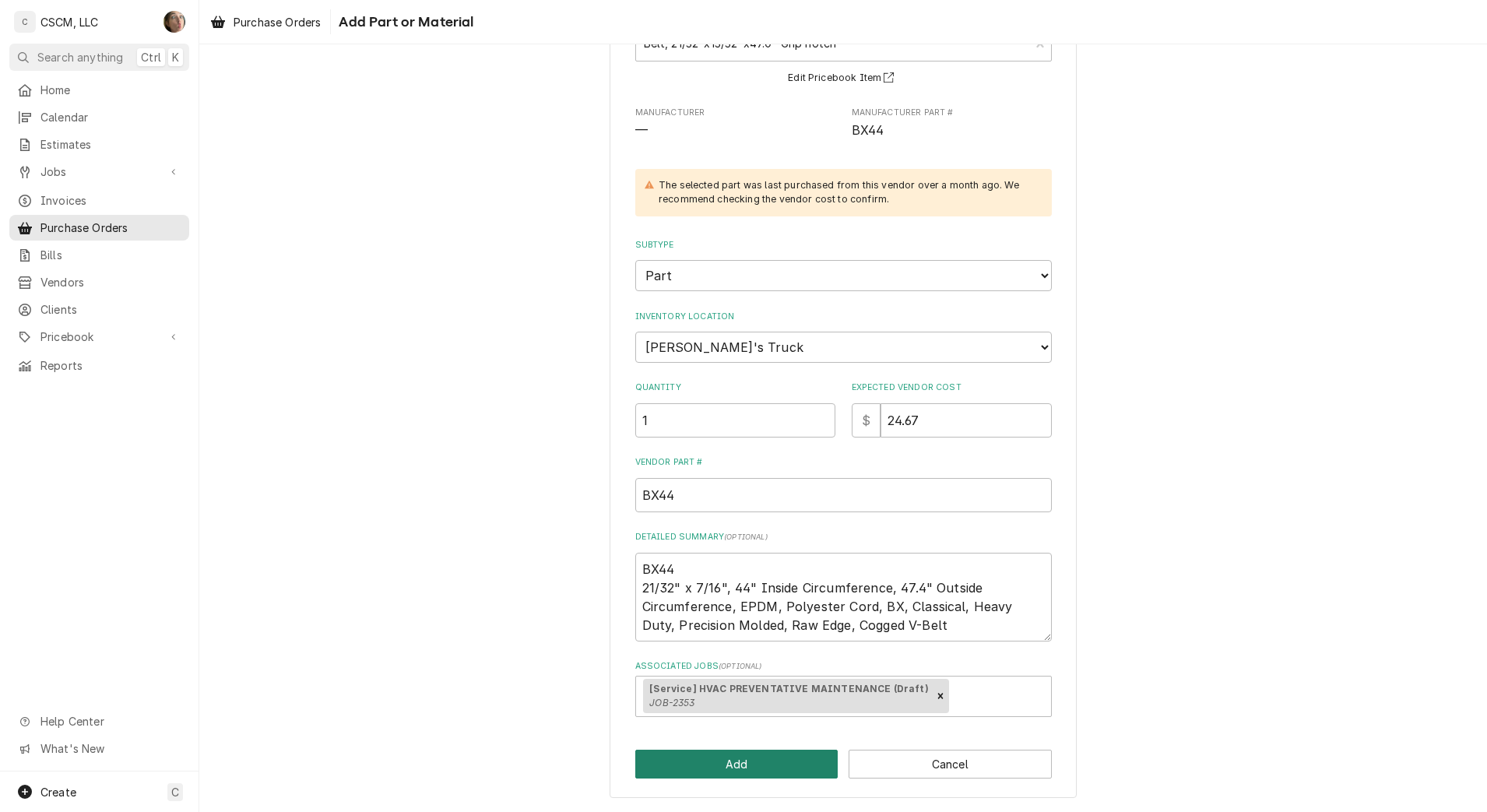
click at [767, 769] on button "Add" at bounding box center [736, 764] width 203 height 29
type textarea "x"
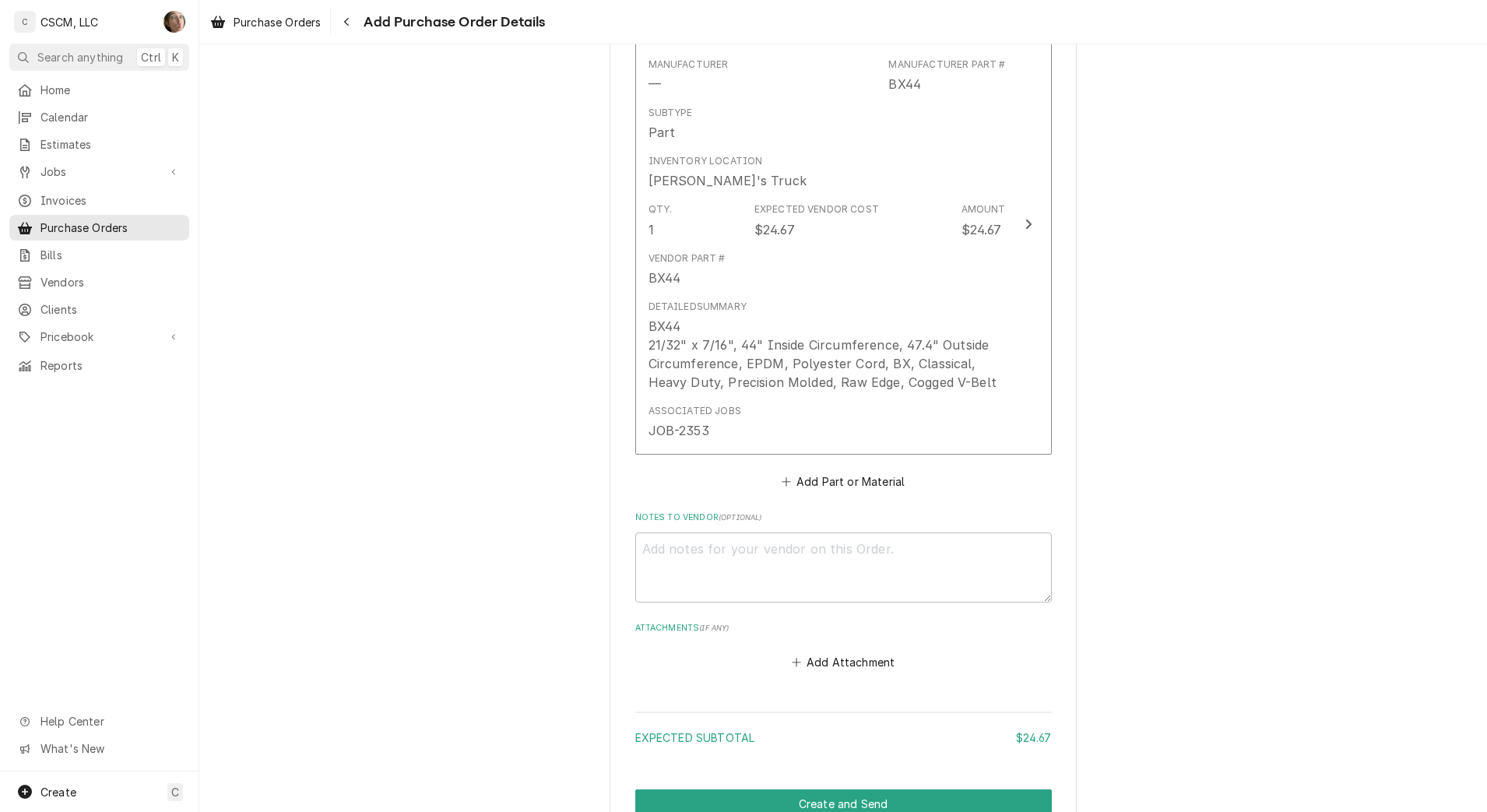
scroll to position [849, 0]
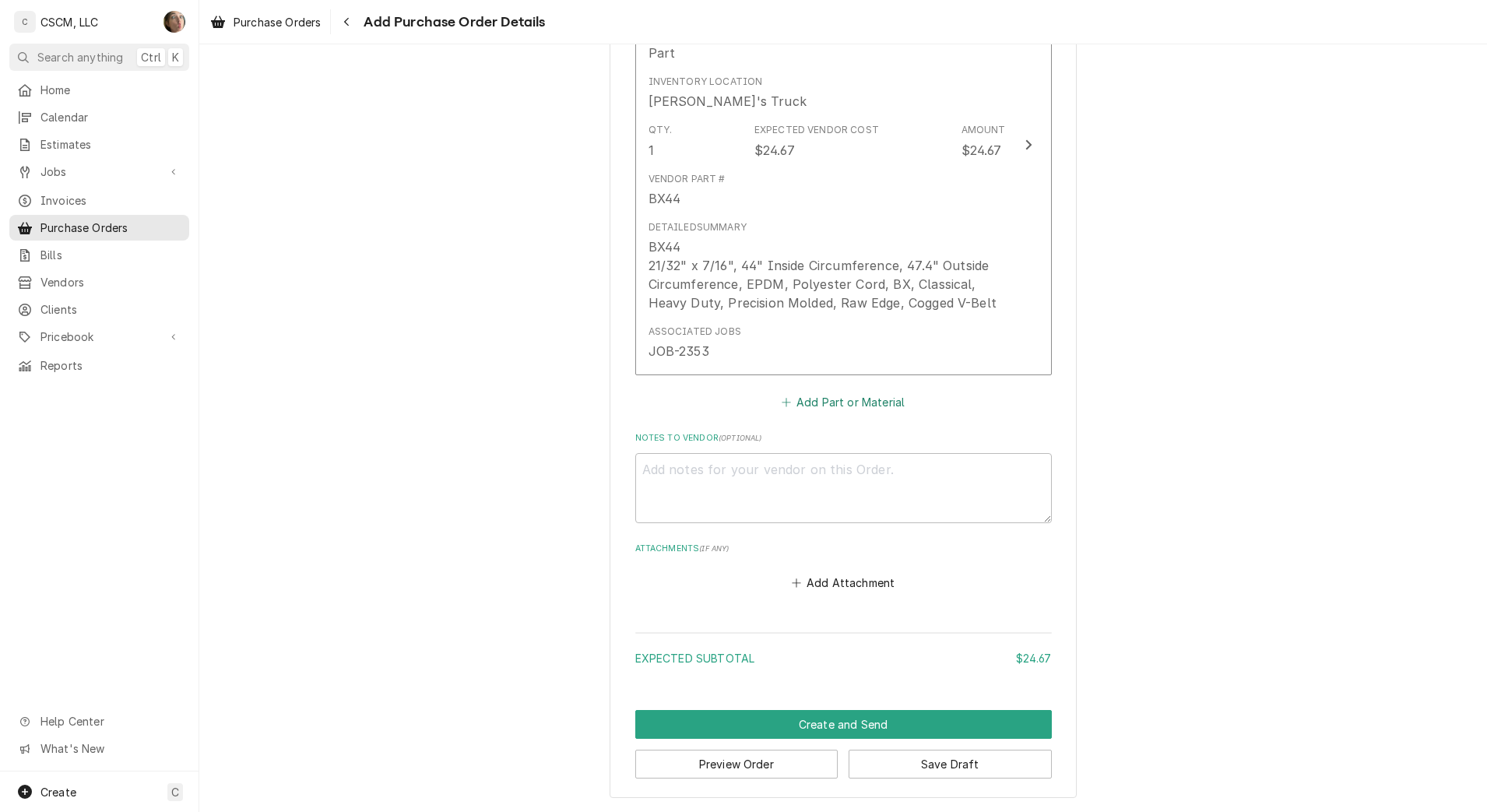
click at [830, 405] on button "Add Part or Material" at bounding box center [842, 402] width 128 height 22
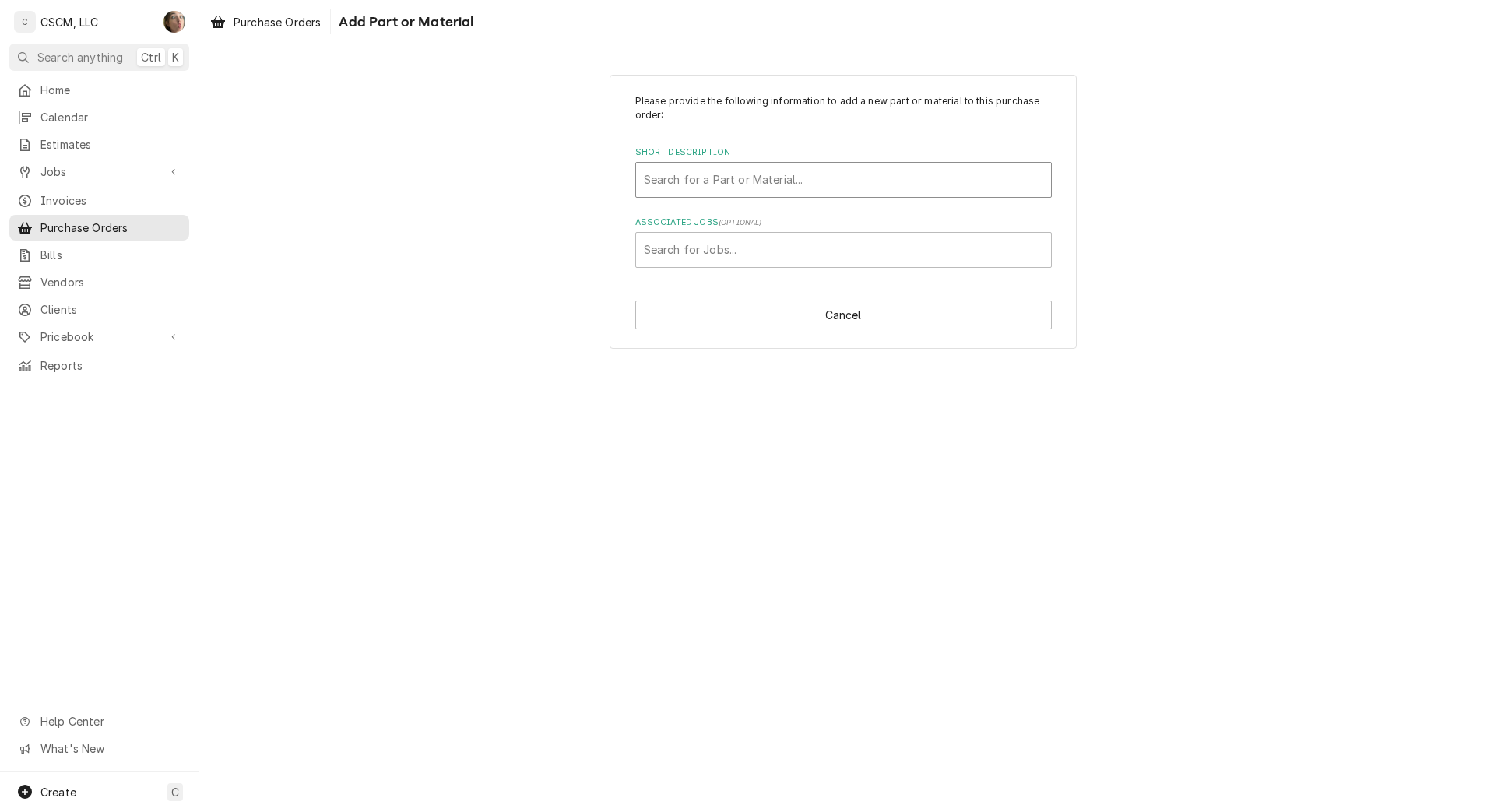
click at [706, 171] on div "Short Description" at bounding box center [843, 179] width 399 height 28
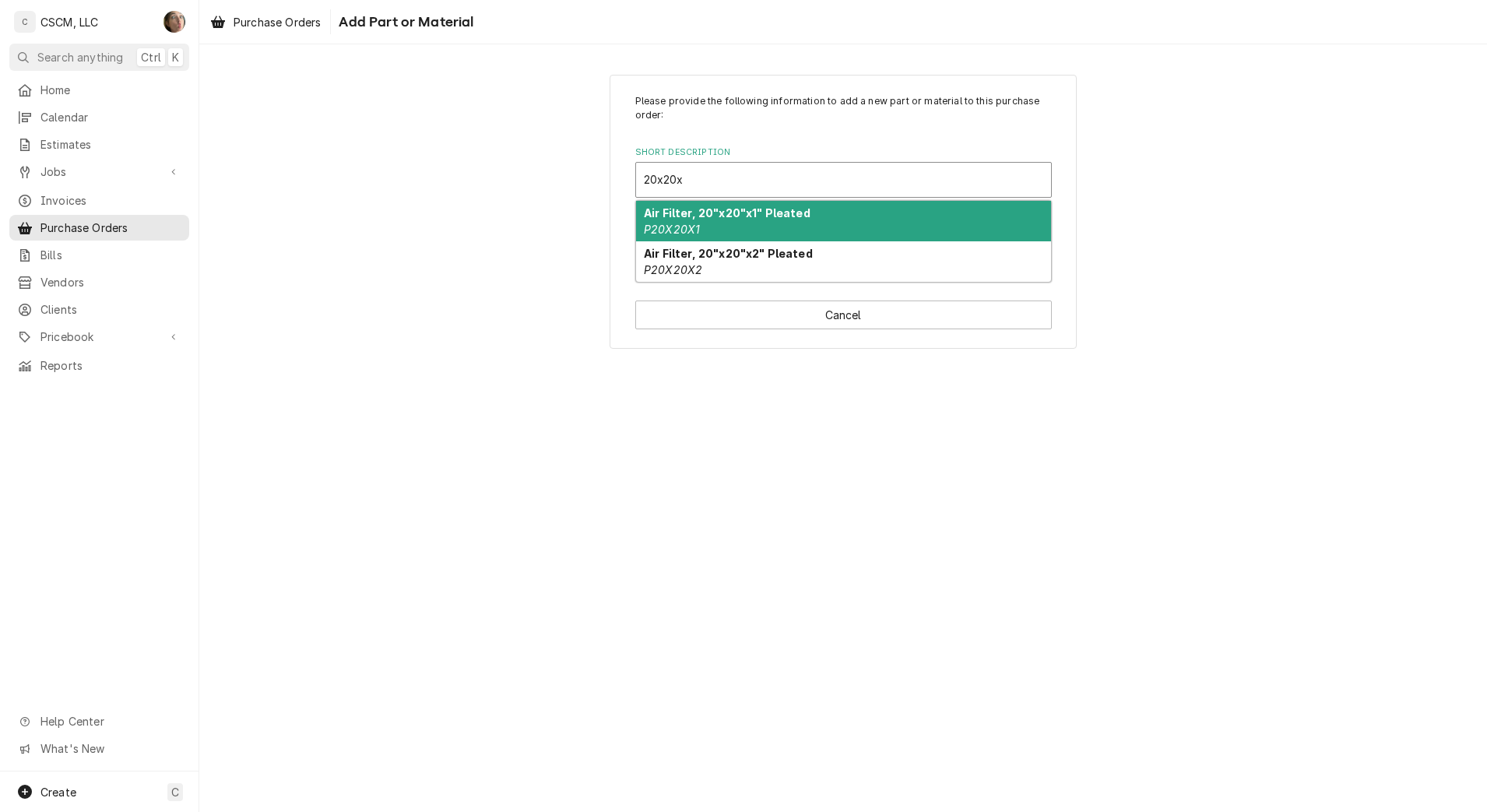
type input "20x20x2"
click at [731, 228] on div "Air Filter, 20"x20"x2" Pleated P20X20X2" at bounding box center [843, 221] width 415 height 40
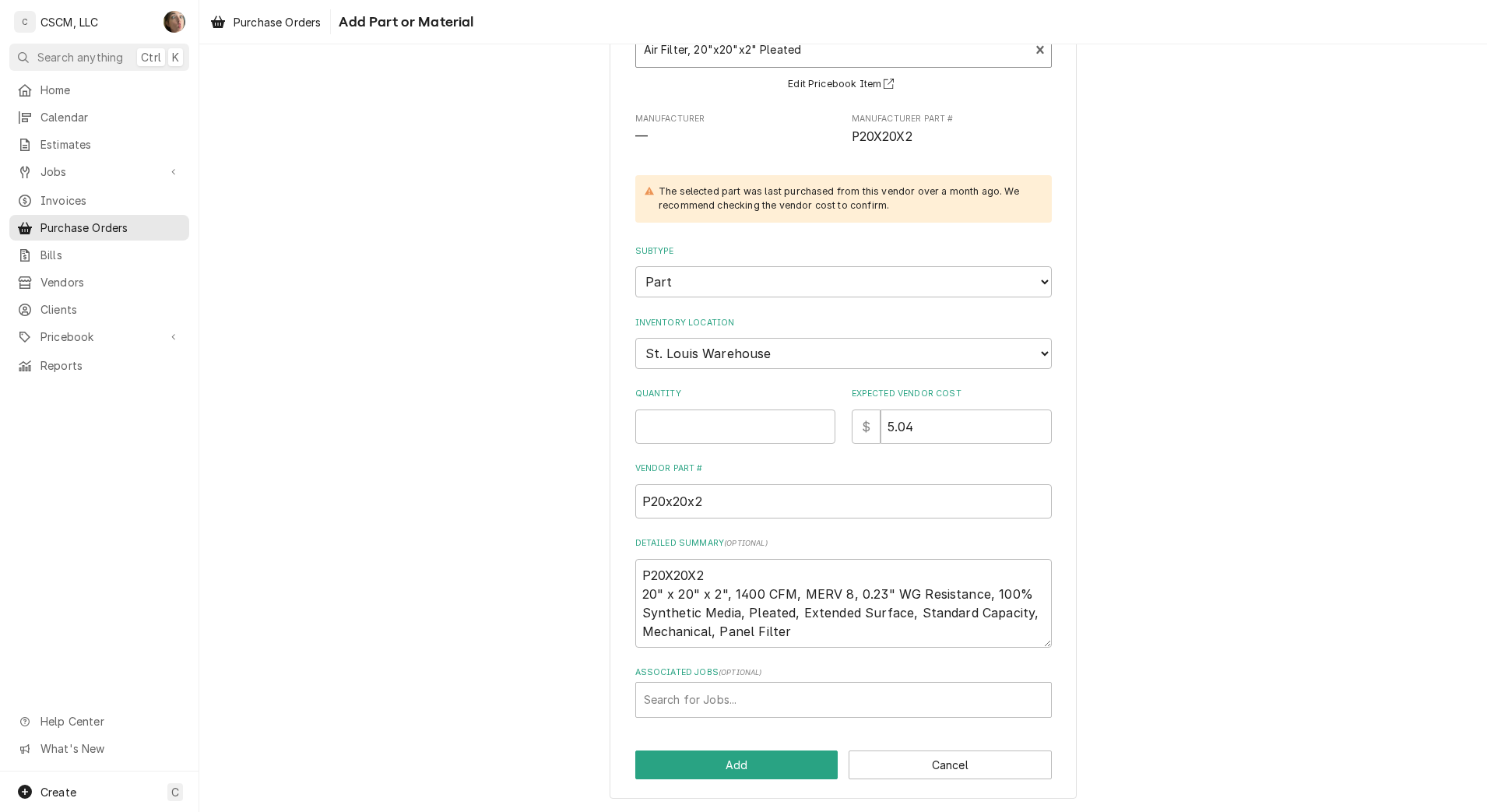
scroll to position [131, 0]
click at [705, 447] on div "Please provide the following information to add a new part or material to this …" at bounding box center [843, 340] width 417 height 753
click at [699, 425] on input "Quantity" at bounding box center [735, 426] width 200 height 35
type textarea "x"
type input "1"
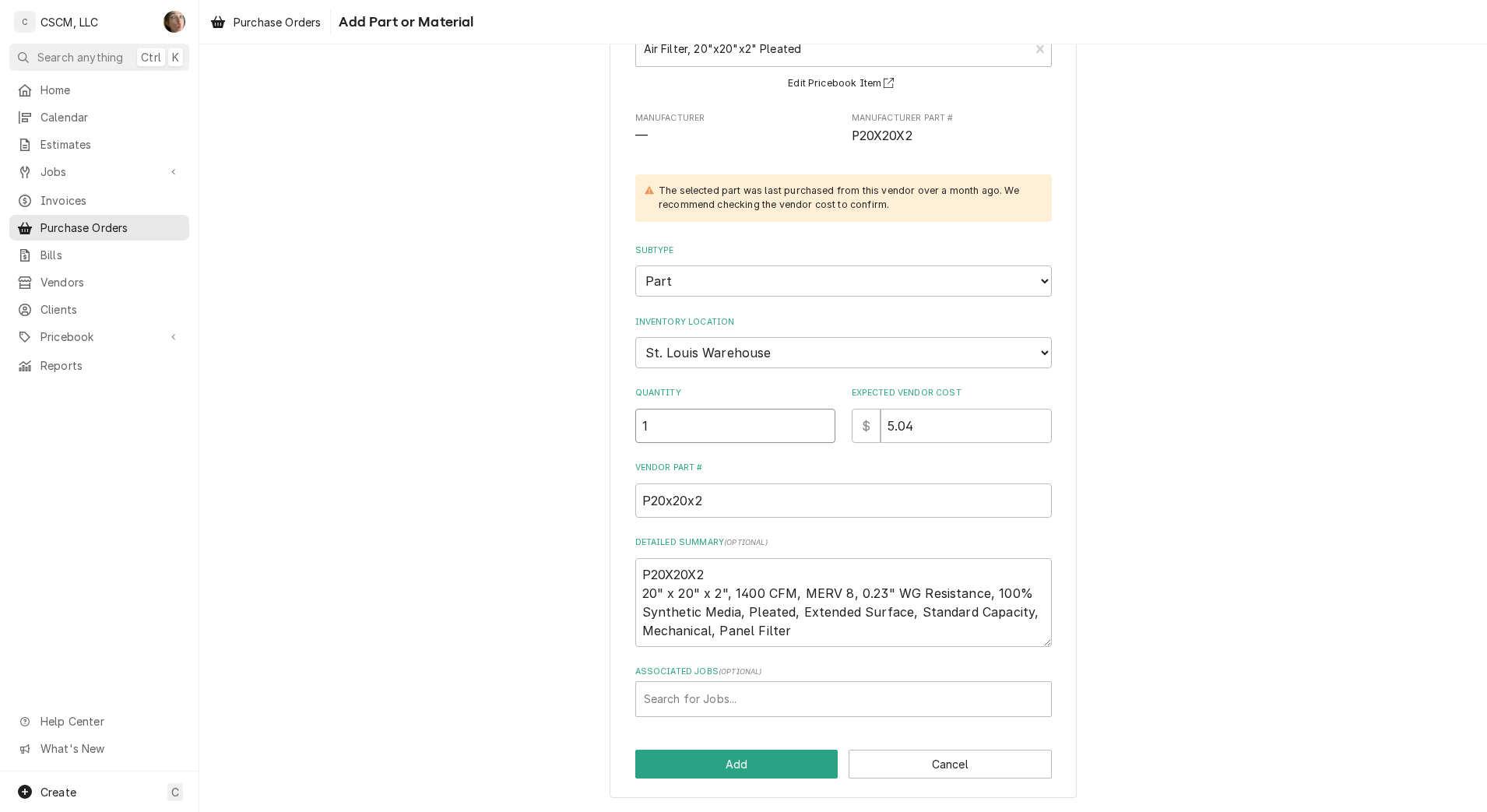
type textarea "x"
type input "12"
click at [404, 478] on div "Please provide the following information to add a new part or material to this …" at bounding box center [843, 370] width 1288 height 881
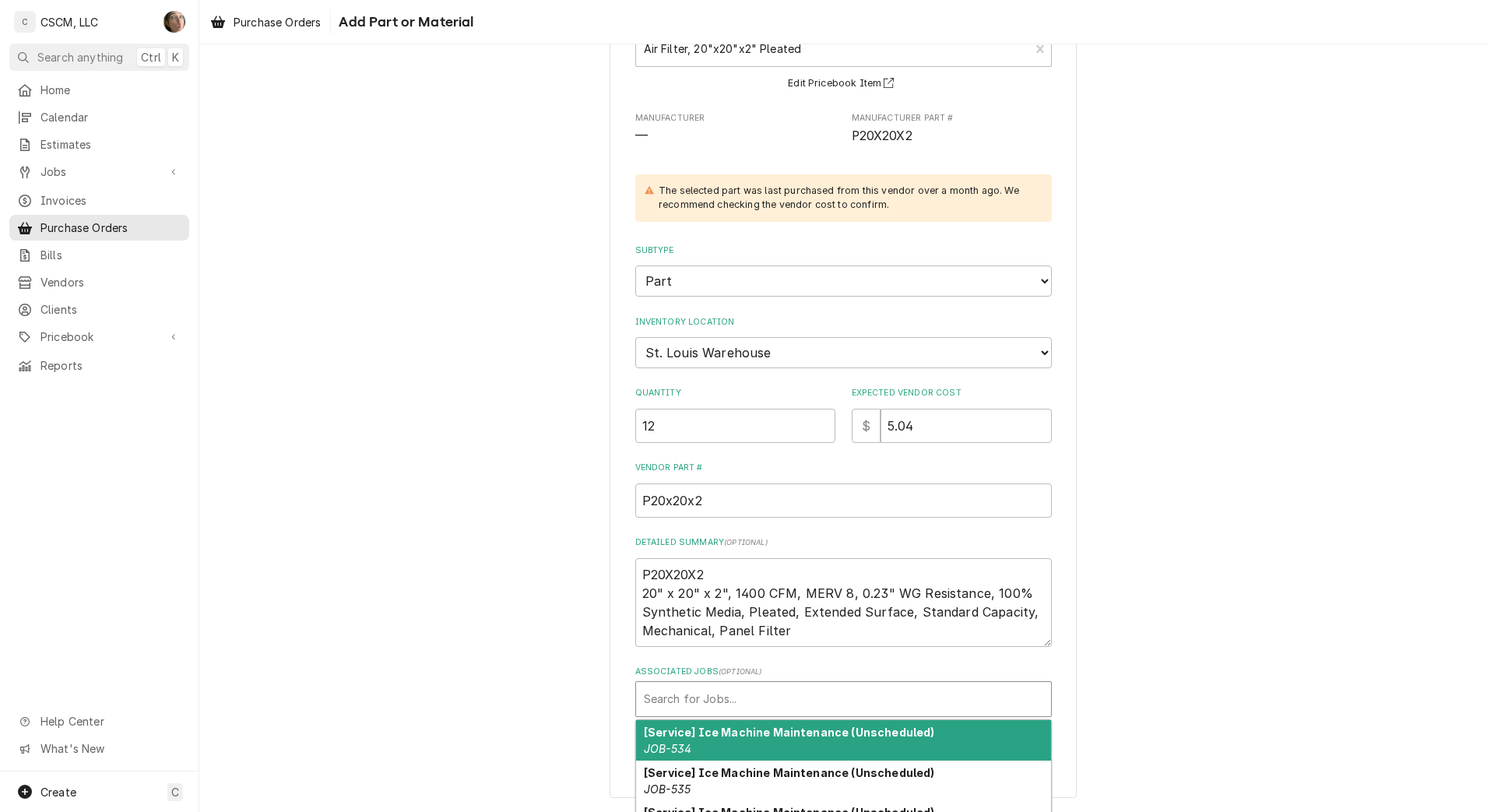
click at [718, 689] on div "Associated Jobs" at bounding box center [843, 698] width 399 height 28
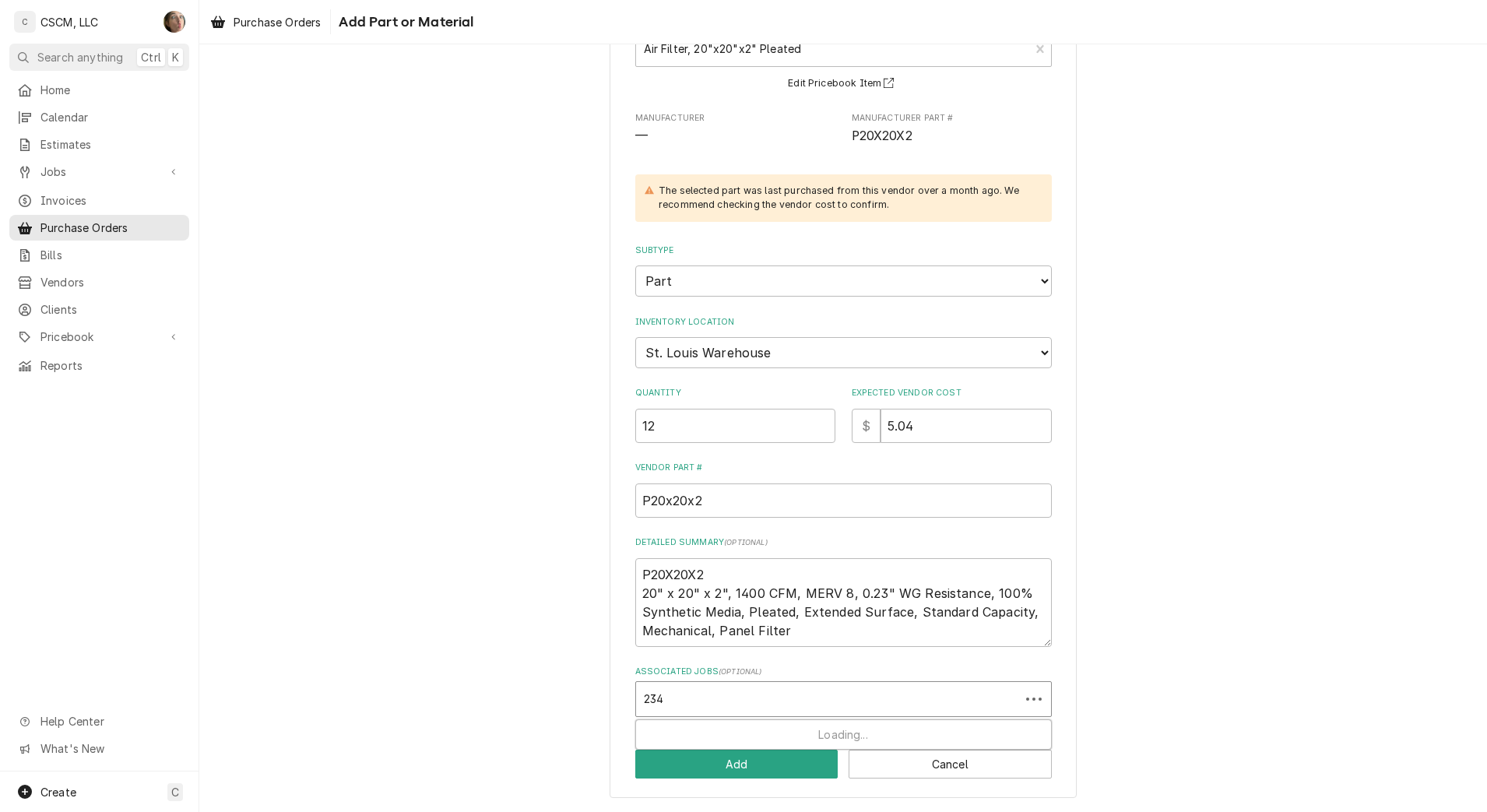
type input "2342"
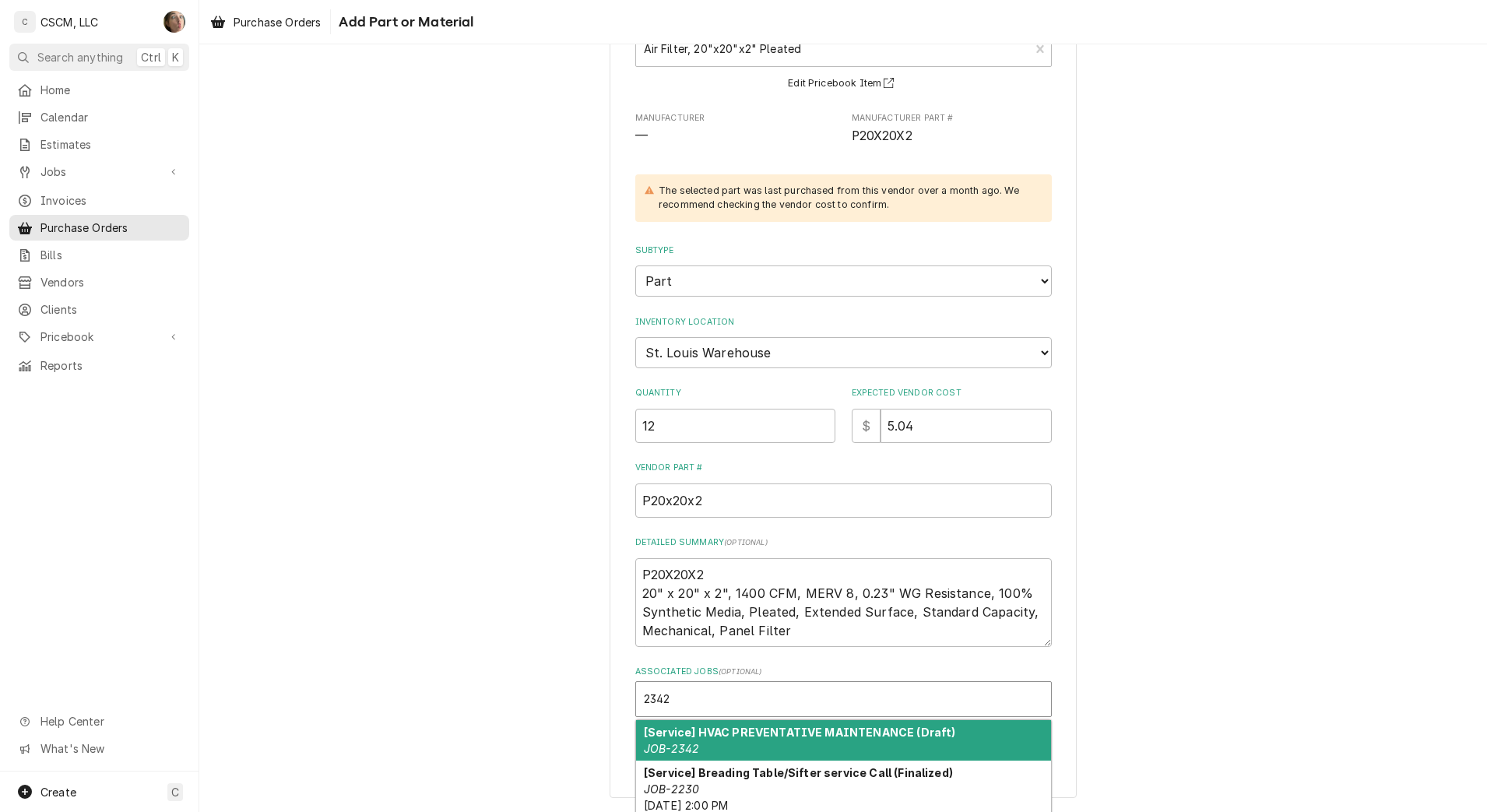
click at [704, 739] on div "[Service] HVAC PREVENTATIVE MAINTENANCE (Draft) JOB-2342" at bounding box center [843, 740] width 415 height 40
type textarea "x"
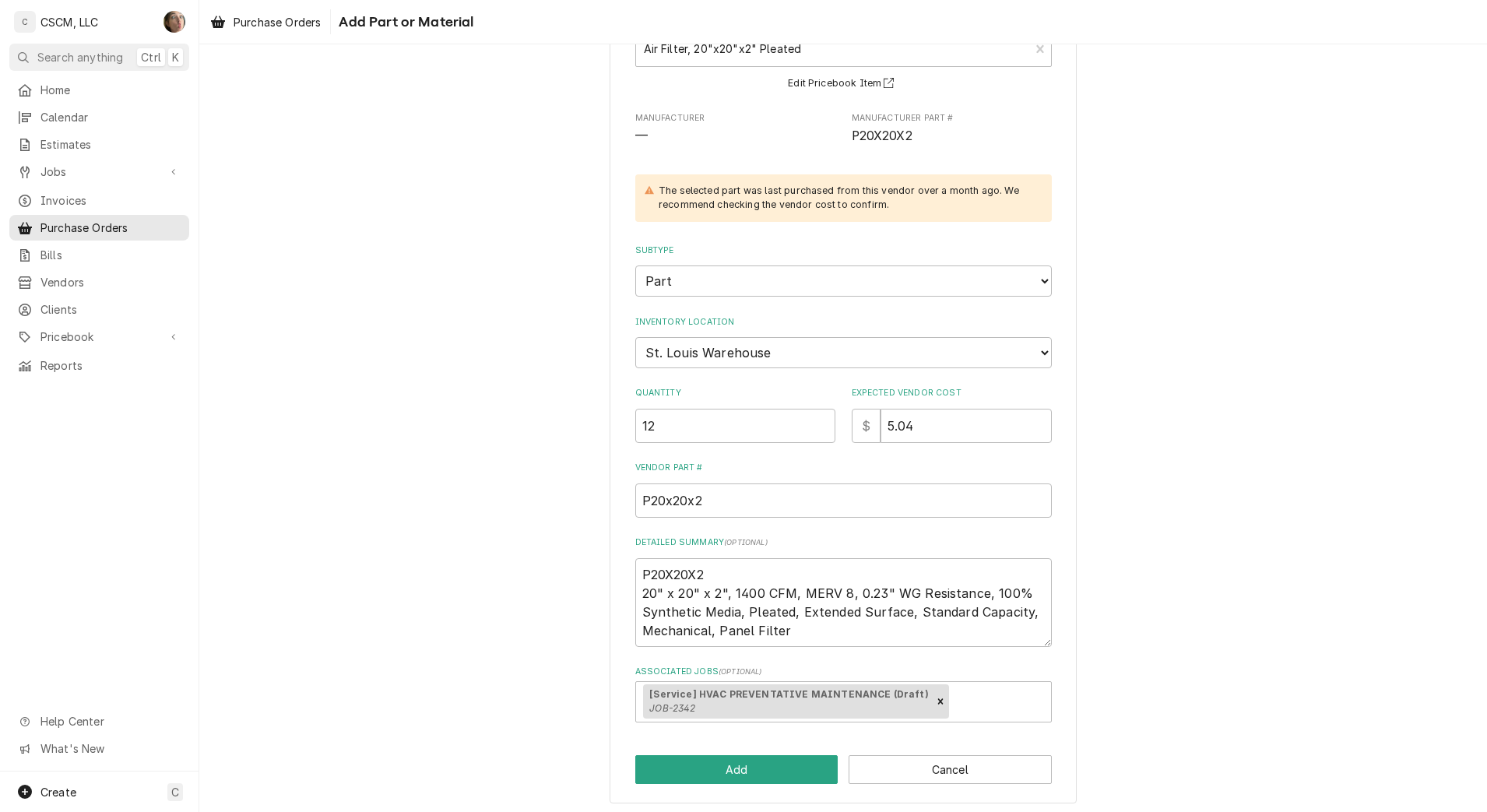
click at [537, 632] on div "Please provide the following information to add a new part or material to this …" at bounding box center [843, 373] width 1288 height 887
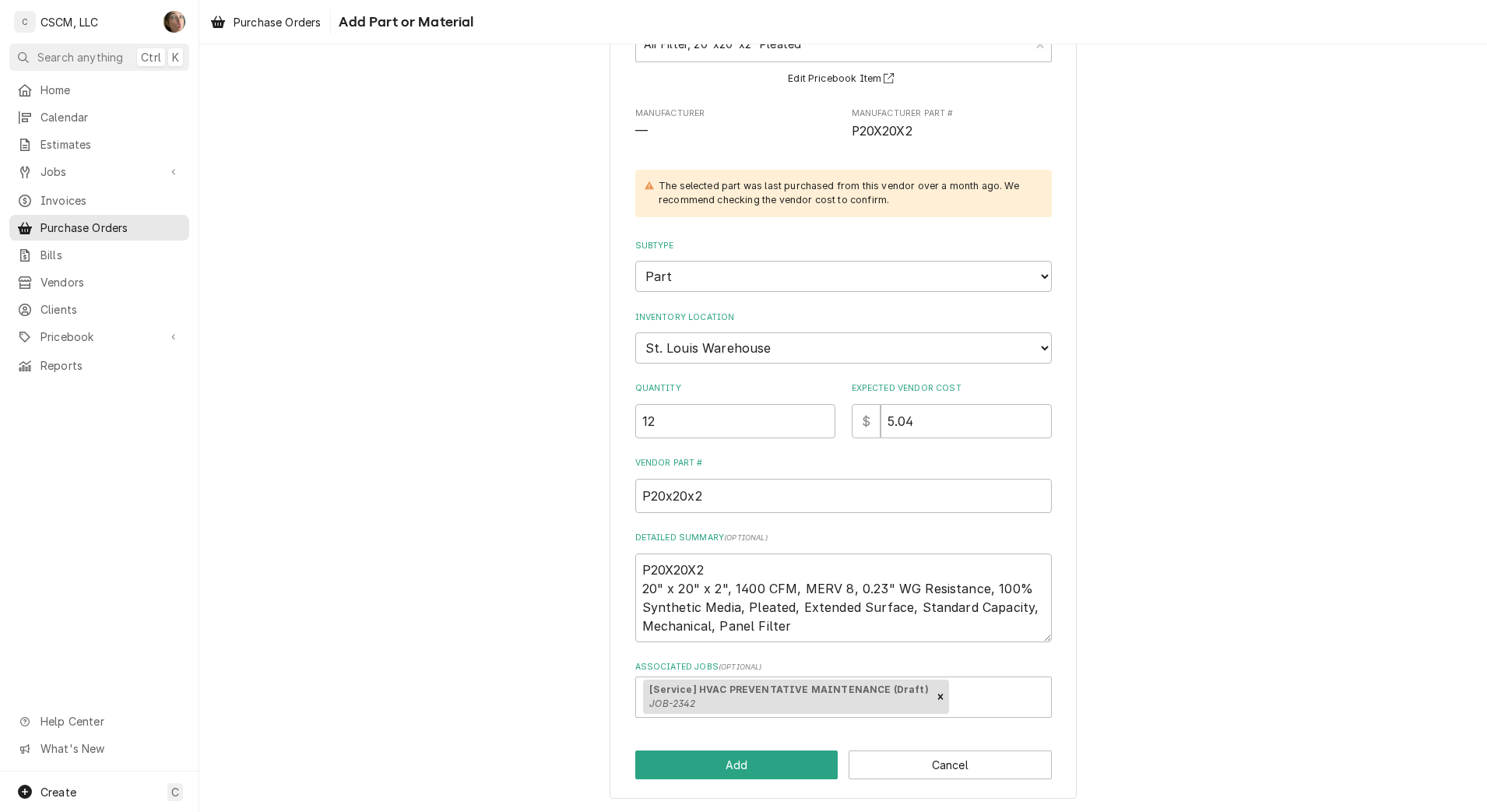
scroll to position [137, 0]
click at [474, 569] on div "Please provide the following information to add a new part or material to this …" at bounding box center [843, 368] width 1288 height 887
click at [705, 756] on button "Add" at bounding box center [736, 764] width 203 height 29
type textarea "x"
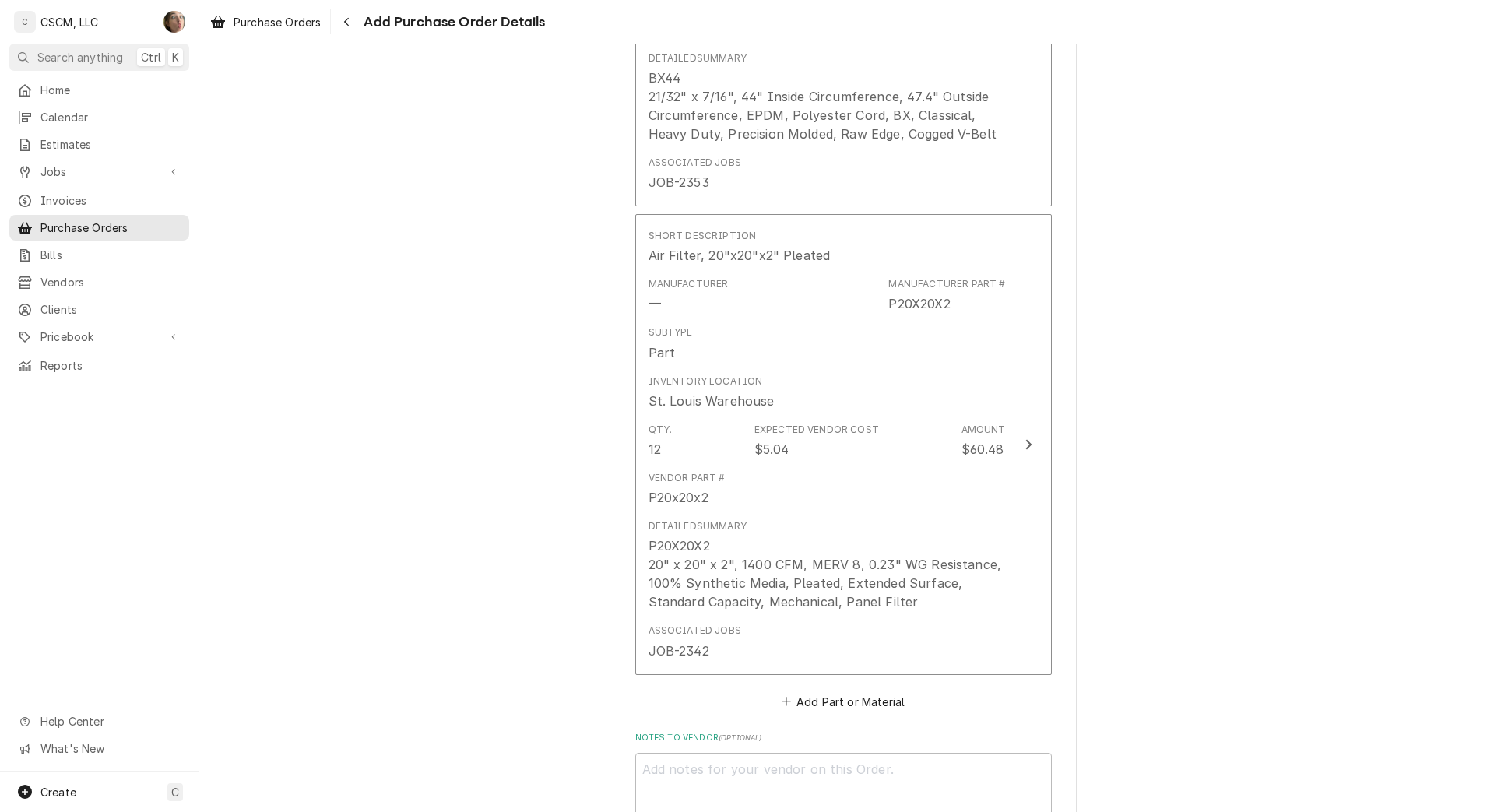
scroll to position [1073, 0]
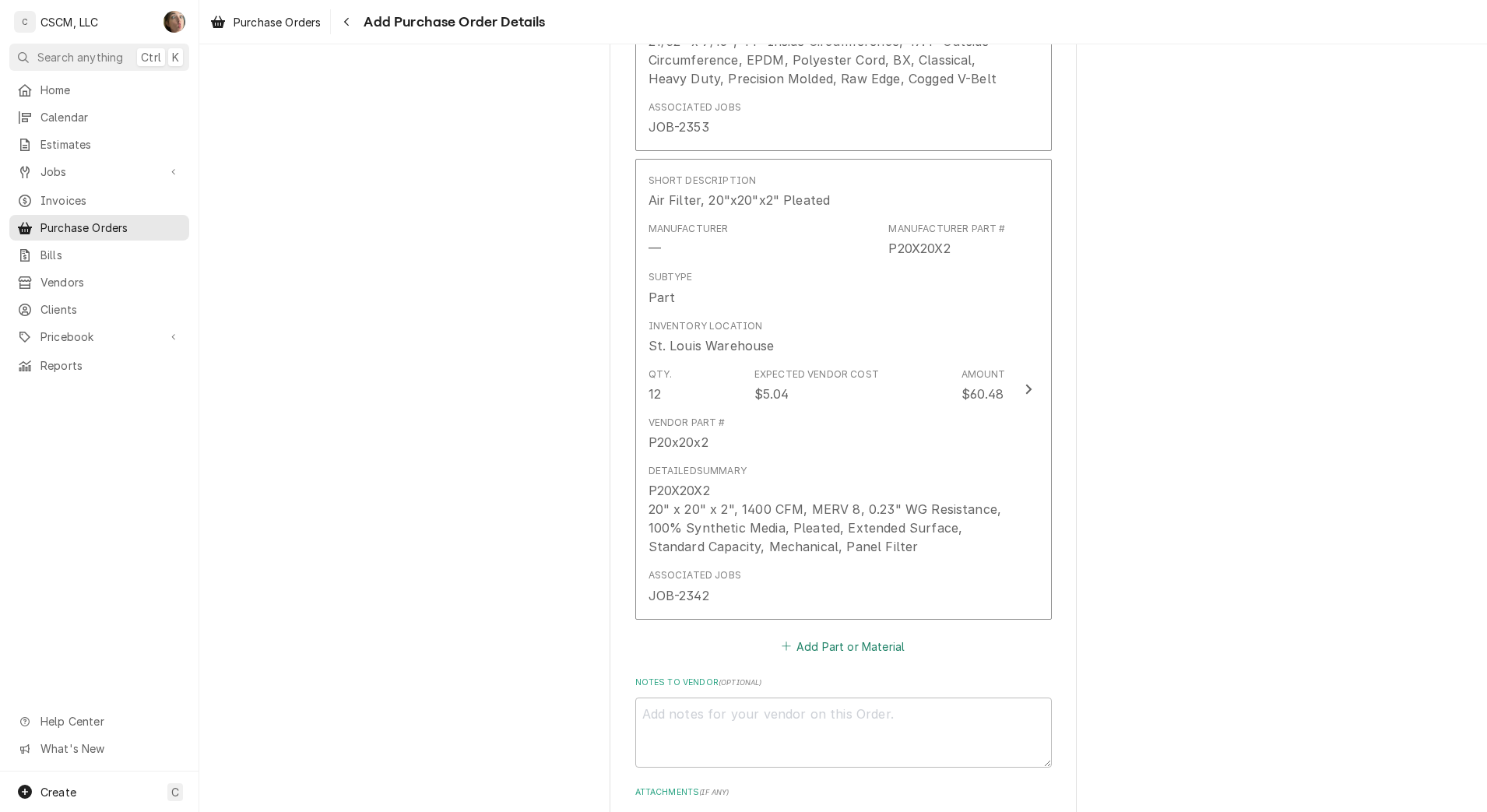
click at [830, 646] on button "Add Part or Material" at bounding box center [842, 646] width 128 height 22
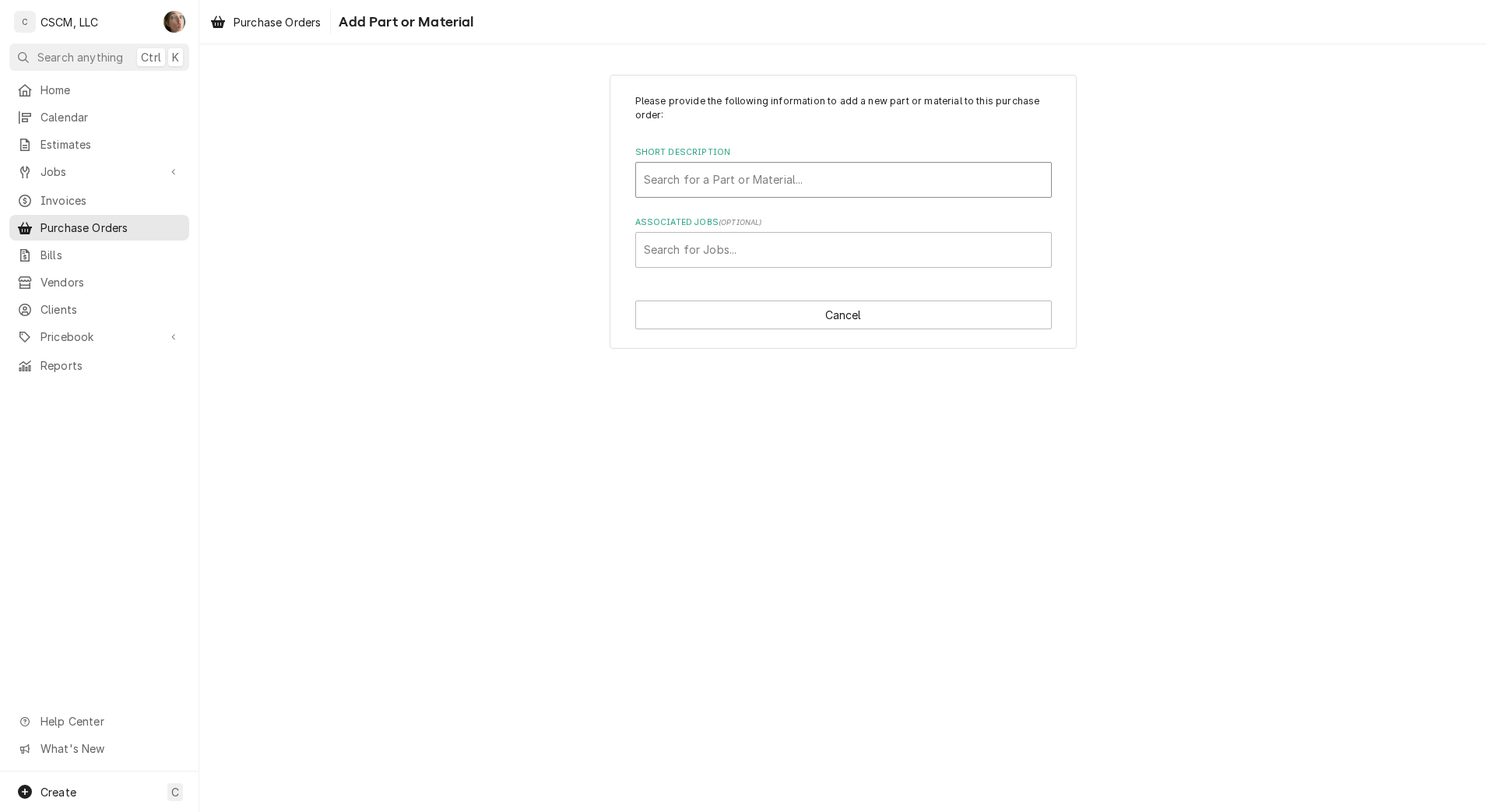
click at [719, 170] on div "Short Description" at bounding box center [843, 179] width 399 height 28
type input "ax49"
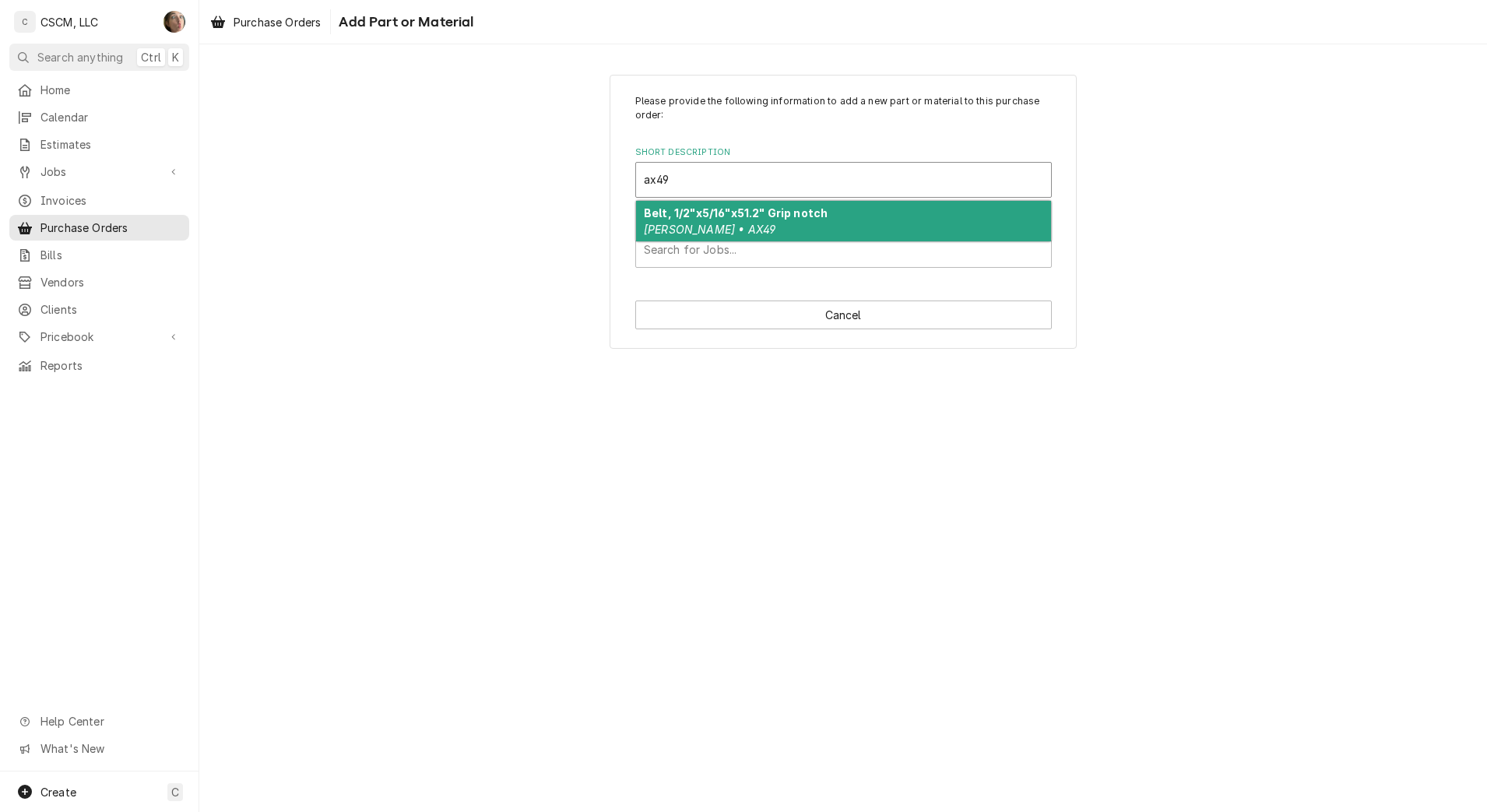
click at [711, 233] on em "Browning • AX49" at bounding box center [709, 229] width 132 height 13
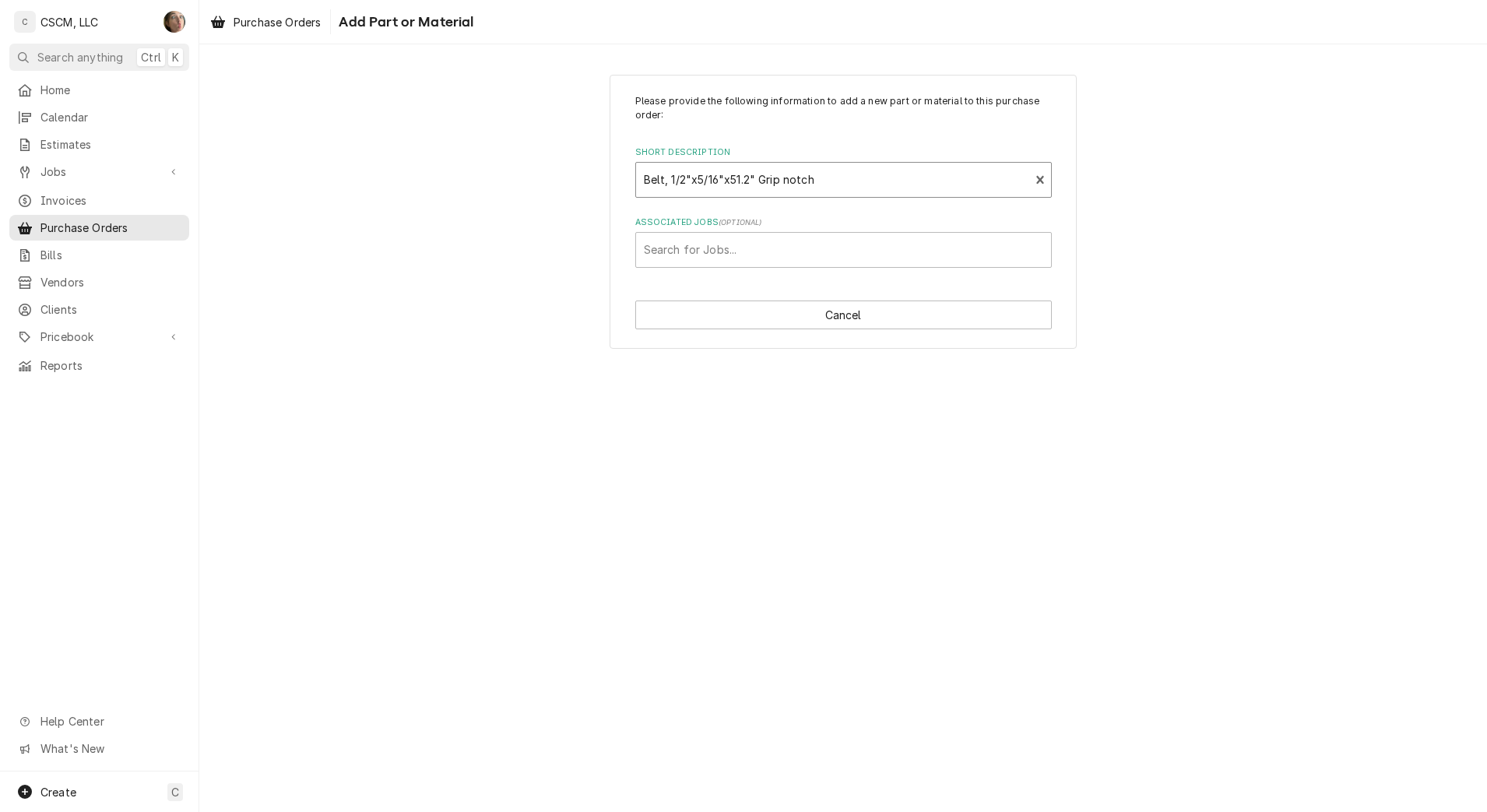
type textarea "x"
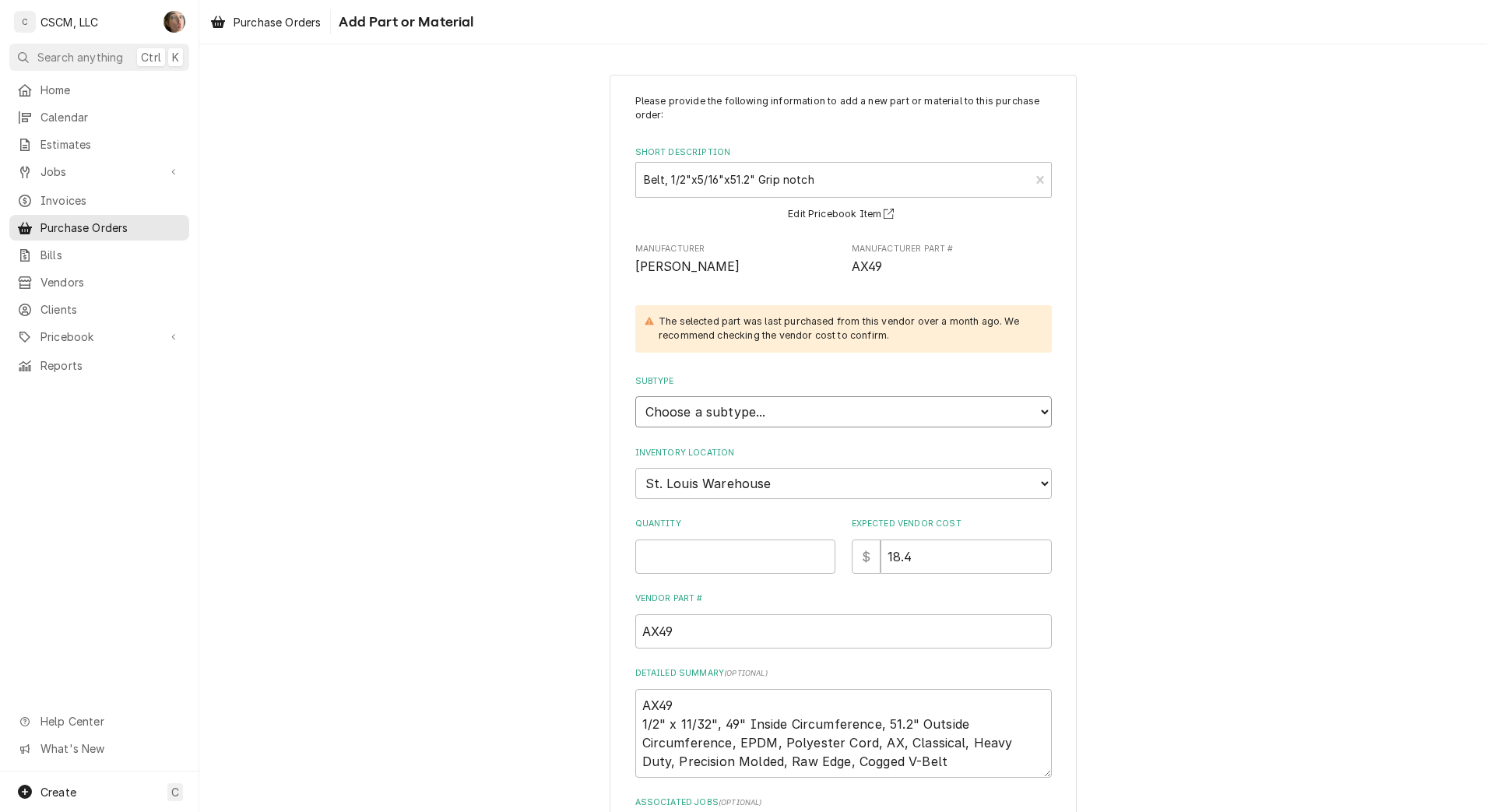
click at [765, 417] on select "Choose a subtype... Equipment Part Refrigerant Supply or Material Tool" at bounding box center [843, 412] width 417 height 31
select select "148"
click at [635, 396] on select "Choose a subtype... Equipment Part Refrigerant Supply or Material Tool" at bounding box center [843, 412] width 417 height 31
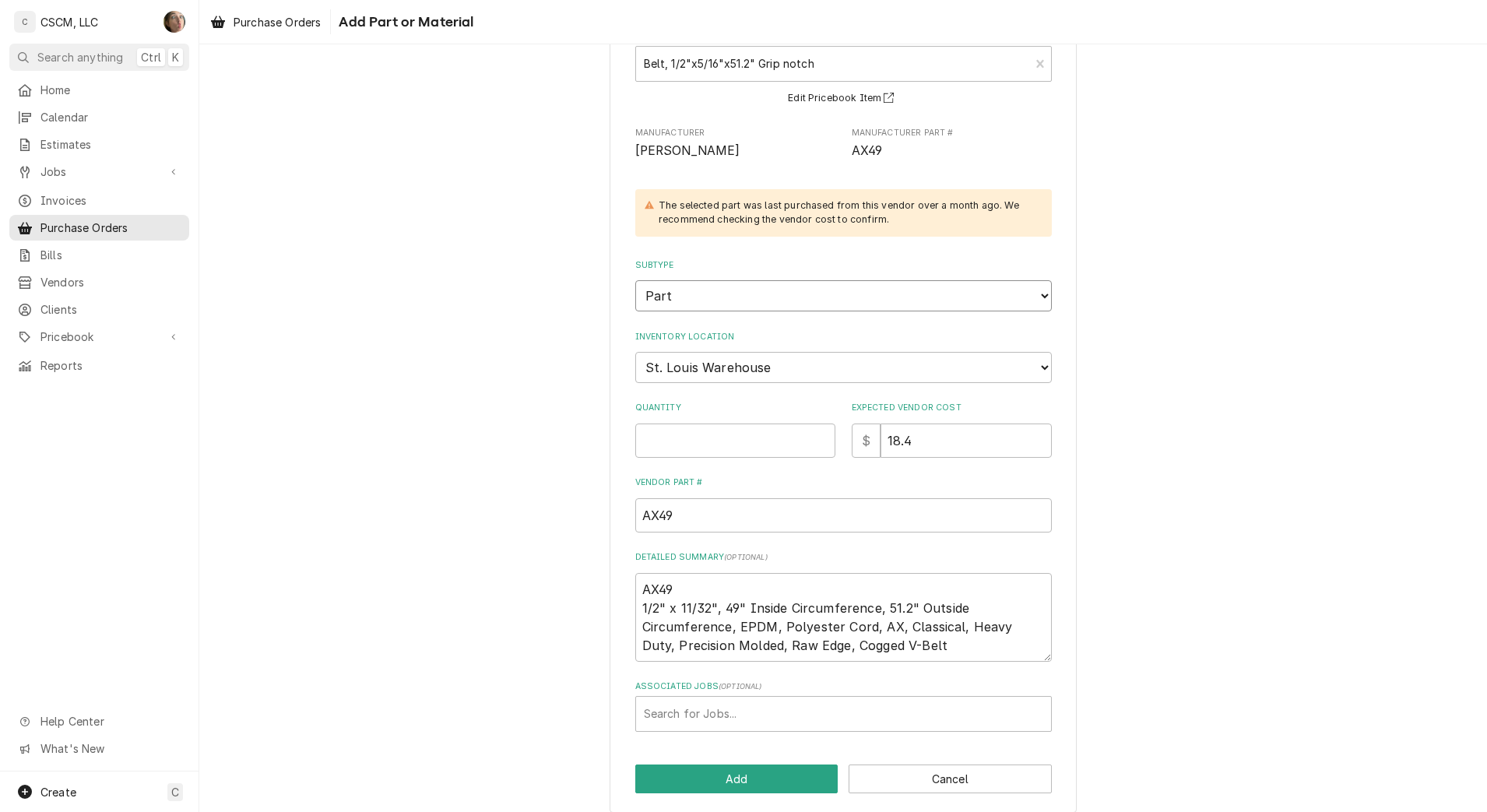
scroll to position [131, 0]
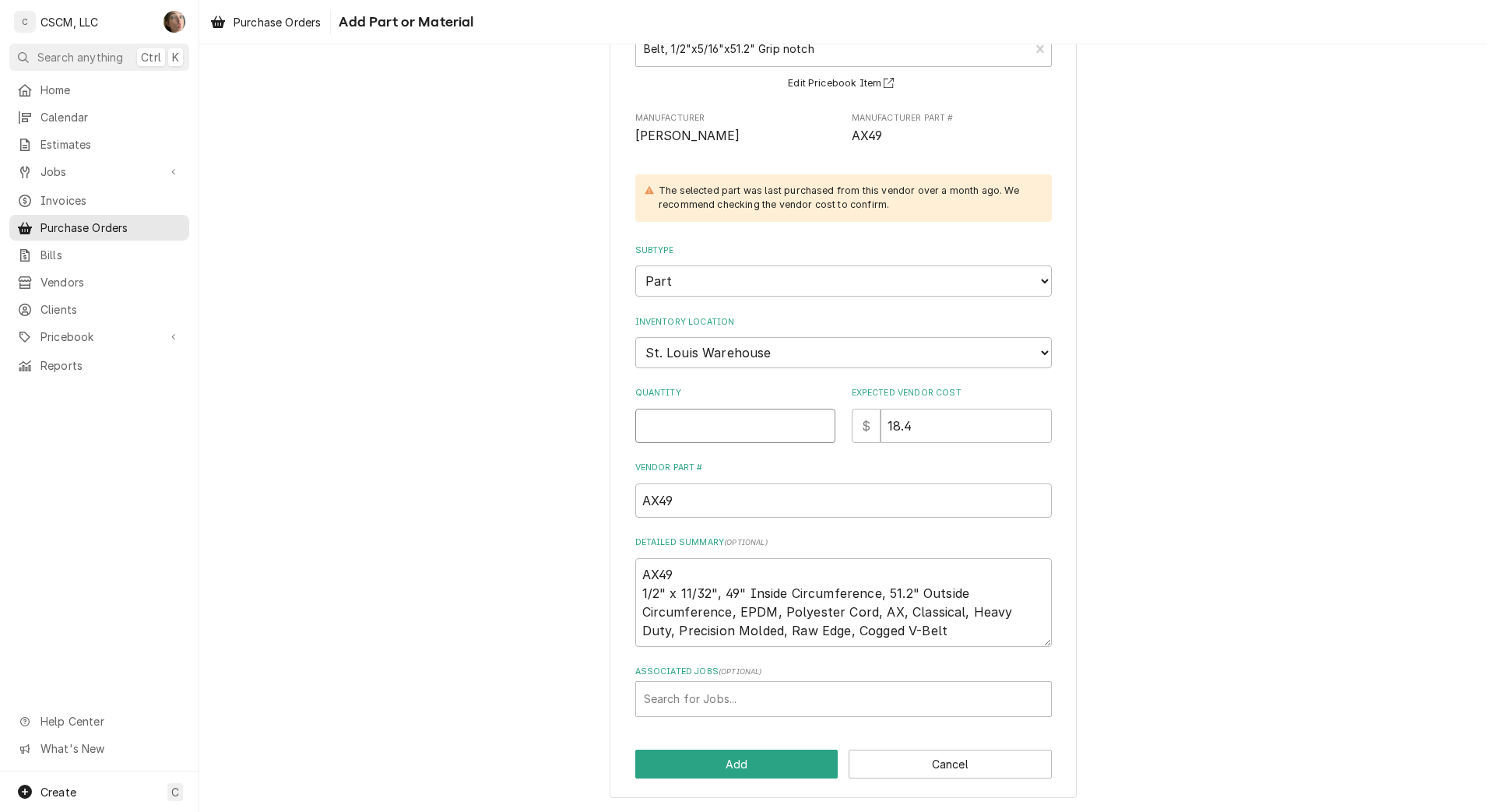
click at [770, 434] on input "Quantity" at bounding box center [735, 426] width 200 height 35
type textarea "x"
type input "1"
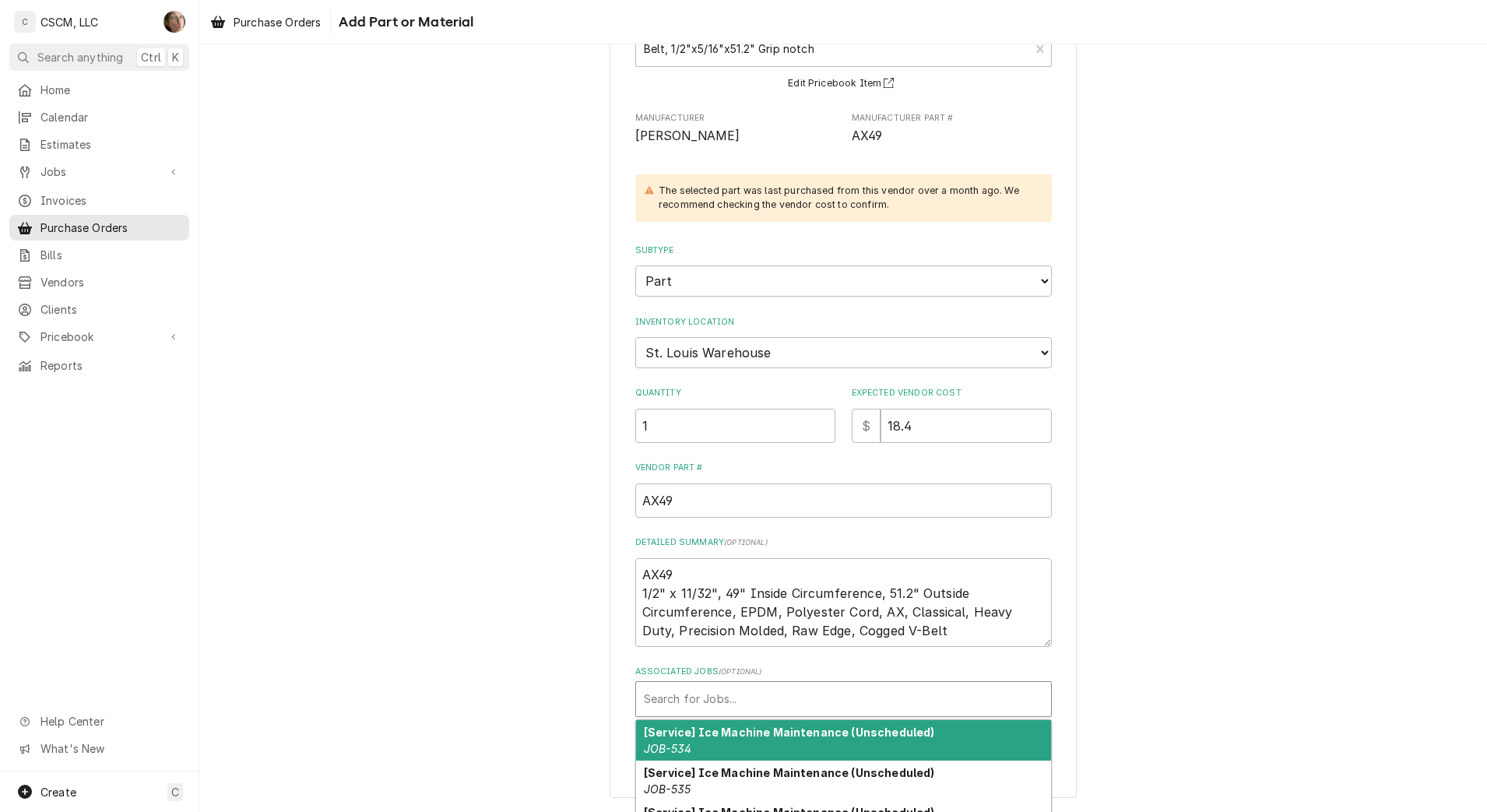
click at [694, 710] on div "Associated Jobs" at bounding box center [843, 698] width 399 height 28
type input "2342"
click at [705, 737] on strong "[Service] HVAC PREVENTATIVE MAINTENANCE (Draft)" at bounding box center [800, 732] width 312 height 13
type textarea "x"
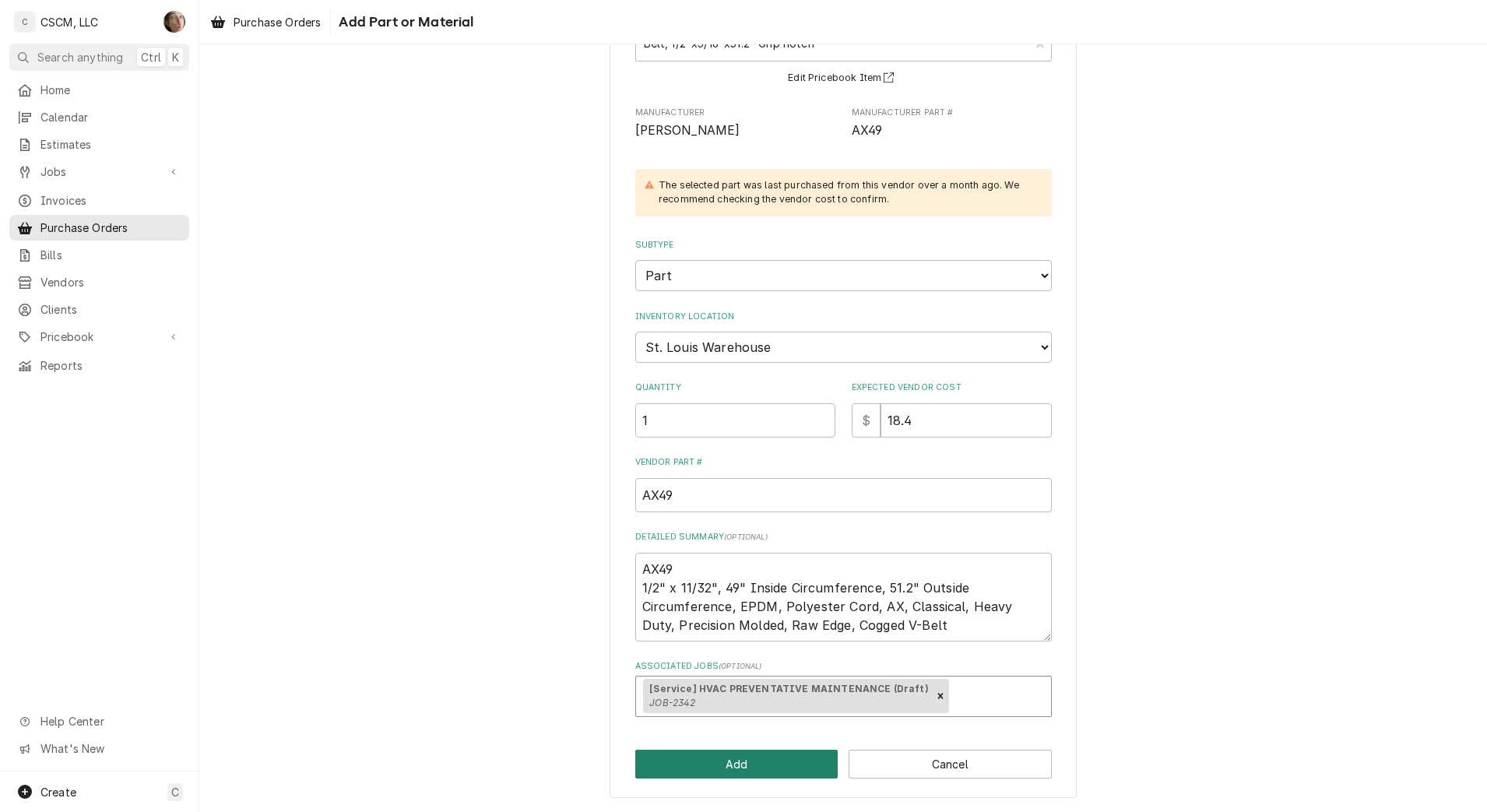
click at [730, 767] on button "Add" at bounding box center [736, 764] width 203 height 29
type textarea "x"
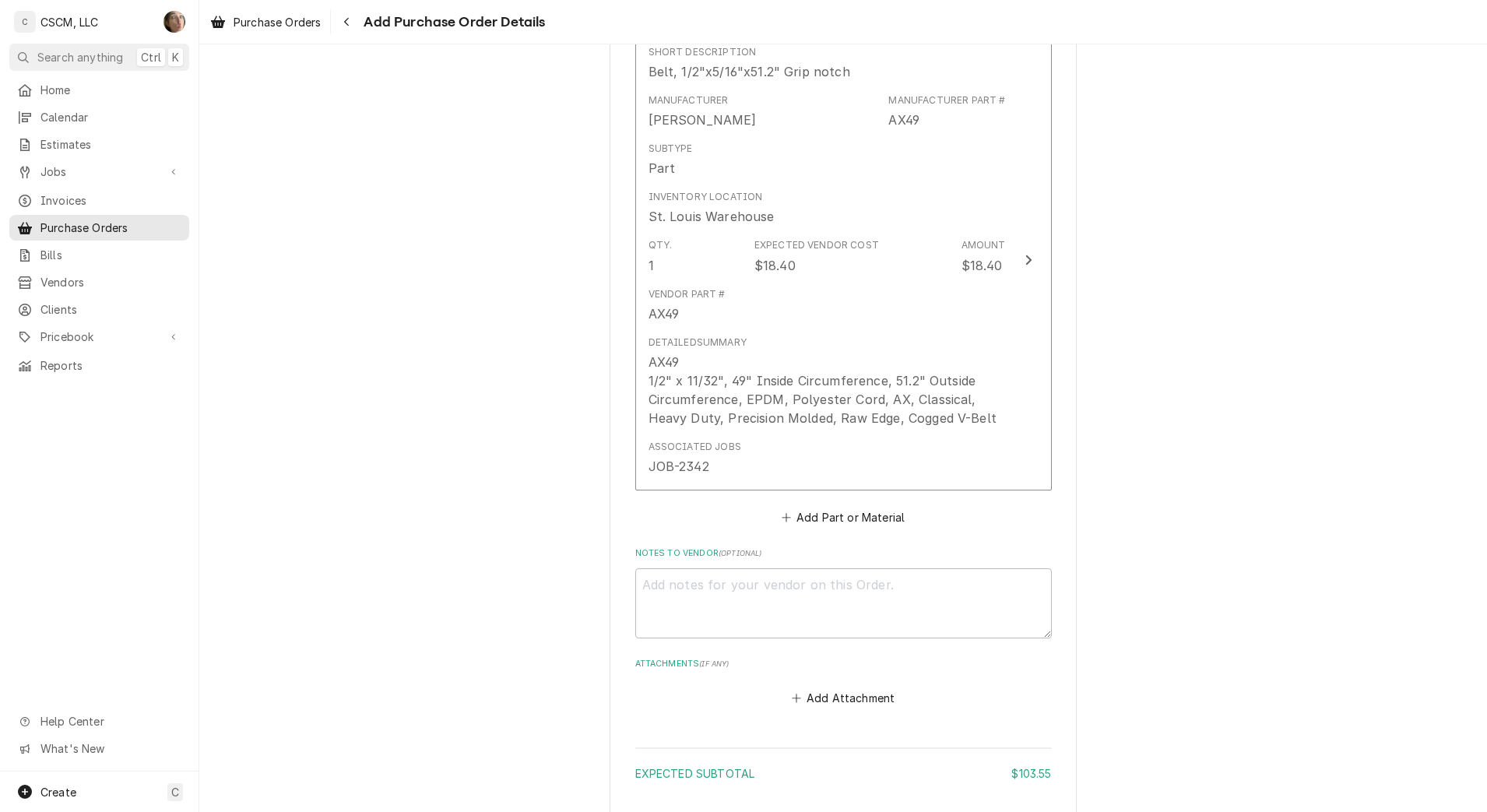
scroll to position [1784, 0]
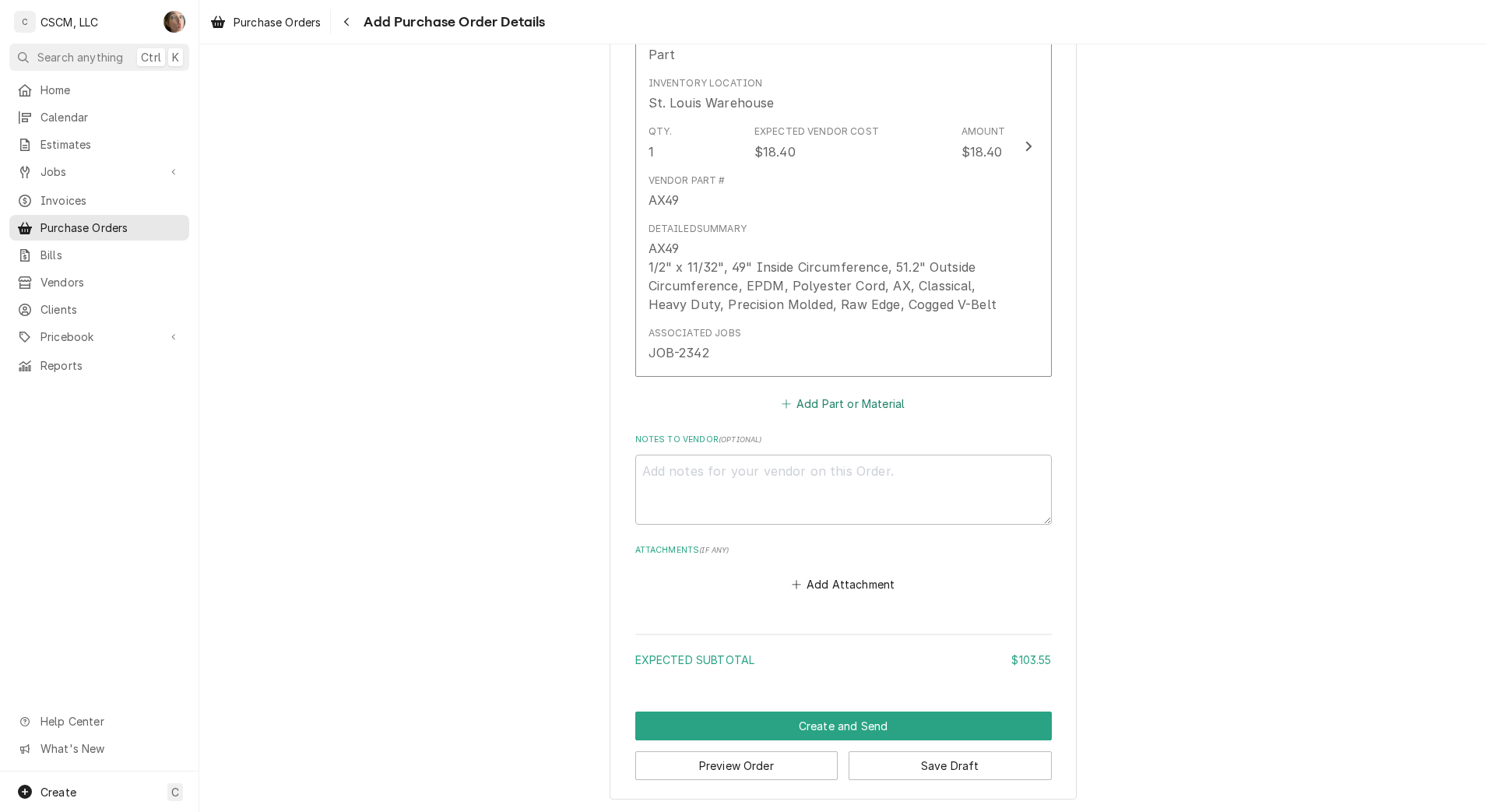
click at [824, 403] on button "Add Part or Material" at bounding box center [842, 403] width 128 height 22
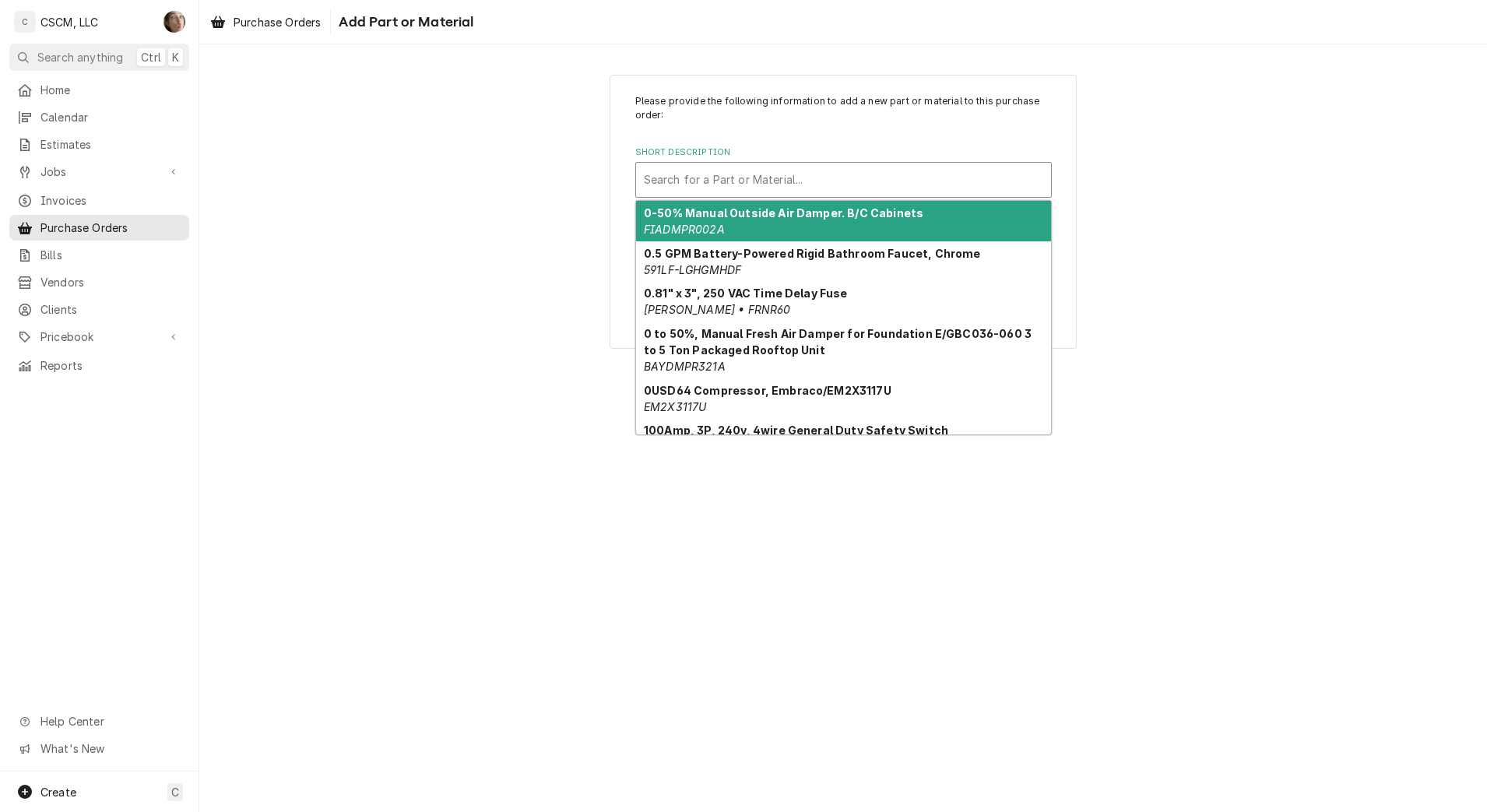
click at [695, 173] on div "Short Description" at bounding box center [843, 179] width 399 height 28
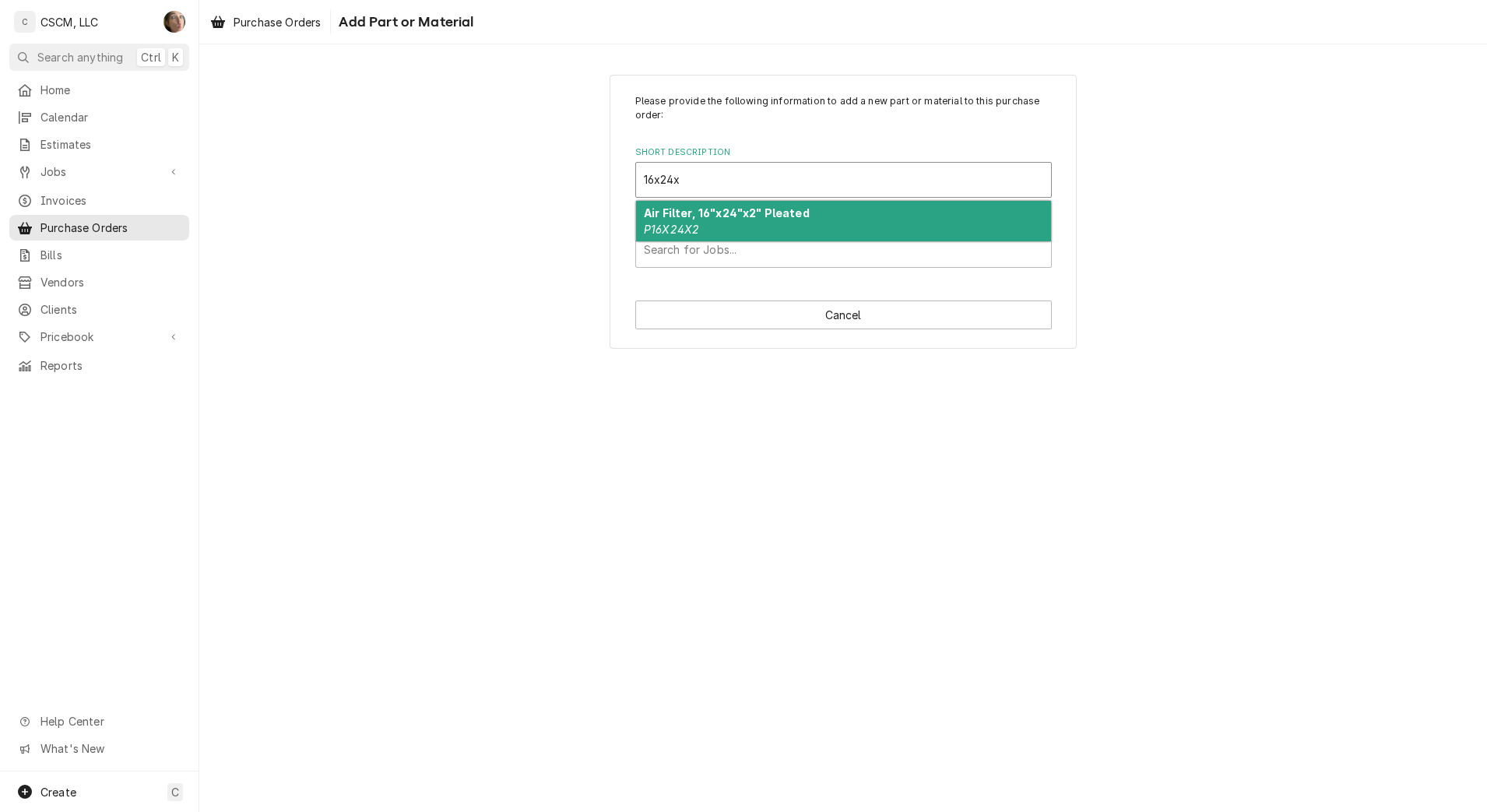
type input "16x24x2"
click at [699, 206] on strong "Air Filter, 16"x24"x2" Pleated" at bounding box center [727, 213] width 166 height 13
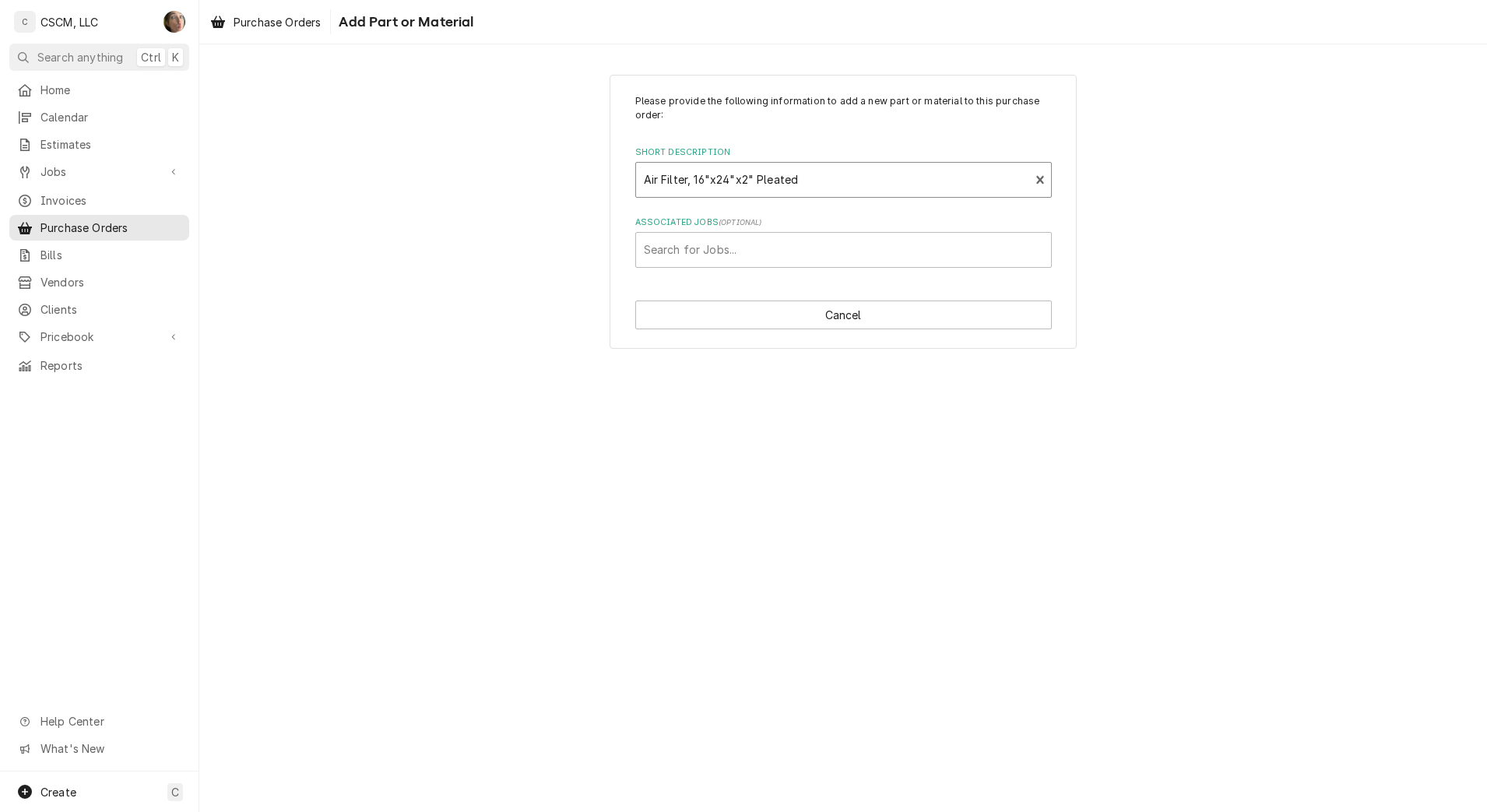
type textarea "x"
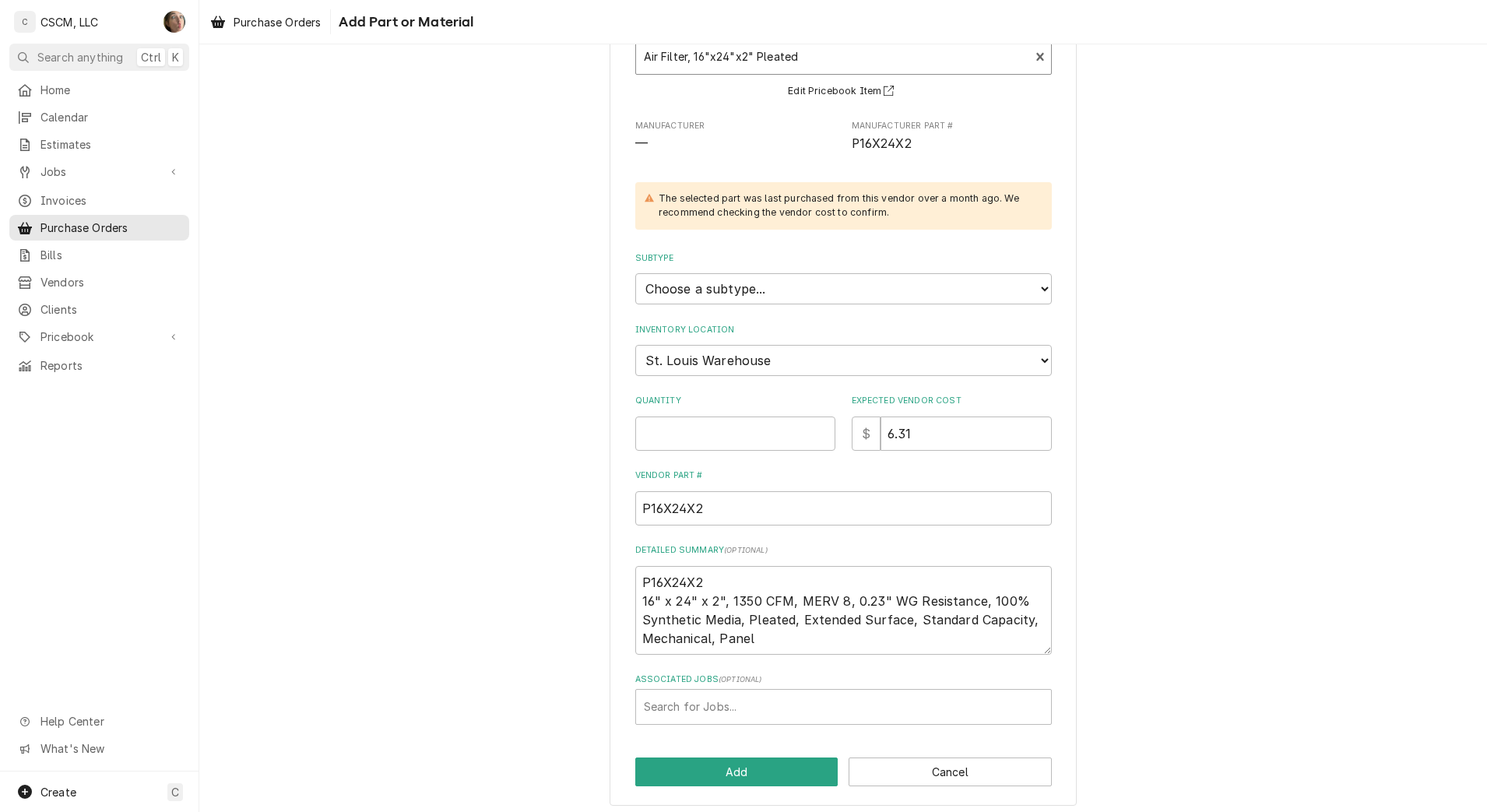
scroll to position [131, 0]
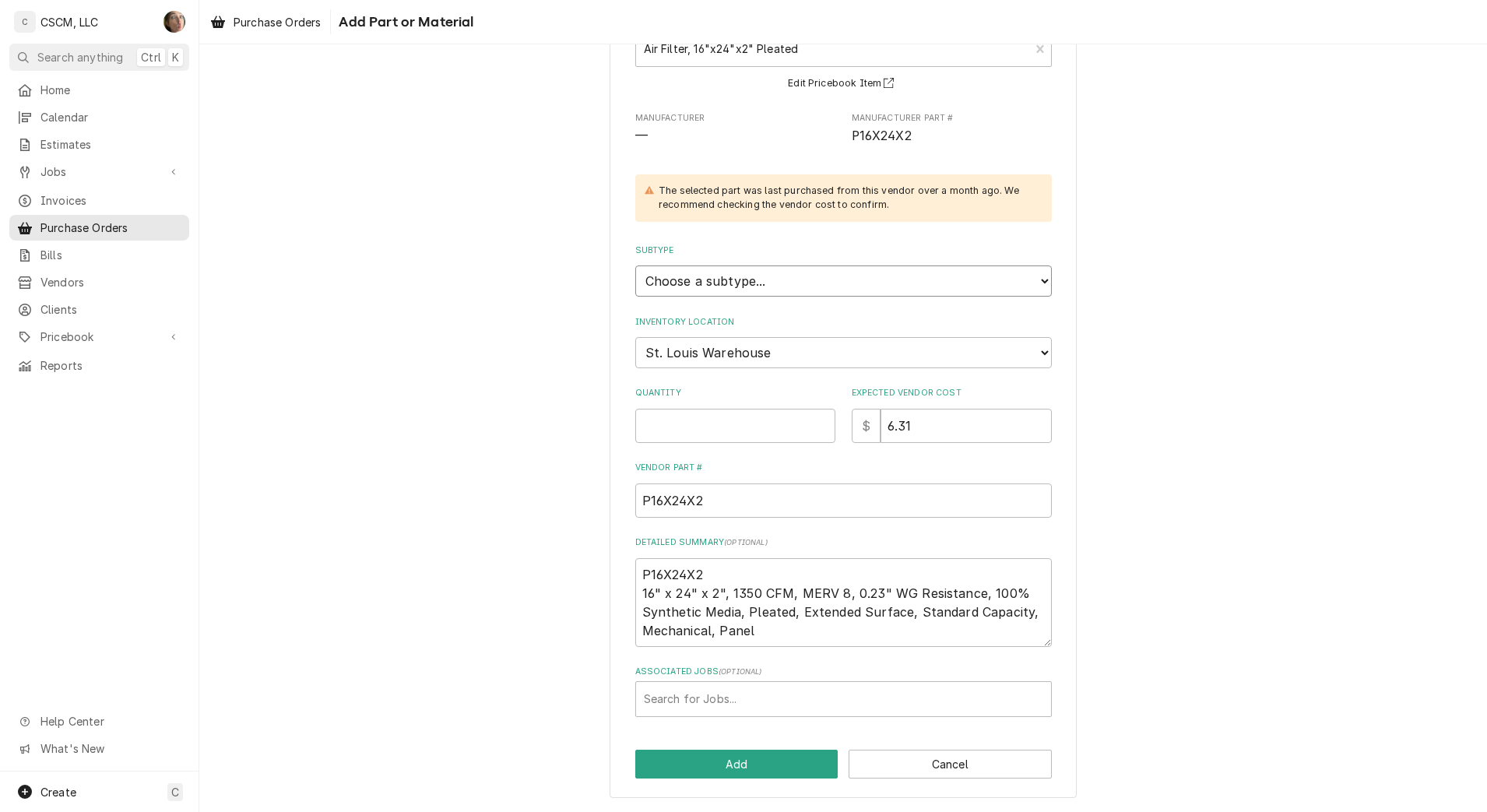
drag, startPoint x: 698, startPoint y: 282, endPoint x: 701, endPoint y: 298, distance: 16.3
click at [698, 282] on select "Choose a subtype... Equipment Part Refrigerant Supply or Material Tool" at bounding box center [843, 281] width 417 height 31
select select "148"
click at [635, 266] on select "Choose a subtype... Equipment Part Refrigerant Supply or Material Tool" at bounding box center [843, 281] width 417 height 31
click at [729, 412] on input "Quantity" at bounding box center [735, 426] width 200 height 35
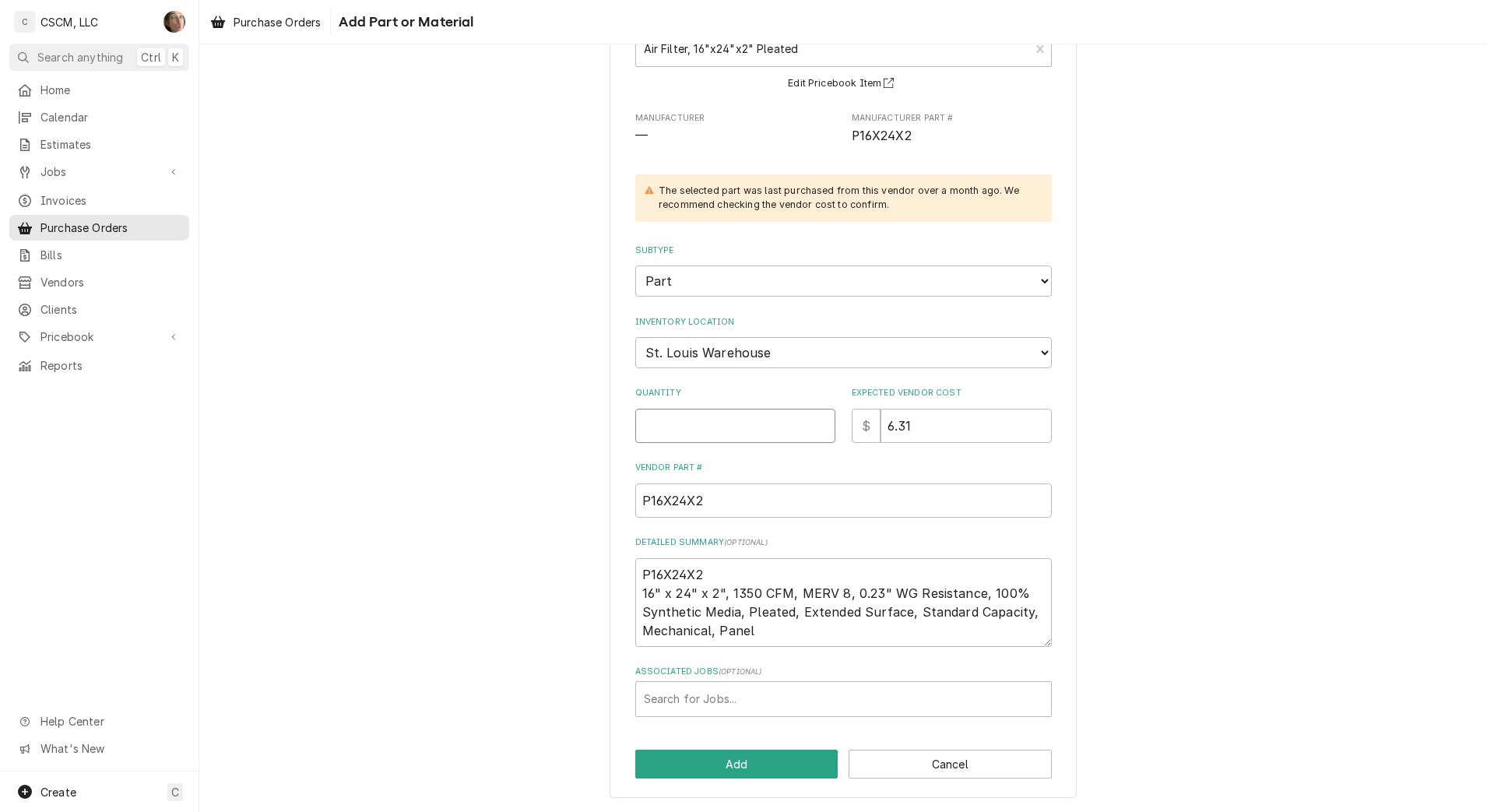
type textarea "x"
type input "2"
click at [568, 442] on div "Please provide the following information to add a new part or material to this …" at bounding box center [843, 370] width 1288 height 881
click at [720, 702] on div "Associated Jobs" at bounding box center [843, 698] width 399 height 28
type input "2357"
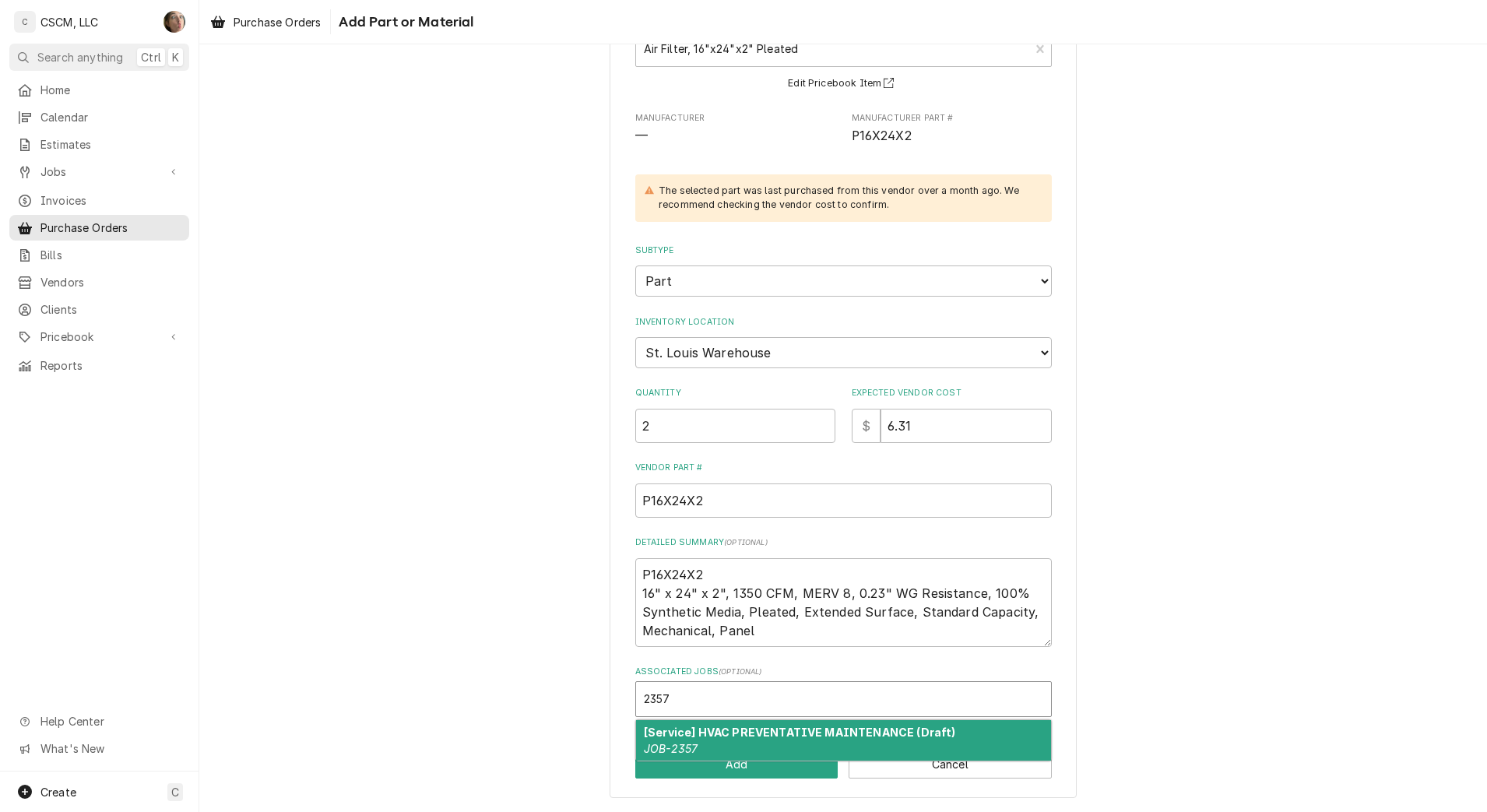
drag, startPoint x: 728, startPoint y: 733, endPoint x: 732, endPoint y: 749, distance: 16.5
click at [732, 749] on div "[Service] HVAC PREVENTATIVE MAINTENANCE (Draft) JOB-2357" at bounding box center [843, 740] width 415 height 40
type textarea "x"
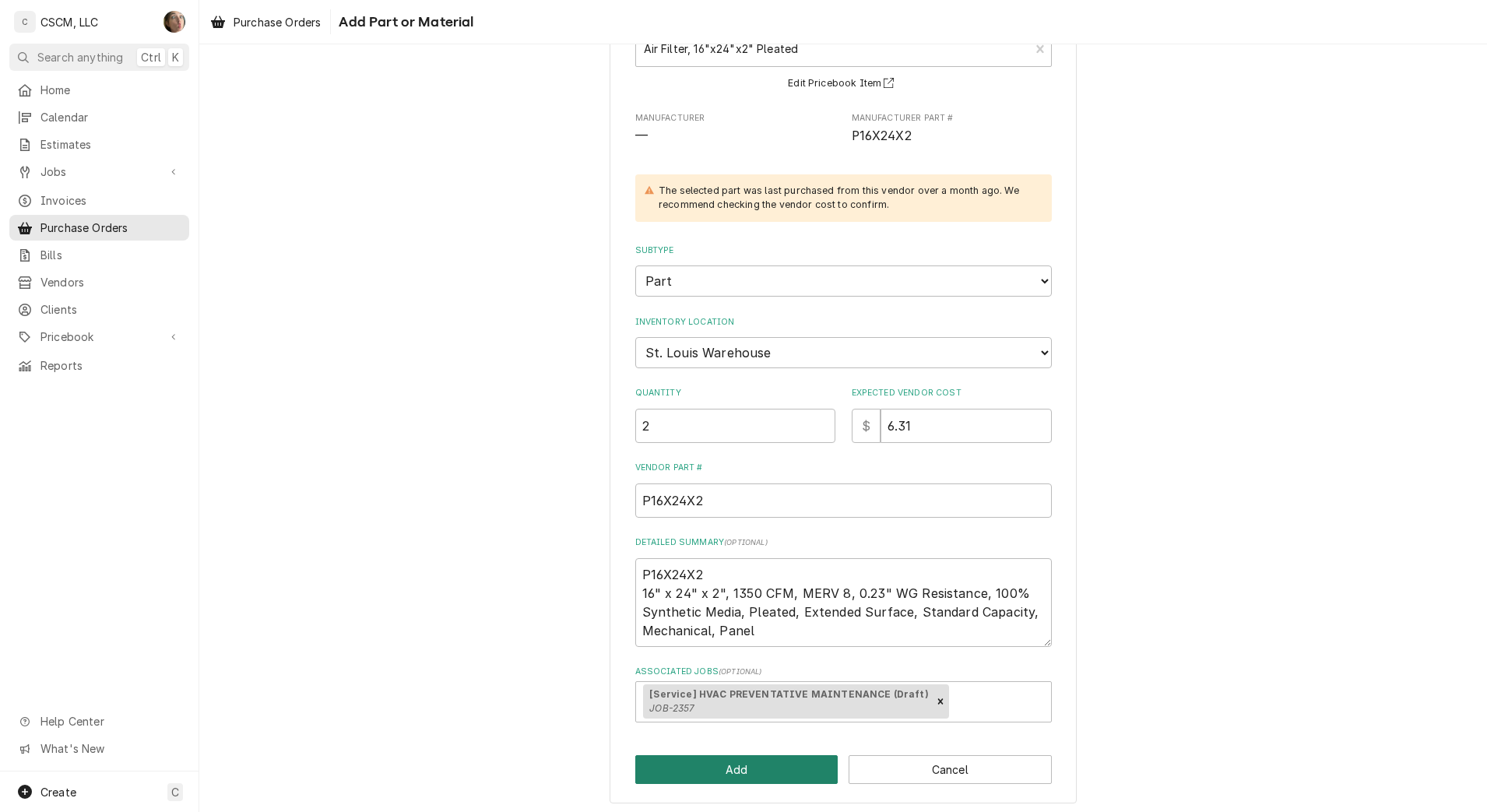
click at [731, 775] on button "Add" at bounding box center [736, 770] width 203 height 29
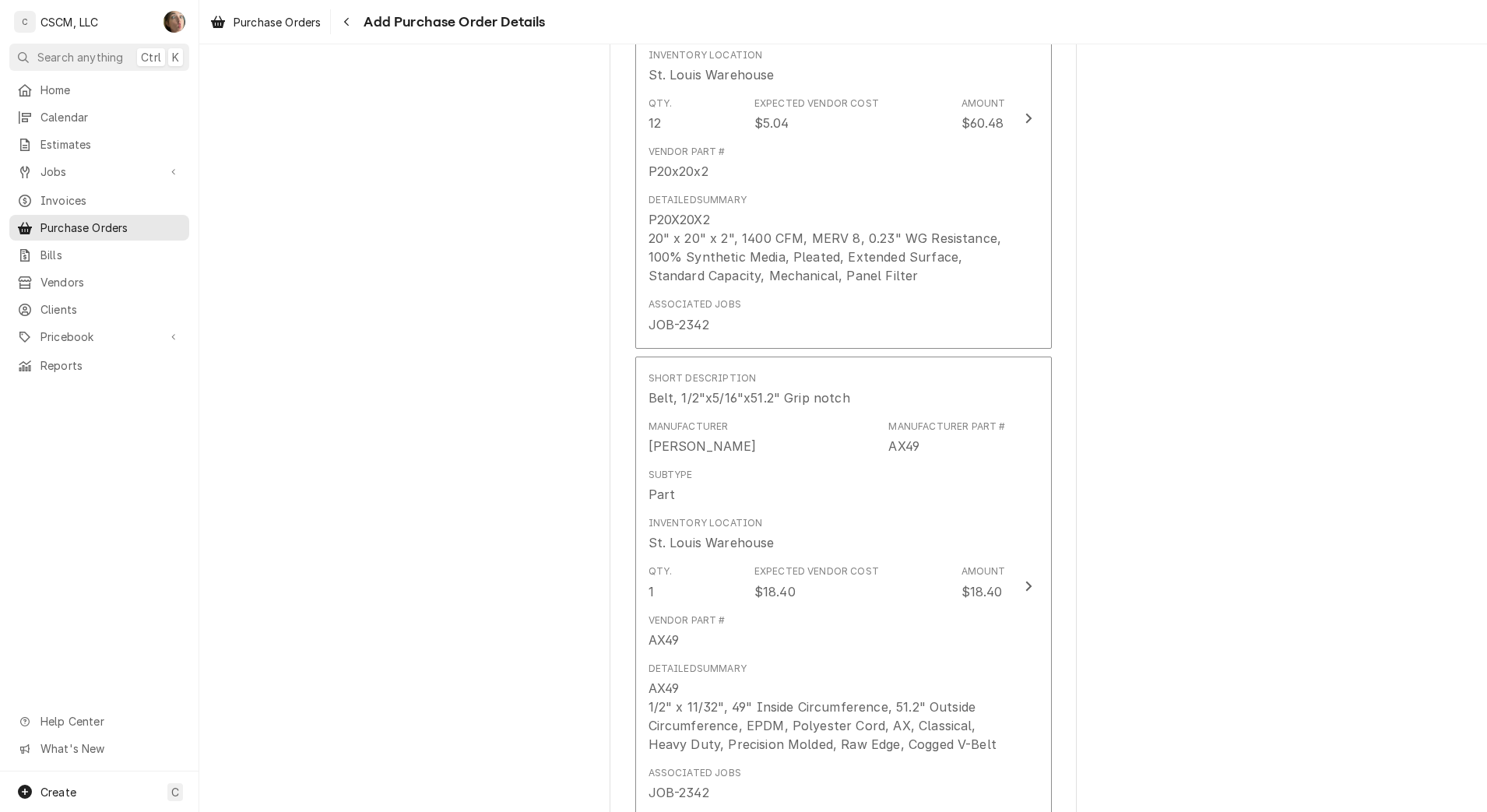
scroll to position [1182, 0]
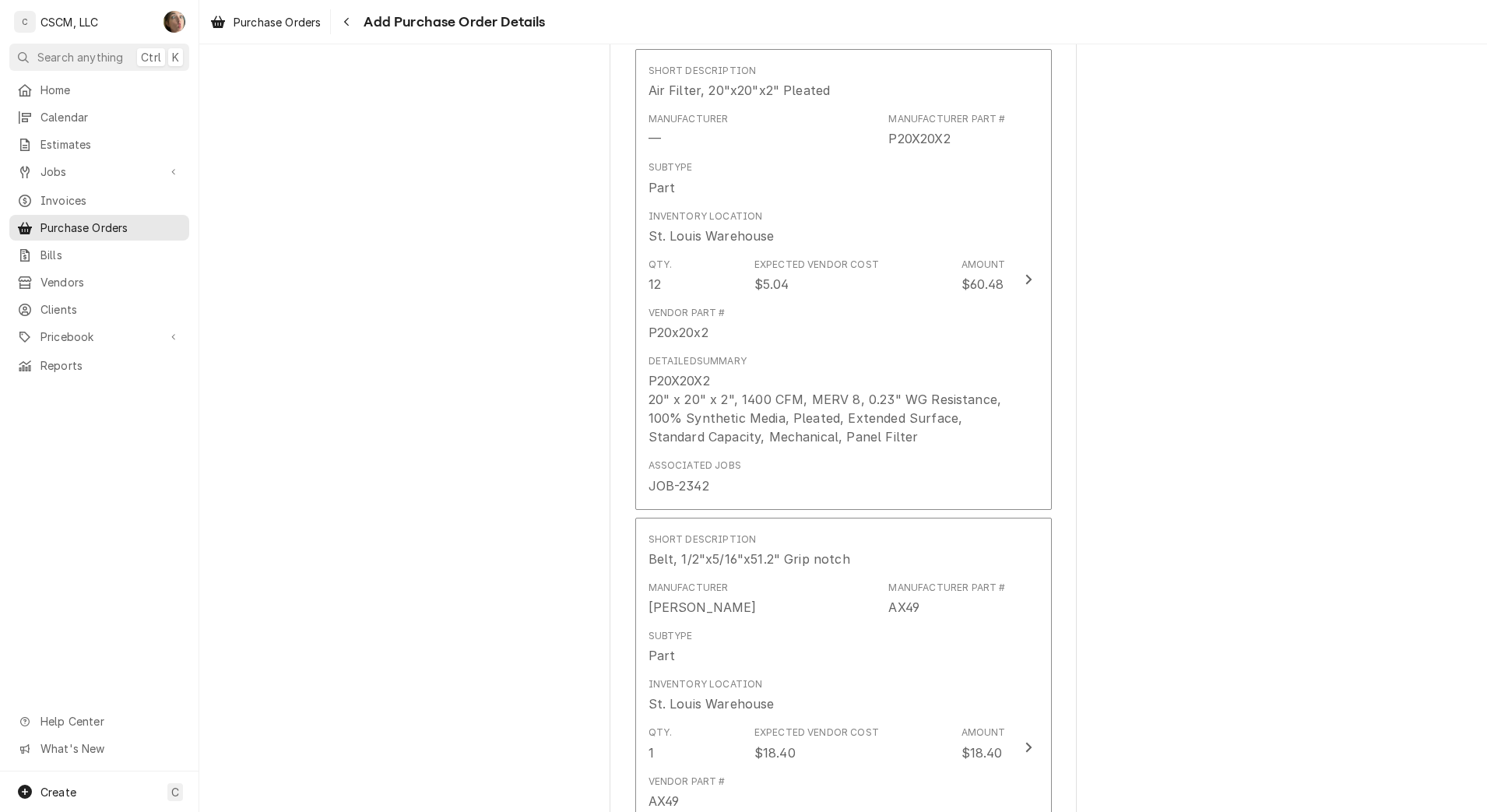
click at [423, 710] on div "Please provide the following information to create your purchase order: Basic D…" at bounding box center [843, 380] width 1288 height 3004
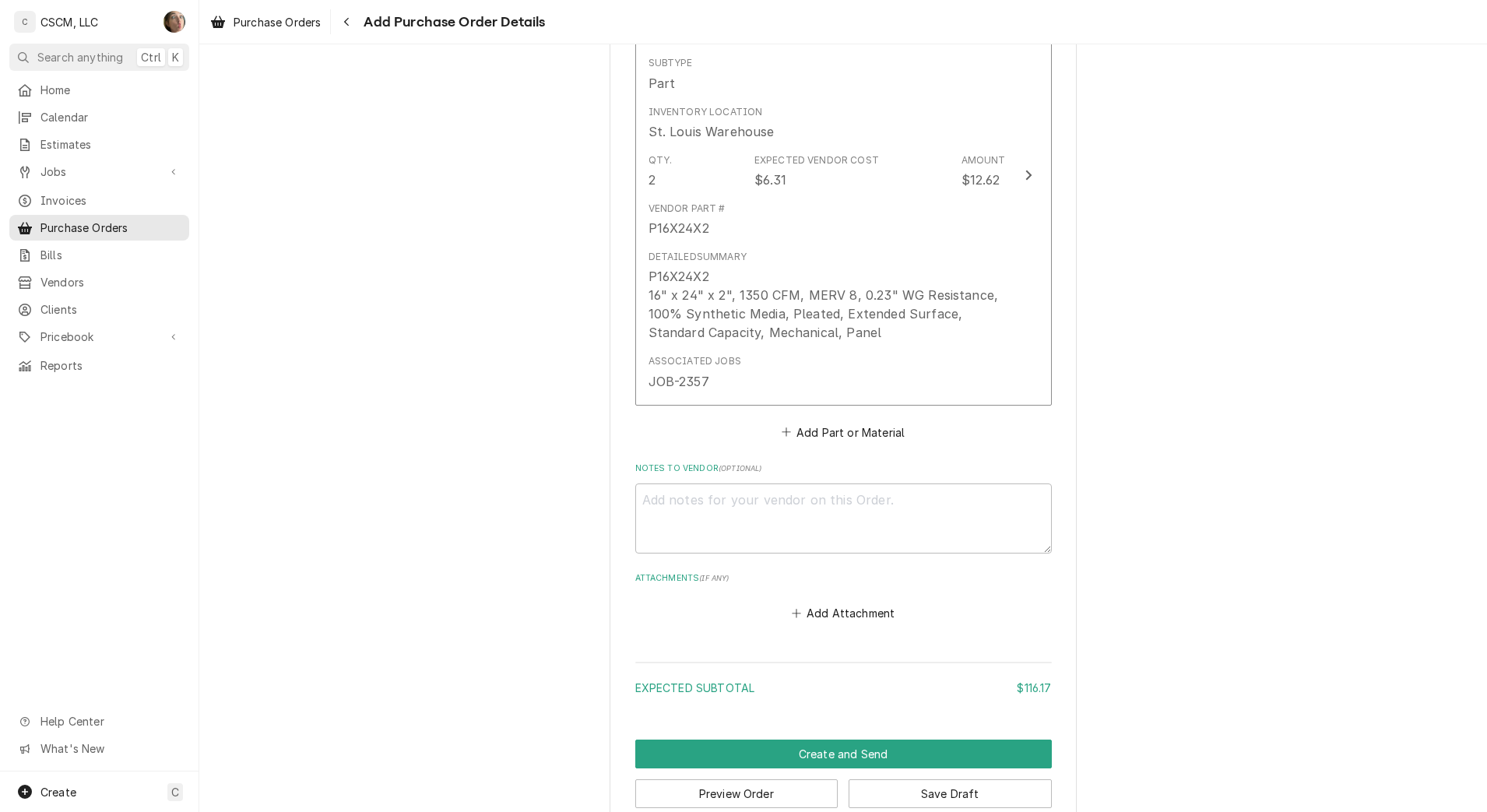
scroll to position [2253, 0]
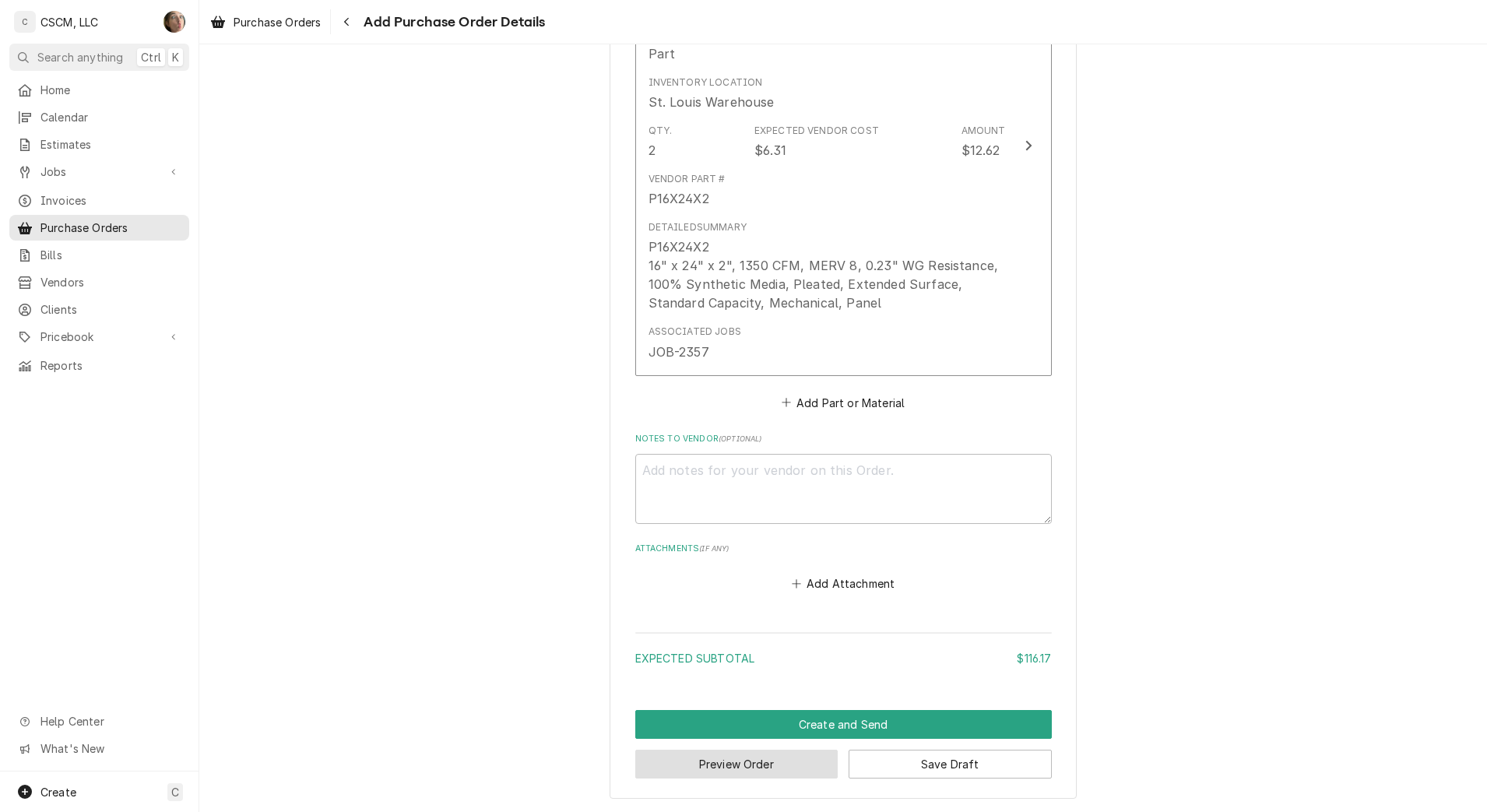
click at [792, 768] on button "Preview Order" at bounding box center [736, 764] width 203 height 29
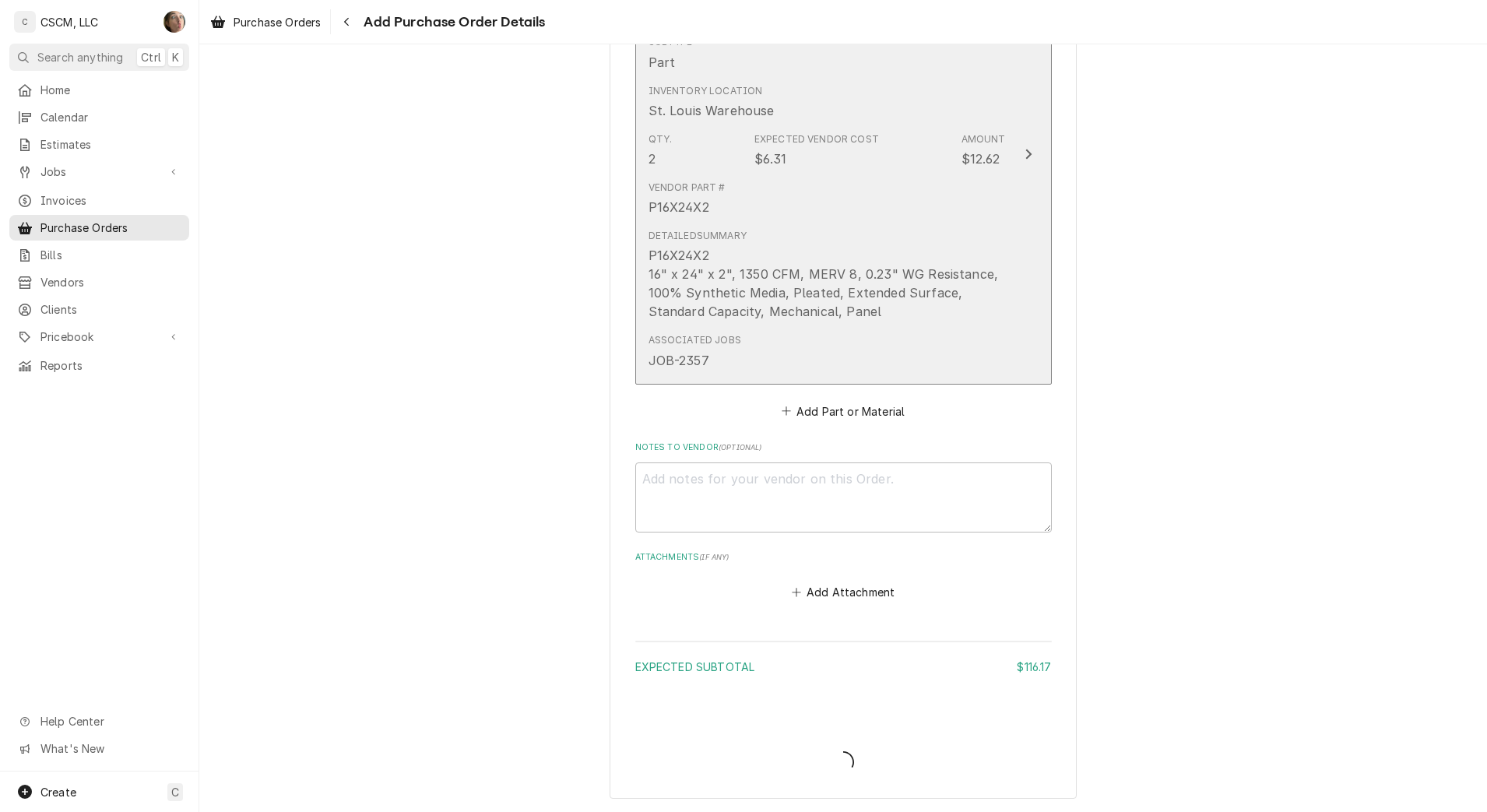
type textarea "x"
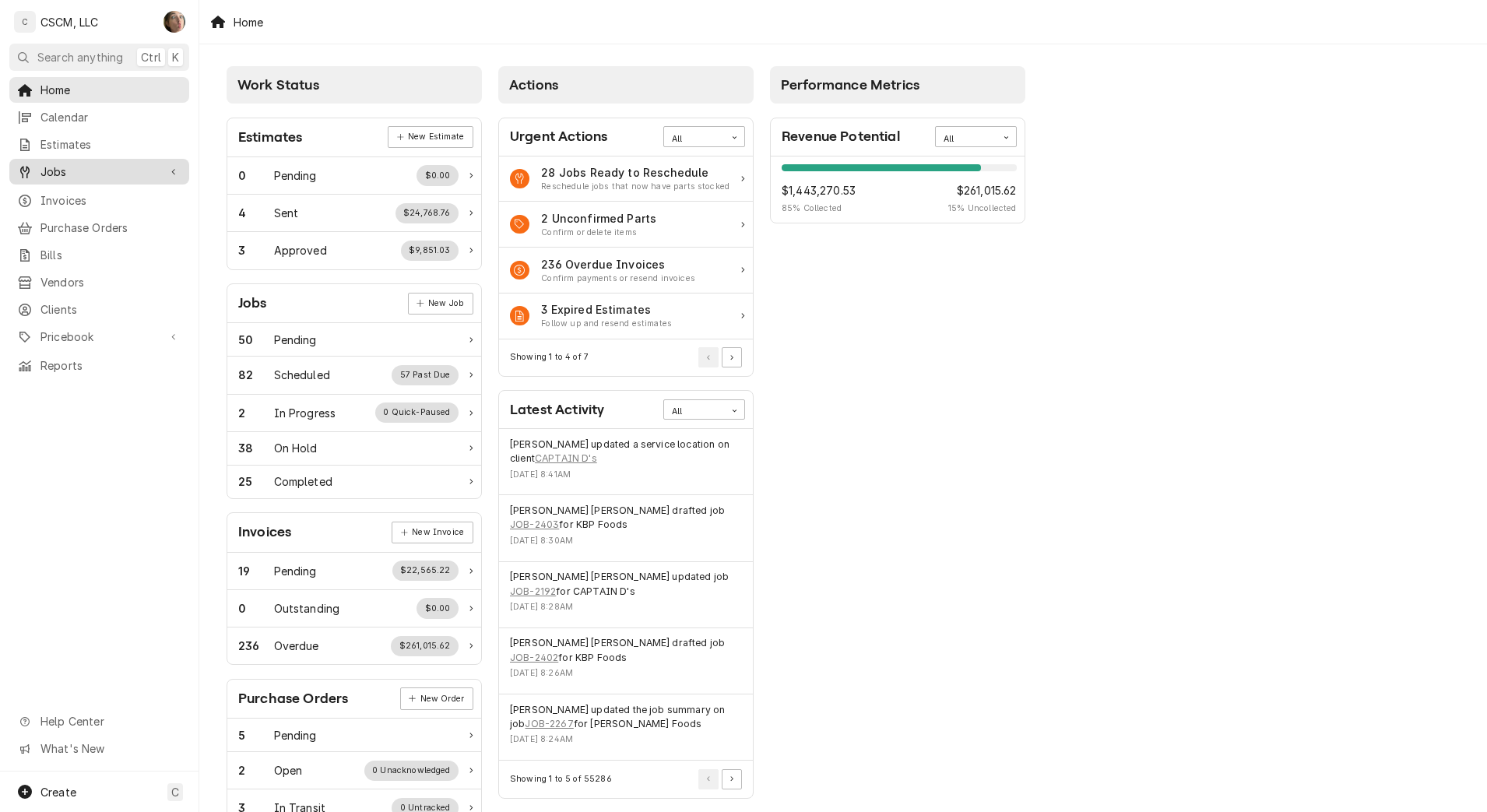
click at [93, 164] on span "Jobs" at bounding box center [99, 171] width 117 height 16
click at [83, 203] on link "Jobs" at bounding box center [99, 198] width 180 height 26
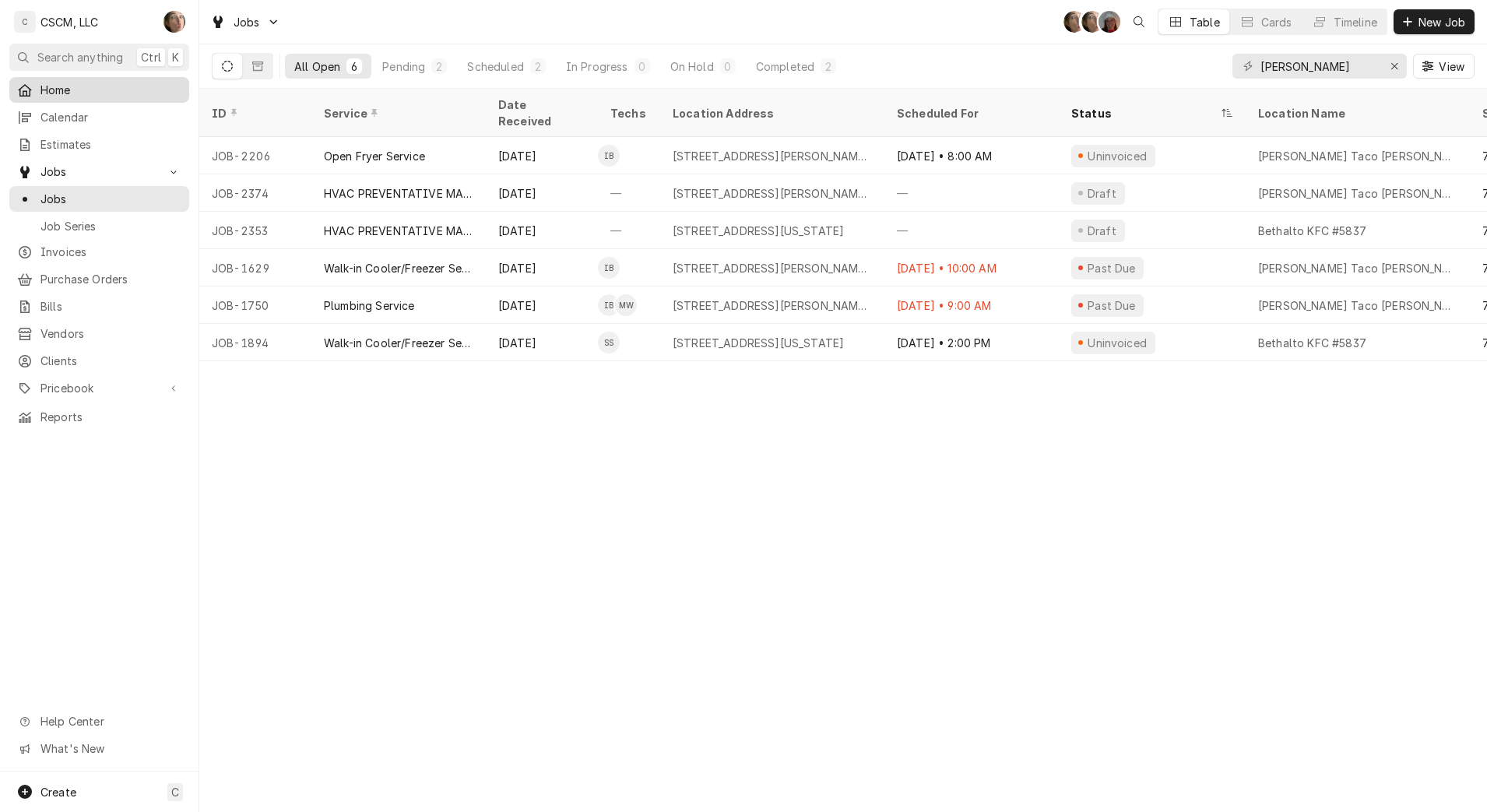
click at [91, 97] on link "Home" at bounding box center [99, 89] width 180 height 26
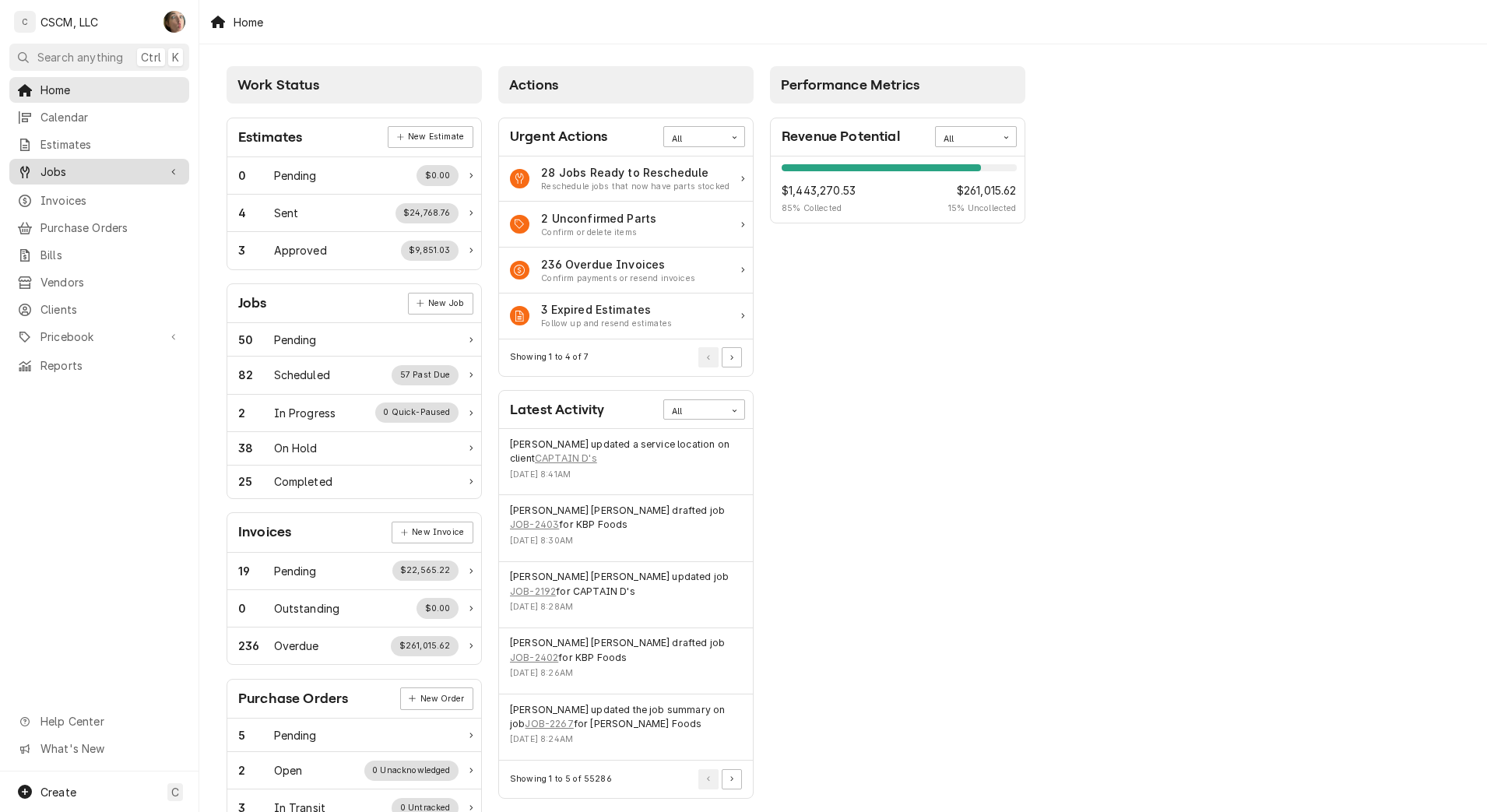
click at [81, 174] on div "Jobs" at bounding box center [99, 171] width 173 height 19
click at [86, 198] on span "Jobs" at bounding box center [111, 198] width 141 height 16
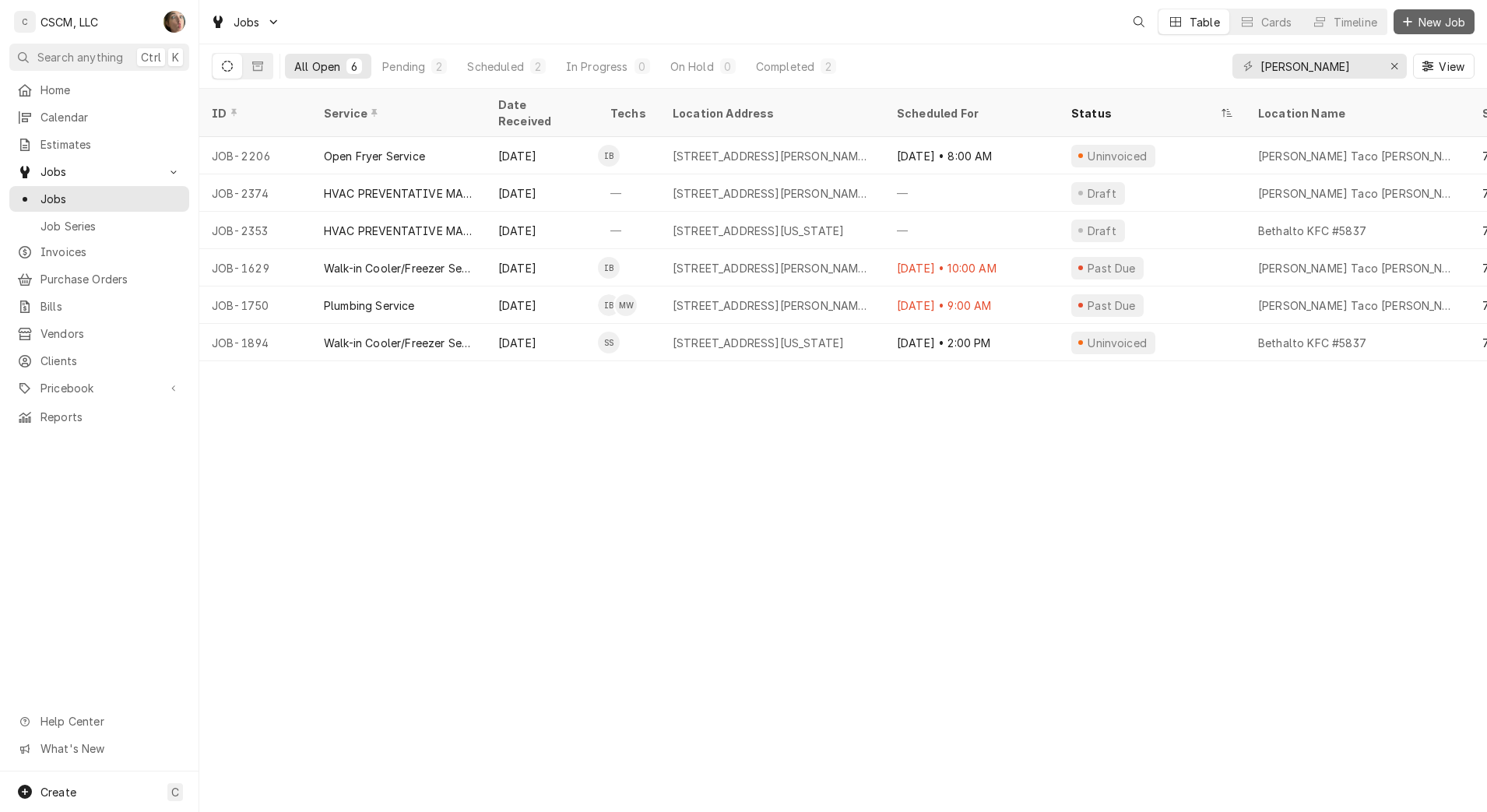
click at [1444, 14] on span "New Job" at bounding box center [1441, 22] width 53 height 16
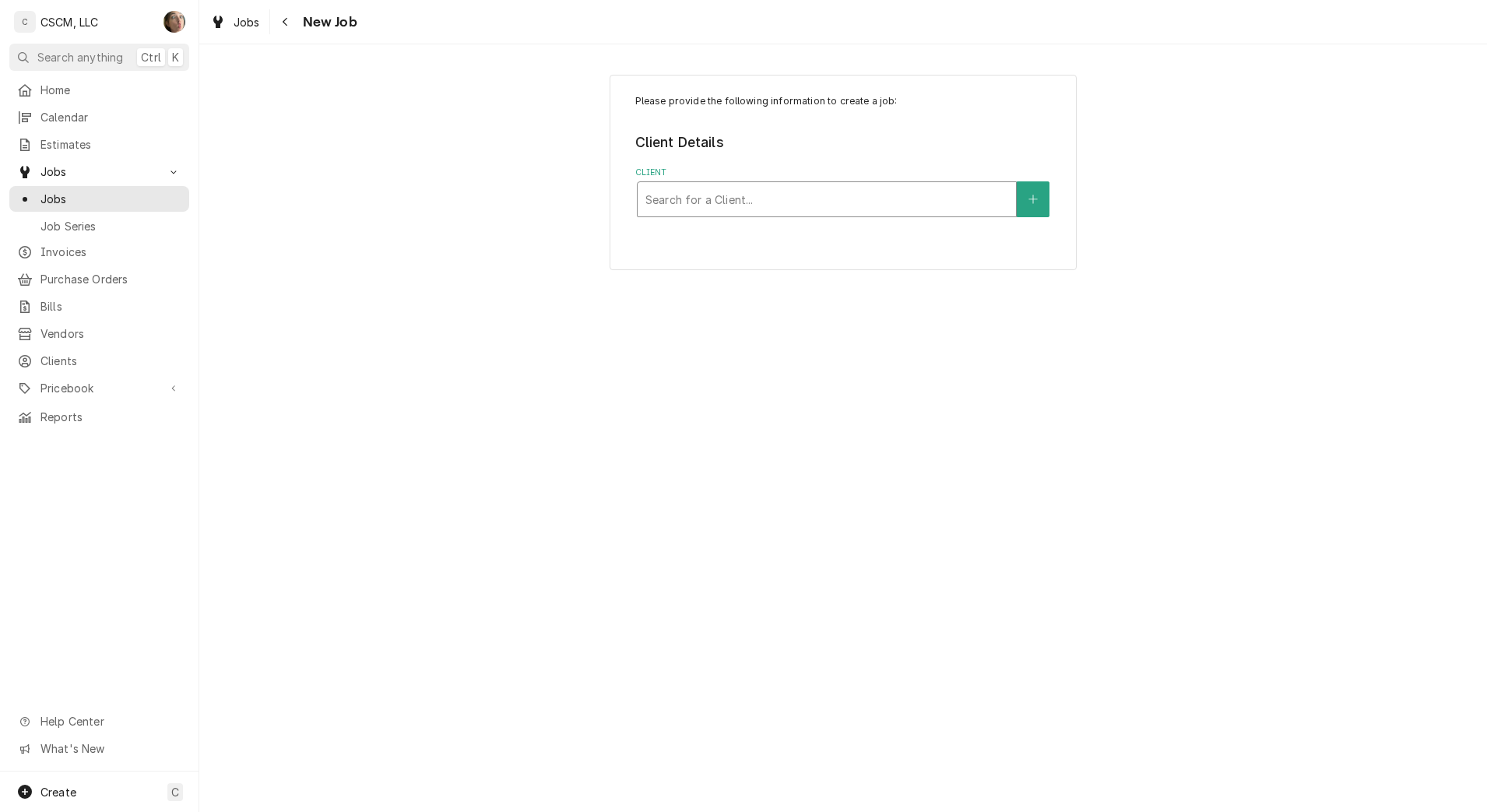
click at [776, 205] on div "Client" at bounding box center [827, 198] width 363 height 28
type input "capt"
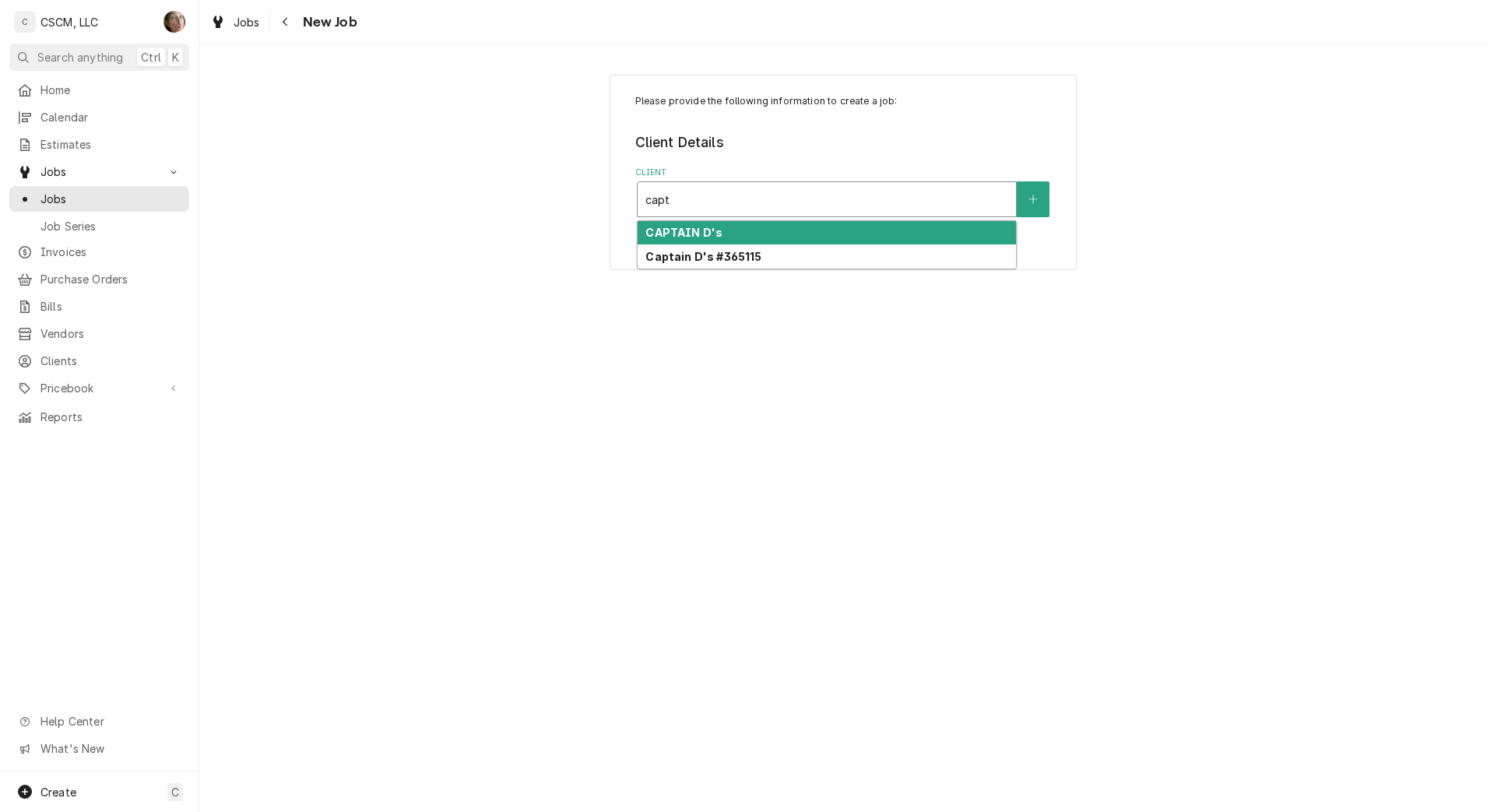
click at [752, 231] on div "CAPTAIN D's" at bounding box center [826, 233] width 378 height 24
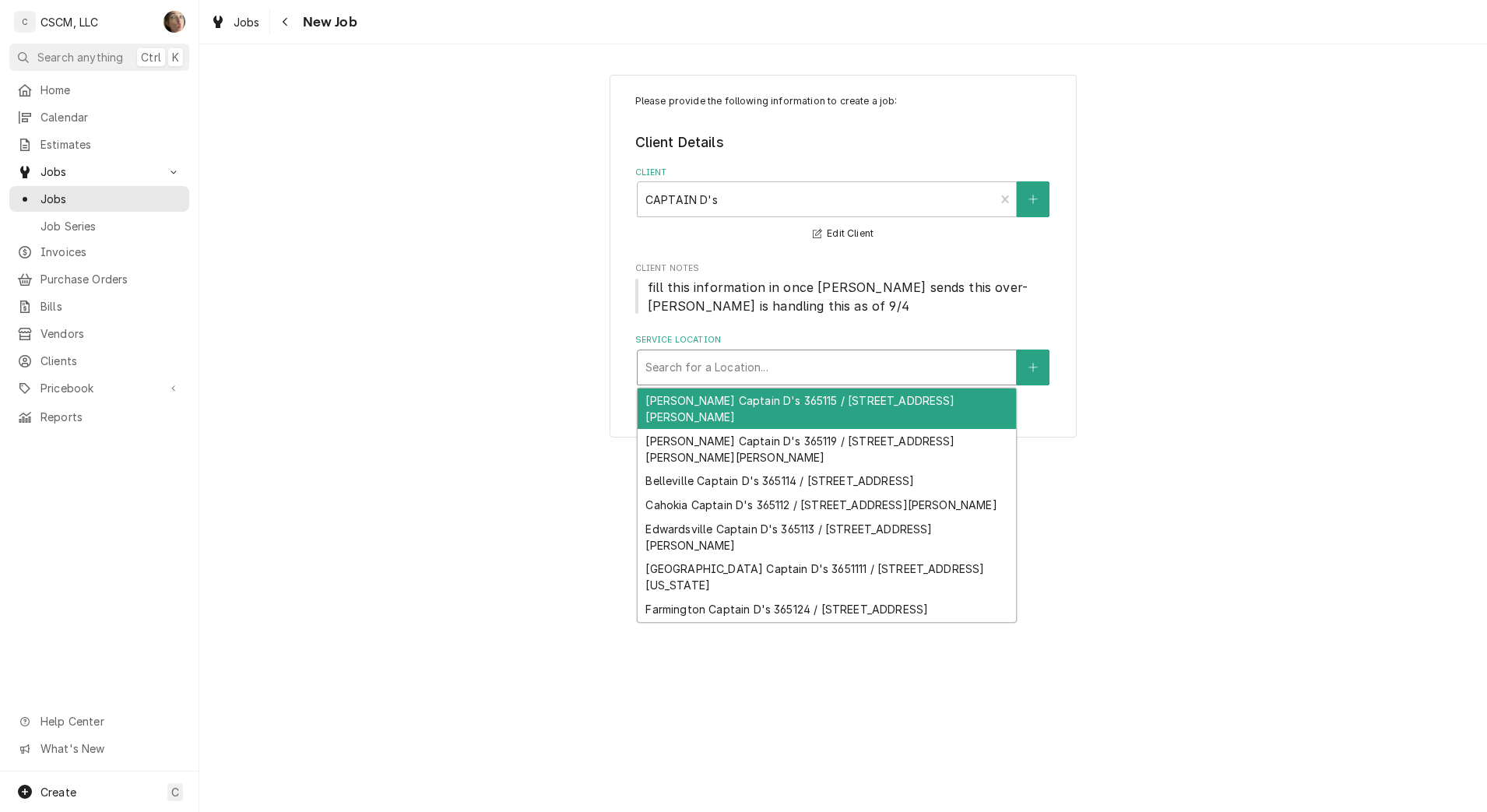
click at [770, 368] on div "Service Location" at bounding box center [827, 367] width 363 height 28
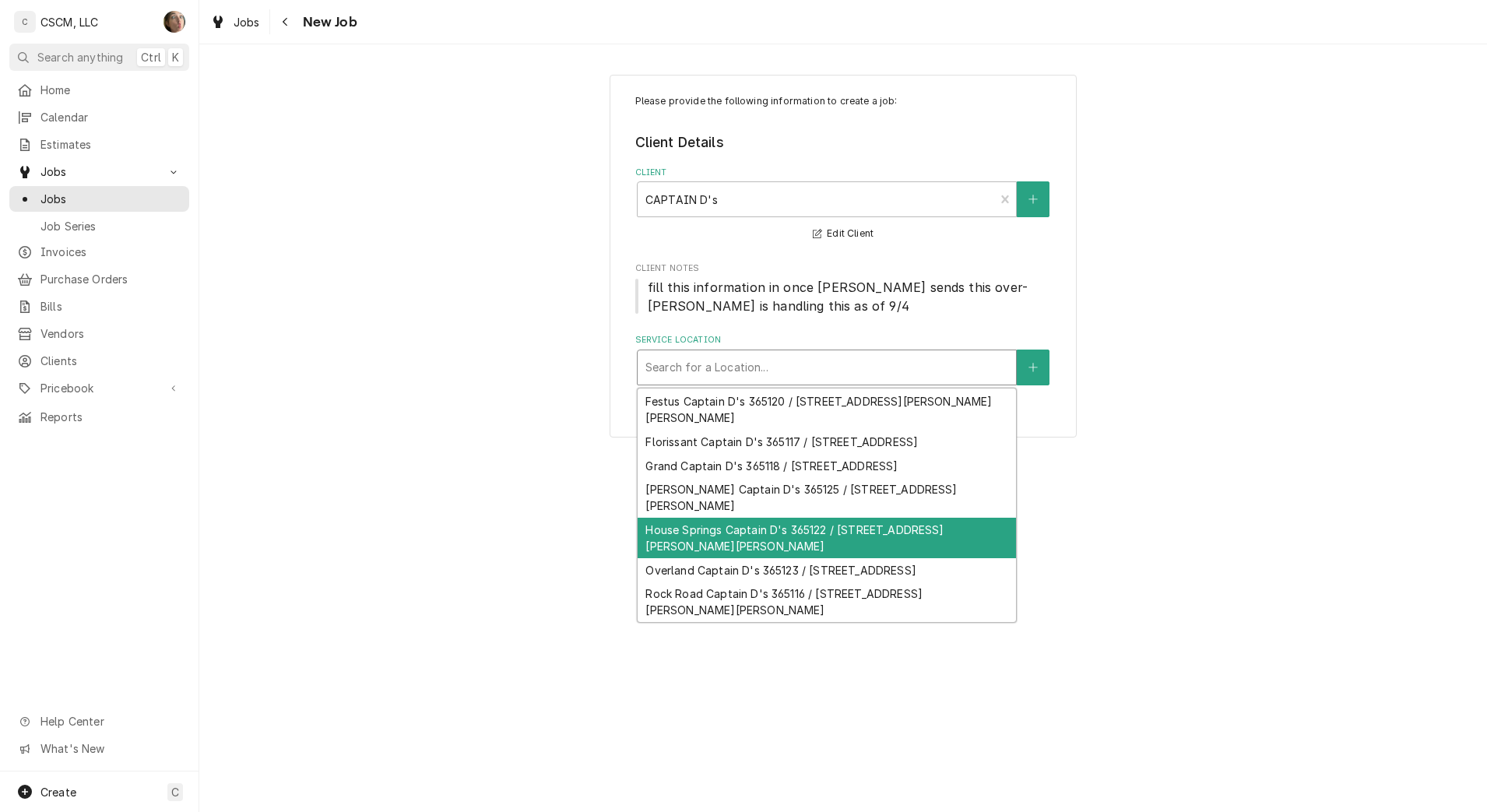
scroll to position [313, 0]
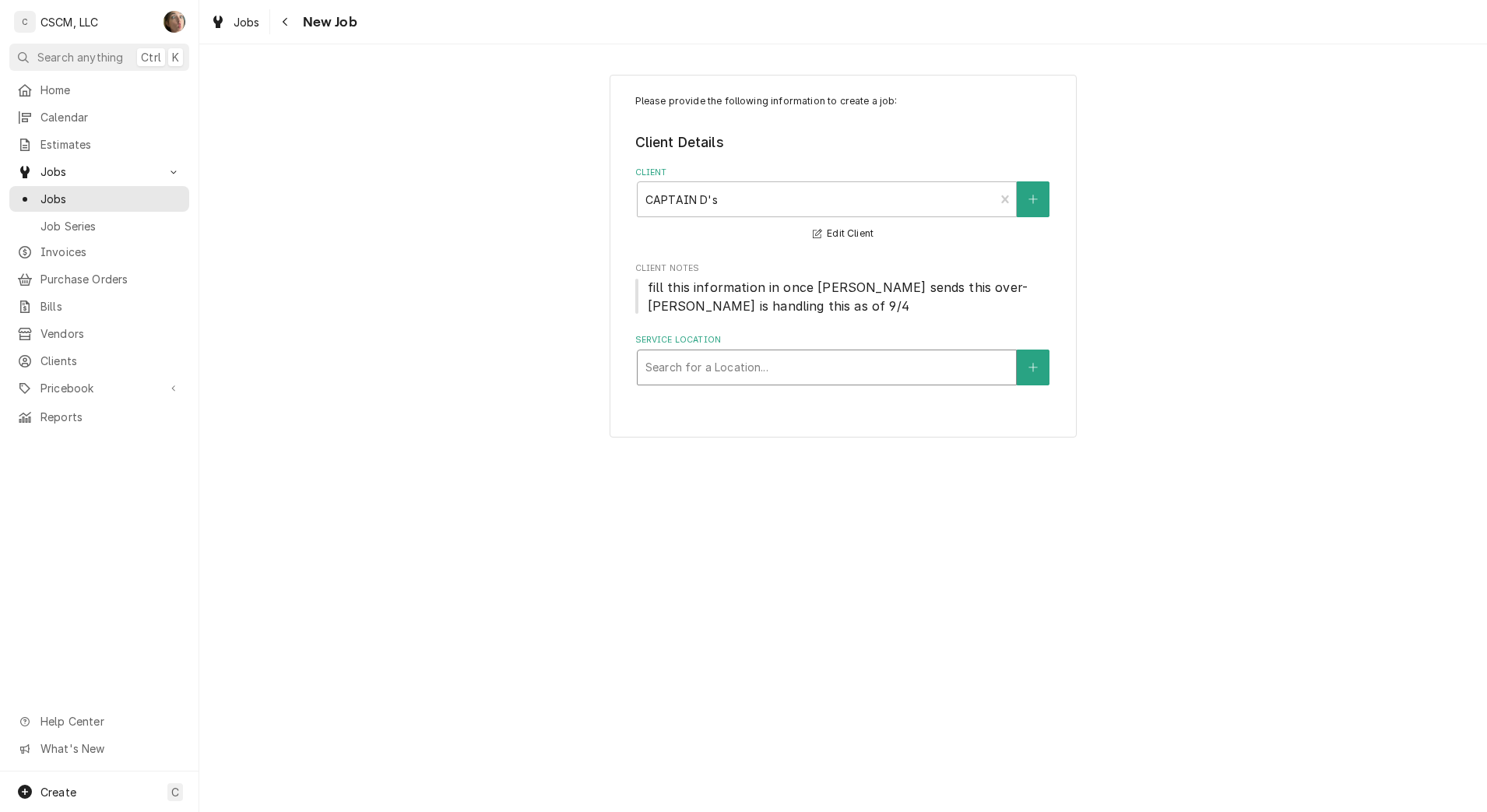
click at [728, 353] on div "Service Location" at bounding box center [827, 367] width 363 height 28
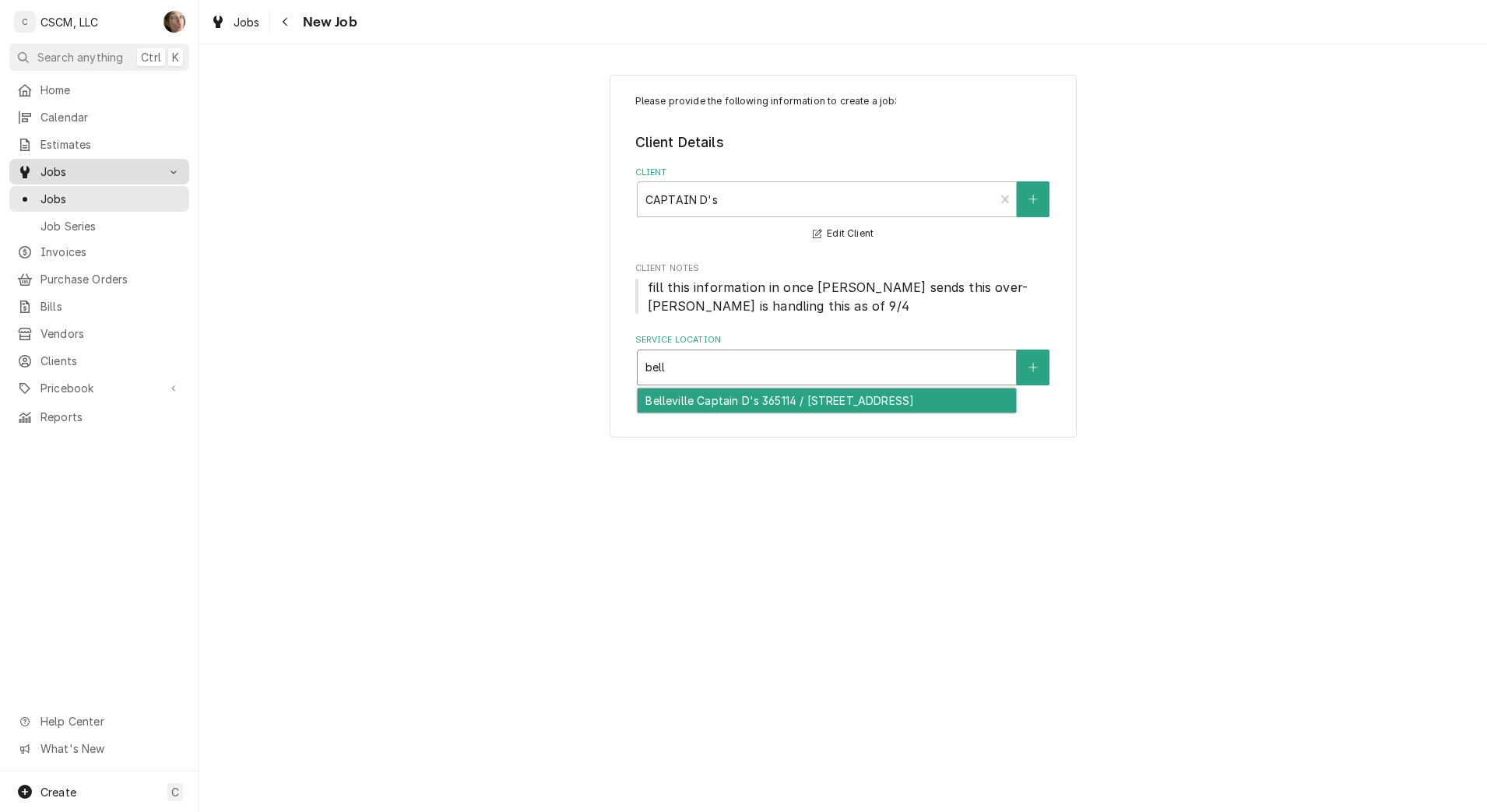
type input "bell"
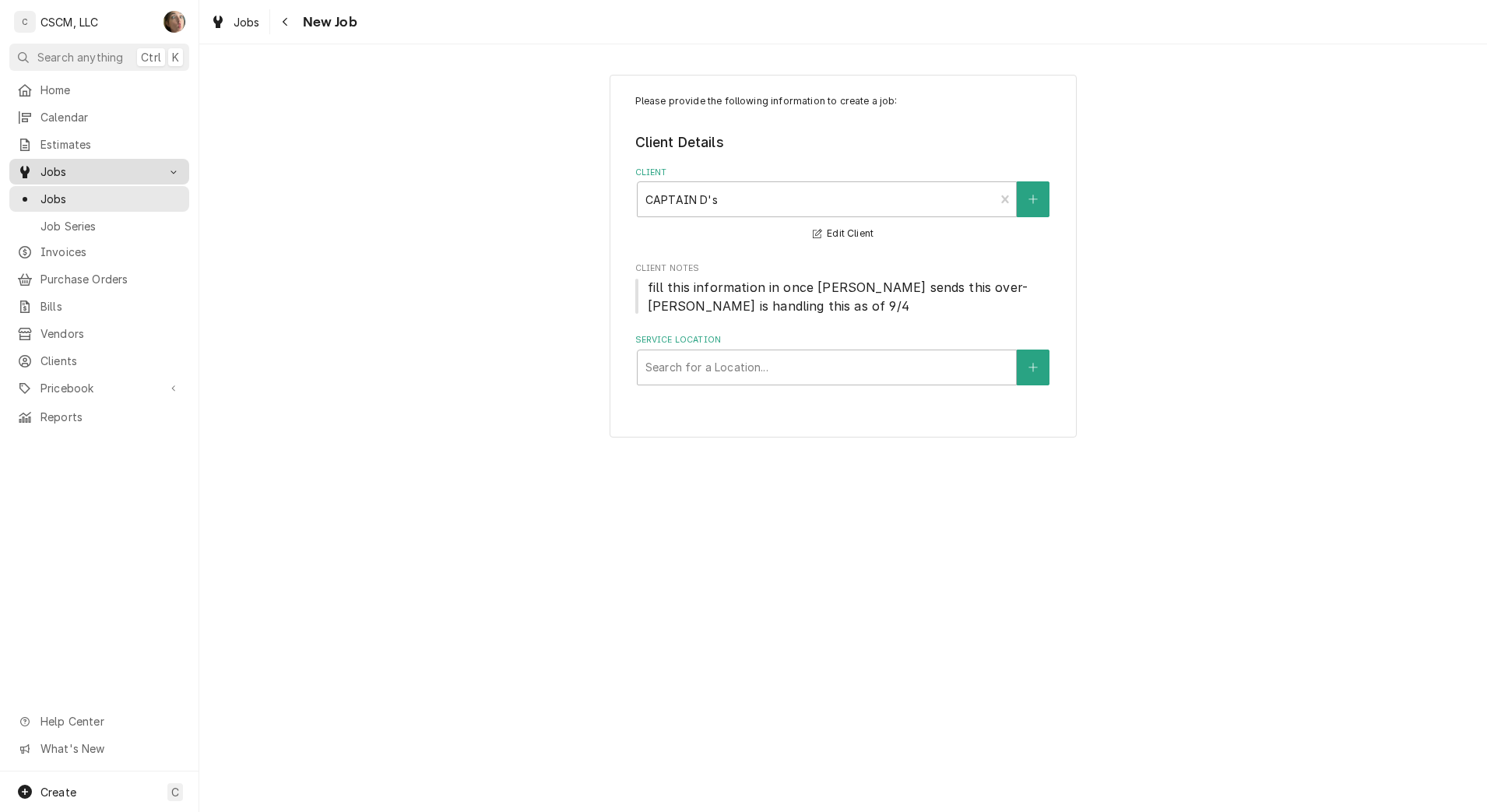
click at [75, 172] on span "Jobs" at bounding box center [99, 171] width 117 height 16
click at [68, 174] on div "Jobs" at bounding box center [99, 171] width 173 height 19
click at [72, 200] on span "Jobs" at bounding box center [111, 198] width 141 height 16
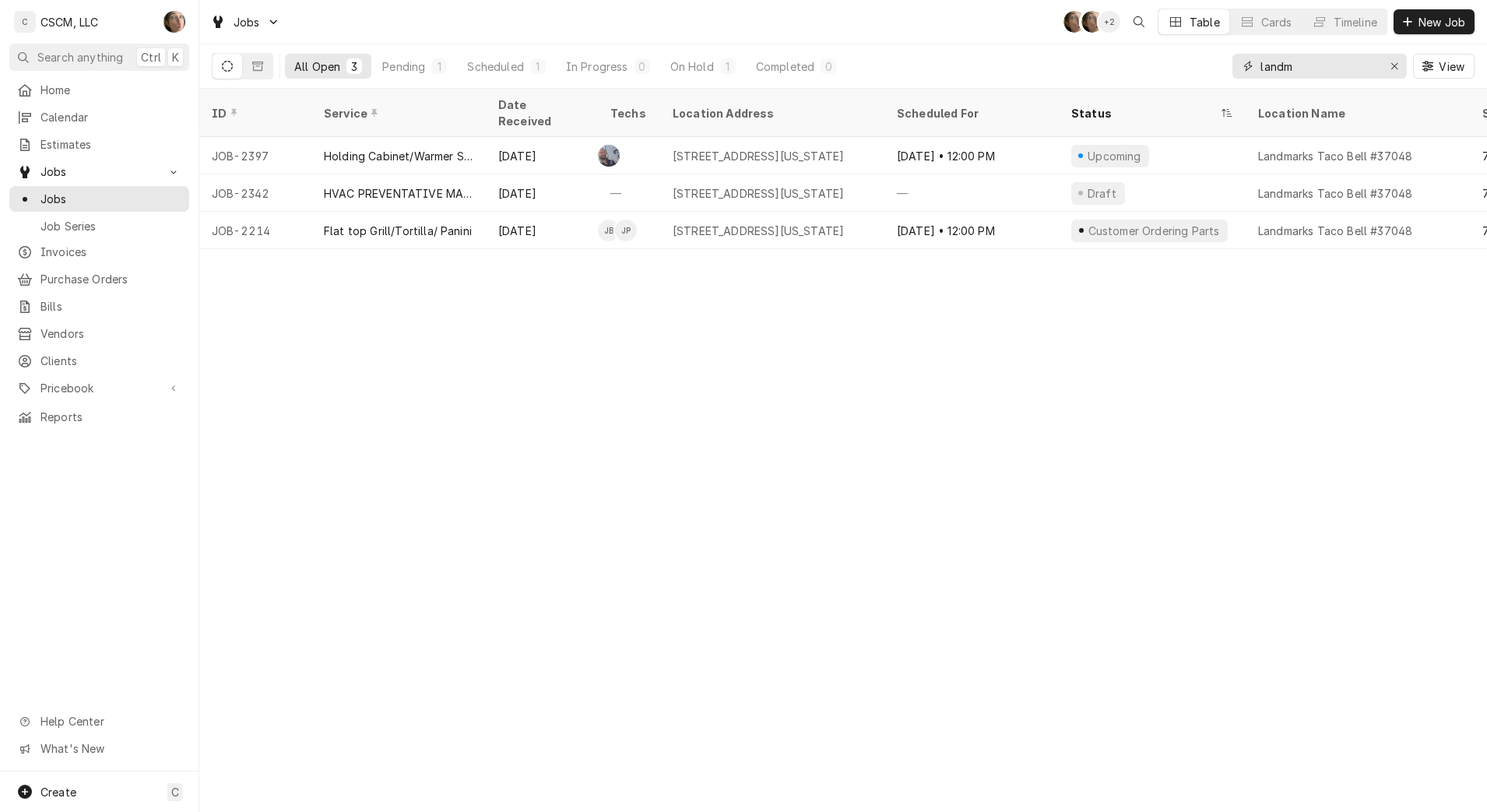
drag, startPoint x: 1325, startPoint y: 63, endPoint x: 1020, endPoint y: 33, distance: 306.5
click at [1020, 33] on div "Jobs SH SH + 2 Table Cards Timeline New Job All Open 3 Pending 1 Scheduled 1 In…" at bounding box center [843, 44] width 1288 height 89
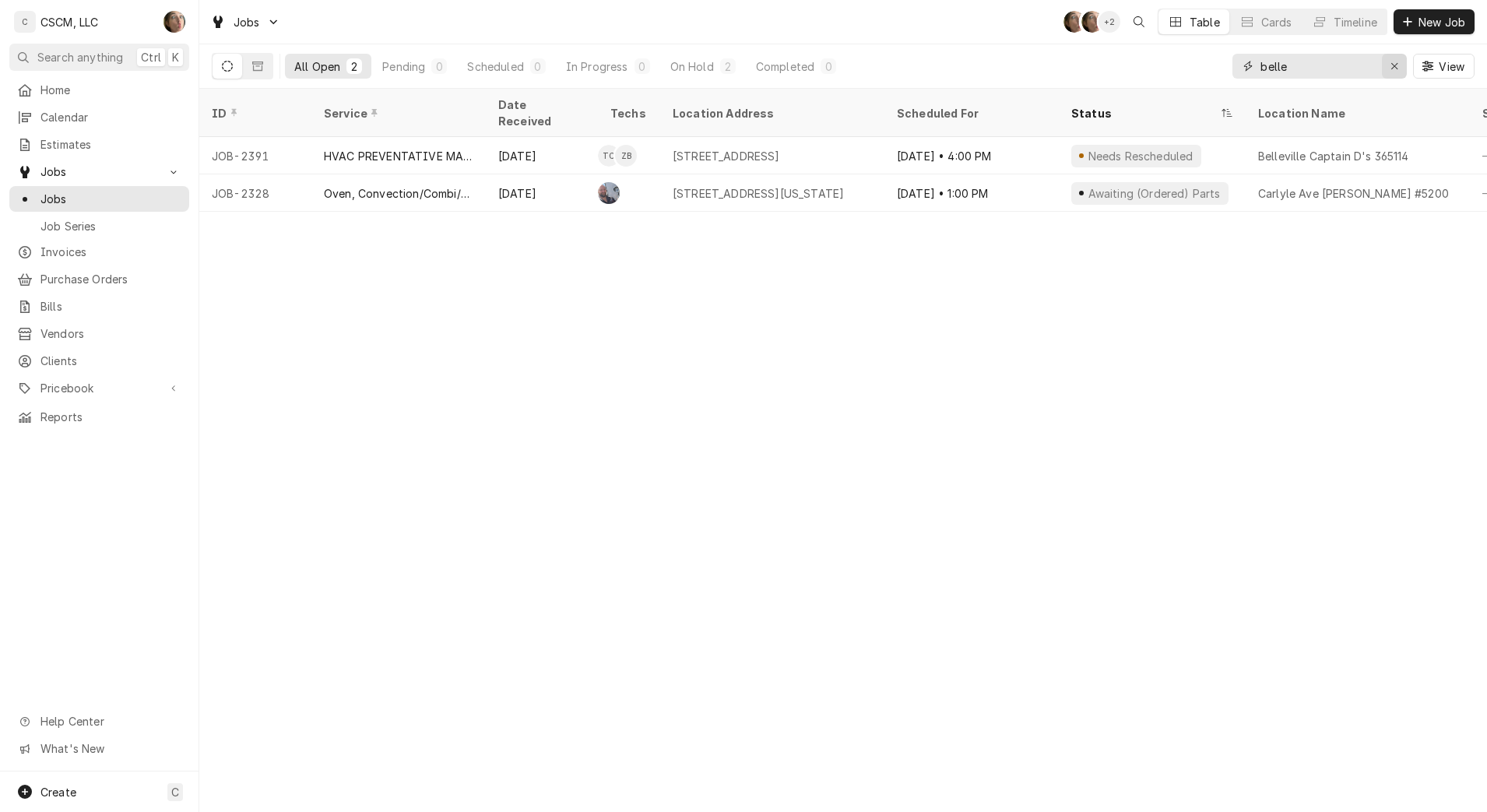
type input "belle"
click at [1389, 68] on div "Erase input" at bounding box center [1395, 66] width 15 height 15
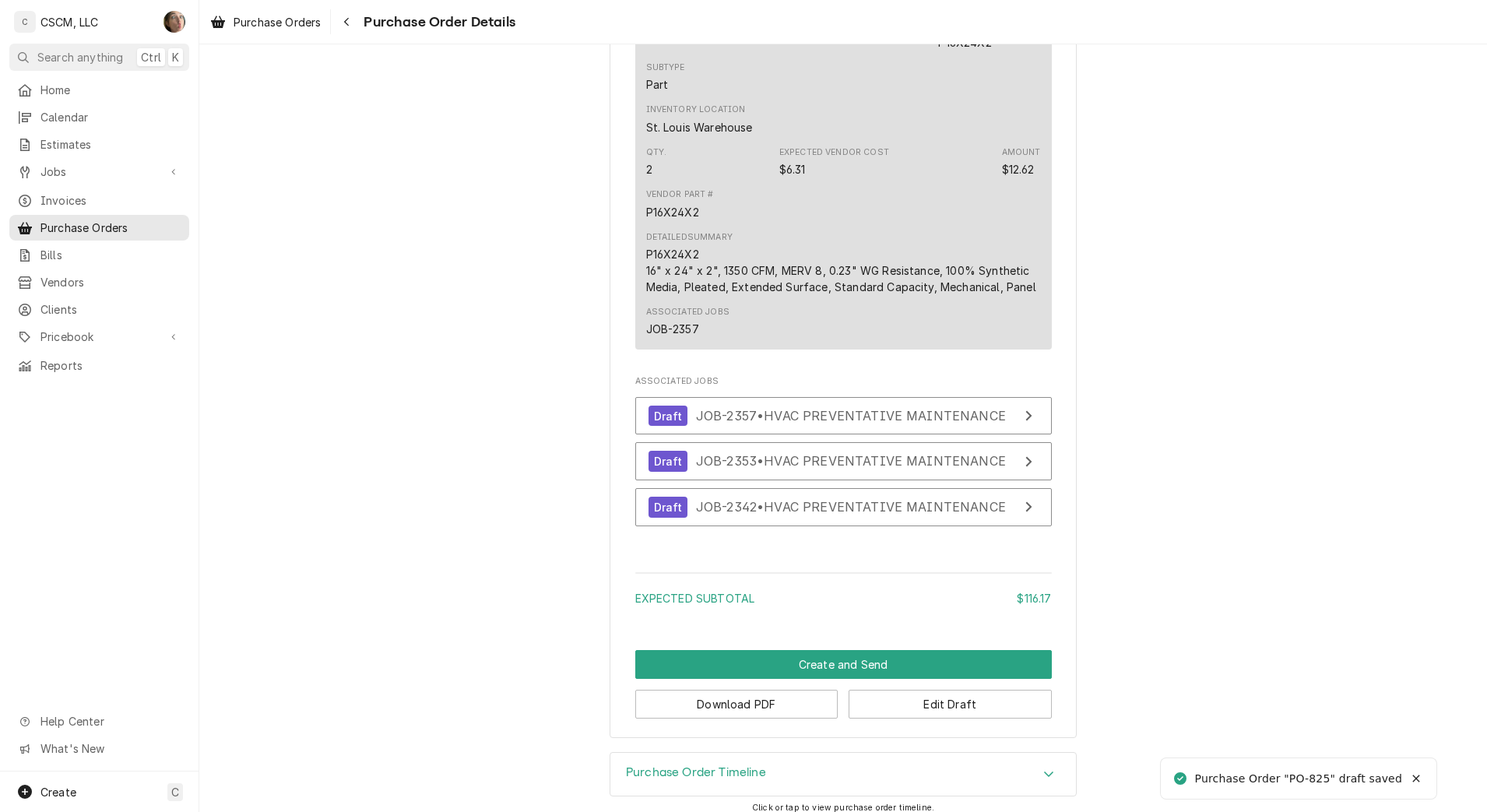
scroll to position [2141, 0]
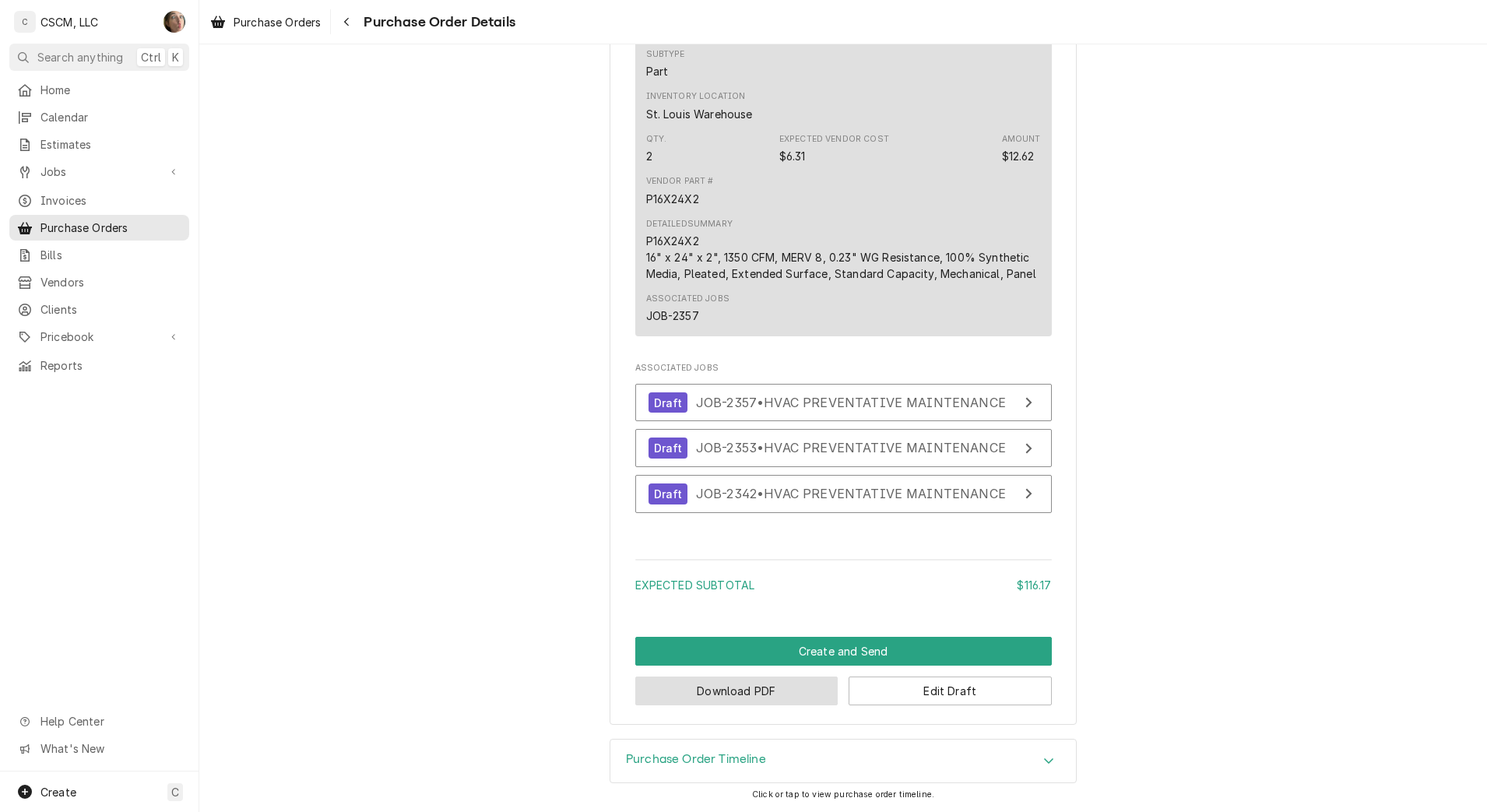
click at [769, 697] on button "Download PDF" at bounding box center [736, 691] width 203 height 29
click at [992, 698] on button "Edit Draft" at bounding box center [950, 691] width 203 height 29
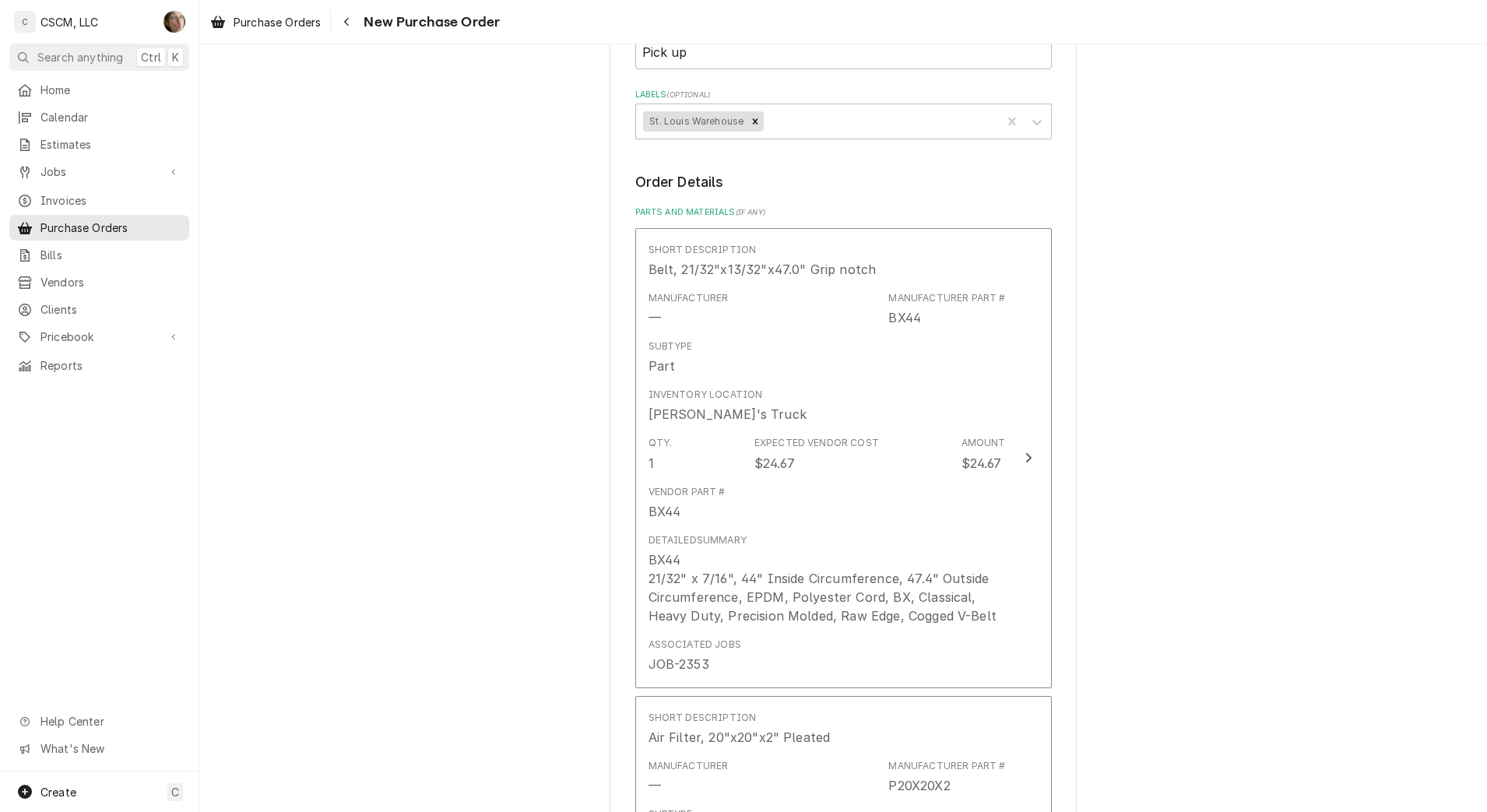
scroll to position [584, 0]
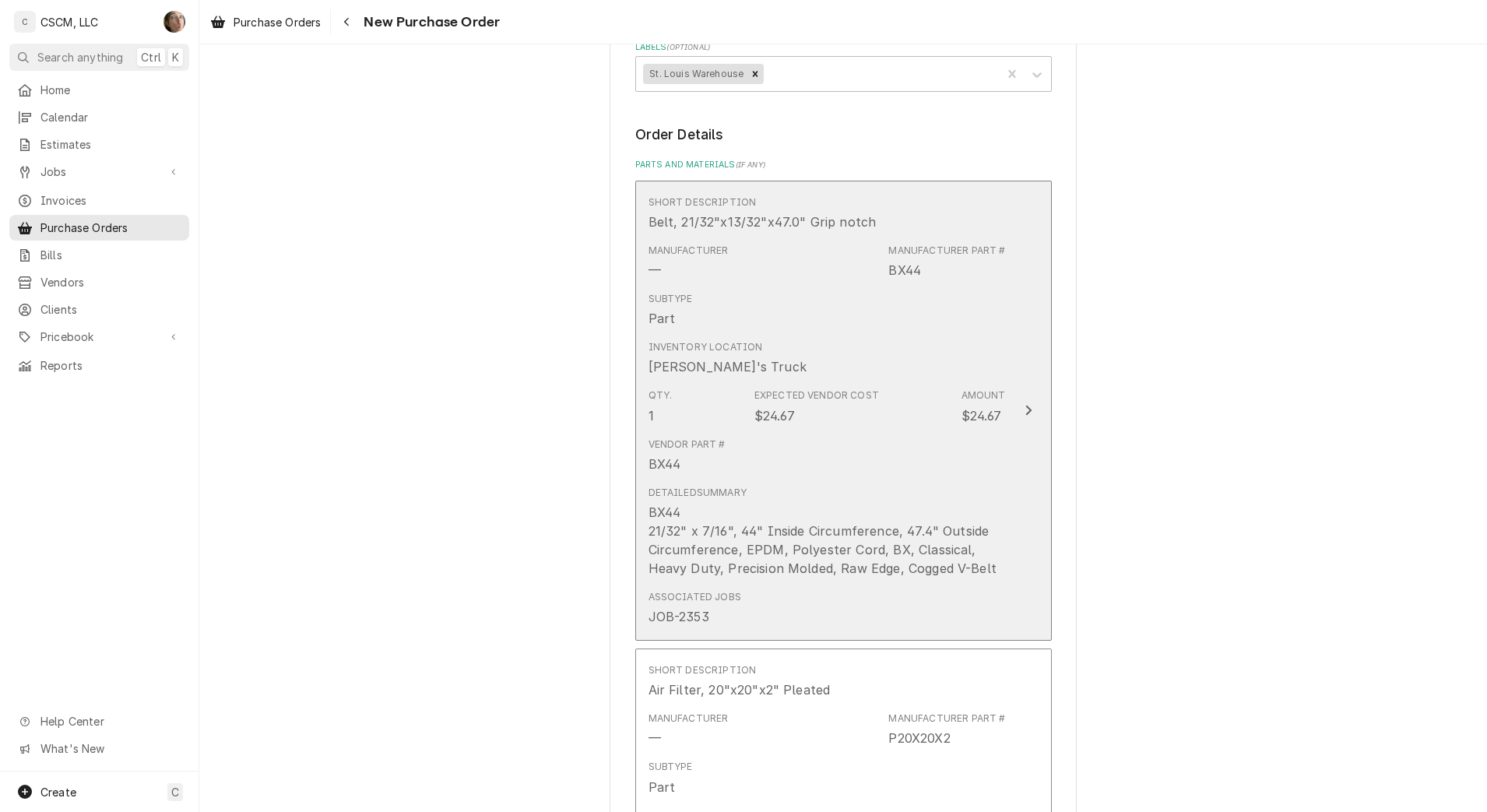
click at [916, 473] on div "Vendor Part # BX44" at bounding box center [827, 455] width 357 height 48
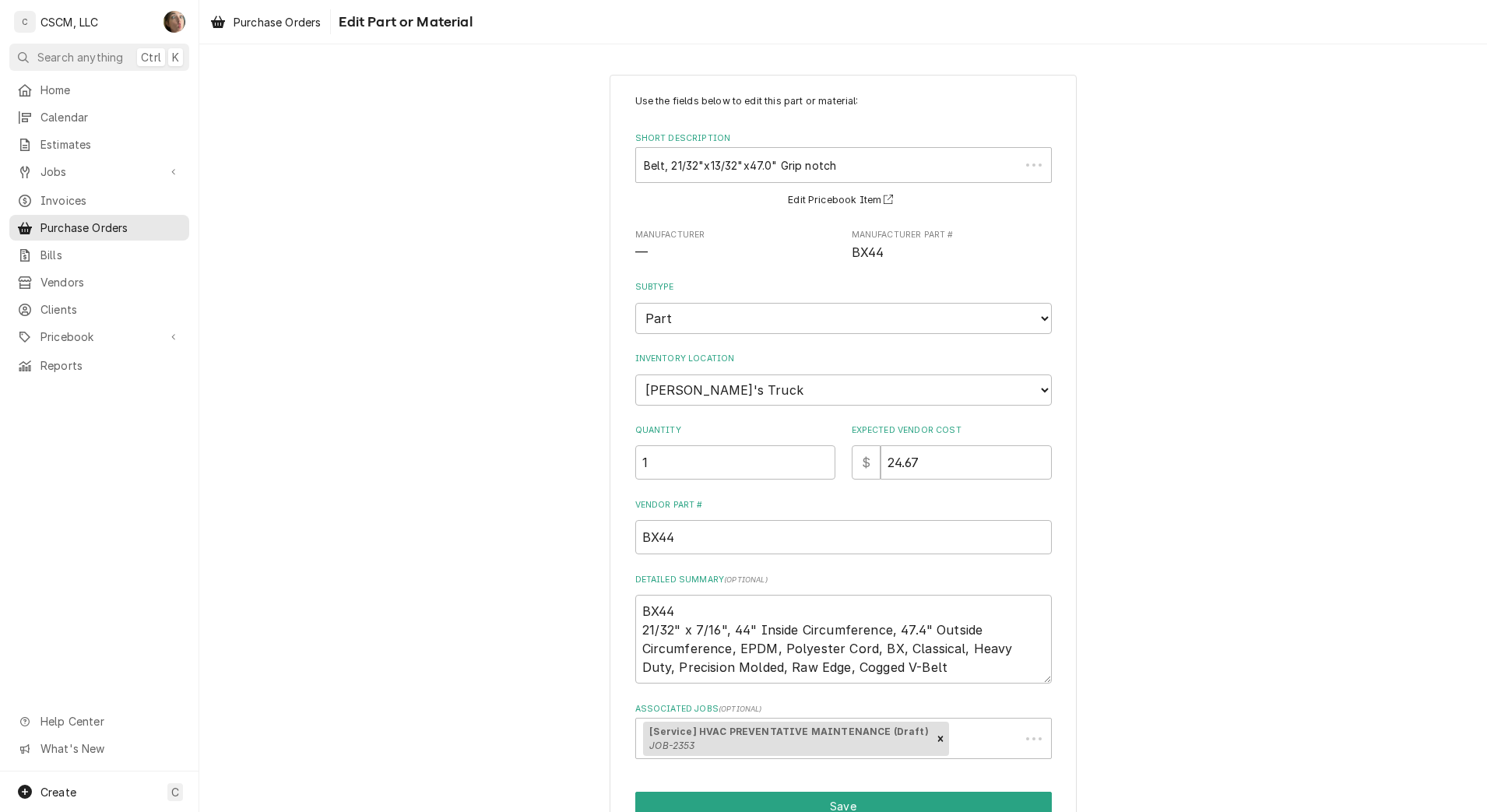
type textarea "x"
click at [772, 399] on select "Choose a location... [PERSON_NAME]'s Truck [US_STATE] Main Warehouse [PERSON_NA…" at bounding box center [843, 390] width 417 height 31
select select "422"
click at [635, 374] on select "Choose a location... [PERSON_NAME]'s Truck [US_STATE] Main Warehouse [PERSON_NA…" at bounding box center [843, 390] width 417 height 31
click at [519, 371] on div "Use the fields below to edit this part or material: Short Description Belt, 21/…" at bounding box center [843, 476] width 1288 height 832
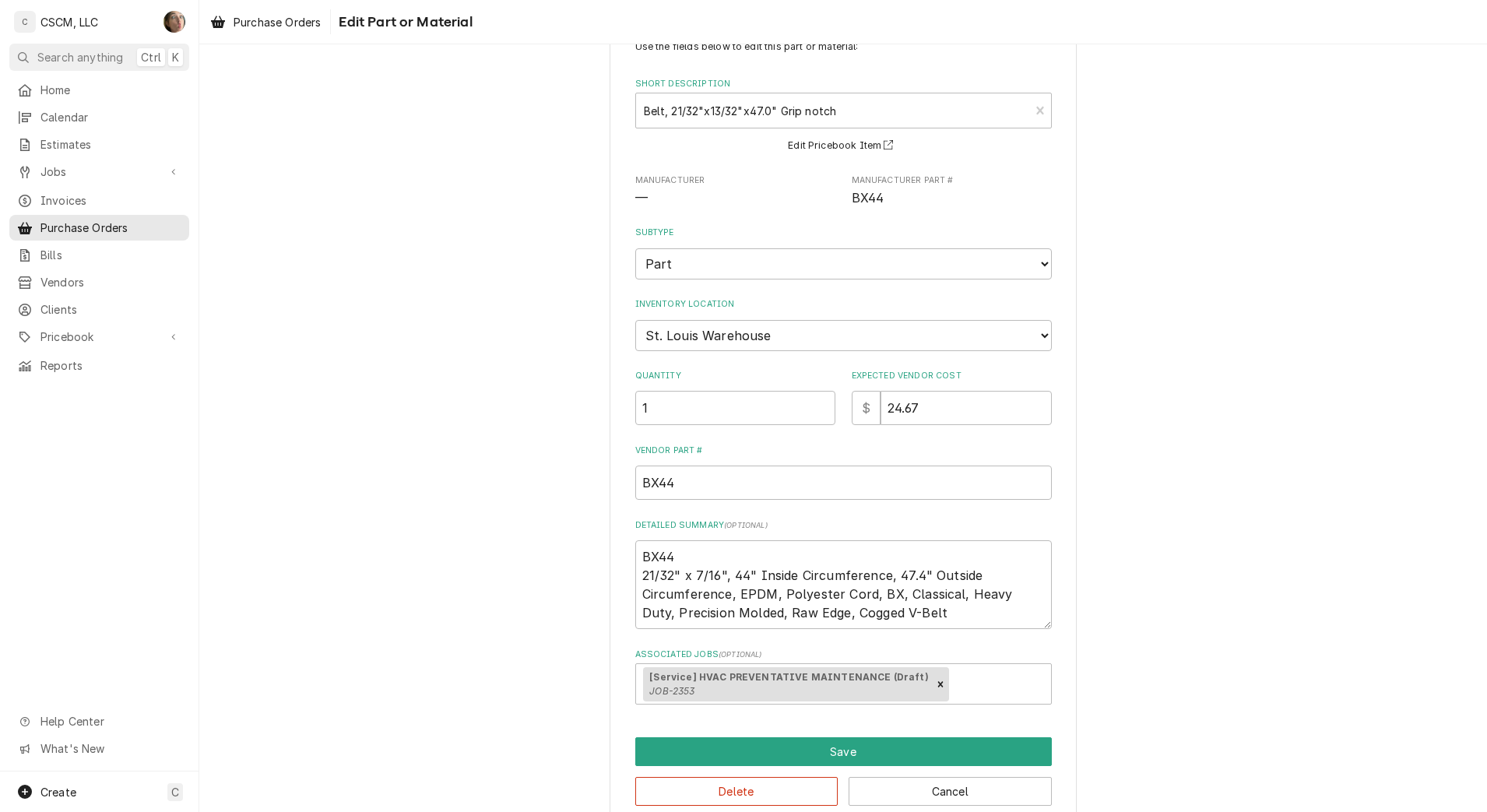
scroll to position [82, 0]
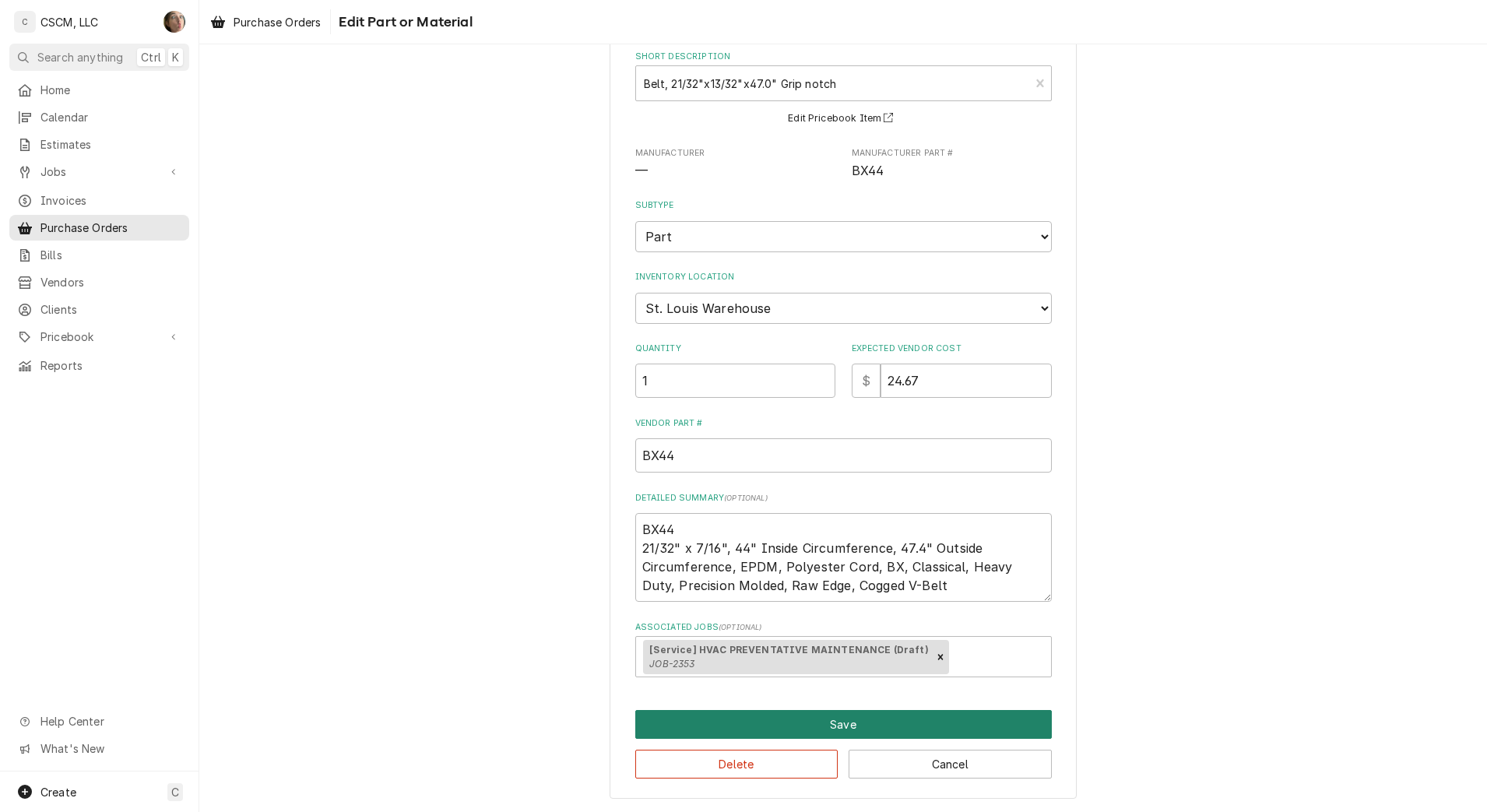
click at [796, 726] on button "Save" at bounding box center [843, 724] width 417 height 29
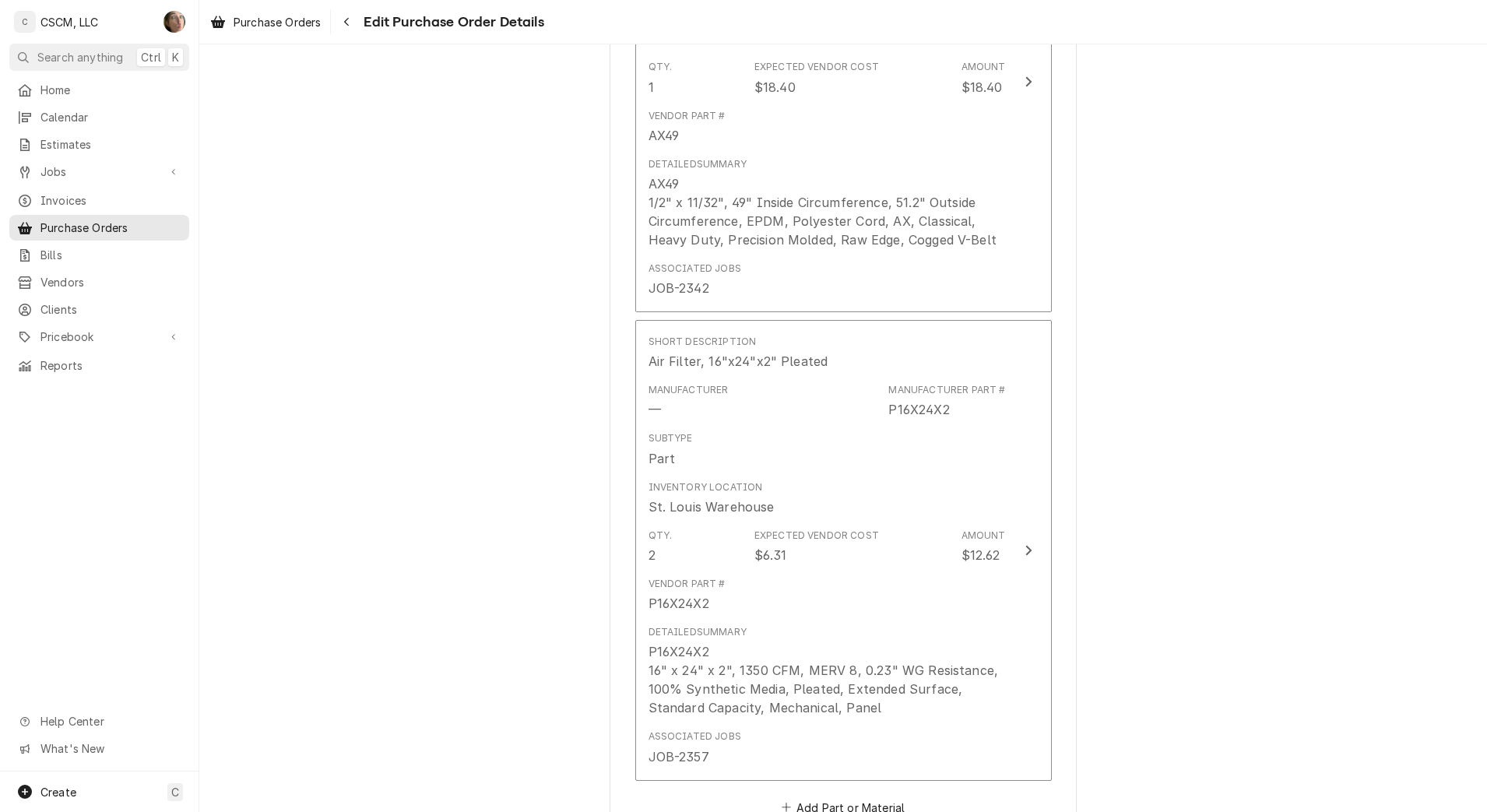
scroll to position [2367, 0]
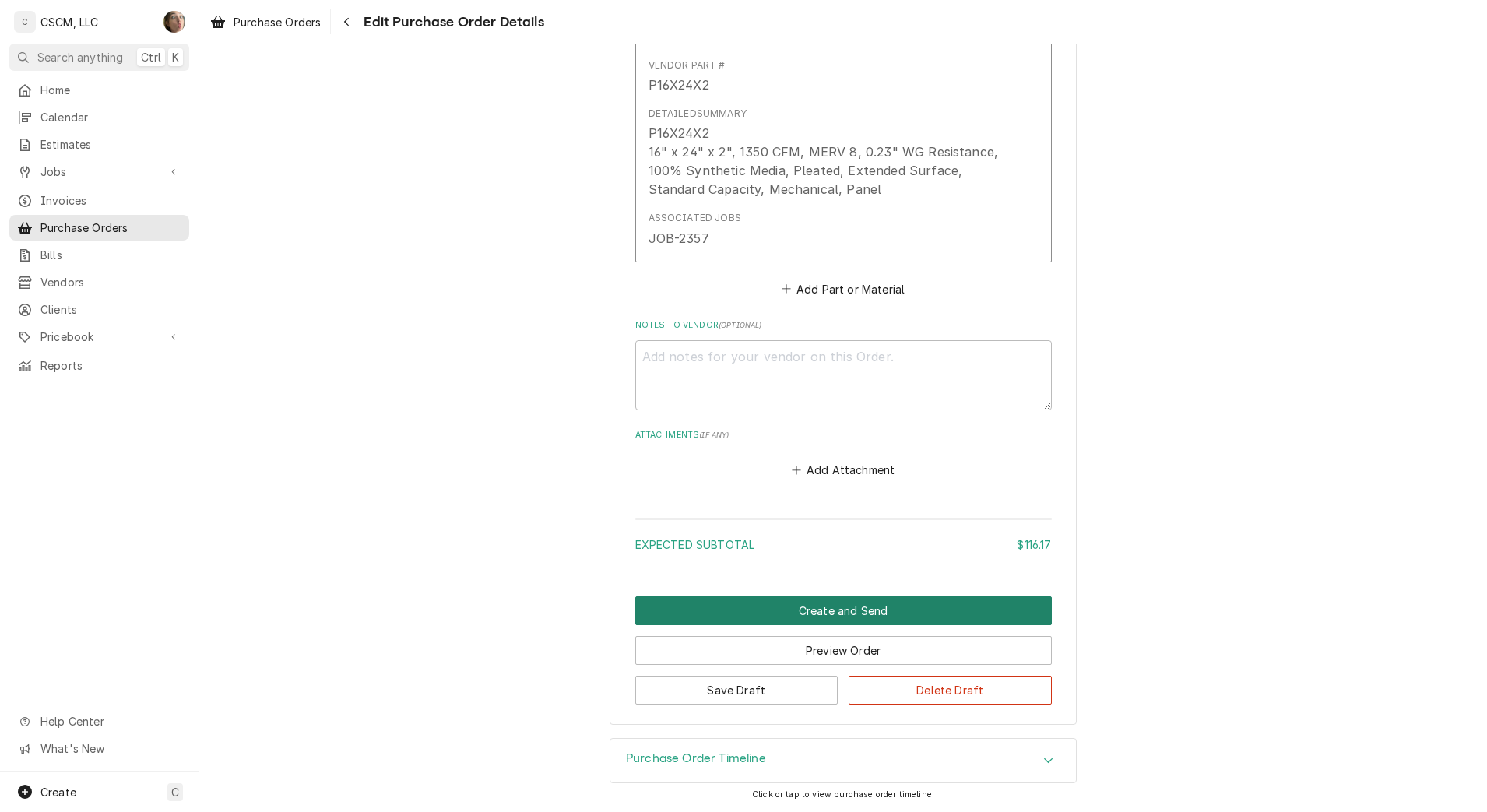
click at [873, 613] on button "Create and Send" at bounding box center [843, 611] width 417 height 29
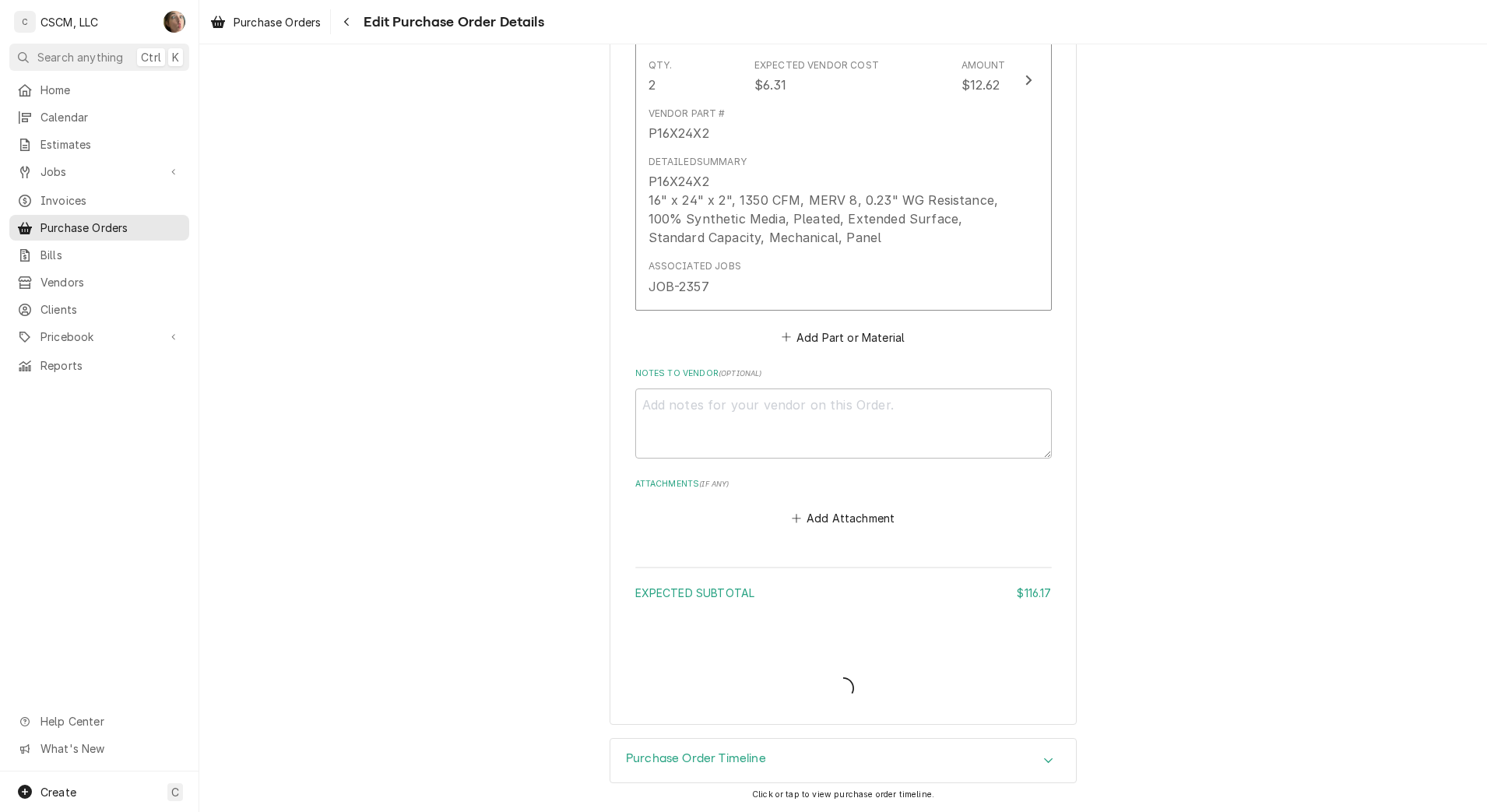
scroll to position [2244, 0]
type textarea "x"
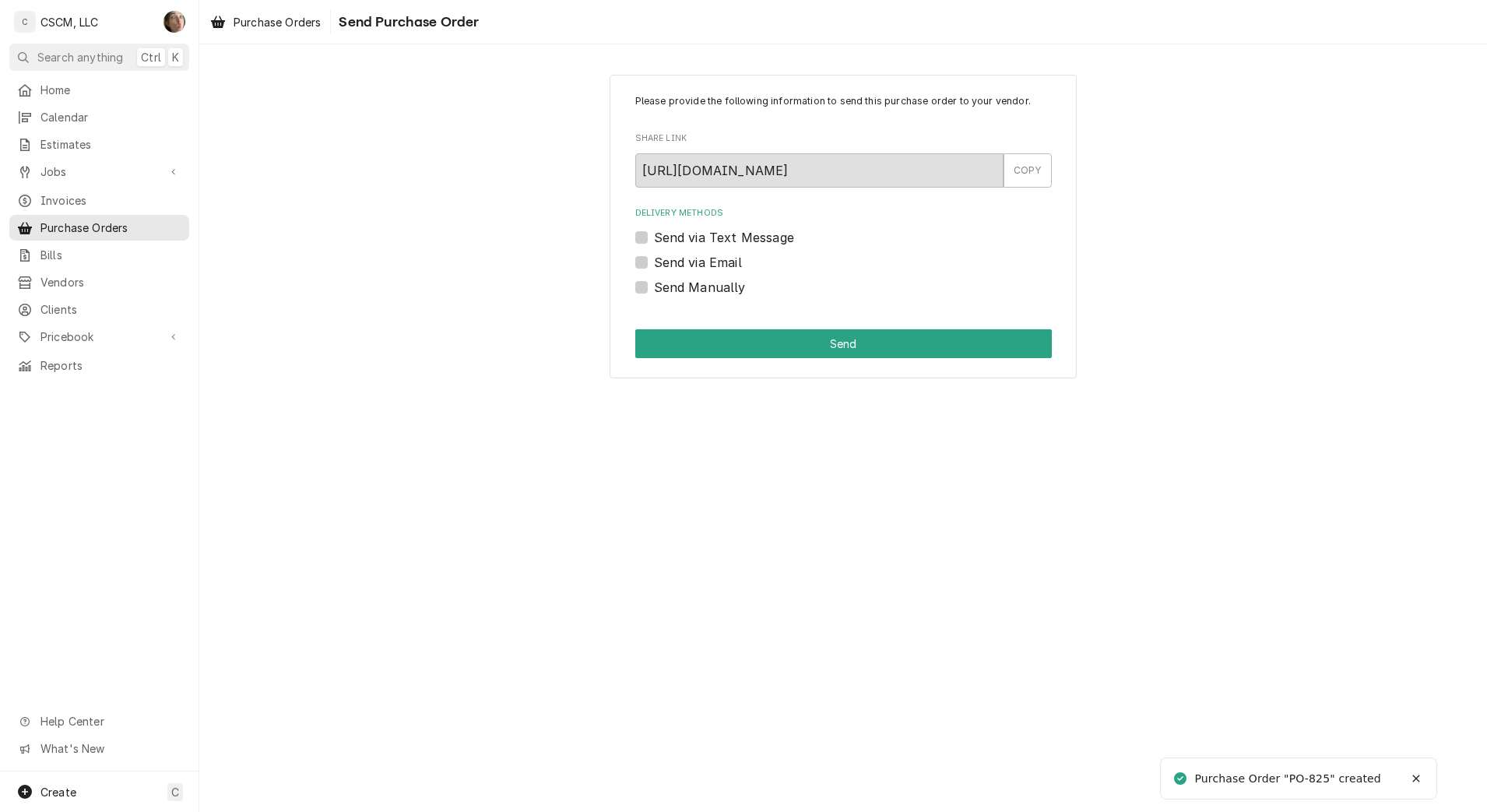
click at [694, 283] on label "Send Manually" at bounding box center [699, 287] width 91 height 18
click at [694, 283] on input "Send Manually" at bounding box center [861, 295] width 417 height 35
checkbox input "true"
click at [727, 355] on button "Send" at bounding box center [843, 343] width 417 height 29
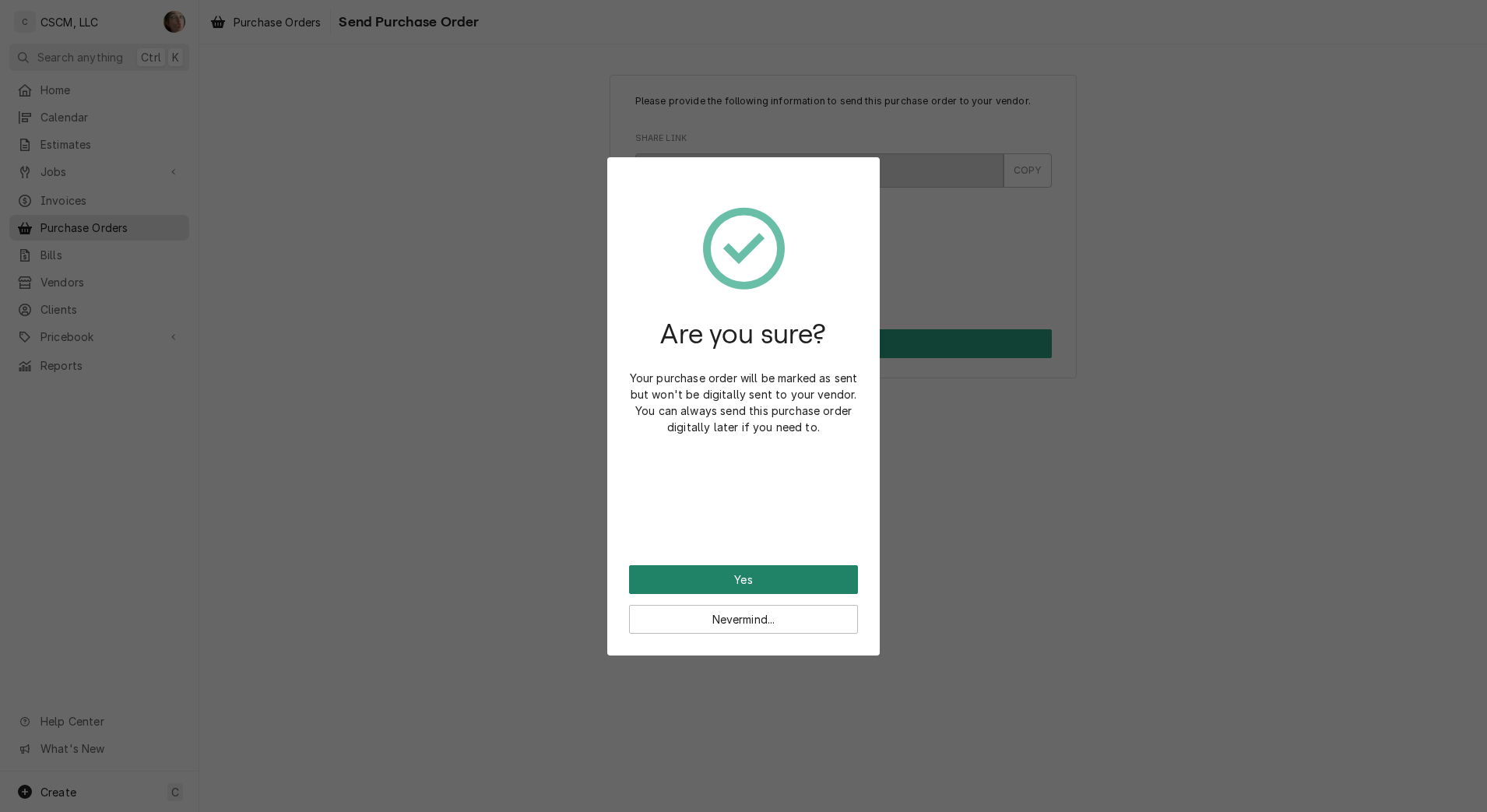
click at [756, 585] on button "Yes" at bounding box center [744, 579] width 229 height 29
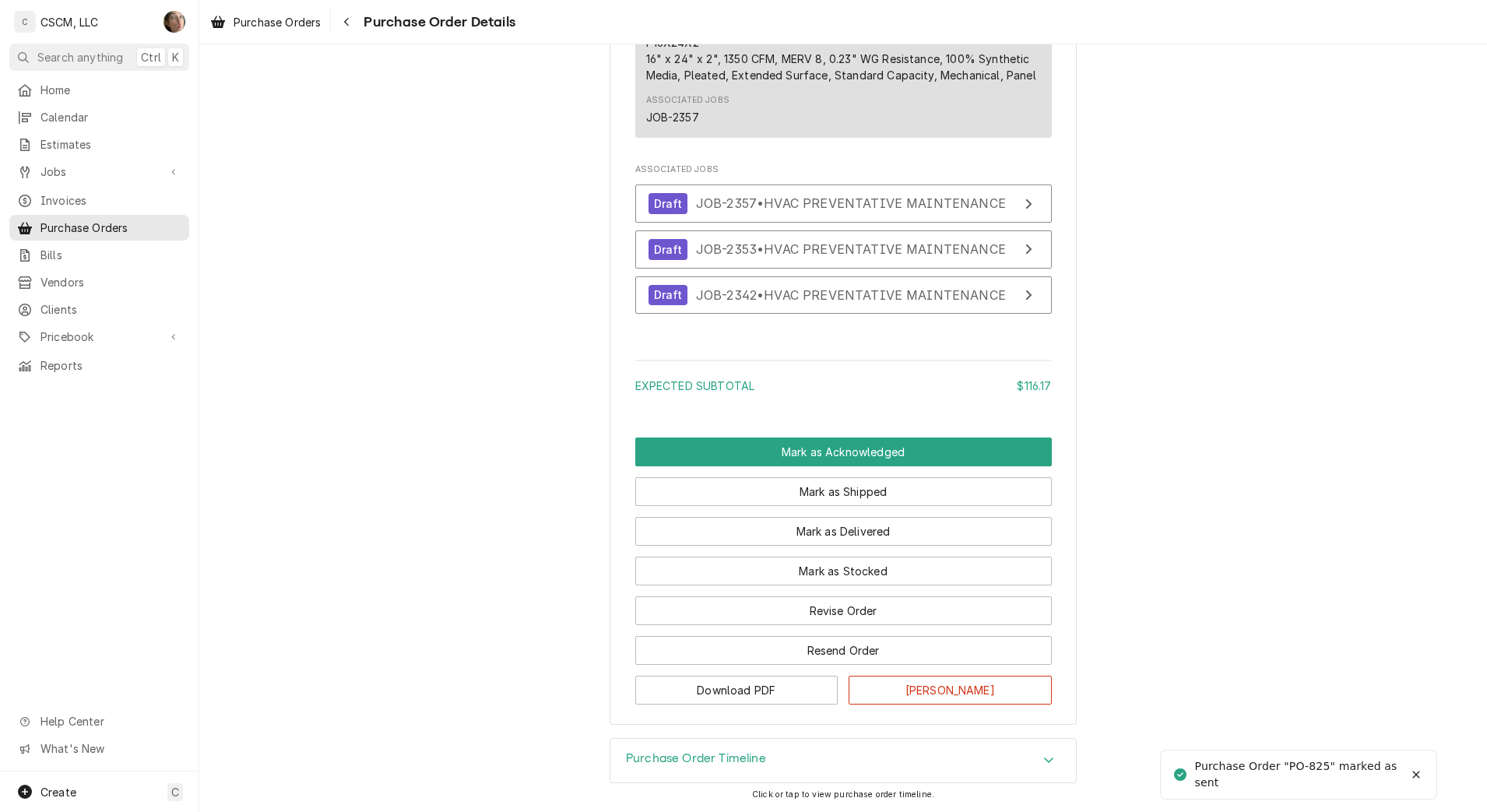
scroll to position [2392, 0]
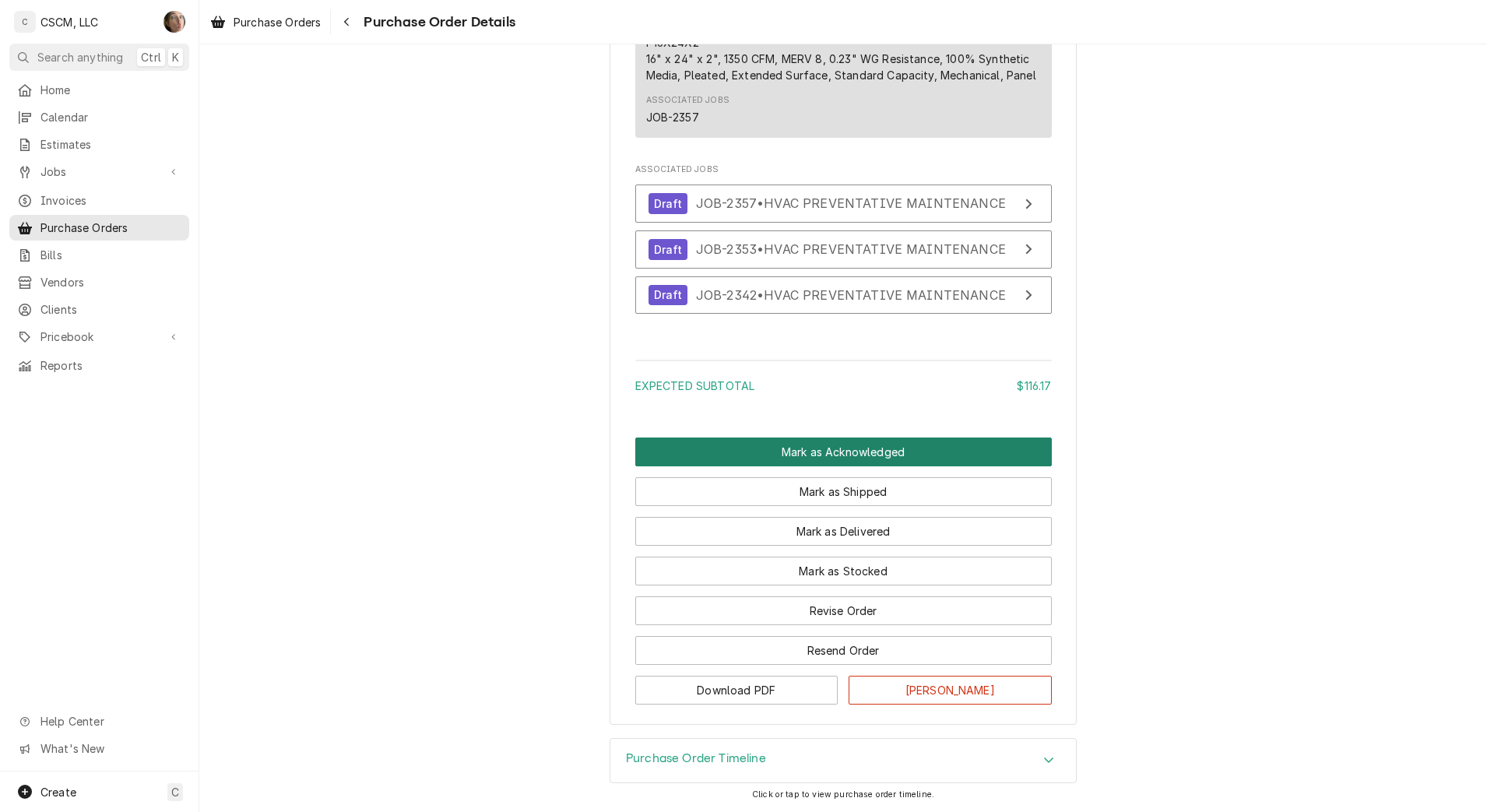
click at [707, 458] on button "Mark as Acknowledged" at bounding box center [843, 452] width 417 height 29
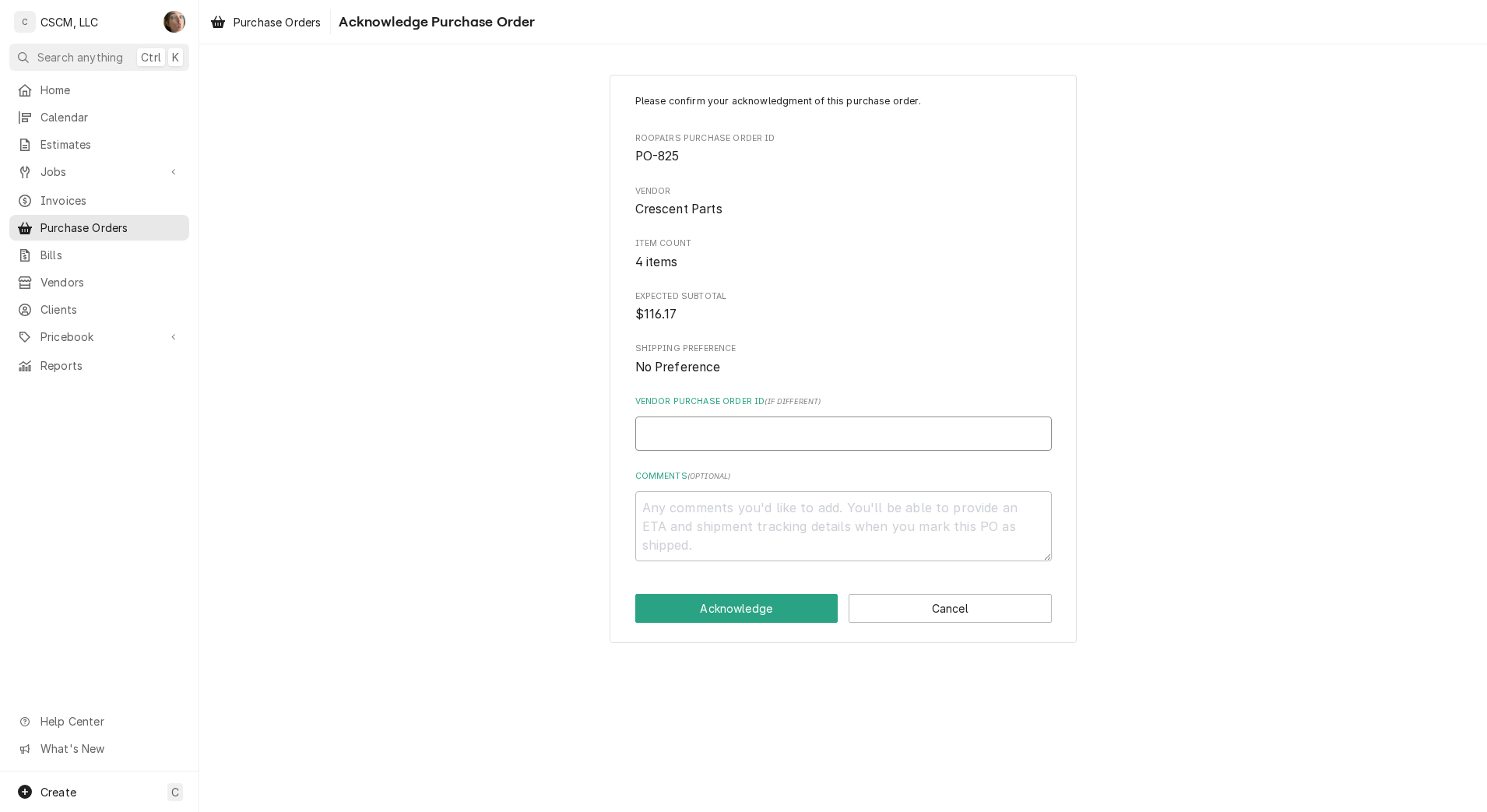
click at [703, 431] on input "Vendor Purchase Order ID ( if different )" at bounding box center [843, 434] width 417 height 35
paste input "38200451-00"
type textarea "x"
type input "38200451-00"
click at [702, 515] on textarea "Comments ( optional )" at bounding box center [843, 525] width 417 height 70
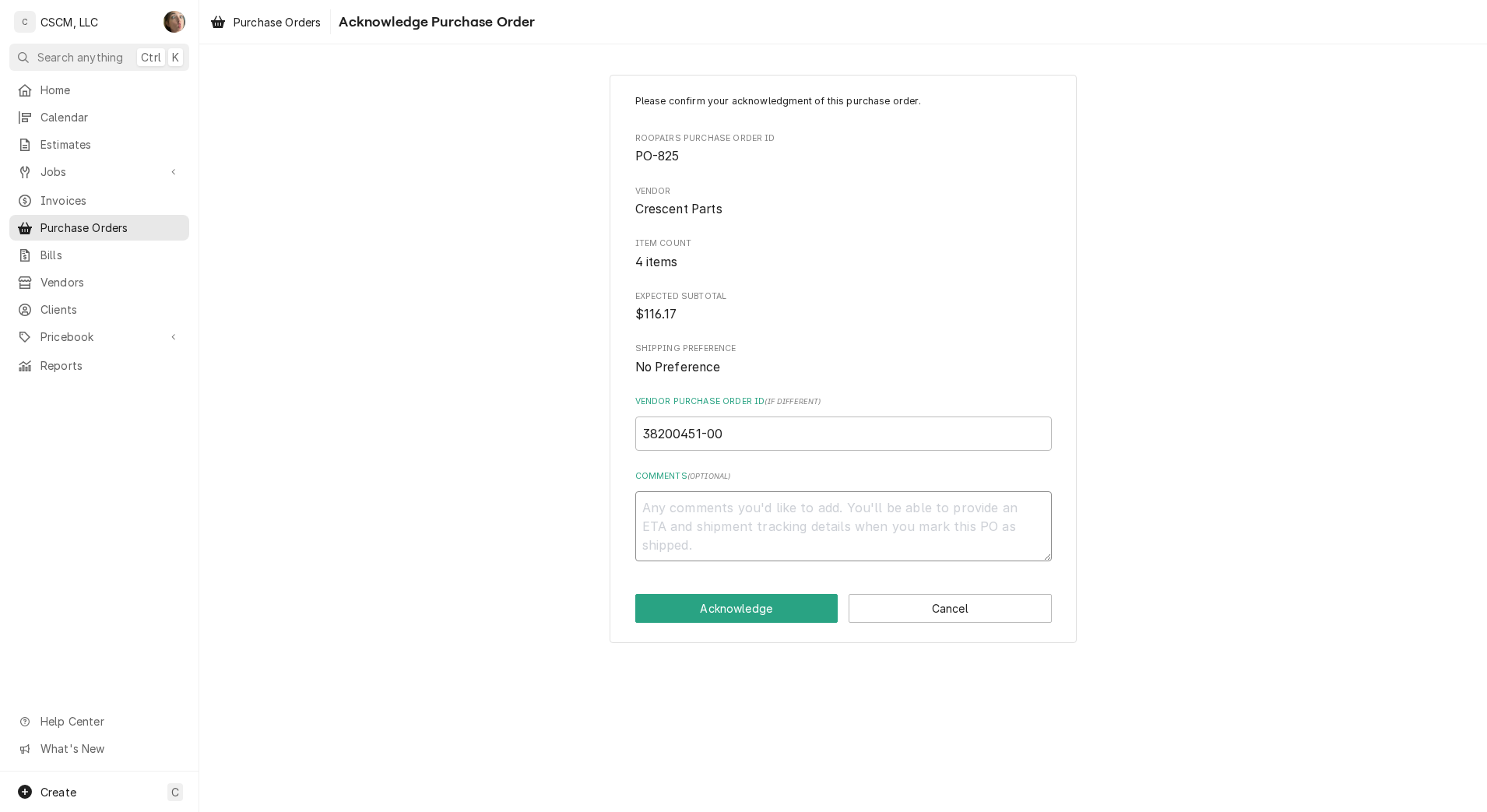
type textarea "x"
type textarea "1"
type textarea "x"
type textarea "10"
type textarea "x"
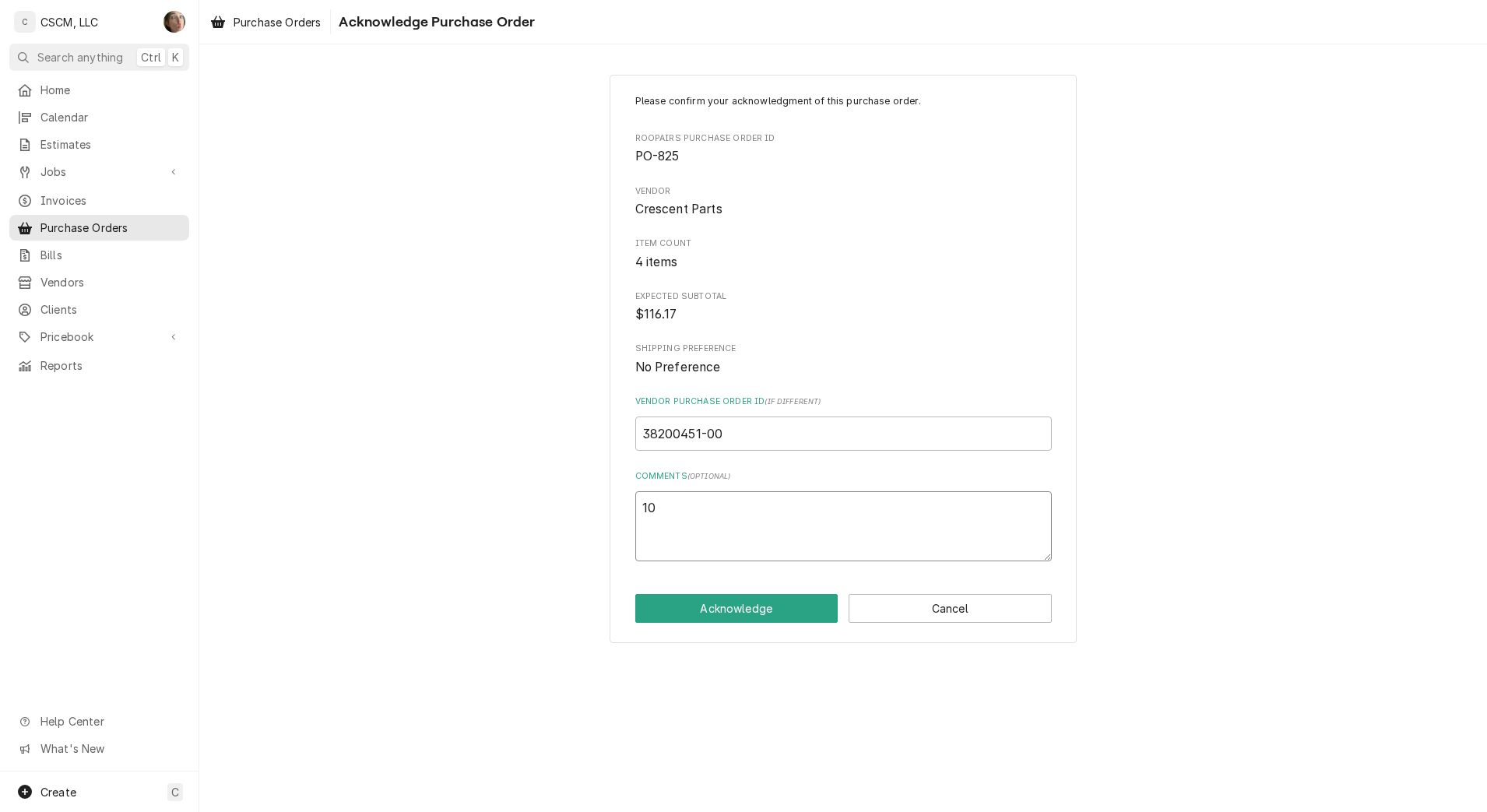
type textarea "10/"
type textarea "x"
type textarea "10/6"
type textarea "x"
type textarea "10/6"
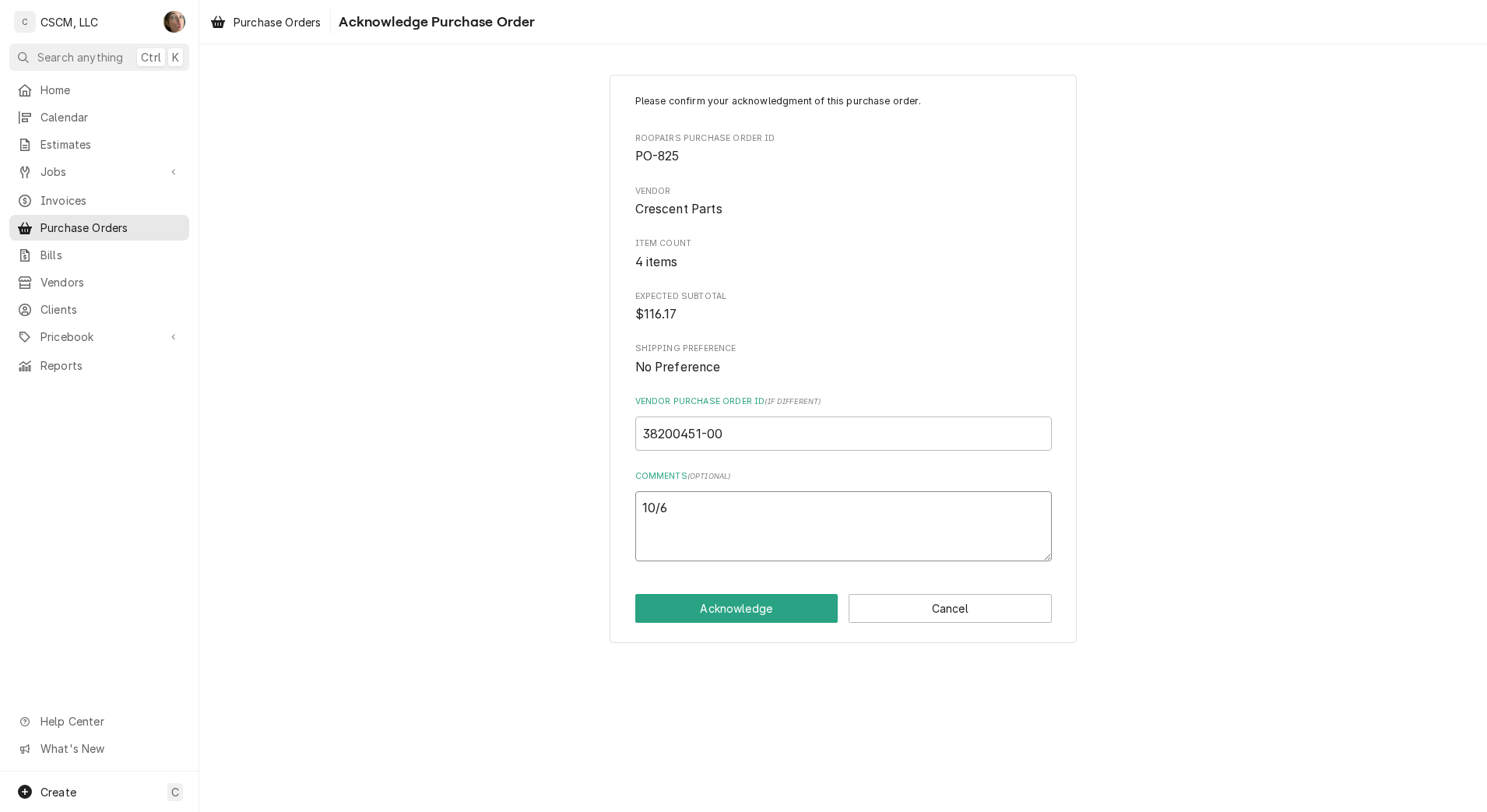
type textarea "x"
type textarea "10/6 w"
type textarea "x"
type textarea "10/6 wi"
type textarea "x"
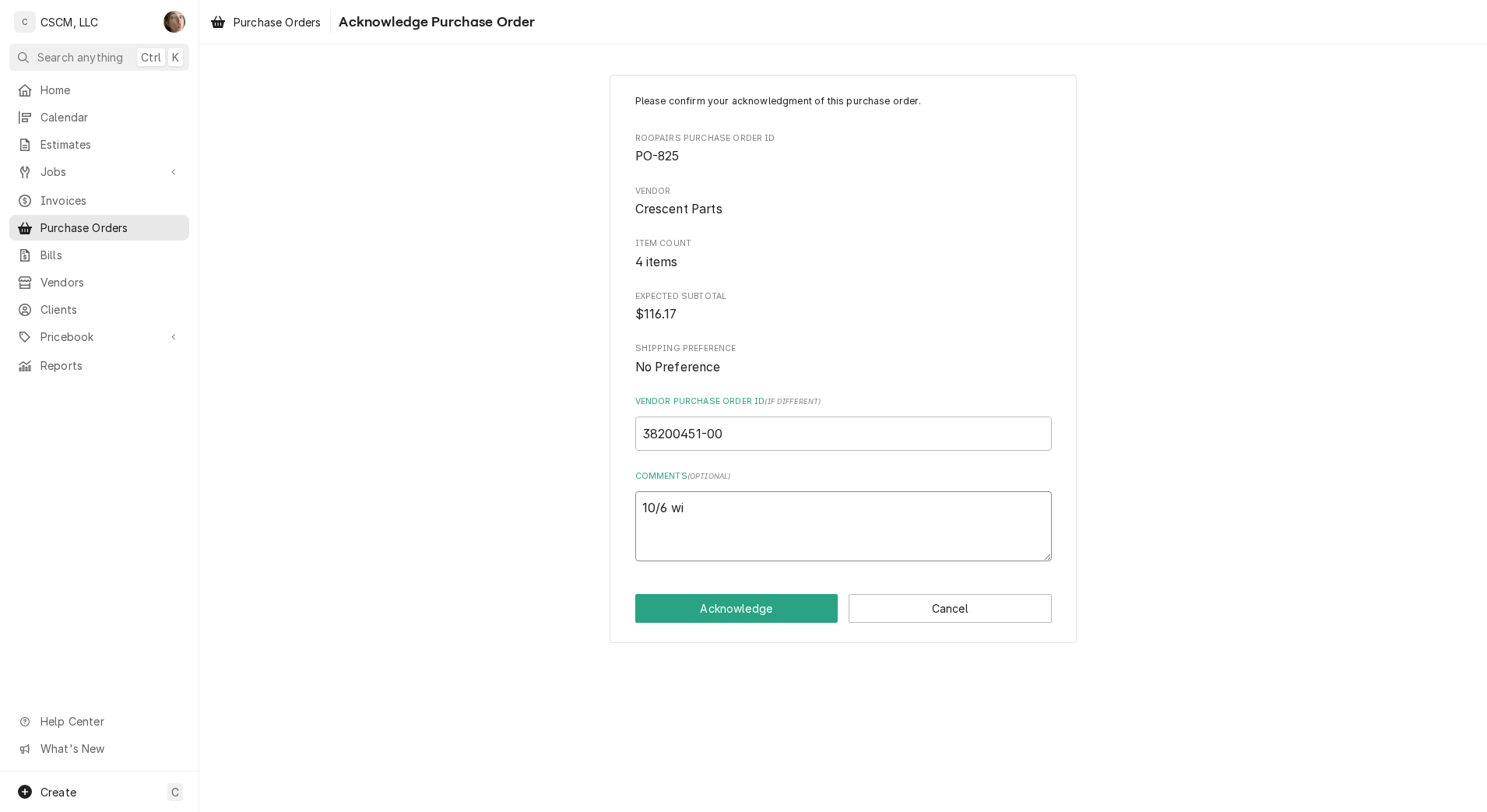
type textarea "10/6 wil"
type textarea "x"
type textarea "10/6 will"
type textarea "x"
type textarea "10/6 will"
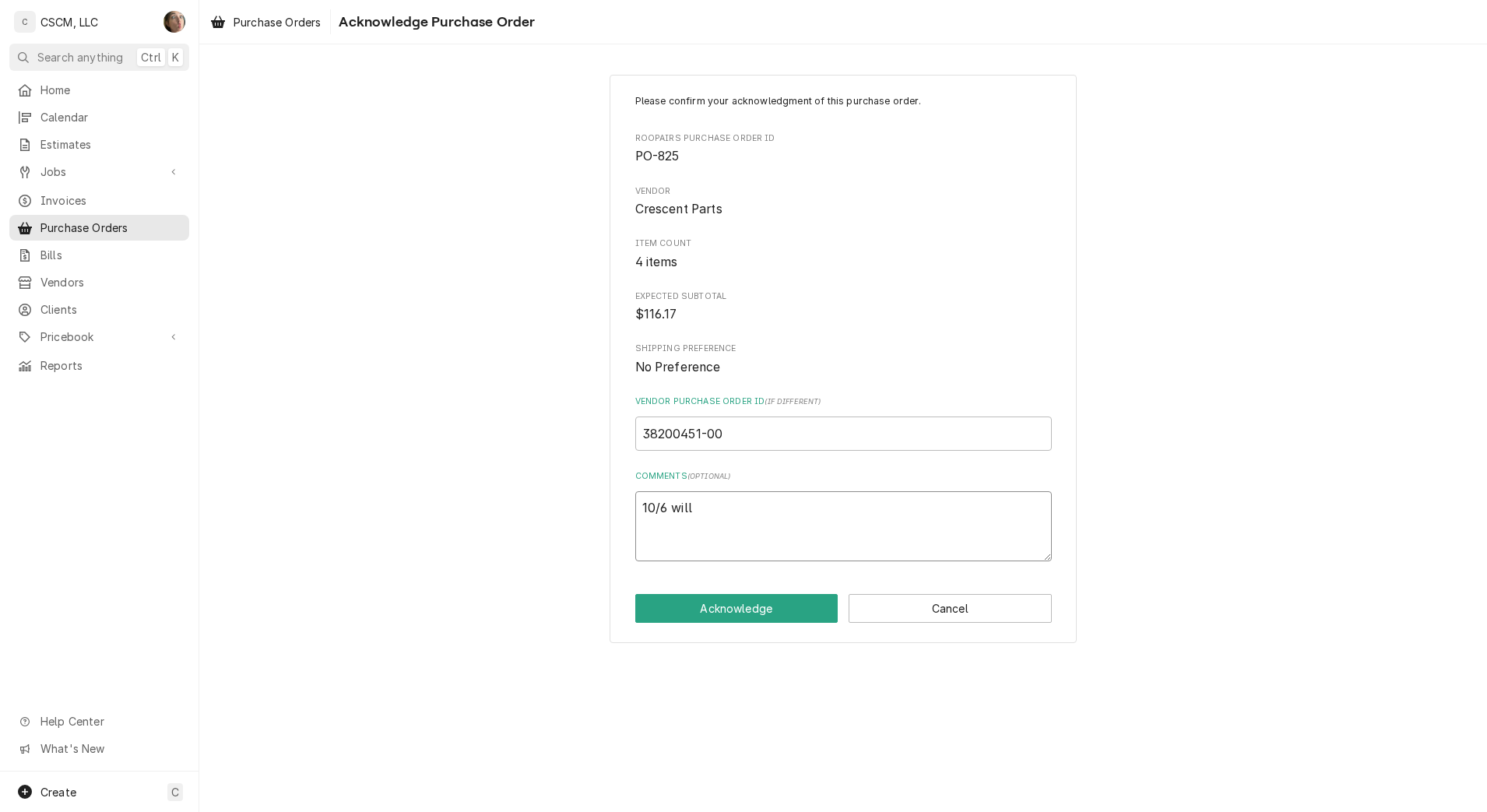
type textarea "x"
type textarea "10/6 will c"
type textarea "x"
type textarea "10/6 will ca"
type textarea "x"
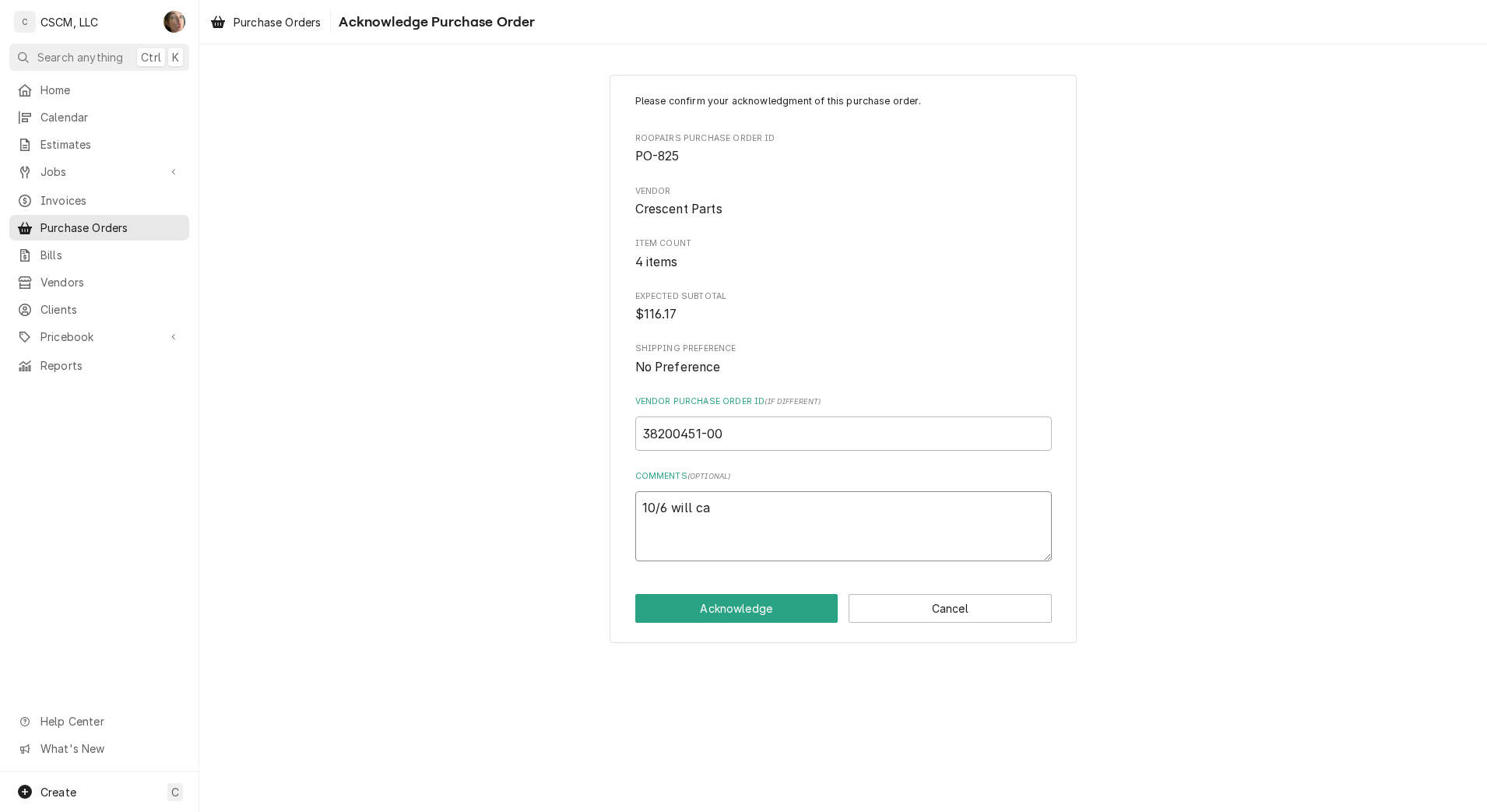
type textarea "10/6 will cal"
type textarea "x"
type textarea "10/6 will call"
type textarea "x"
type textarea "10/6 will call"
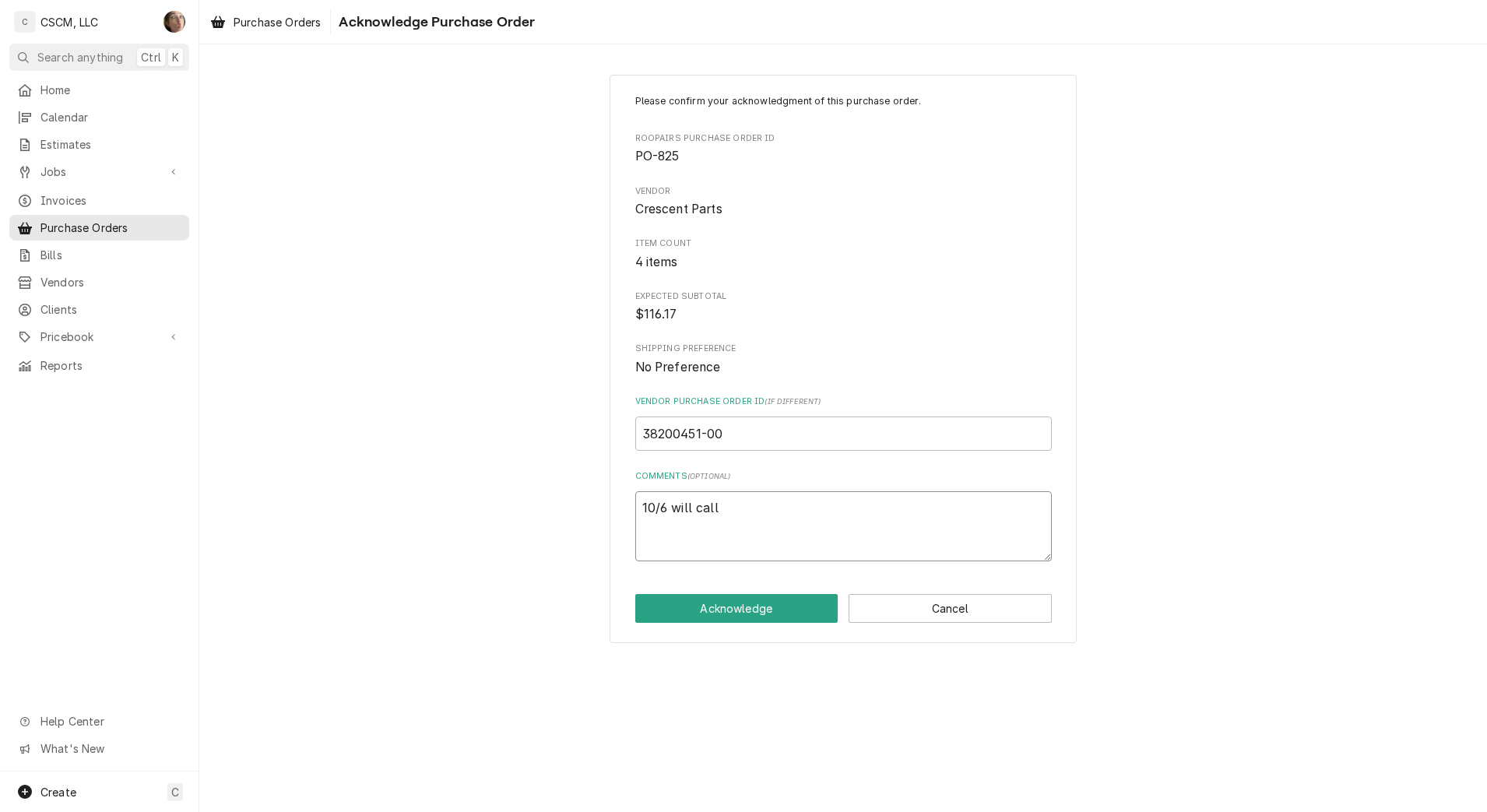
type textarea "x"
type textarea "10/6 will call Z"
type textarea "x"
type textarea "10/6 will call ZB"
type textarea "x"
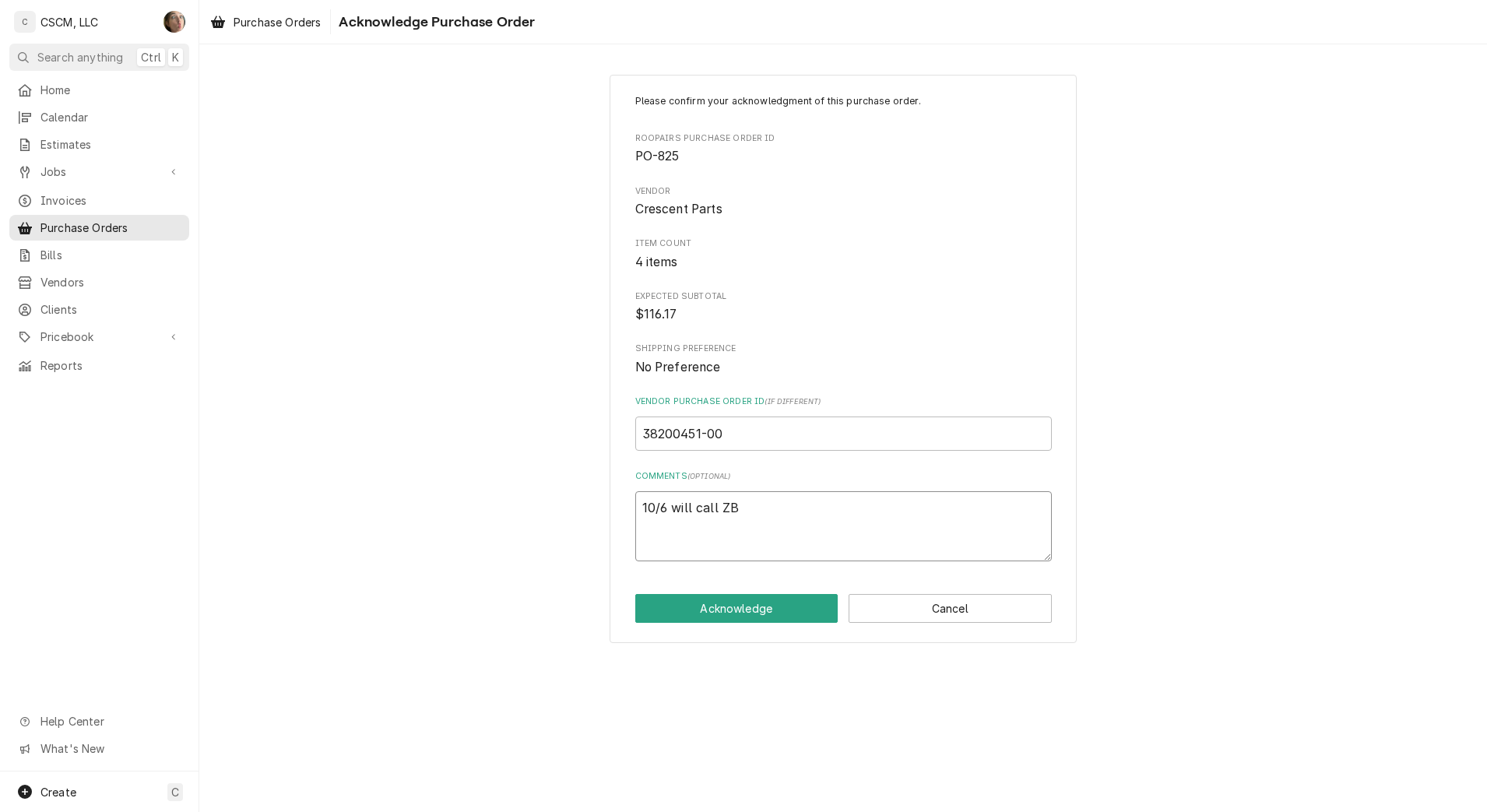
type textarea "10/6 will call ZB"
type textarea "x"
type textarea "10/6 will call ZB"
type textarea "x"
type textarea "10/6 will call ZB 1"
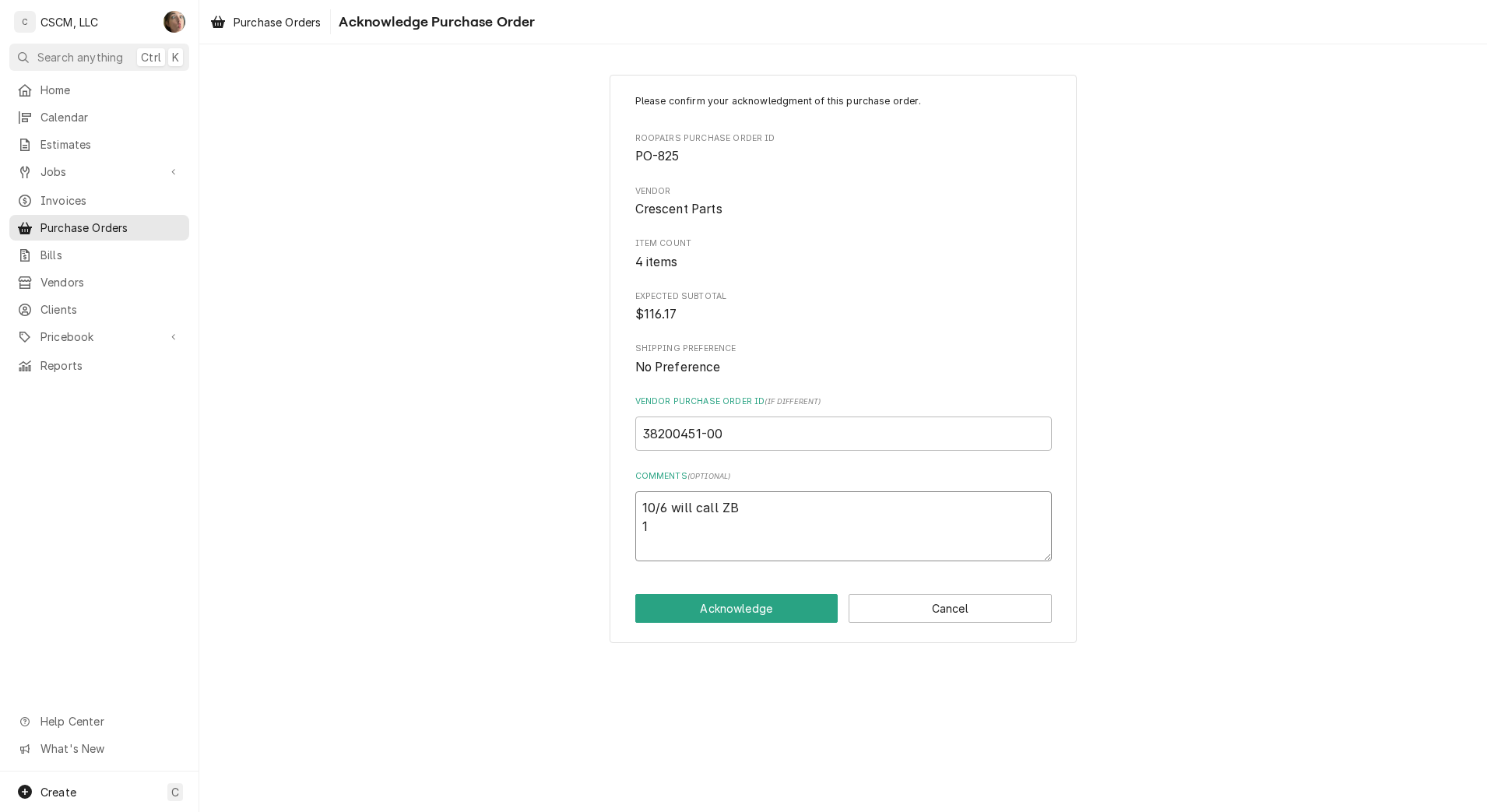
type textarea "x"
type textarea "10/6 will call ZB 10"
type textarea "x"
type textarea "10/6 will call ZB 10/"
type textarea "x"
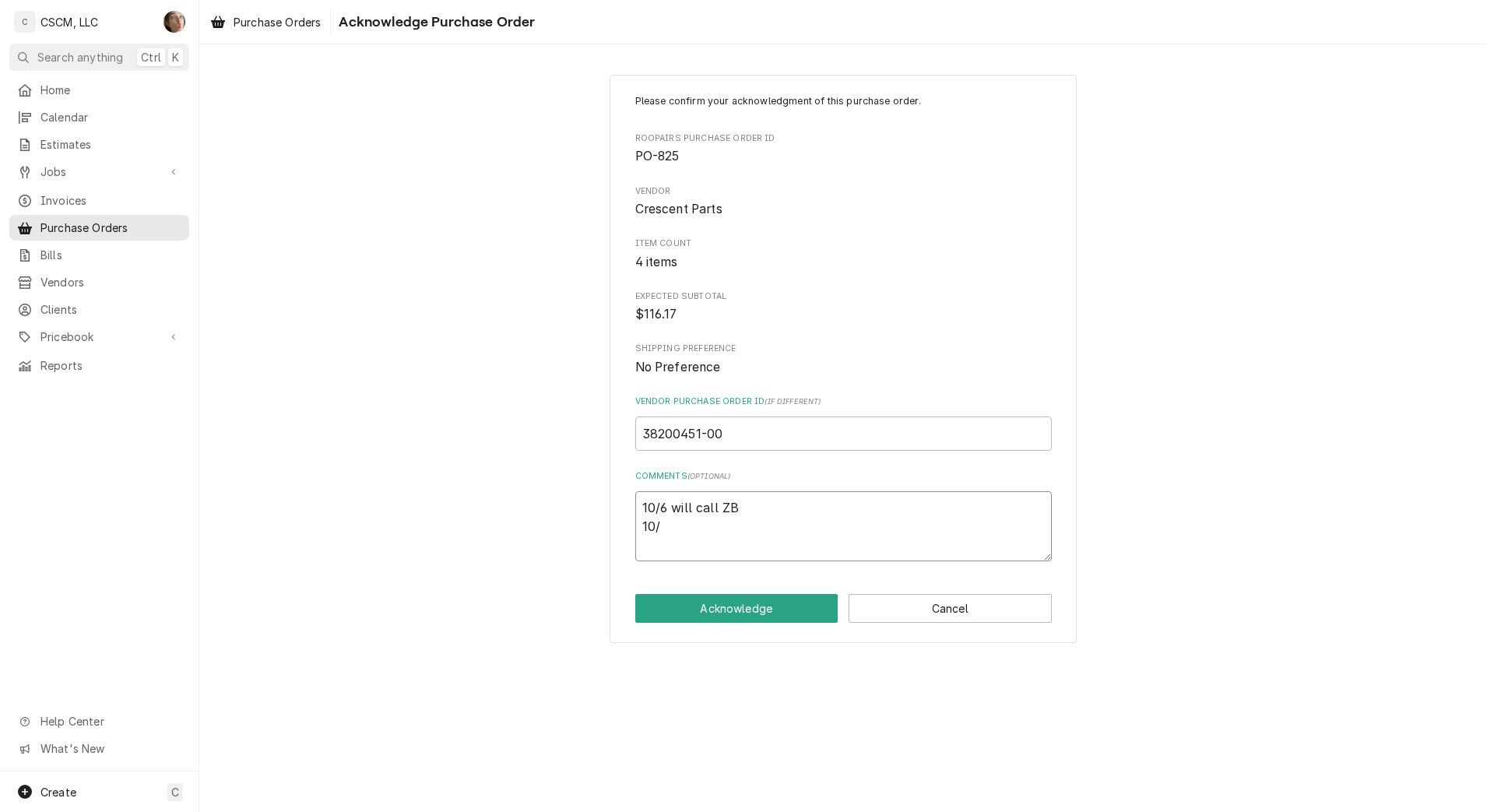
type textarea "10/6 will call ZB 10/3"
type textarea "x"
type textarea "10/6 will call ZB 10/3"
type textarea "x"
type textarea "10/6 will call ZB 10/3 o"
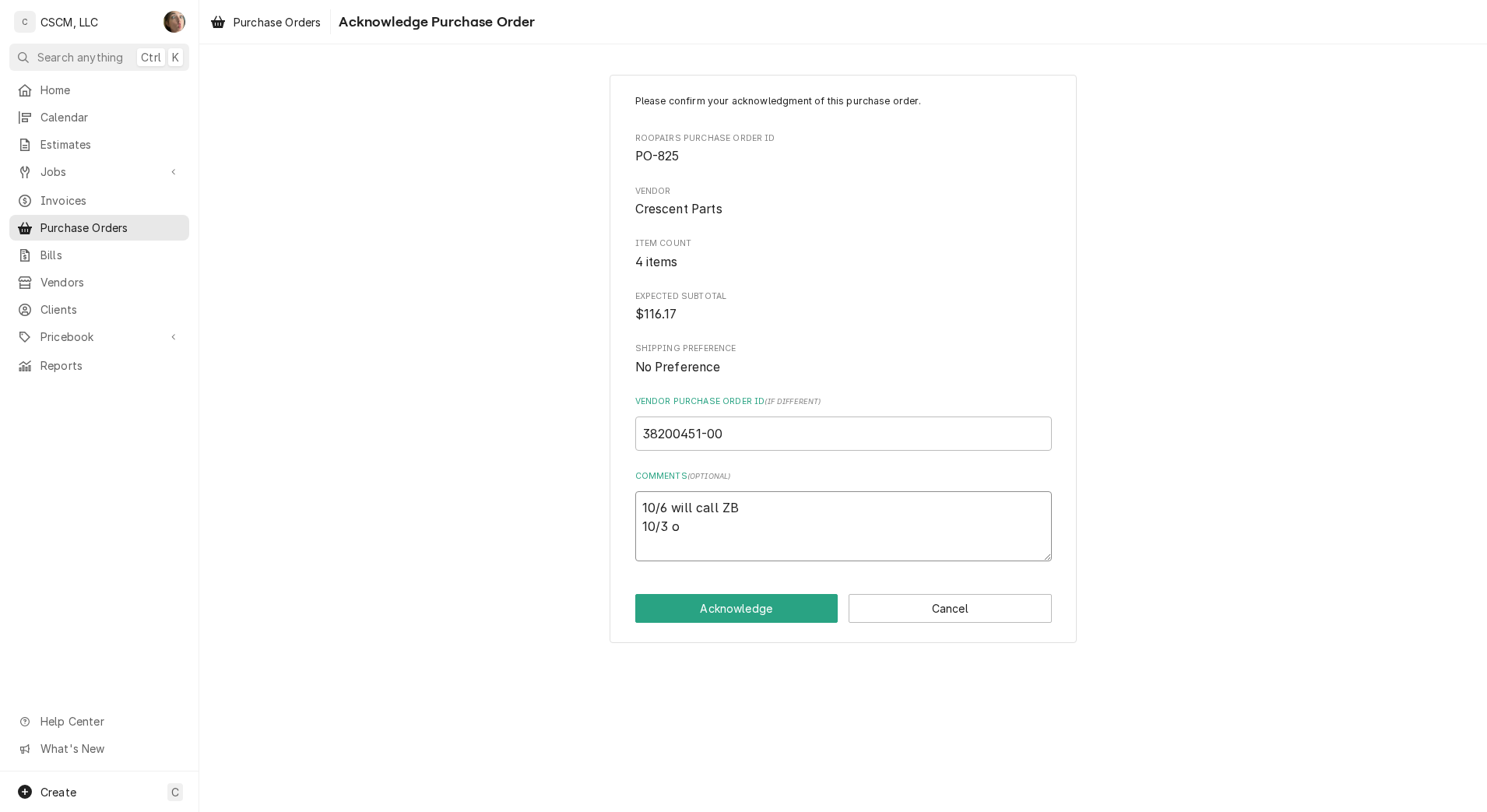
type textarea "x"
type textarea "10/6 will call ZB 10/3 or"
type textarea "x"
type textarea "10/6 will call ZB 10/3 ord"
type textarea "x"
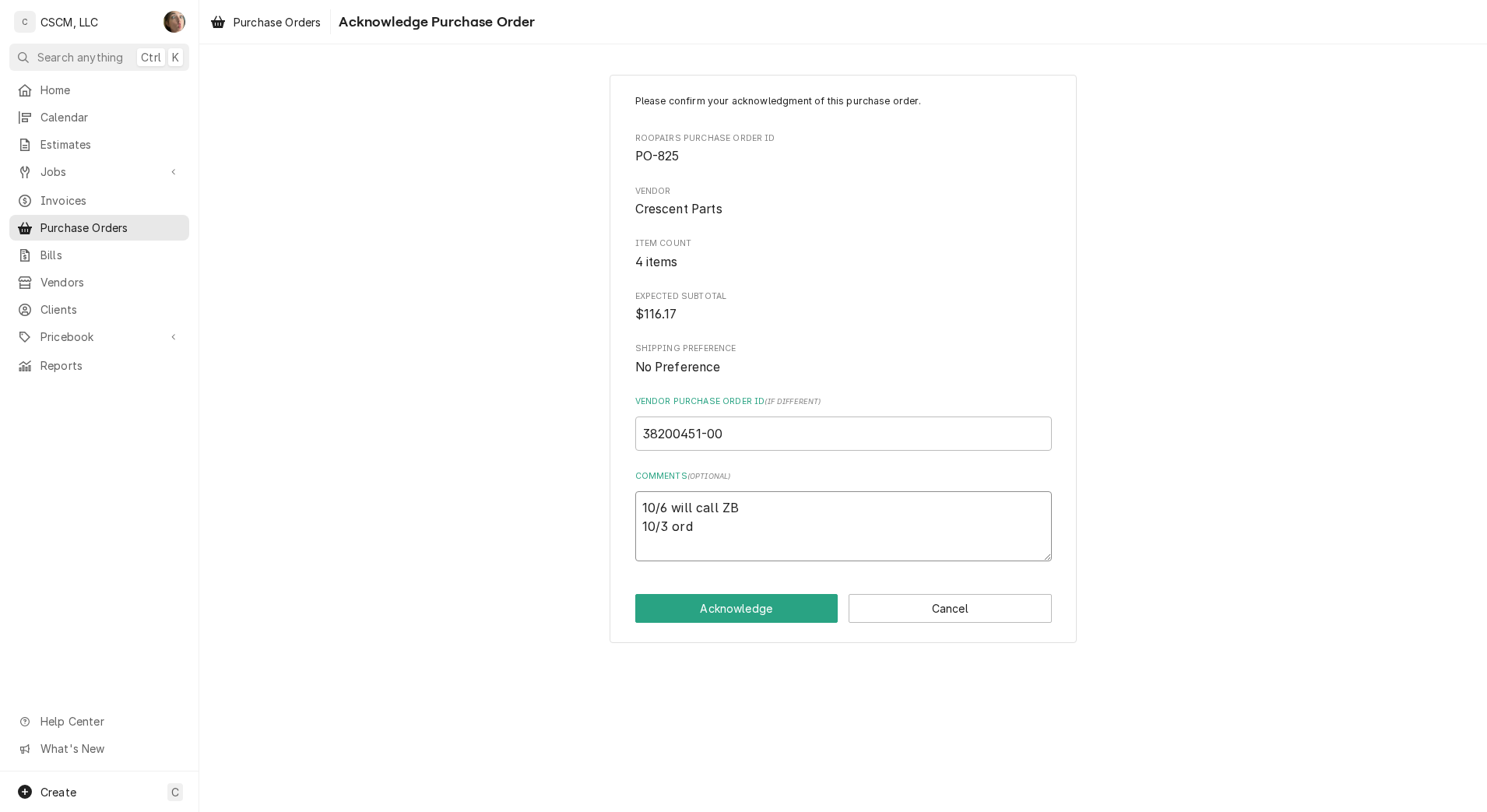
type textarea "10/6 will call ZB 10/3 orde"
type textarea "x"
type textarea "10/6 will call ZB 10/3 order"
type textarea "x"
type textarea "10/6 will call ZB 10/3 ordere"
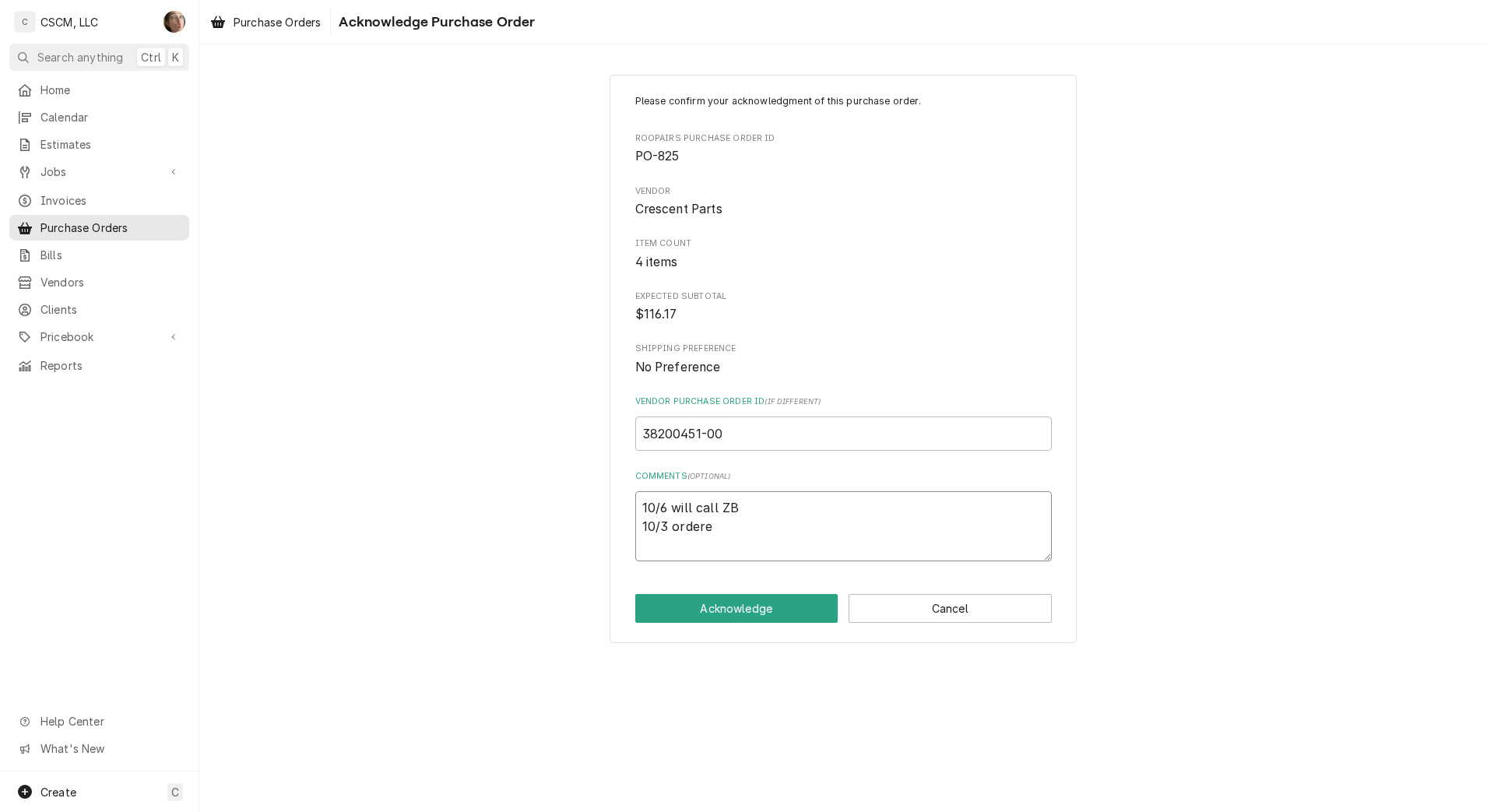
type textarea "x"
type textarea "10/6 will call ZB 10/3 ordered"
type textarea "x"
type textarea "10/6 will call ZB 10/3 ordered"
type textarea "x"
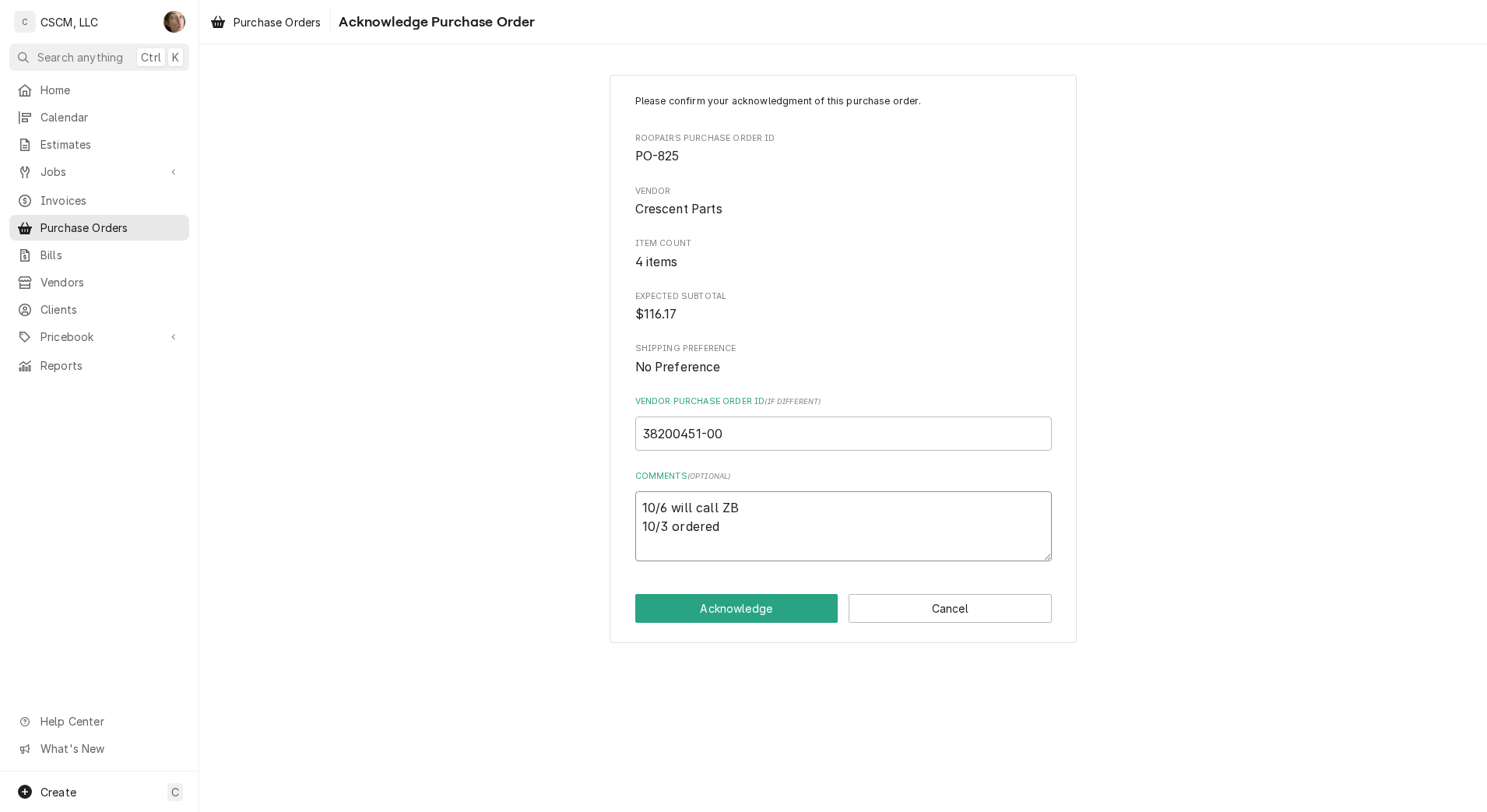
type textarea "10/6 will call ZB 10/3 ordered S"
type textarea "x"
type textarea "10/6 will call ZB 10/3 ordered SH"
click at [711, 645] on div "Please confirm your acknowledgment of this purchase order. Roopairs Purchase Or…" at bounding box center [843, 358] width 1288 height 596
click at [717, 613] on button "Acknowledge" at bounding box center [736, 608] width 203 height 29
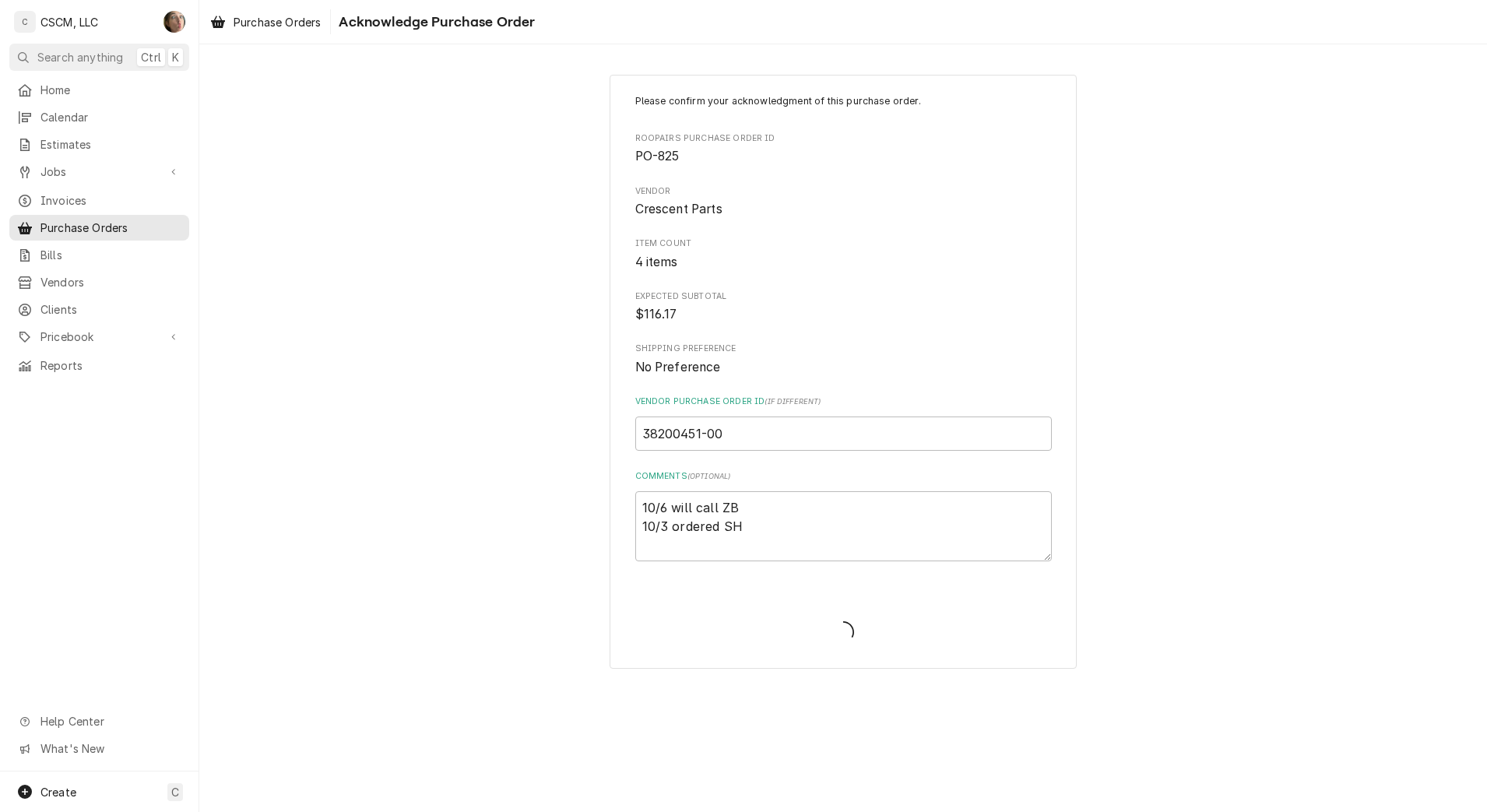
type textarea "x"
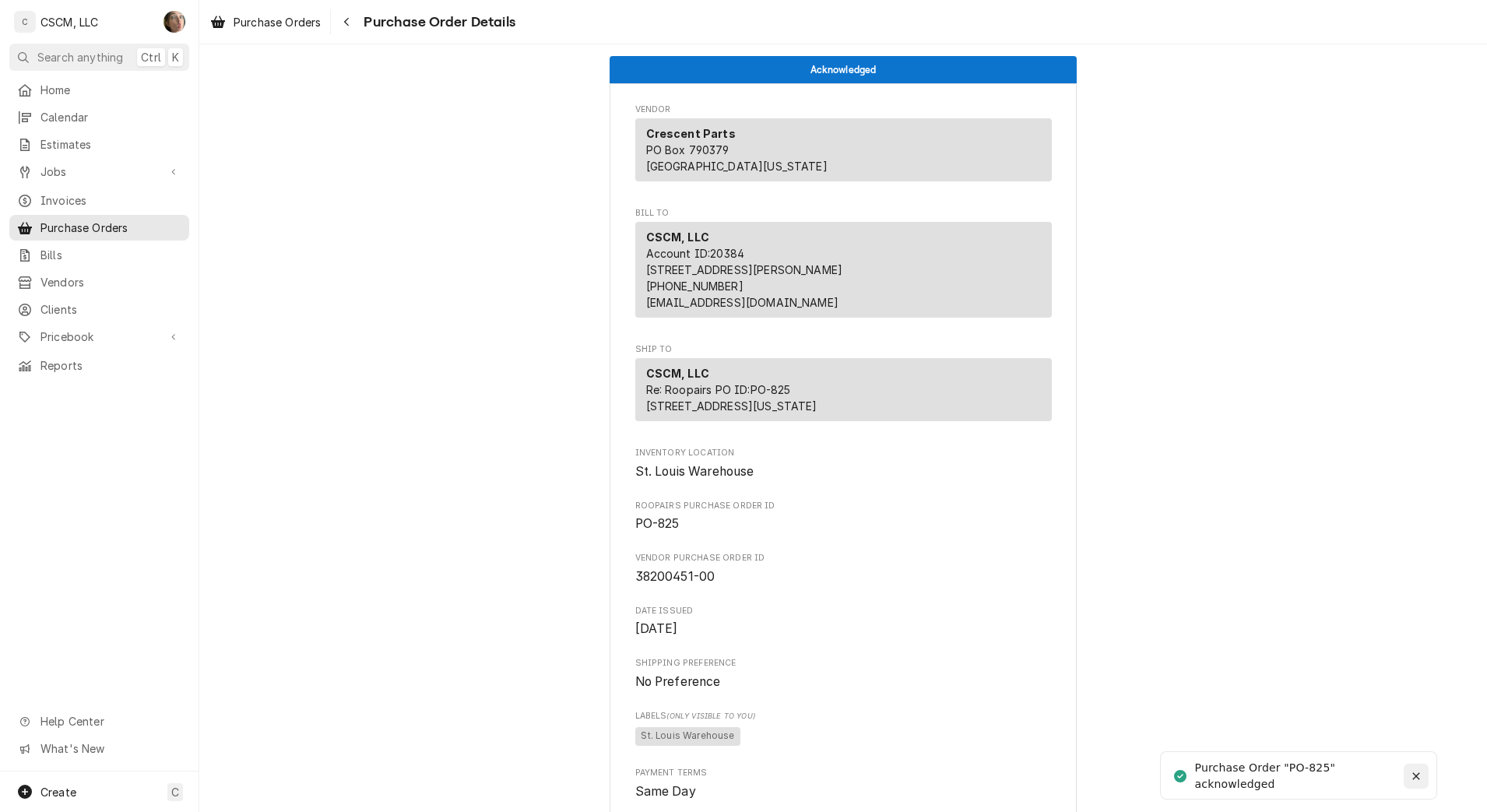
click at [1415, 775] on icon "Notifications alt+T" at bounding box center [1415, 774] width 7 height 7
